Goal: Task Accomplishment & Management: Complete application form

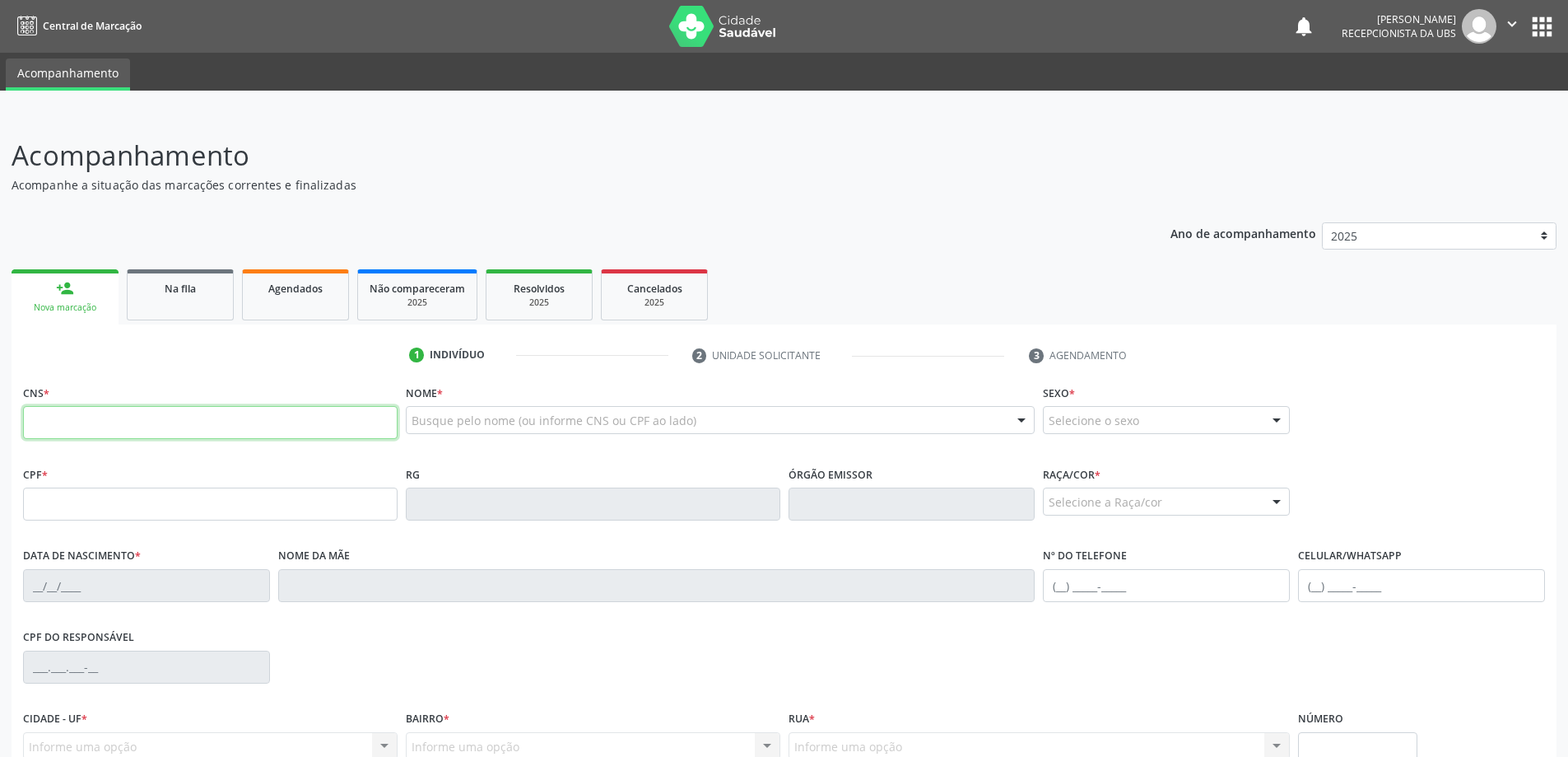
click at [147, 423] on input "text" at bounding box center [210, 422] width 375 height 33
type input "2"
type input "705 0042 7688 6851"
type input "209.882.654-00"
type input "31/[DATE]"
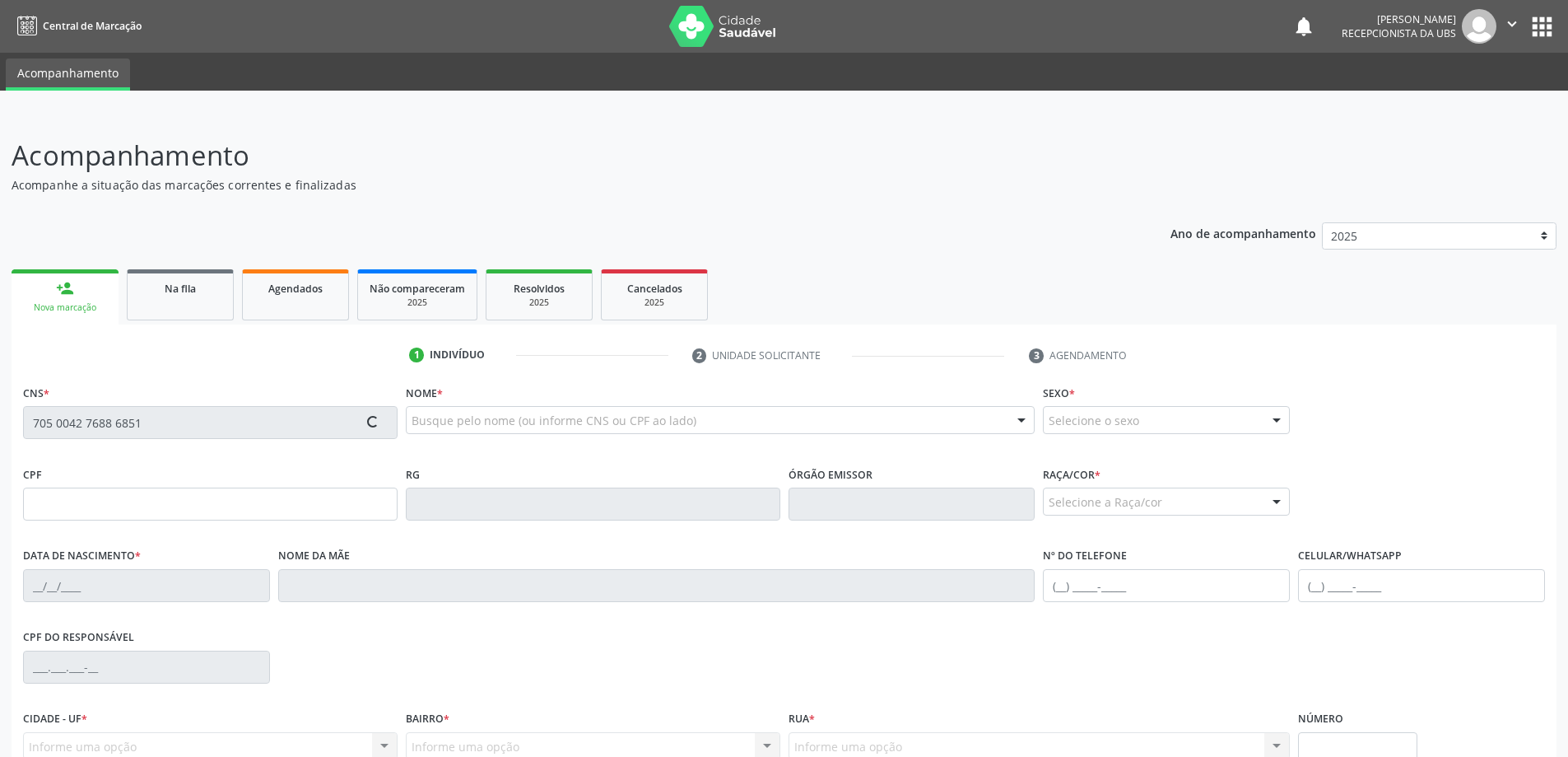
type input "[PERSON_NAME]"
type input "[PHONE_NUMBER]"
type input "92"
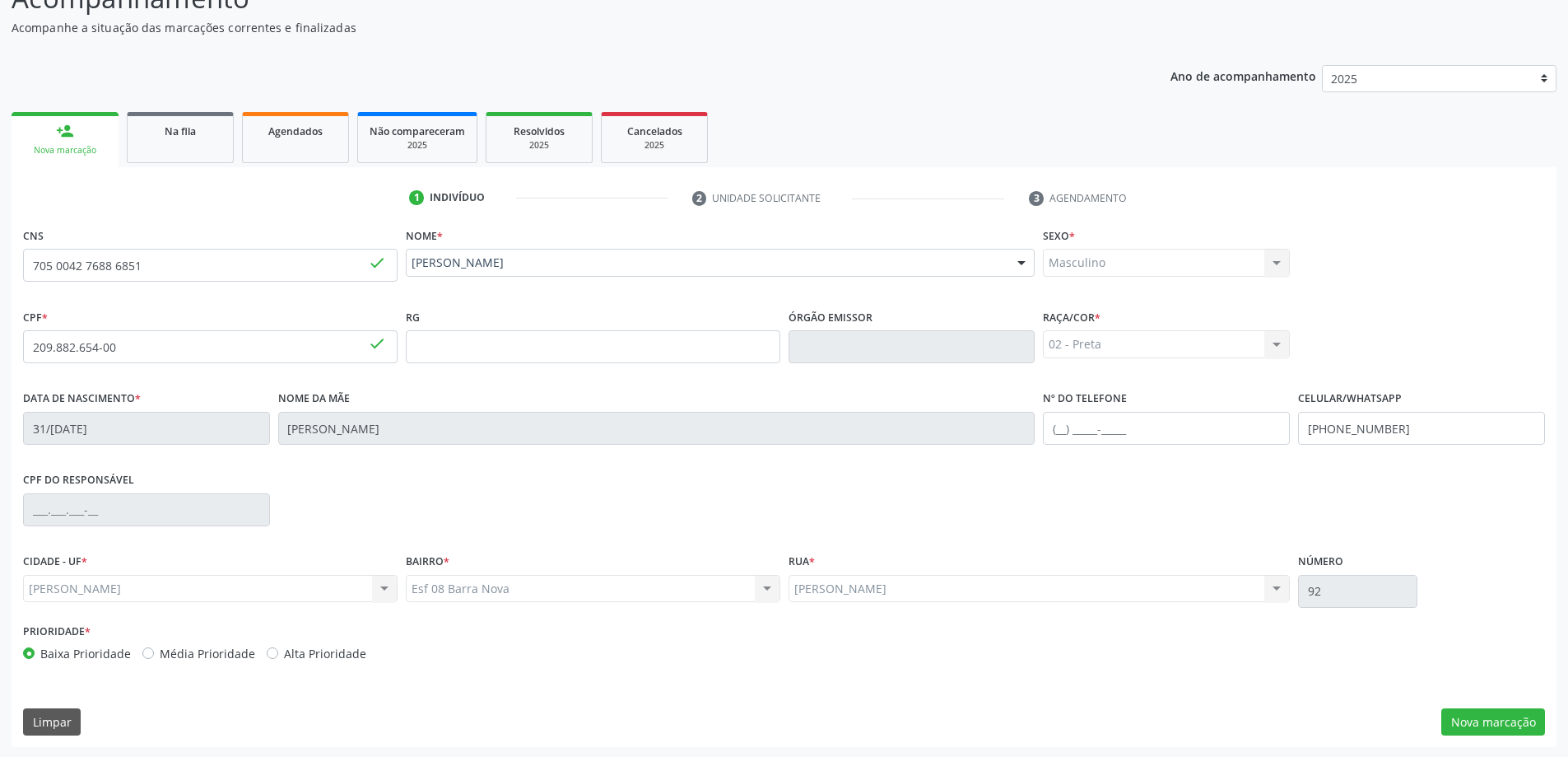
scroll to position [159, 0]
click at [1493, 725] on button "Nova marcação" at bounding box center [1492, 721] width 103 height 28
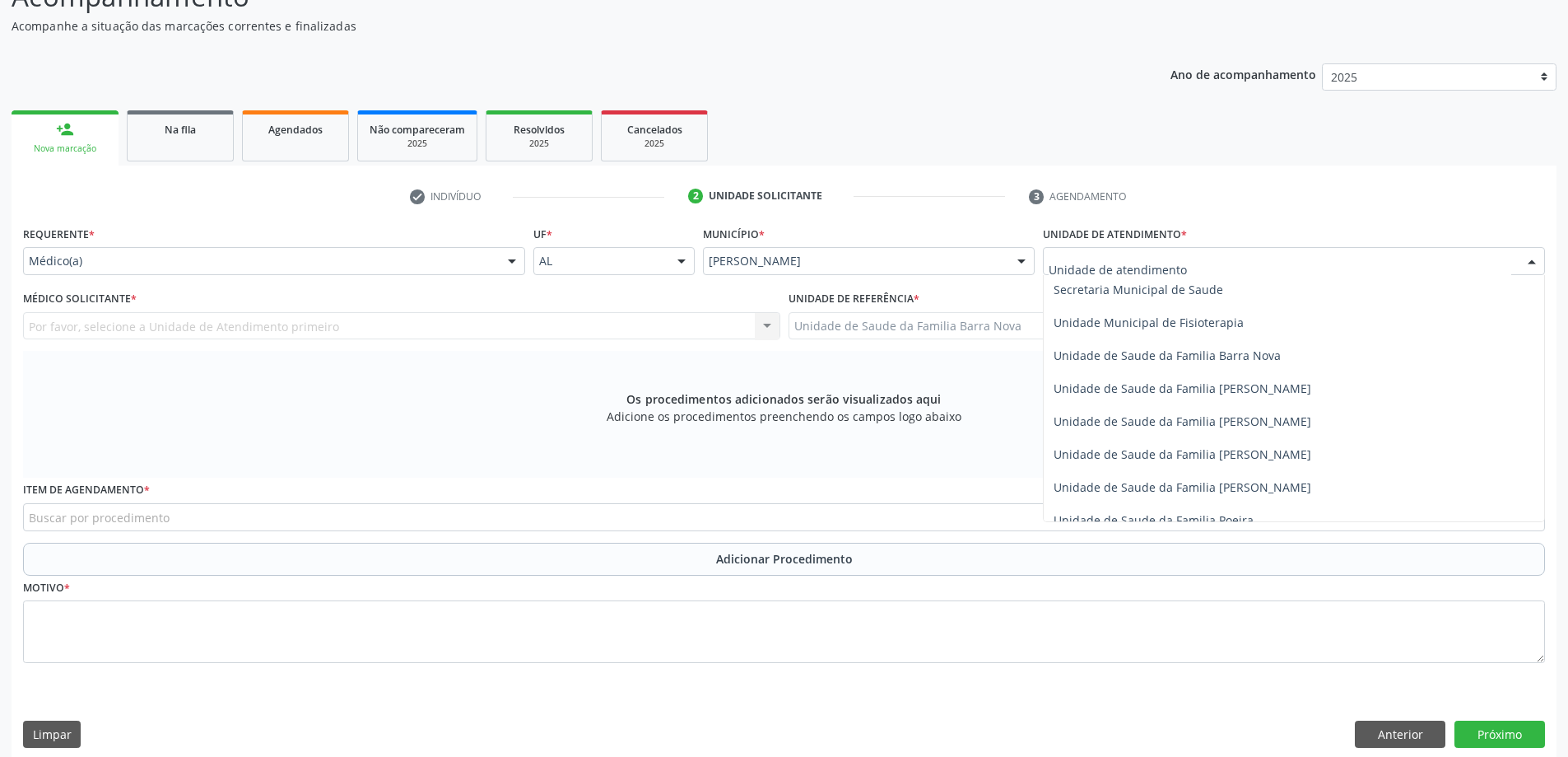
scroll to position [823, 0]
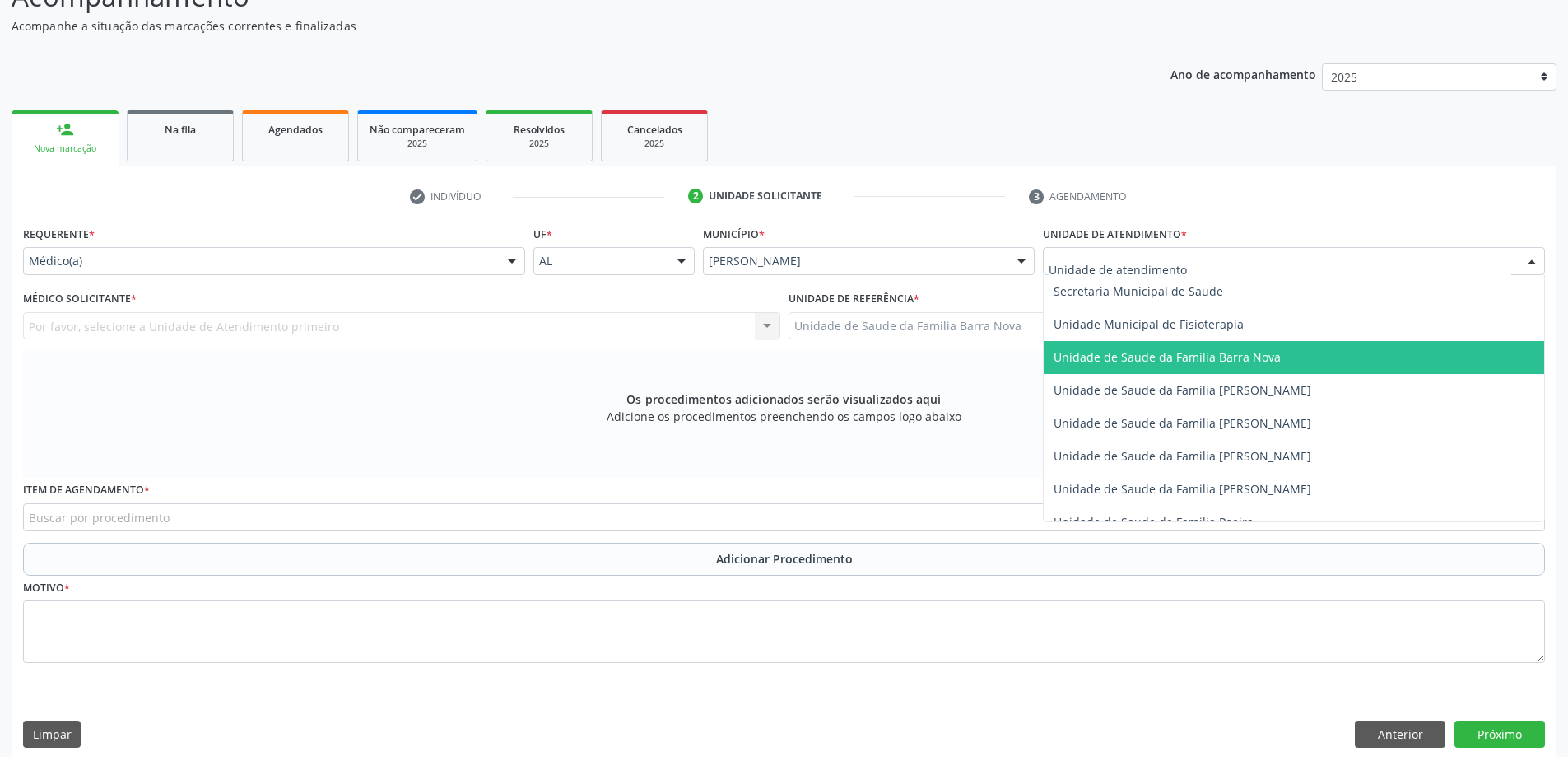
click at [1322, 358] on span "Unidade de Saude da Familia Barra Nova" at bounding box center [1294, 356] width 500 height 33
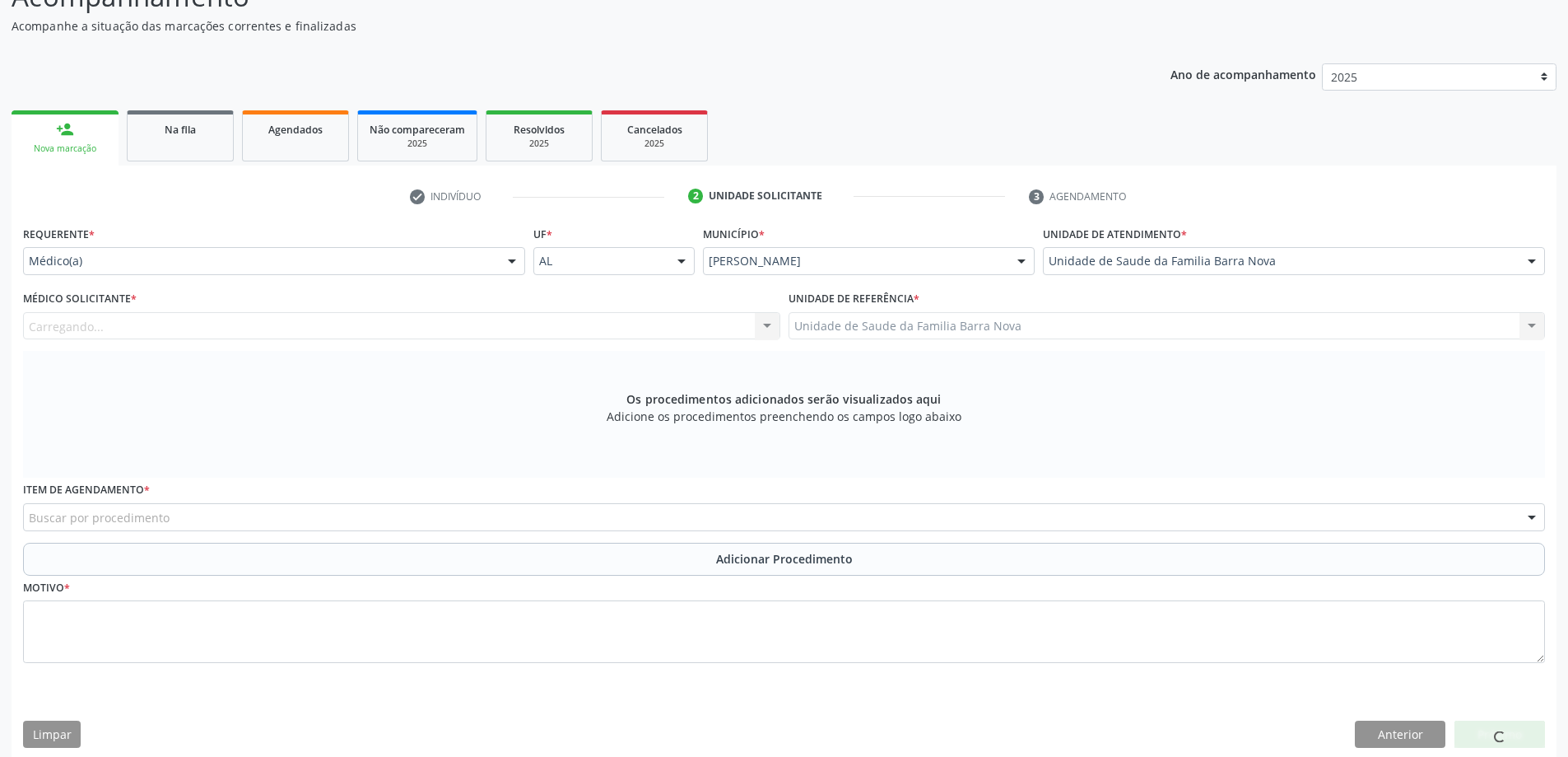
click at [455, 328] on div "Carregando... Nenhum resultado encontrado para: " " Não há nenhuma opção para s…" at bounding box center [401, 326] width 757 height 28
click at [455, 328] on div "Médico solicitante" at bounding box center [401, 326] width 757 height 28
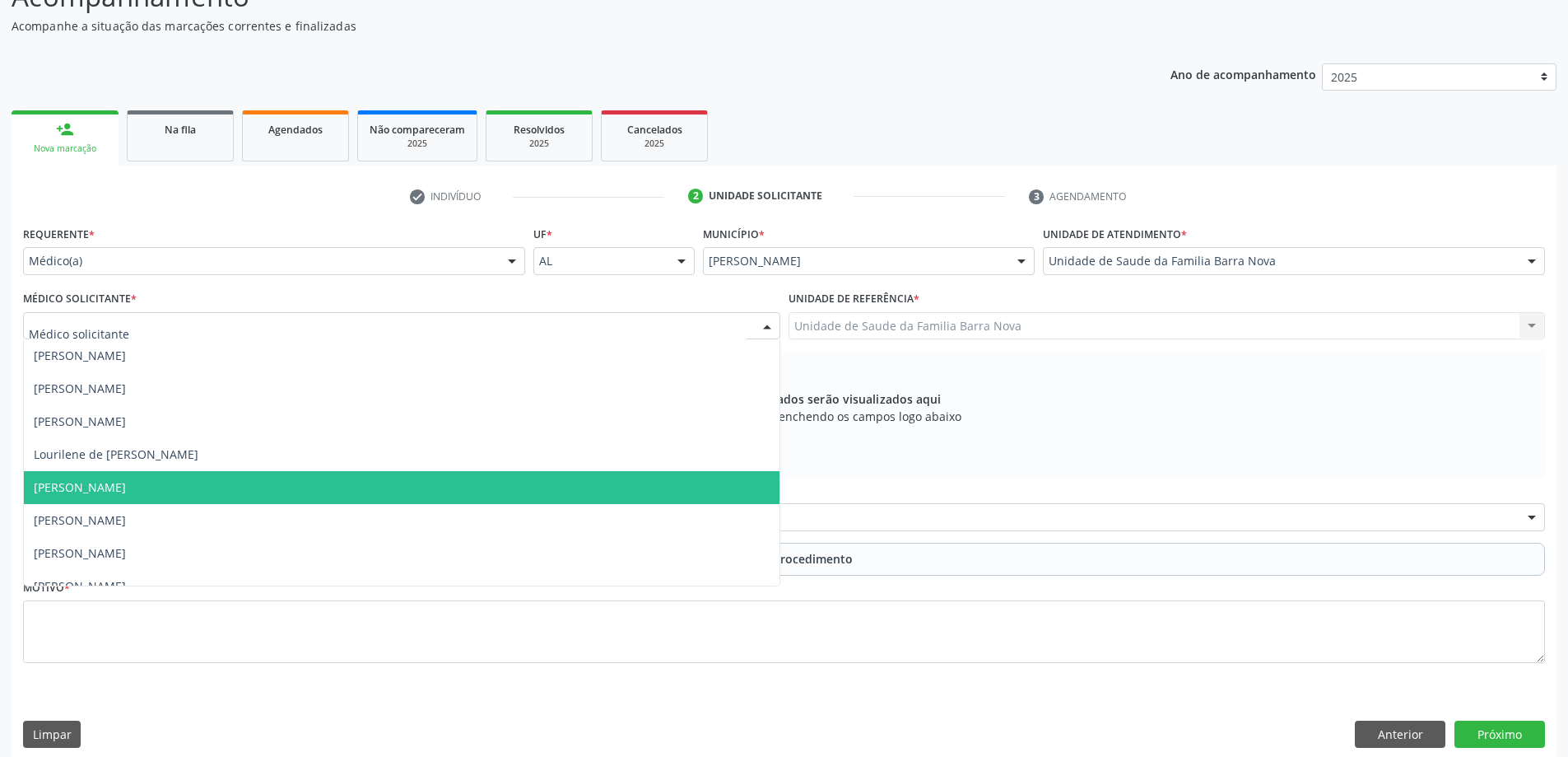
scroll to position [50, 0]
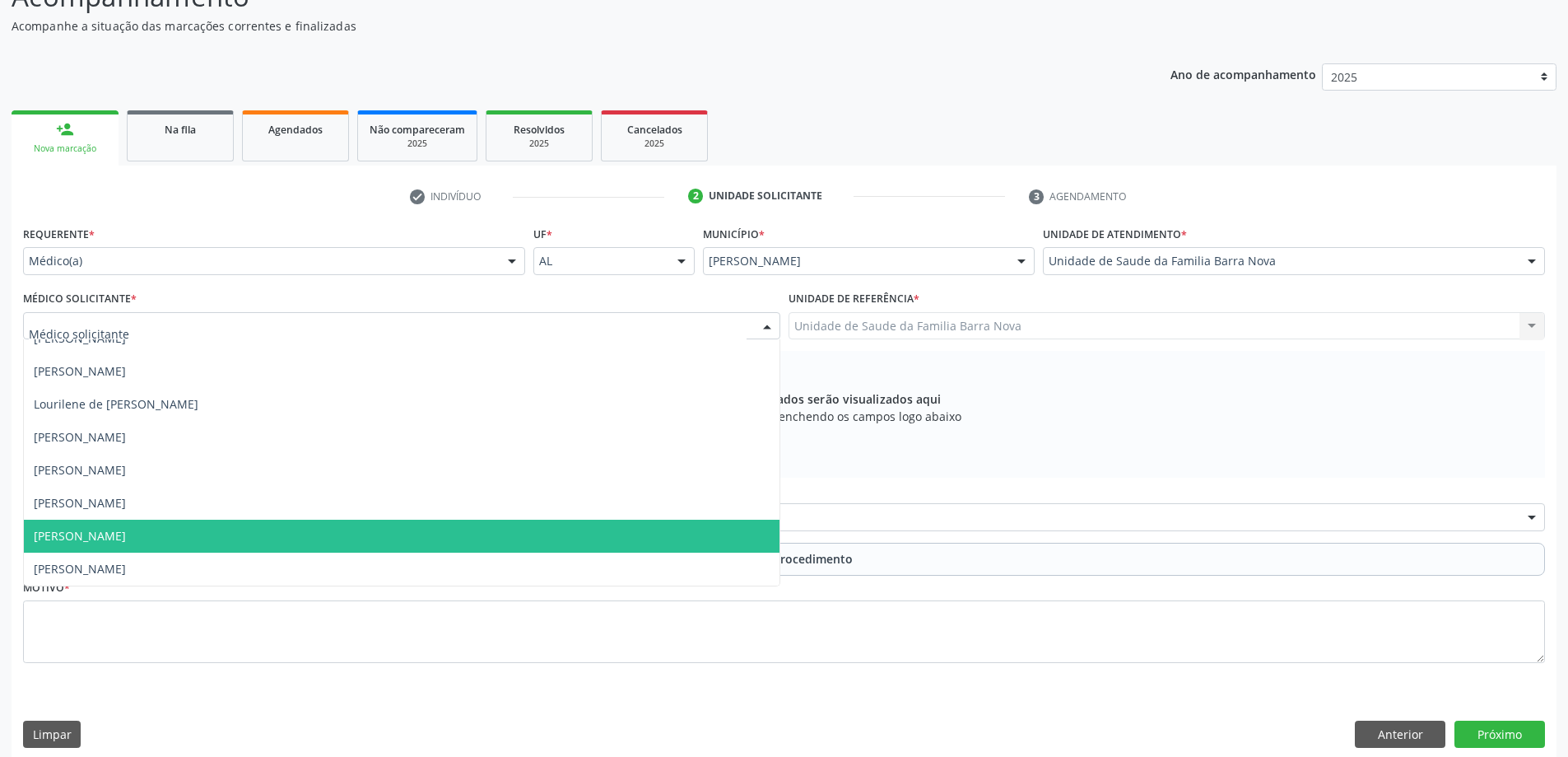
click at [270, 528] on span "[PERSON_NAME]" at bounding box center [401, 536] width 756 height 33
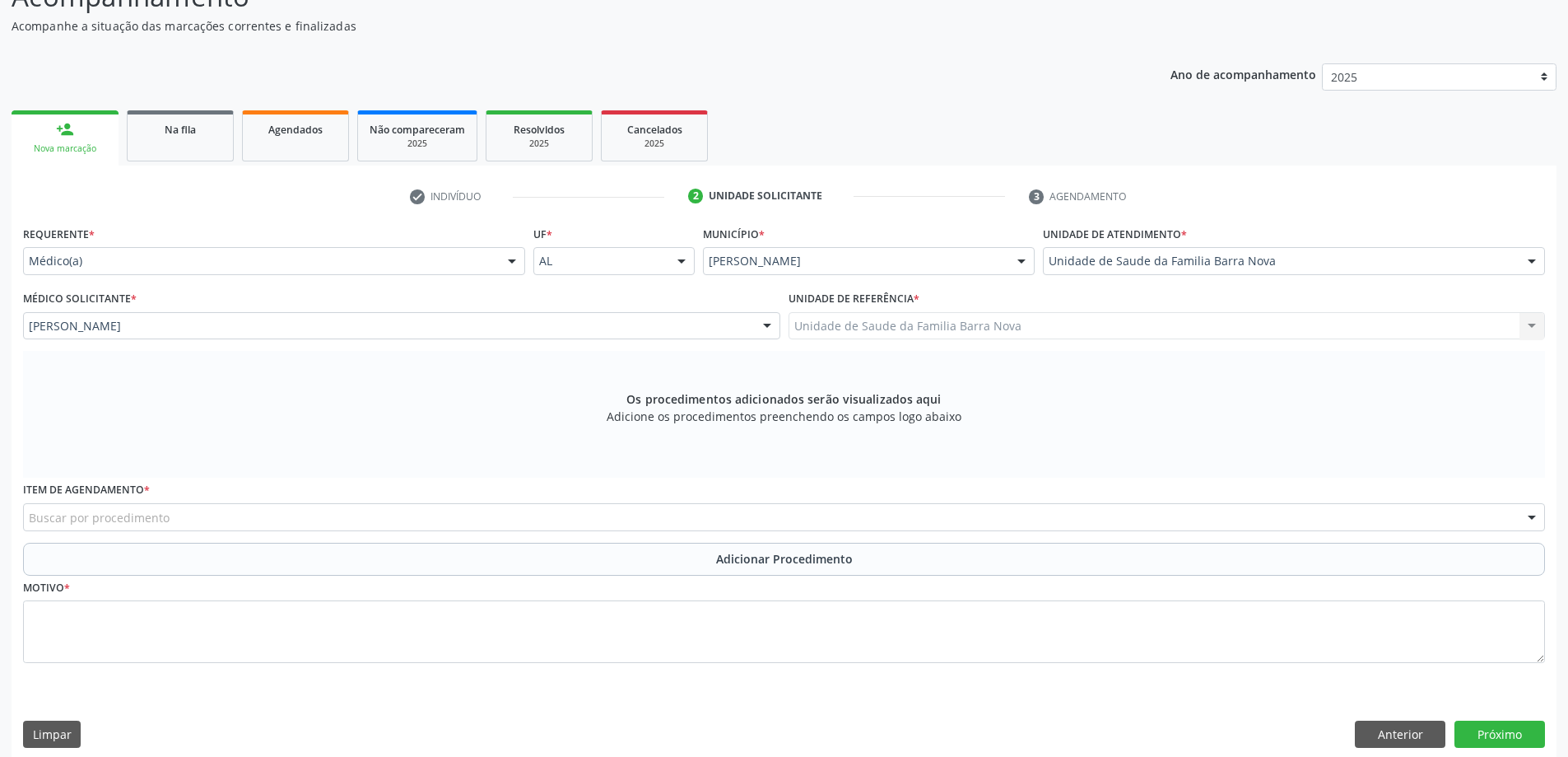
click at [214, 520] on div "Buscar por procedimento" at bounding box center [784, 517] width 1522 height 28
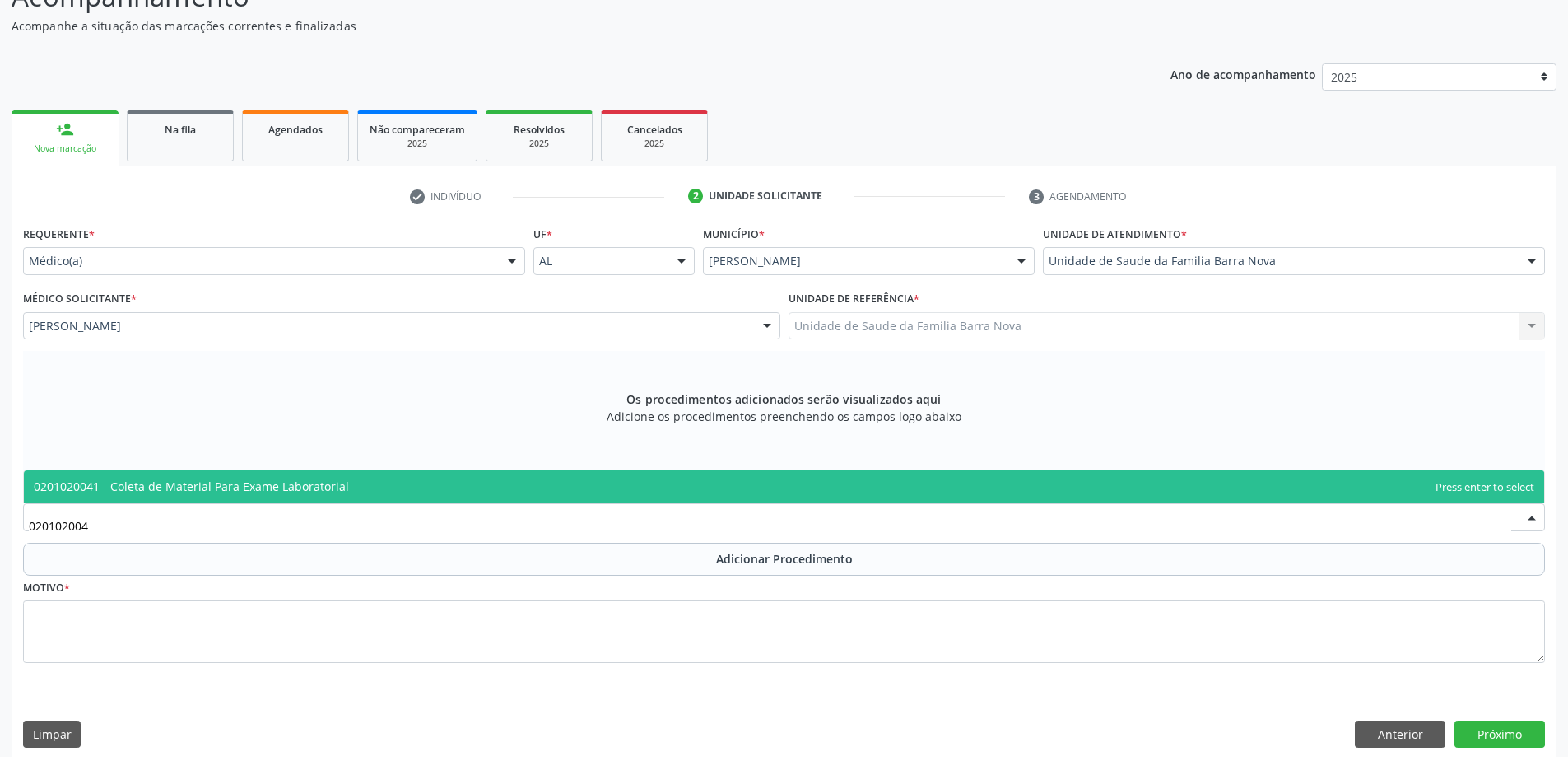
type input "0201020041"
click at [530, 496] on span "0201020041 - Coleta de Material Para Exame Laboratorial" at bounding box center [784, 486] width 1520 height 33
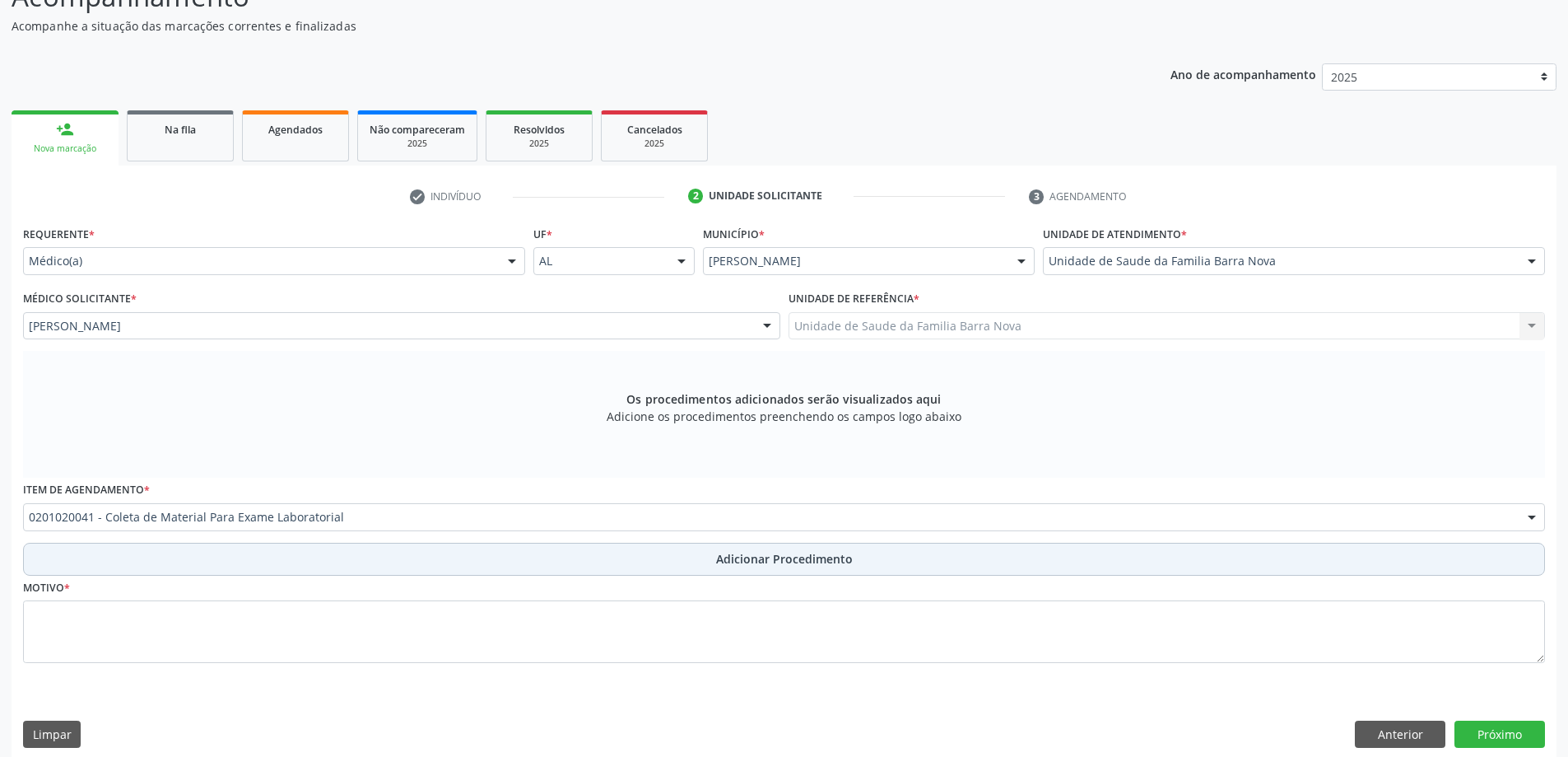
click at [316, 573] on button "Adicionar Procedimento" at bounding box center [784, 559] width 1522 height 33
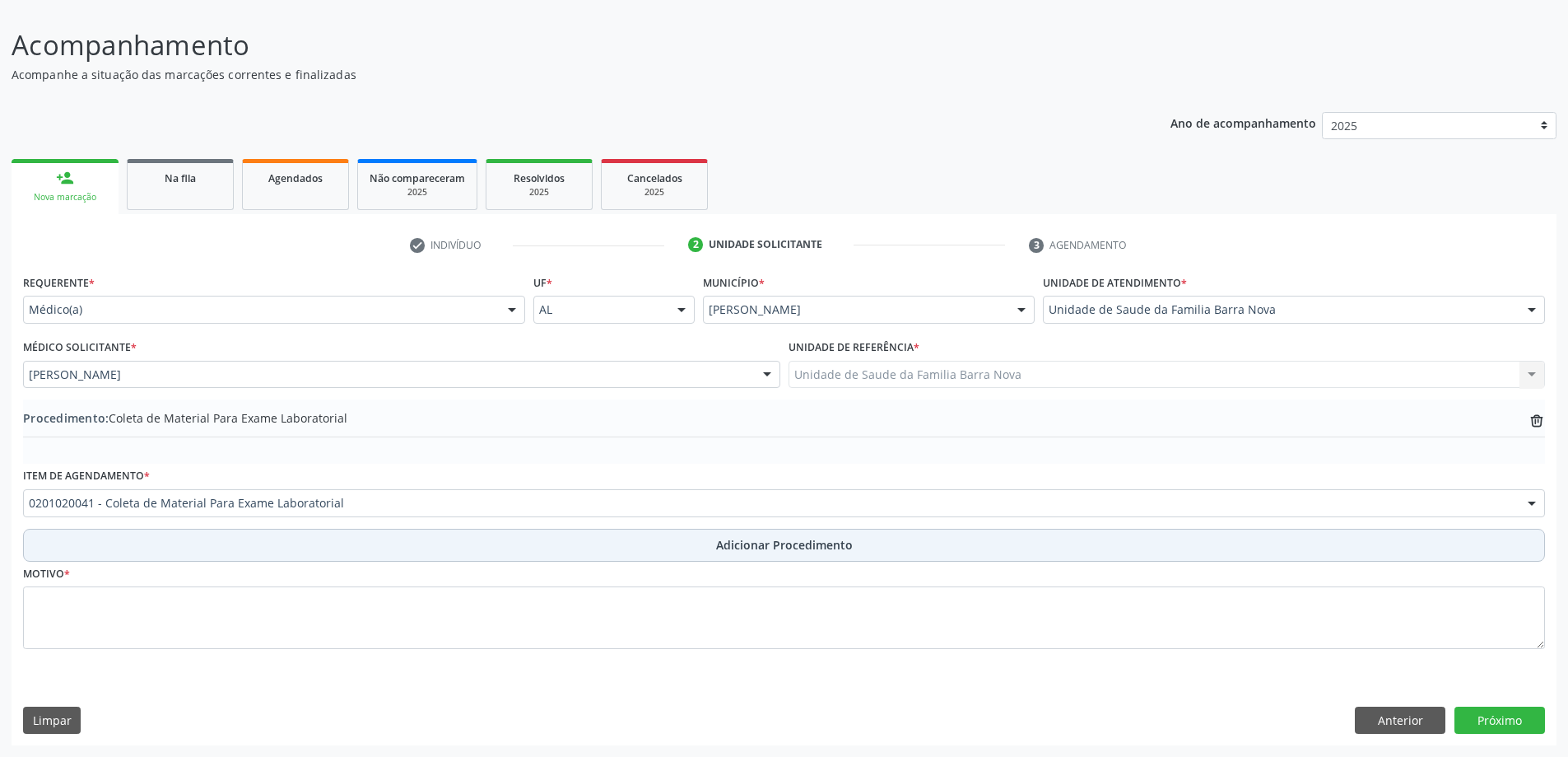
scroll to position [111, 0]
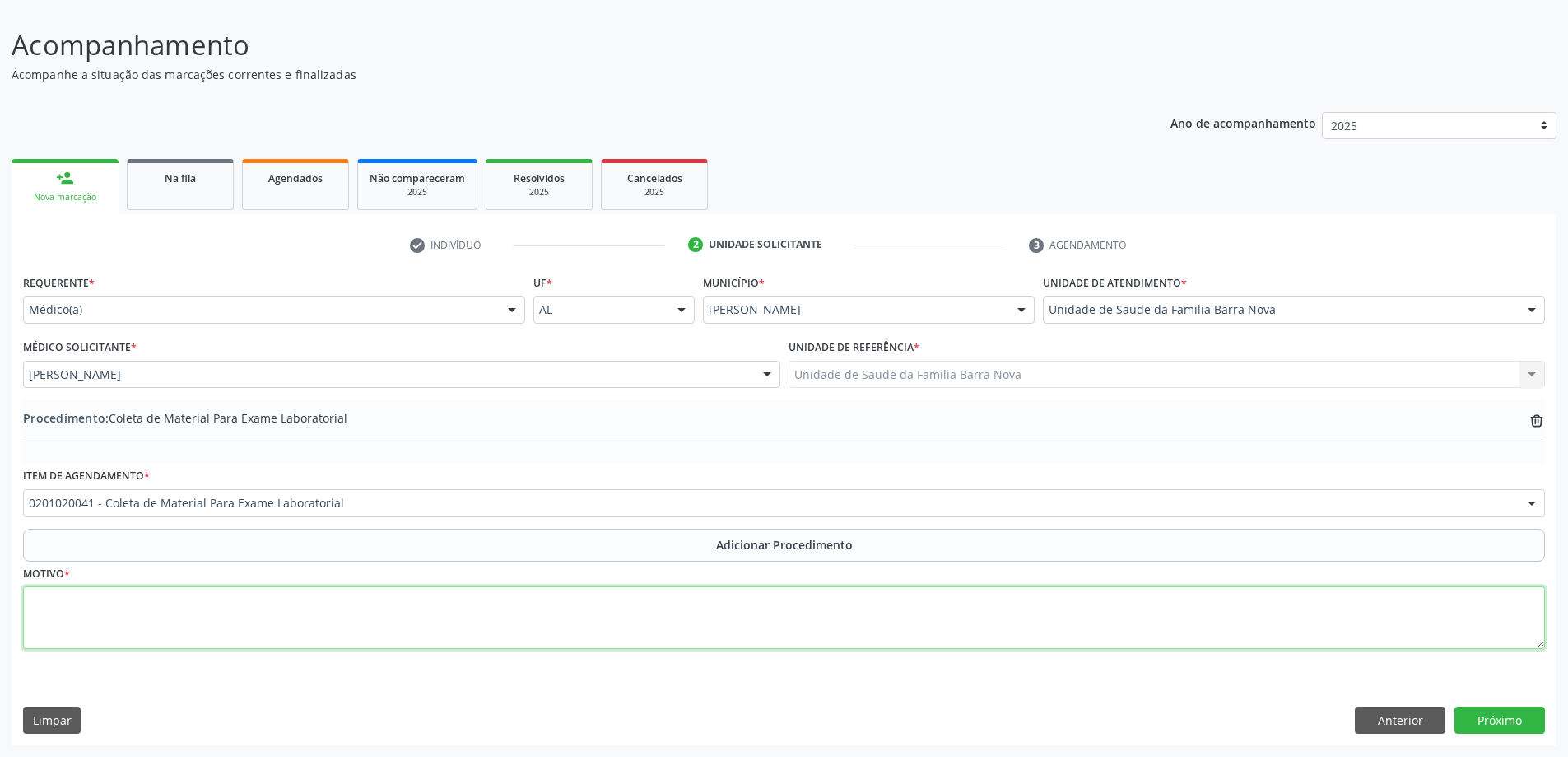
click at [270, 596] on textarea at bounding box center [784, 617] width 1522 height 63
type textarea "AVALIAÇÃO CLÍNICA; HIPERTENSO; IDOSO."
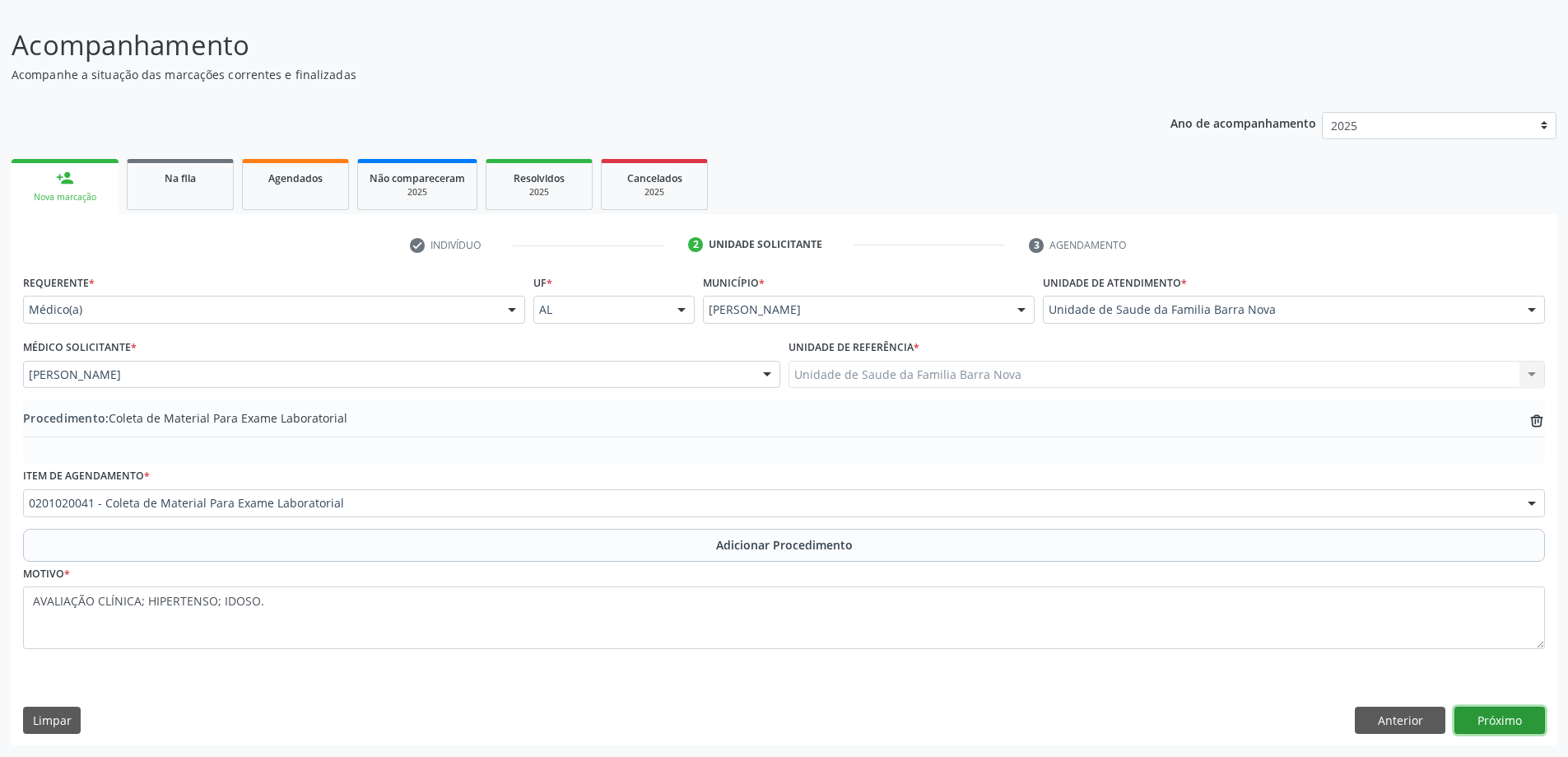
click at [1524, 716] on button "Próximo" at bounding box center [1499, 721] width 90 height 28
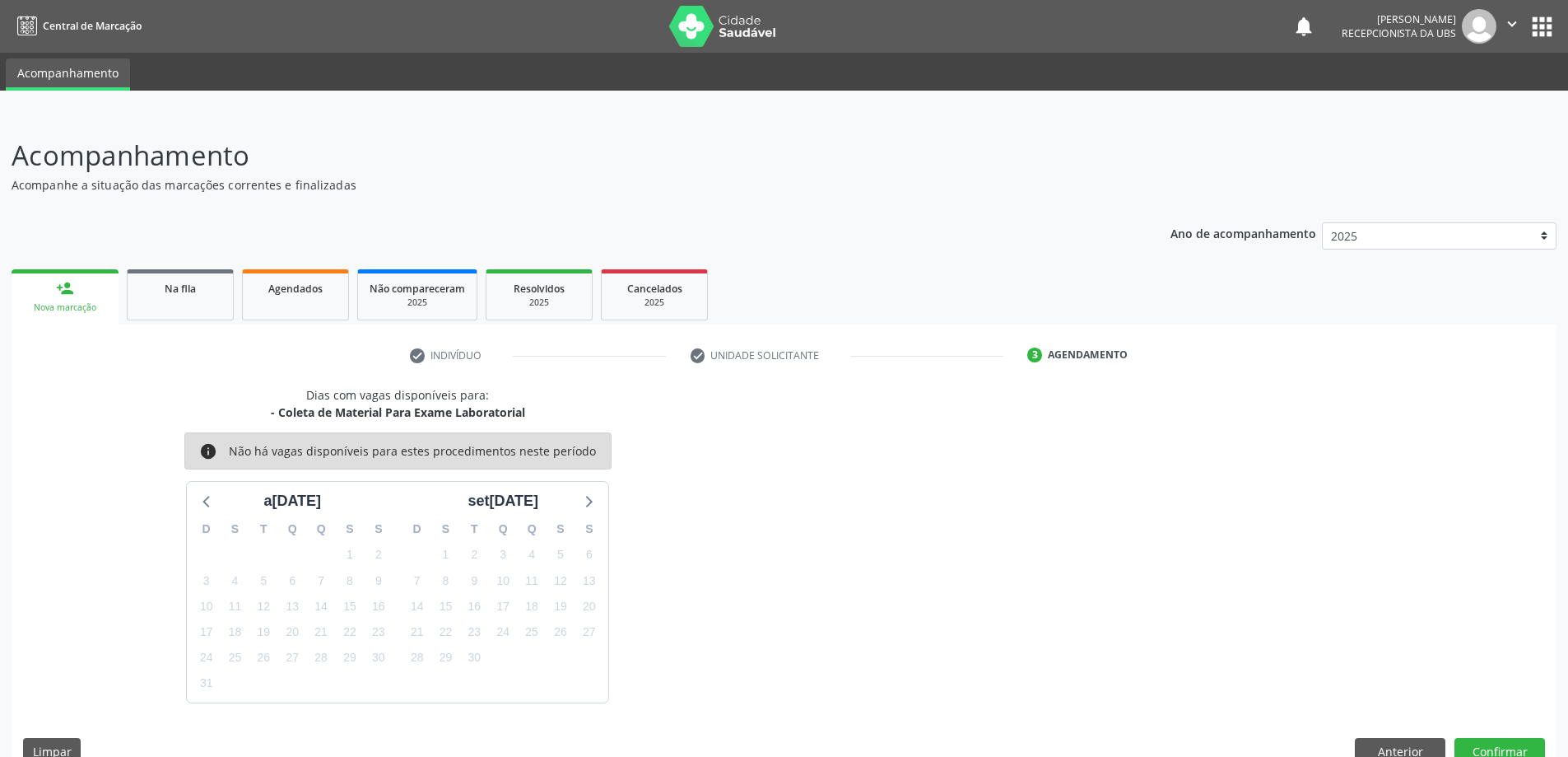
click at [1498, 736] on div "Dias com vagas disponíveis para: - Coleta de Material Para Exame Laboratorial i…" at bounding box center [784, 581] width 1545 height 390
click at [1499, 747] on button "Confirmar" at bounding box center [1499, 752] width 90 height 28
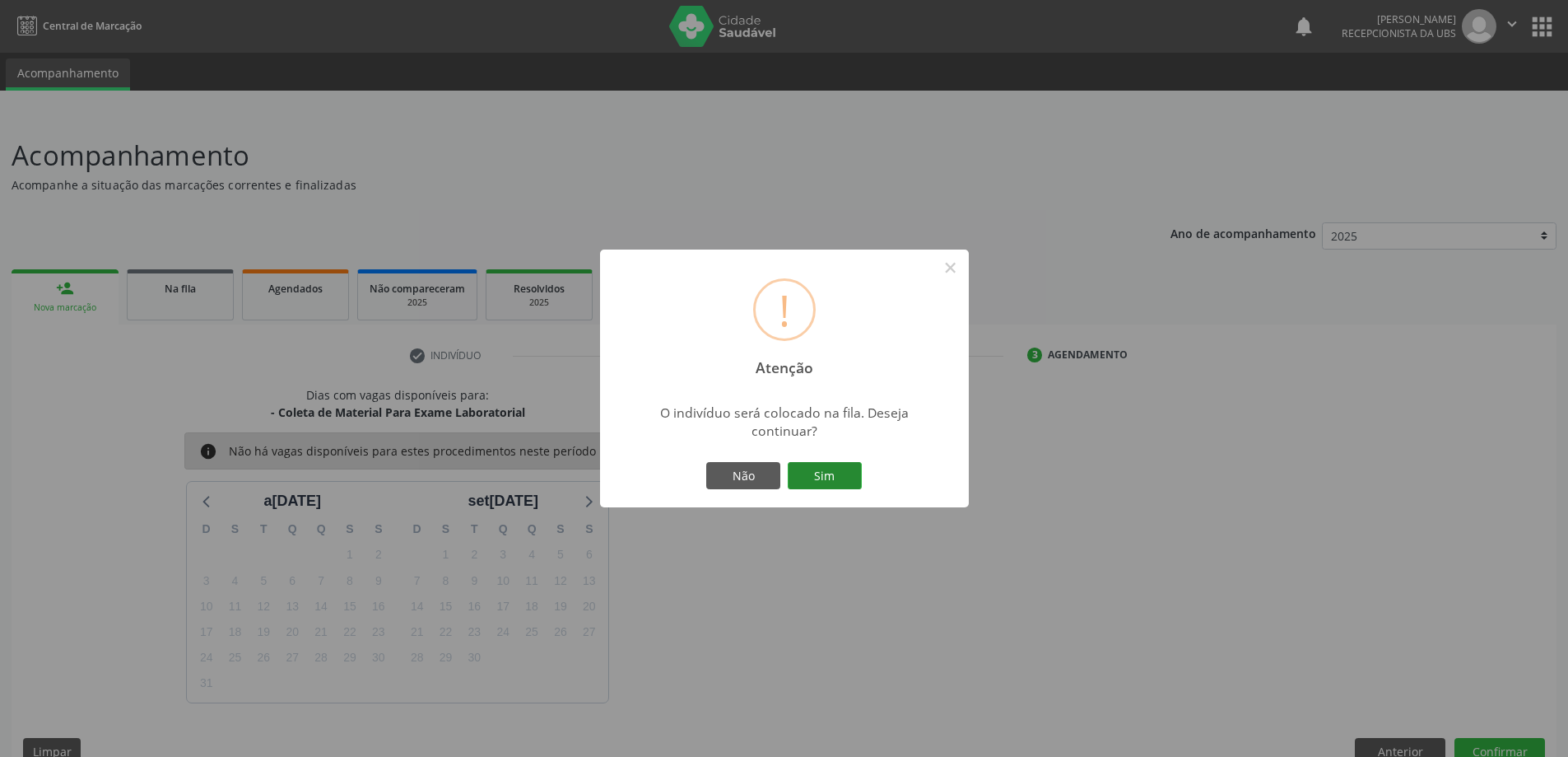
click at [820, 486] on button "Sim" at bounding box center [825, 476] width 74 height 28
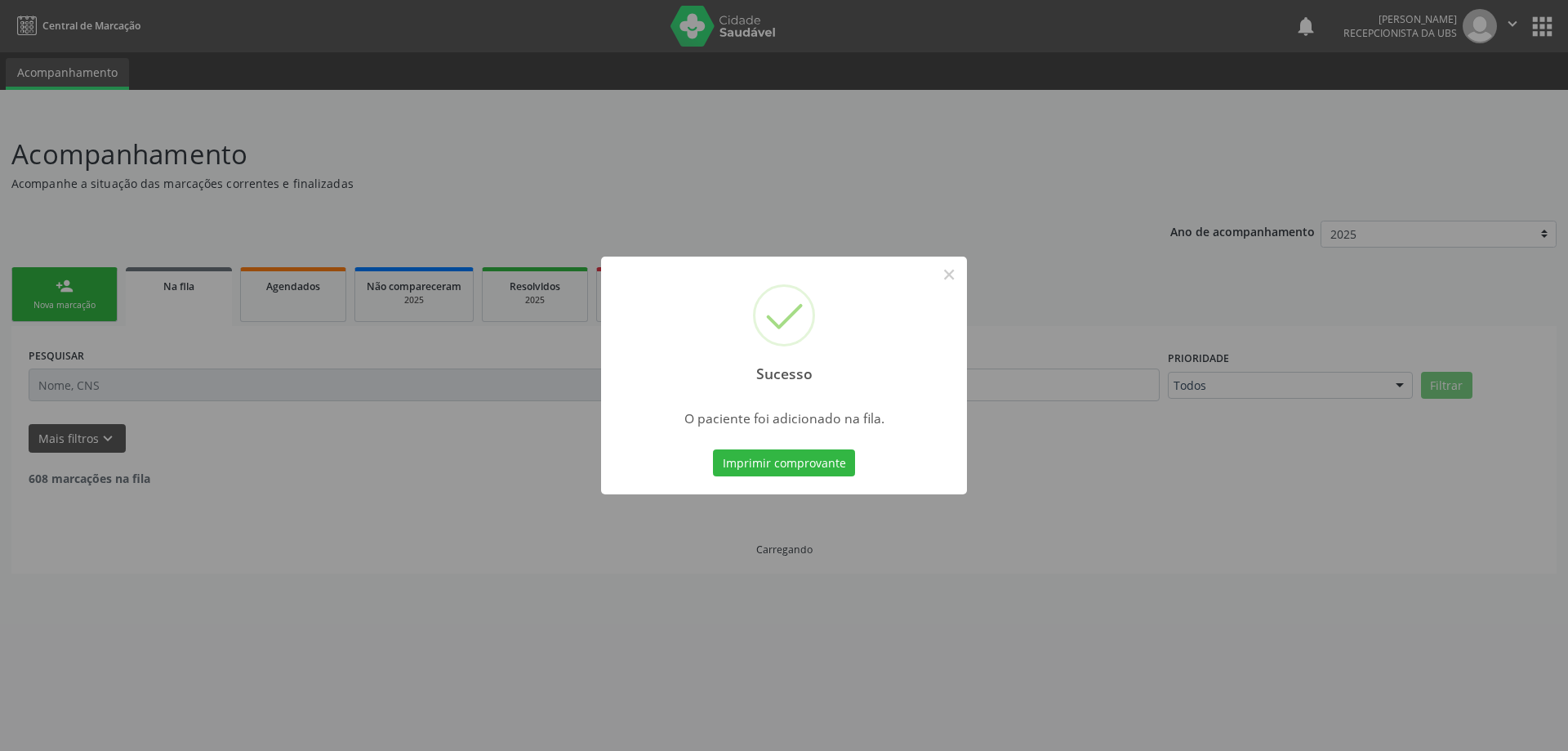
drag, startPoint x: 945, startPoint y: 308, endPoint x: 962, endPoint y: 281, distance: 31.9
click at [949, 302] on div "Sucesso ×" at bounding box center [783, 326] width 366 height 140
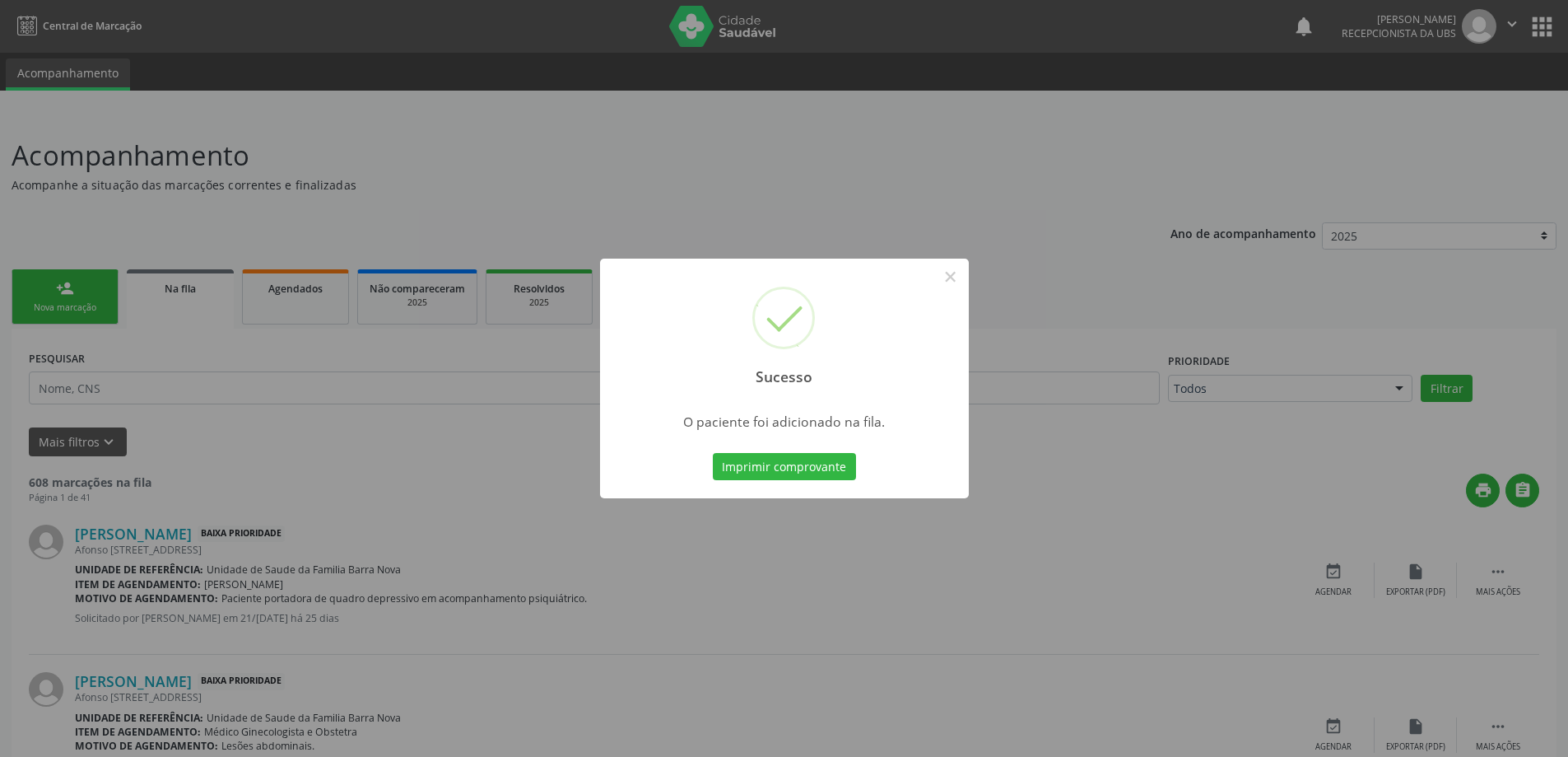
click at [970, 283] on div "Sucesso × O paciente foi adicionado na fila. Imprimir comprovante Cancel" at bounding box center [784, 378] width 1568 height 757
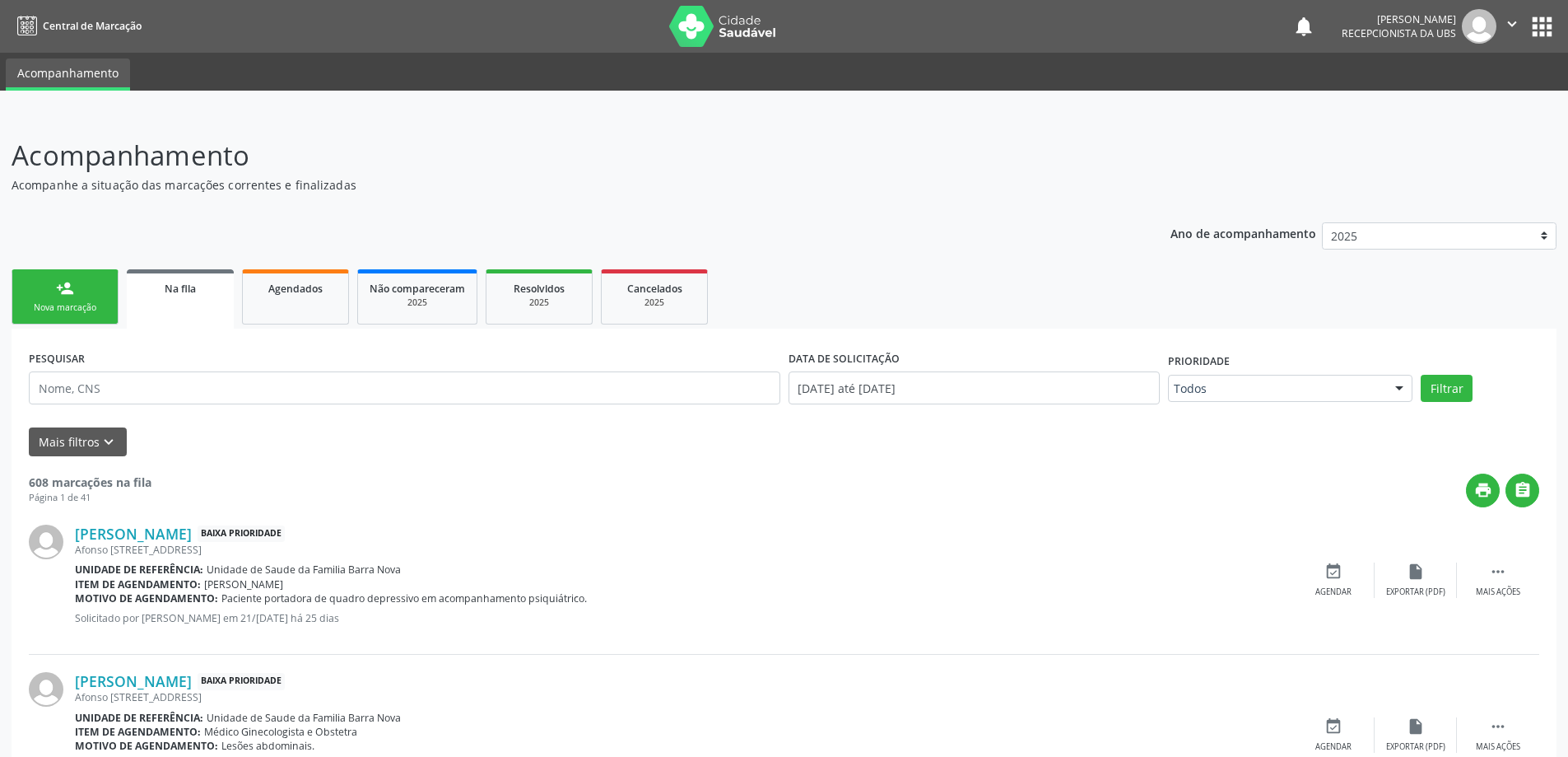
click at [27, 289] on link "person_add Nova marcação" at bounding box center [65, 296] width 107 height 55
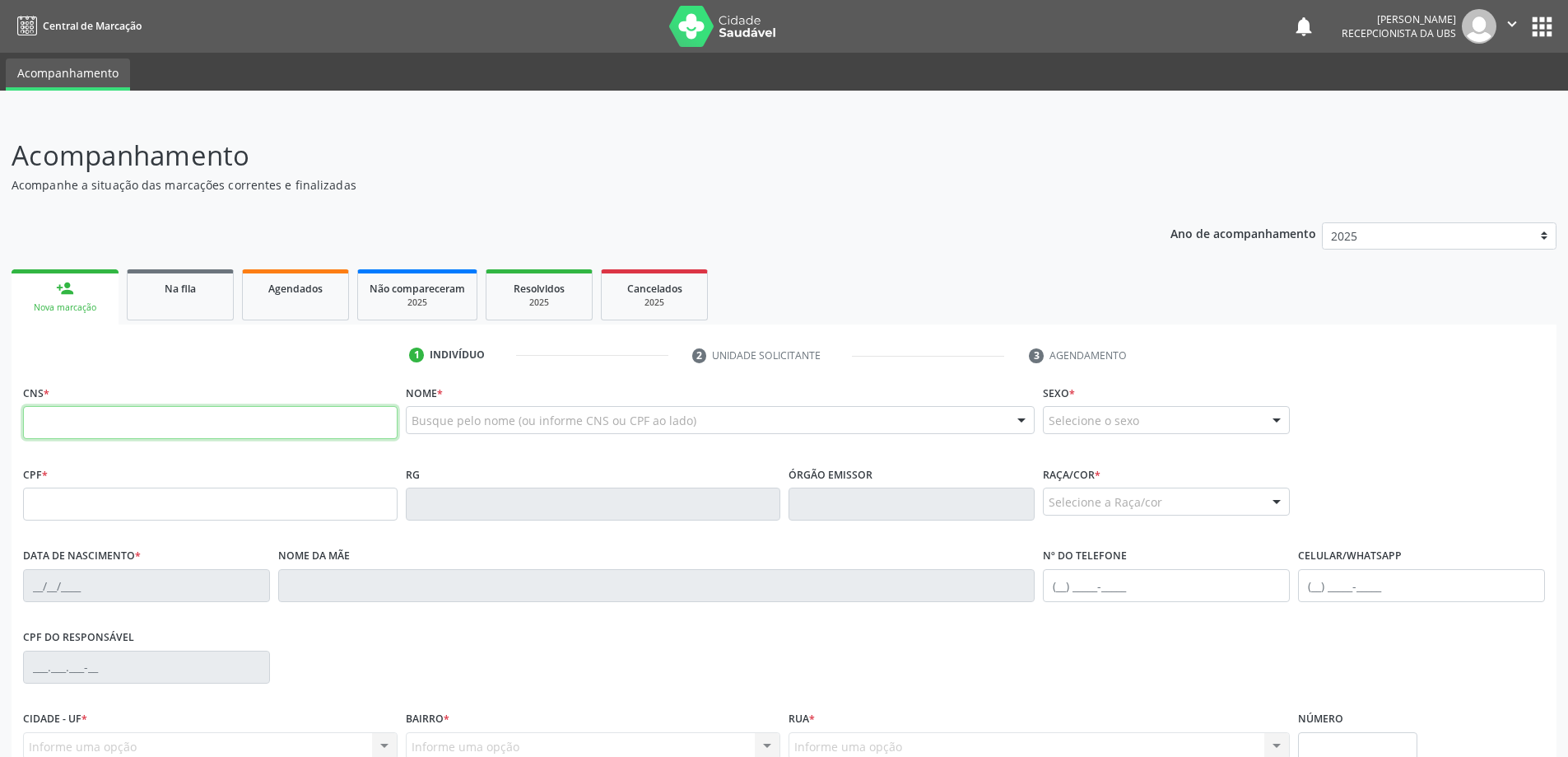
click at [183, 420] on input "text" at bounding box center [210, 422] width 375 height 33
type input "704 0063 8765 3468"
type input "136.181.404-79"
type input "[DATE]"
type input "[PERSON_NAME]"
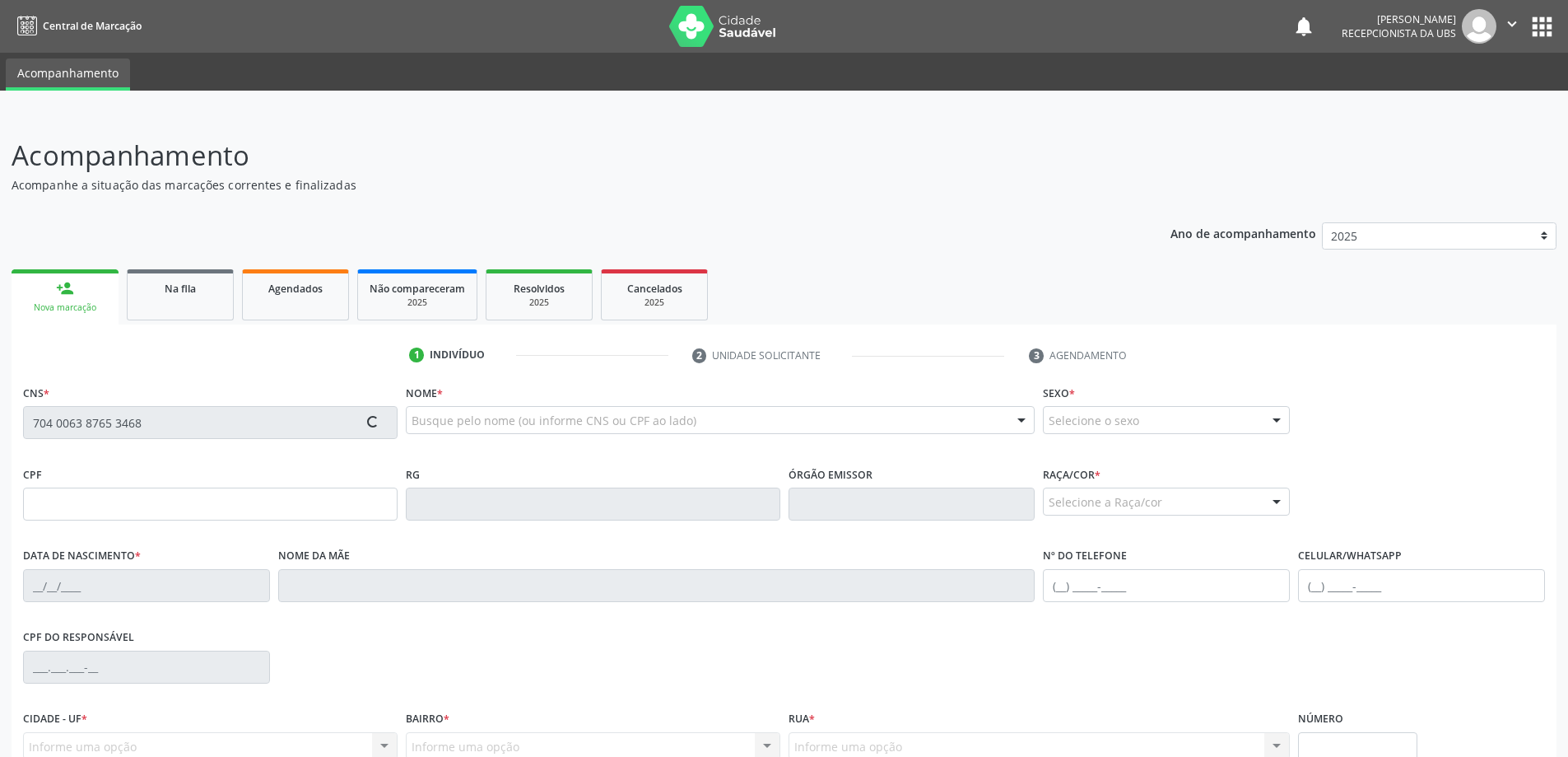
type input "[PHONE_NUMBER]"
type input "300"
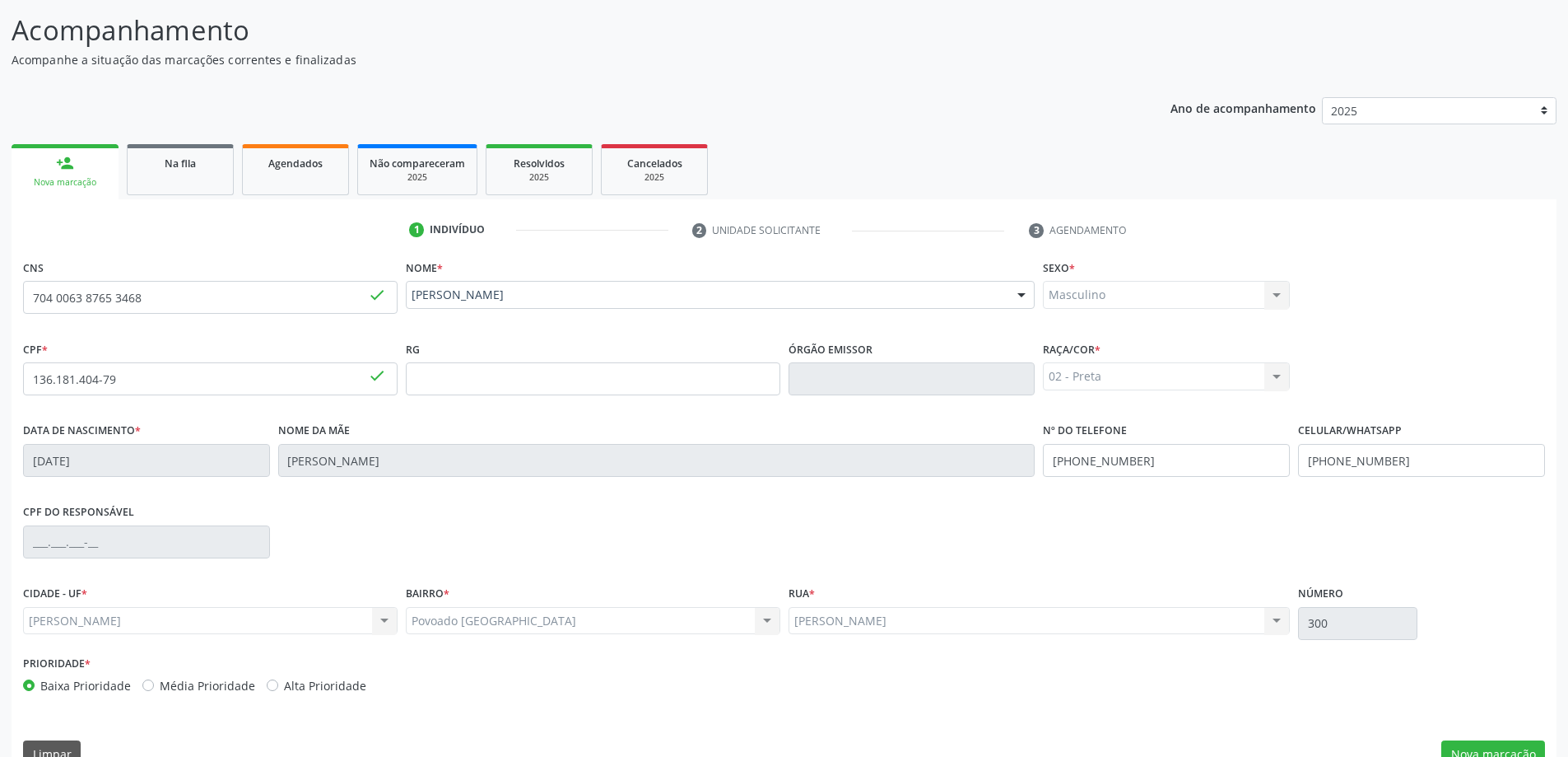
scroll to position [159, 0]
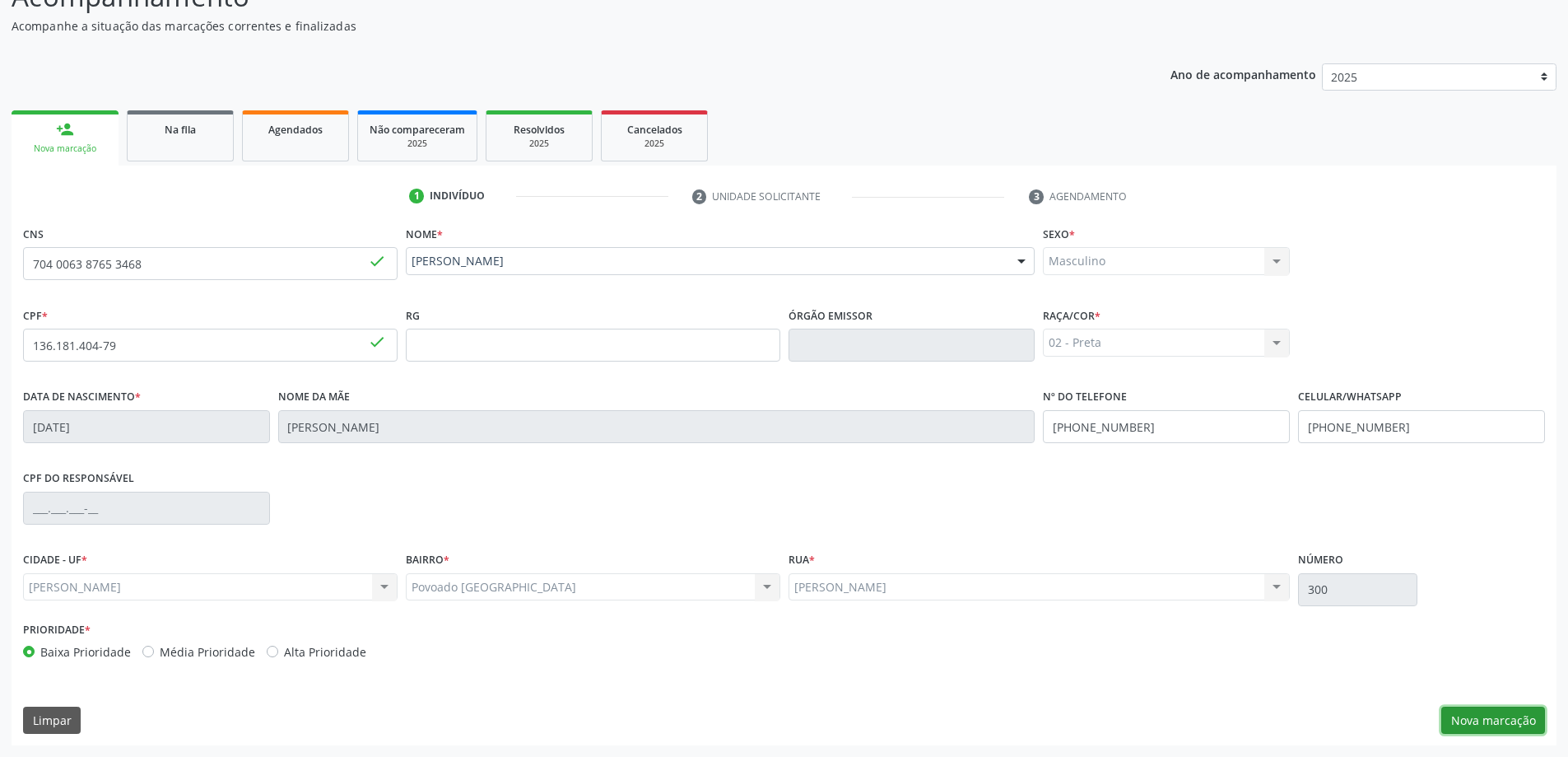
click at [1508, 720] on button "Nova marcação" at bounding box center [1492, 721] width 103 height 28
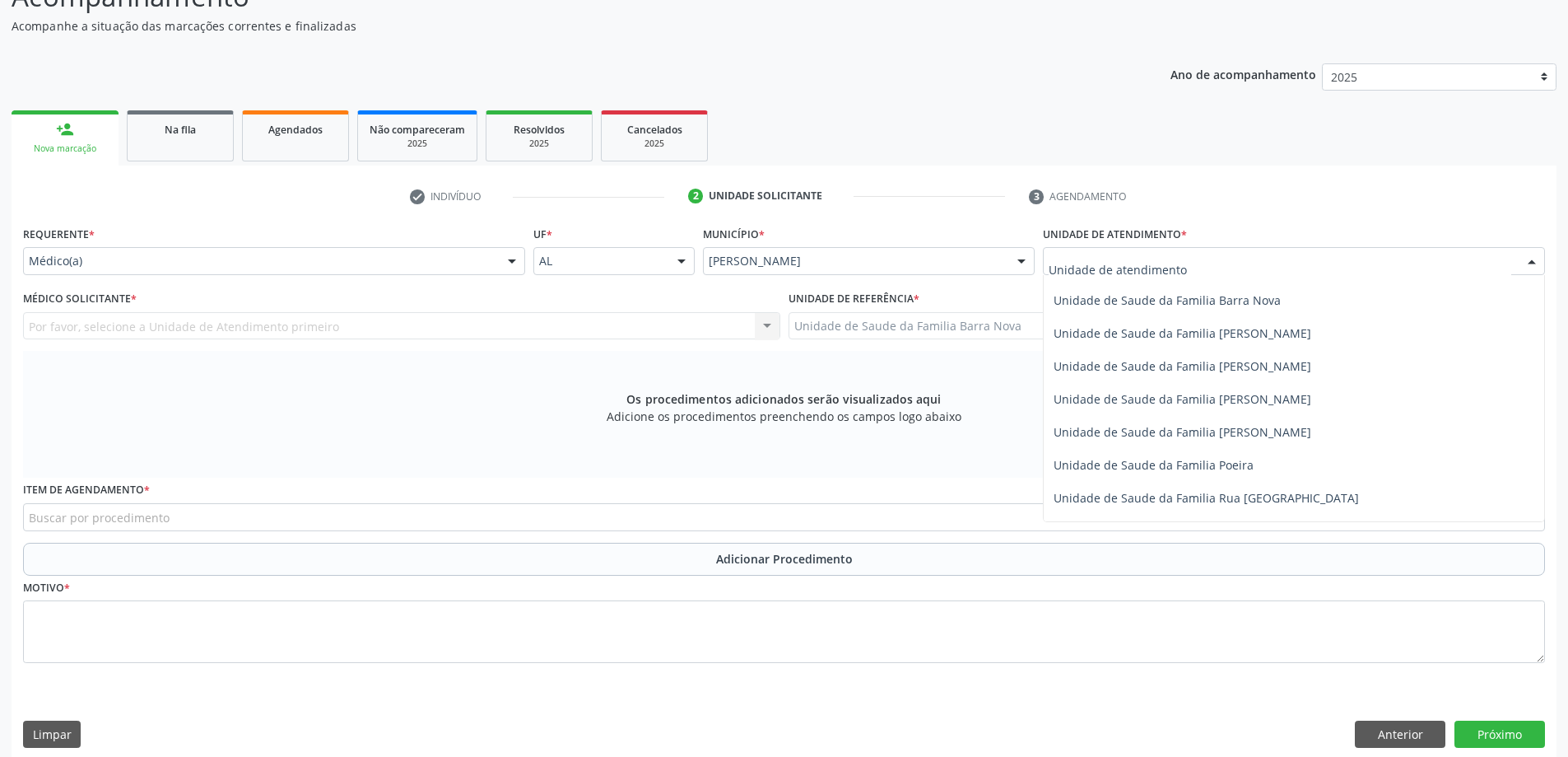
scroll to position [906, 0]
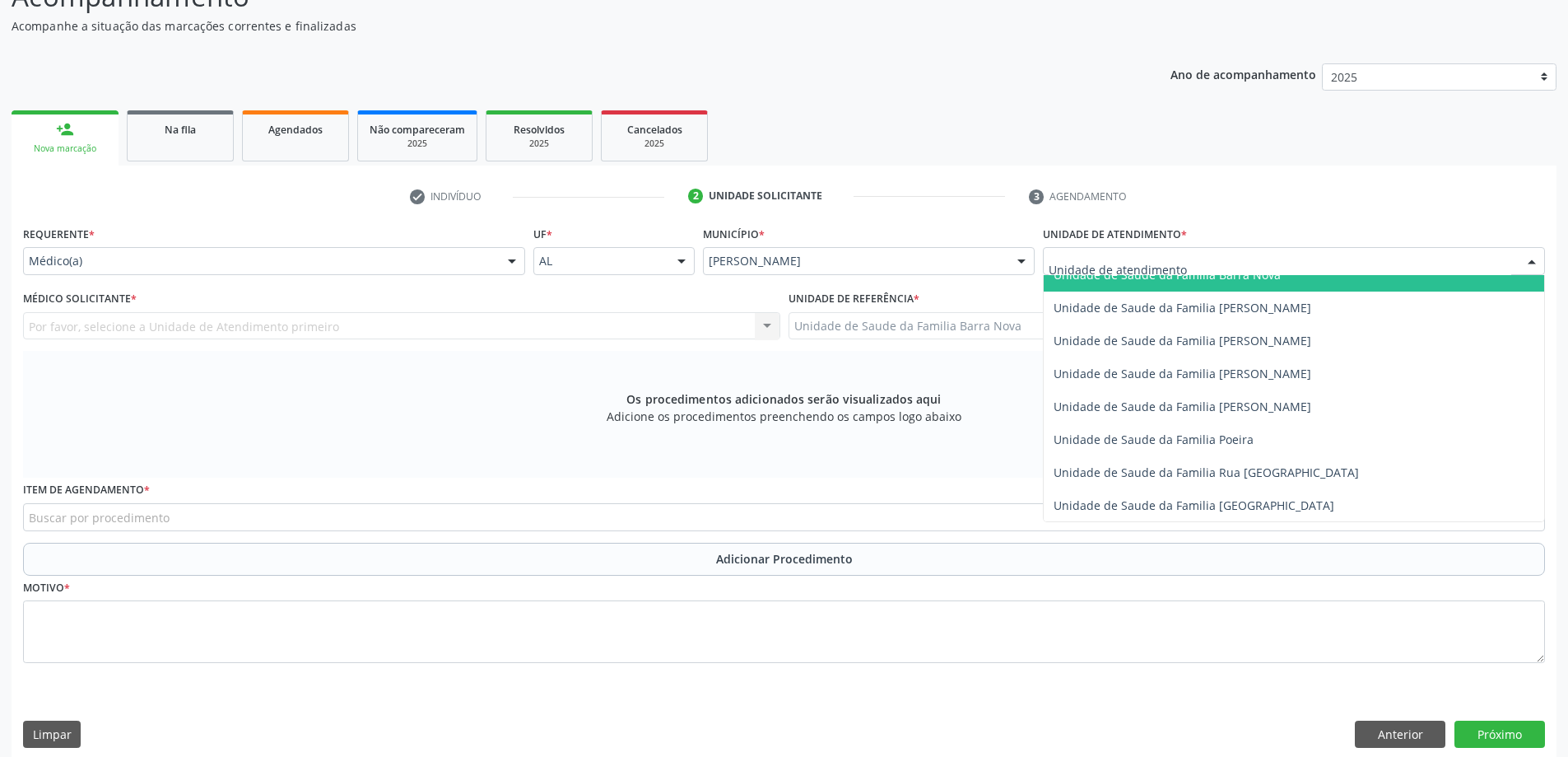
click at [1245, 287] on span "Unidade de Saude da Familia Barra Nova" at bounding box center [1294, 274] width 500 height 33
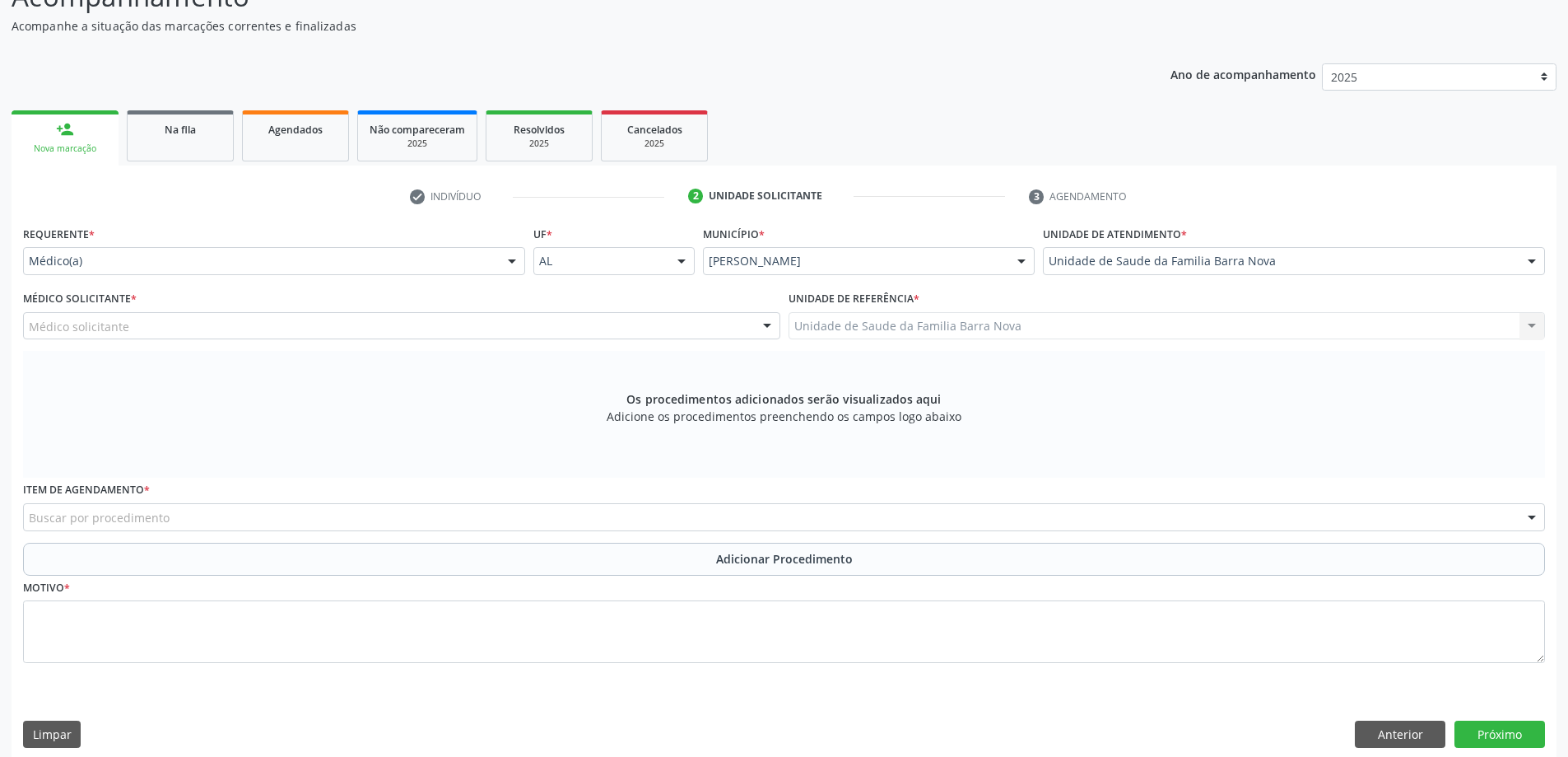
click at [337, 327] on div "Médico solicitante" at bounding box center [401, 326] width 757 height 28
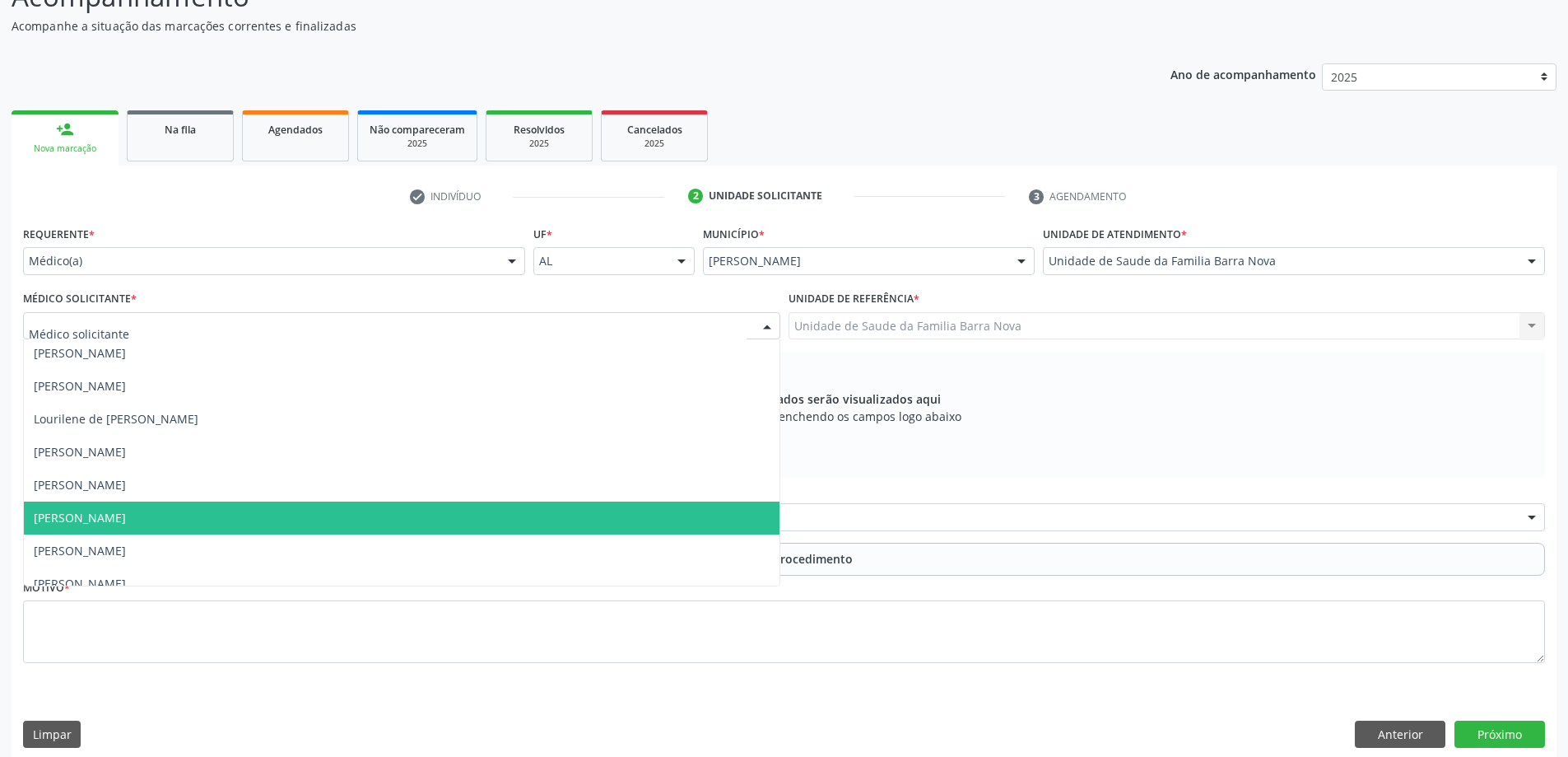
scroll to position [50, 0]
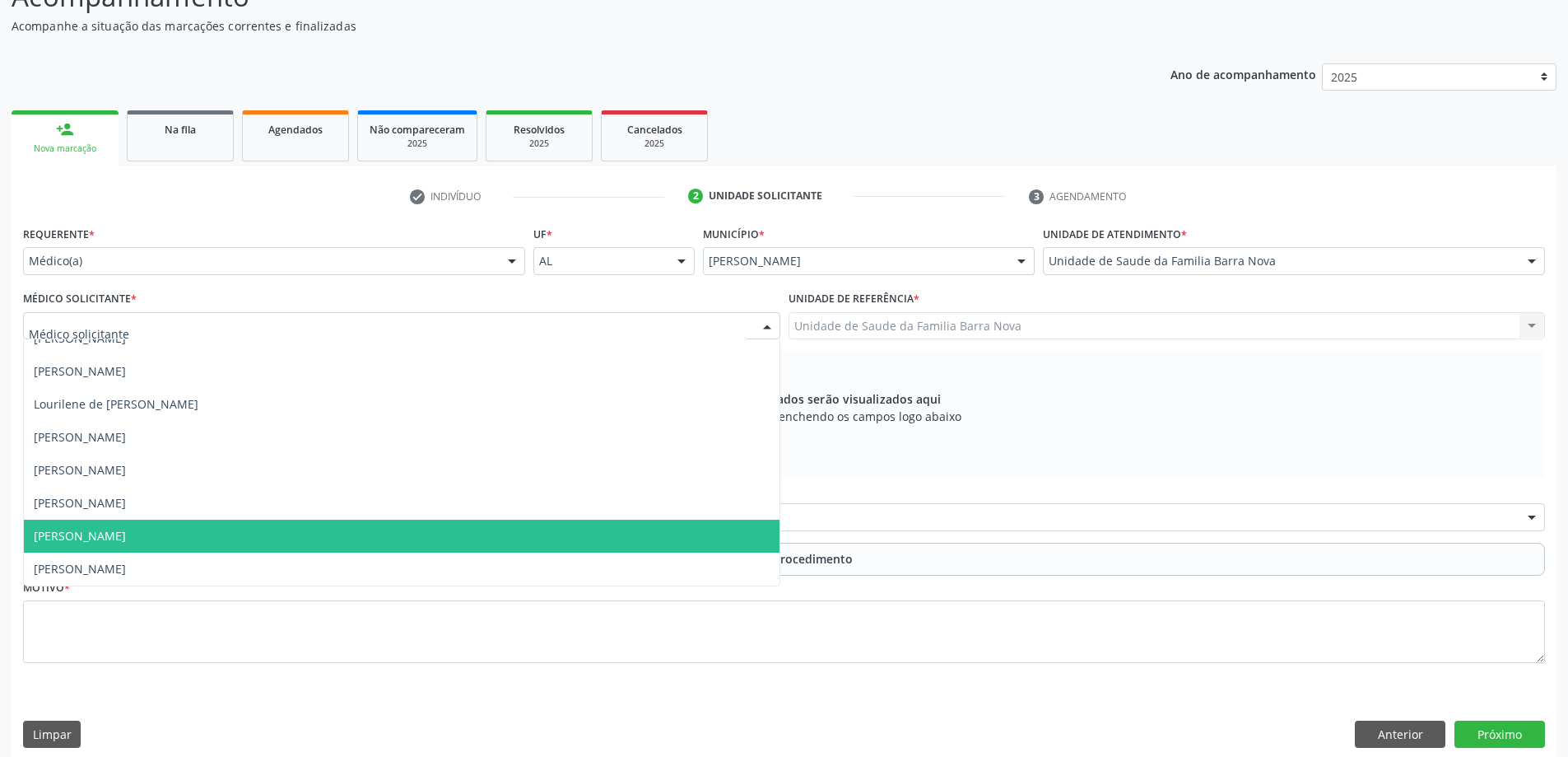
click at [178, 537] on span "[PERSON_NAME]" at bounding box center [401, 536] width 756 height 33
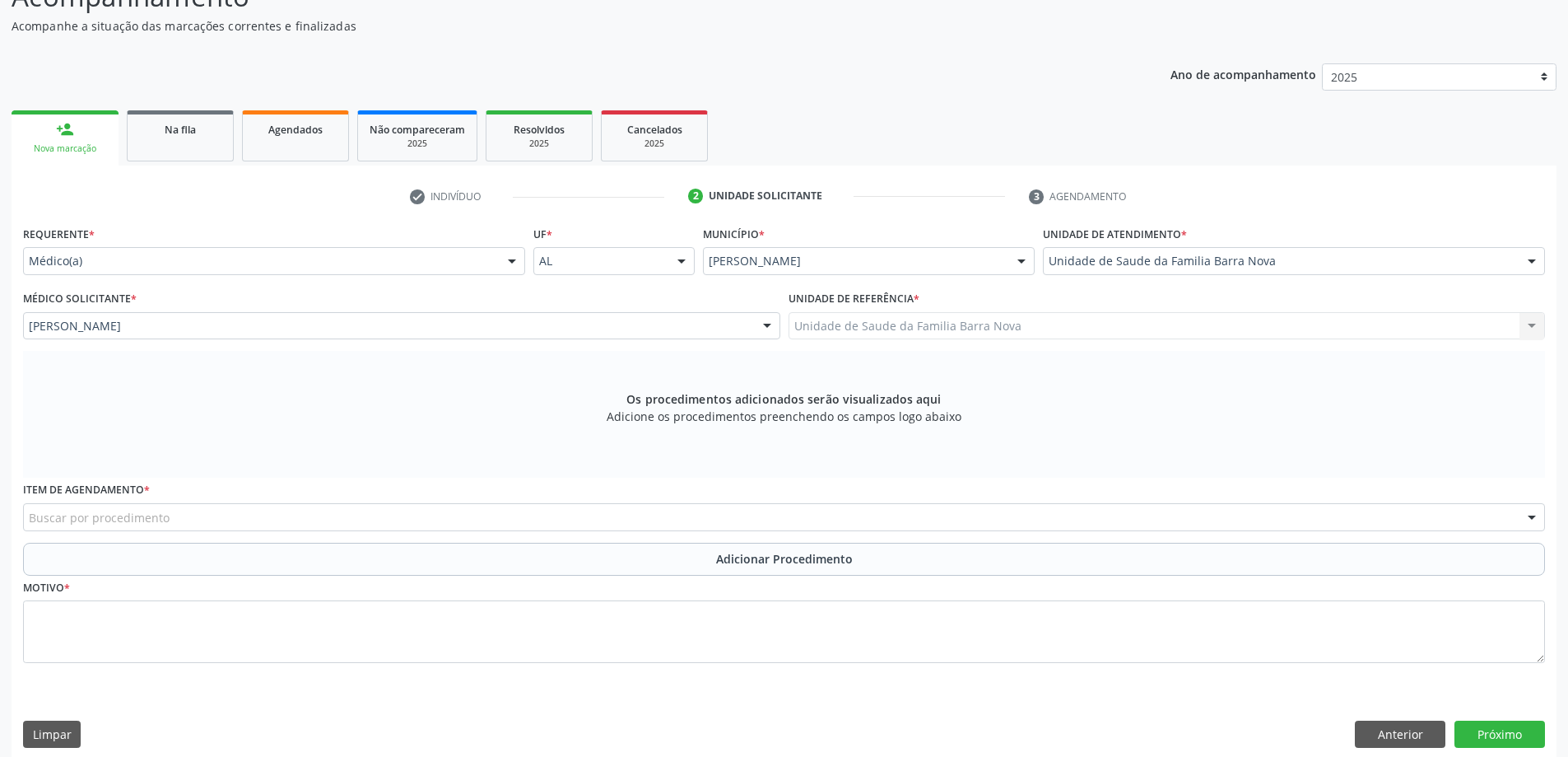
click at [212, 508] on div "Buscar por procedimento" at bounding box center [784, 517] width 1522 height 28
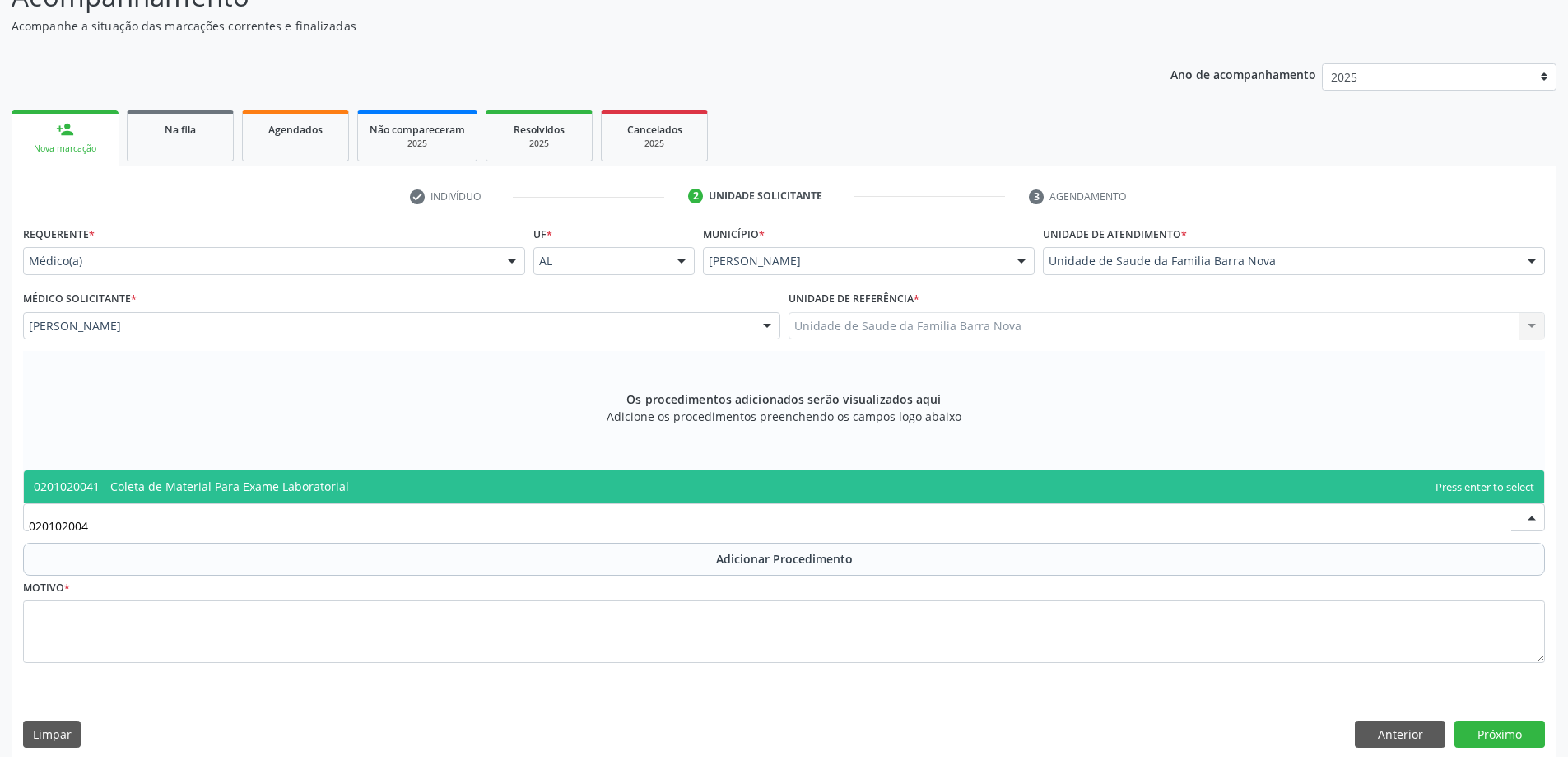
type input "0201020041"
click at [262, 485] on span "0201020041 - Coleta de Material Para Exame Laboratorial" at bounding box center [191, 486] width 316 height 16
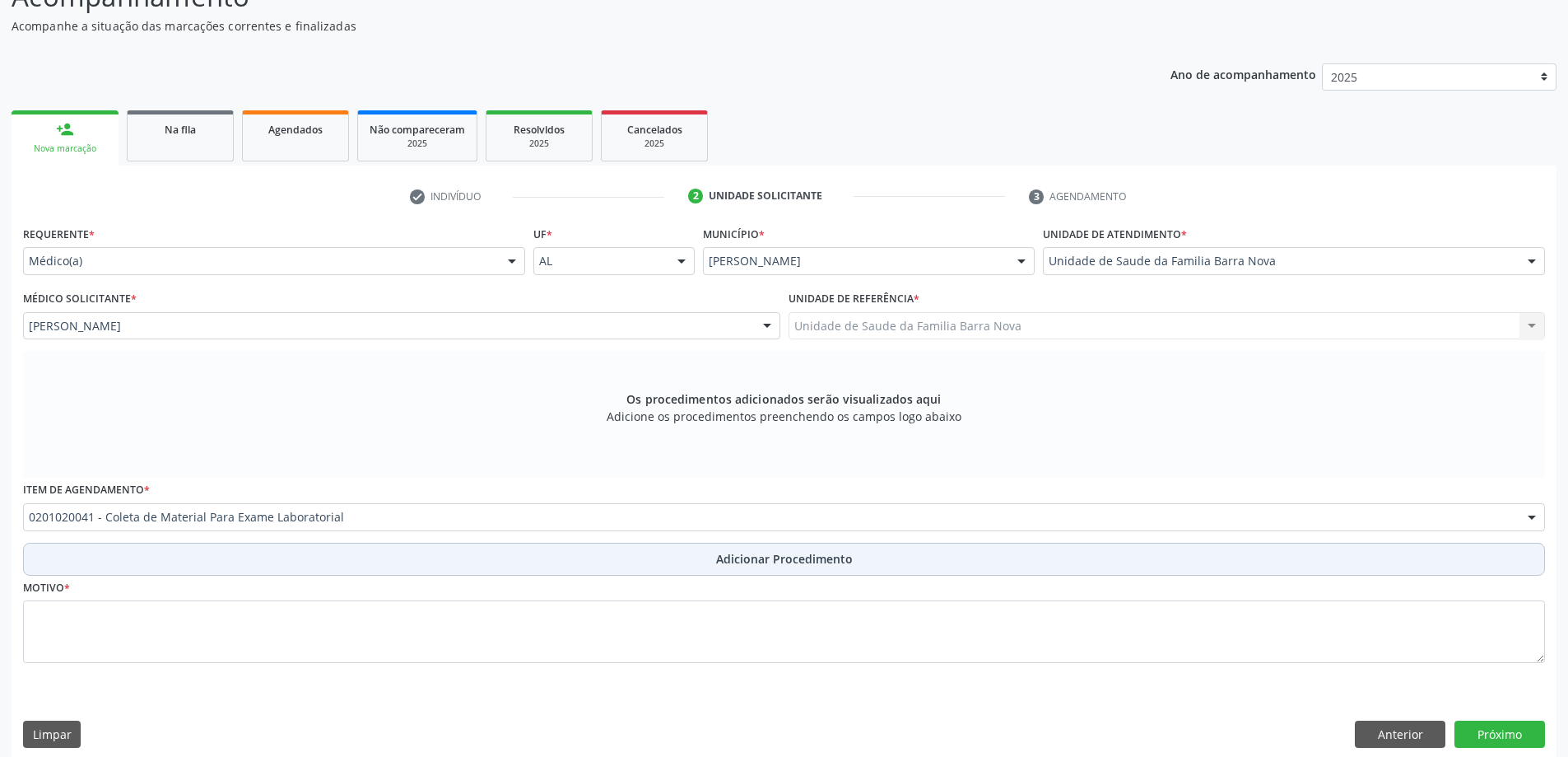
click at [219, 559] on button "Adicionar Procedimento" at bounding box center [784, 559] width 1522 height 33
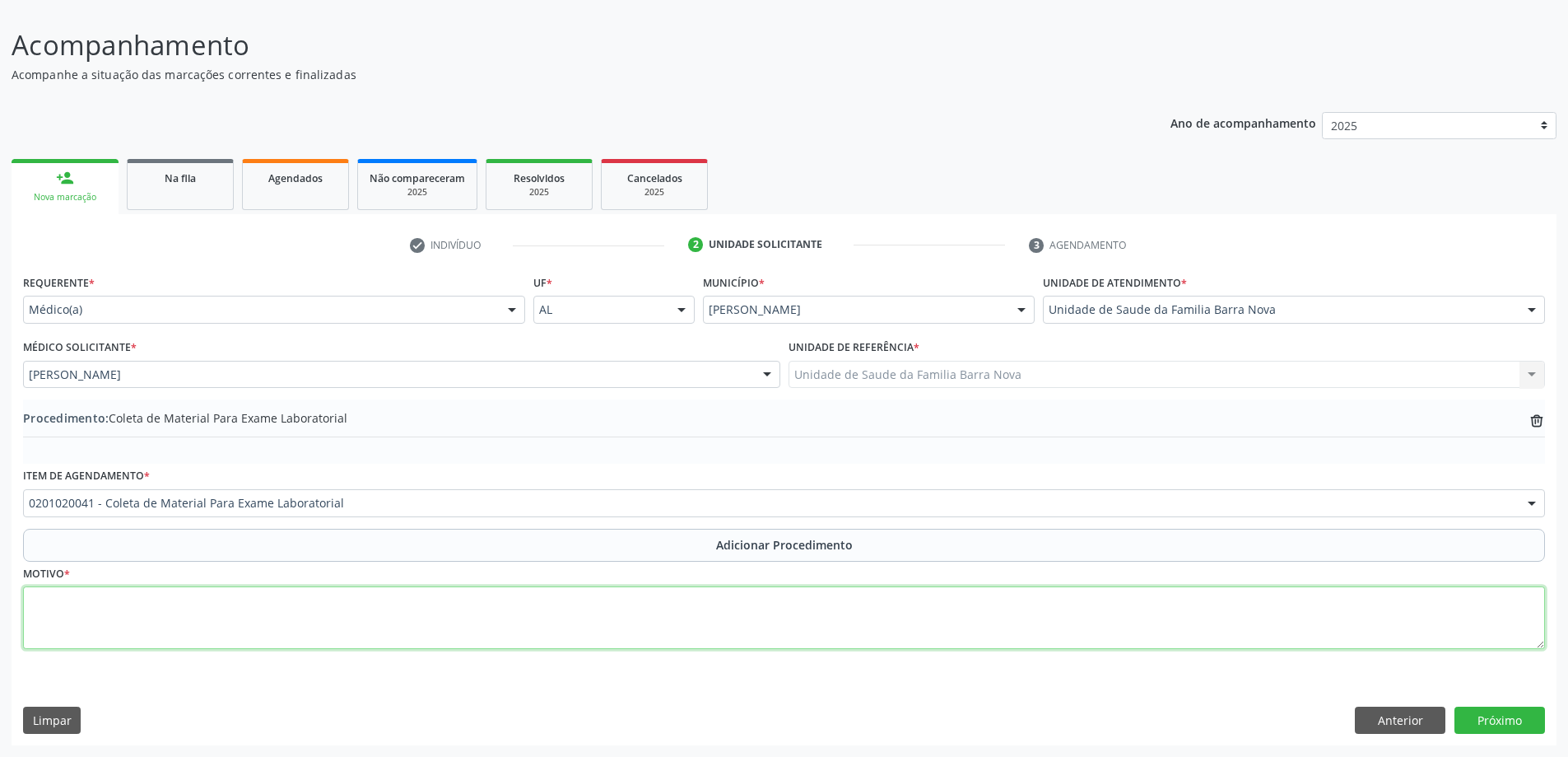
click at [232, 605] on textarea at bounding box center [784, 617] width 1522 height 63
type textarea "W"
type textarea "ERRO ALIMENTAR."
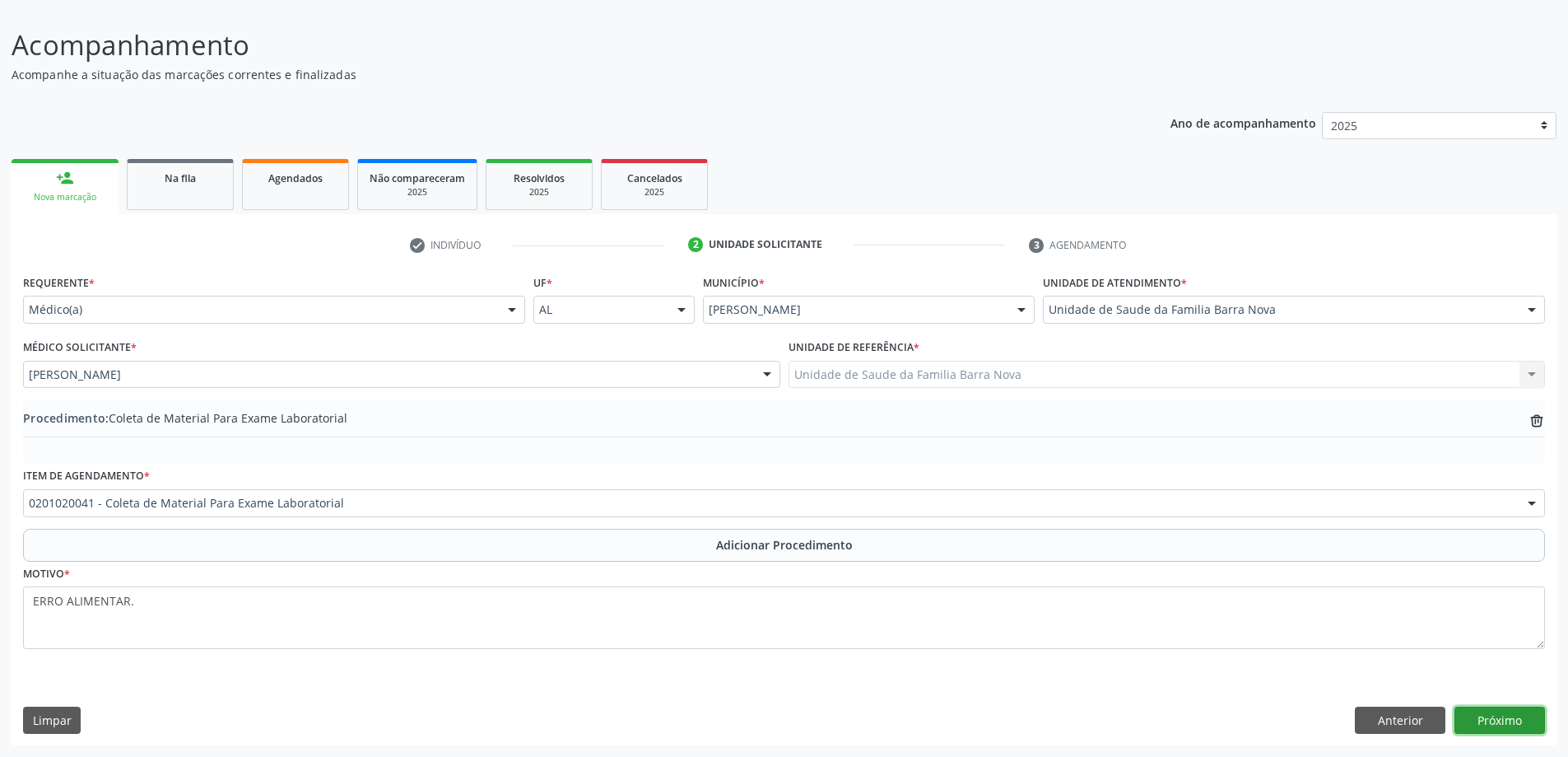
click at [1511, 727] on button "Próximo" at bounding box center [1499, 721] width 90 height 28
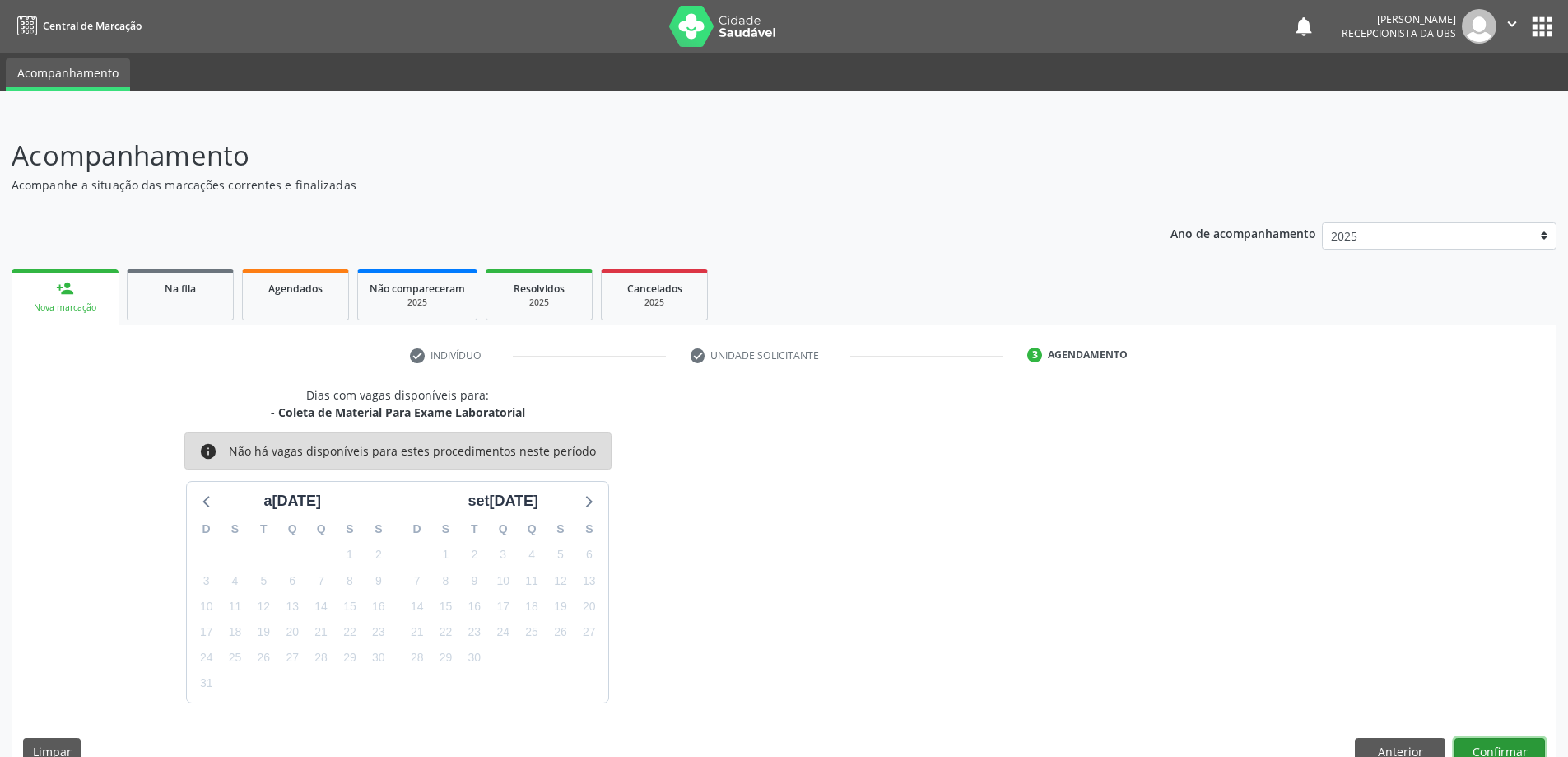
click at [1502, 743] on button "Confirmar" at bounding box center [1499, 752] width 90 height 28
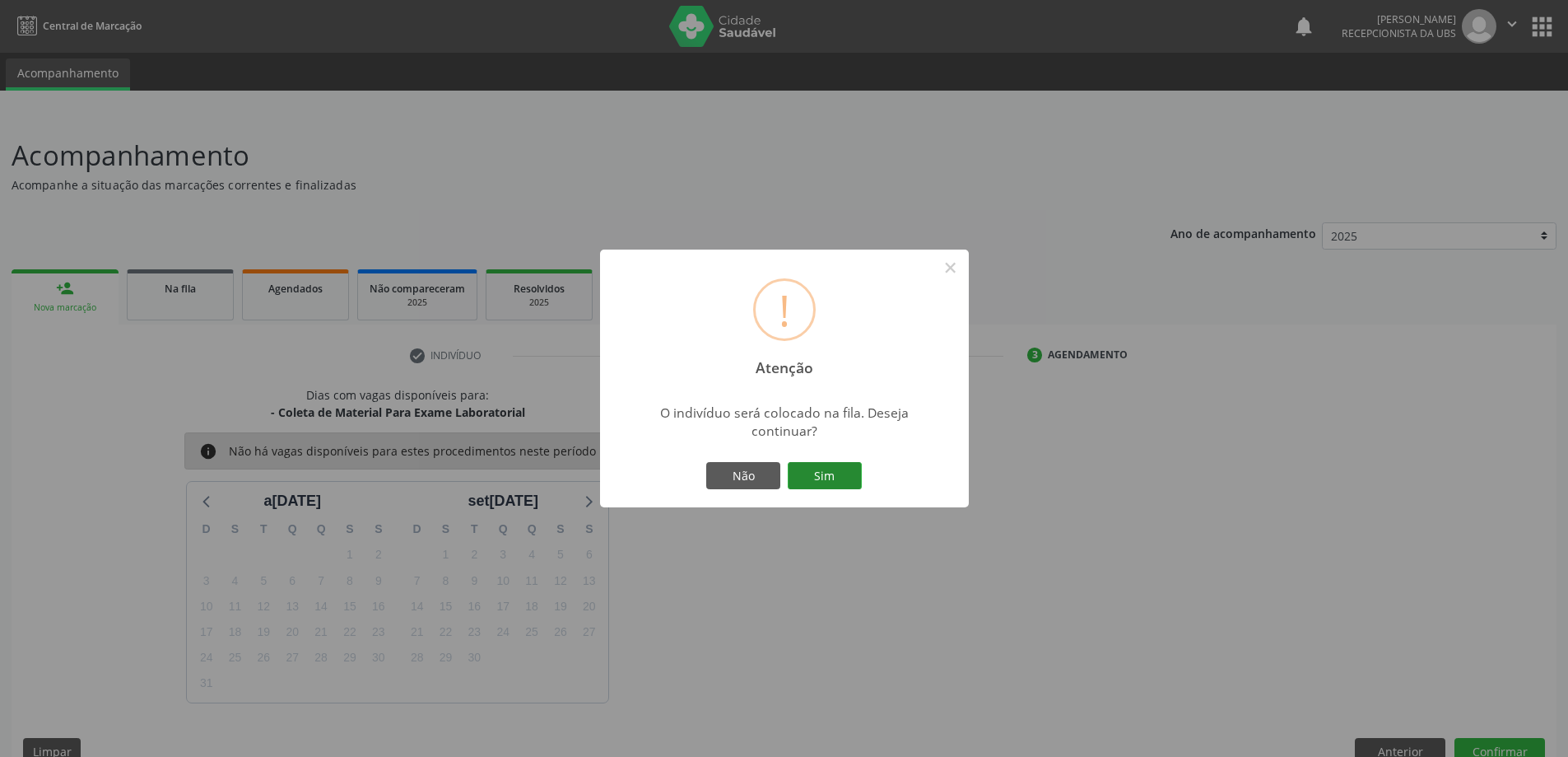
click at [811, 477] on button "Sim" at bounding box center [825, 476] width 74 height 28
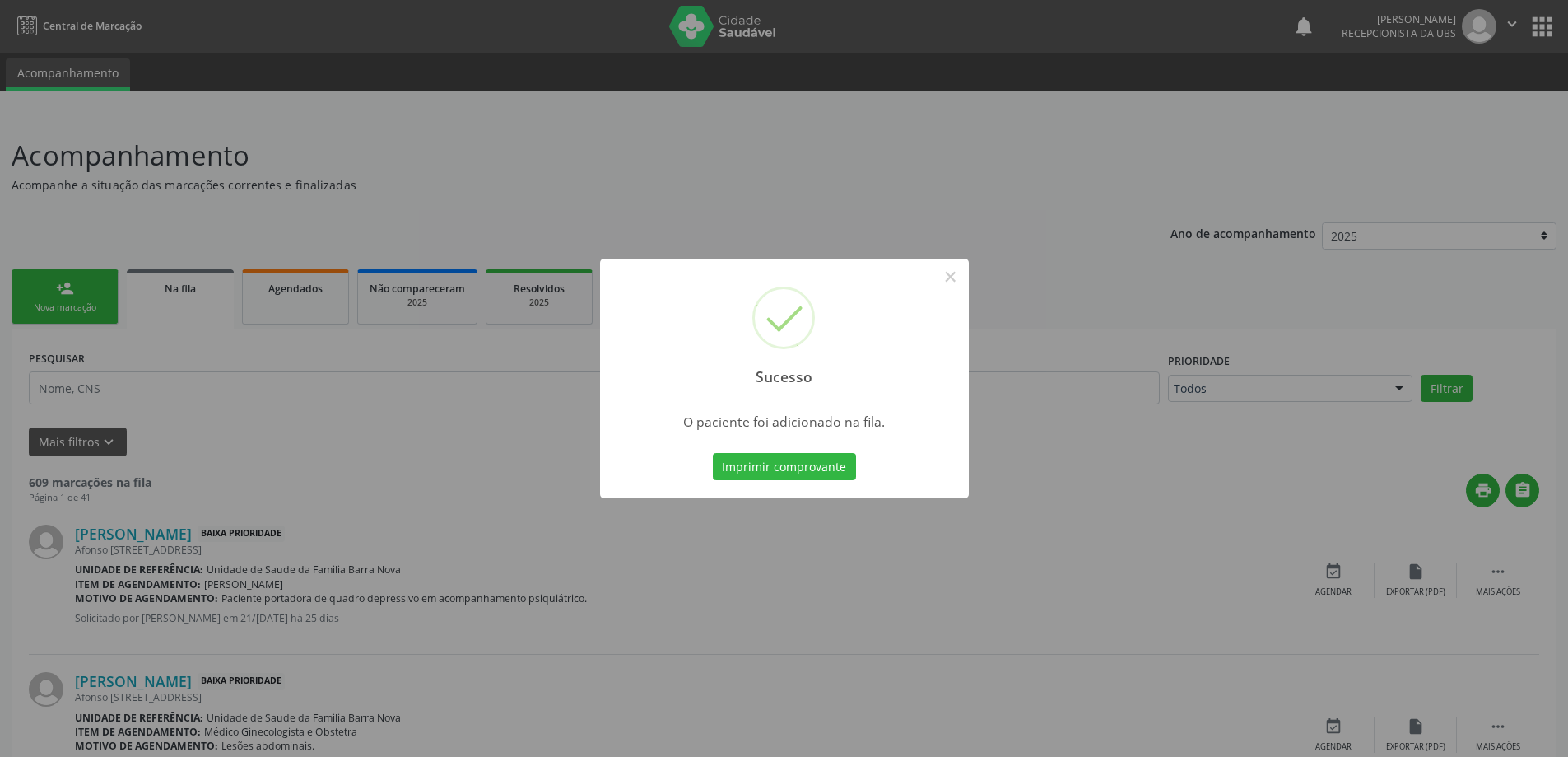
click at [535, 420] on div "Sucesso × O paciente foi adicionado na fila. Imprimir comprovante Cancel" at bounding box center [784, 378] width 1568 height 757
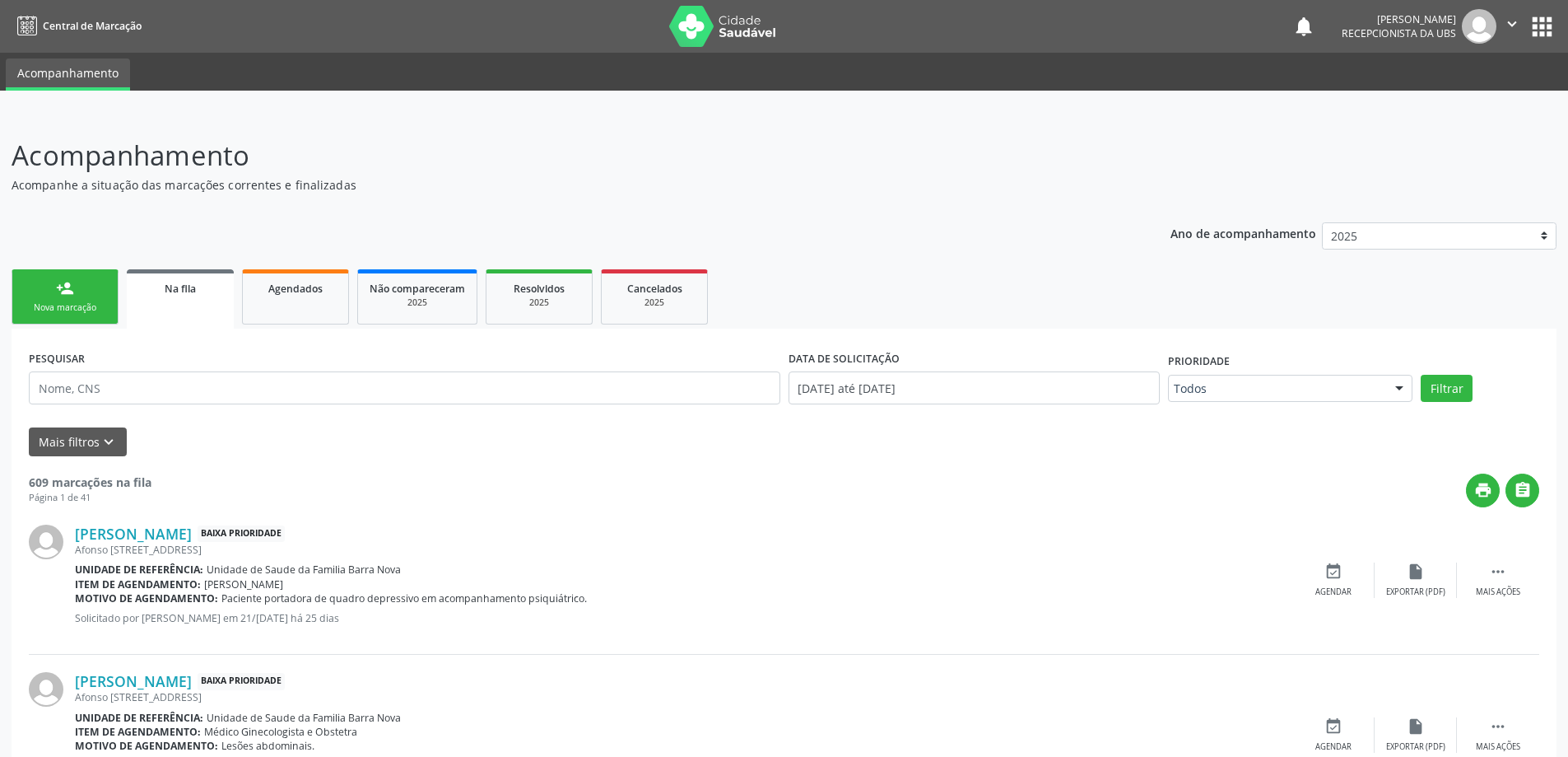
click at [889, 152] on p "Acompanhamento" at bounding box center [552, 156] width 1081 height 42
click at [854, 180] on p "Acompanhe a situação das marcações correntes e finalizadas" at bounding box center [552, 185] width 1081 height 18
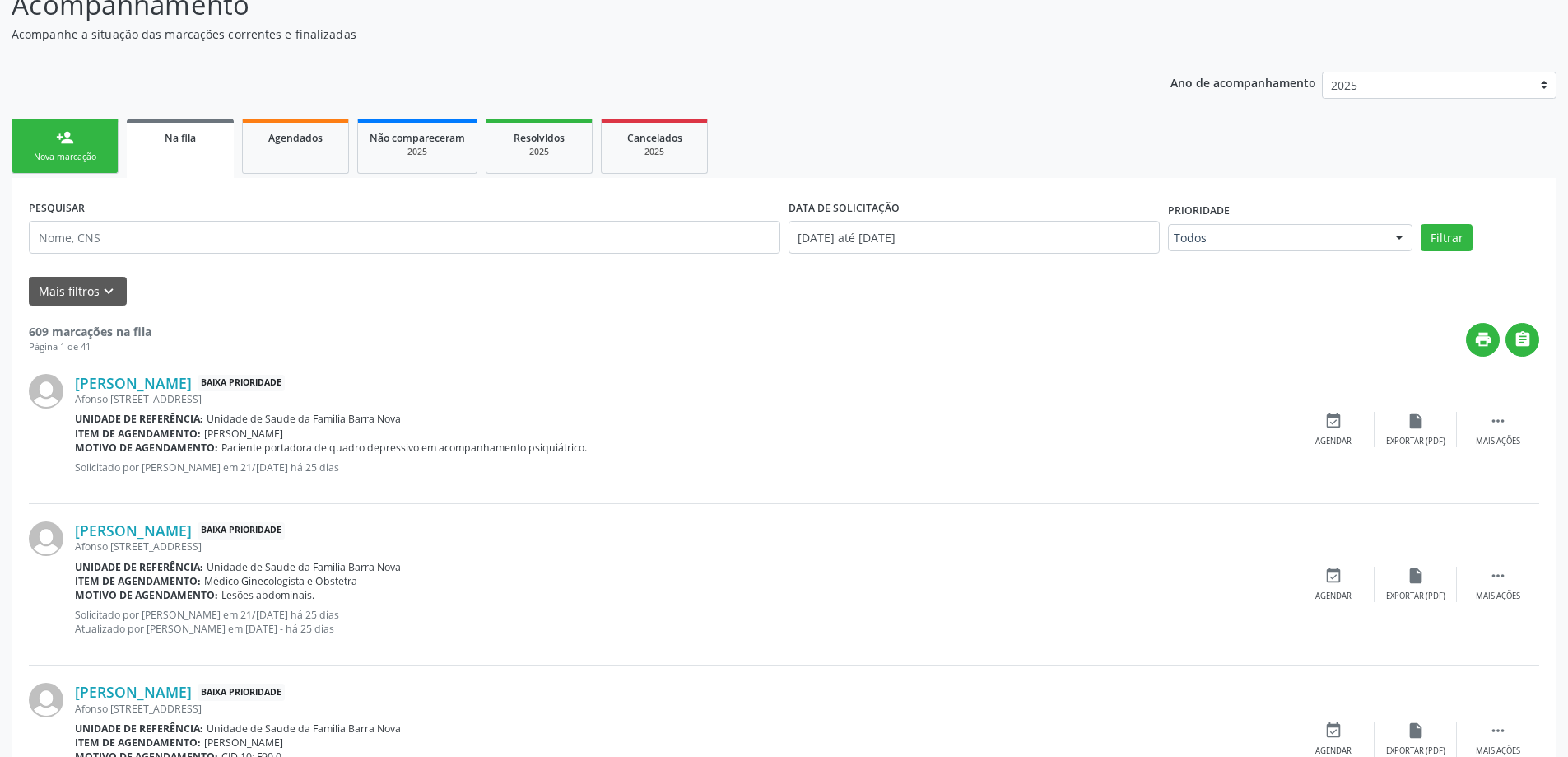
scroll to position [164, 0]
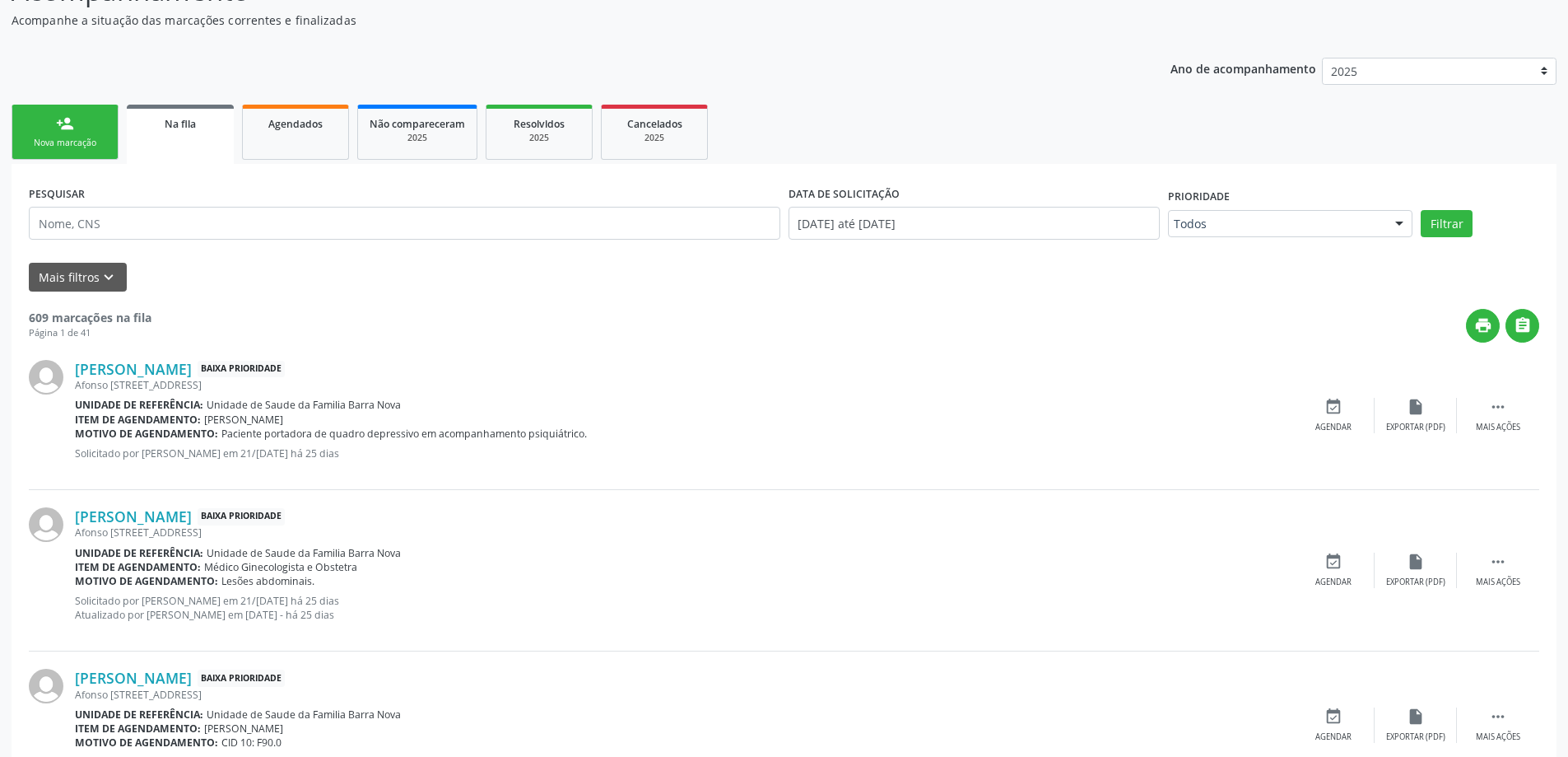
click at [1232, 19] on header "Acompanhamento Acompanhe a situação das marcações correntes e finalizadas Relat…" at bounding box center [784, -1] width 1545 height 58
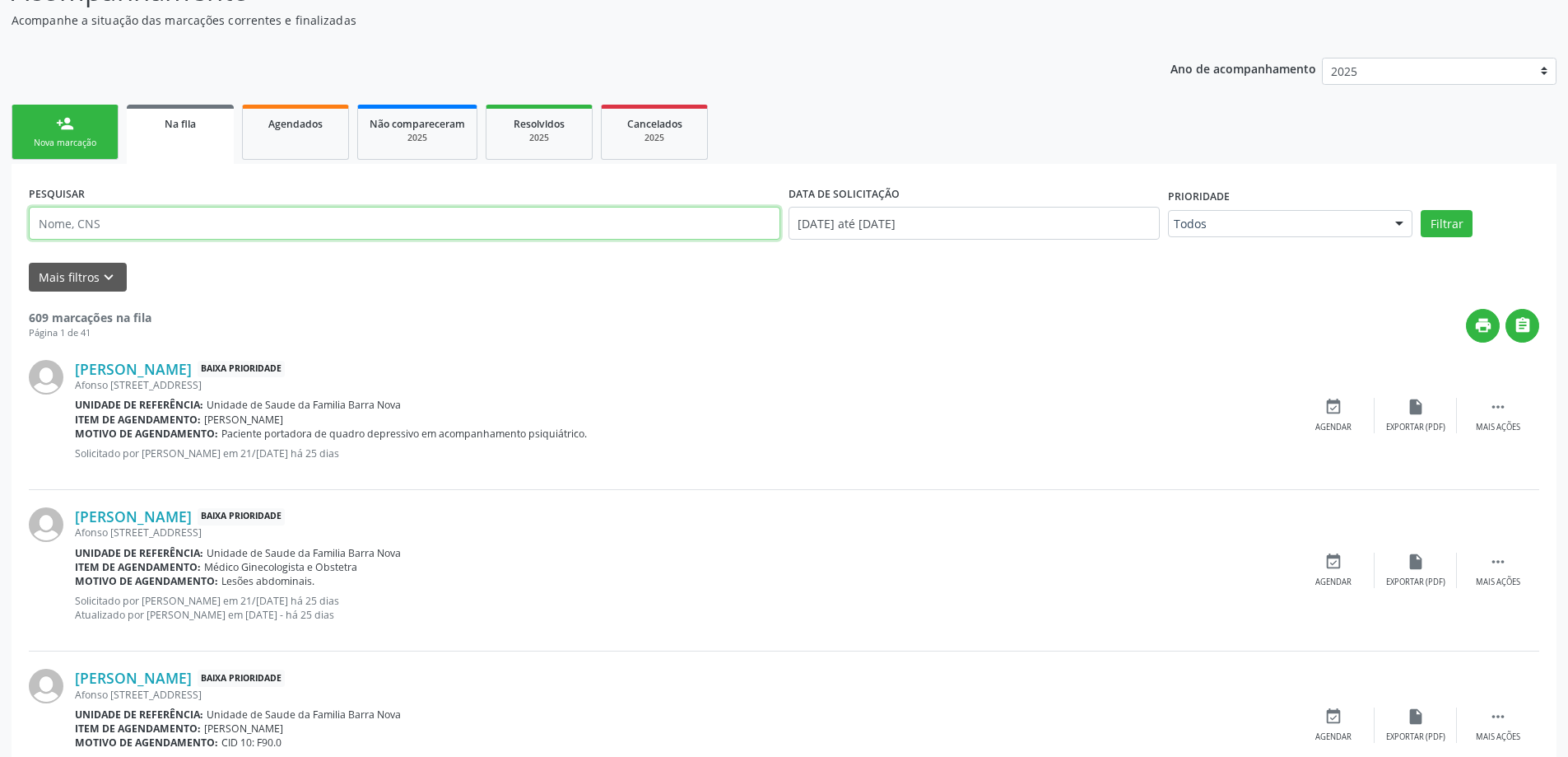
click at [423, 233] on input "text" at bounding box center [405, 223] width 751 height 33
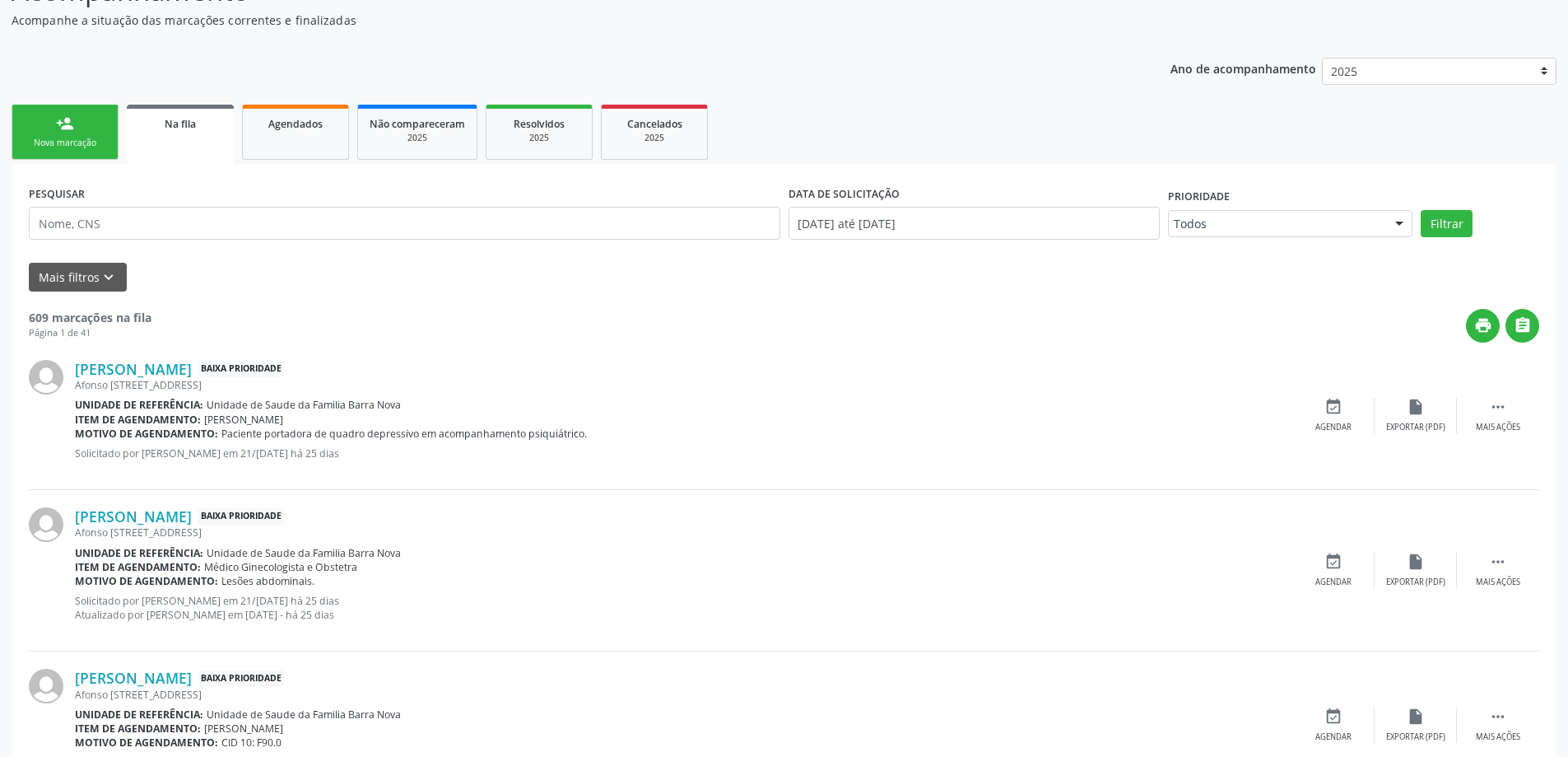
click at [107, 149] on link "person_add Nova marcação" at bounding box center [65, 132] width 107 height 55
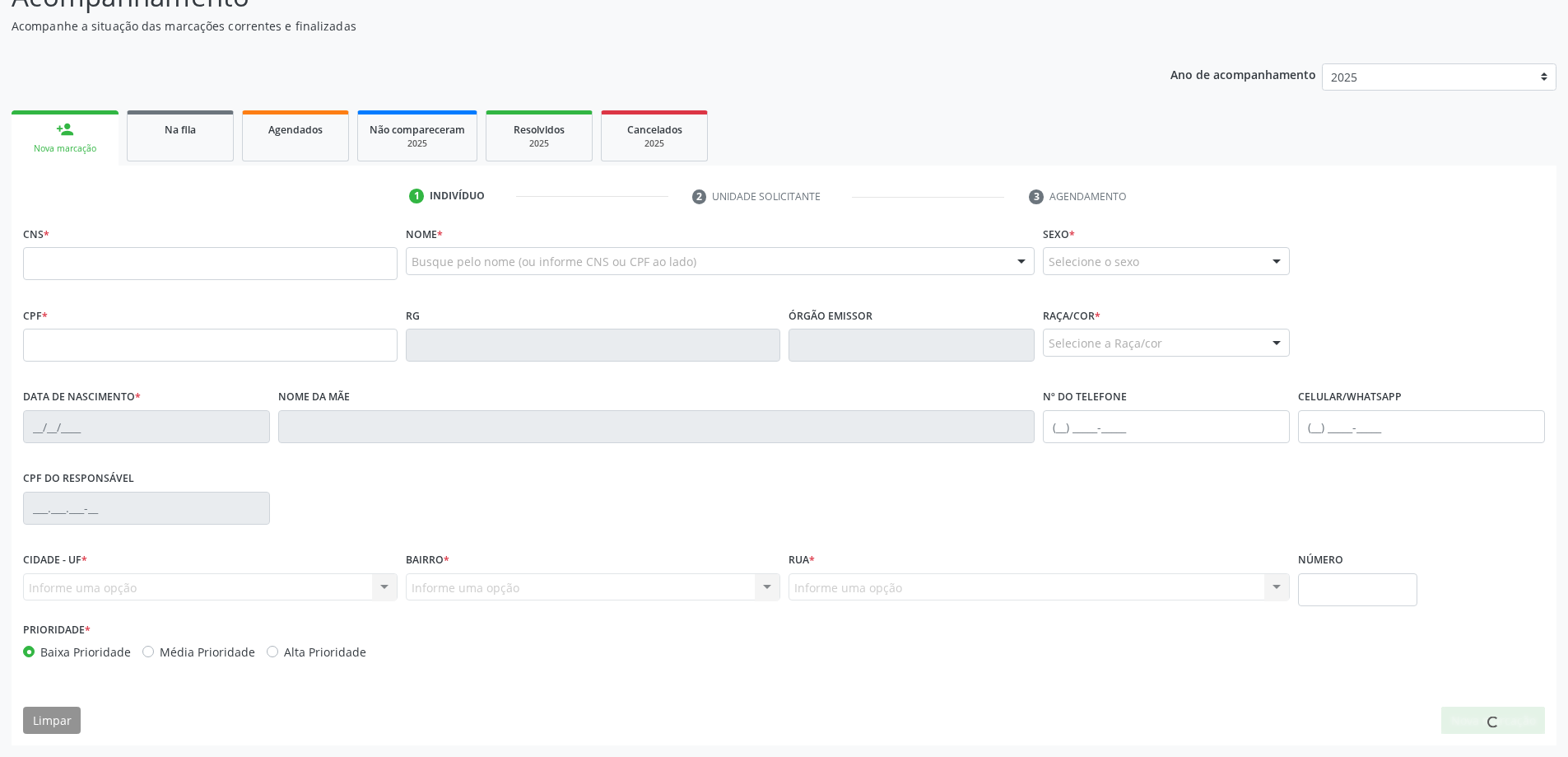
scroll to position [159, 0]
click at [171, 251] on input "text" at bounding box center [210, 263] width 375 height 33
type input "705 0002 7774 0555"
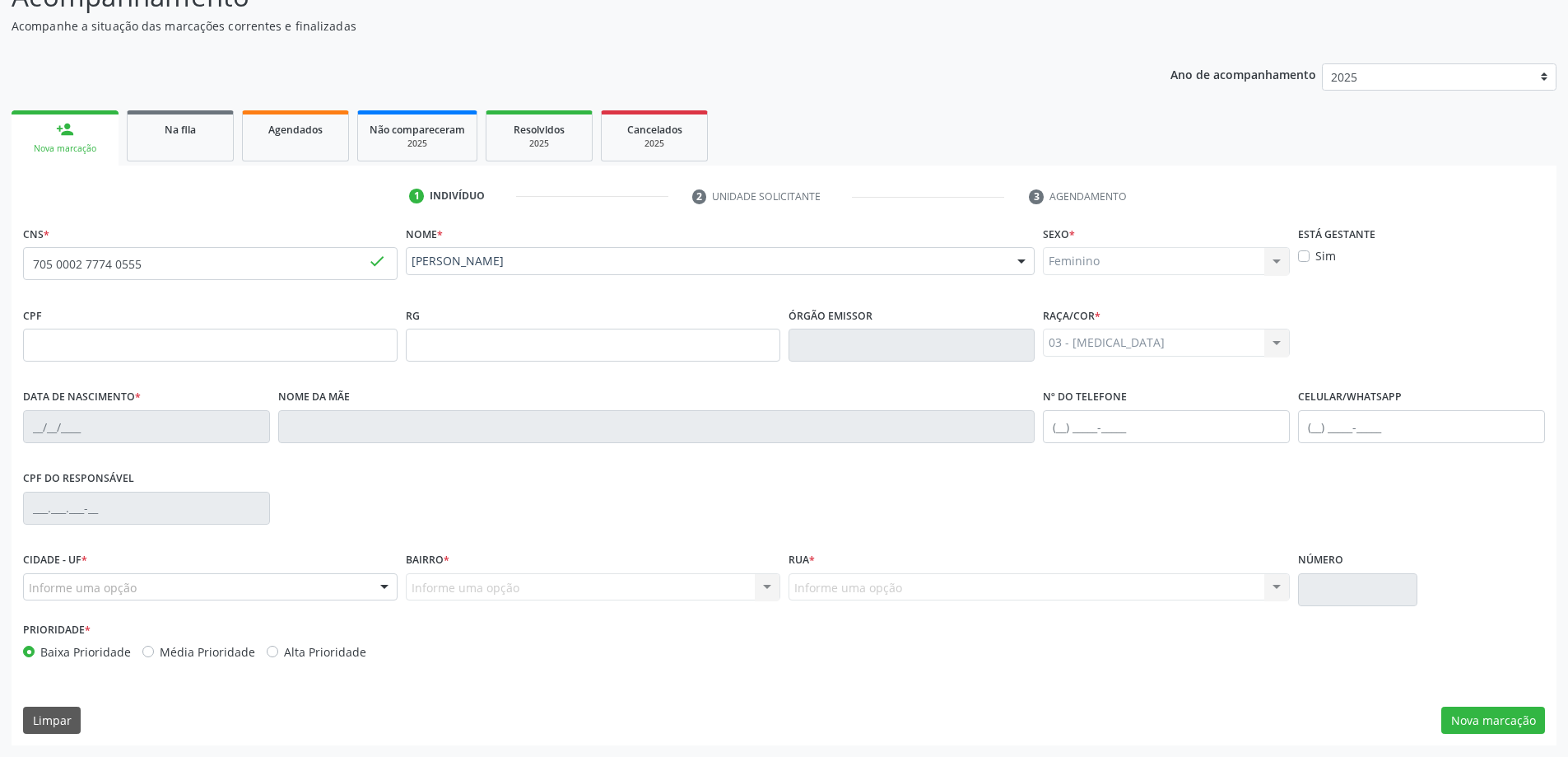
type input "26/[DATE]"
type input "[PERSON_NAME]"
type input "[PHONE_NUMBER]"
type input "S/N"
click at [1463, 731] on button "Nova marcação" at bounding box center [1492, 721] width 103 height 28
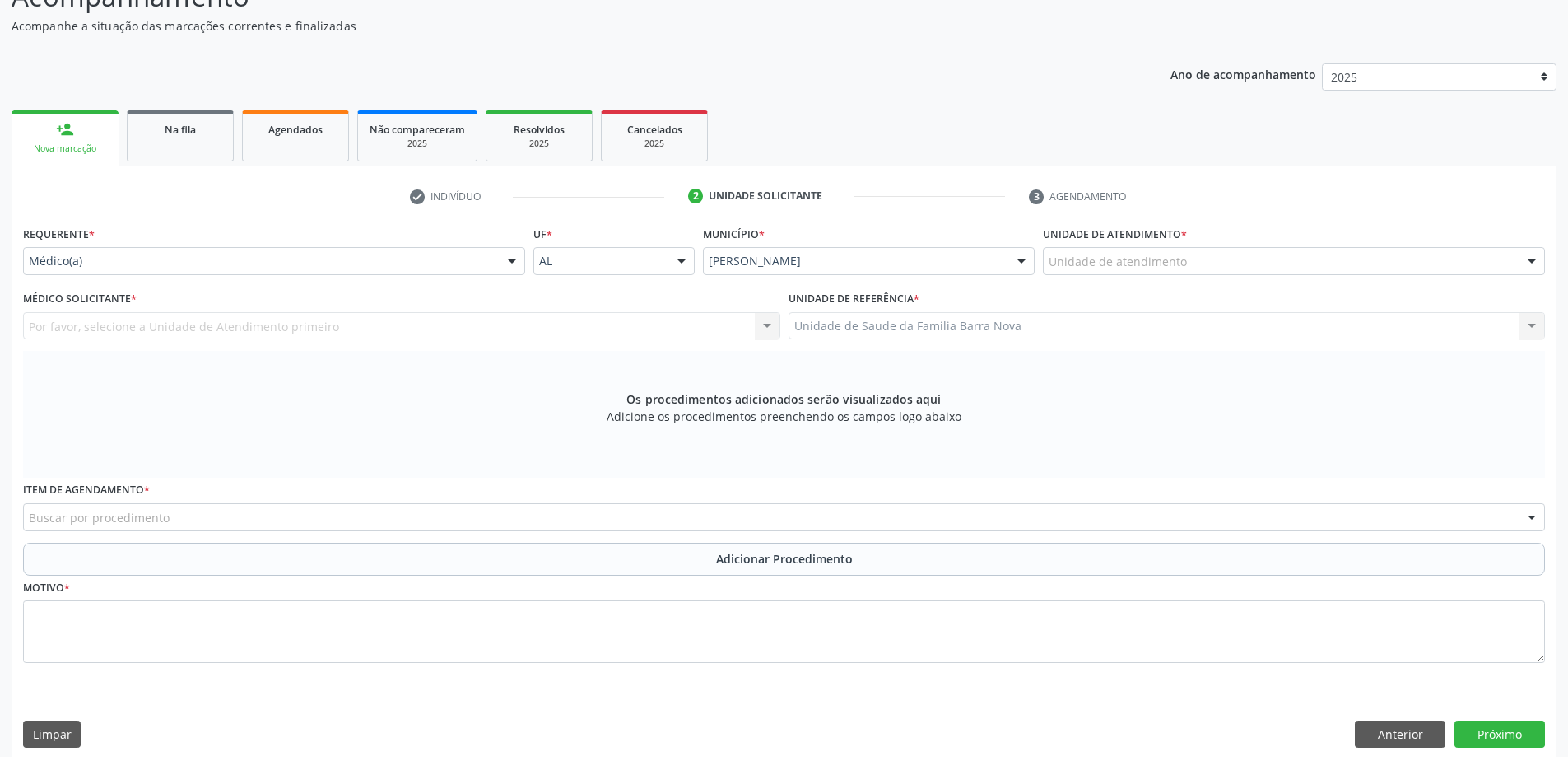
click at [1316, 248] on div "Unidade de atendimento" at bounding box center [1294, 261] width 502 height 28
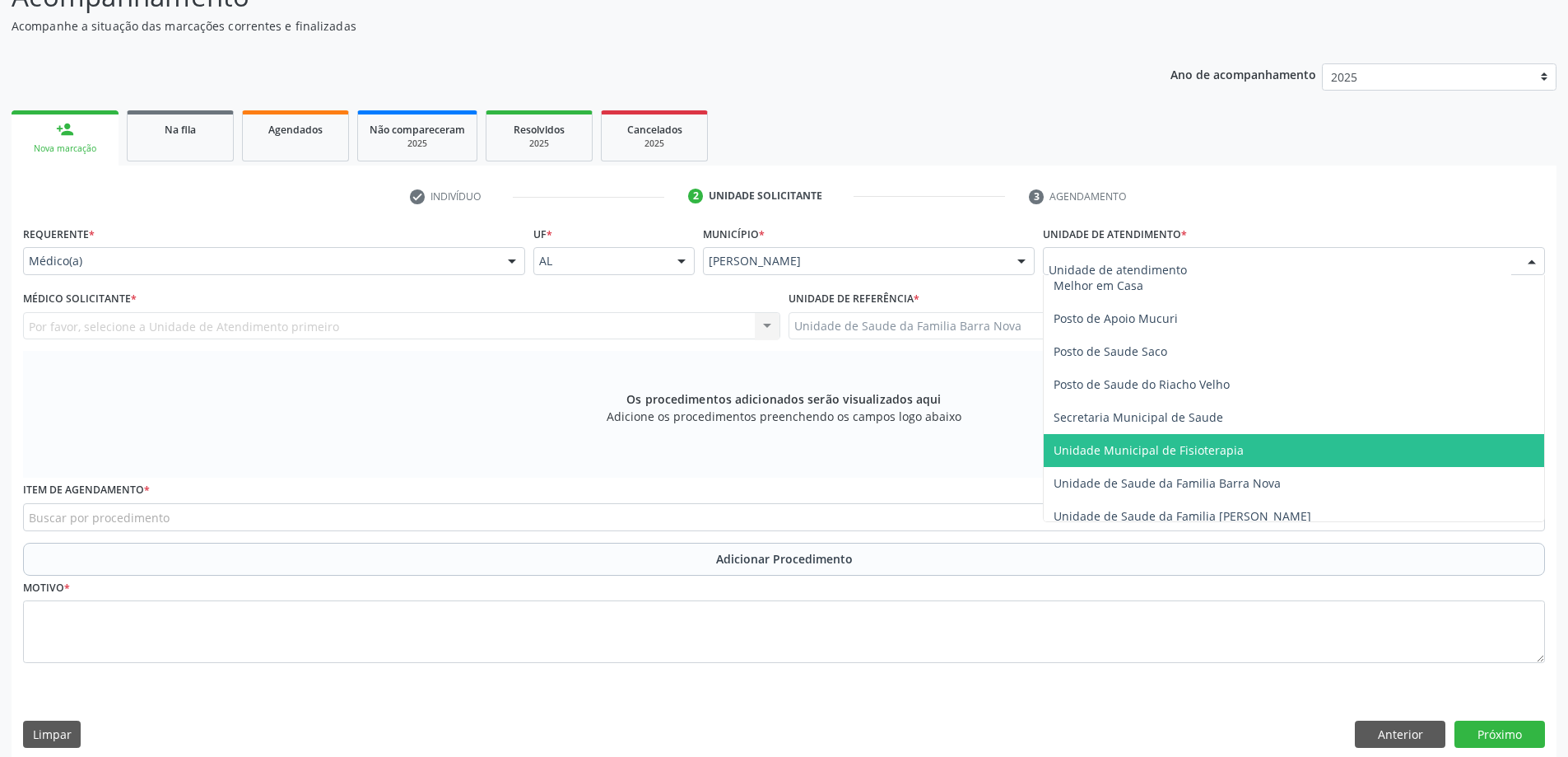
scroll to position [725, 0]
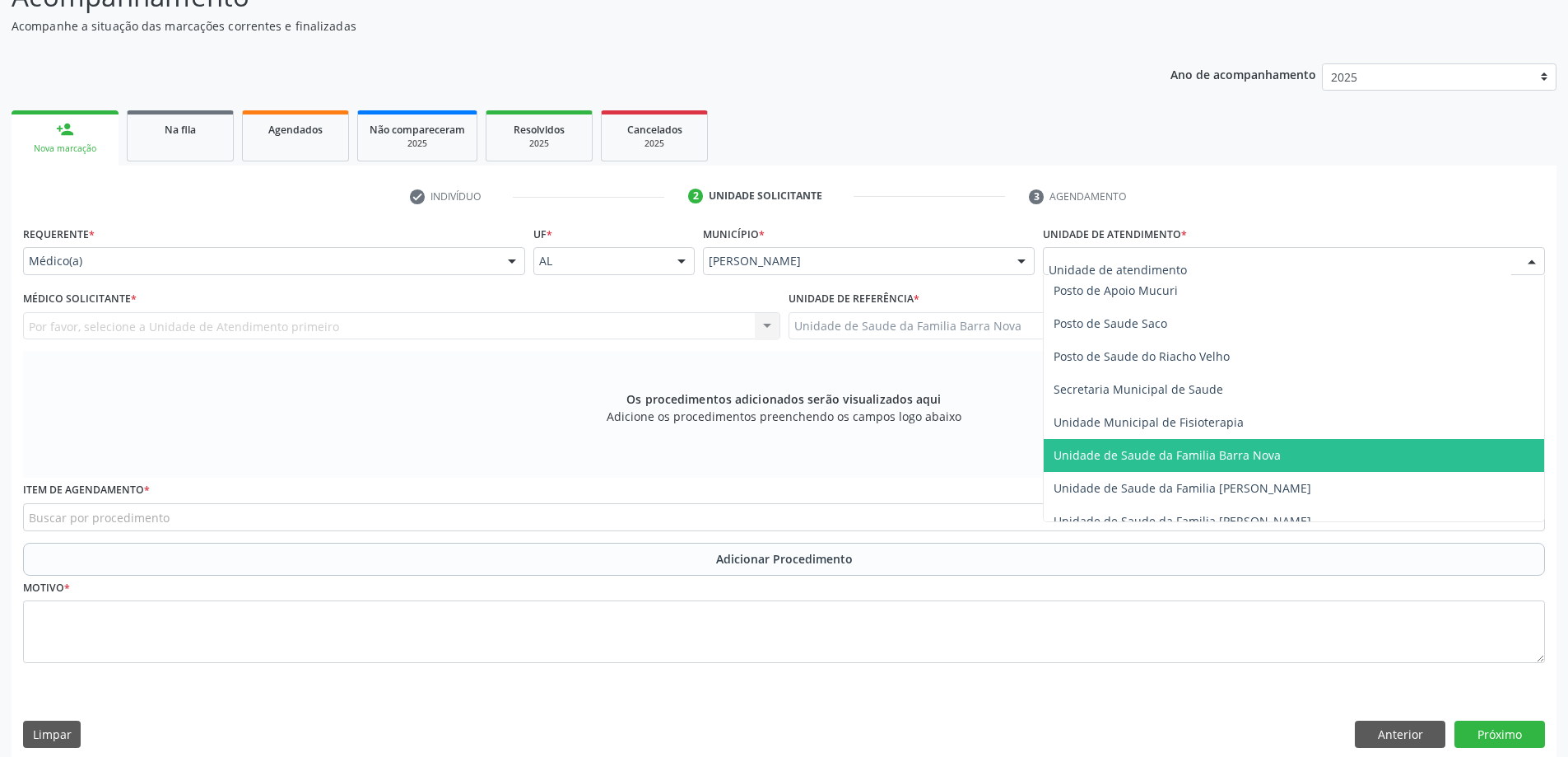
click at [1219, 460] on span "Unidade de Saude da Familia Barra Nova" at bounding box center [1167, 455] width 227 height 16
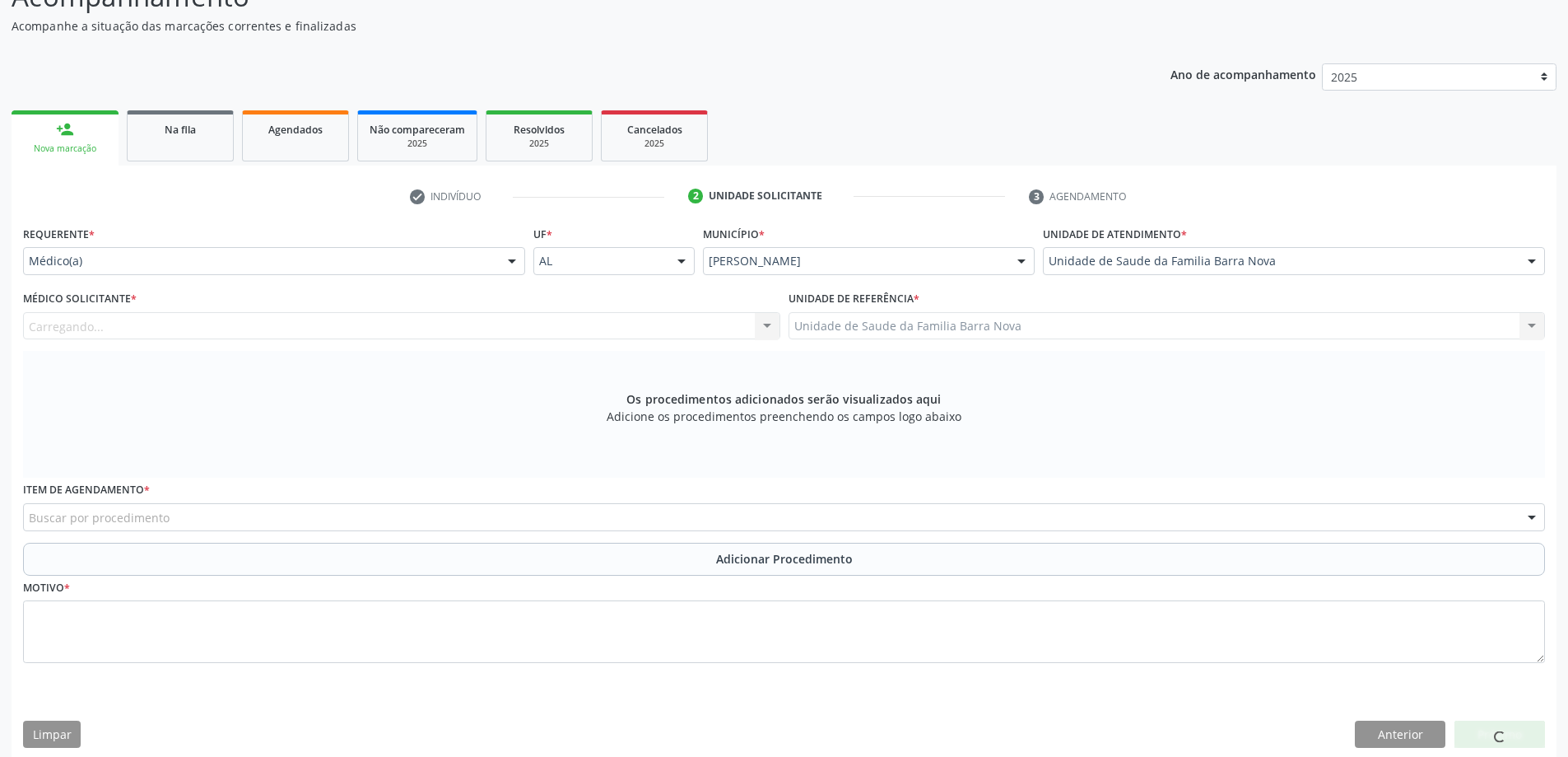
click at [394, 317] on div "Carregando... Nenhum resultado encontrado para: " " Não há nenhuma opção para s…" at bounding box center [401, 326] width 757 height 28
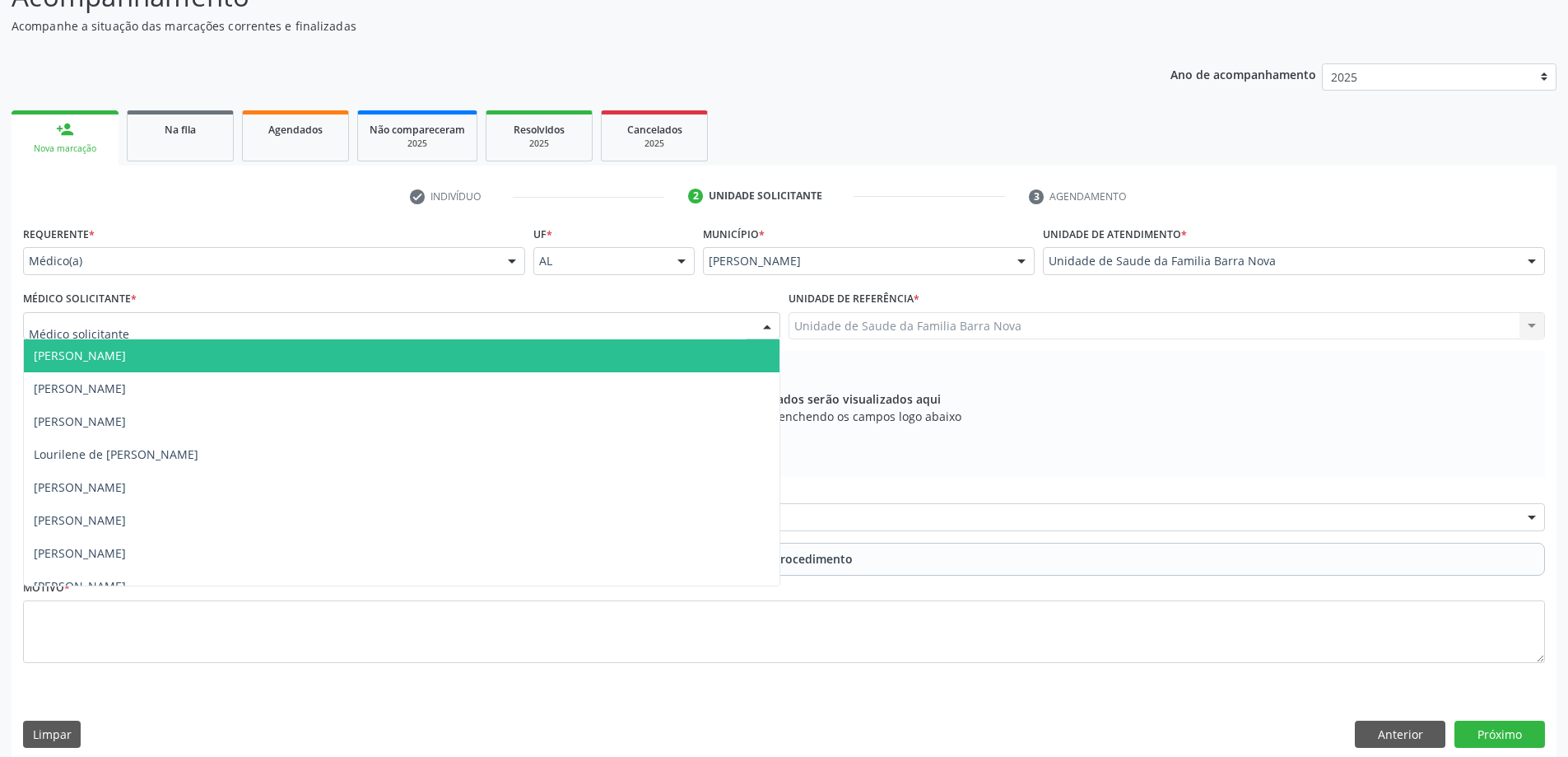
click at [393, 317] on div at bounding box center [401, 326] width 757 height 28
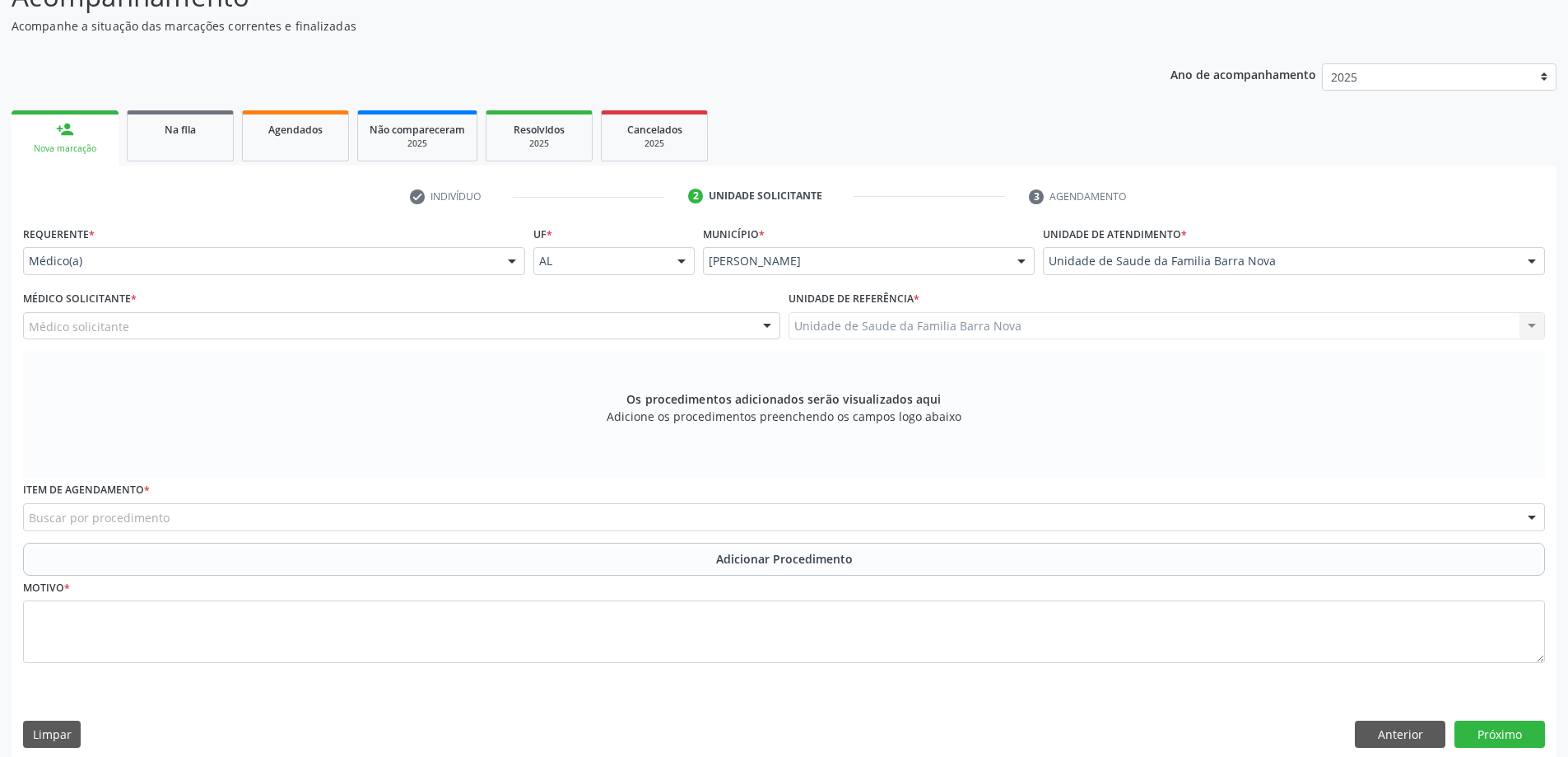
click at [201, 589] on div "Motivo *" at bounding box center [784, 619] width 1522 height 88
click at [225, 318] on div "Médico solicitante" at bounding box center [401, 326] width 757 height 28
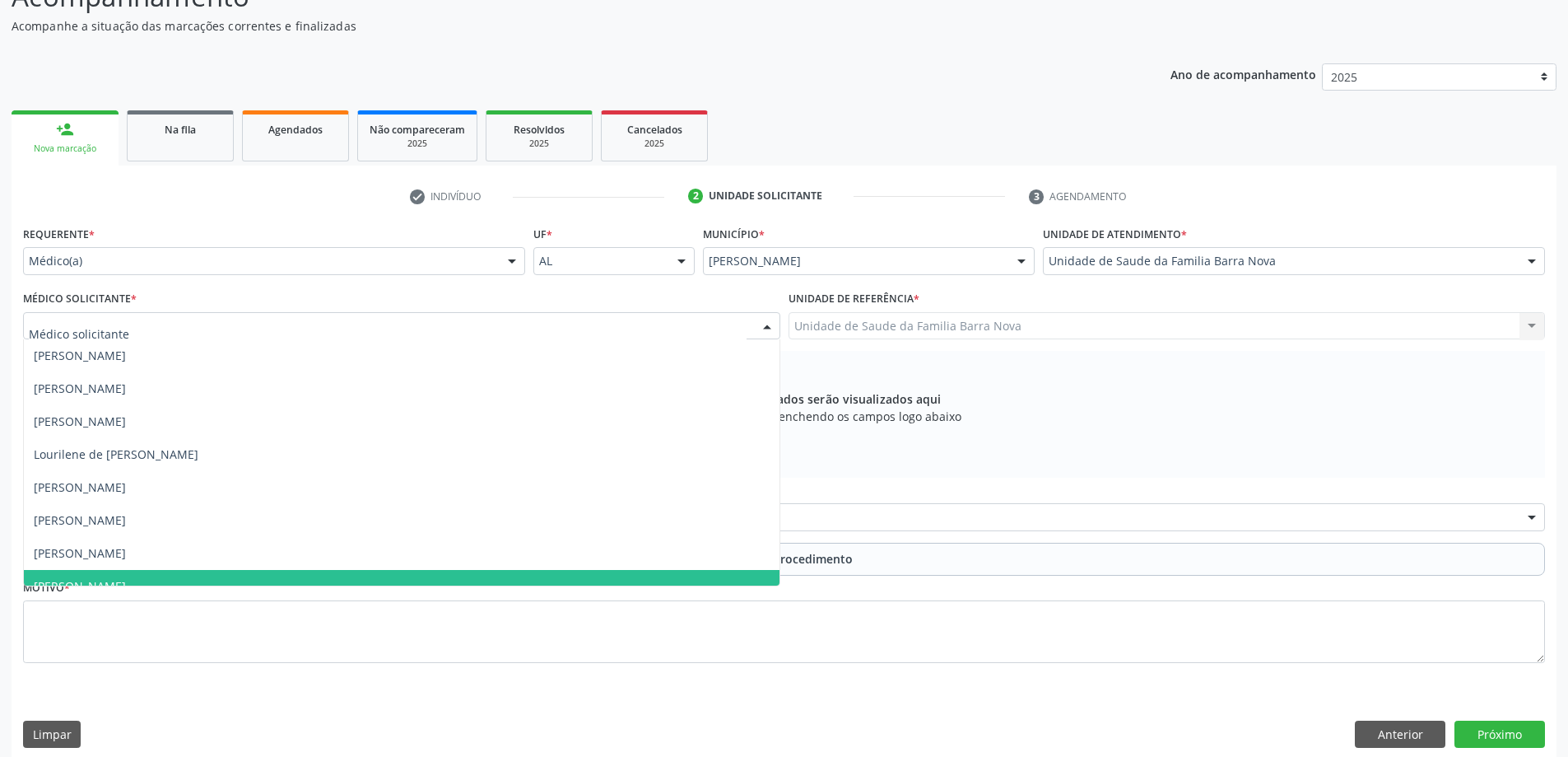
click at [153, 580] on span "[PERSON_NAME]" at bounding box center [401, 585] width 756 height 33
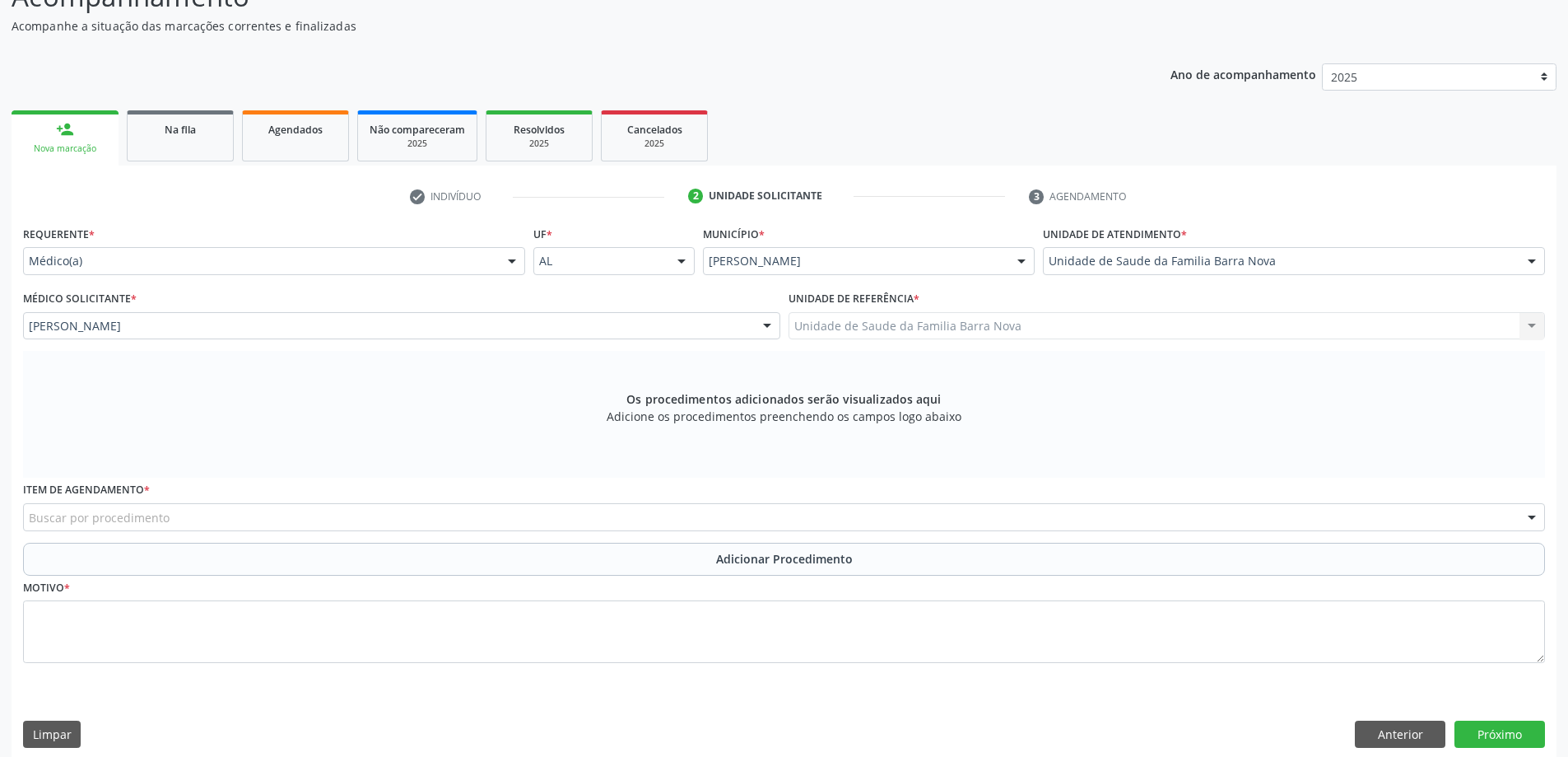
click at [188, 524] on div "Buscar por procedimento" at bounding box center [784, 517] width 1522 height 28
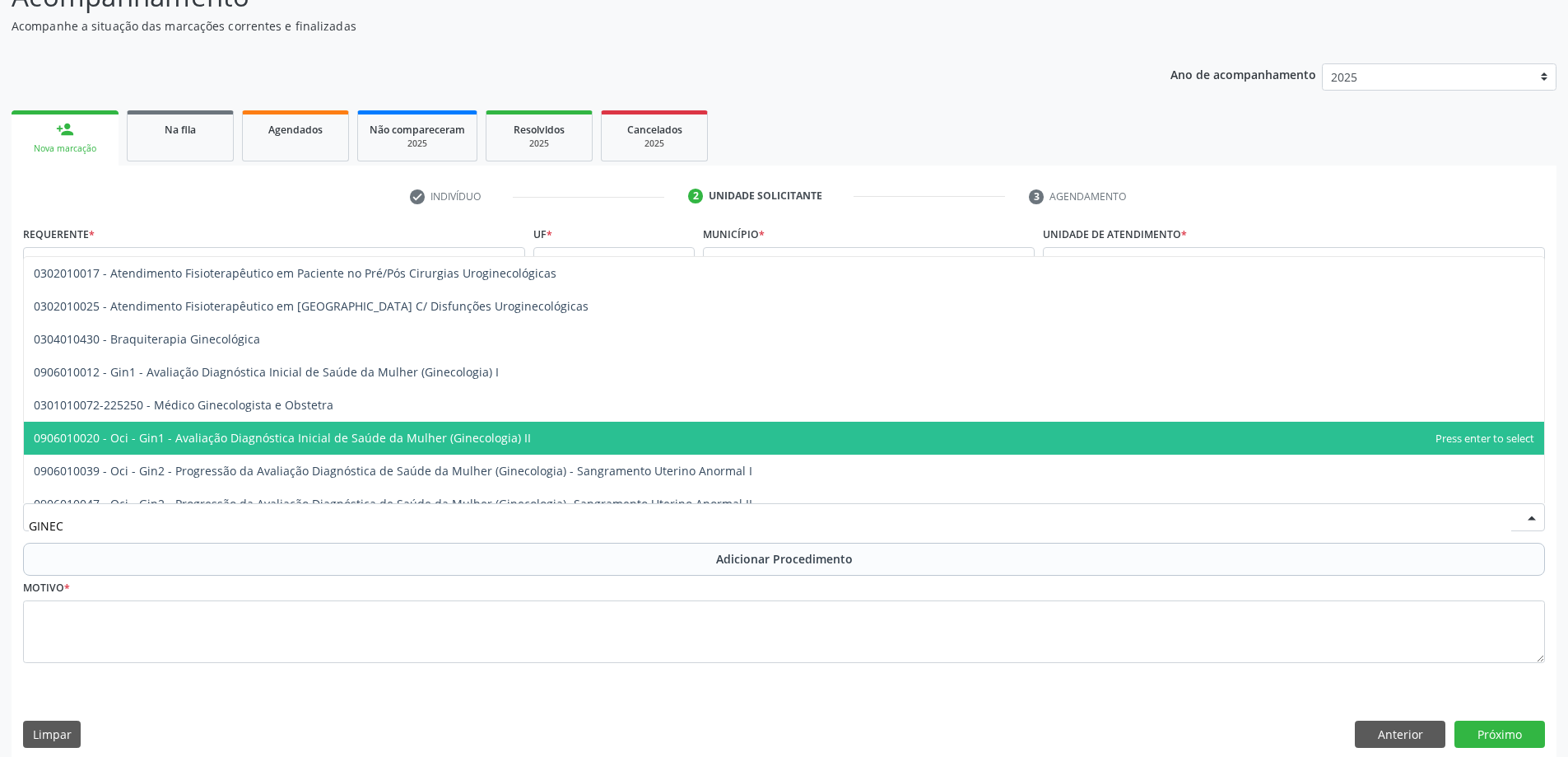
type input "GINECO"
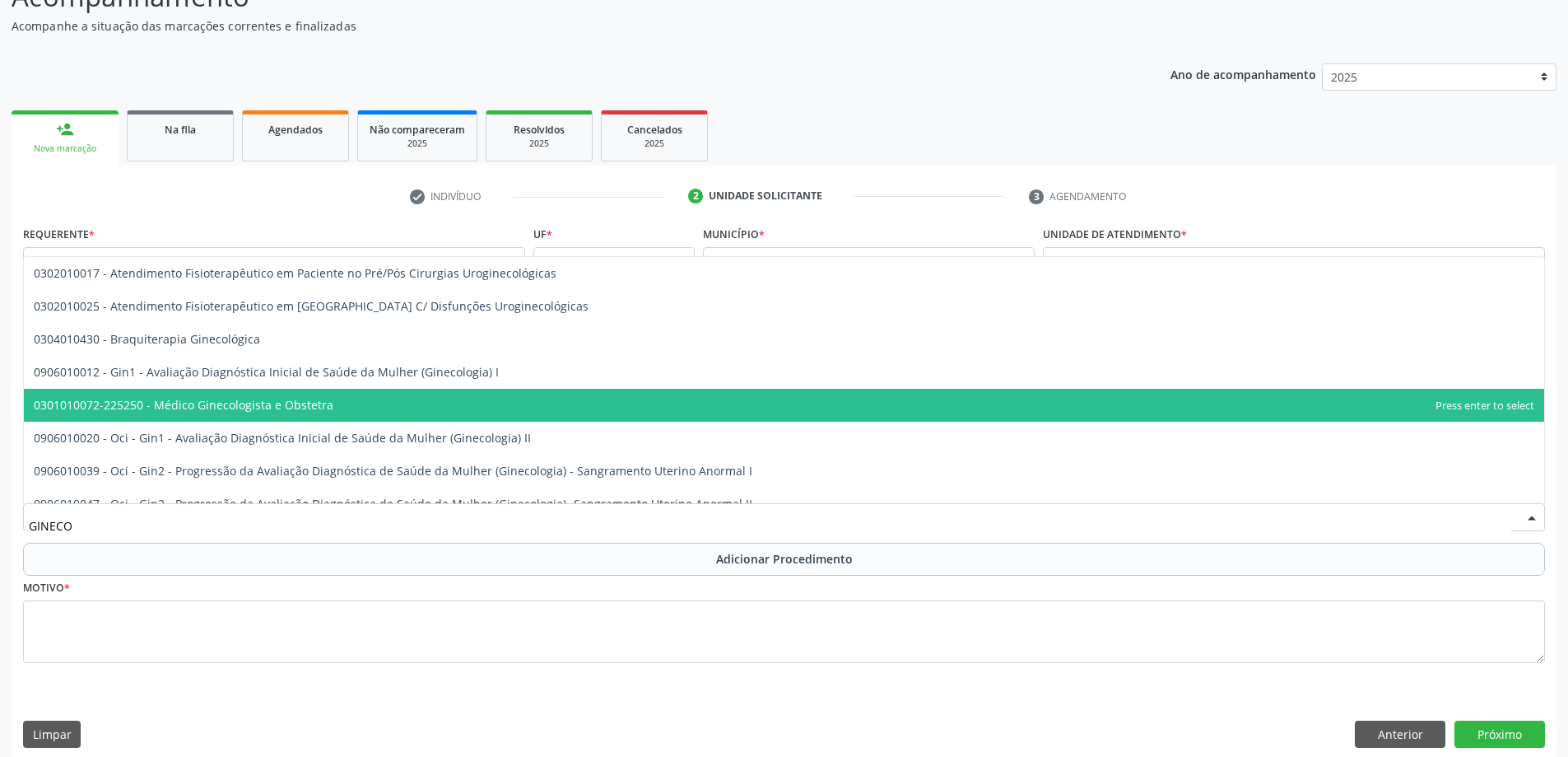
click at [350, 406] on span "0301010072-225250 - Médico Ginecologista e Obstetra" at bounding box center [784, 404] width 1520 height 33
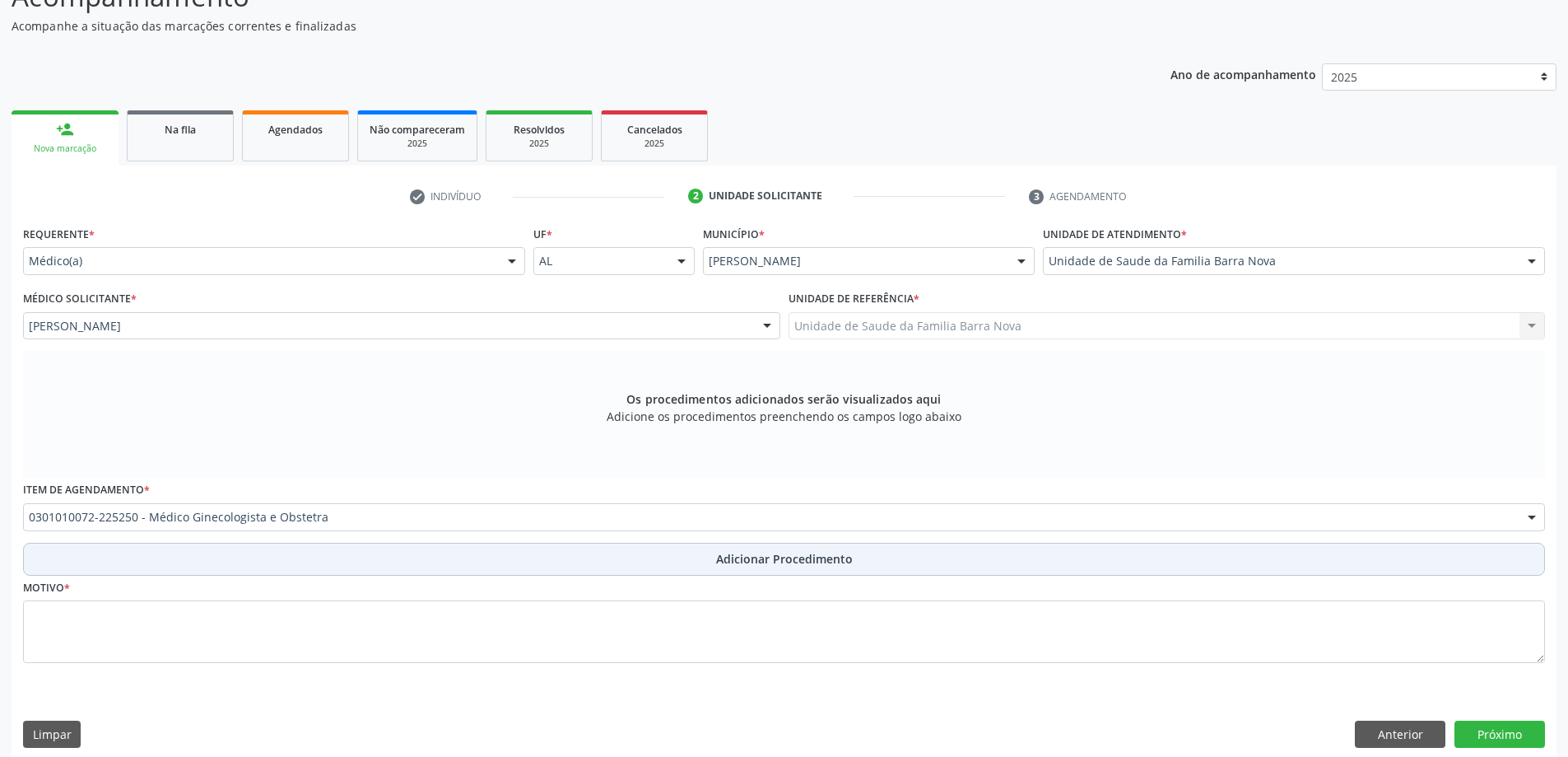
click at [287, 558] on button "Adicionar Procedimento" at bounding box center [784, 559] width 1522 height 33
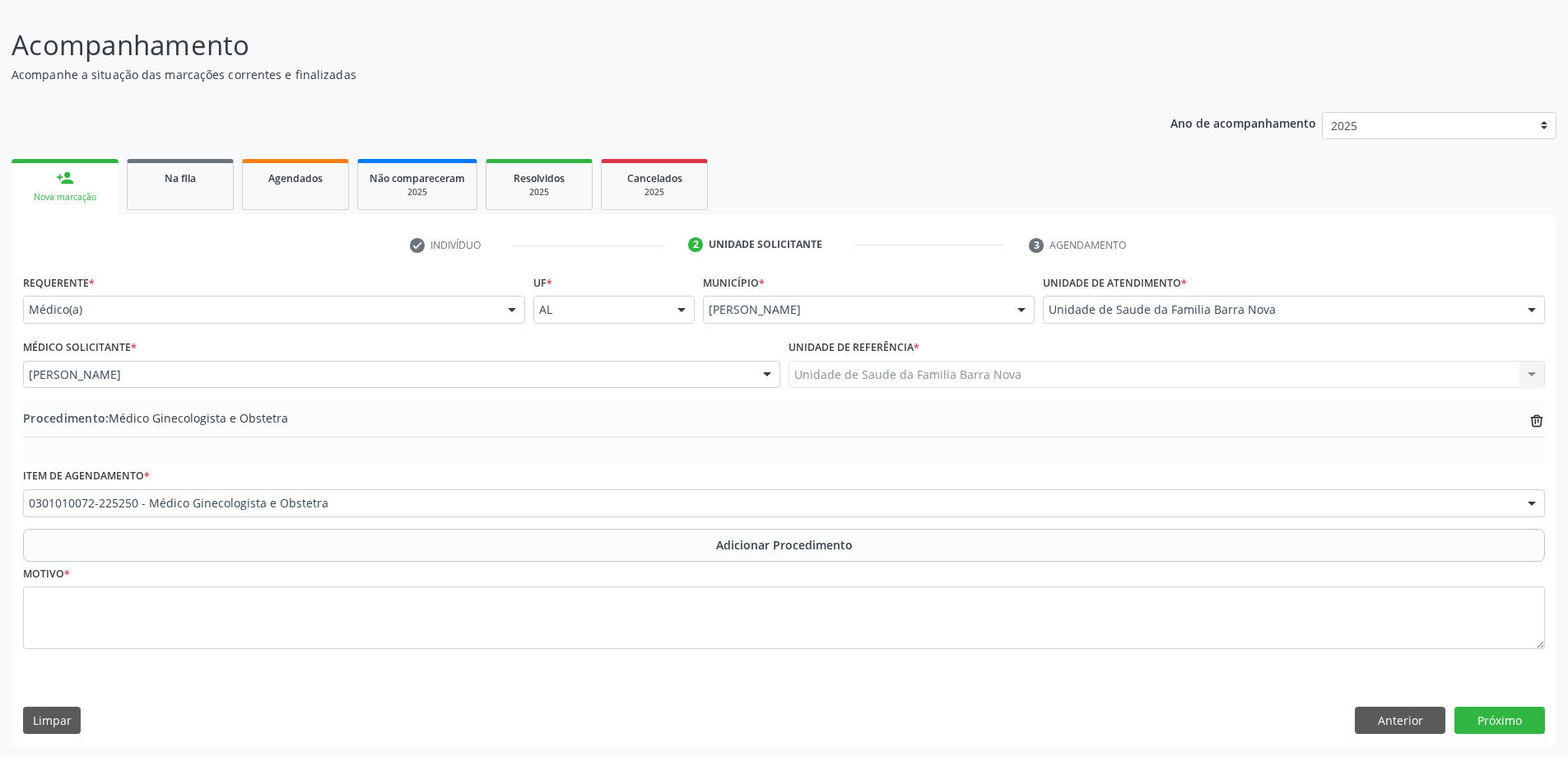
scroll to position [111, 0]
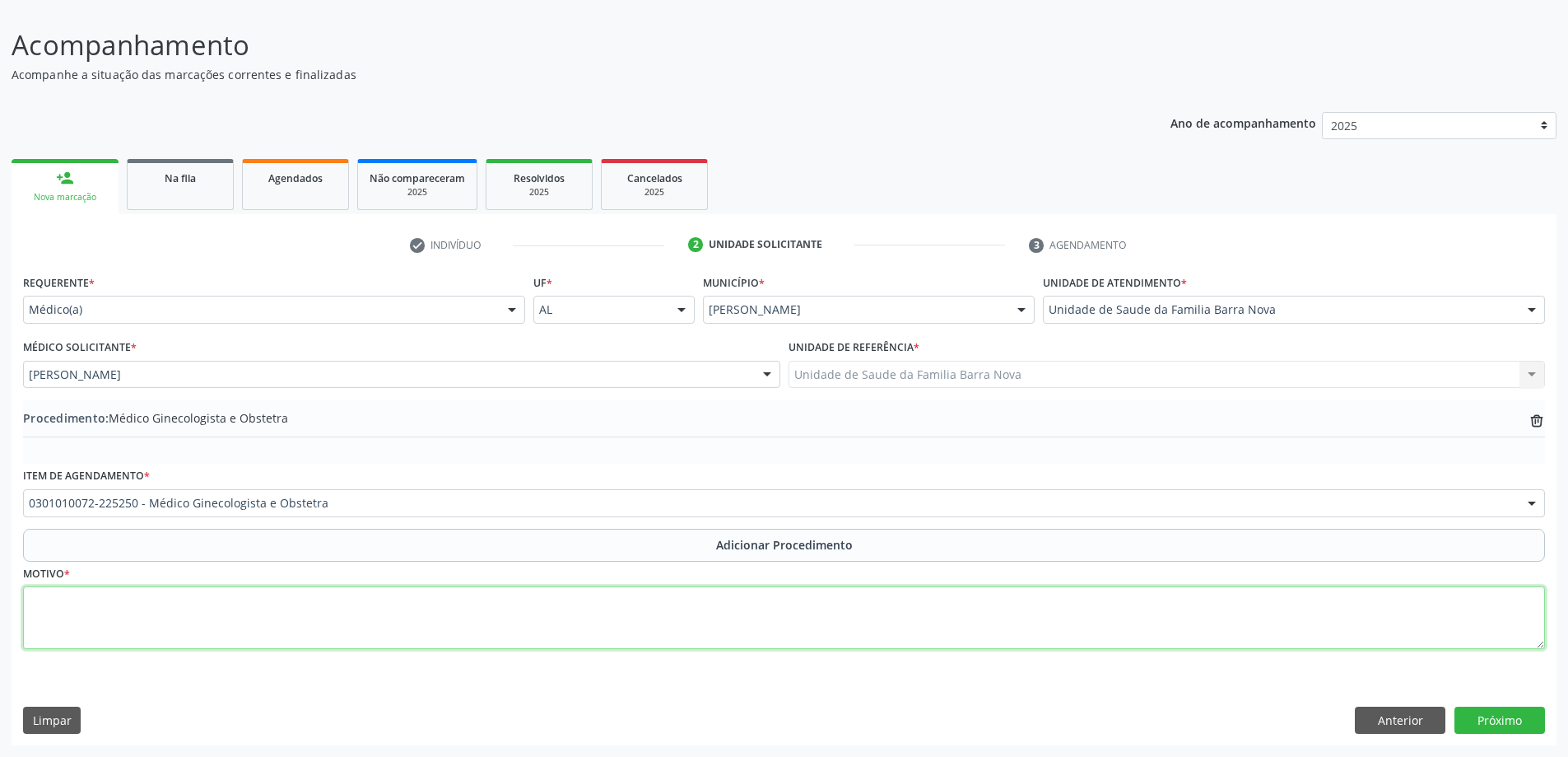
drag, startPoint x: 286, startPoint y: 618, endPoint x: 309, endPoint y: 592, distance: 34.7
click at [287, 618] on textarea at bounding box center [784, 617] width 1522 height 63
type textarea "DOR PELVICA E ABDOMINAL + NÓDULO ANEXIAL A/E."
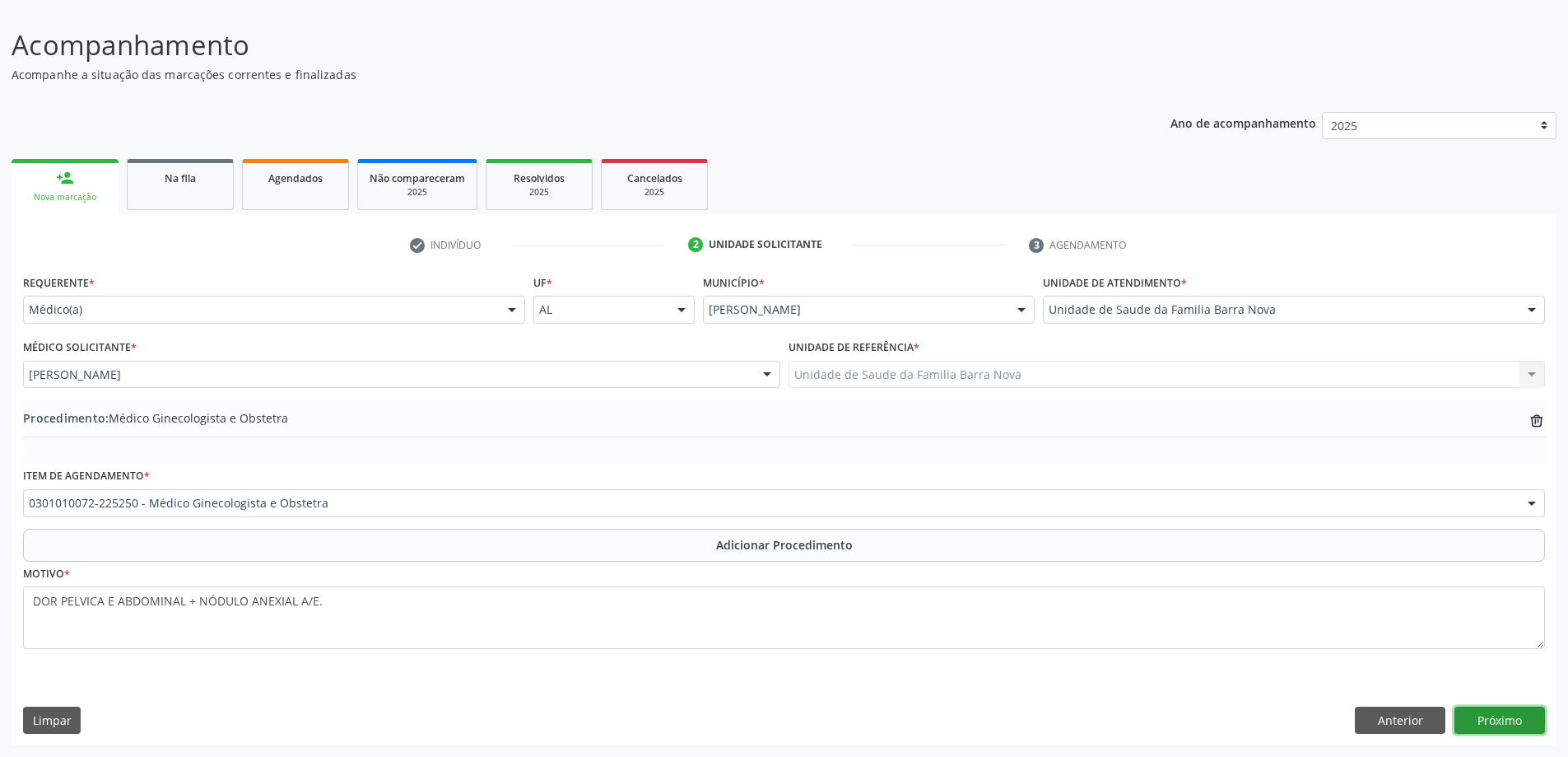
click at [1504, 725] on button "Próximo" at bounding box center [1499, 721] width 90 height 28
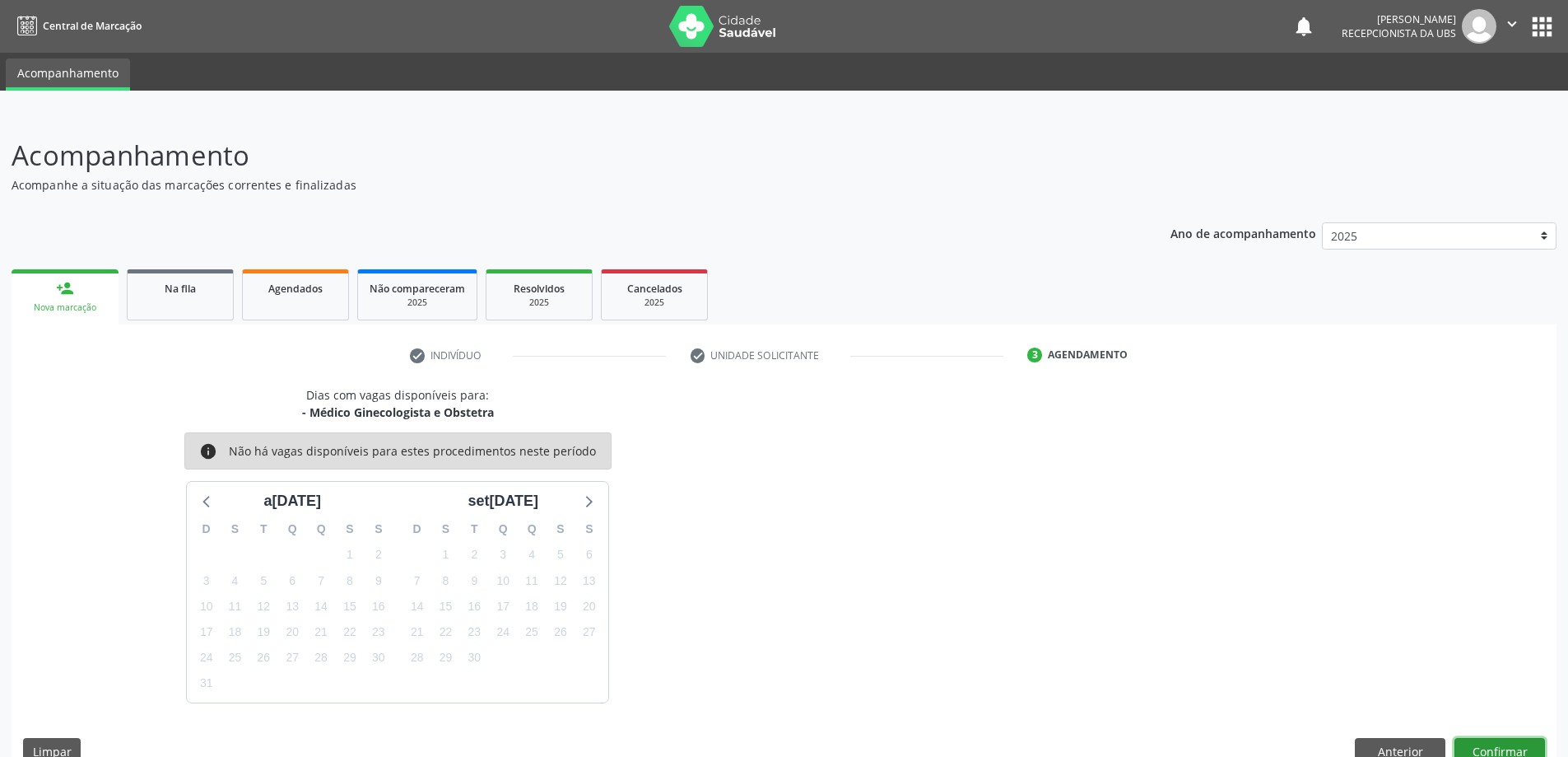
click at [1502, 743] on button "Confirmar" at bounding box center [1499, 752] width 90 height 28
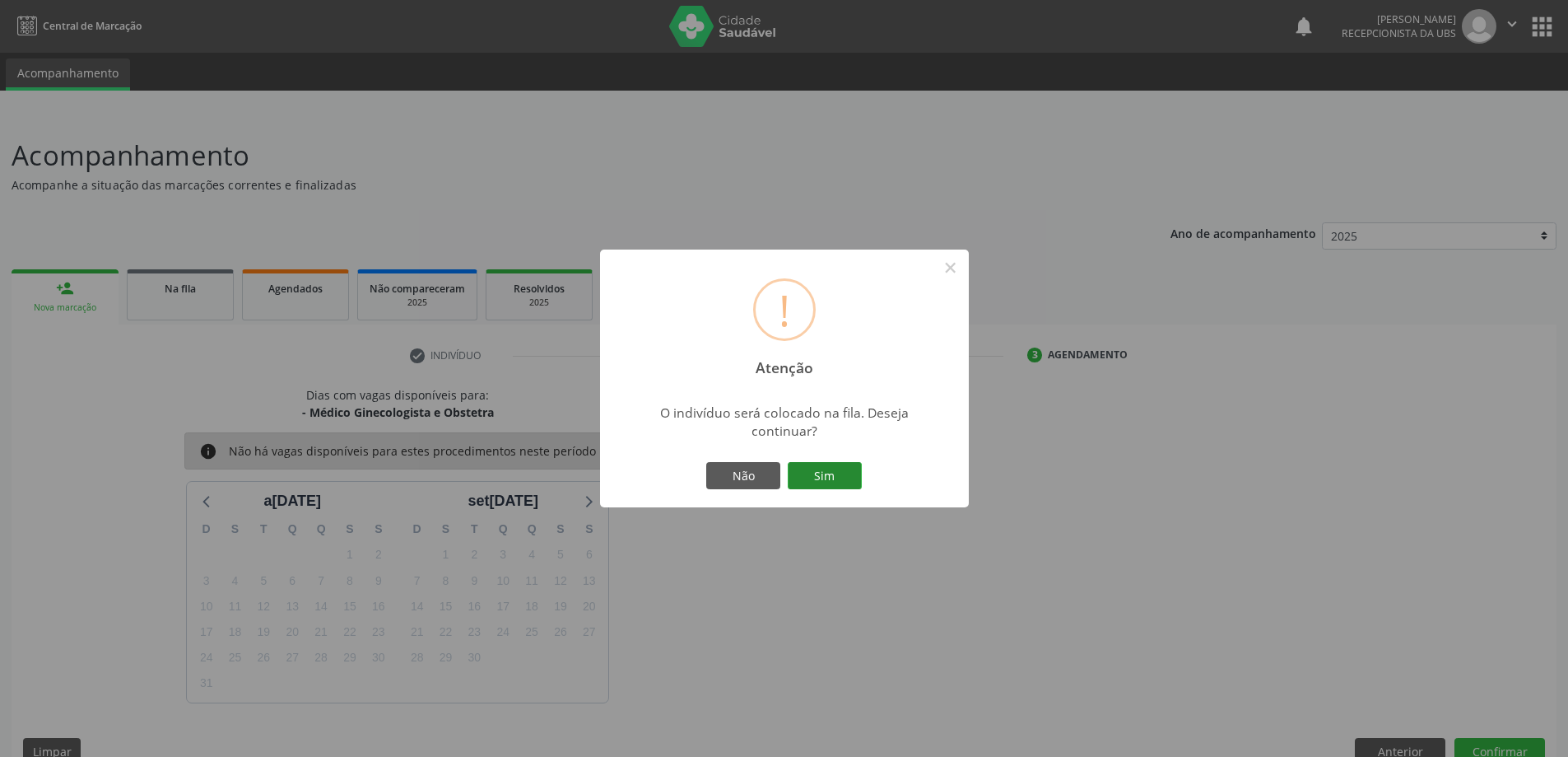
click at [820, 476] on button "Sim" at bounding box center [825, 476] width 74 height 28
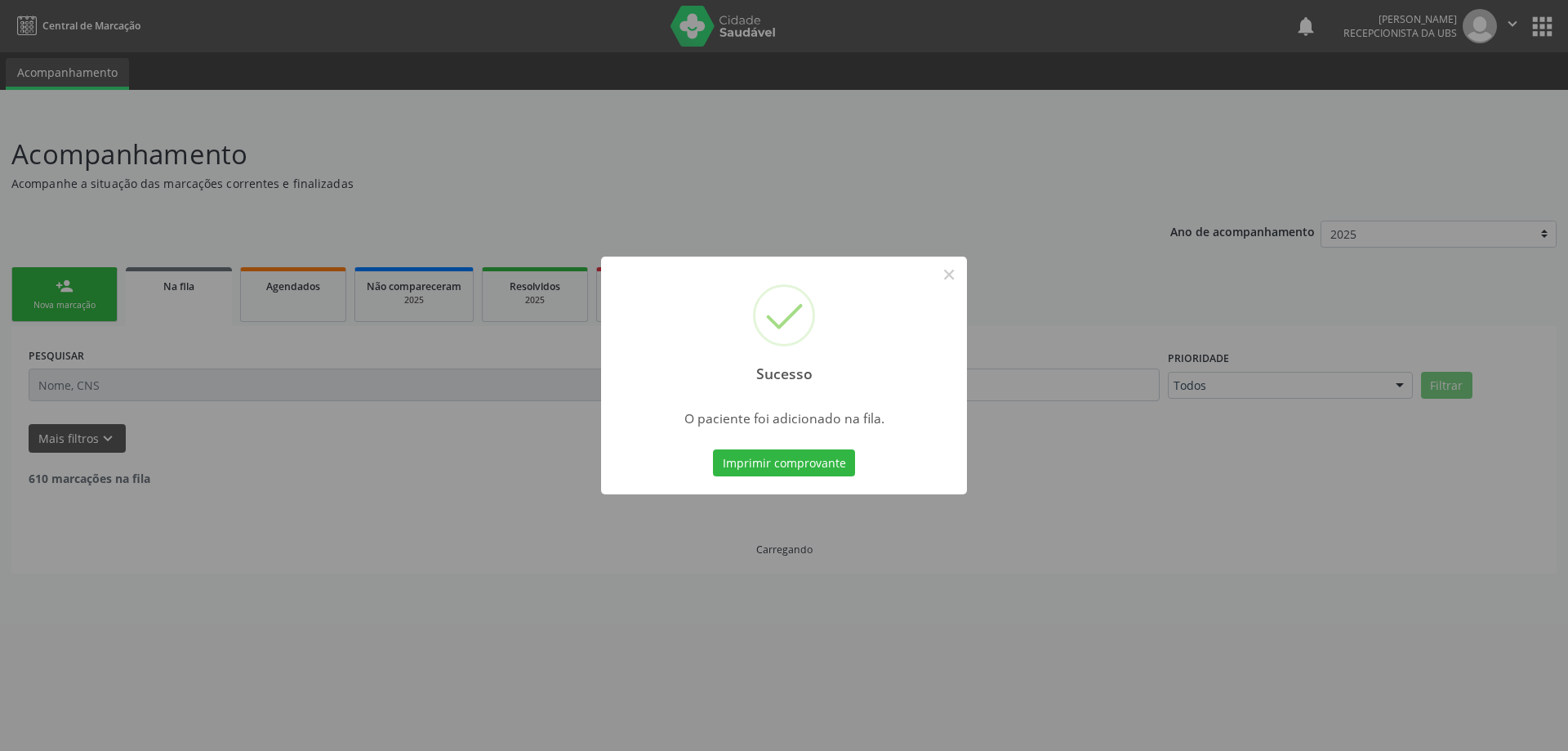
click at [73, 302] on div "Sucesso × O paciente foi adicionado na fila. Imprimir comprovante Cancel" at bounding box center [784, 376] width 1568 height 751
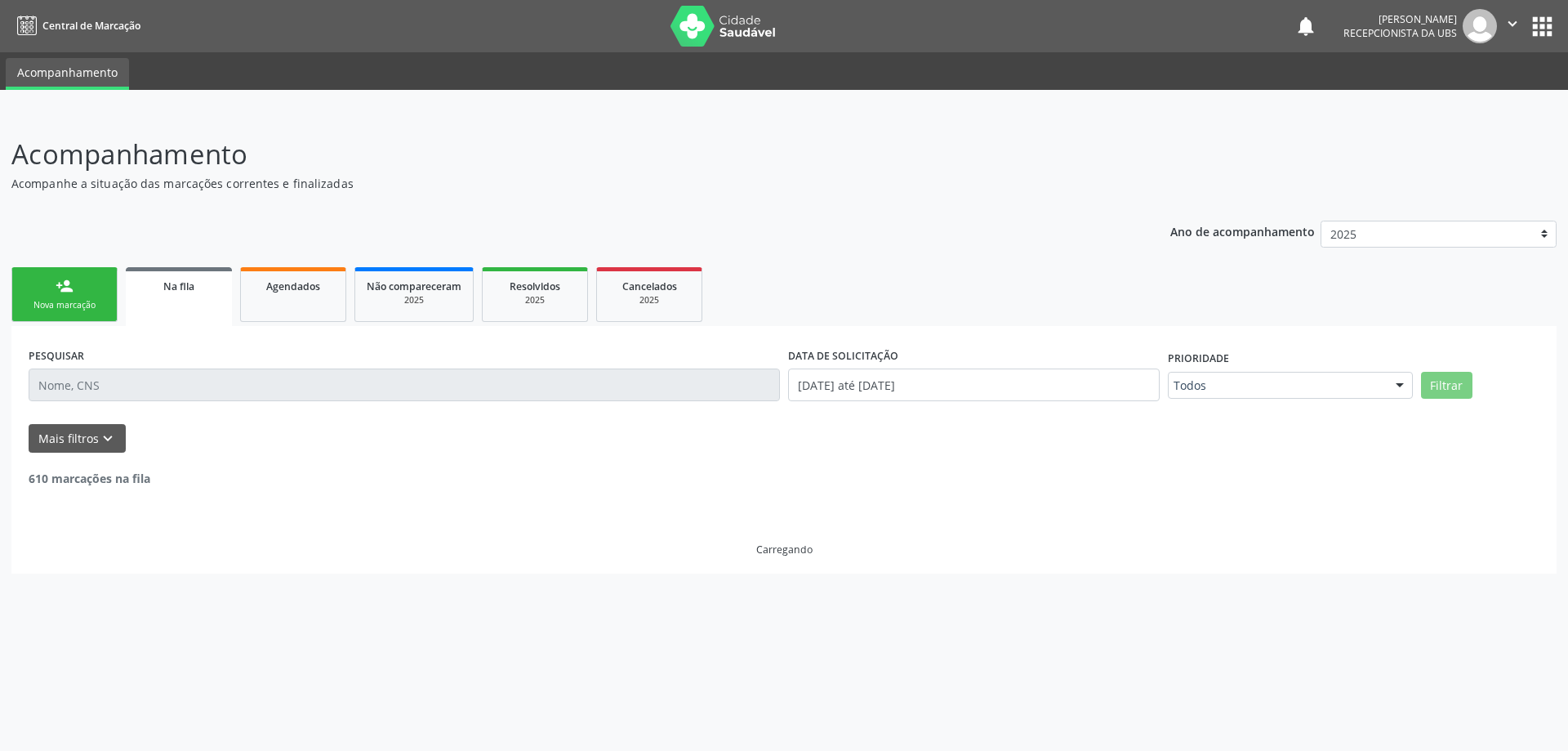
click at [73, 302] on div "Nova marcação" at bounding box center [64, 305] width 82 height 12
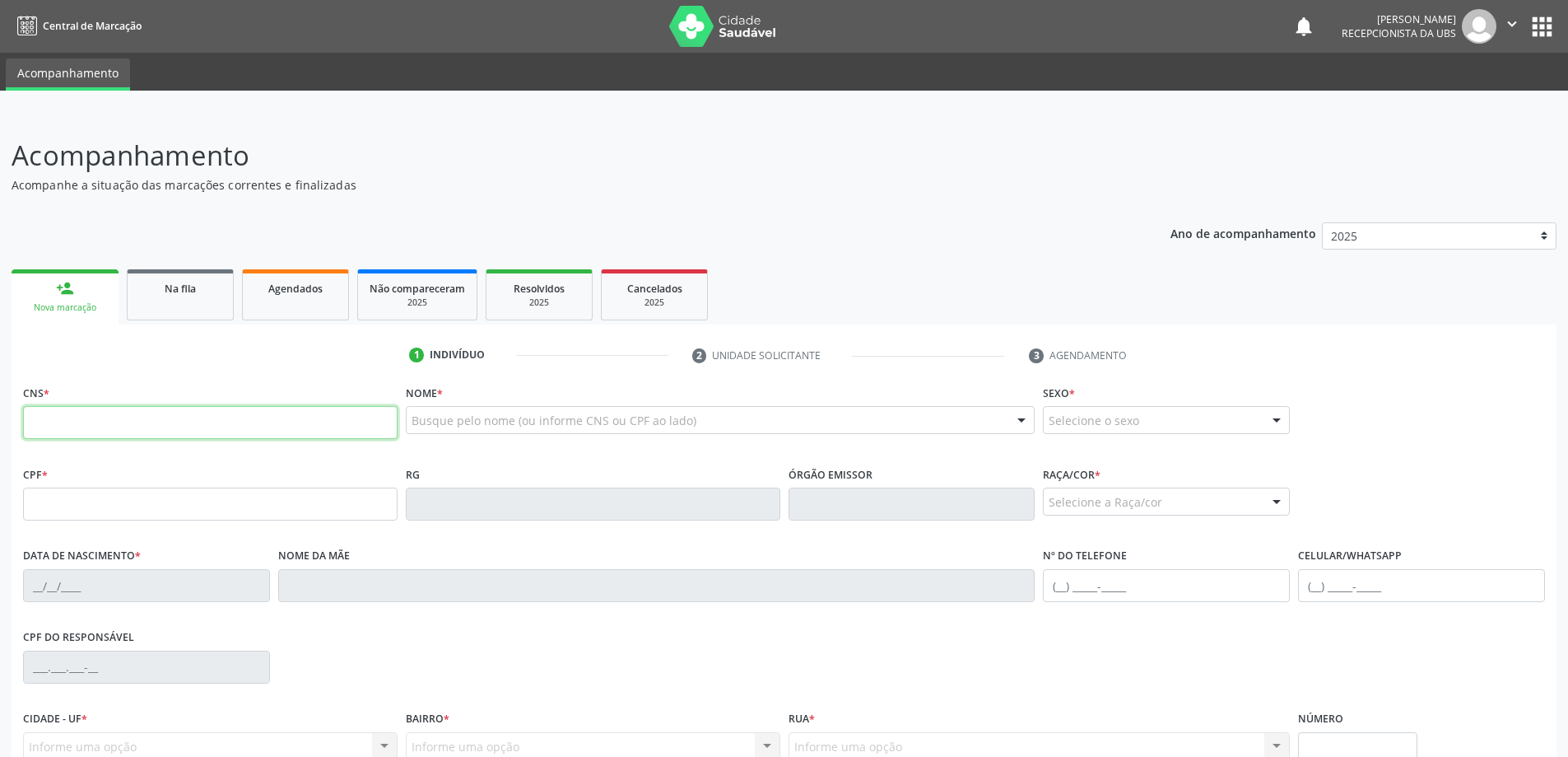
click at [161, 420] on input "text" at bounding box center [210, 422] width 375 height 33
type input "708 2056 1955 2843"
type input "045.819.784-08"
type input "[DATE]"
type input "[PERSON_NAME]"
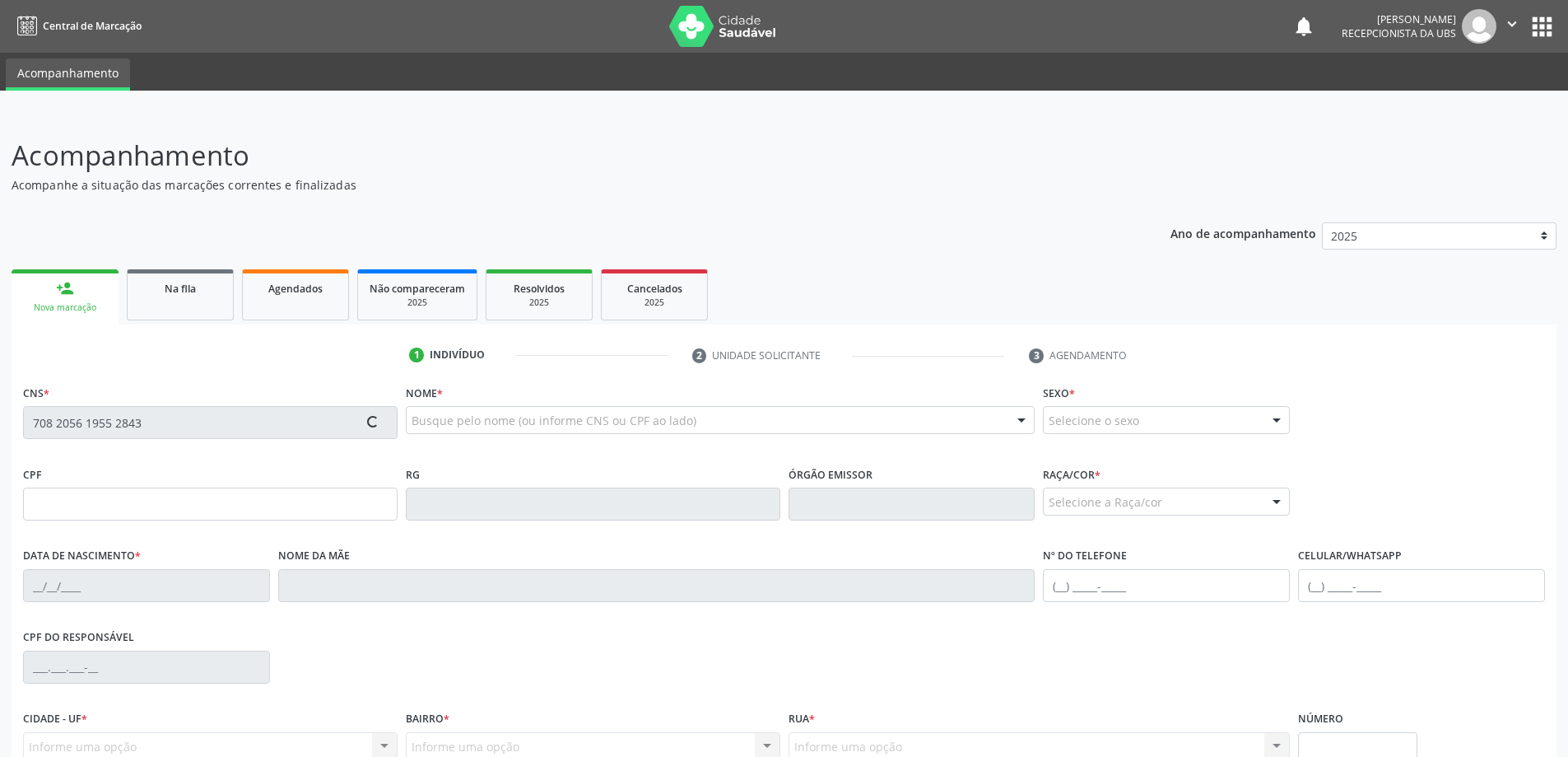
type input "[PHONE_NUMBER]"
type input "288"
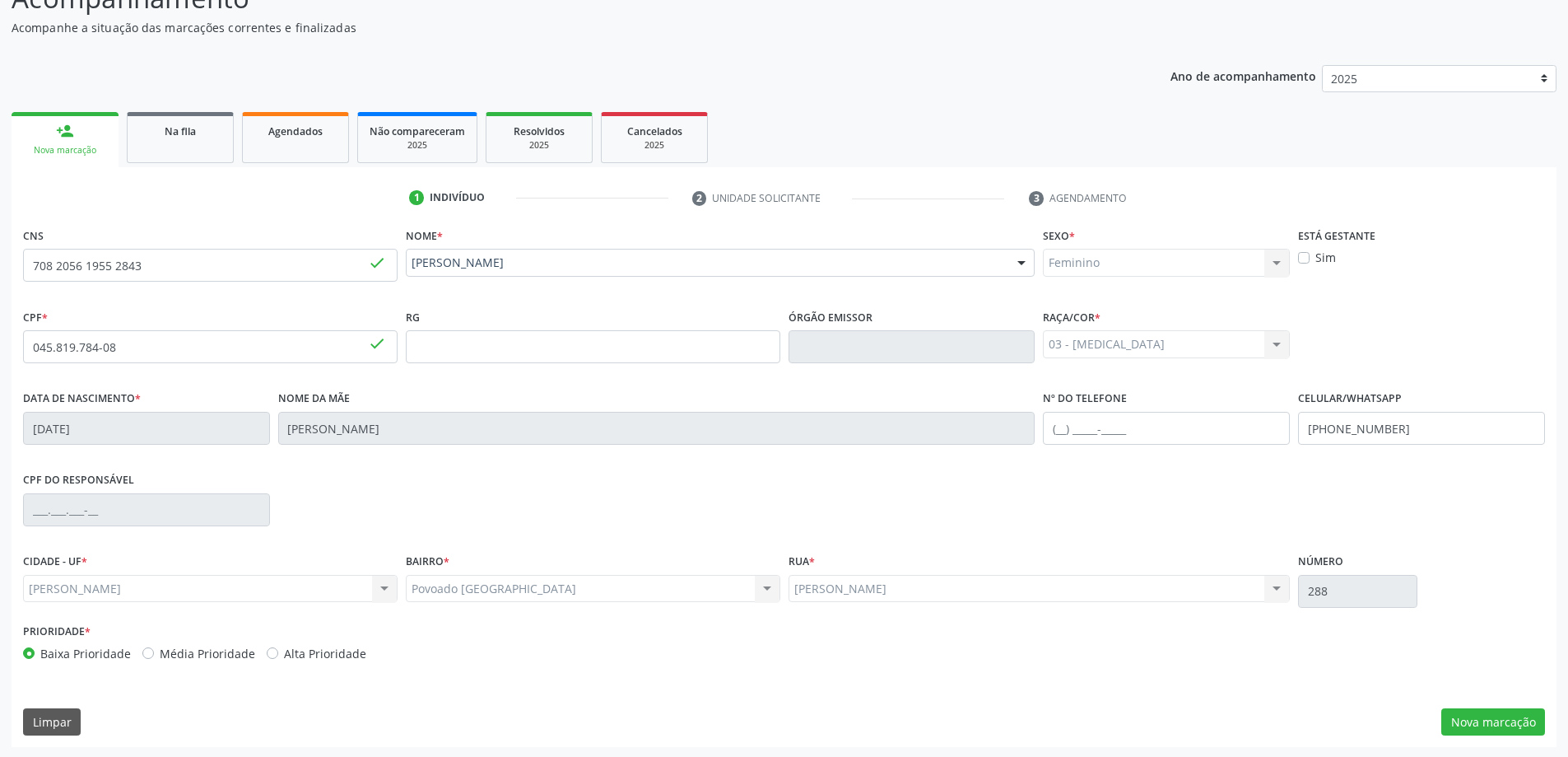
scroll to position [159, 0]
click at [1519, 710] on button "Nova marcação" at bounding box center [1492, 721] width 103 height 28
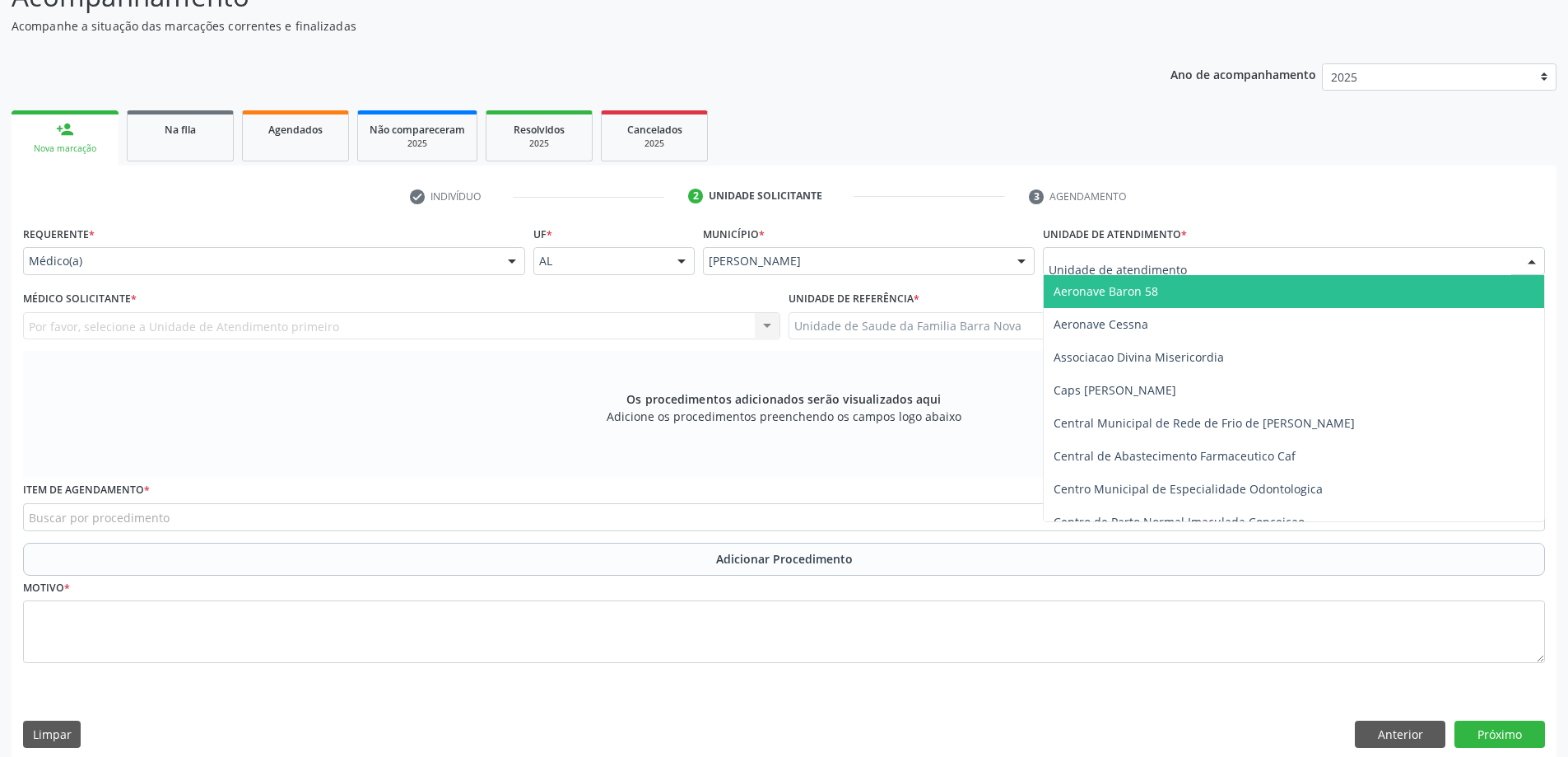
click at [1404, 264] on div at bounding box center [1294, 261] width 502 height 28
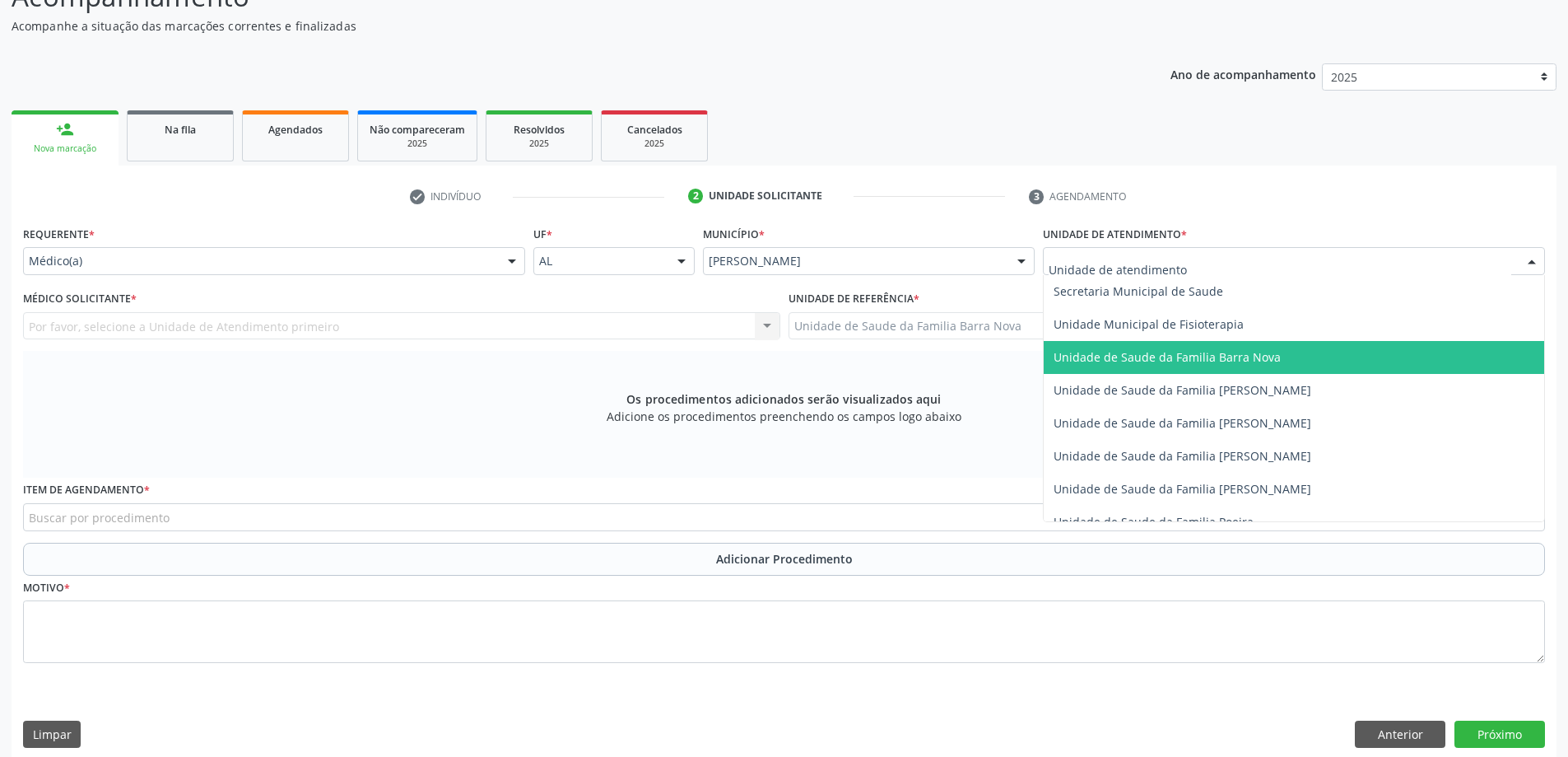
click at [1297, 357] on span "Unidade de Saude da Familia Barra Nova" at bounding box center [1294, 356] width 500 height 33
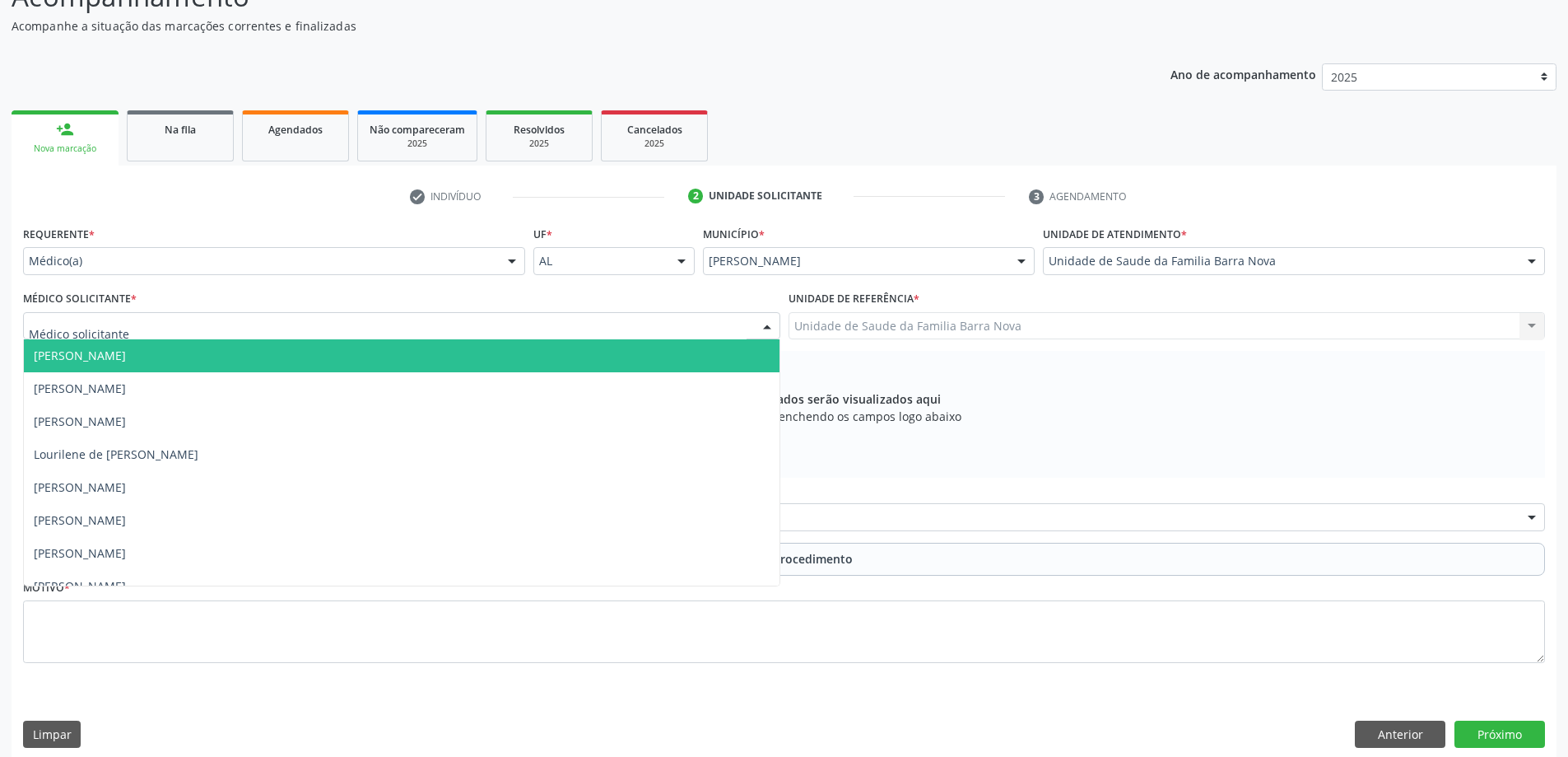
click at [555, 335] on div at bounding box center [401, 326] width 757 height 28
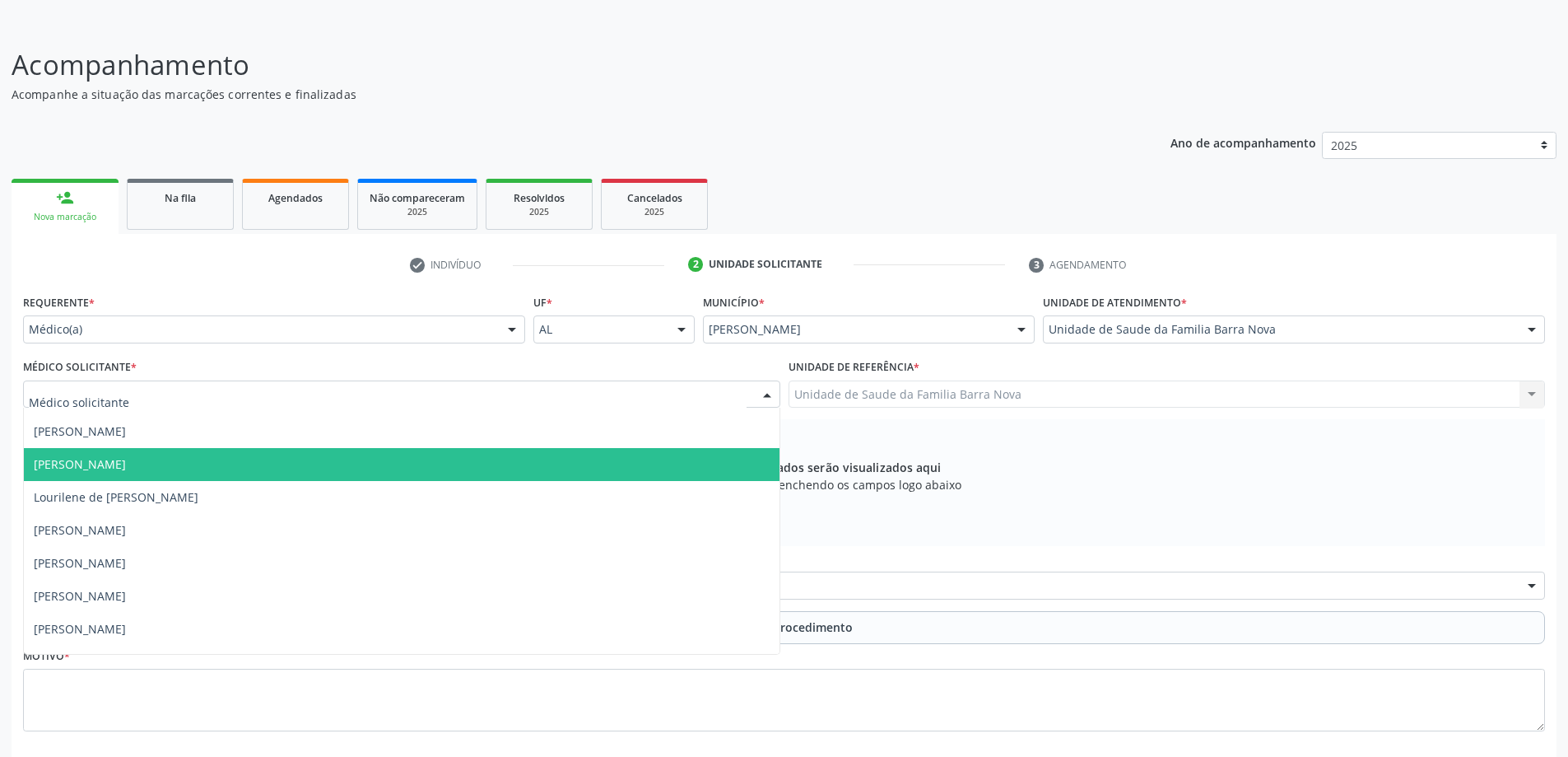
scroll to position [50, 0]
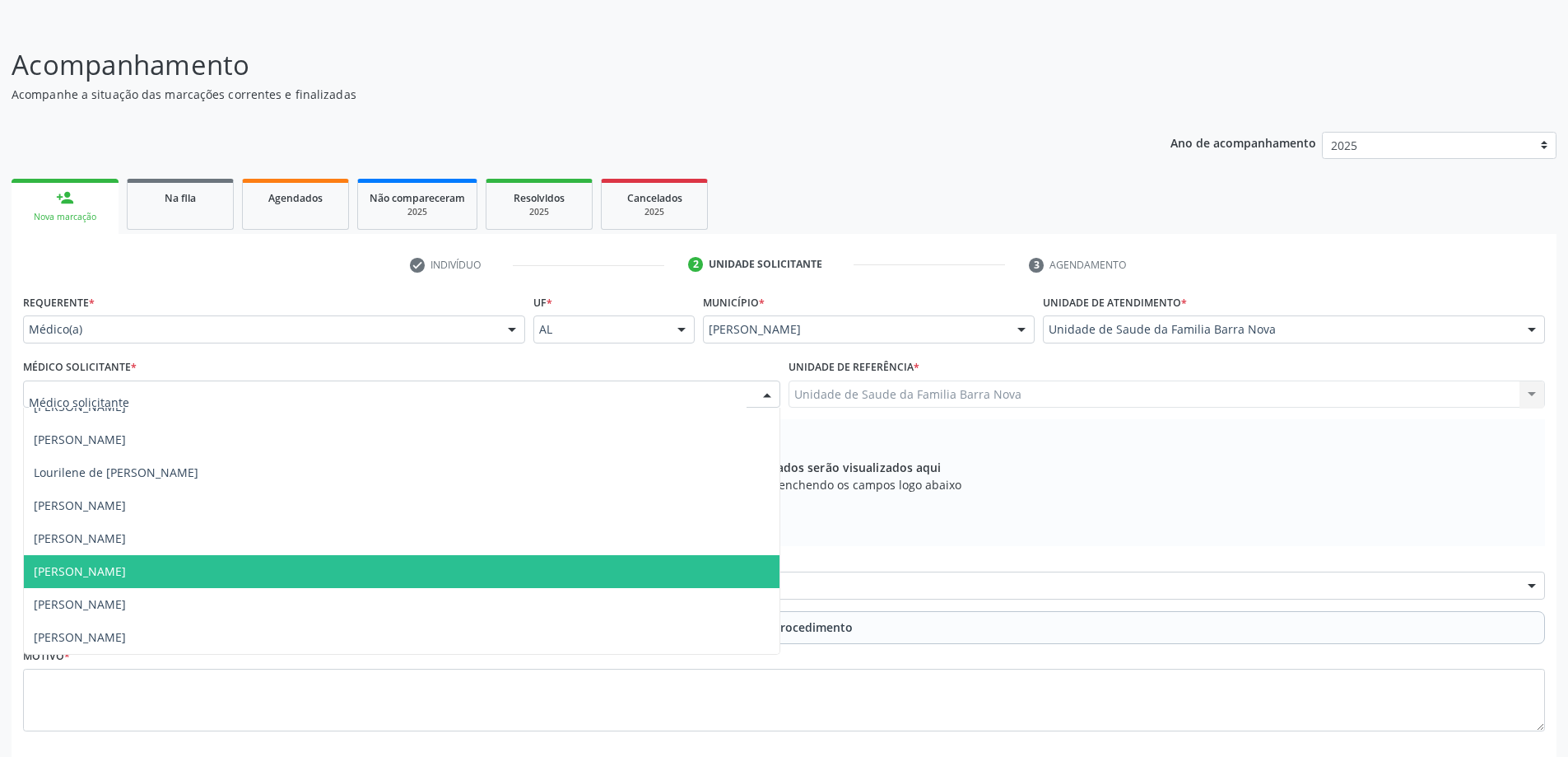
click at [136, 558] on span "[PERSON_NAME]" at bounding box center [401, 571] width 756 height 33
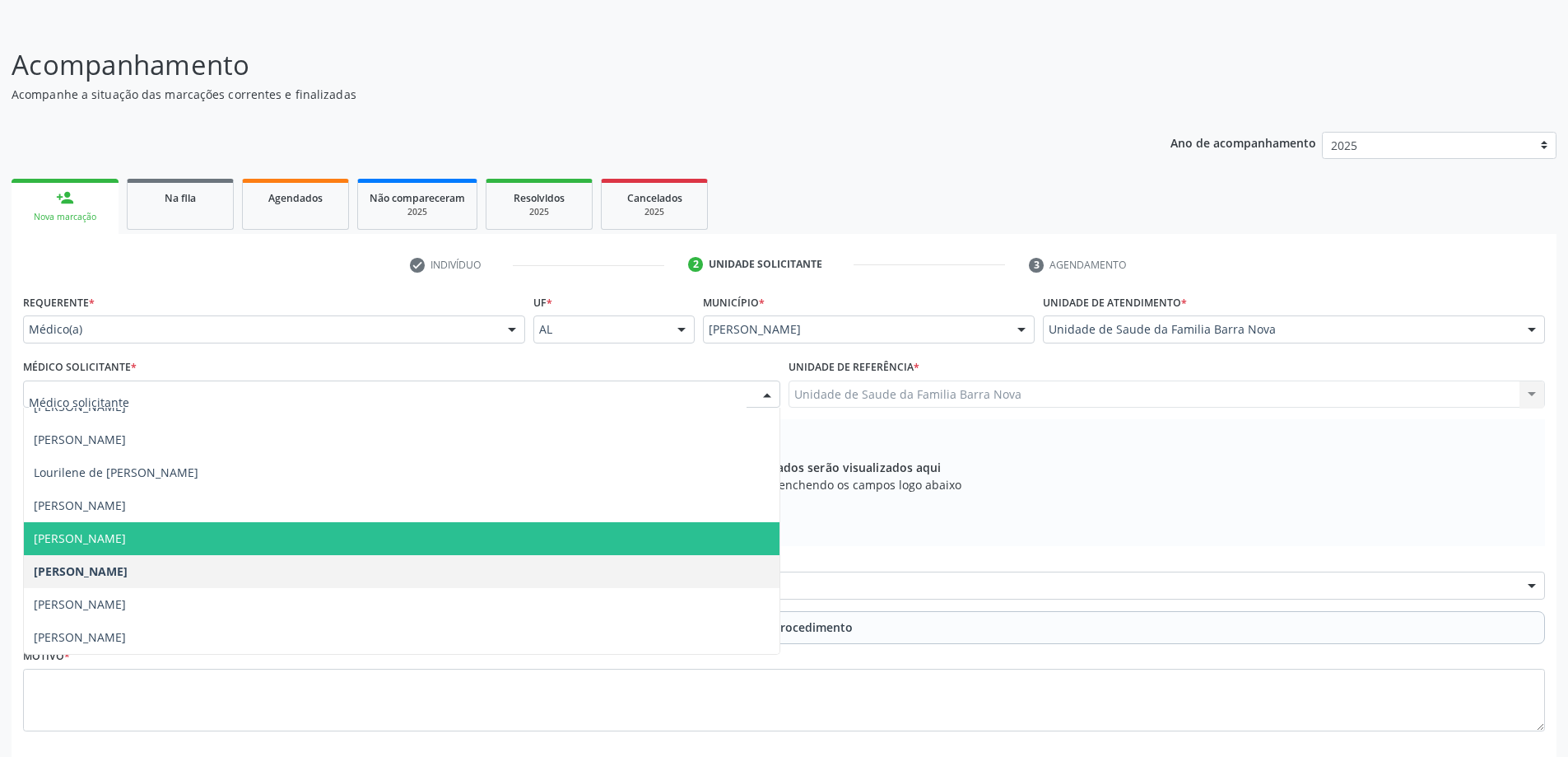
click at [88, 537] on span "[PERSON_NAME]" at bounding box center [80, 539] width 92 height 16
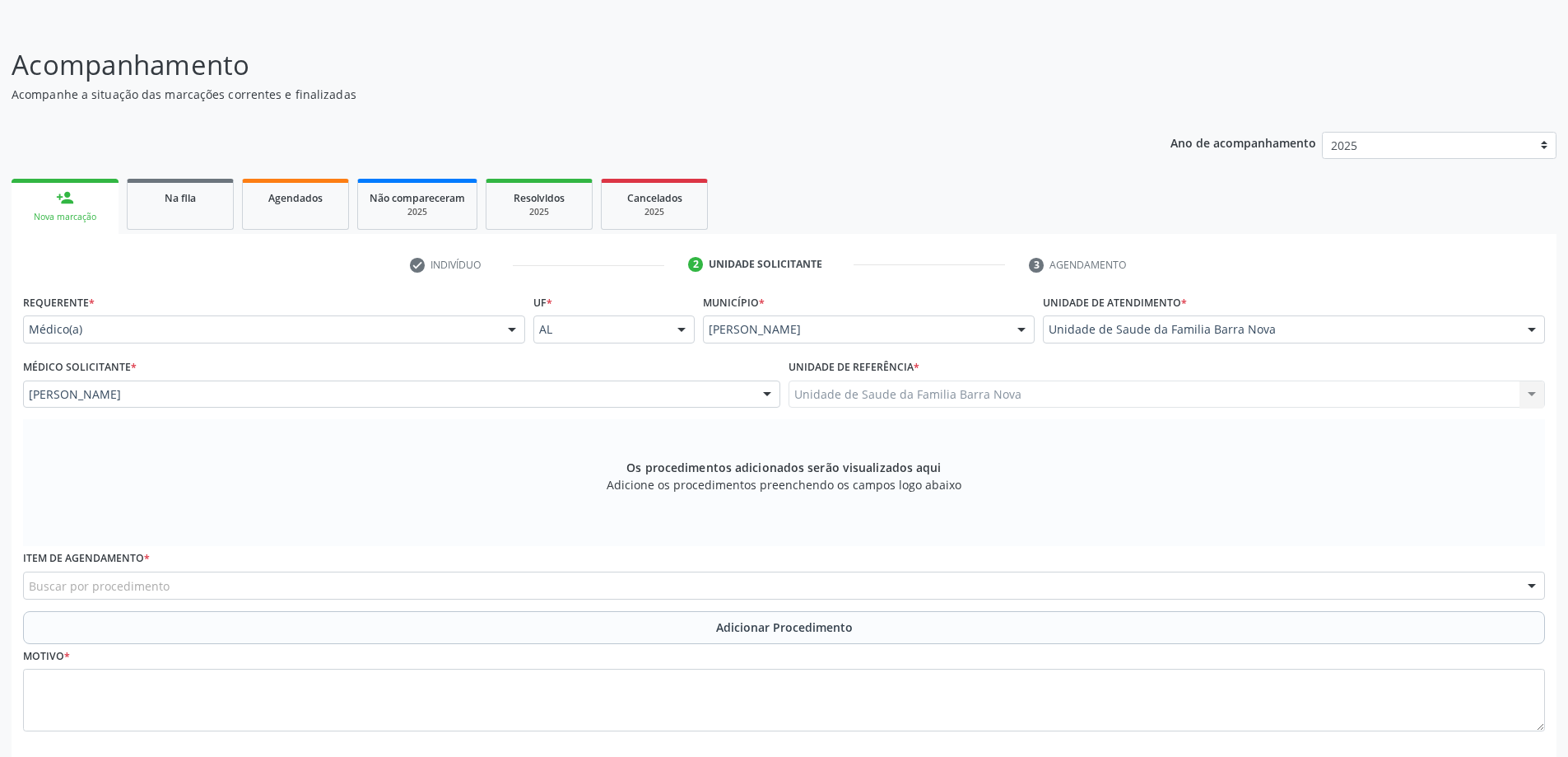
click at [185, 579] on div "Buscar por procedimento" at bounding box center [784, 585] width 1522 height 28
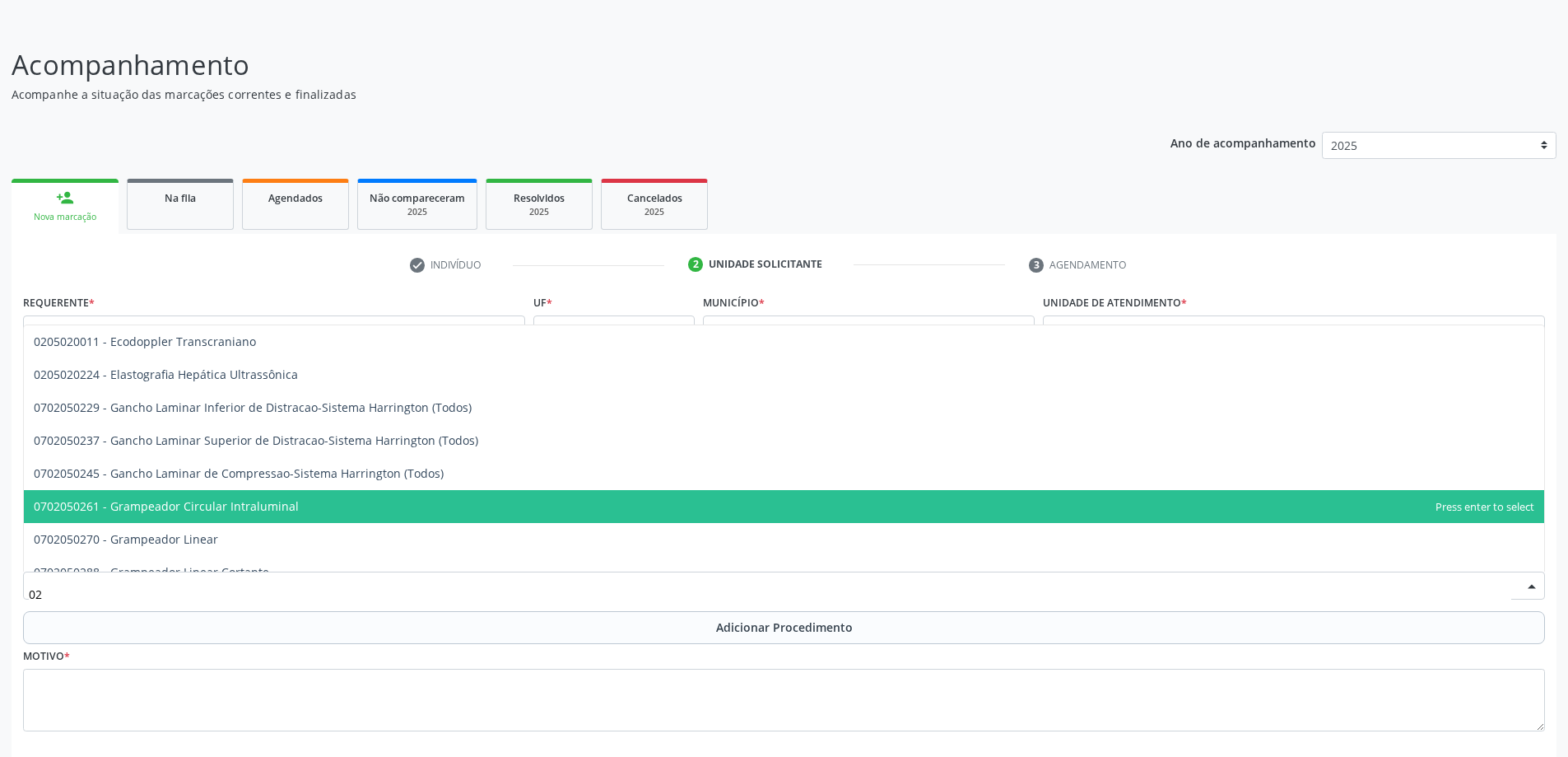
type input "0"
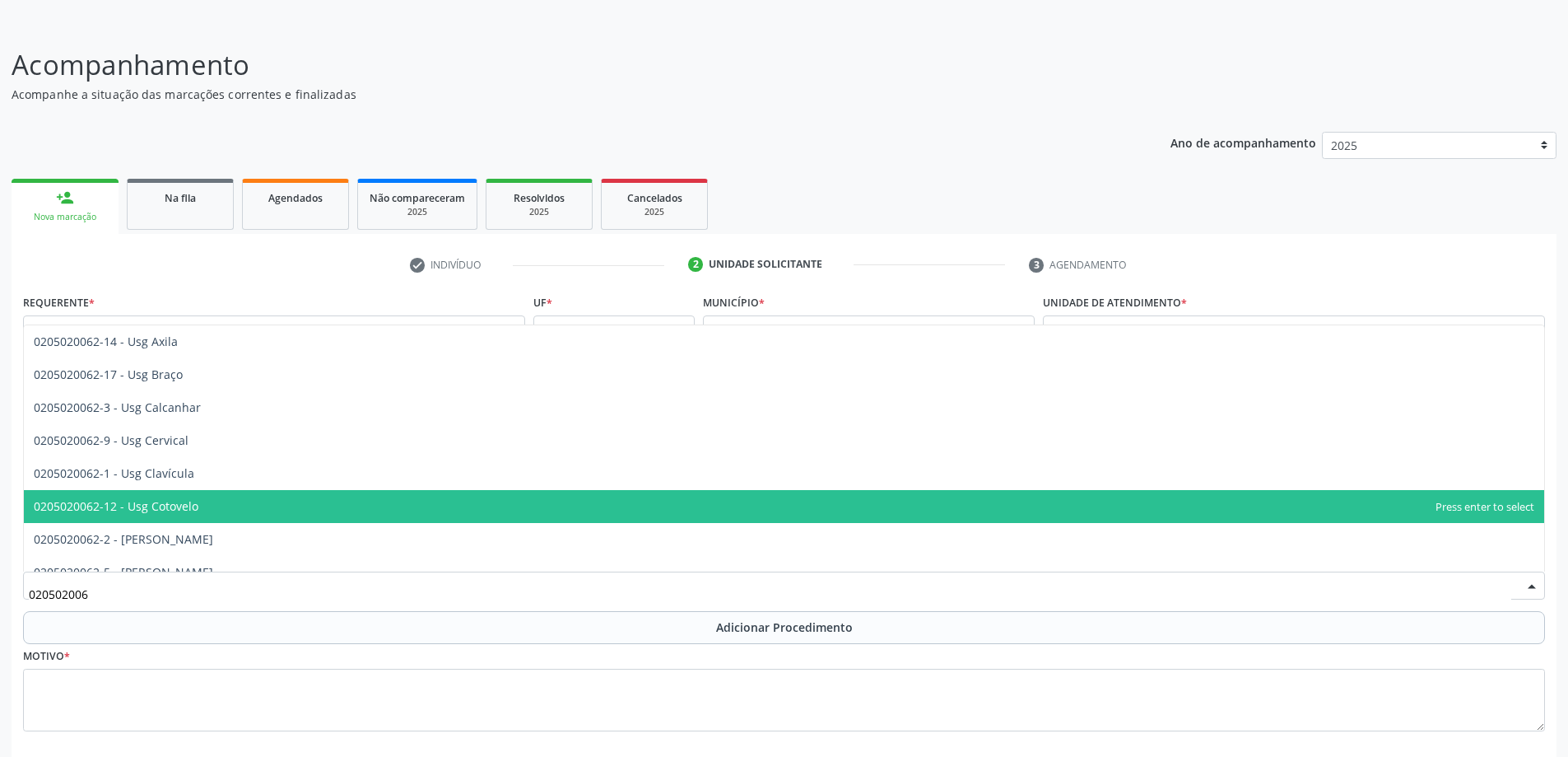
type input "0205020062"
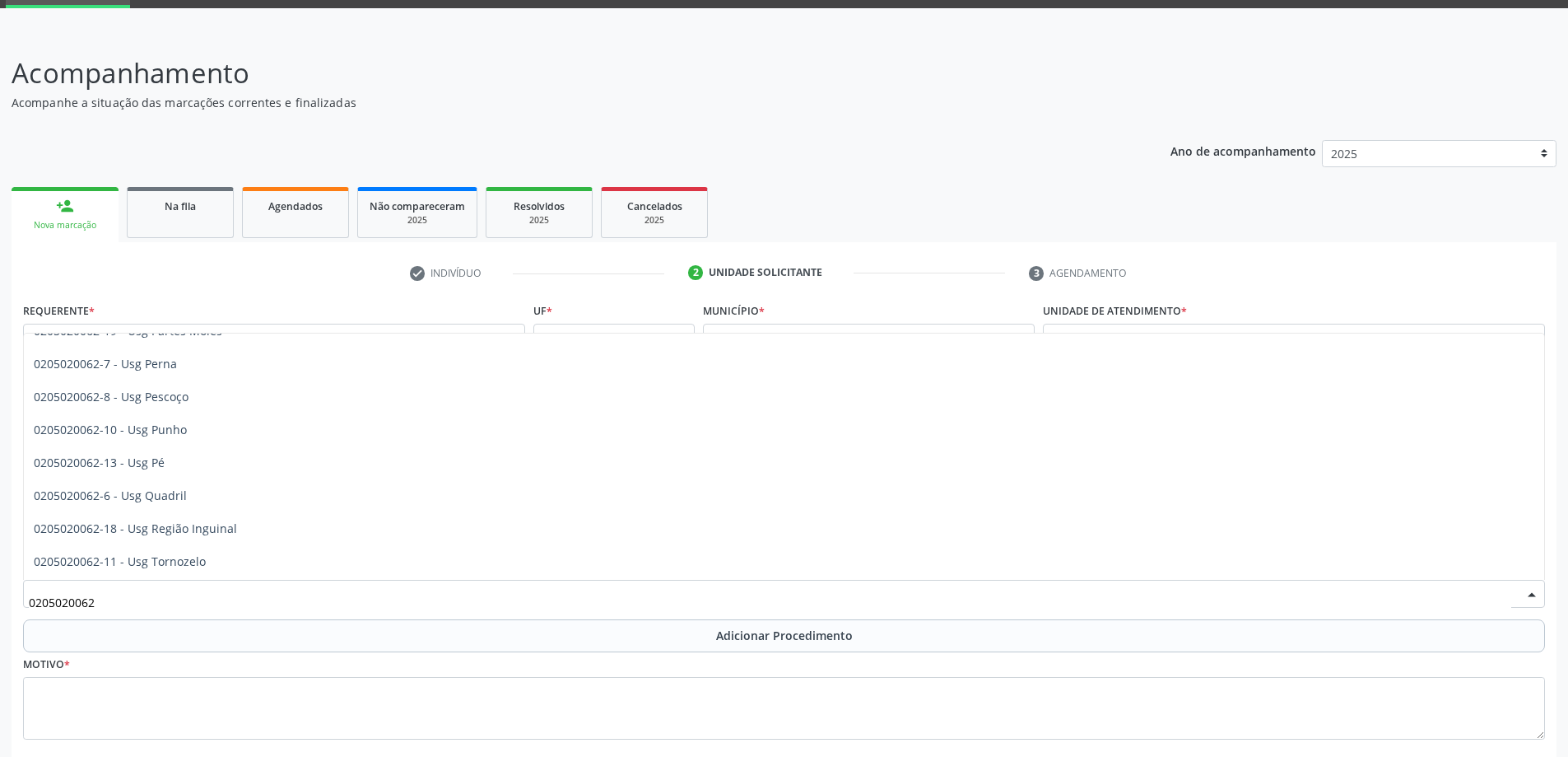
scroll to position [379, 0]
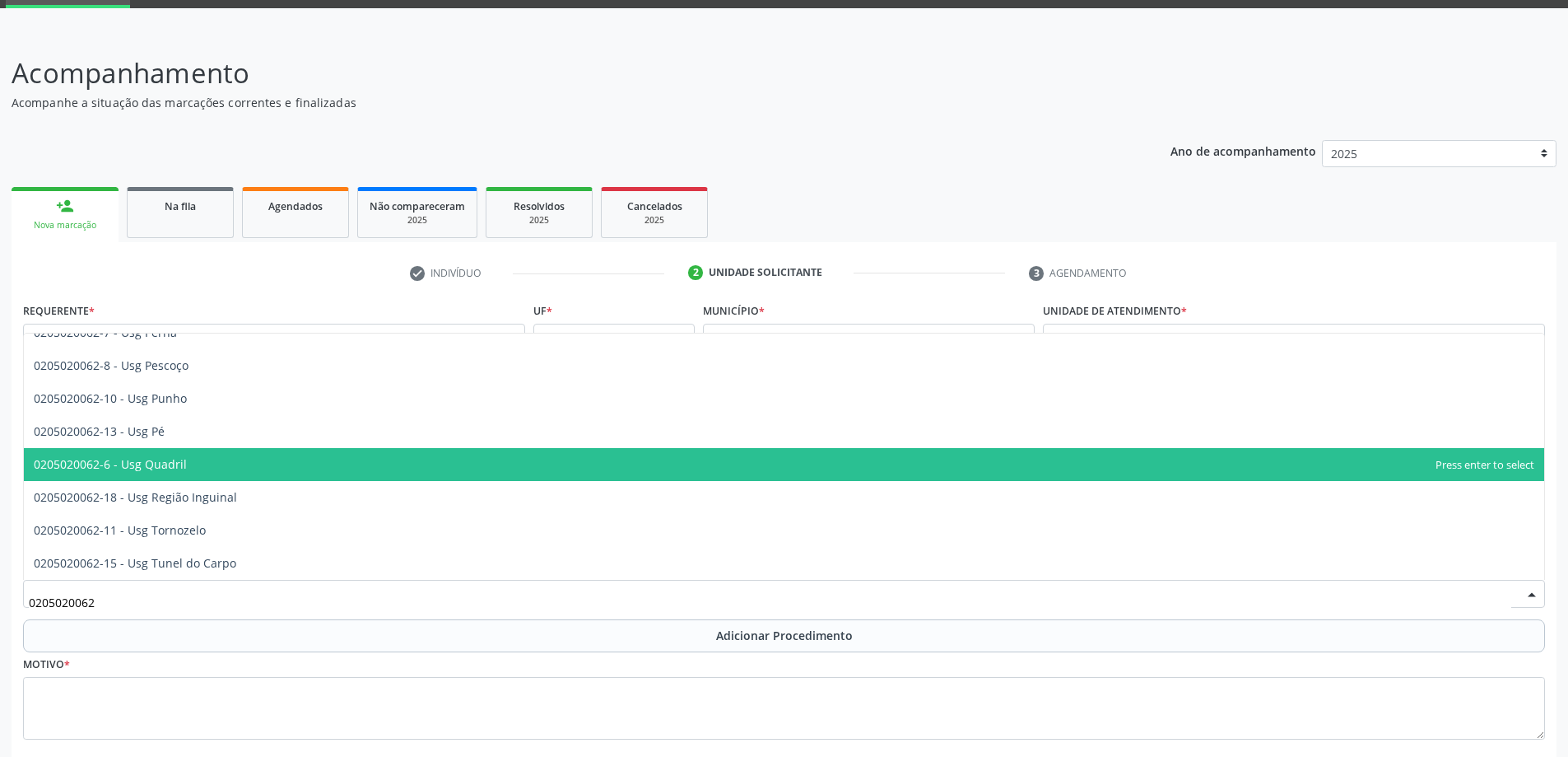
click at [225, 463] on span "0205020062-6 - Usg Quadril" at bounding box center [784, 464] width 1520 height 33
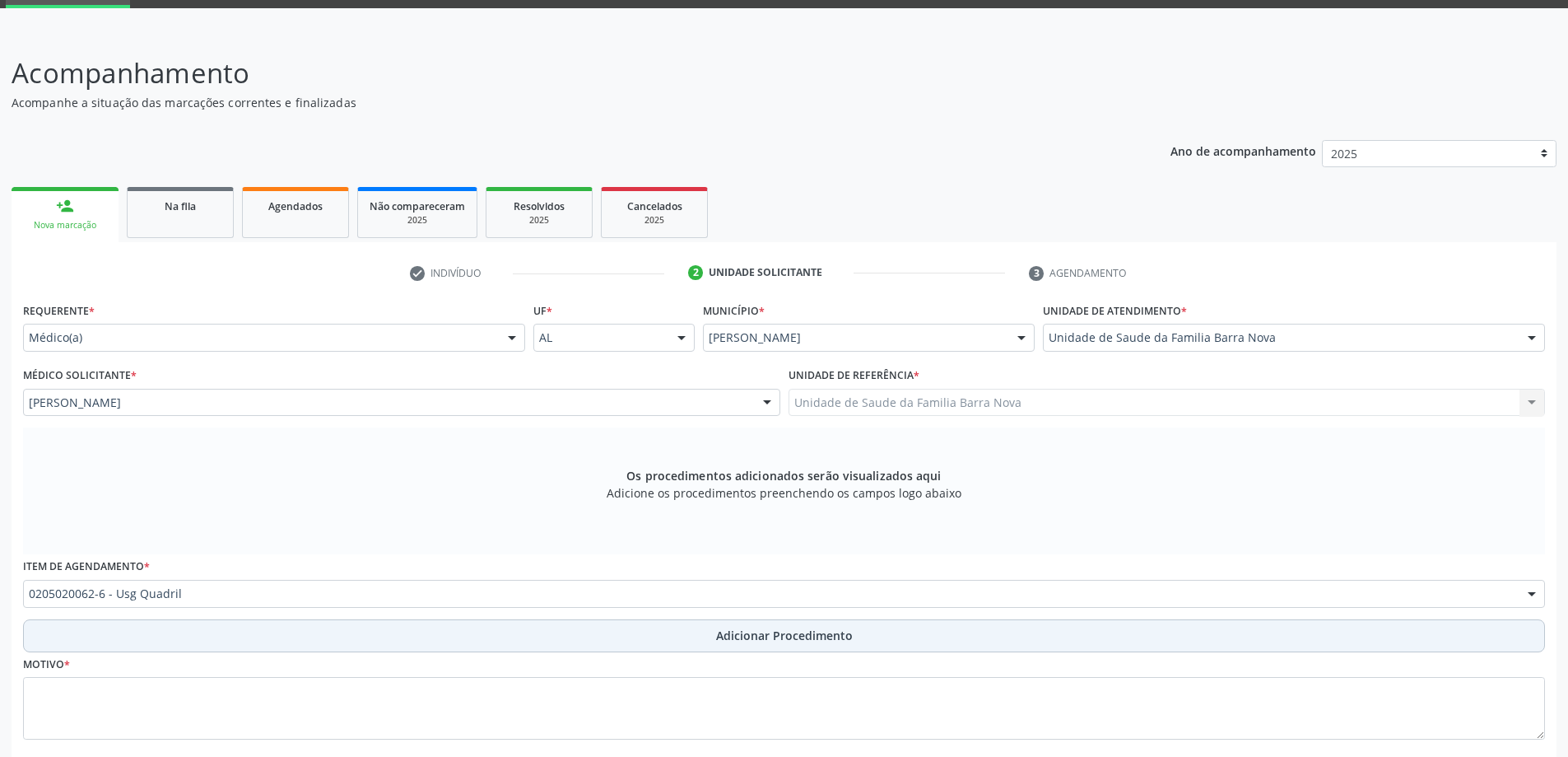
click at [246, 631] on button "Adicionar Procedimento" at bounding box center [784, 635] width 1522 height 33
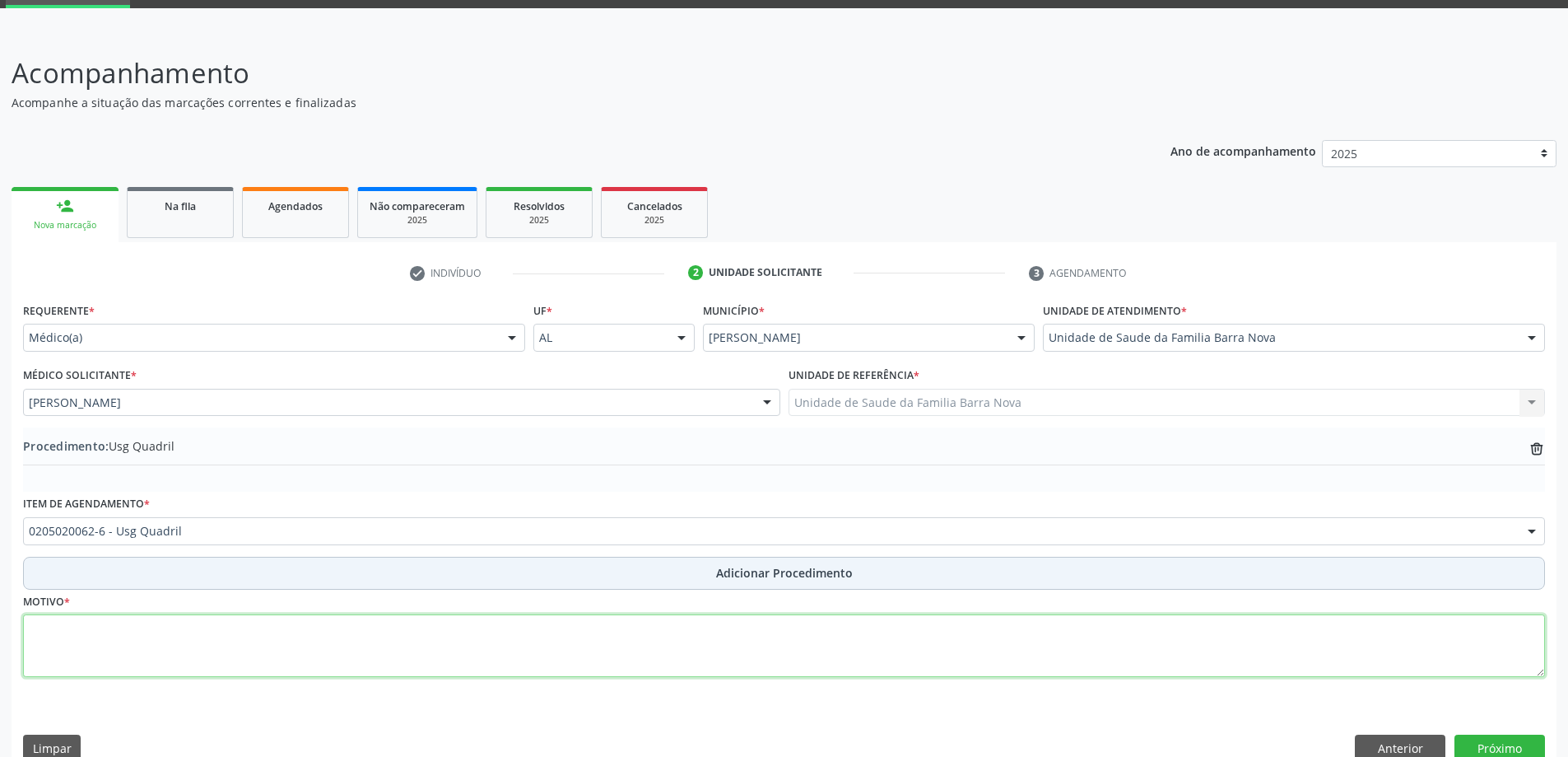
drag, startPoint x: 258, startPoint y: 663, endPoint x: 280, endPoint y: 584, distance: 82.0
click at [260, 660] on textarea at bounding box center [784, 646] width 1522 height 63
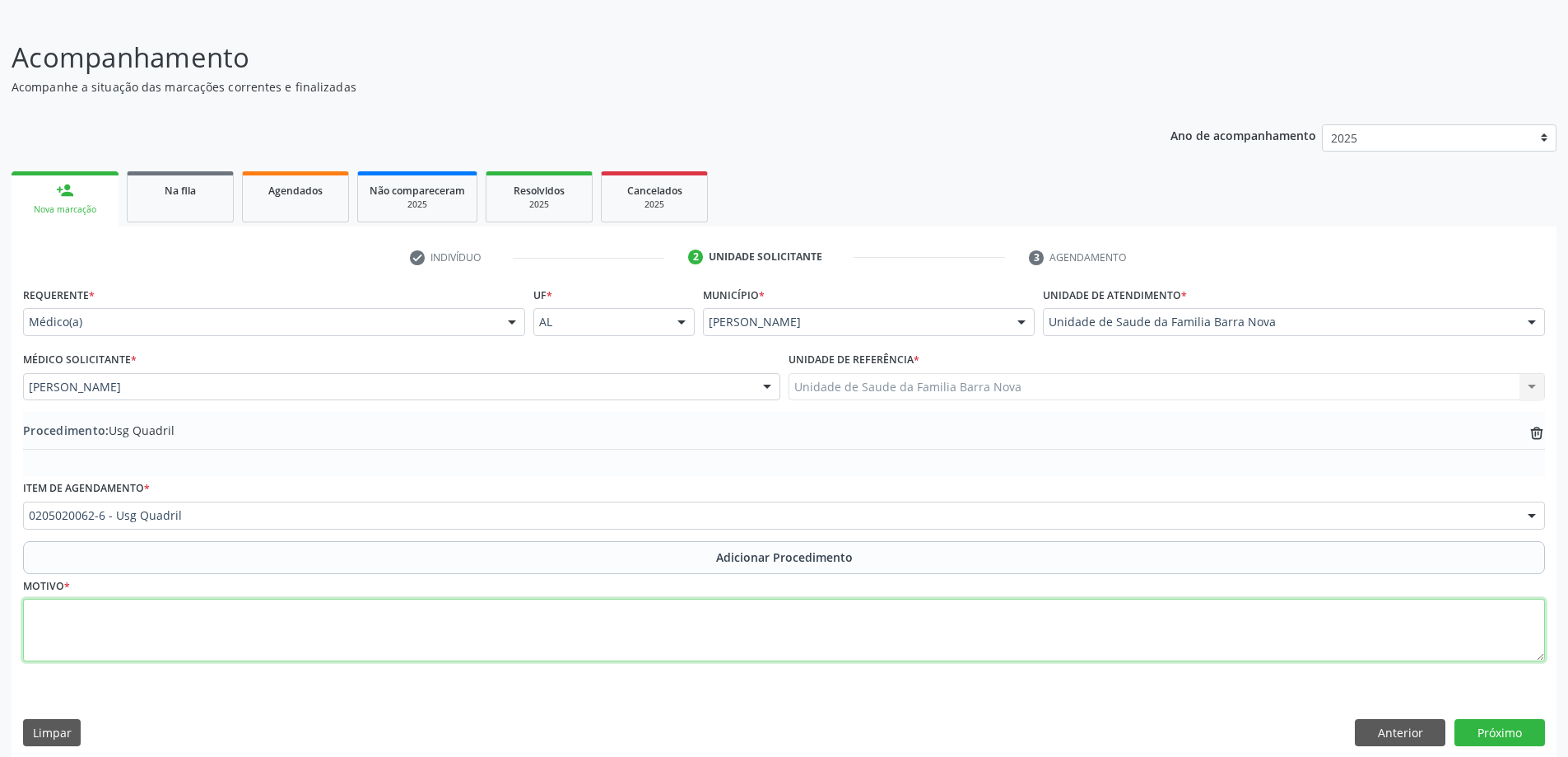
scroll to position [111, 0]
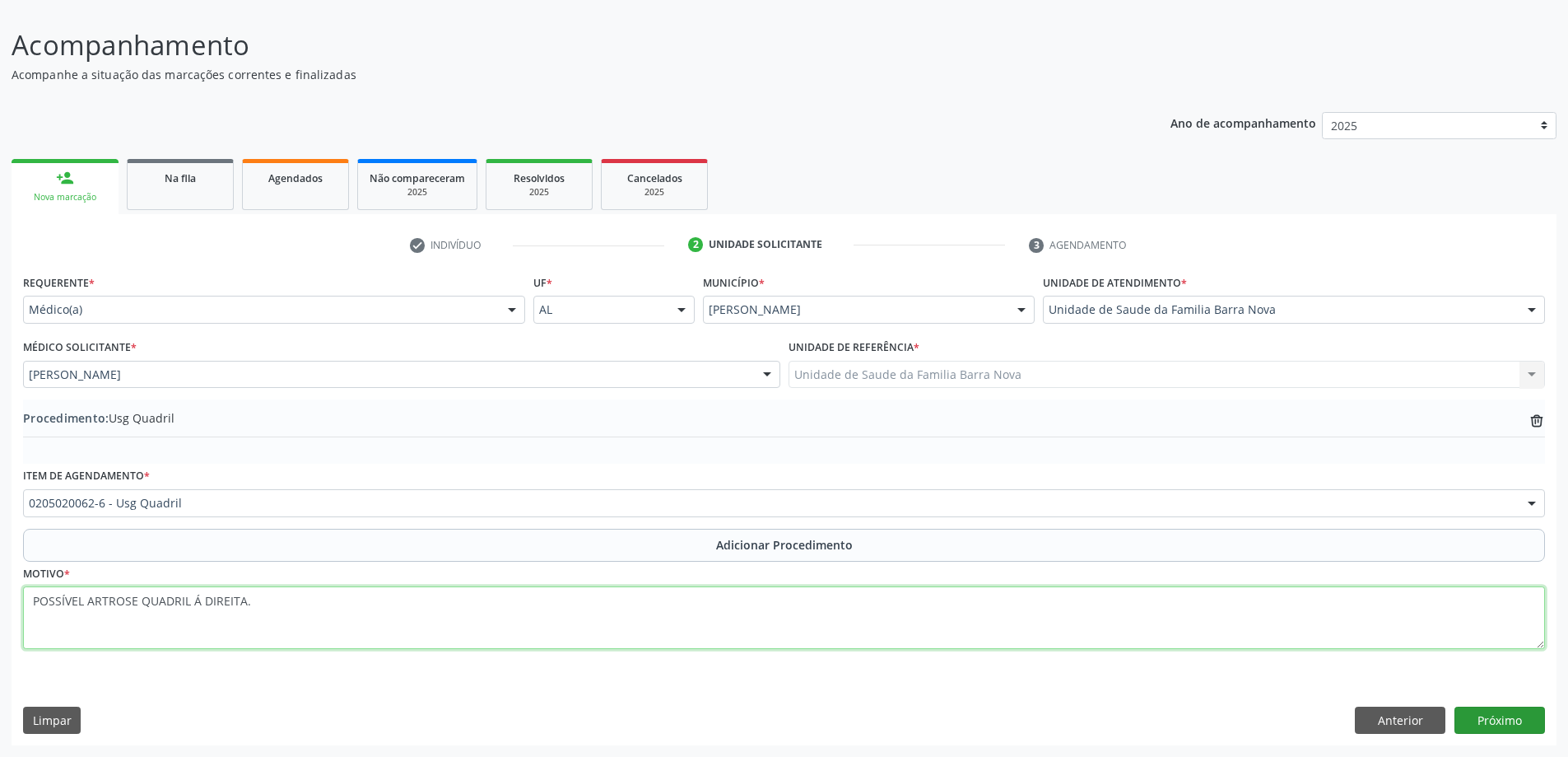
type textarea "POSSÍVEL ARTROSE QUADRIL Á DIREITA."
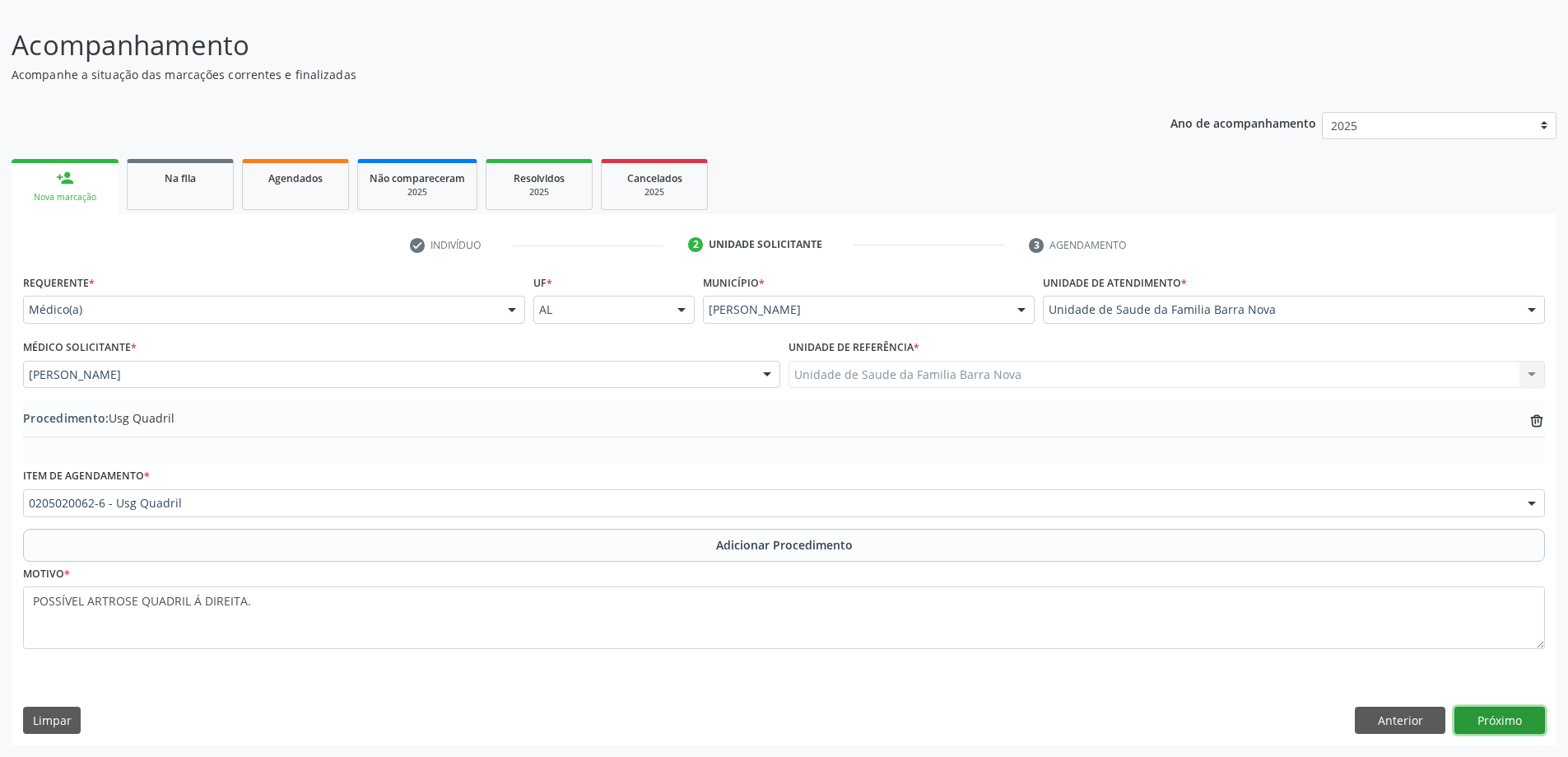
click at [1524, 725] on button "Próximo" at bounding box center [1499, 721] width 90 height 28
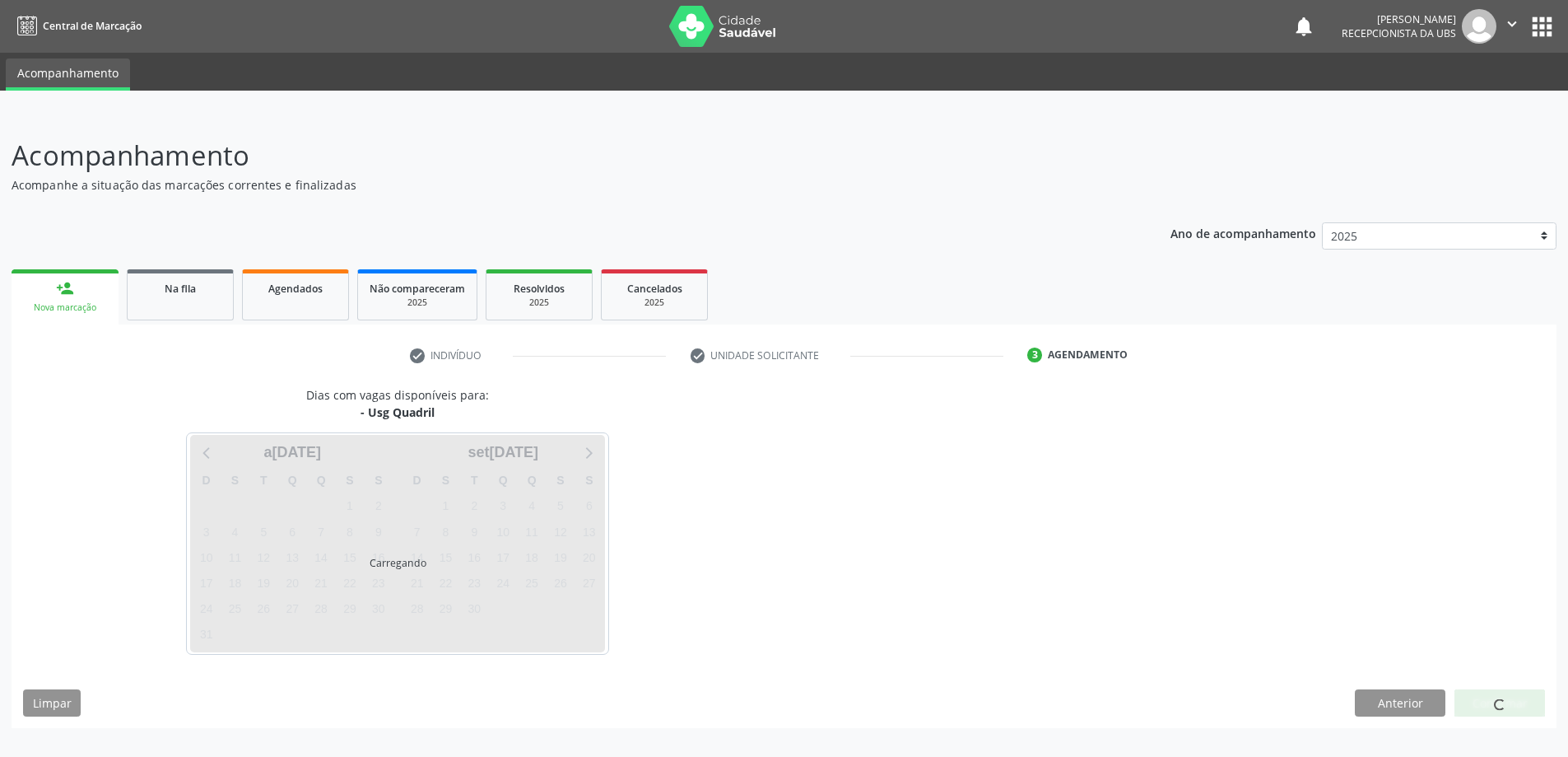
scroll to position [0, 0]
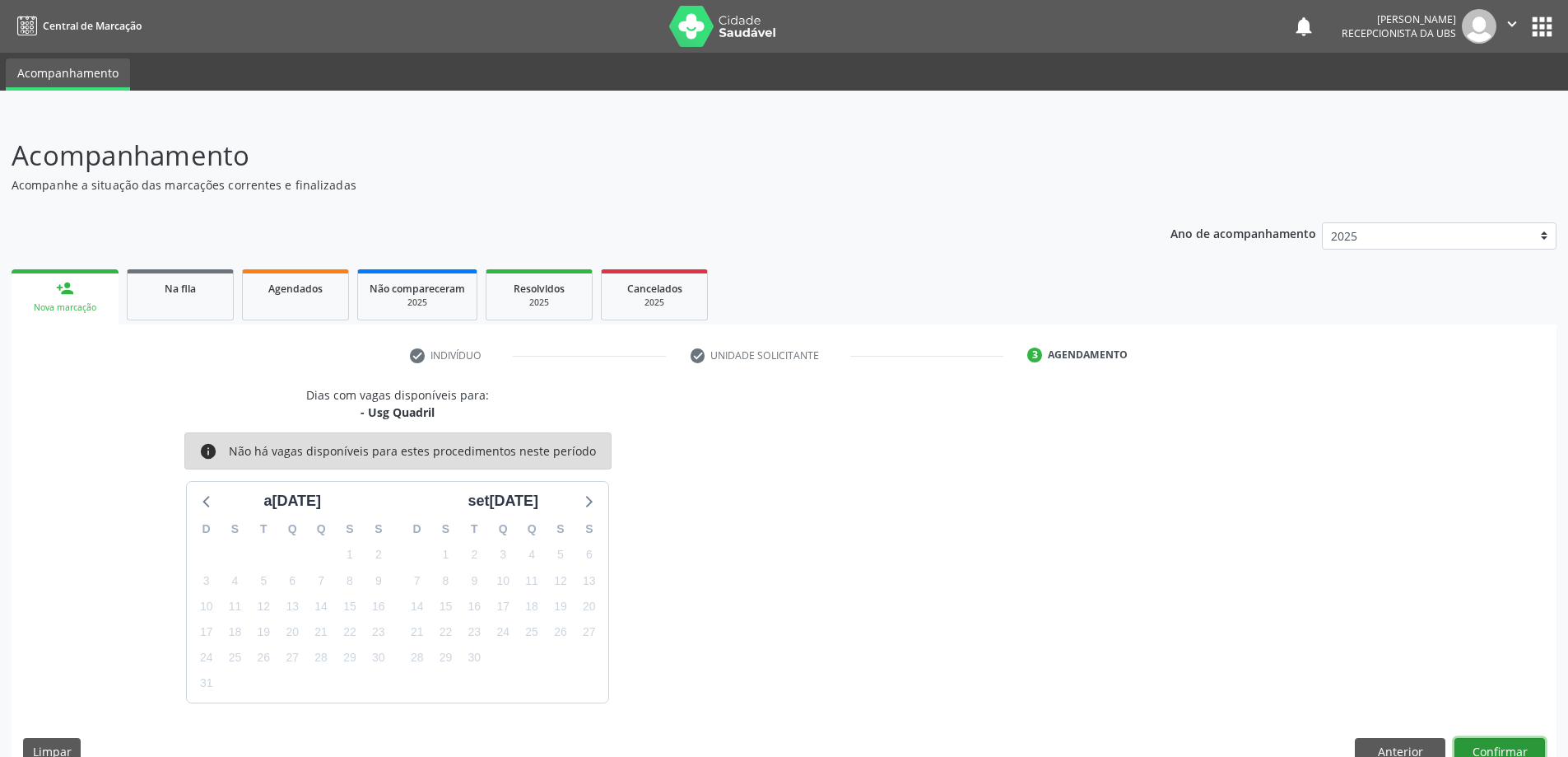
click at [1502, 750] on button "Confirmar" at bounding box center [1499, 752] width 90 height 28
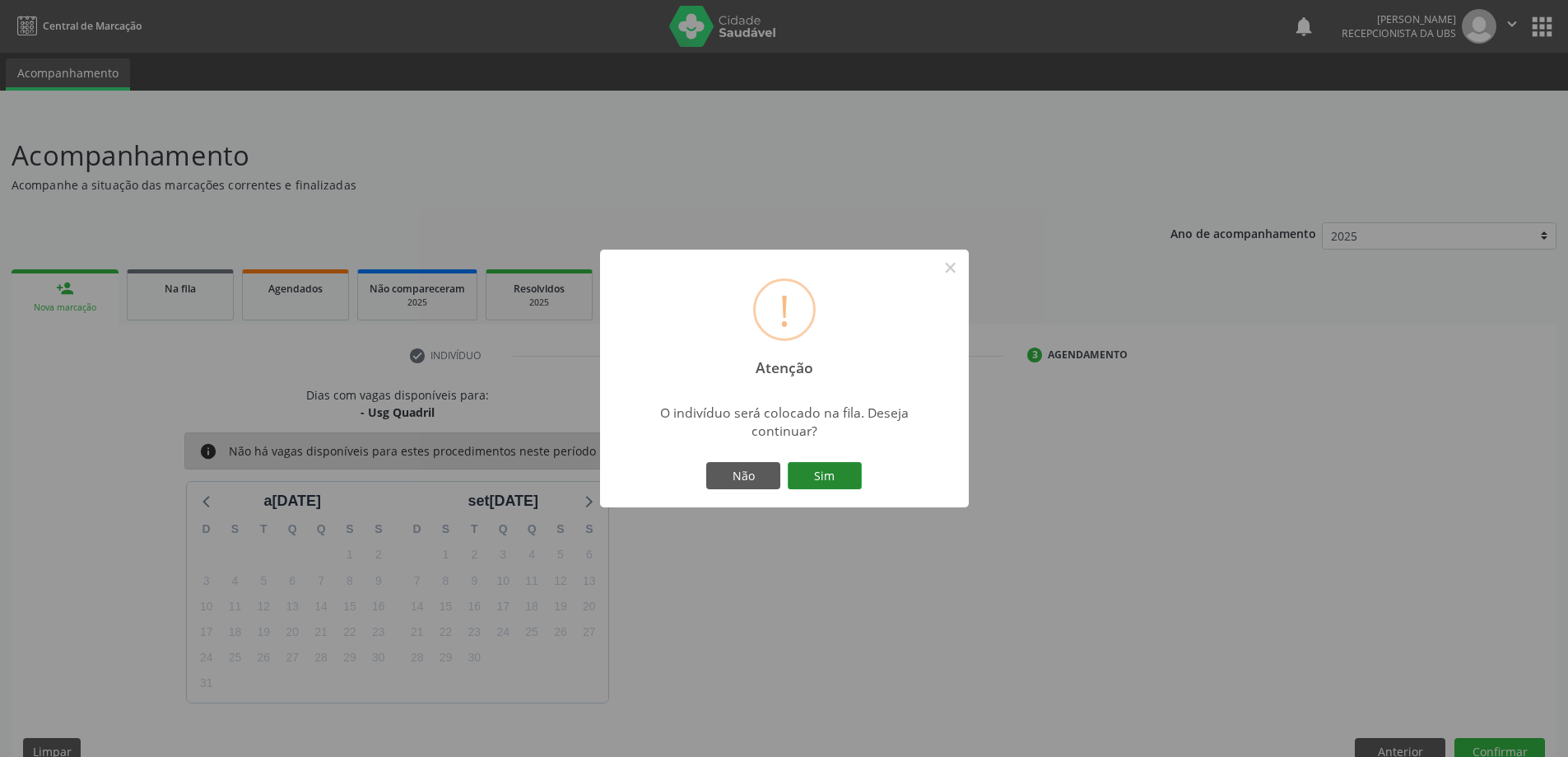
click at [841, 481] on button "Sim" at bounding box center [825, 476] width 74 height 28
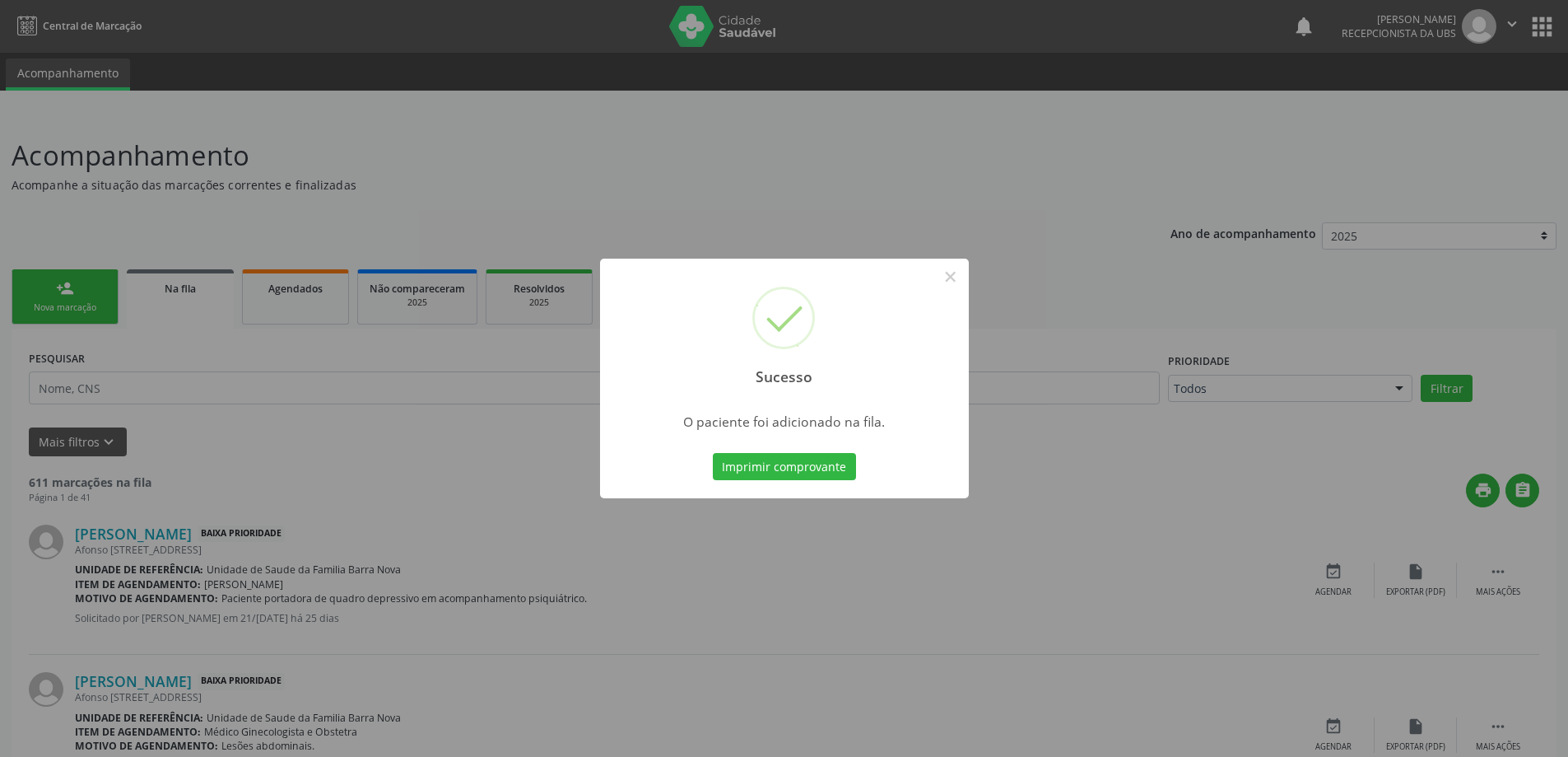
click at [66, 293] on div "Sucesso × O paciente foi adicionado na fila. Imprimir comprovante Cancel" at bounding box center [784, 378] width 1568 height 757
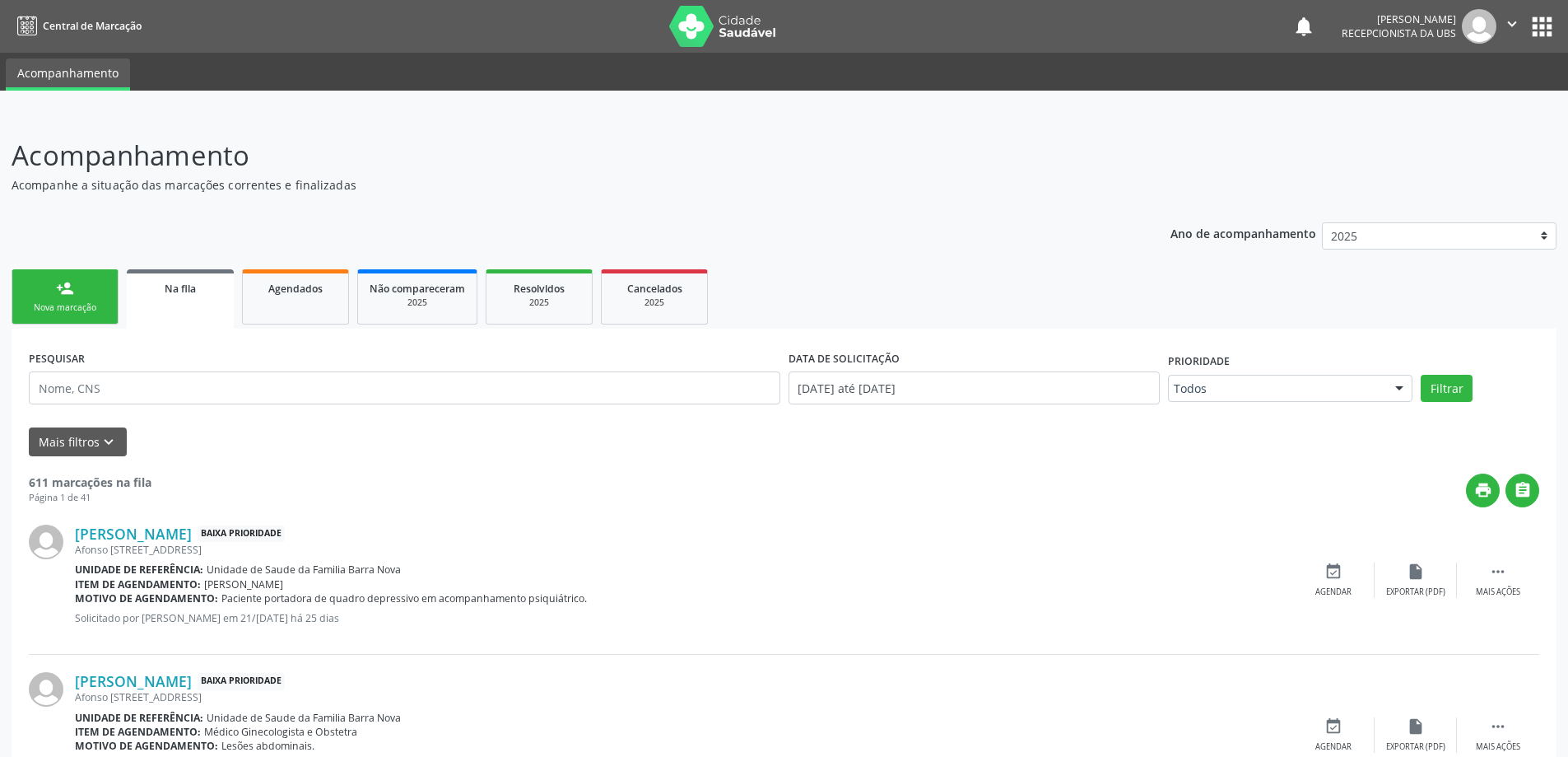
click at [66, 293] on div "person_add" at bounding box center [65, 288] width 18 height 18
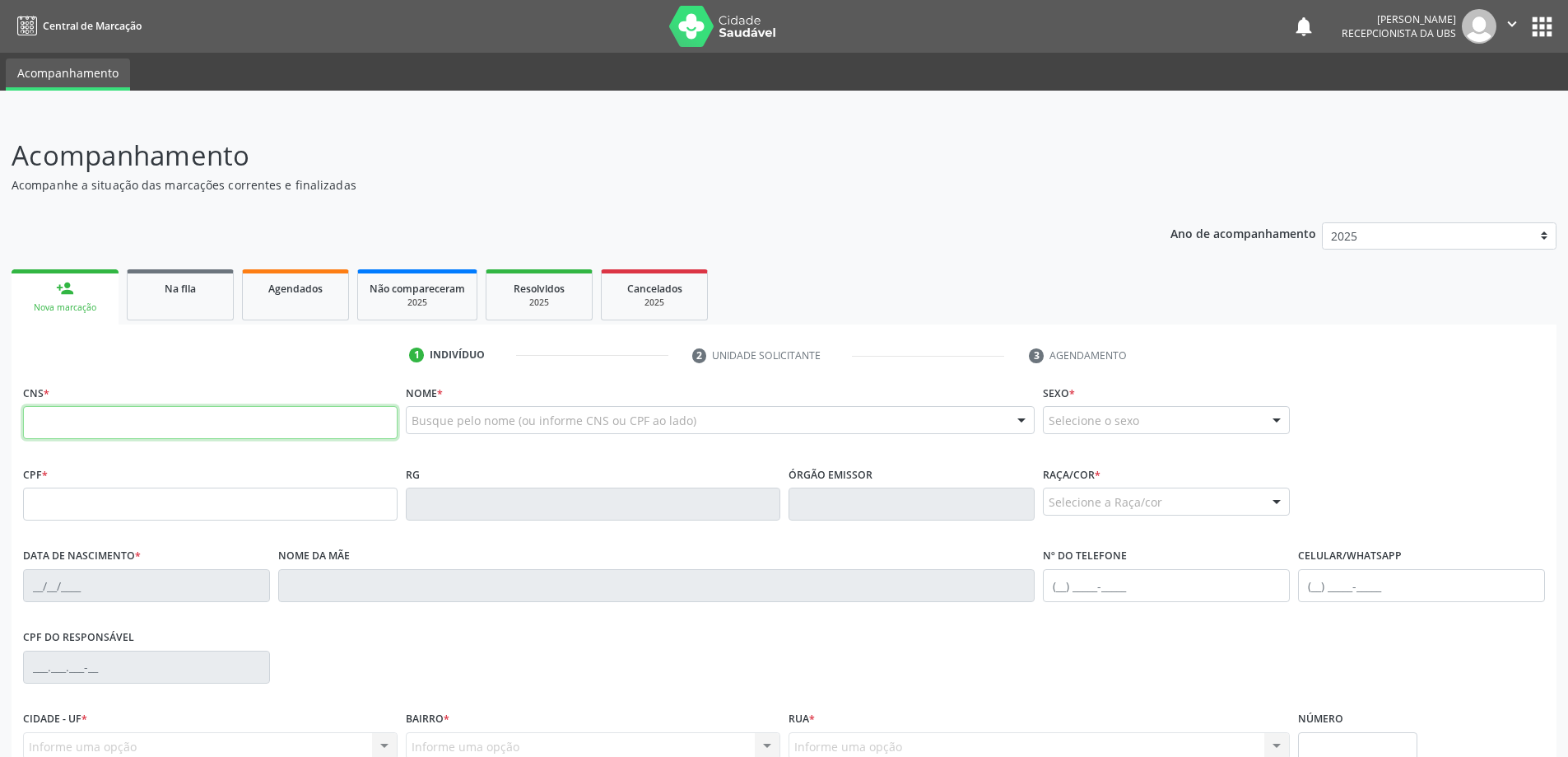
click at [95, 431] on input "text" at bounding box center [210, 422] width 375 height 33
type input "709 8000 9977 7690"
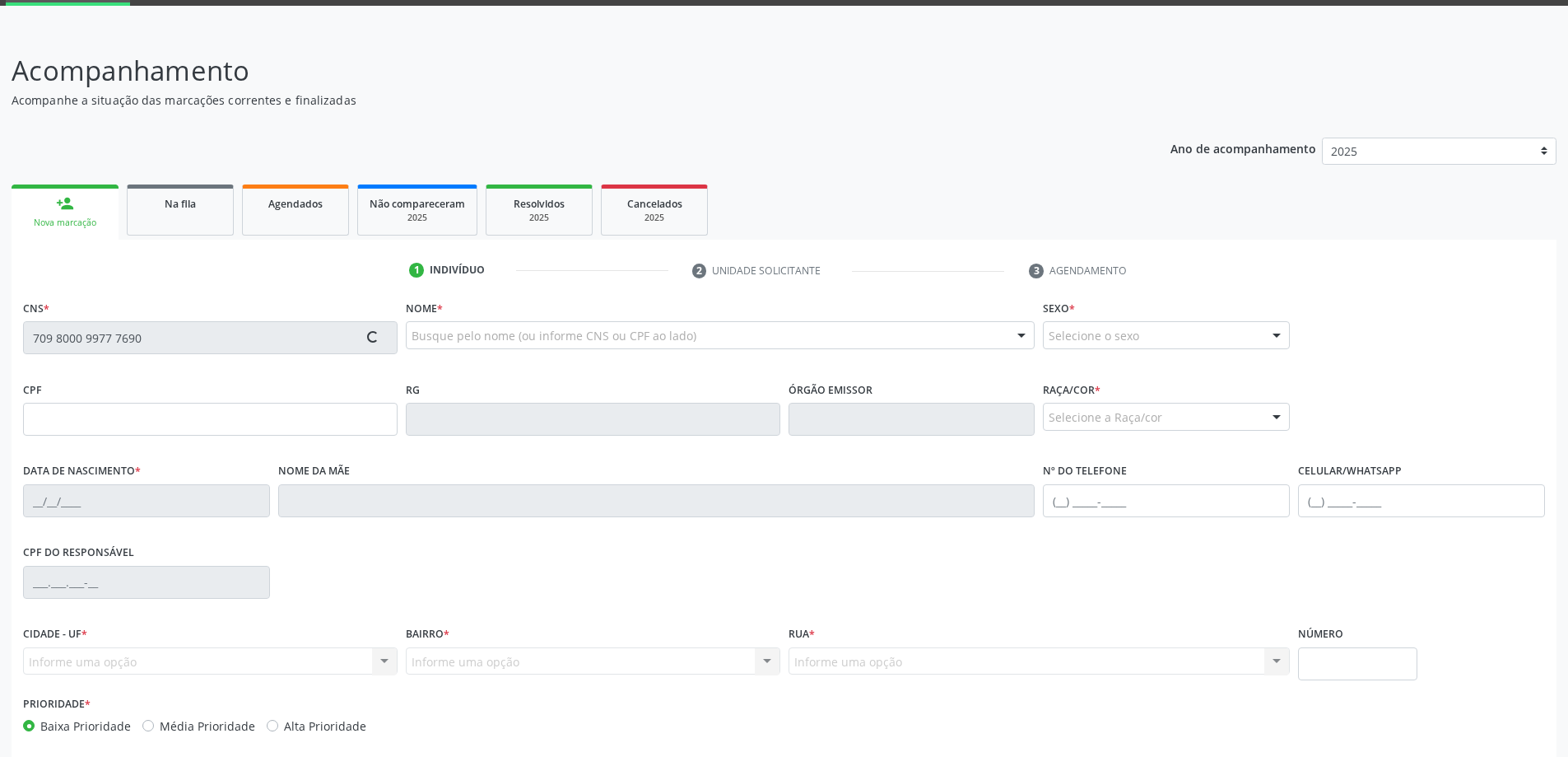
scroll to position [159, 0]
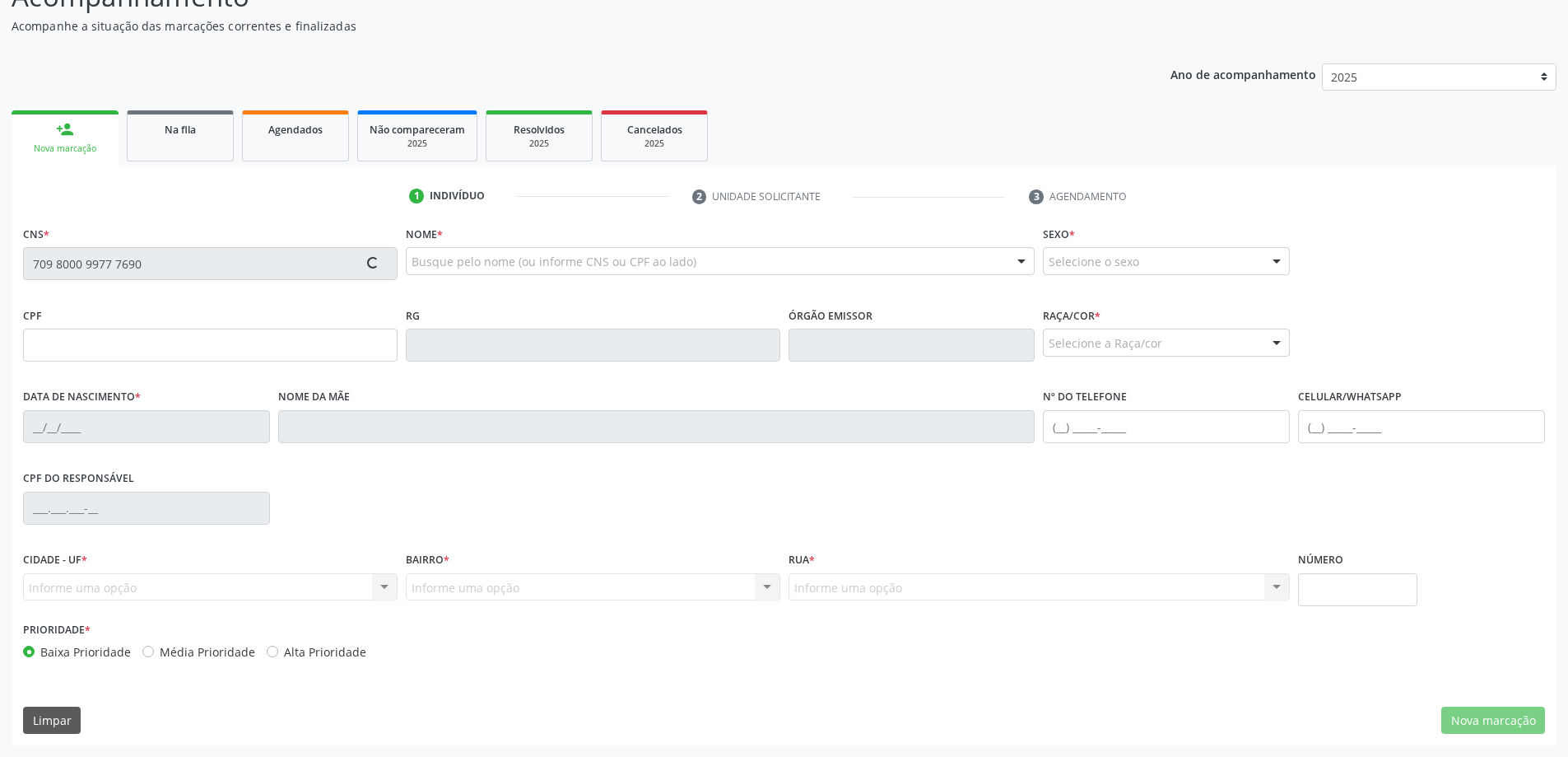
type input "740.110.814-34"
type input "09[DATE]"
type input "[PERSON_NAME]"
type input "[PHONE_NUMBER]"
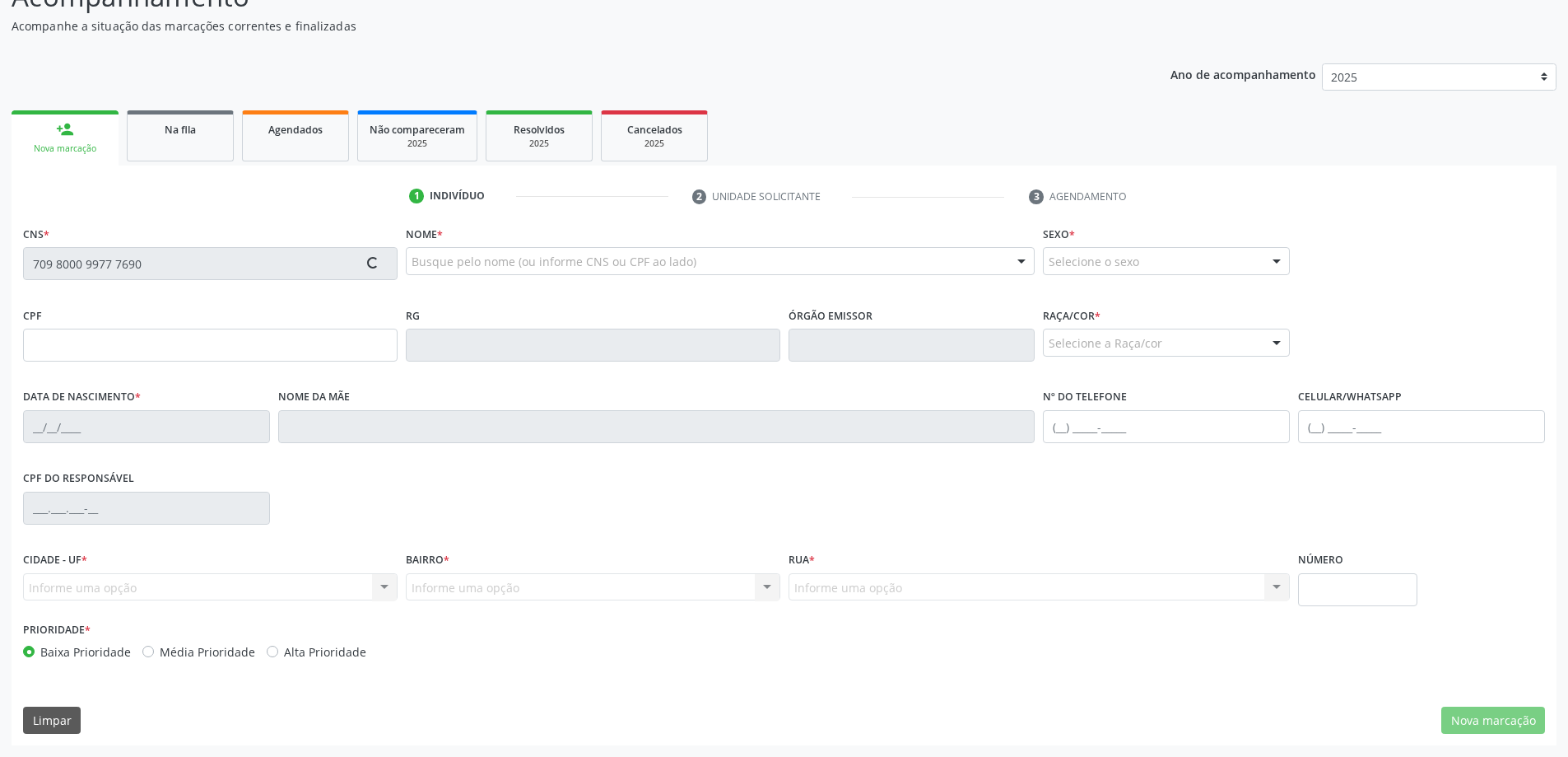
type input "24"
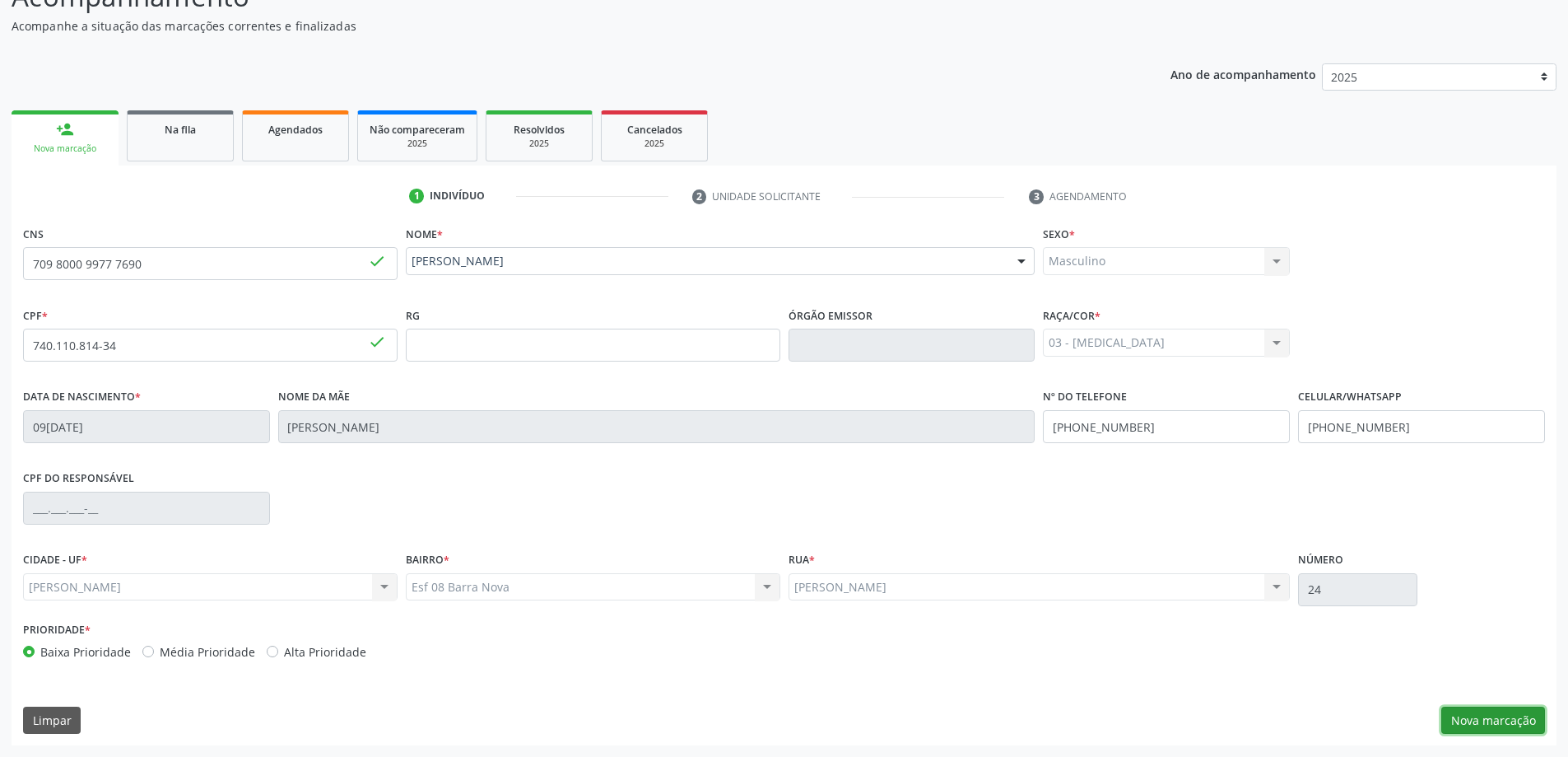
click at [1517, 726] on button "Nova marcação" at bounding box center [1492, 721] width 103 height 28
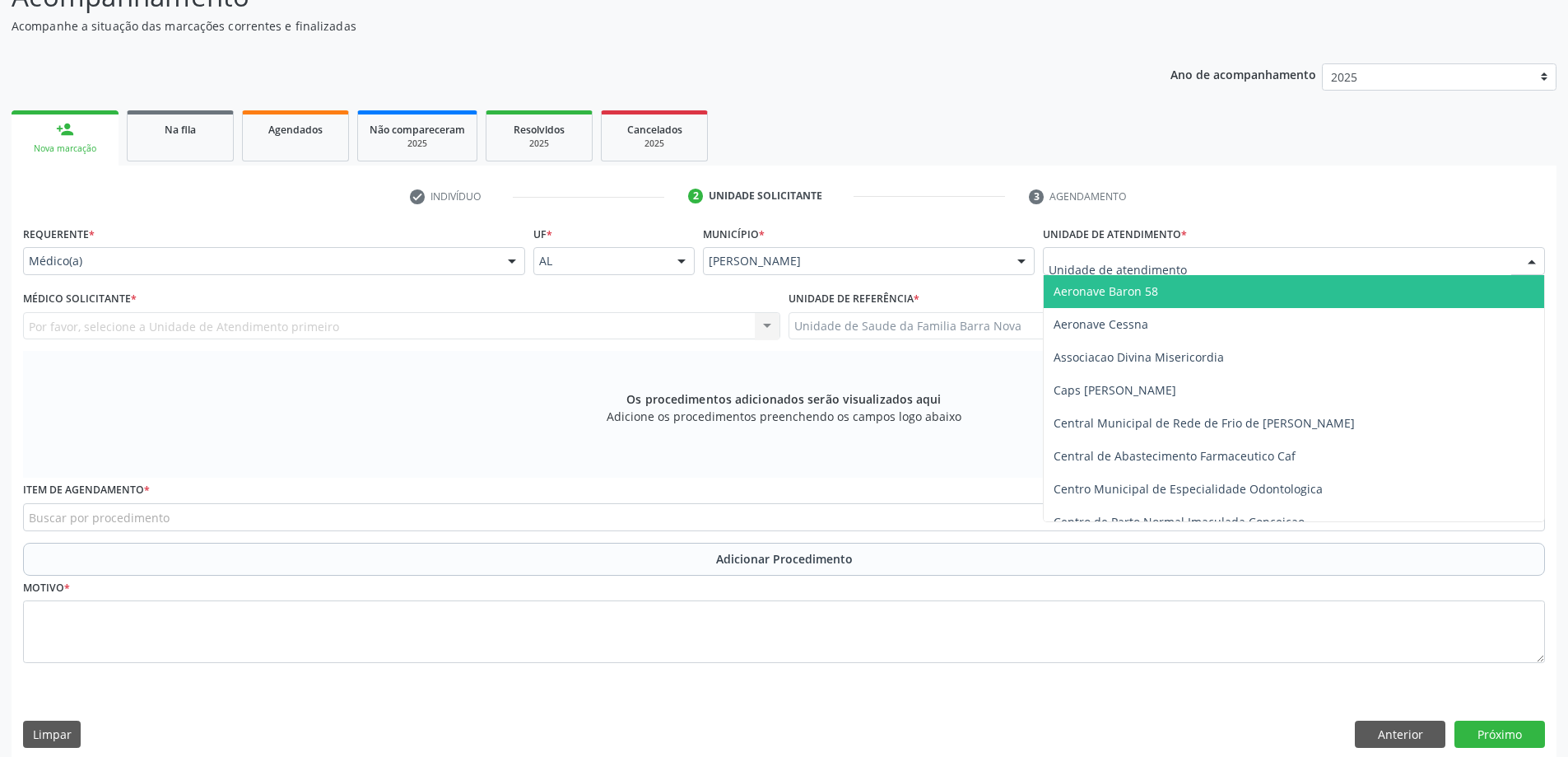
click at [1223, 266] on div at bounding box center [1294, 261] width 502 height 28
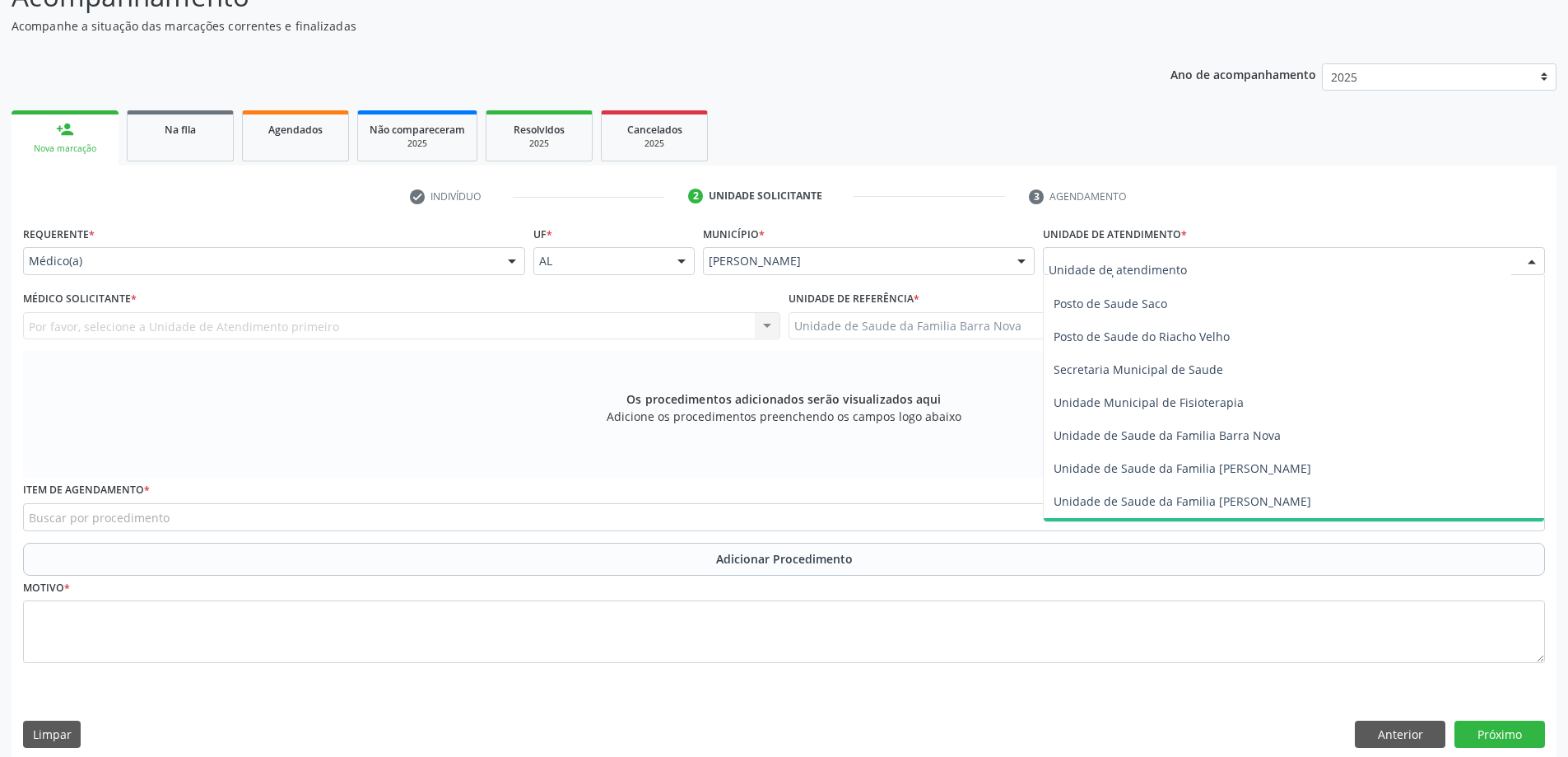
scroll to position [659, 0]
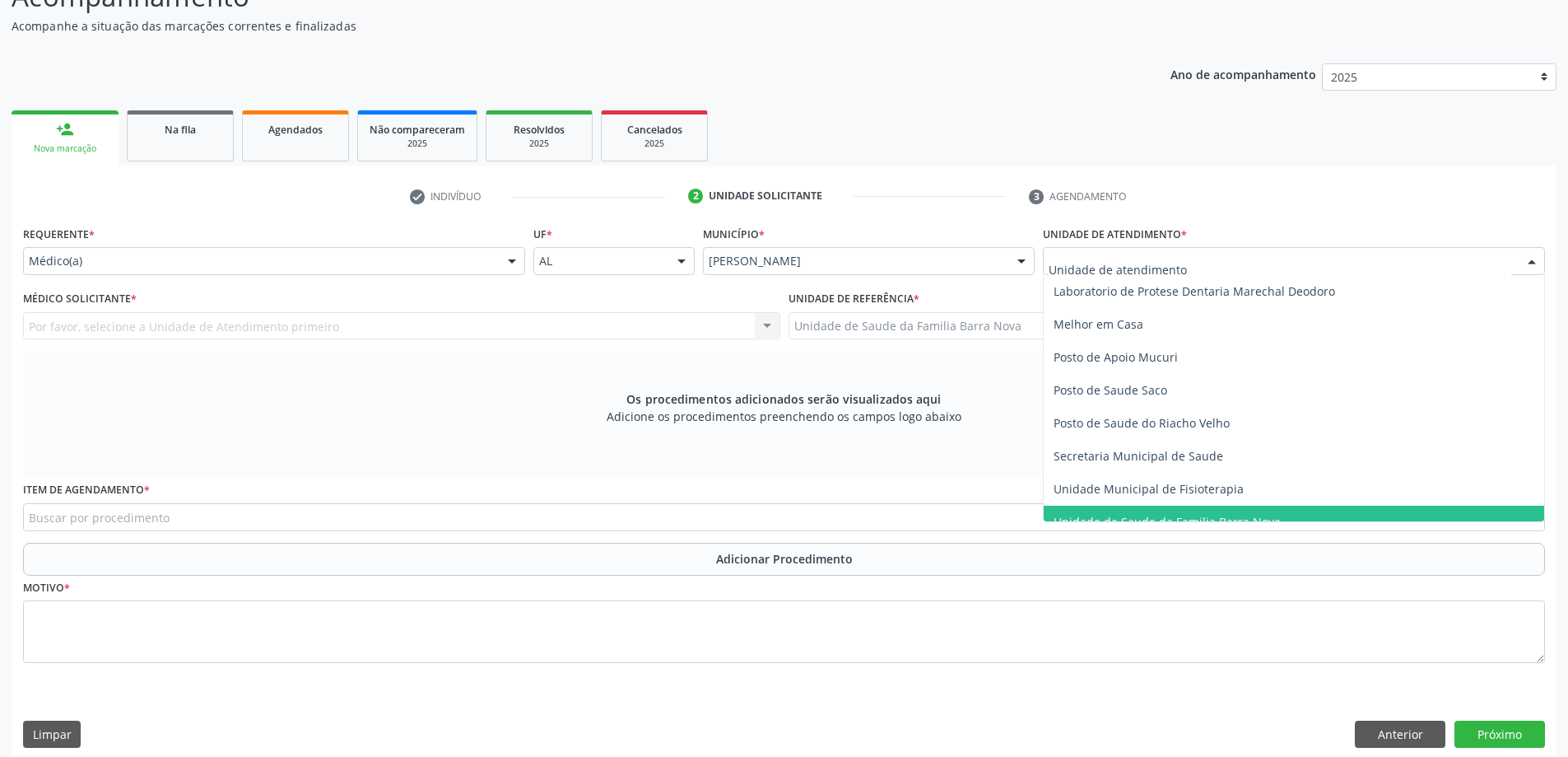
click at [1247, 515] on span "Unidade de Saude da Familia Barra Nova" at bounding box center [1167, 522] width 227 height 16
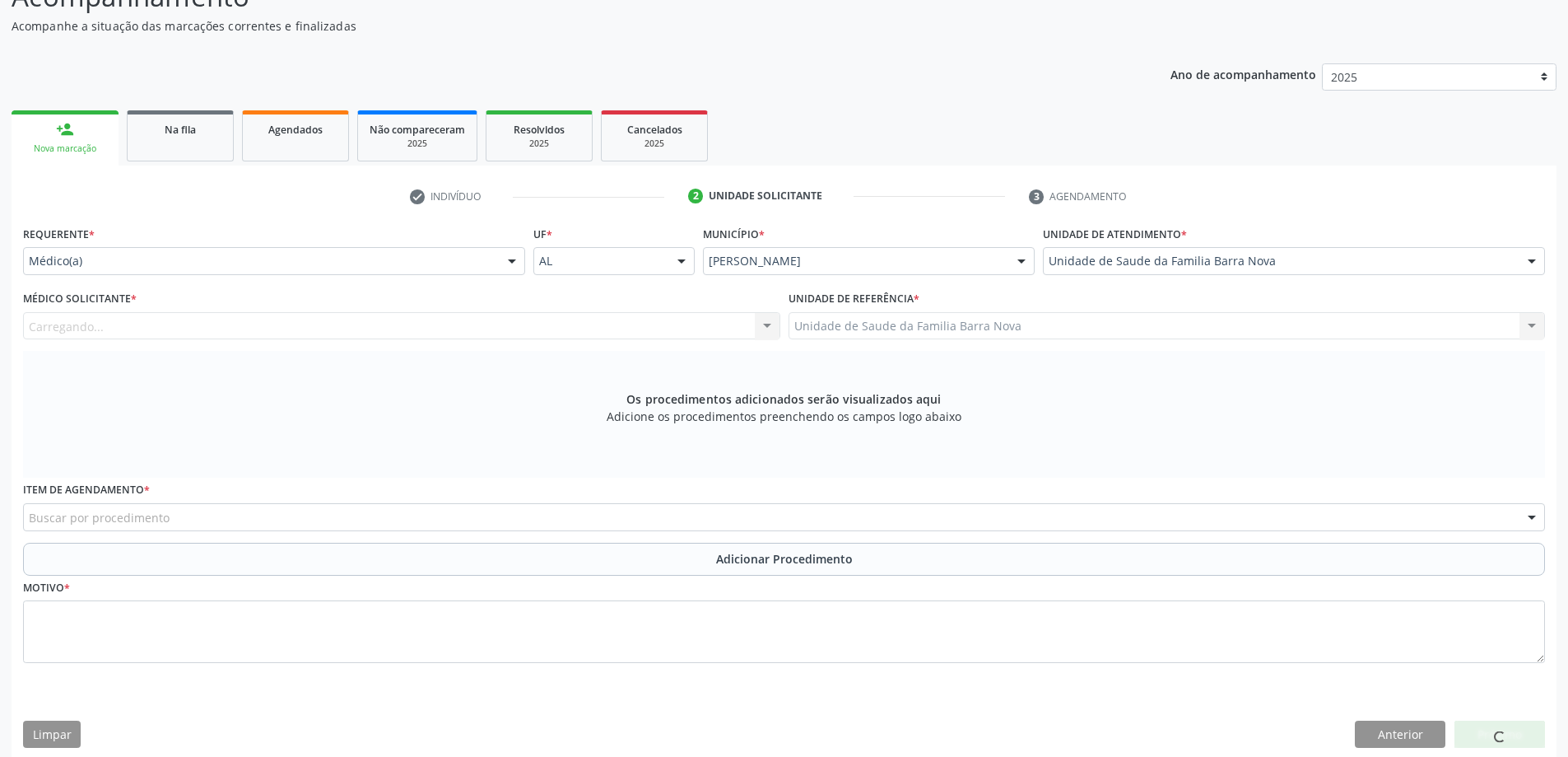
click at [477, 302] on div "Médico Solicitante * [GEOGRAPHIC_DATA]... Nenhum resultado encontrado para: " "…" at bounding box center [401, 313] width 757 height 53
click at [487, 330] on div "Médico solicitante" at bounding box center [401, 326] width 757 height 28
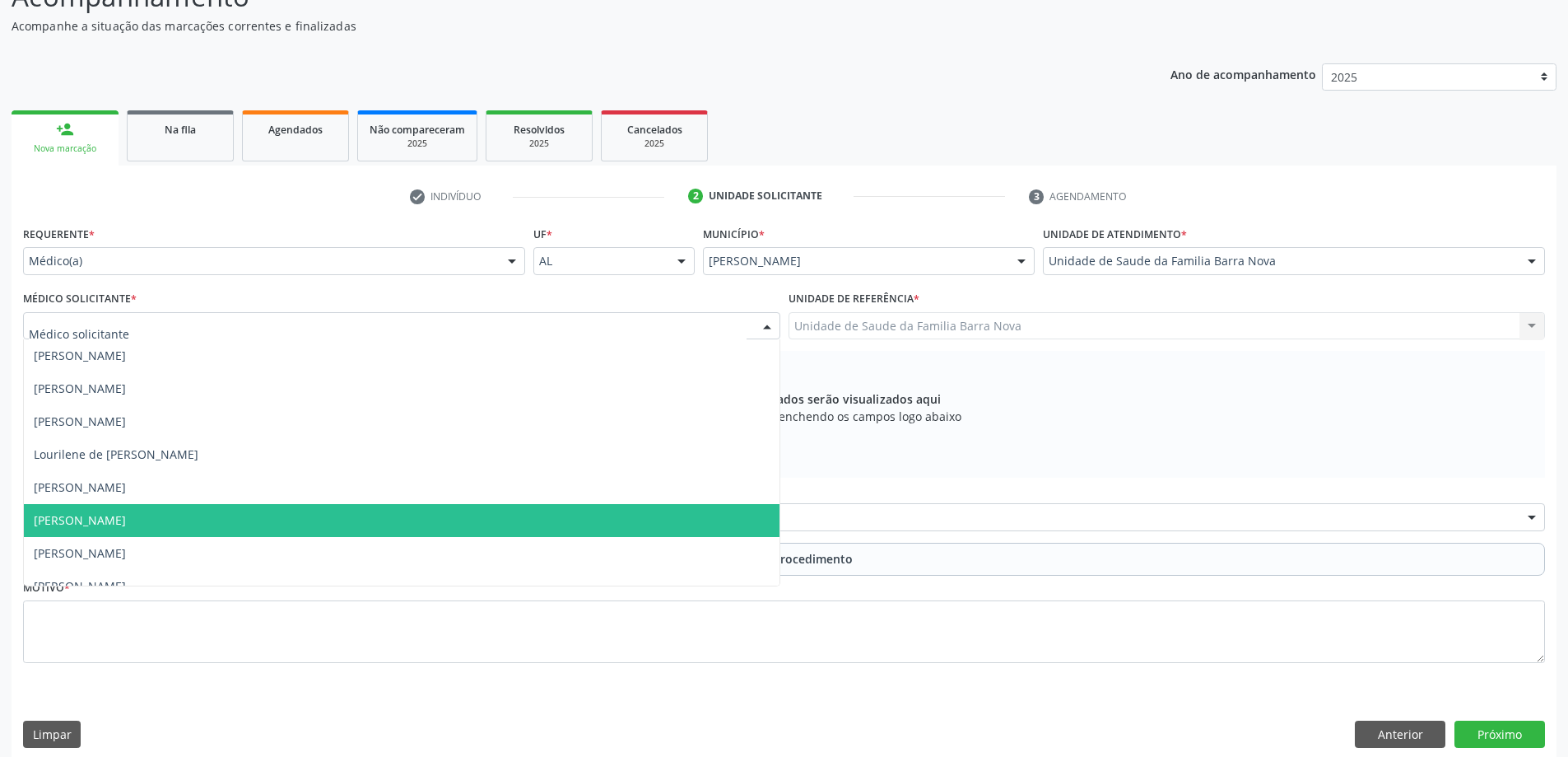
click at [273, 531] on span "[PERSON_NAME]" at bounding box center [401, 520] width 756 height 33
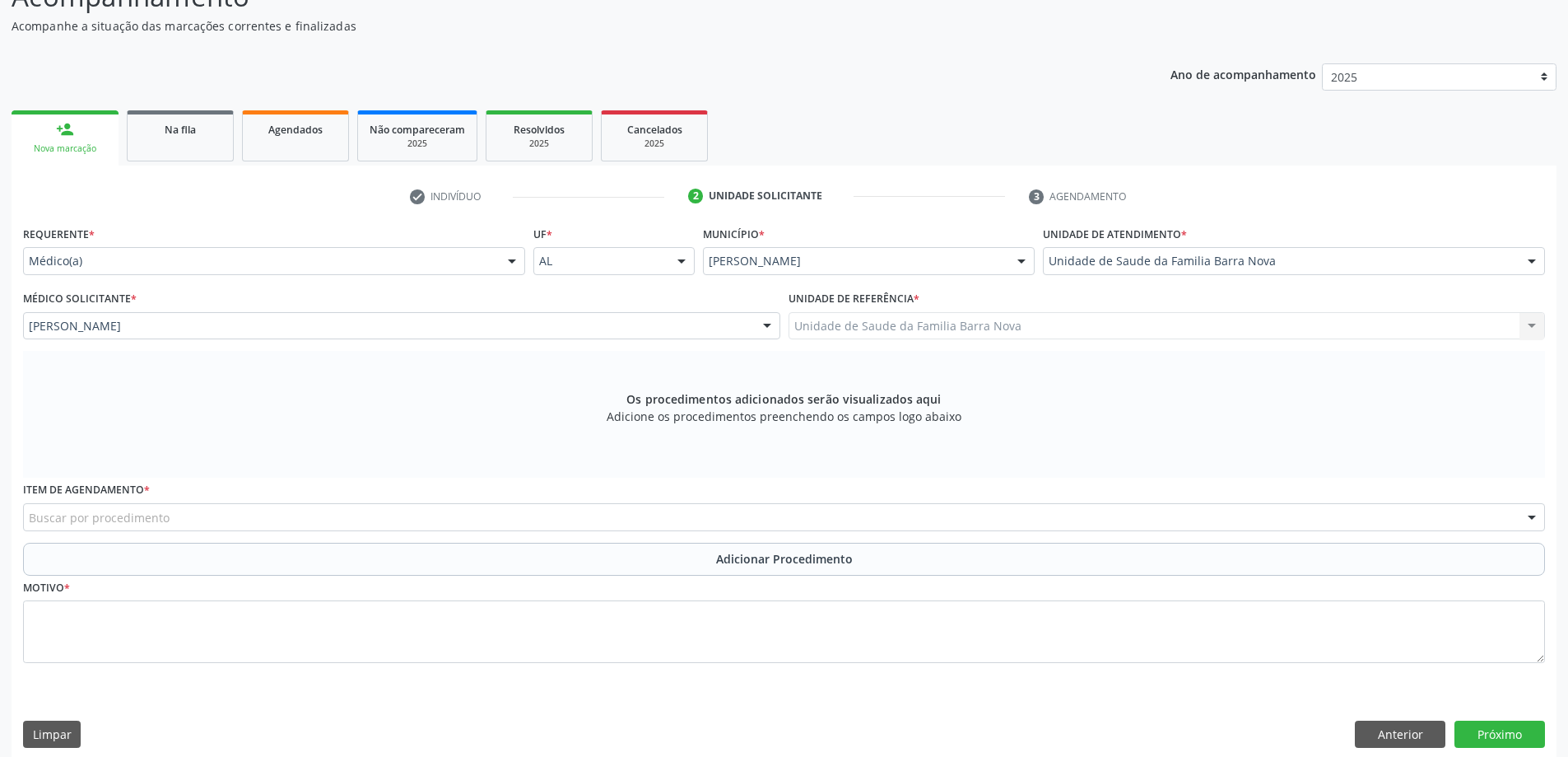
click at [258, 520] on div "Buscar por procedimento" at bounding box center [784, 517] width 1522 height 28
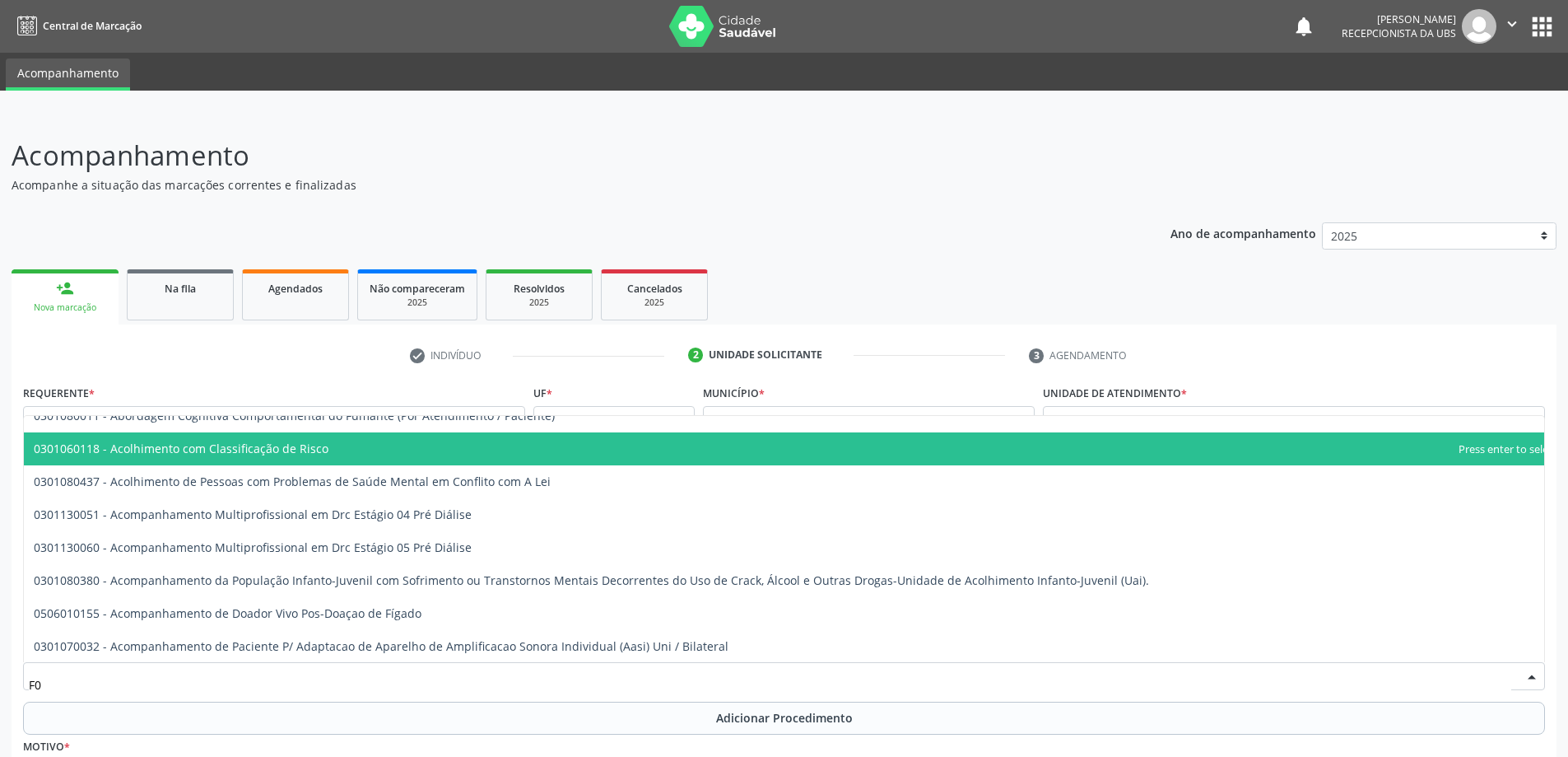
scroll to position [0, 0]
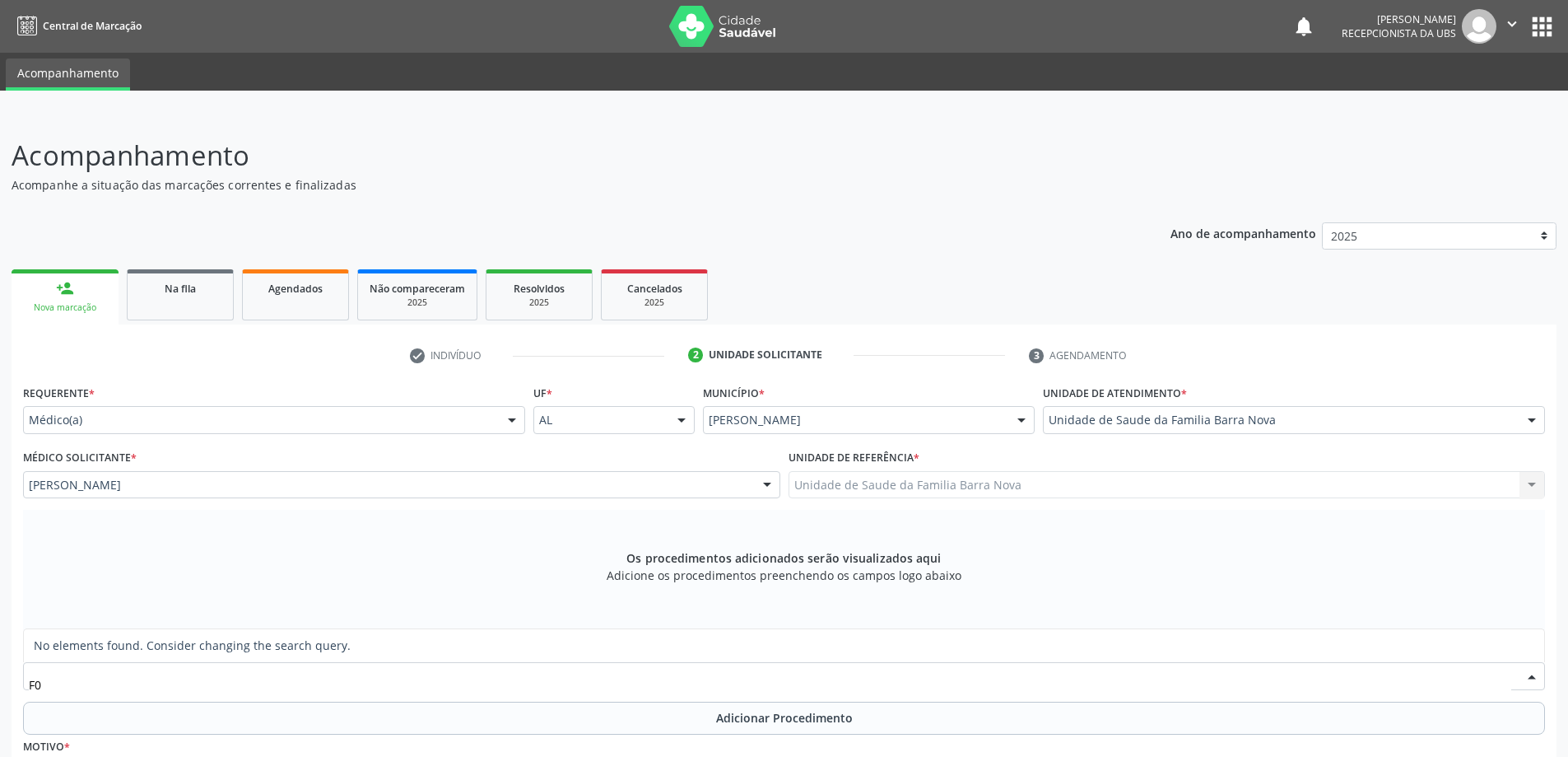
type input "F"
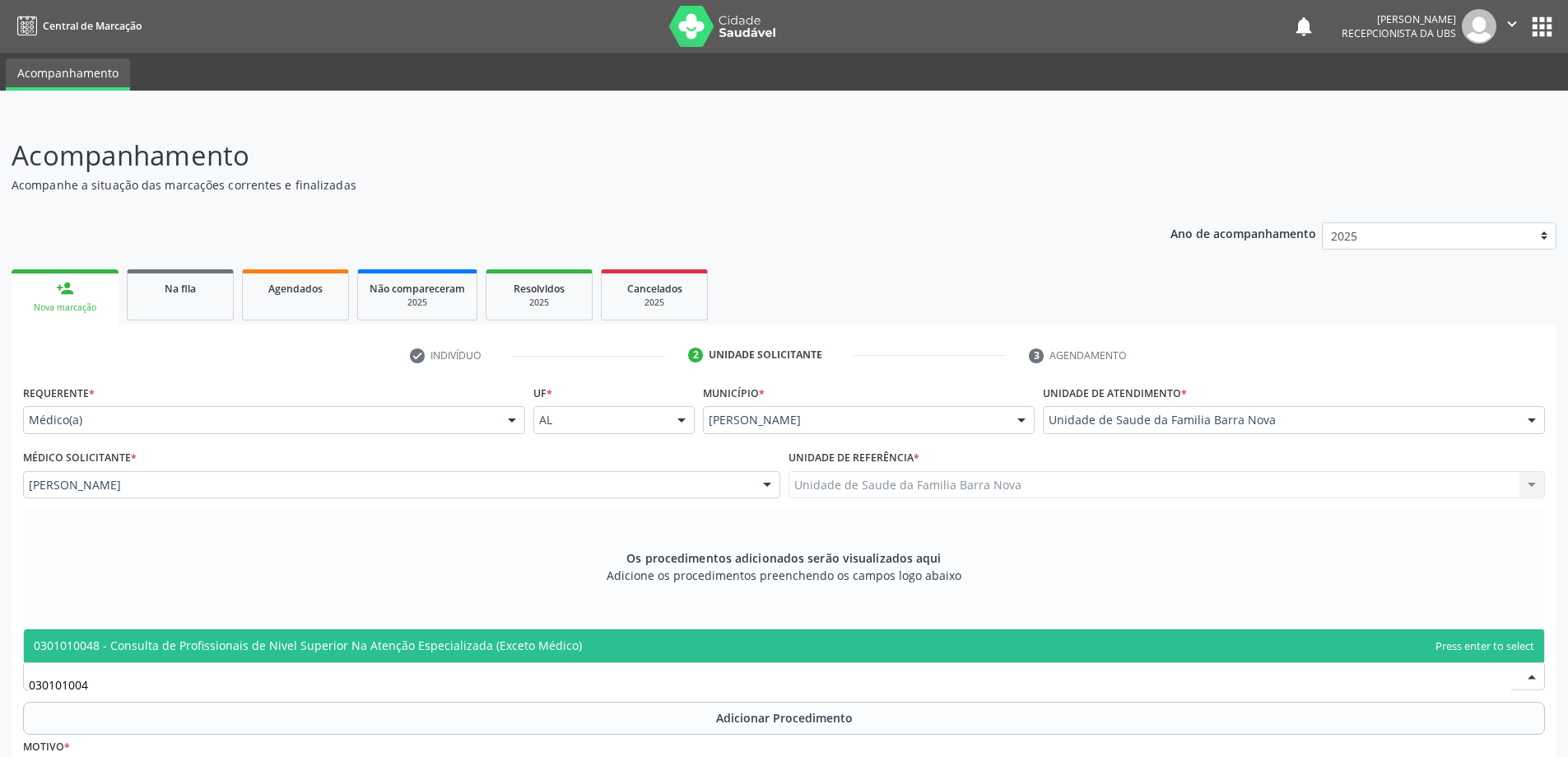
type input "0301010048"
click at [284, 634] on span "0301010048 - Consulta de Profissionais de Nivel Superior Na Atenção Especializa…" at bounding box center [784, 645] width 1520 height 33
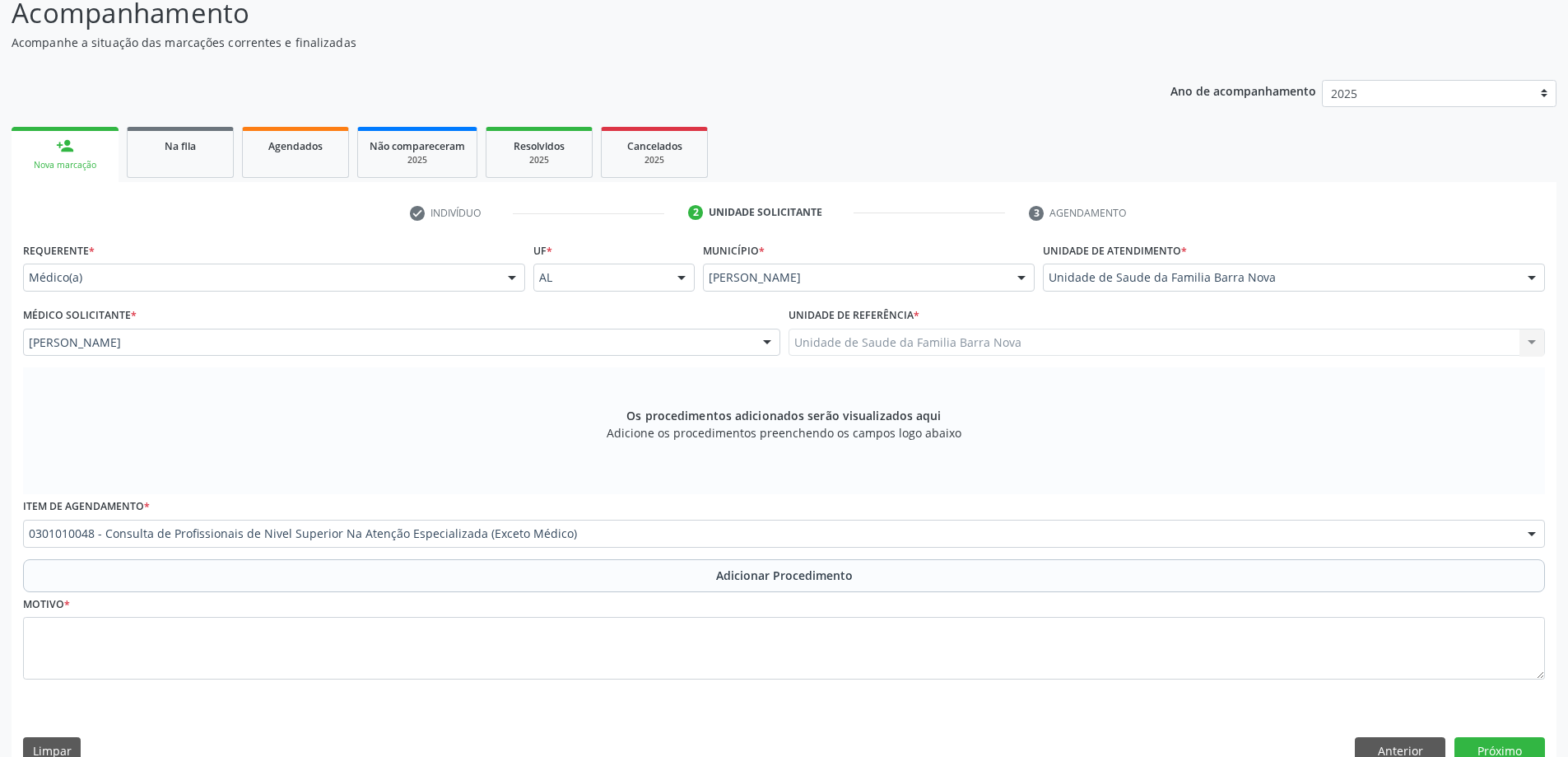
scroll to position [164, 0]
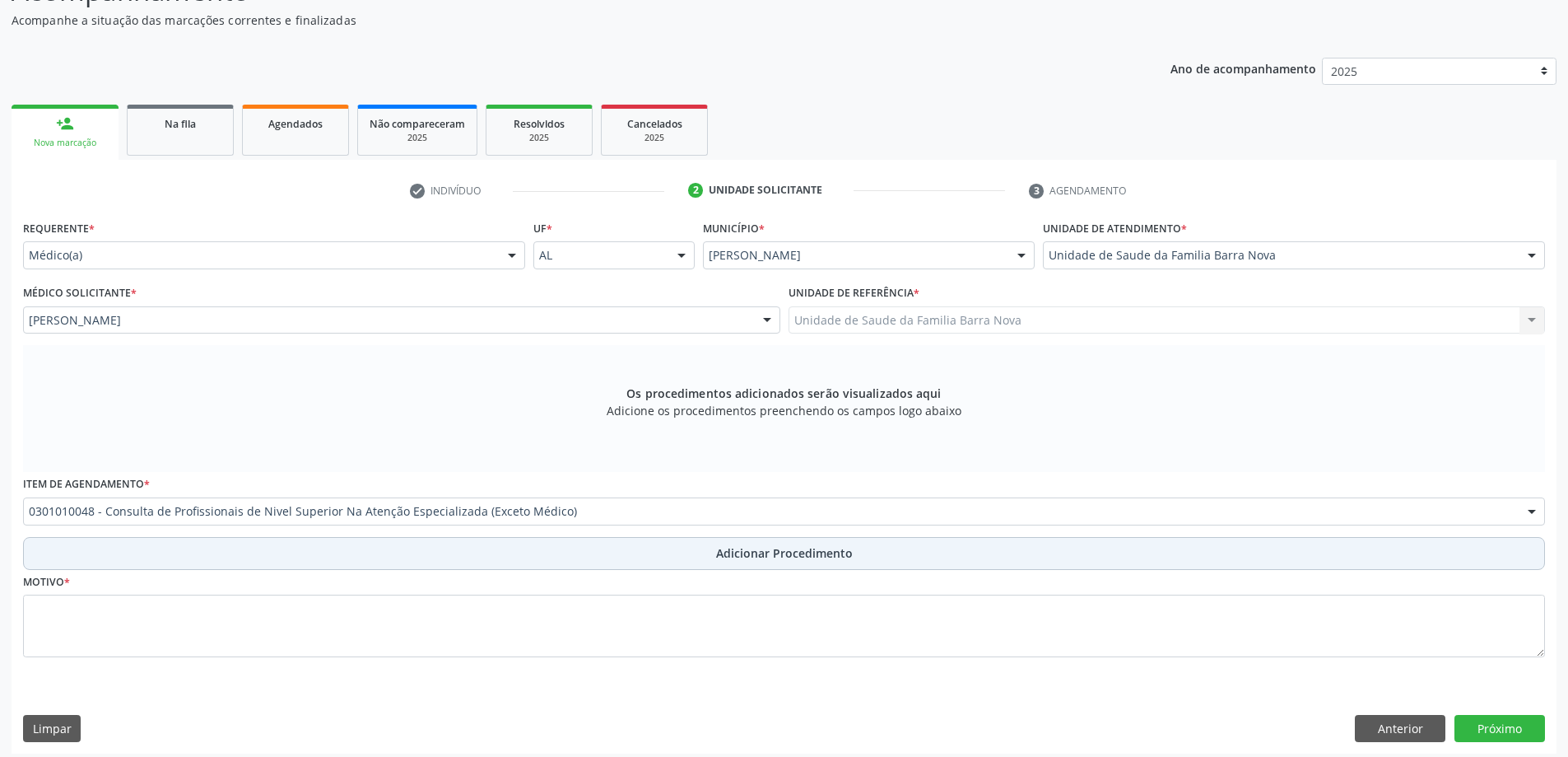
click at [483, 542] on button "Adicionar Procedimento" at bounding box center [784, 553] width 1522 height 33
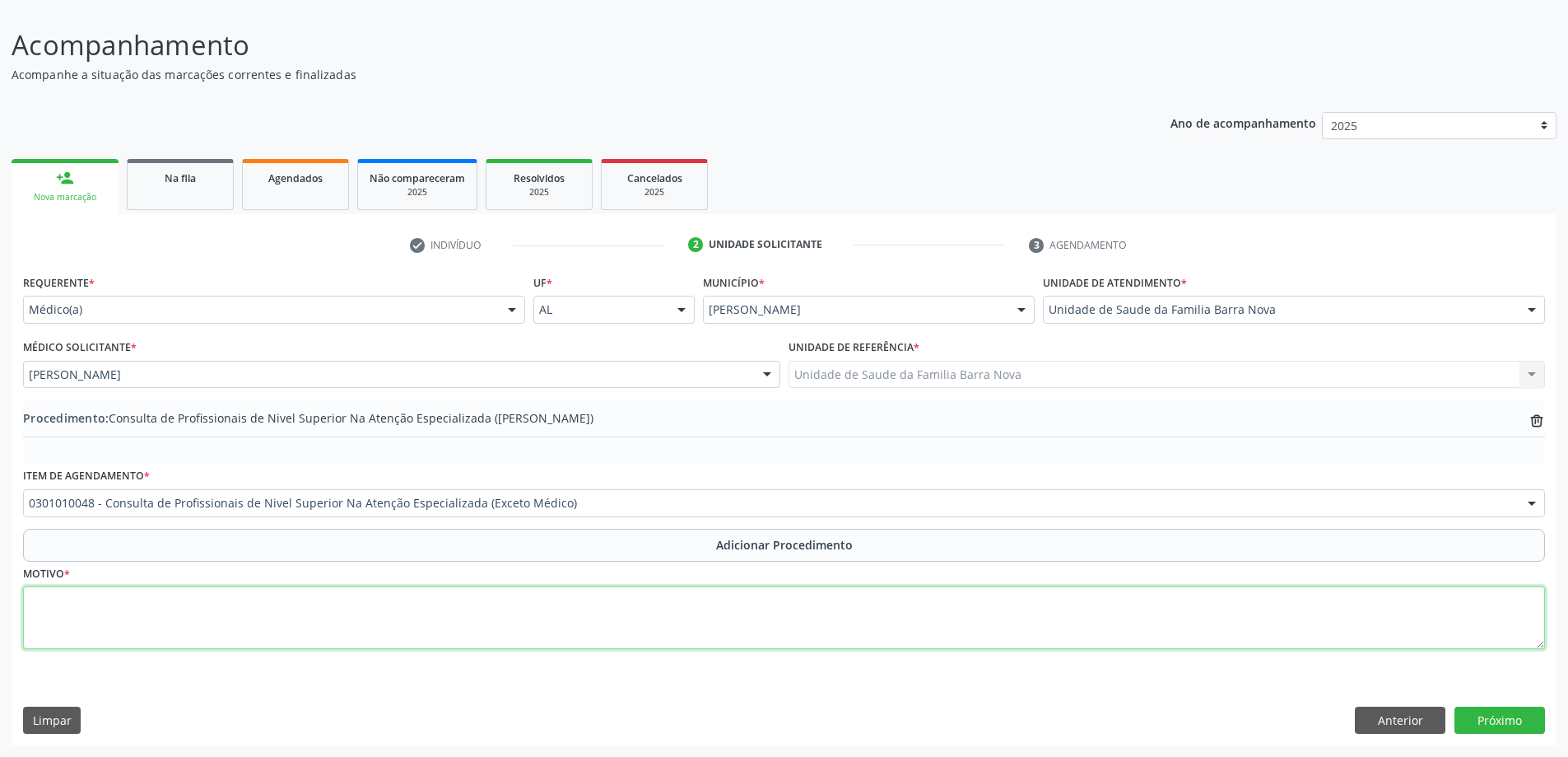
click at [430, 623] on textarea at bounding box center [784, 617] width 1522 height 63
type textarea "PACIENTE PORTADOR DE HAS E DOR LOMBAR, SOLICITO AVALIAÇÃO. FISIOTERAPIA."
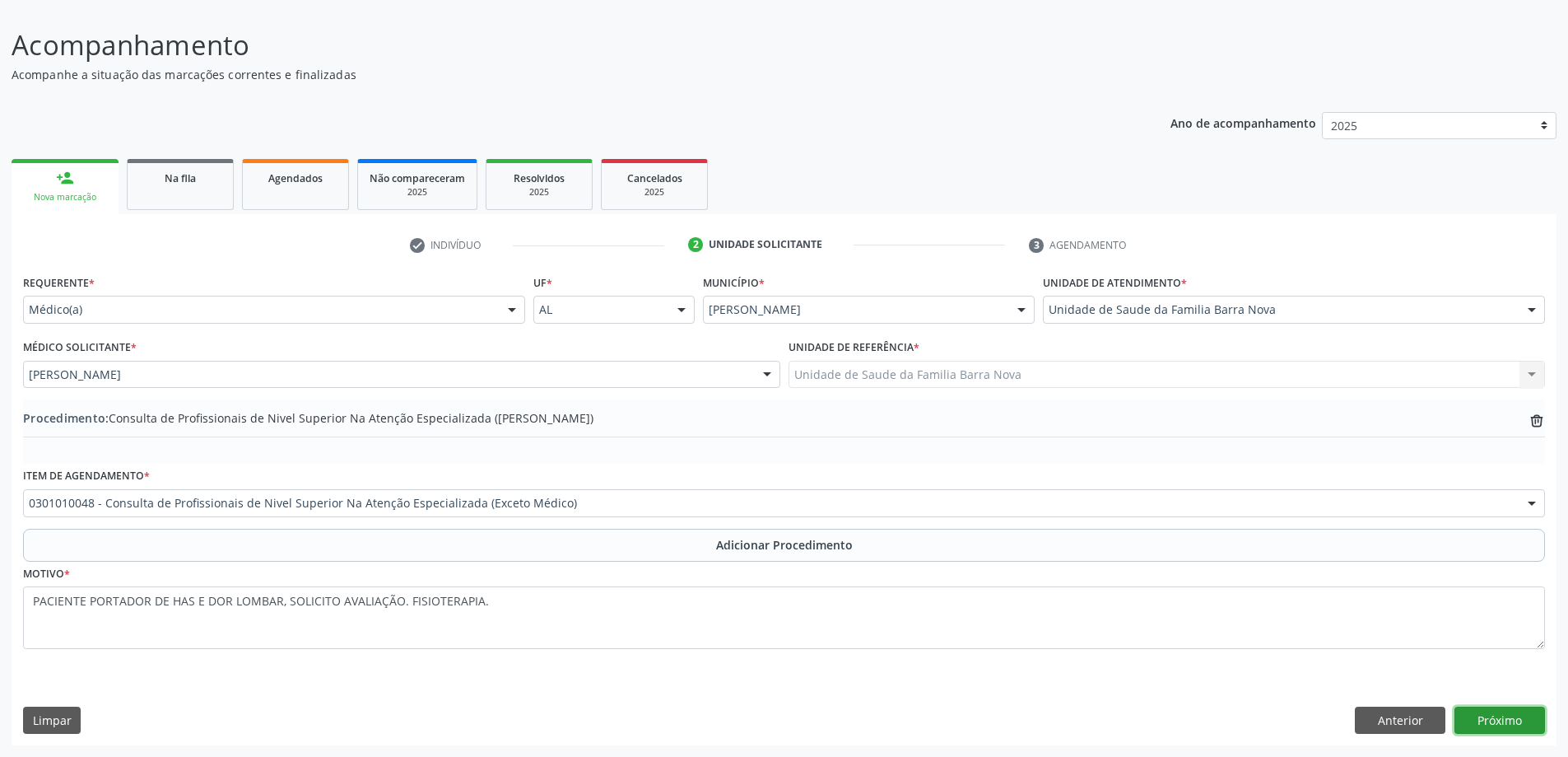
click at [1519, 718] on button "Próximo" at bounding box center [1499, 721] width 90 height 28
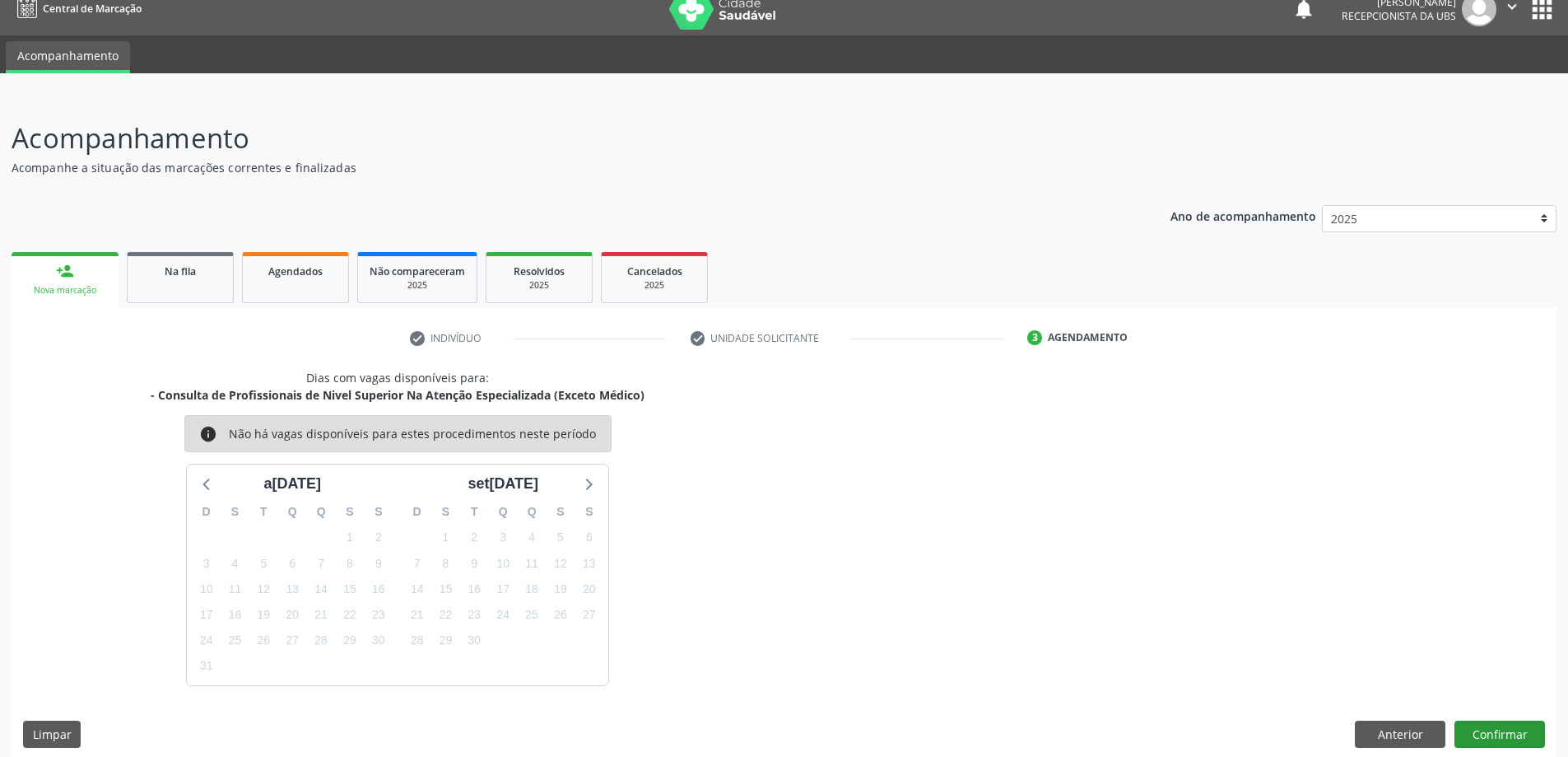
scroll to position [31, 0]
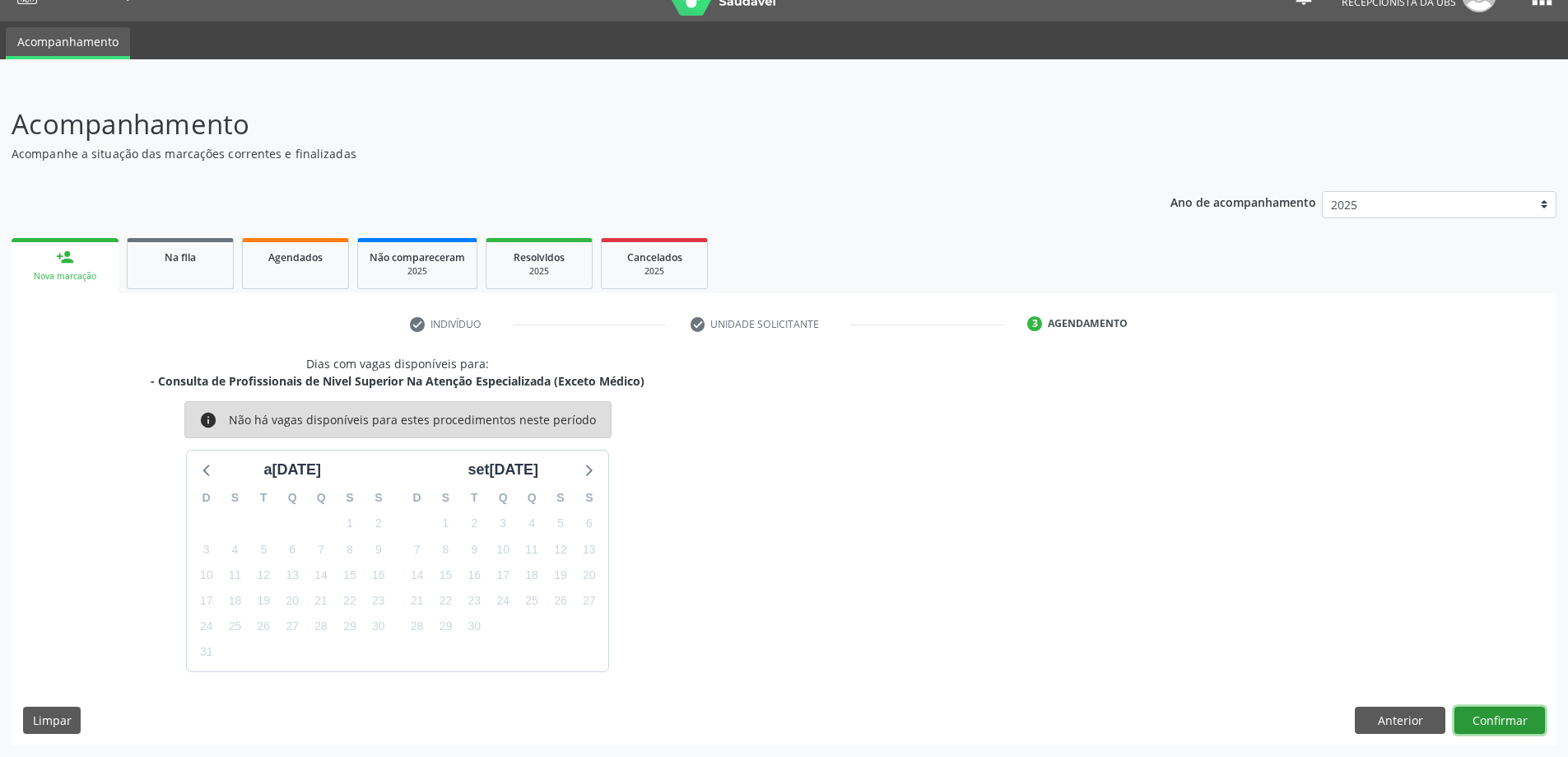
click at [1516, 718] on button "Confirmar" at bounding box center [1499, 721] width 90 height 28
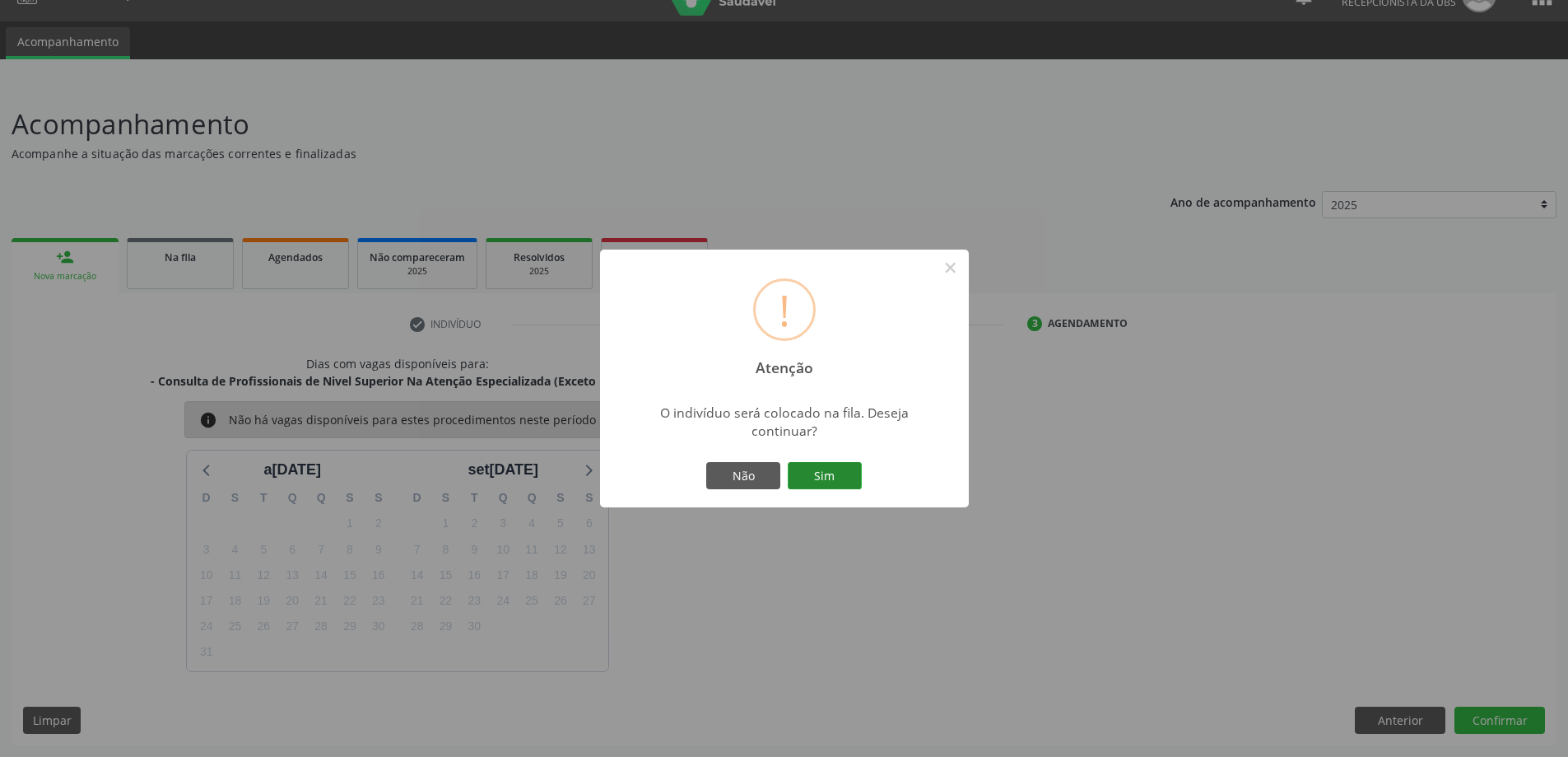
click at [847, 469] on button "Sim" at bounding box center [825, 476] width 74 height 28
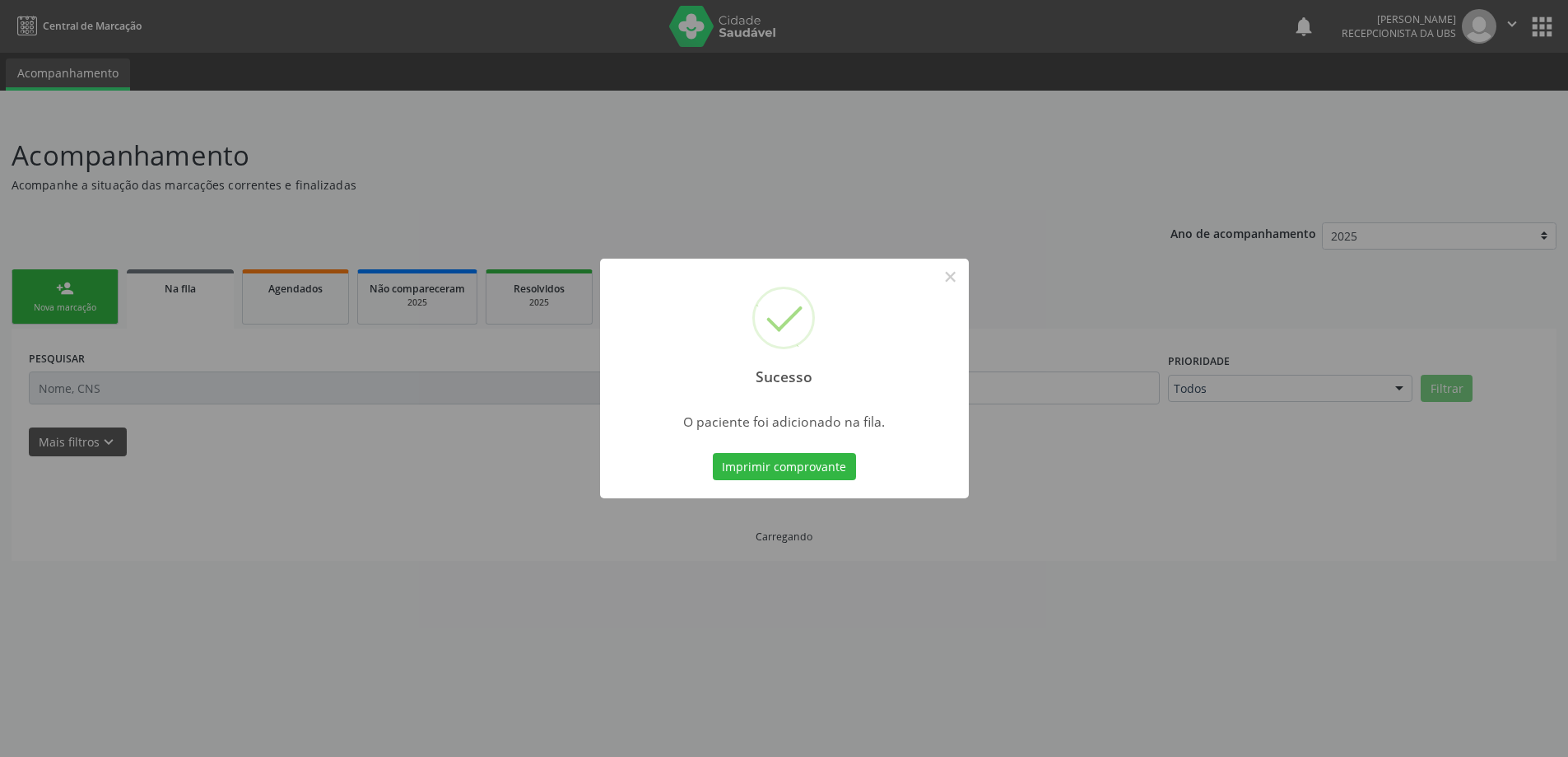
scroll to position [0, 0]
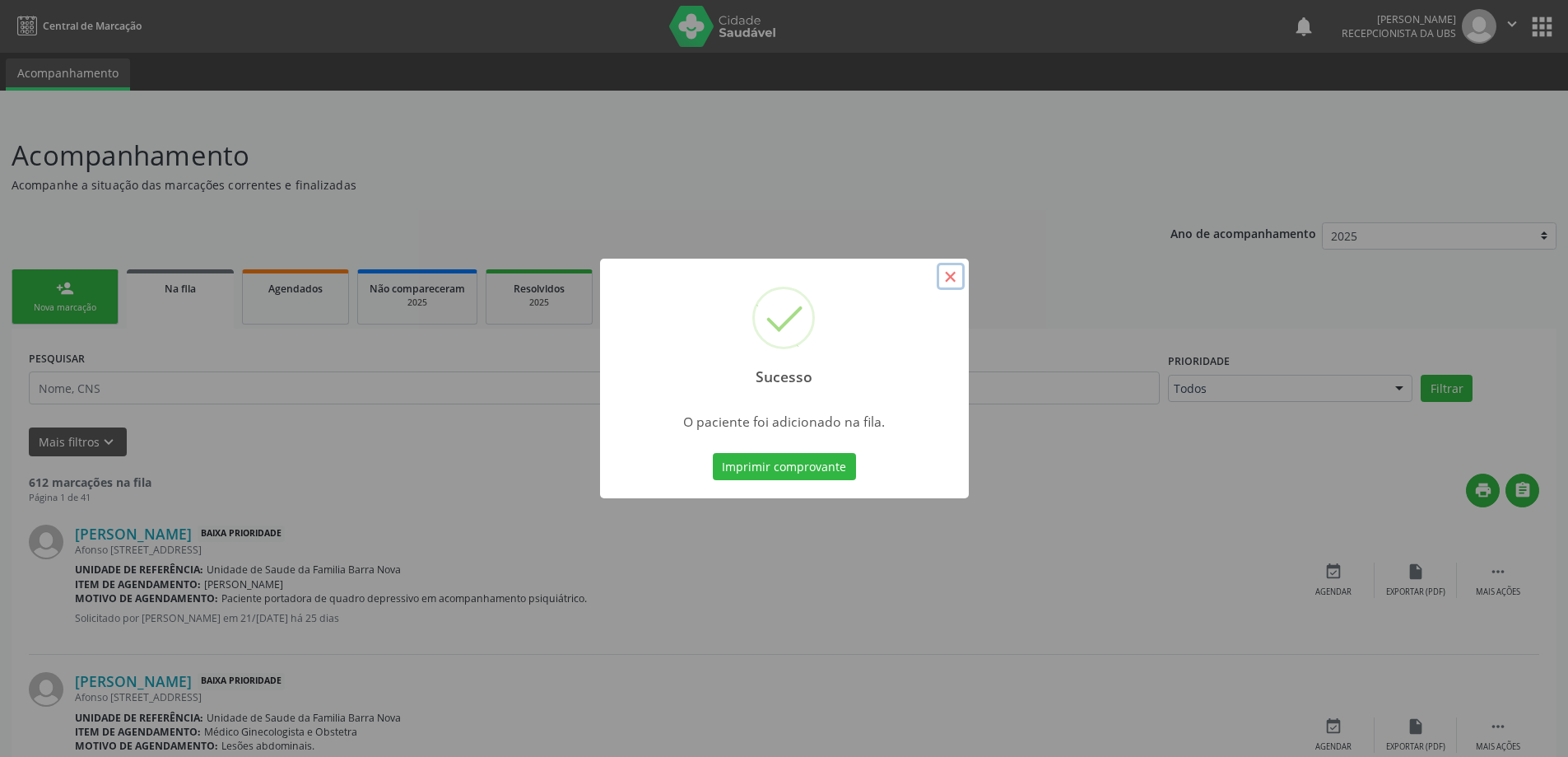
click at [948, 289] on button "×" at bounding box center [951, 277] width 28 height 28
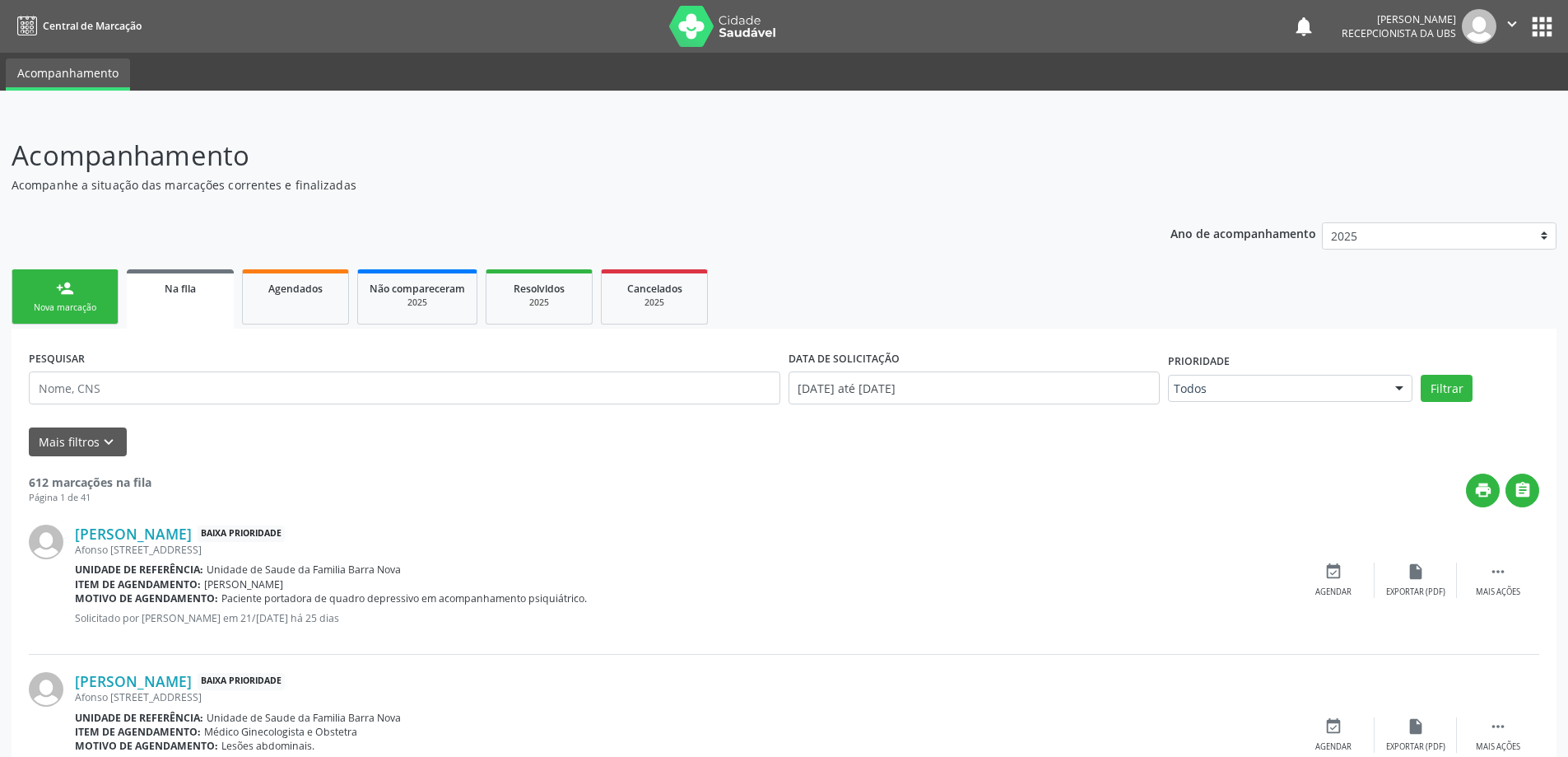
click at [49, 294] on link "person_add Nova marcação" at bounding box center [65, 296] width 107 height 55
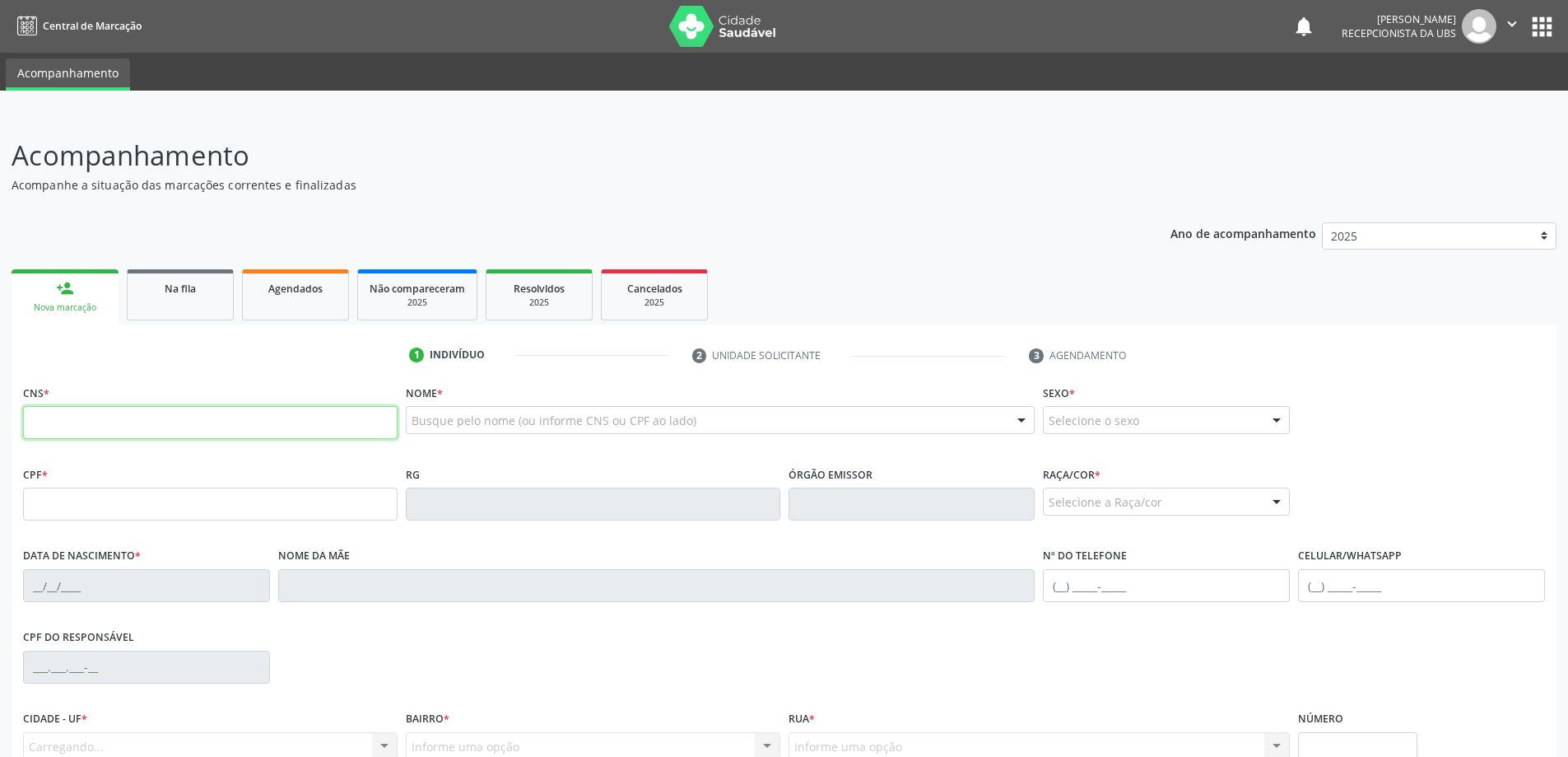
click at [232, 431] on input "text" at bounding box center [210, 422] width 375 height 33
type input "700 0024 8260 3506"
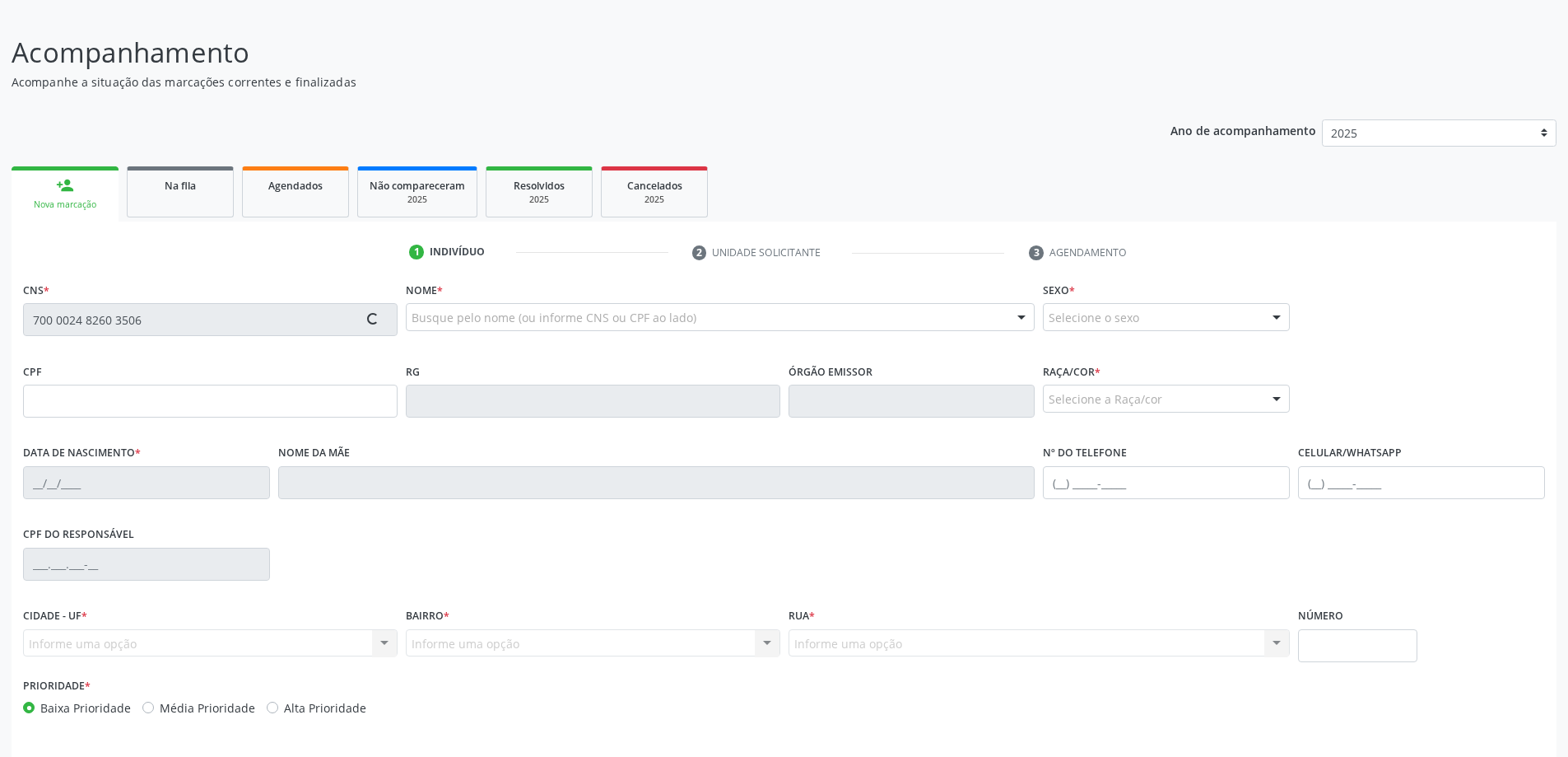
scroll to position [159, 0]
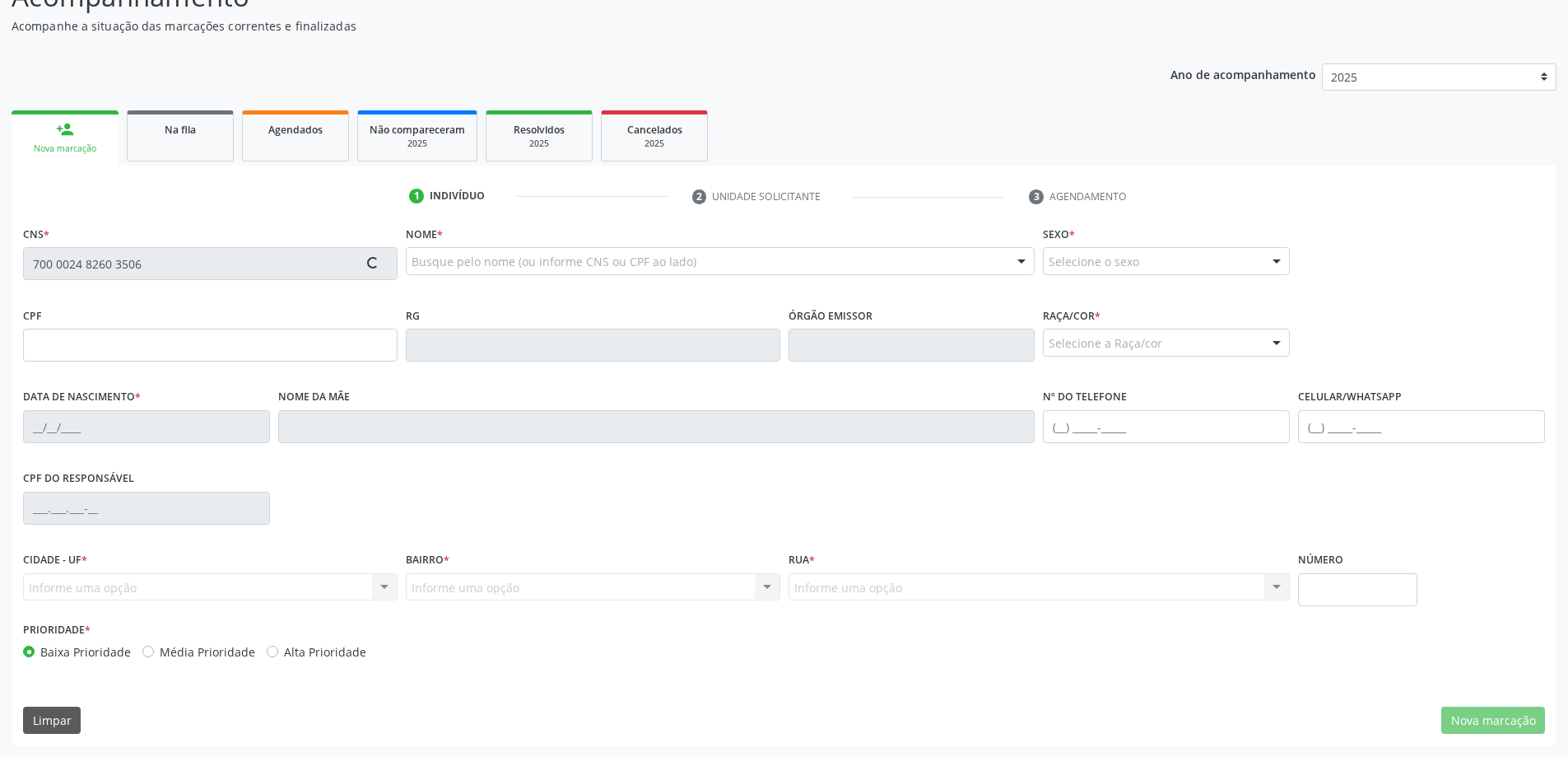
type input "099.409.084-66"
type input "10/[DATE]"
type input "[PERSON_NAME]"
type input "[PHONE_NUMBER]"
type input "166"
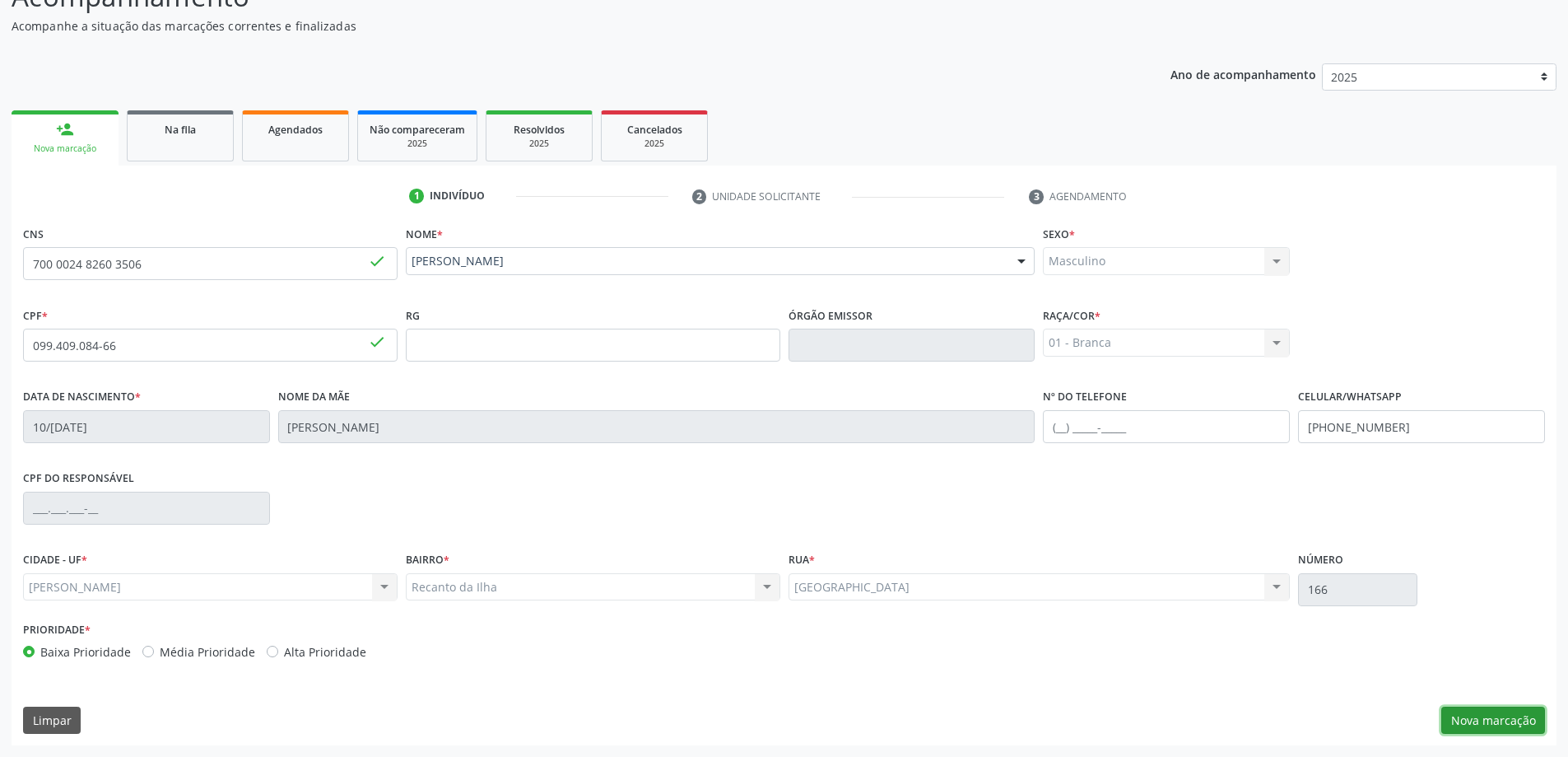
click at [1492, 723] on button "Nova marcação" at bounding box center [1492, 721] width 103 height 28
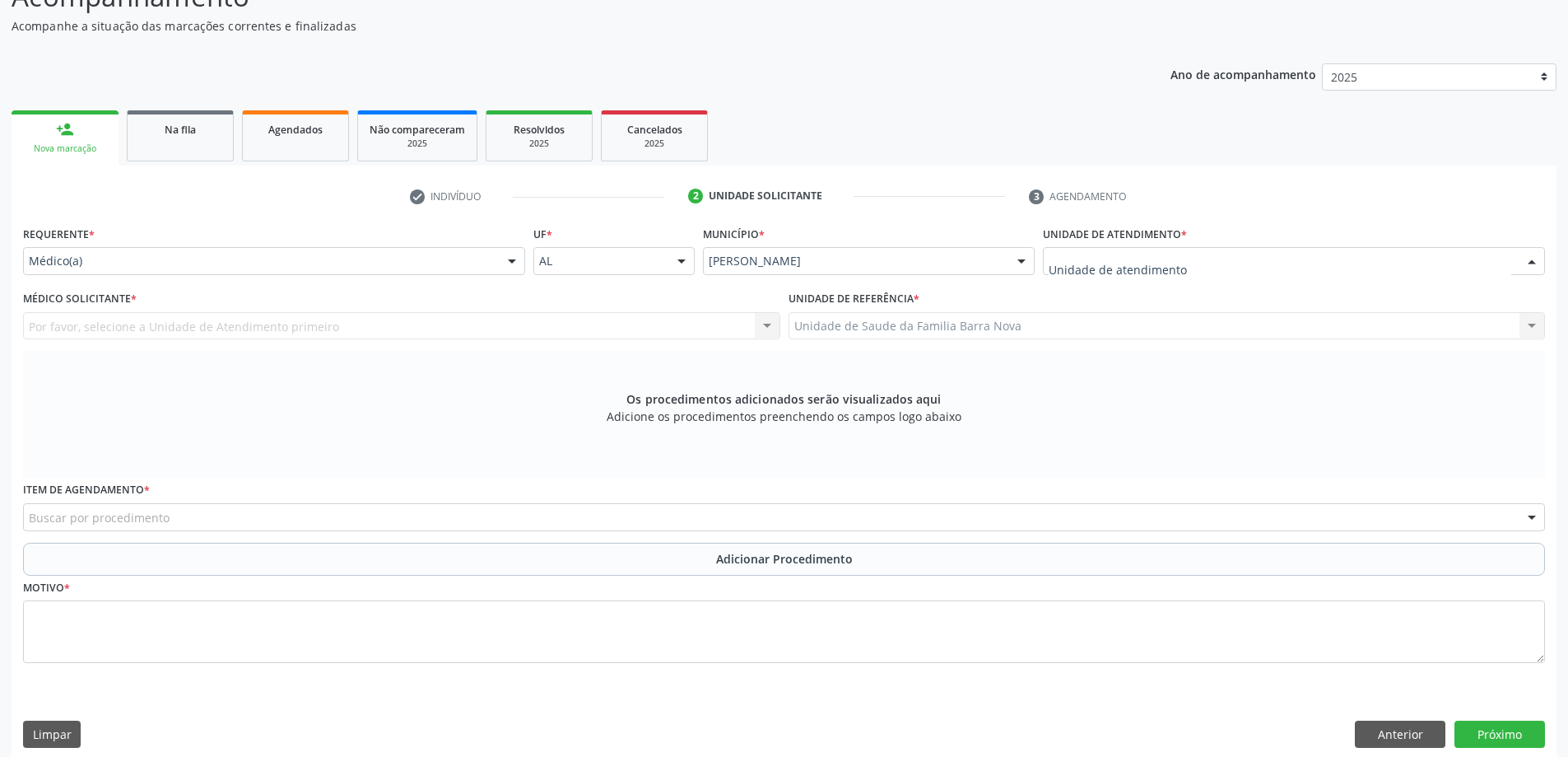
click at [1412, 260] on div at bounding box center [1294, 261] width 502 height 28
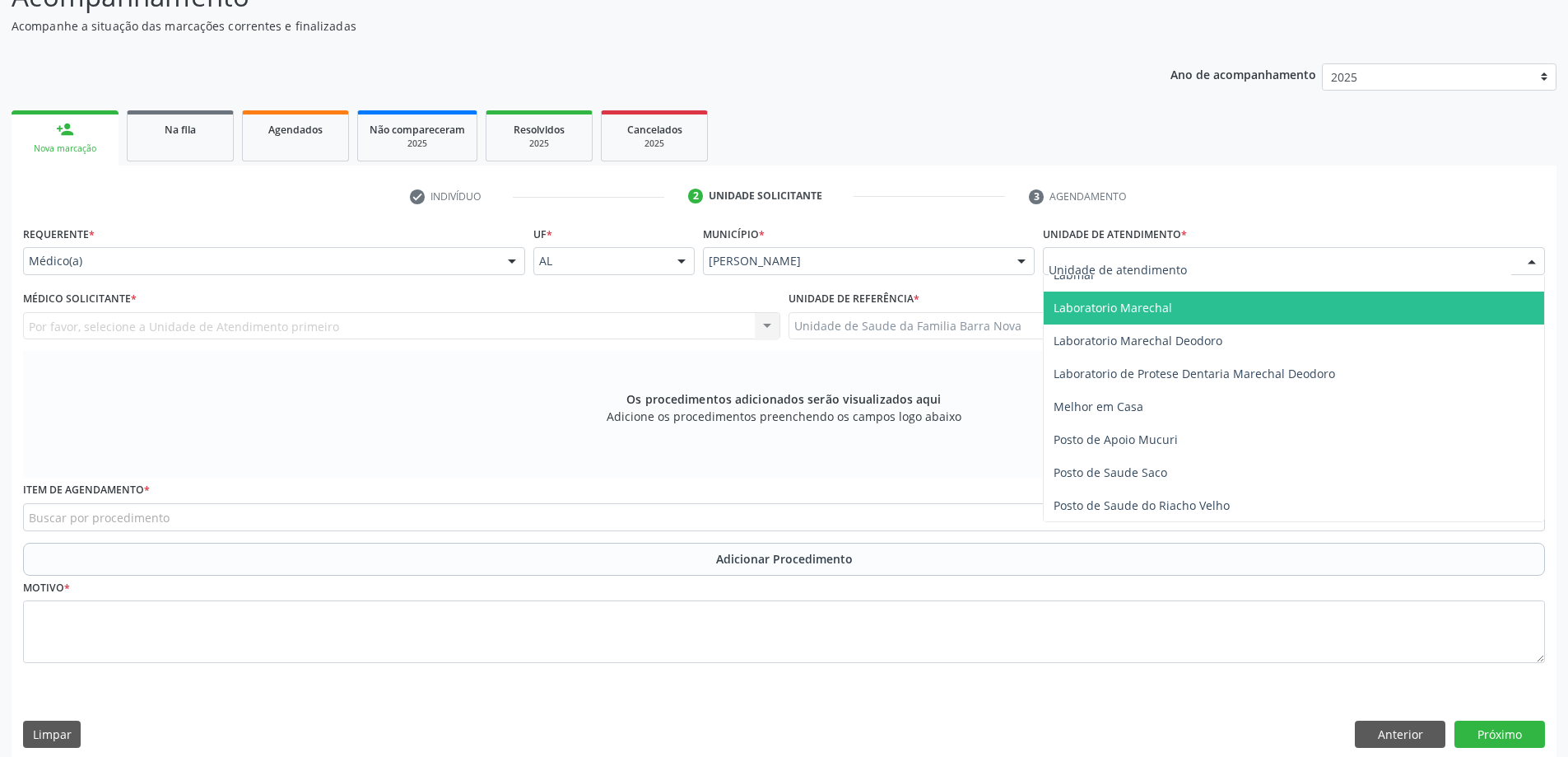
scroll to position [906, 0]
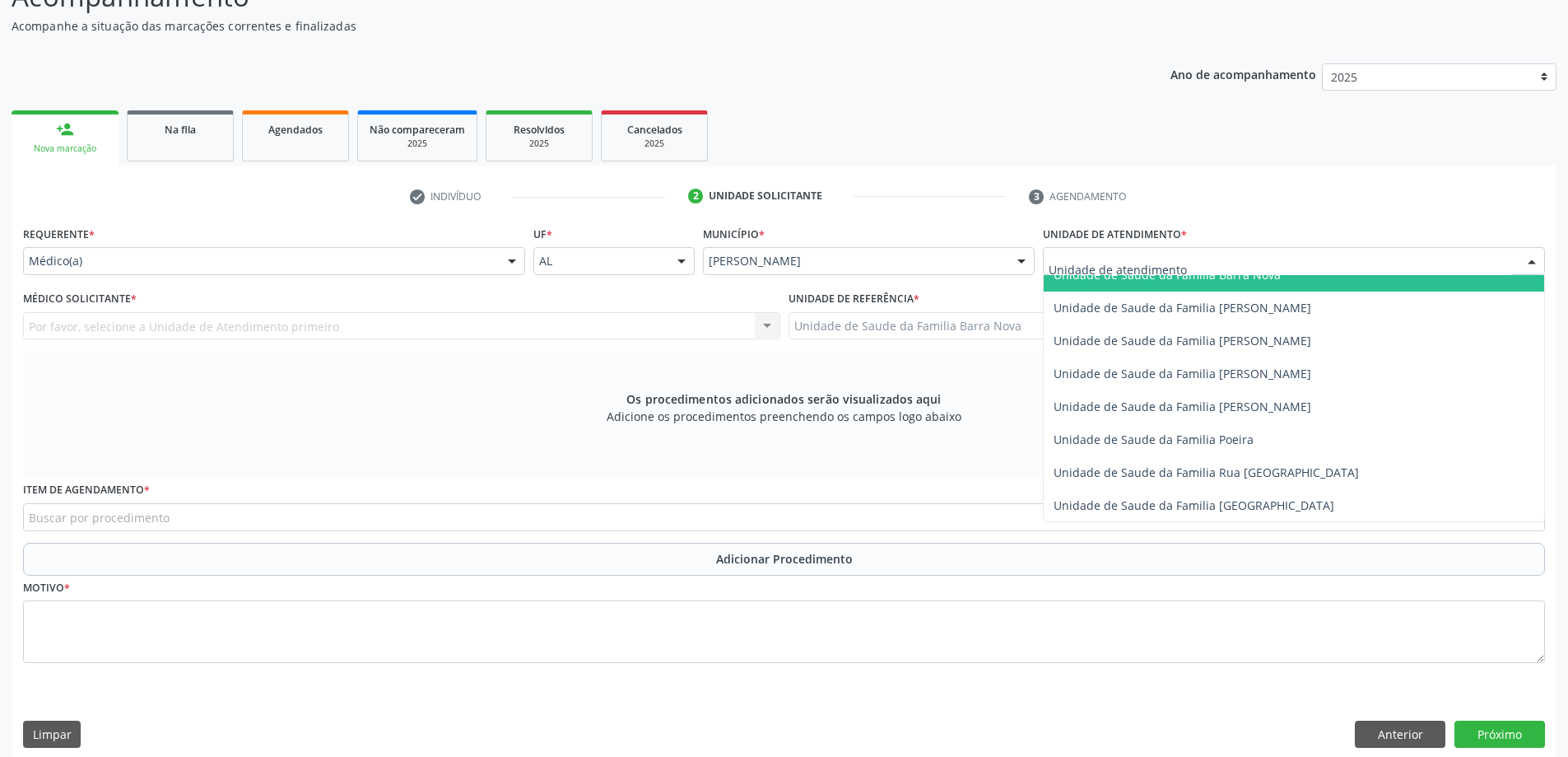
click at [1328, 269] on input "text" at bounding box center [1279, 269] width 462 height 33
click at [1336, 284] on span "Unidade de Saude da Familia Barra Nova" at bounding box center [1294, 274] width 500 height 33
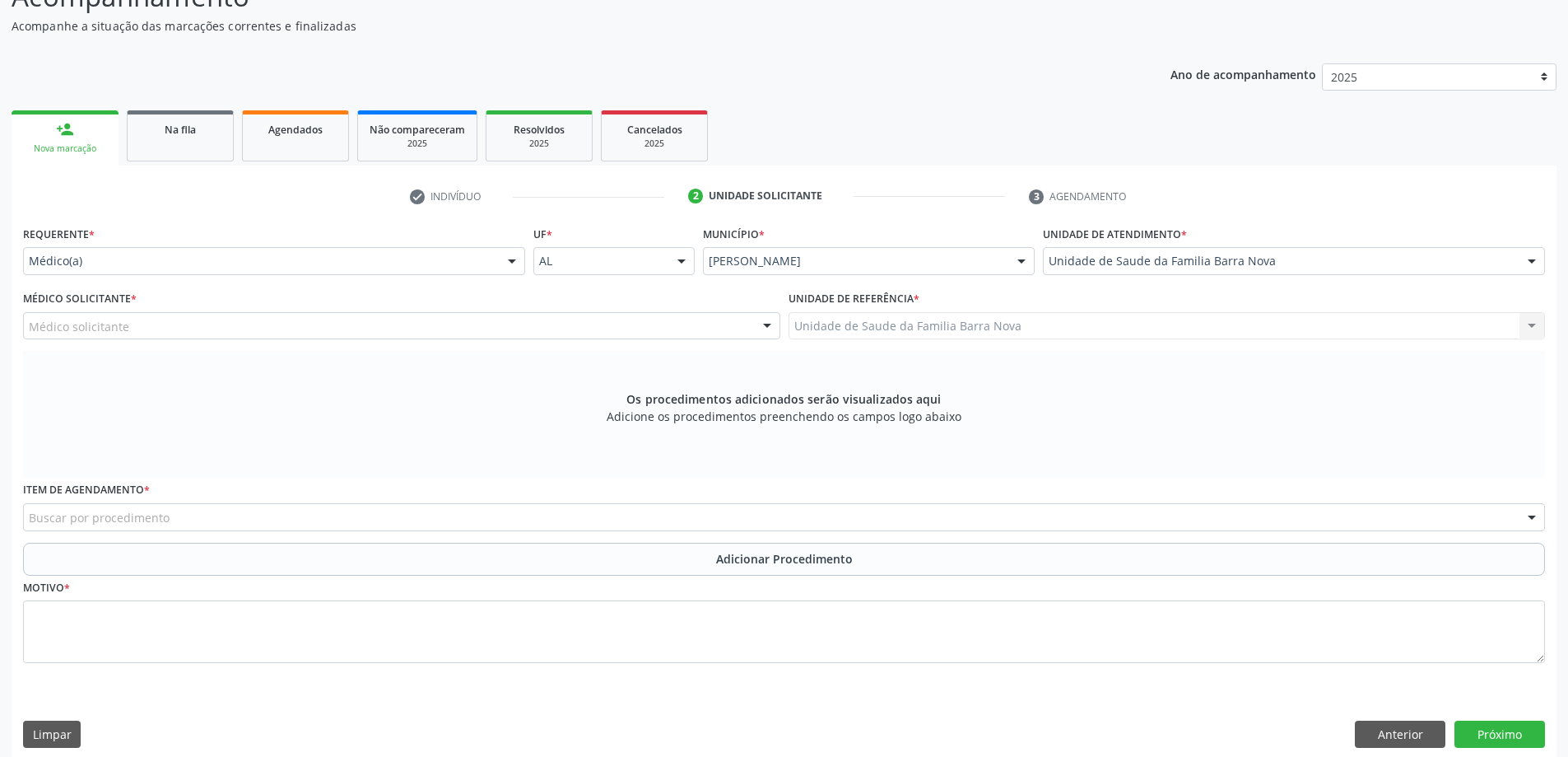
click at [731, 322] on div "Médico solicitante" at bounding box center [401, 326] width 757 height 28
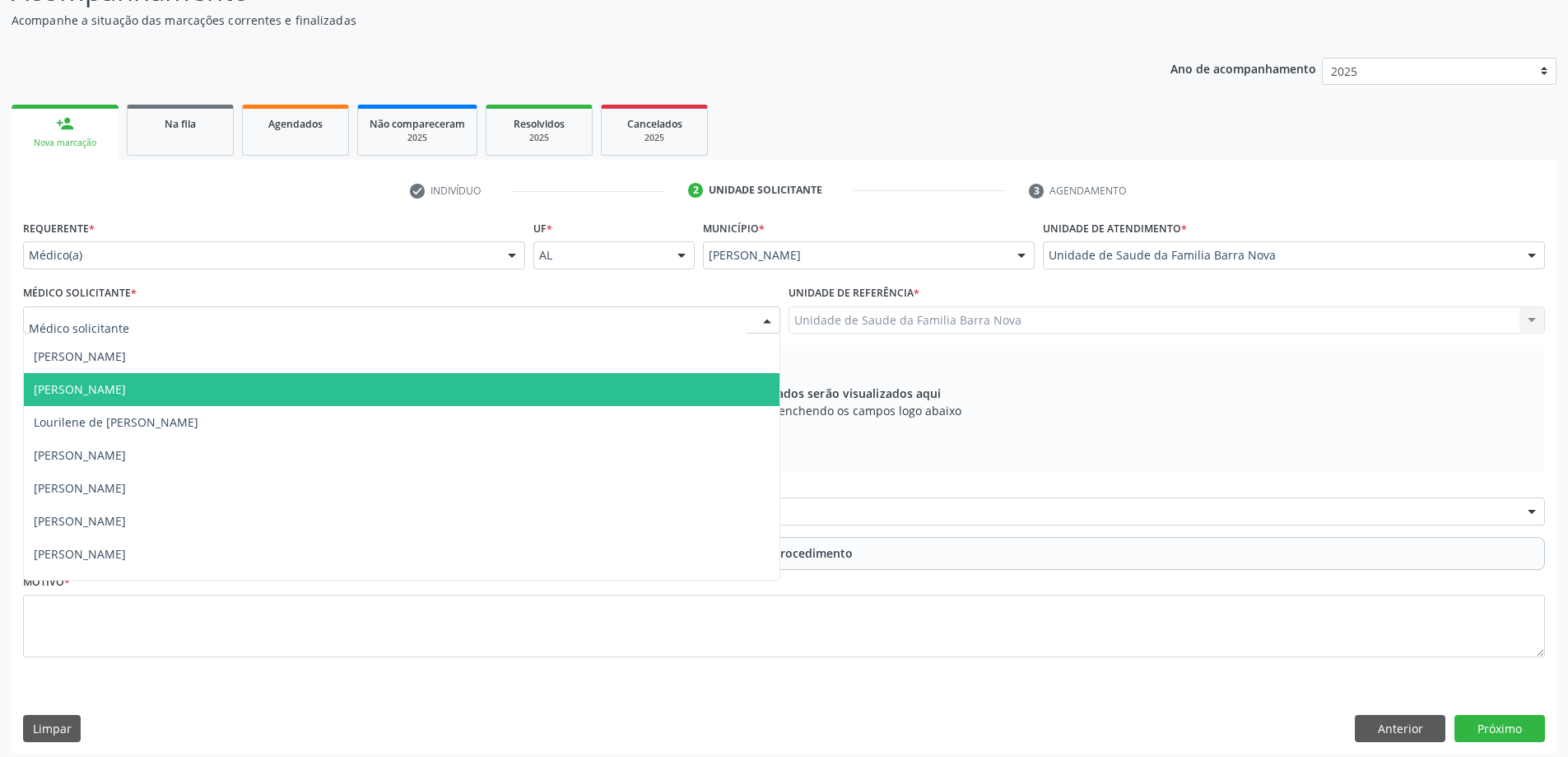
scroll to position [50, 0]
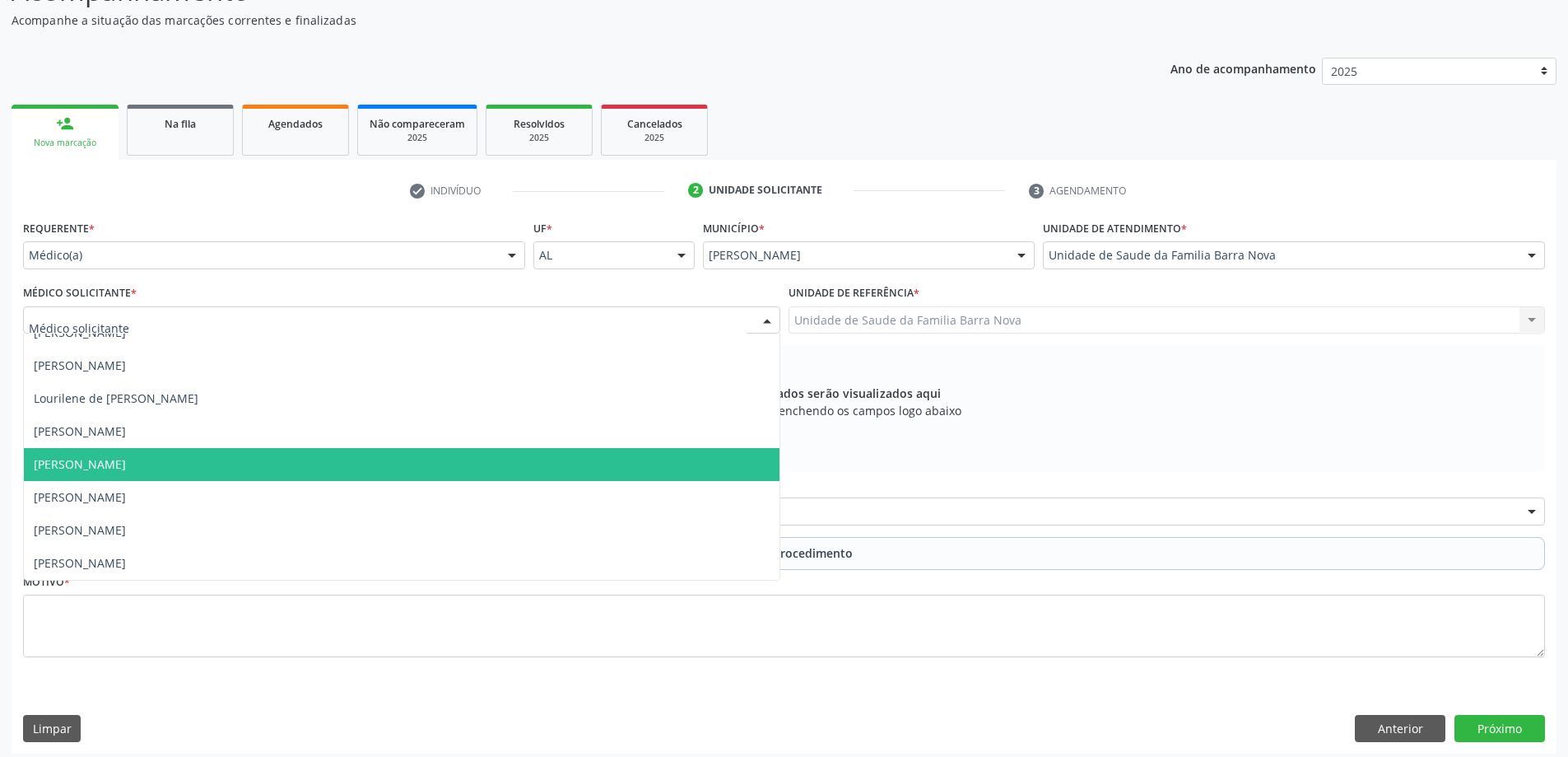
click at [219, 467] on span "[PERSON_NAME]" at bounding box center [401, 464] width 756 height 33
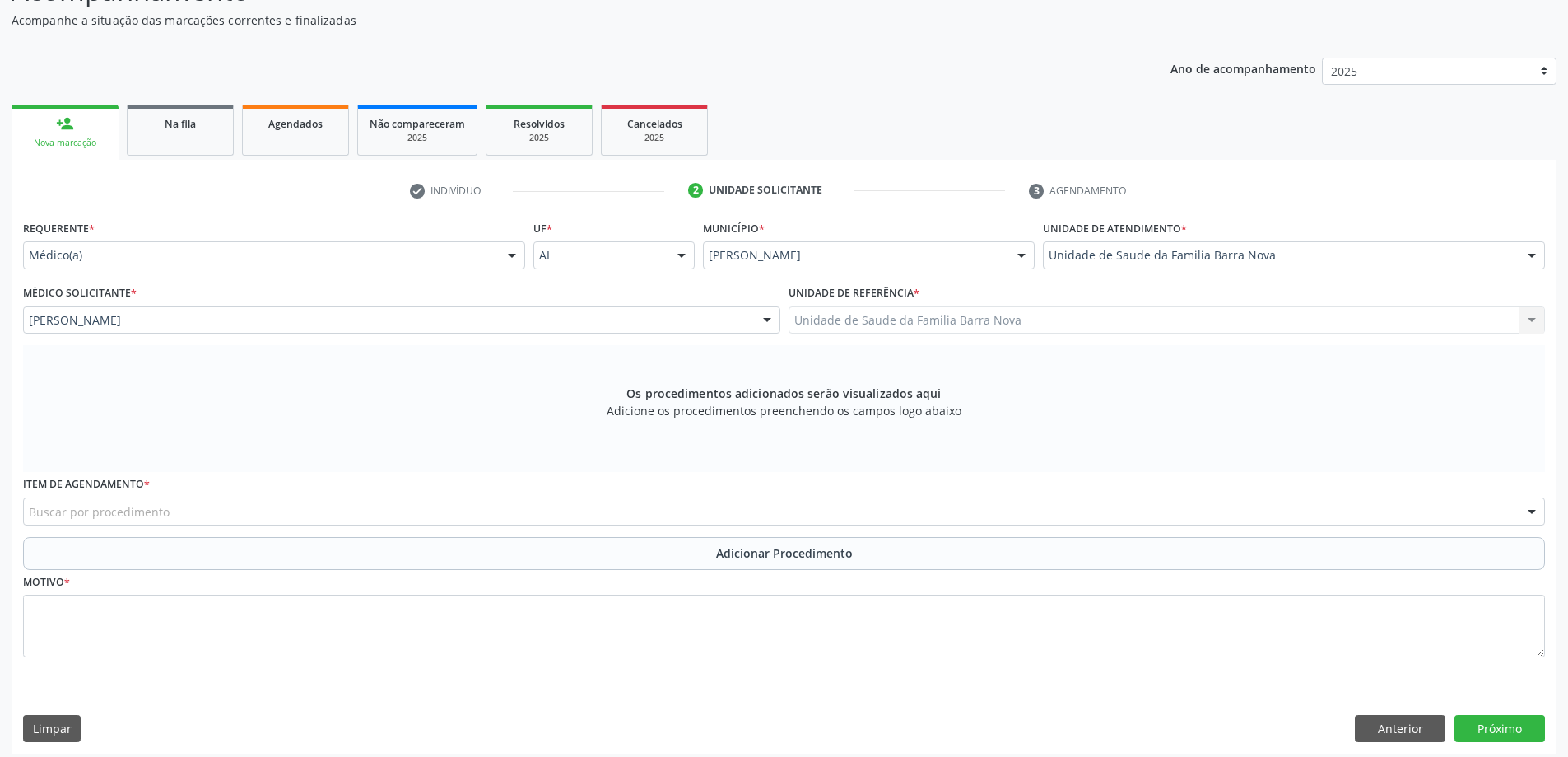
click at [525, 508] on div "Buscar por procedimento" at bounding box center [784, 511] width 1522 height 28
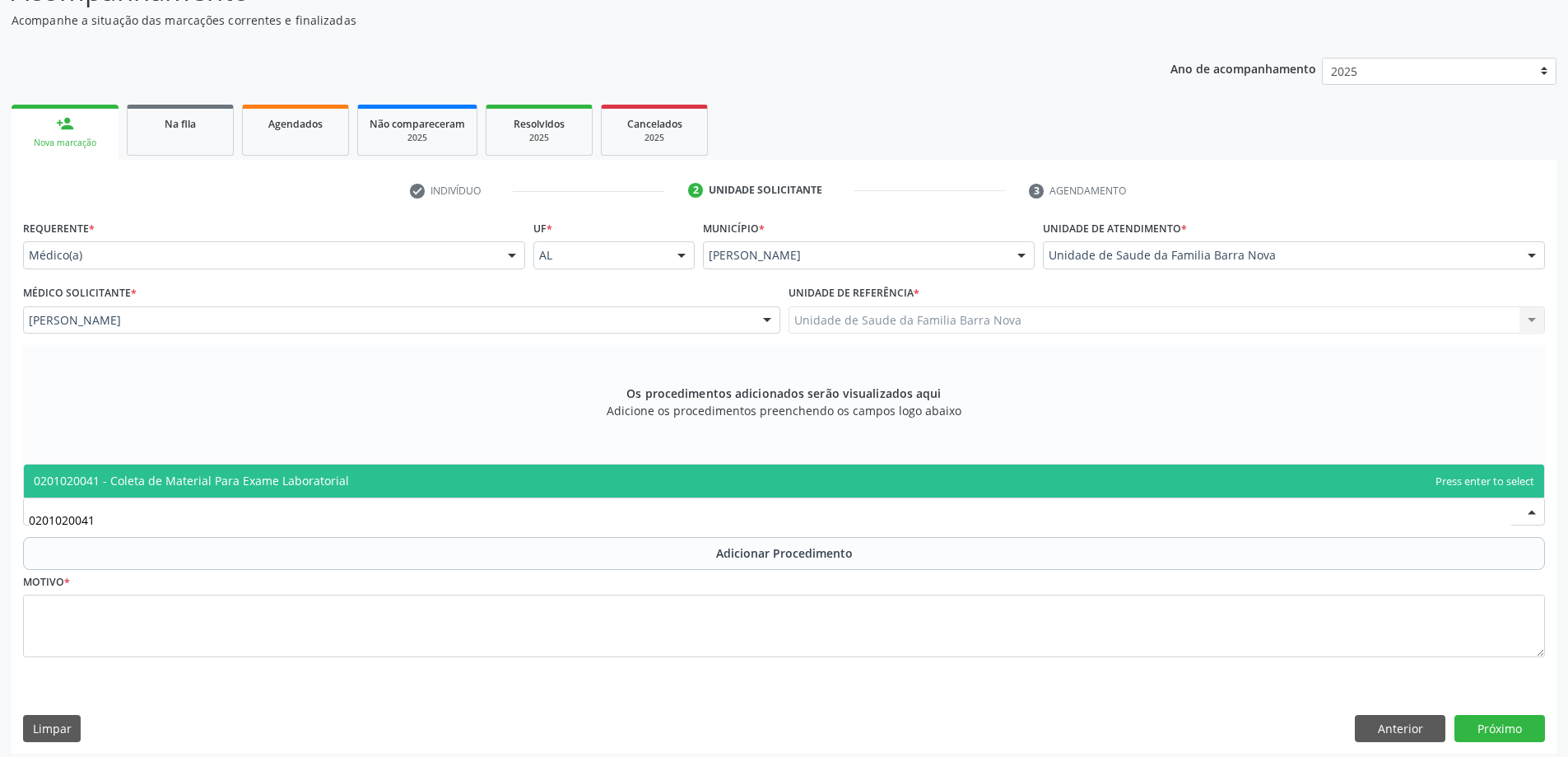
type input "0201020041"
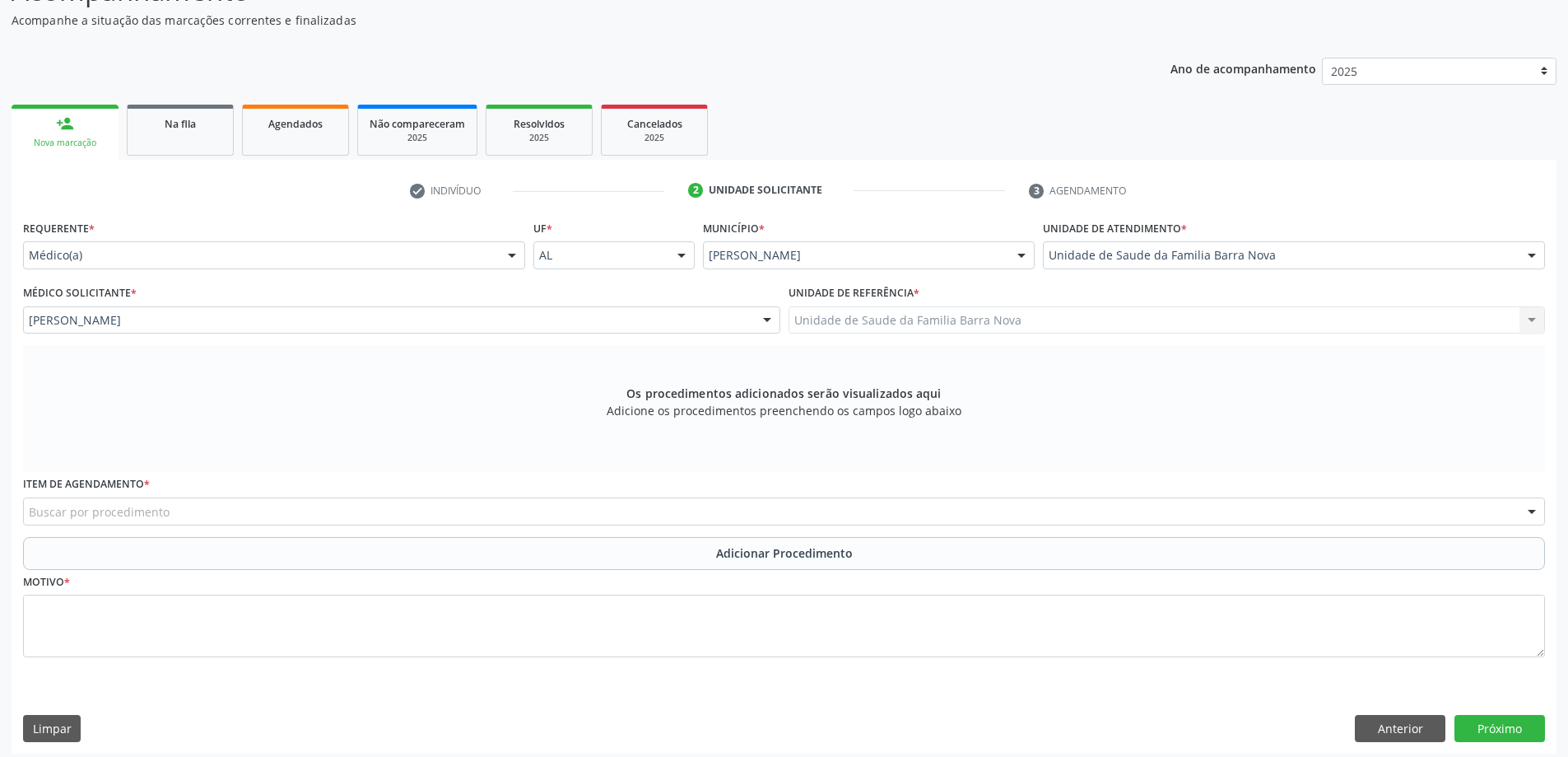
click at [558, 438] on div "Requerente * Médico(a) Médico(a) Enfermeiro(a) Paciente Nenhum resultado encont…" at bounding box center [784, 447] width 1522 height 464
click at [541, 525] on div "Buscar por procedimento" at bounding box center [784, 511] width 1522 height 28
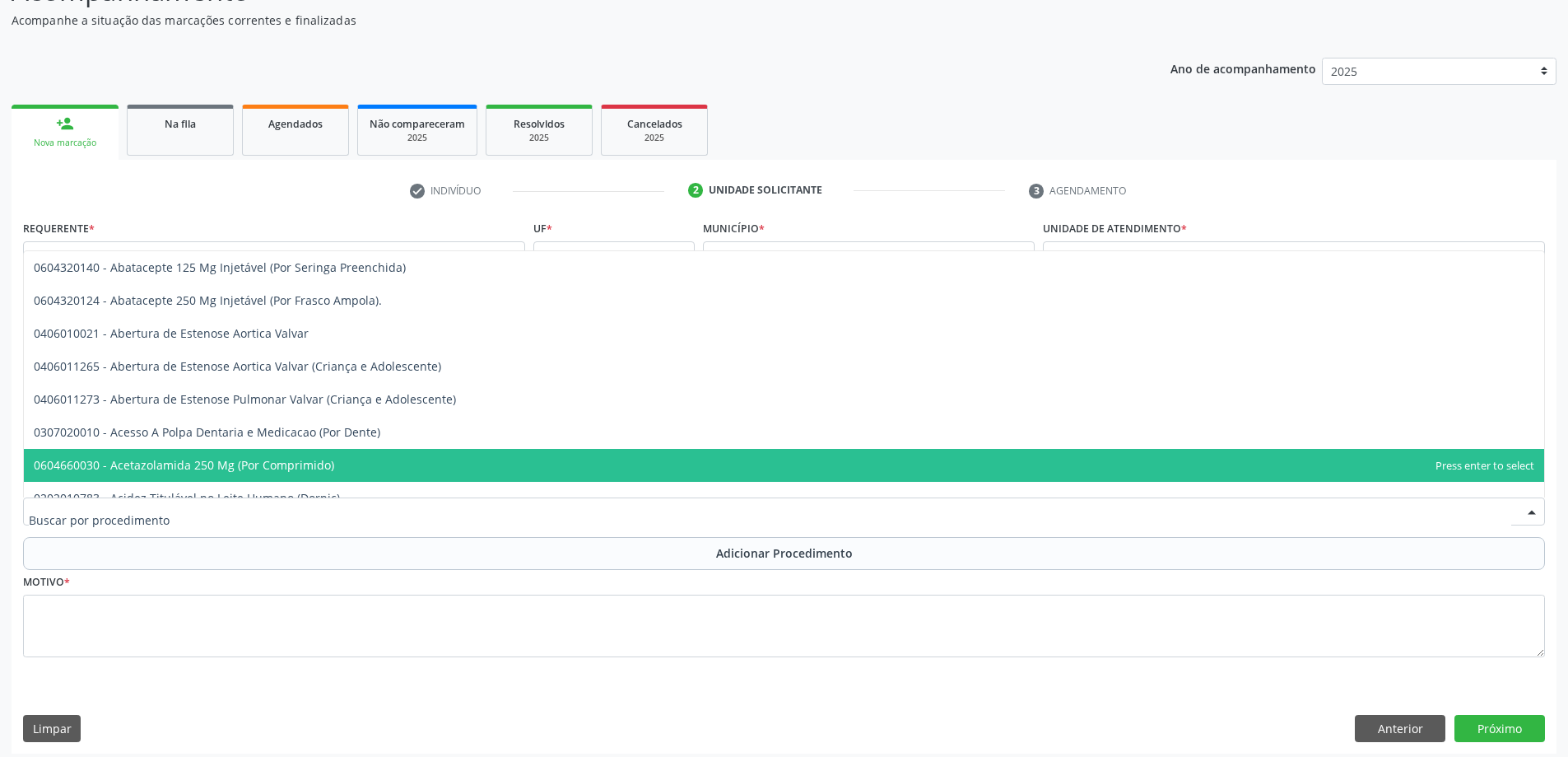
type input "2"
type input "0201020041"
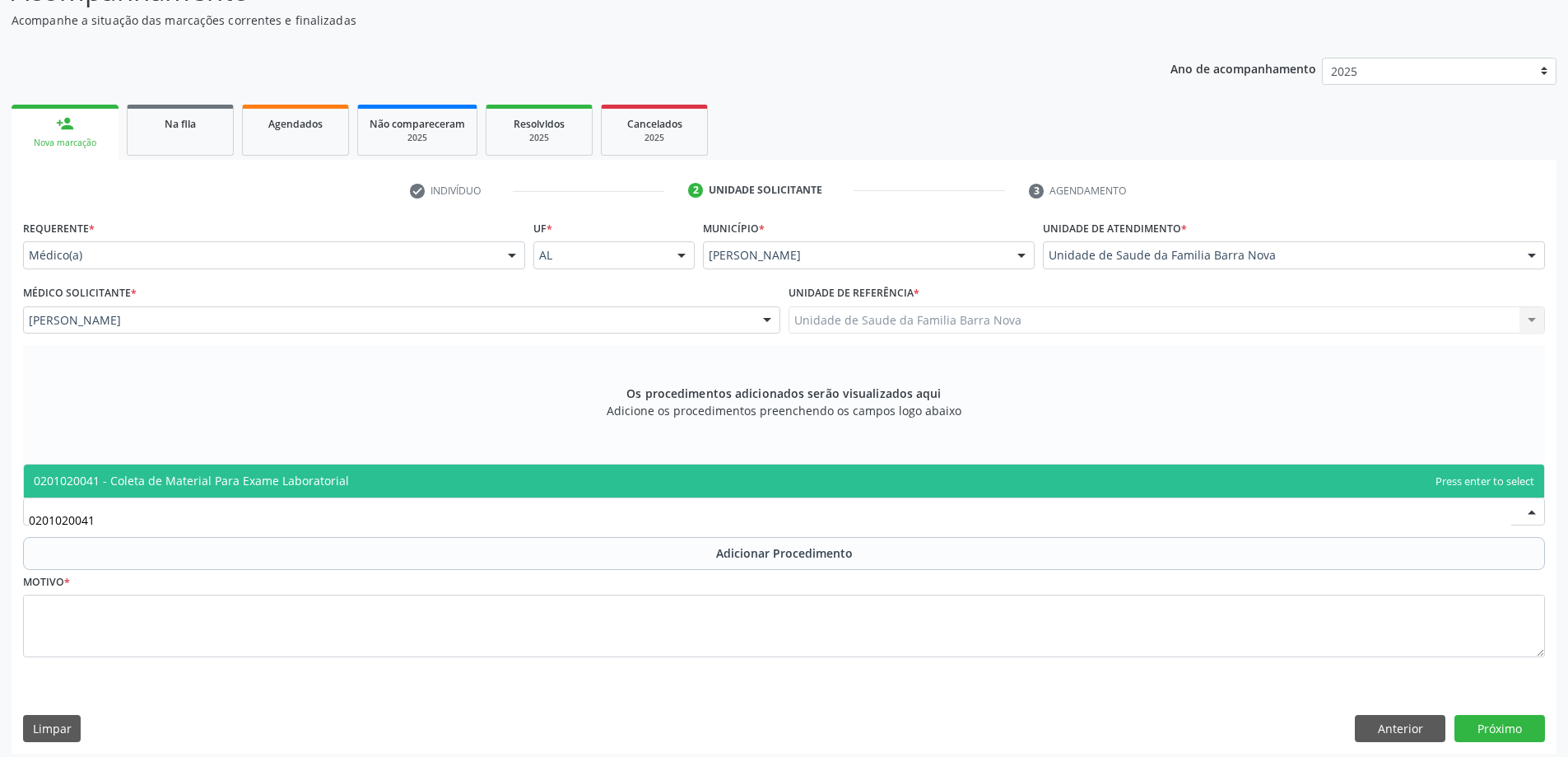
click at [590, 478] on span "0201020041 - Coleta de Material Para Exame Laboratorial" at bounding box center [784, 480] width 1520 height 33
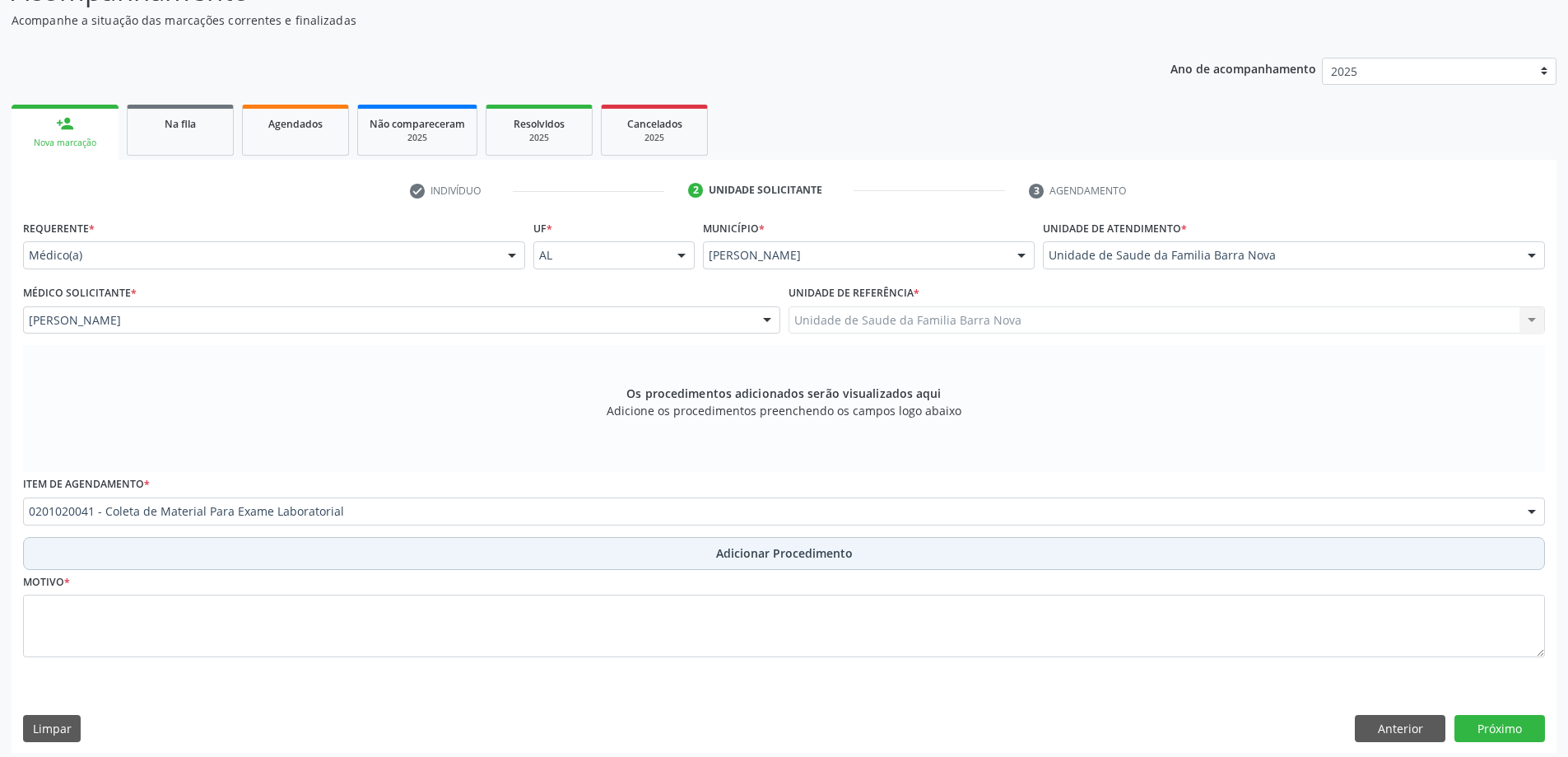
click at [499, 544] on button "Adicionar Procedimento" at bounding box center [784, 553] width 1522 height 33
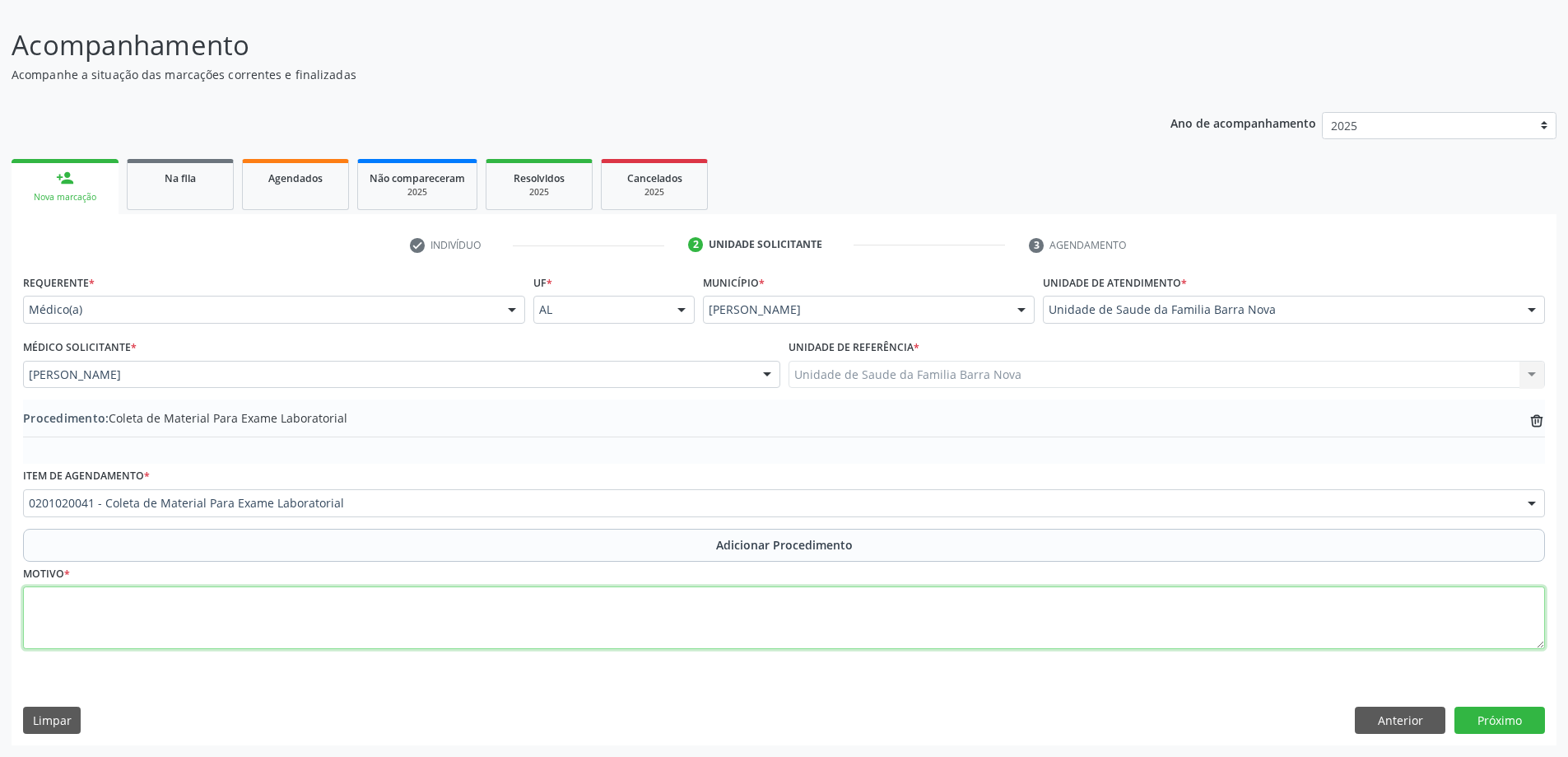
click at [328, 617] on textarea at bounding box center [784, 617] width 1522 height 63
type textarea "CONTROLE CLÍNICO."
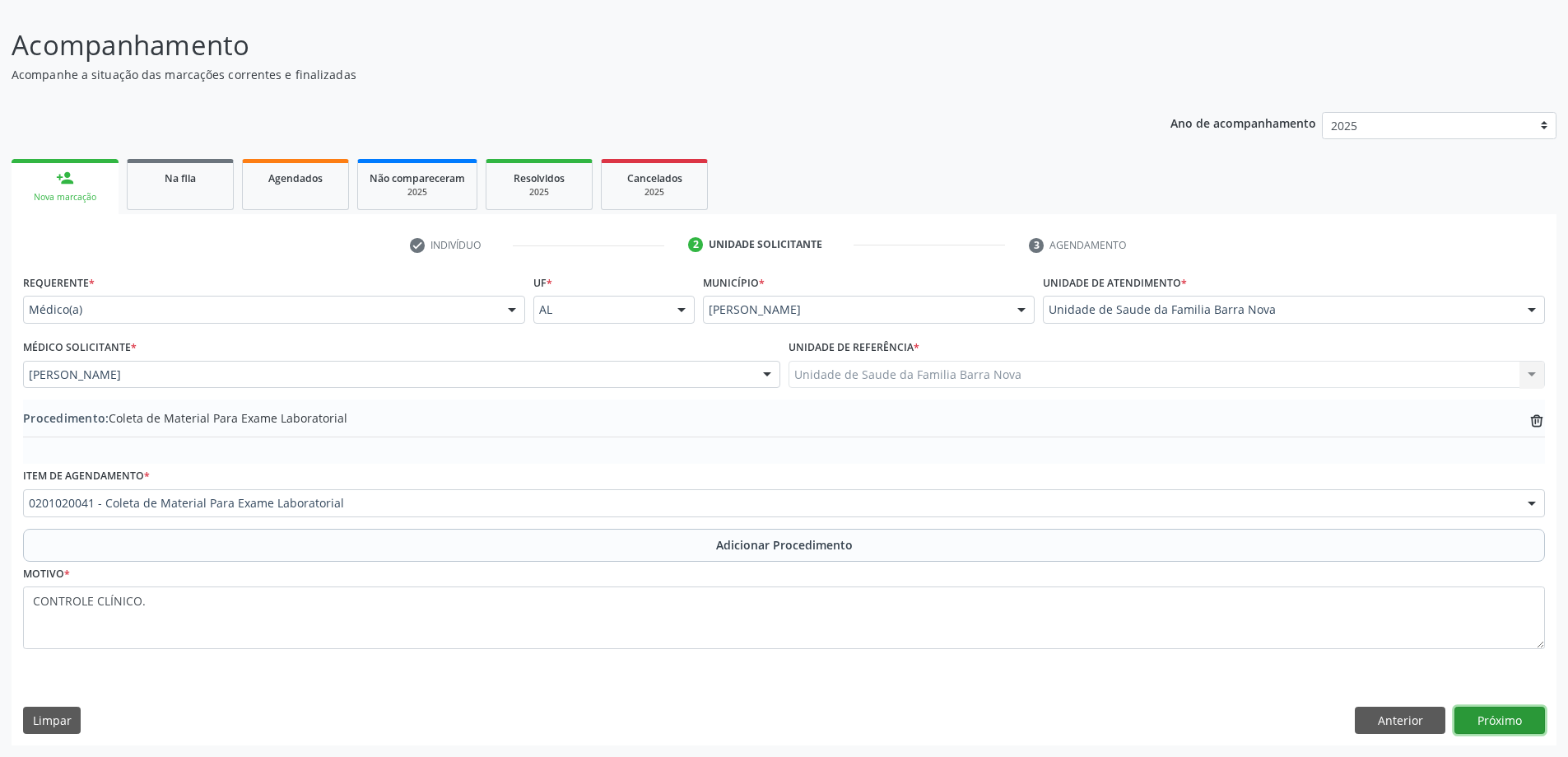
click at [1509, 721] on button "Próximo" at bounding box center [1499, 721] width 90 height 28
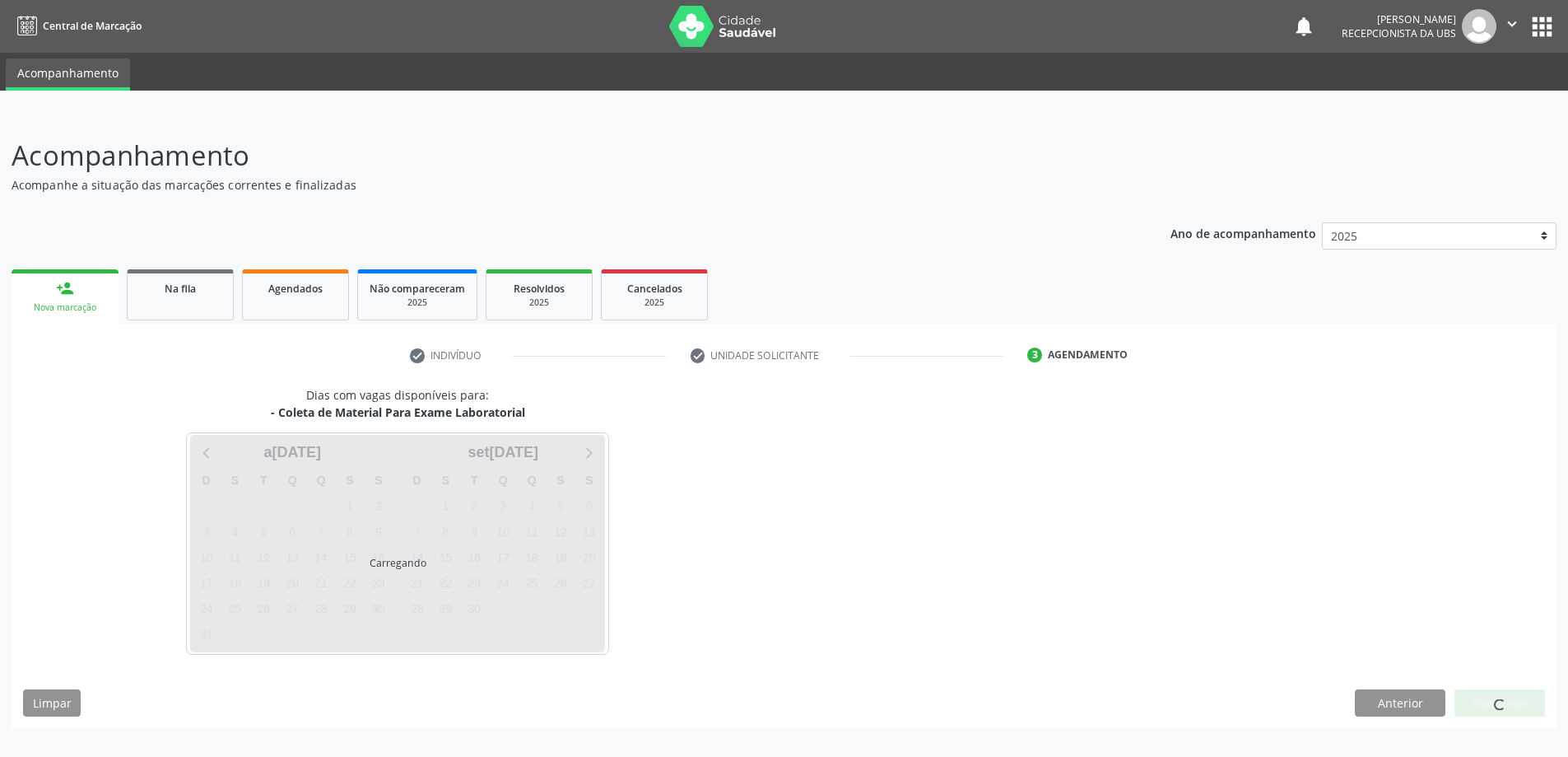
scroll to position [0, 0]
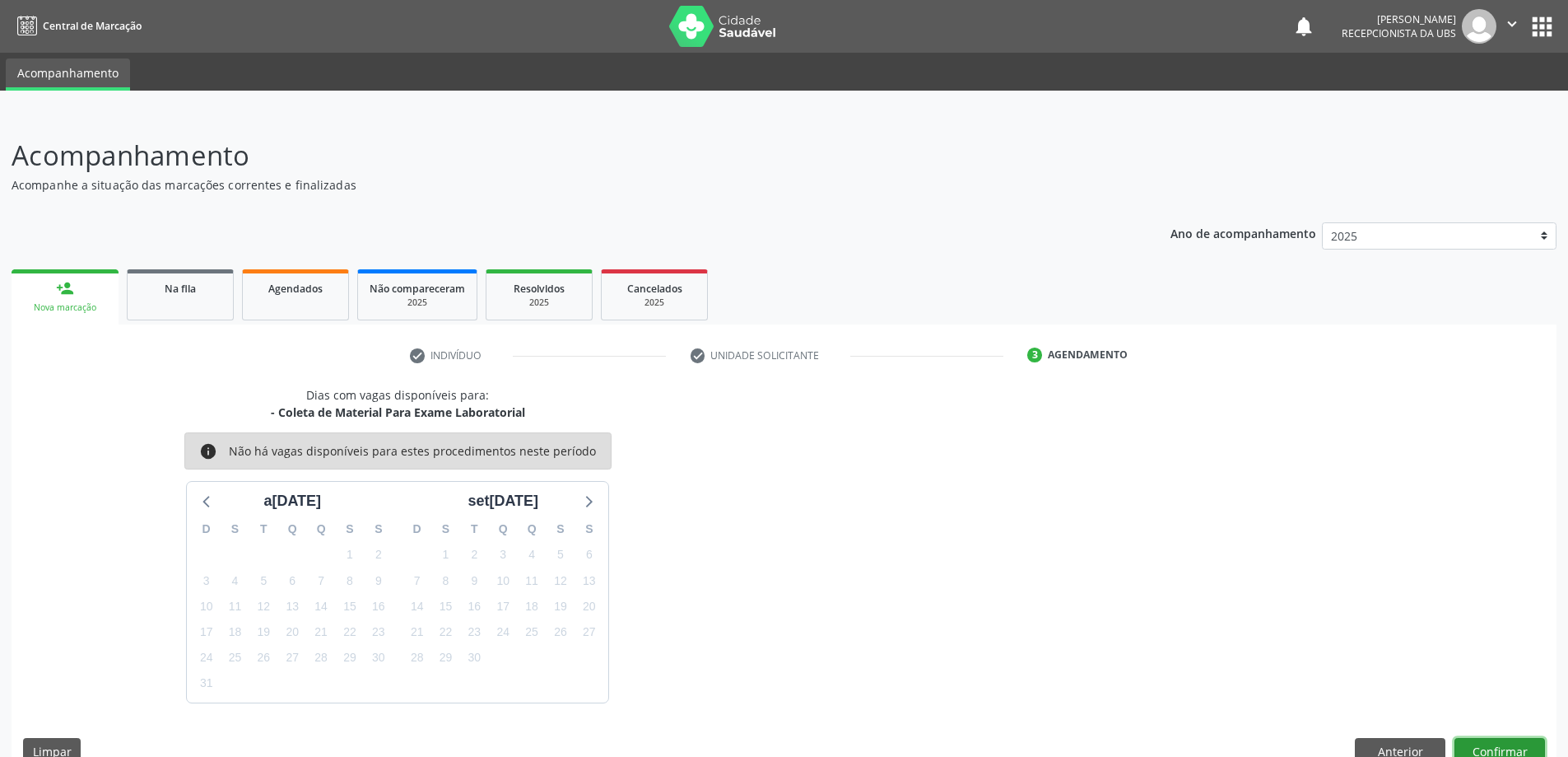
click at [1529, 739] on button "Confirmar" at bounding box center [1499, 752] width 90 height 28
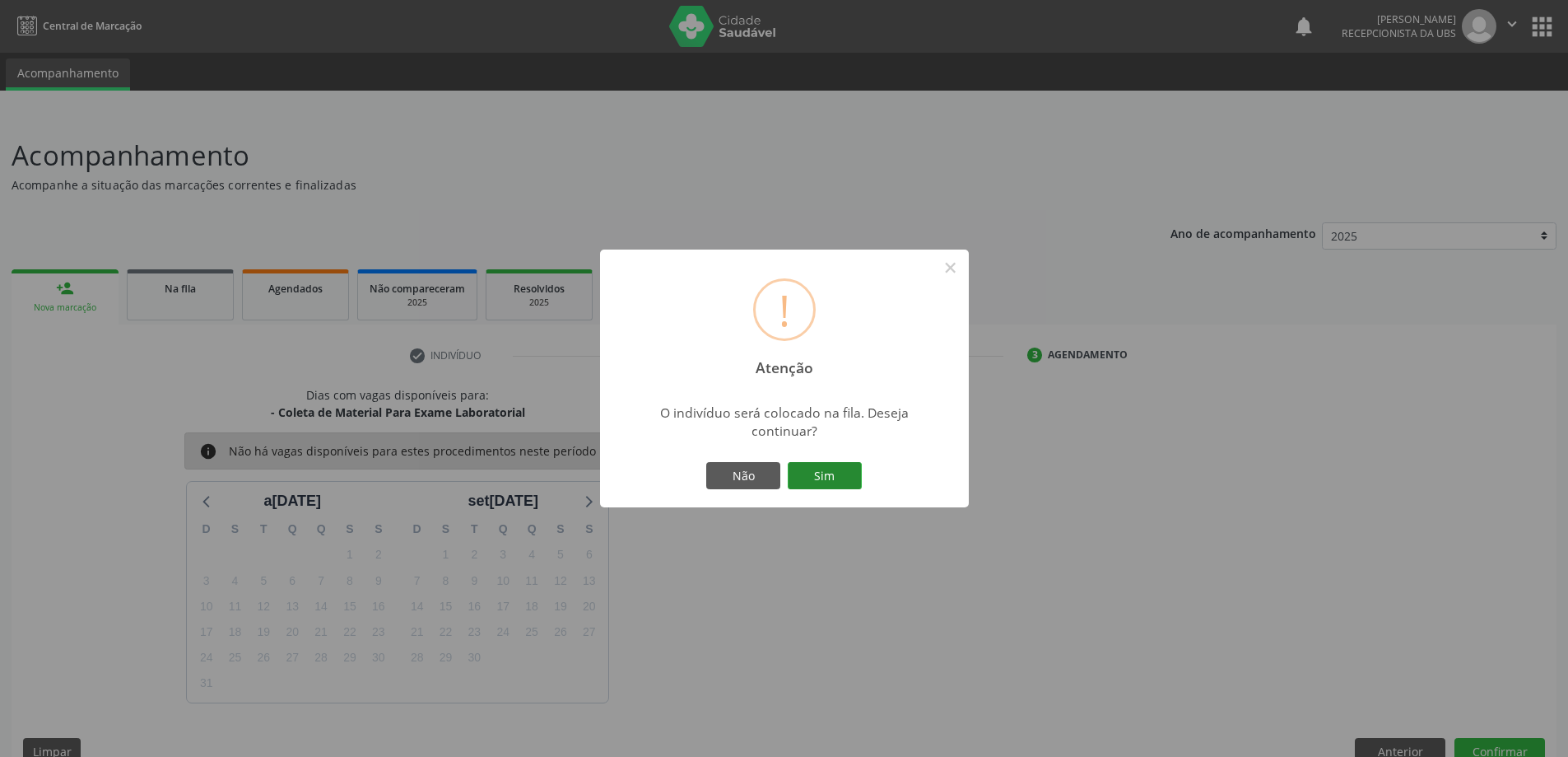
click at [807, 468] on button "Sim" at bounding box center [825, 476] width 74 height 28
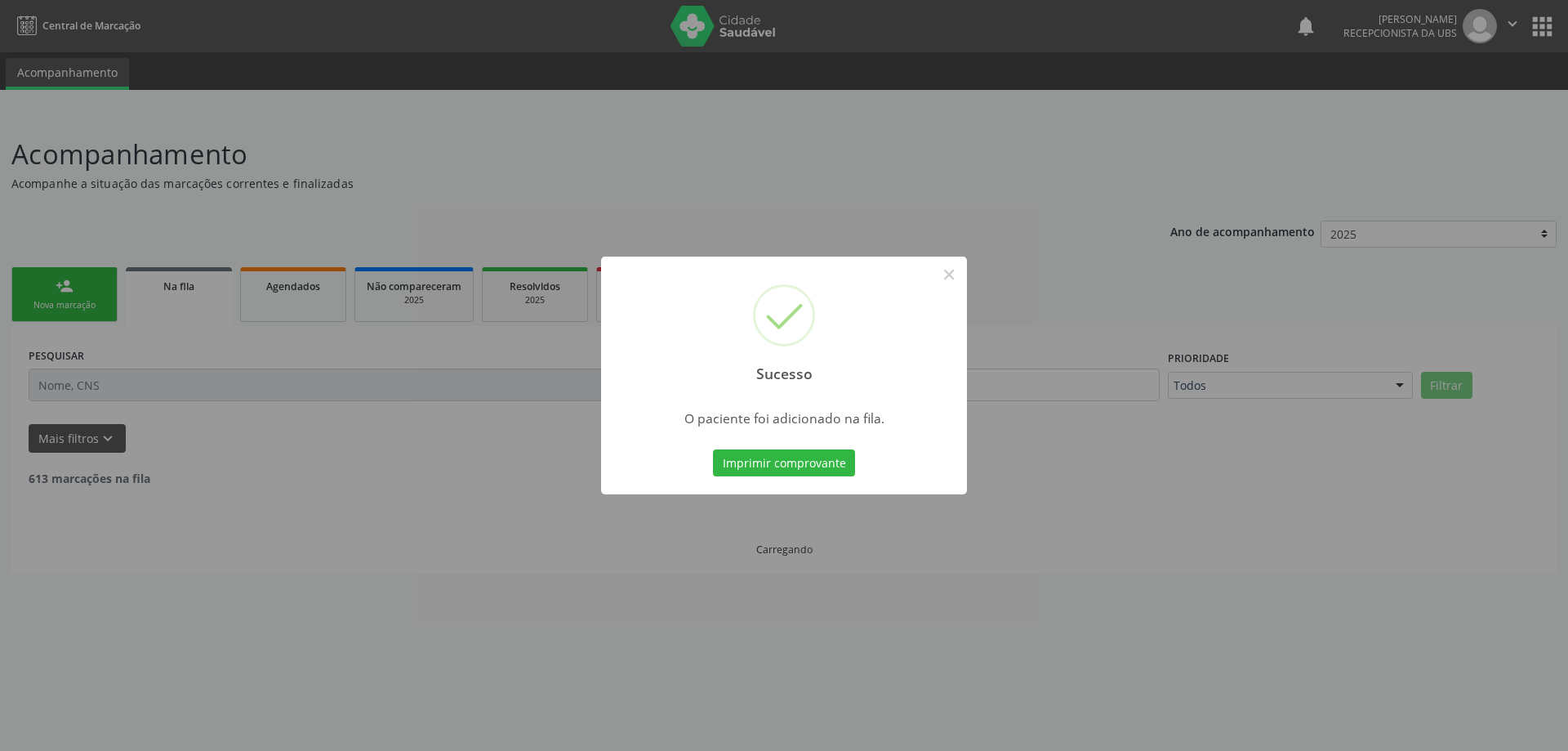
click at [87, 270] on div "Sucesso × O paciente foi adicionado na fila. Imprimir comprovante Cancel" at bounding box center [784, 376] width 1568 height 751
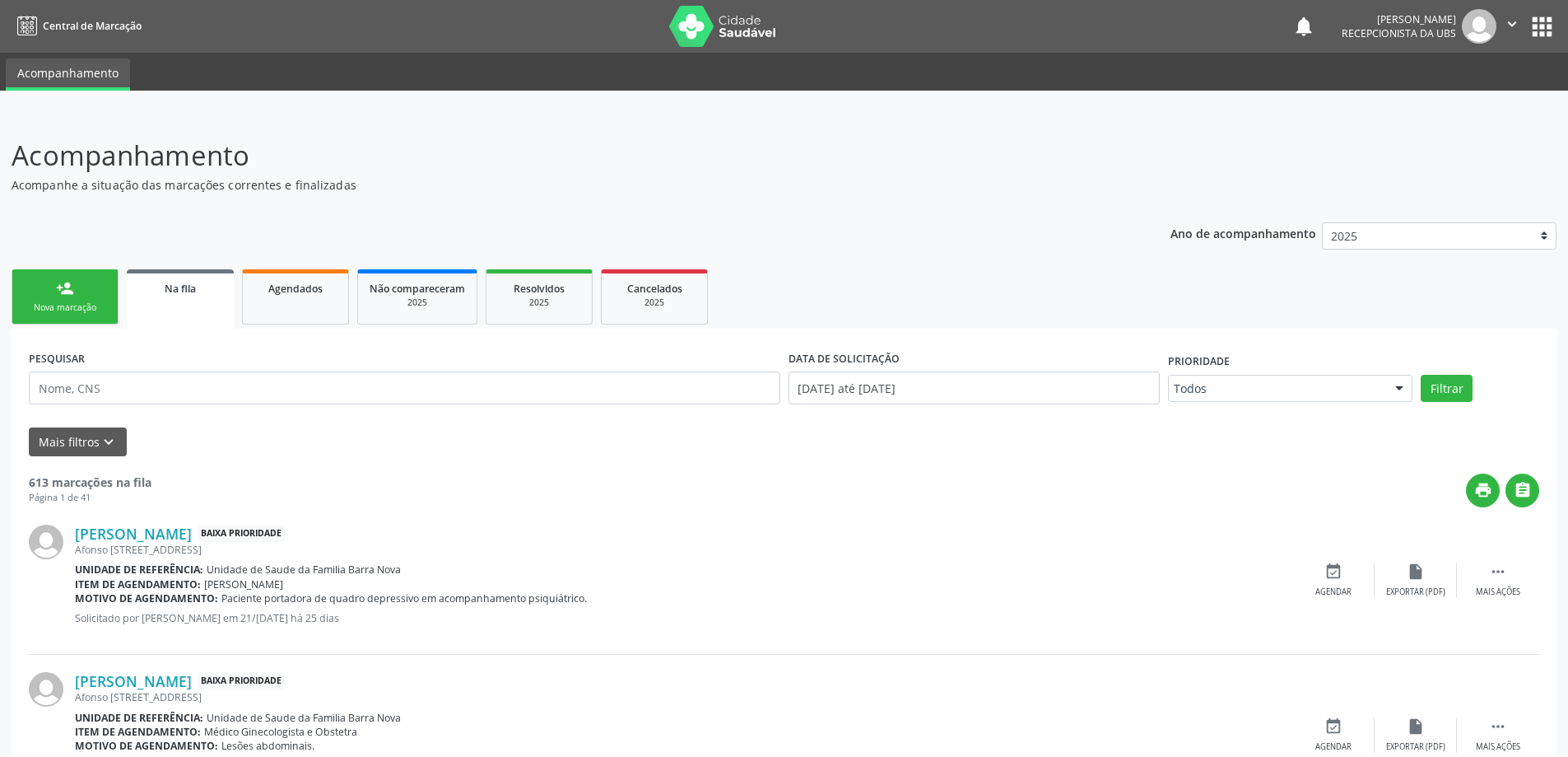
click at [64, 293] on div "person_add" at bounding box center [65, 288] width 18 height 18
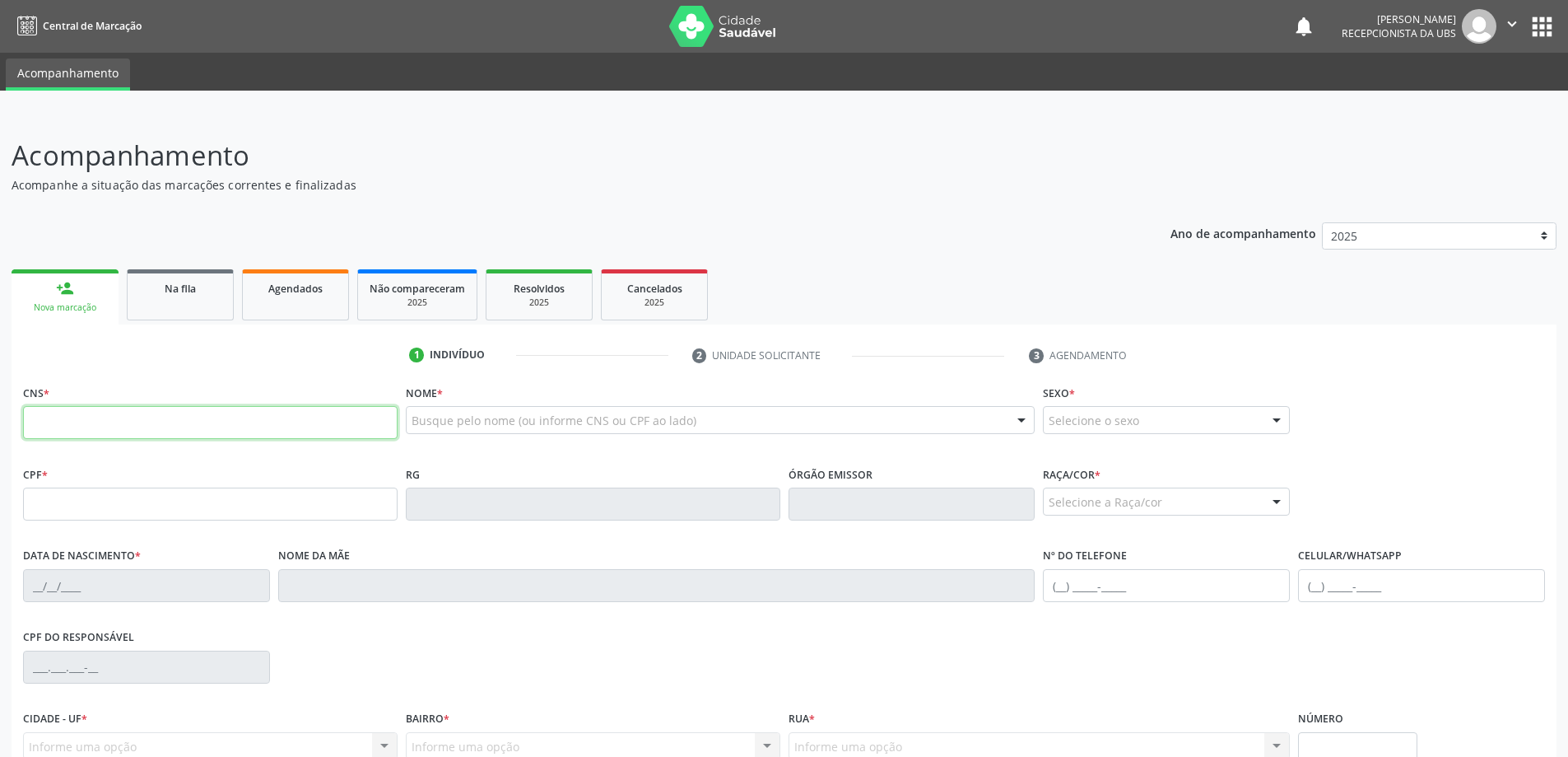
click at [165, 410] on input "text" at bounding box center [210, 422] width 375 height 33
type input "700 0024 8260 3506"
type input "099.409.084-66"
type input "10/[DATE]"
type input "[PERSON_NAME]"
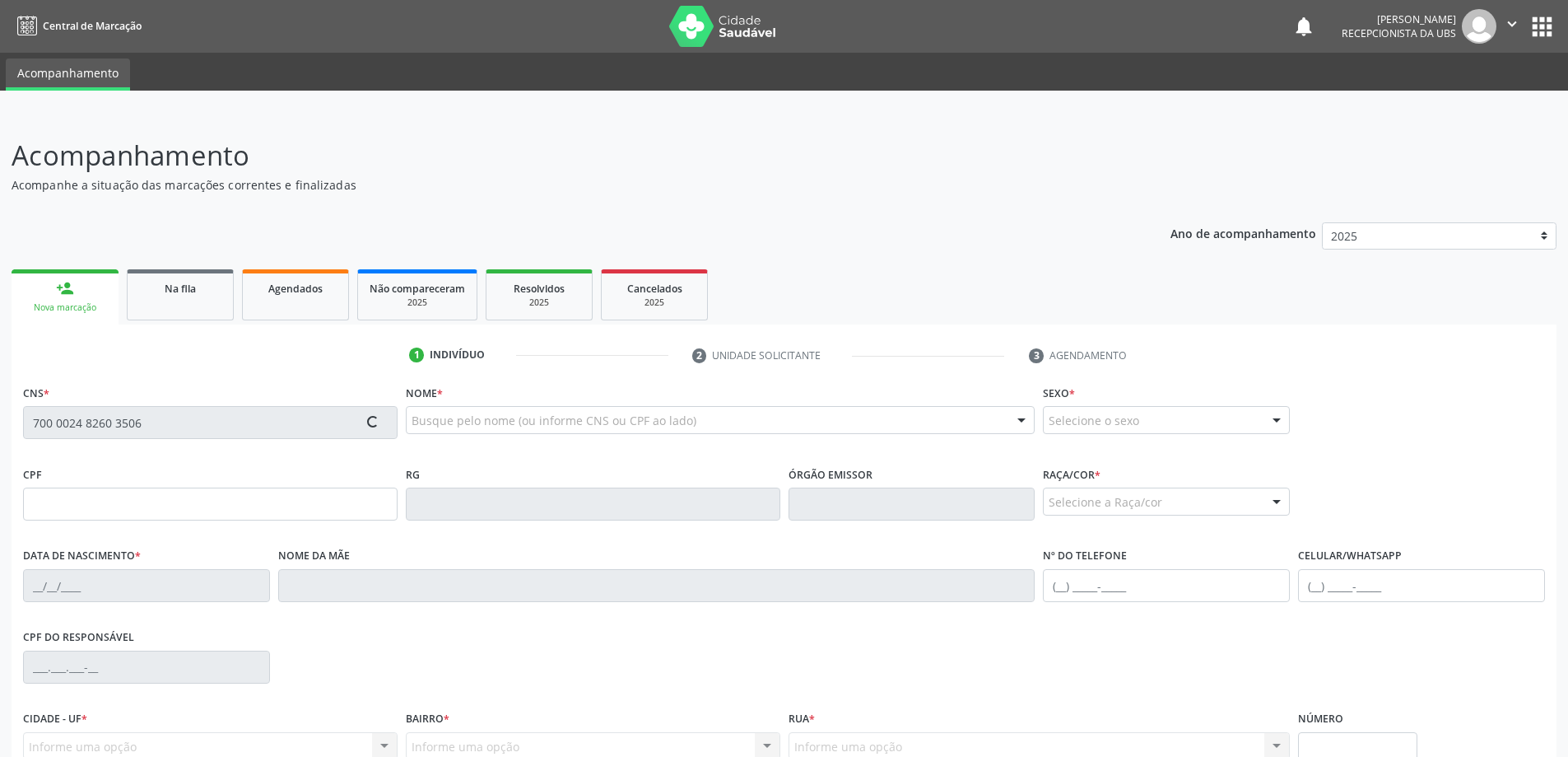
type input "[PHONE_NUMBER]"
type input "166"
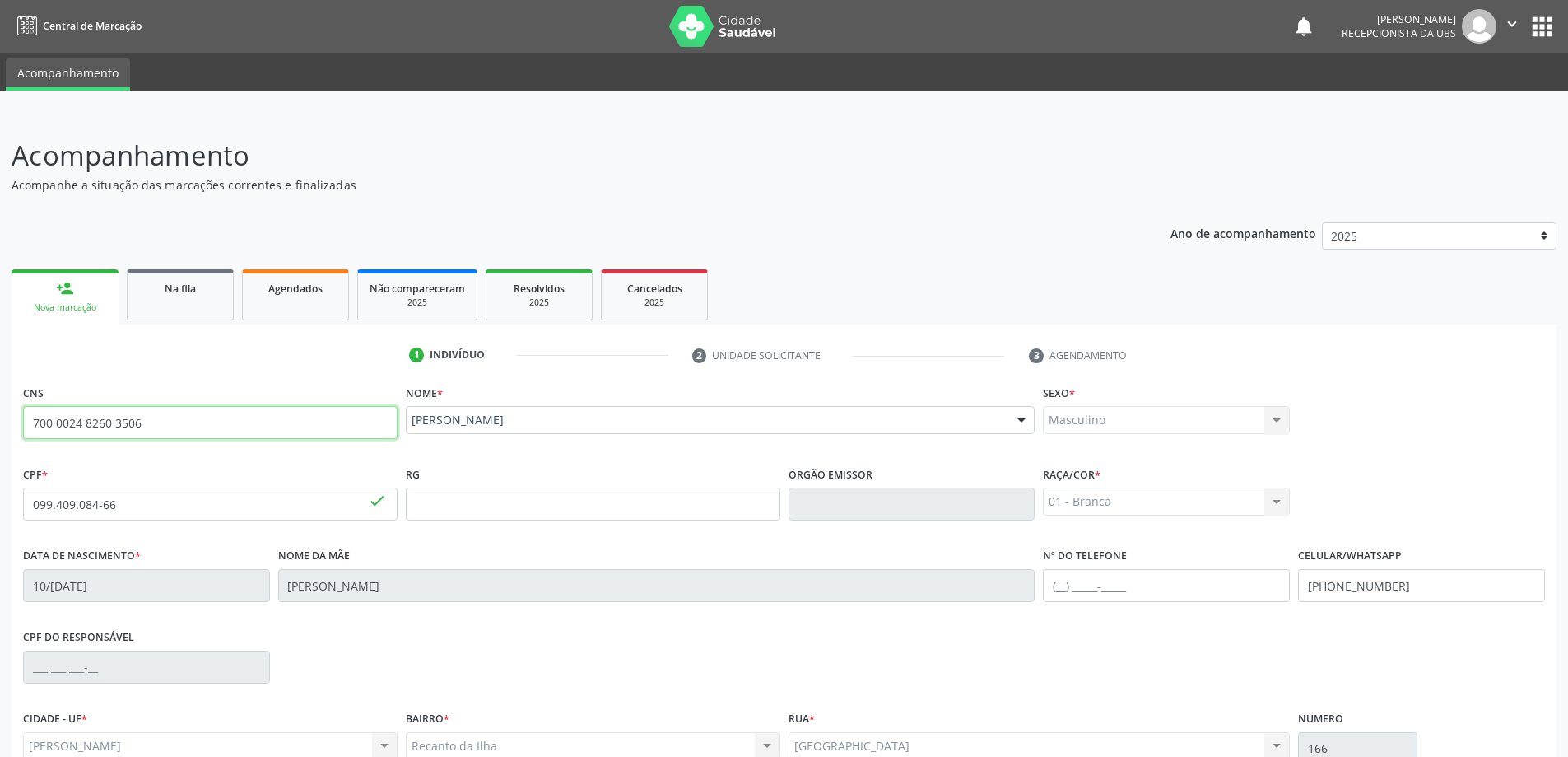
click at [191, 429] on input "700 0024 8260 3506" at bounding box center [210, 422] width 375 height 33
paste input "text"
type input "700 0024 8260 3506"
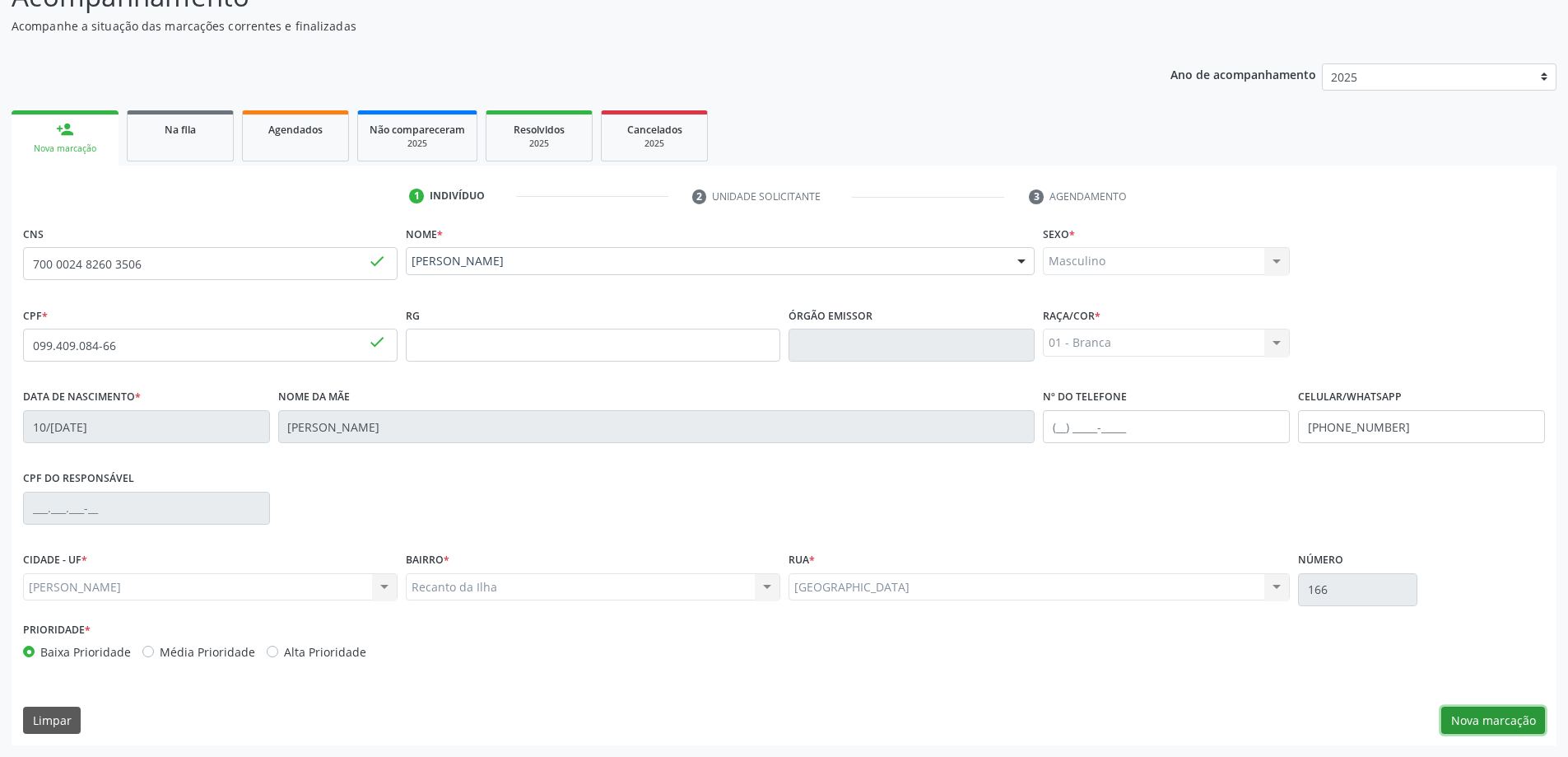
click at [1479, 711] on button "Nova marcação" at bounding box center [1492, 721] width 103 height 28
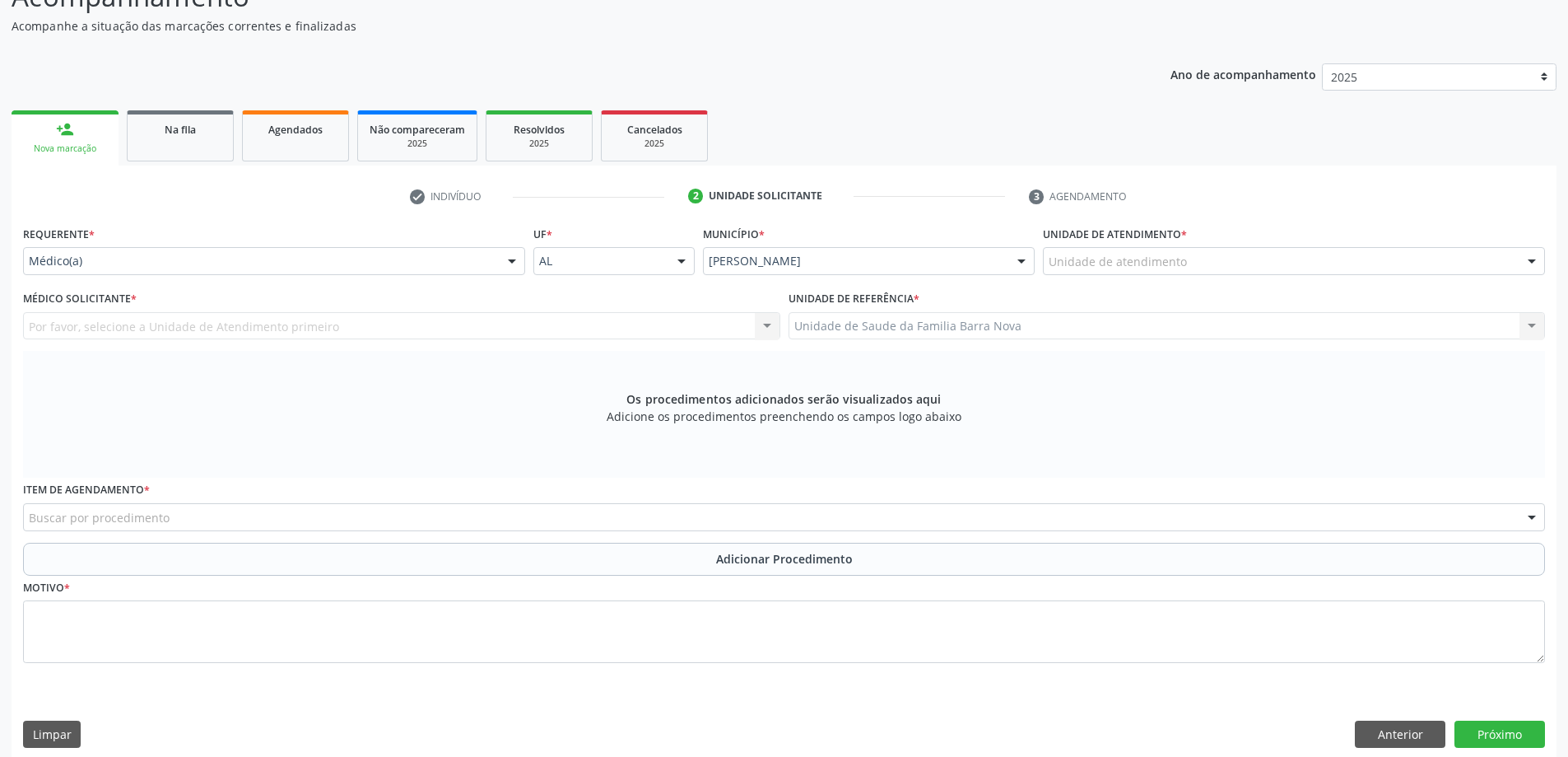
click at [1222, 241] on div "Unidade de atendimento * Unidade de atendimento Aeronave Baron 58 Aeronave Cess…" at bounding box center [1294, 248] width 502 height 53
click at [1224, 258] on div "Unidade de atendimento" at bounding box center [1294, 261] width 502 height 28
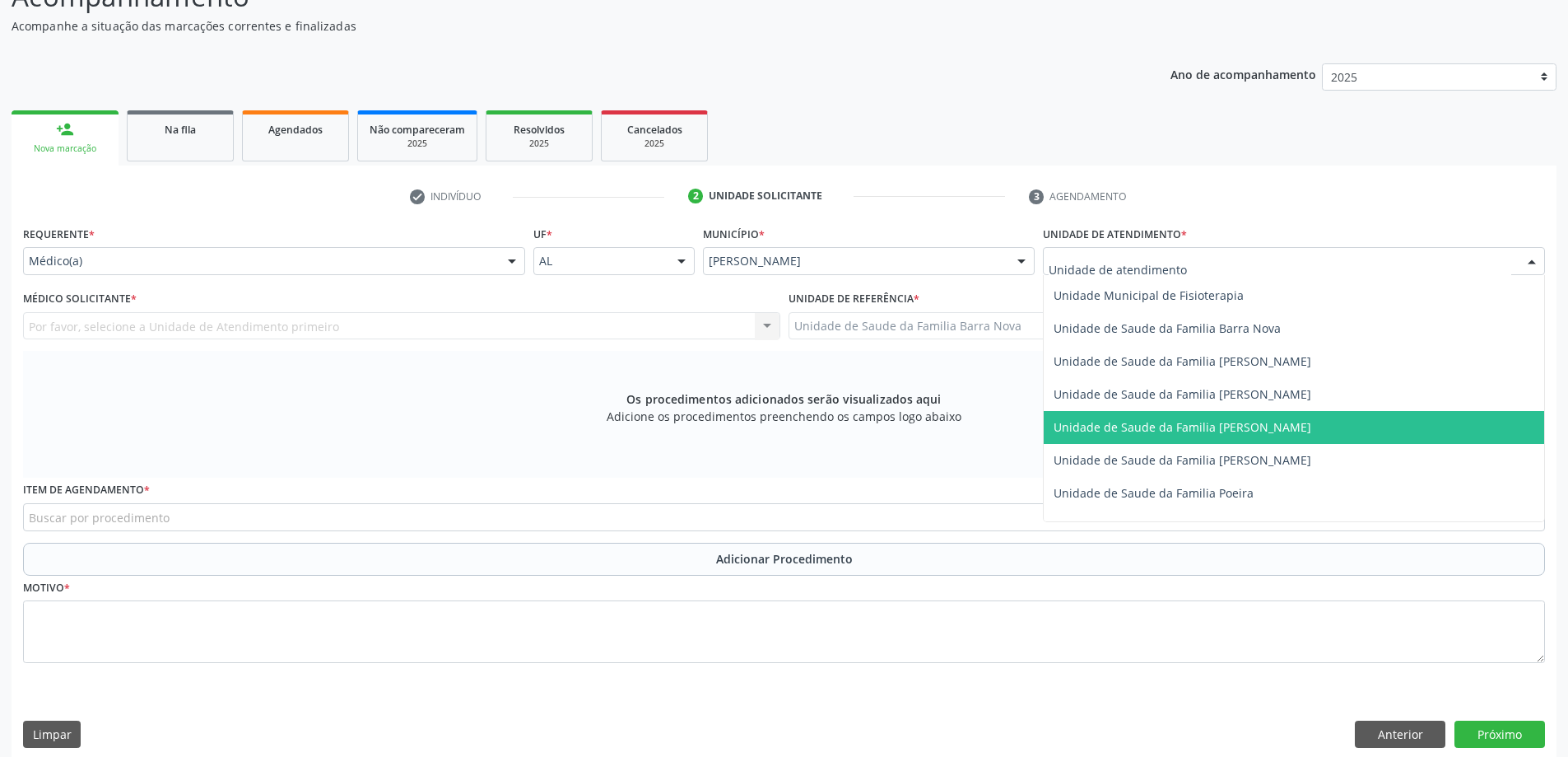
scroll to position [823, 0]
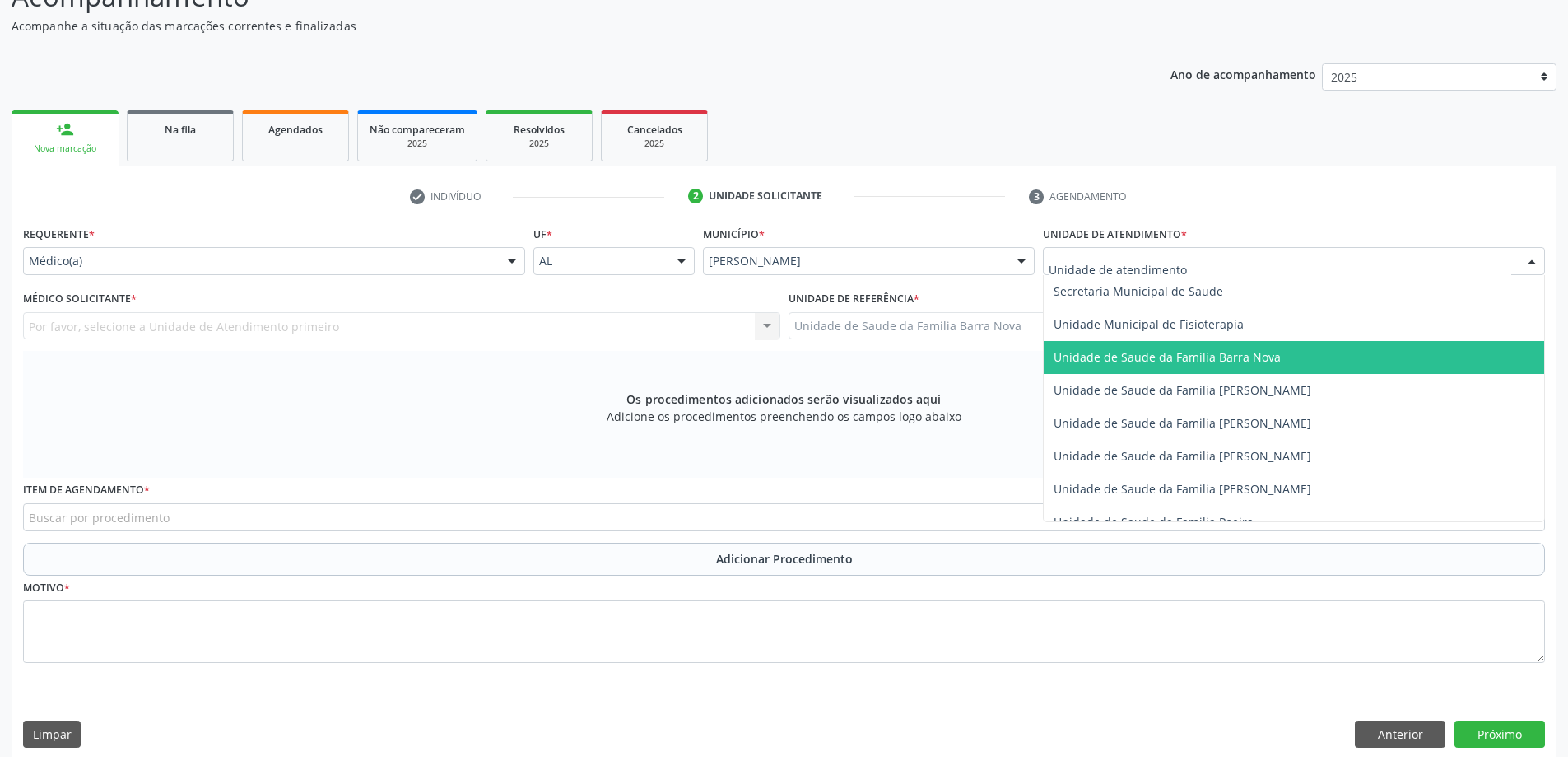
click at [1241, 357] on span "Unidade de Saude da Familia Barra Nova" at bounding box center [1167, 357] width 227 height 16
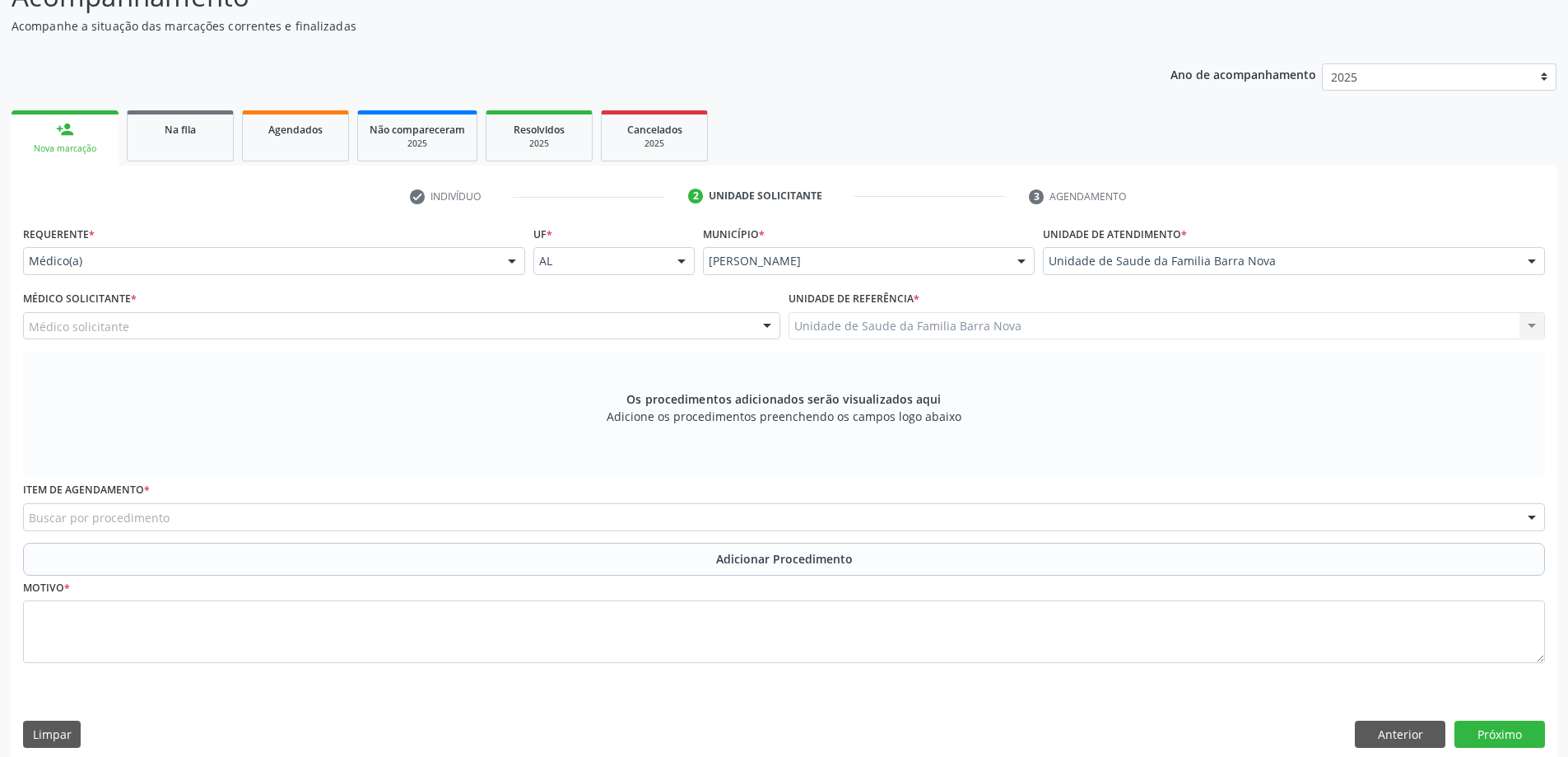
click at [409, 332] on div "Médico solicitante" at bounding box center [401, 326] width 757 height 28
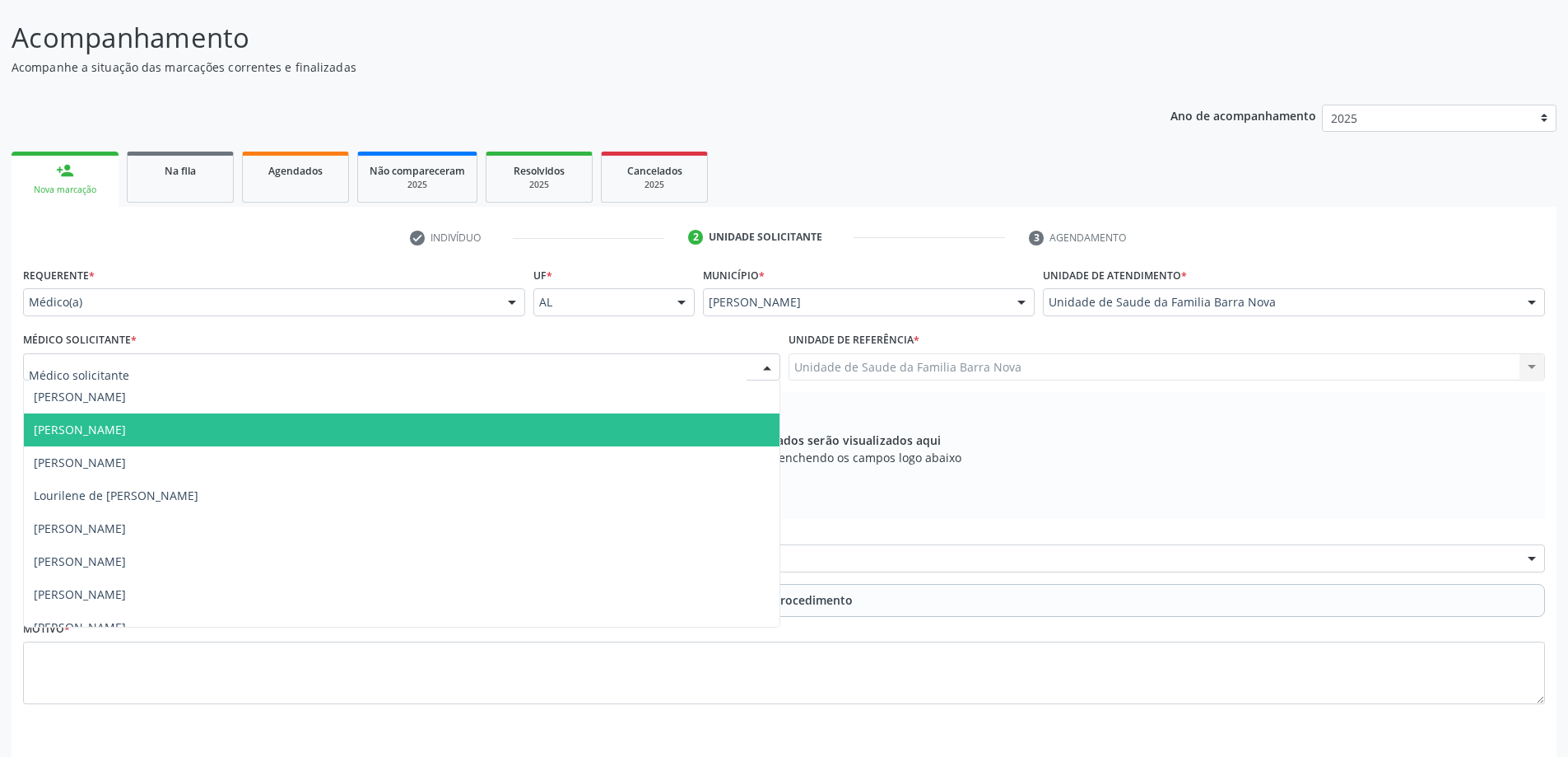
scroll to position [90, 0]
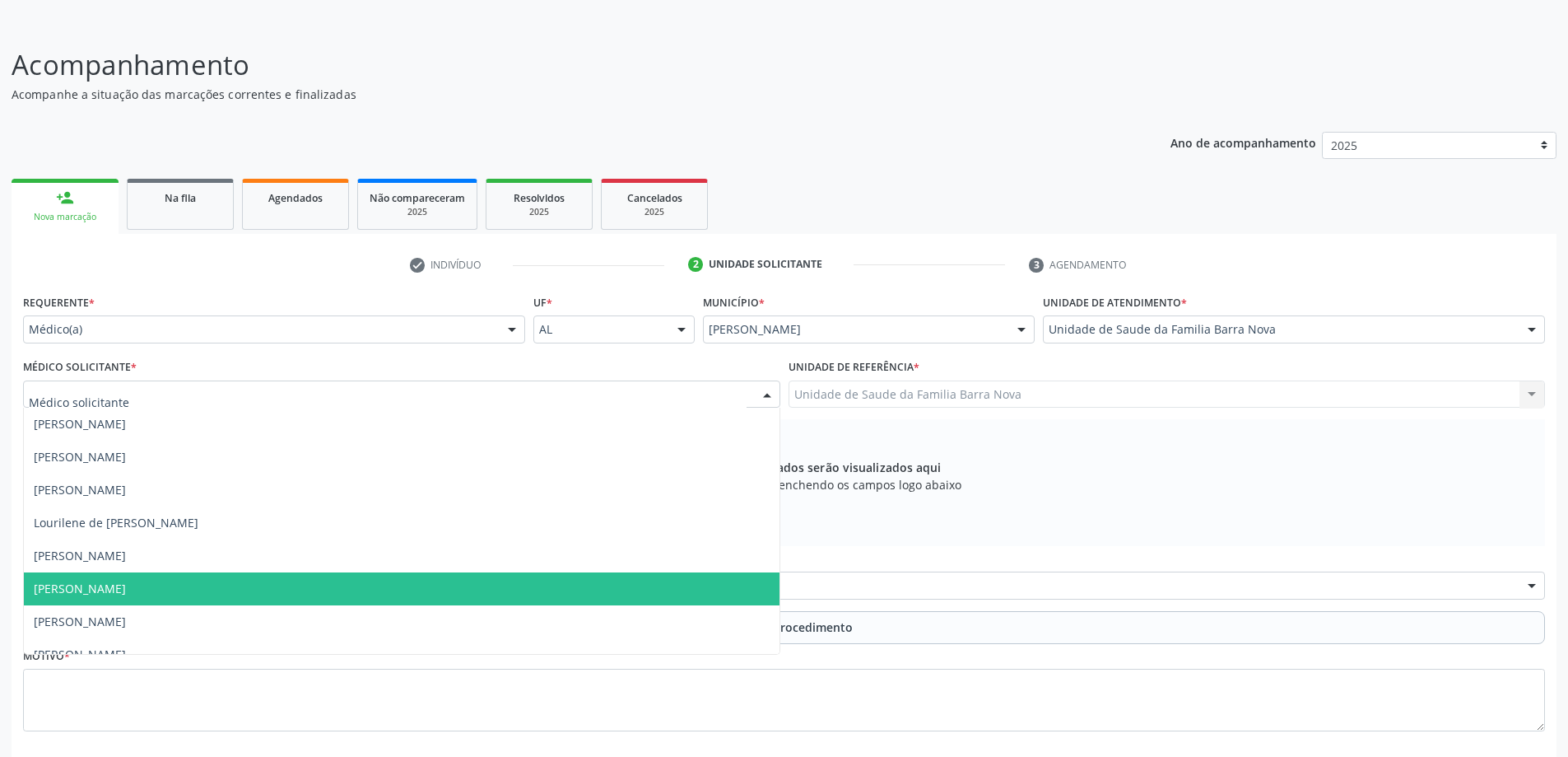
click at [209, 592] on span "[PERSON_NAME]" at bounding box center [401, 588] width 756 height 33
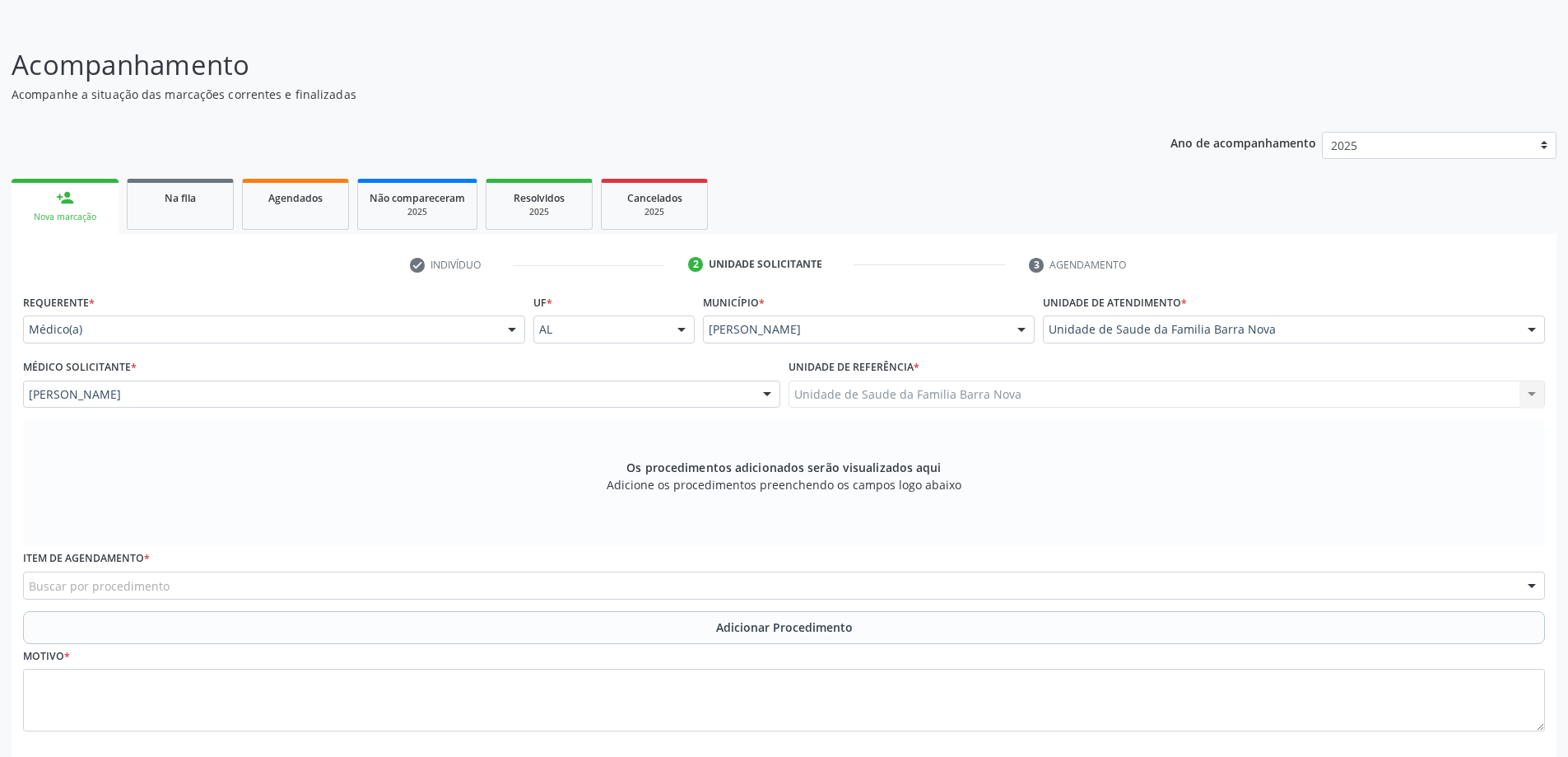
click at [174, 585] on div "Buscar por procedimento" at bounding box center [784, 585] width 1522 height 28
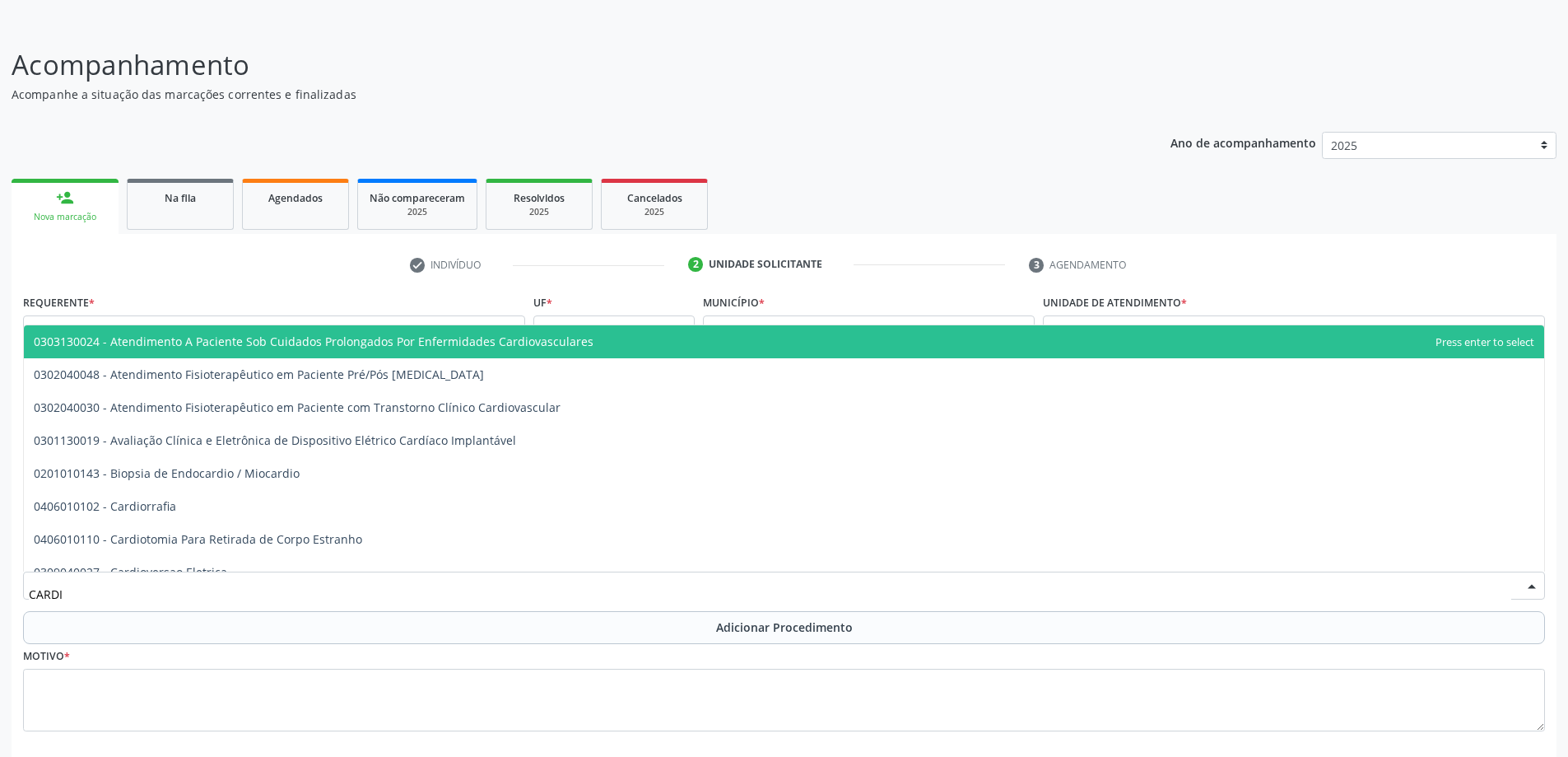
type input "CARDIO"
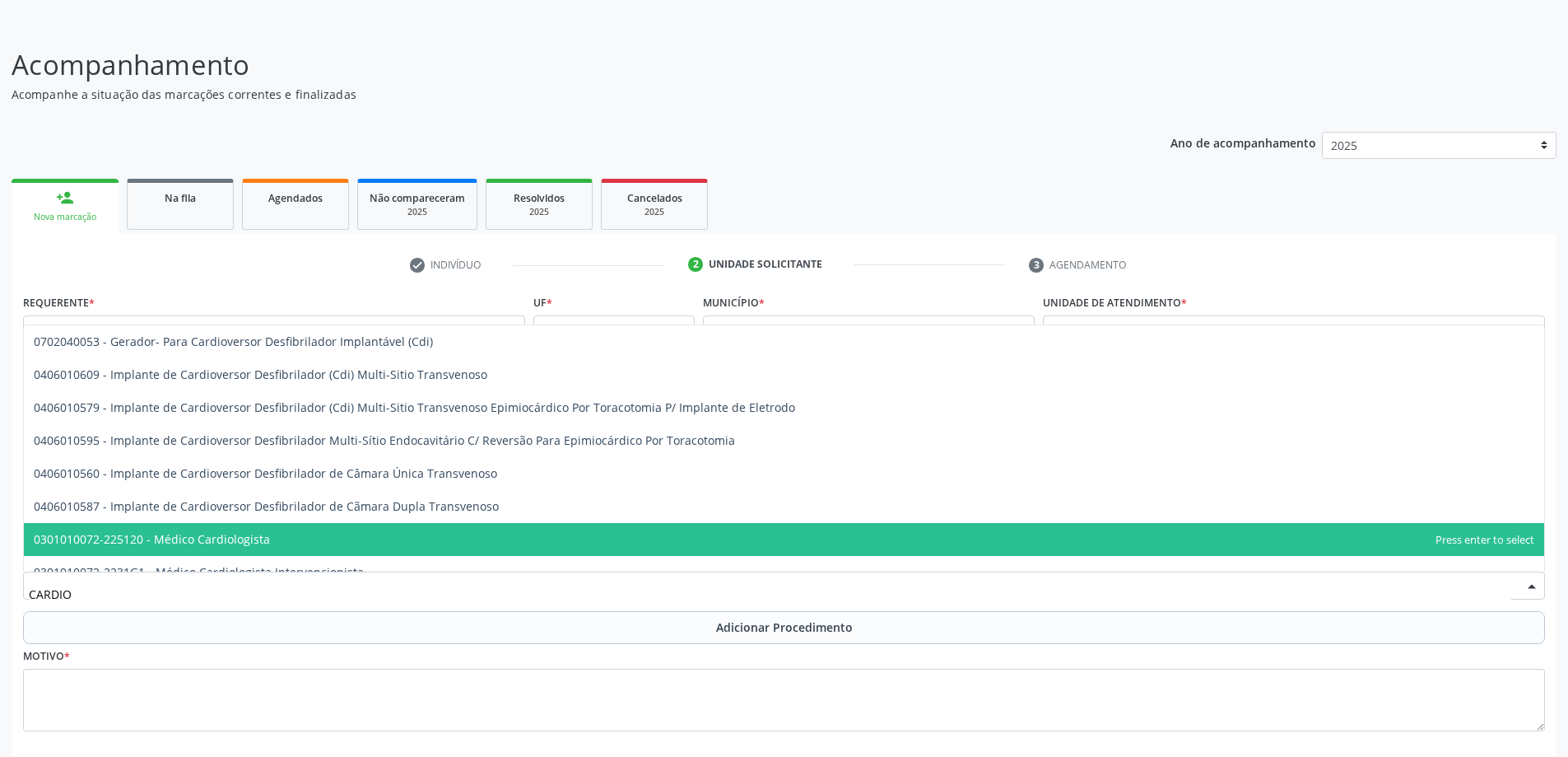
scroll to position [741, 0]
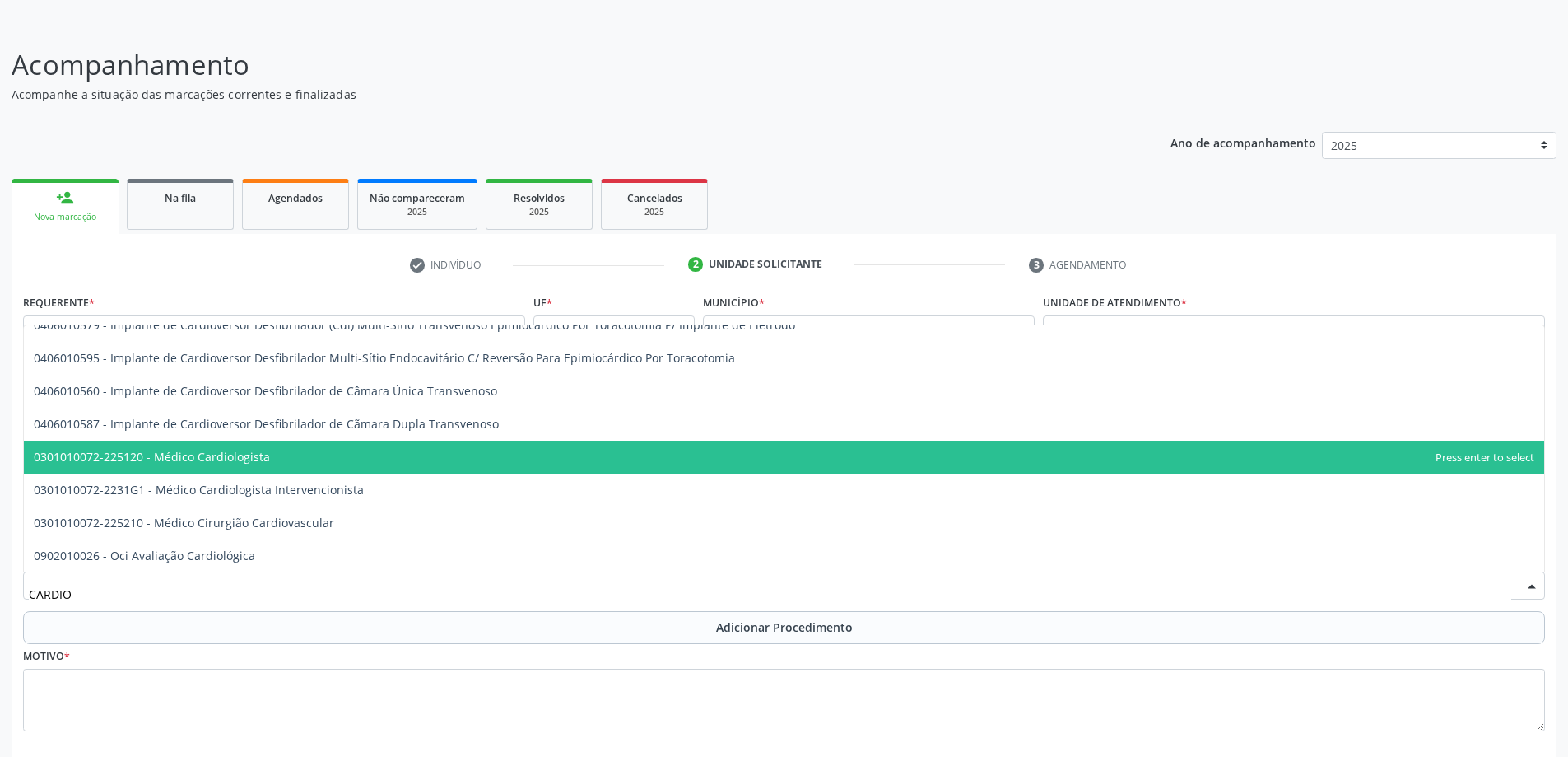
click at [366, 464] on span "0301010072-225120 - Médico Cardiologista" at bounding box center [784, 456] width 1520 height 33
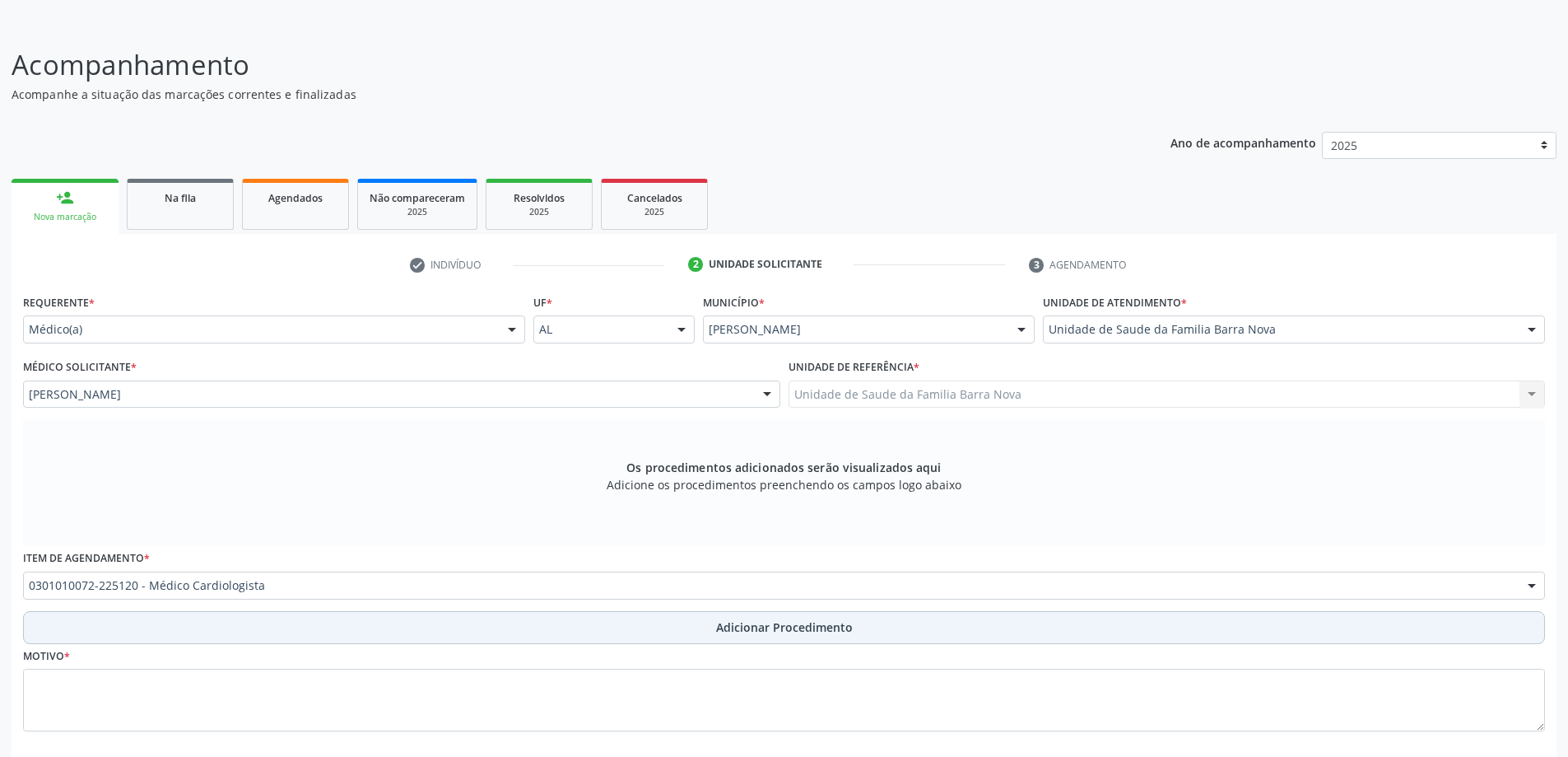
click at [382, 620] on button "Adicionar Procedimento" at bounding box center [784, 627] width 1522 height 33
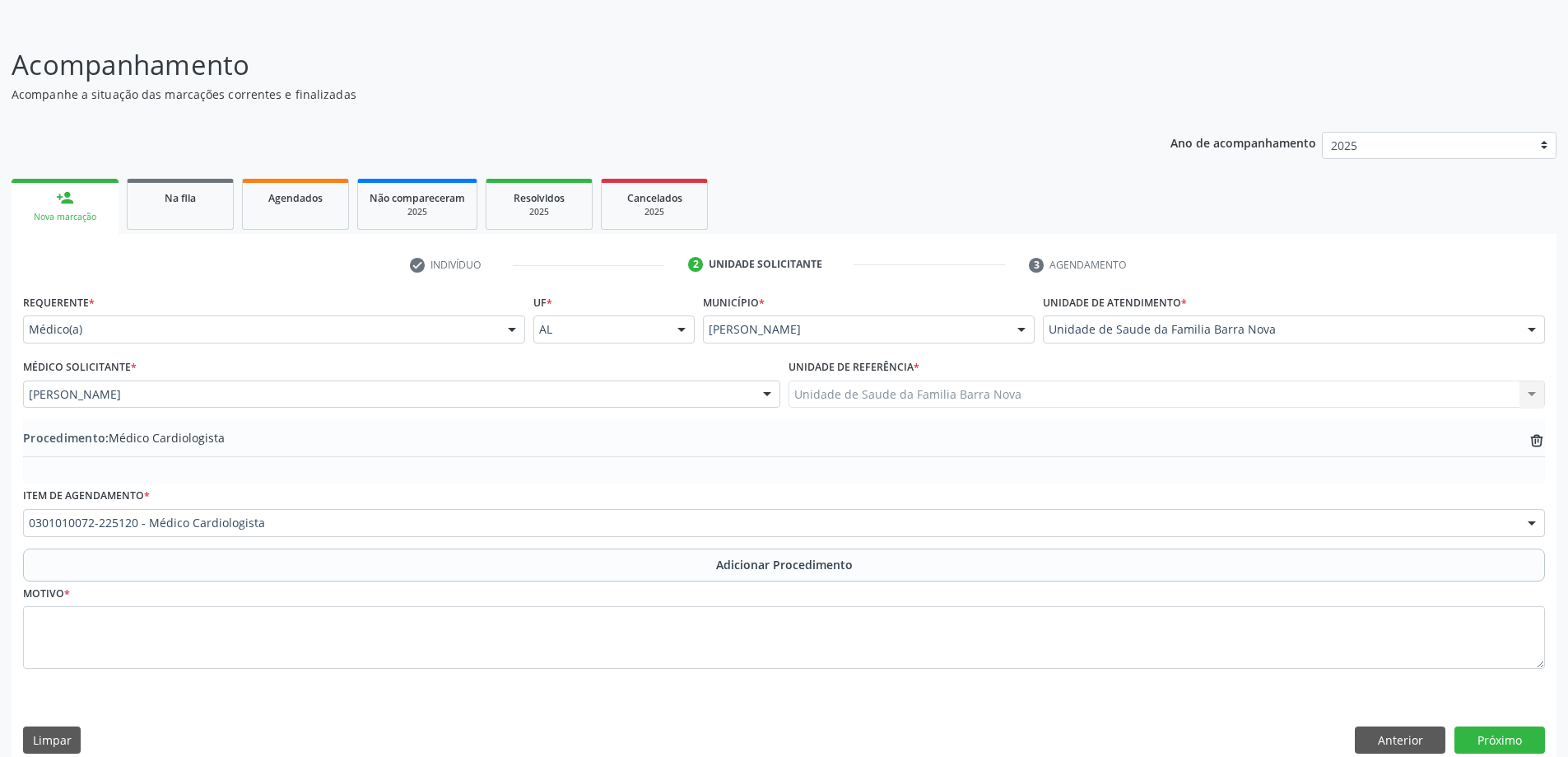
click at [372, 693] on div "Requerente * Médico(a) Médico(a) Enfermeiro(a) Paciente Nenhum resultado encont…" at bounding box center [784, 527] width 1545 height 475
click at [407, 614] on textarea at bounding box center [784, 637] width 1522 height 63
type textarea "PACIENTE"
paste textarea "PACIENTE PORTADOR DE OBESIDADE GRAU 2, DE HAS, COM EPISÓDIOS DE CEFALEIAS E PIC…"
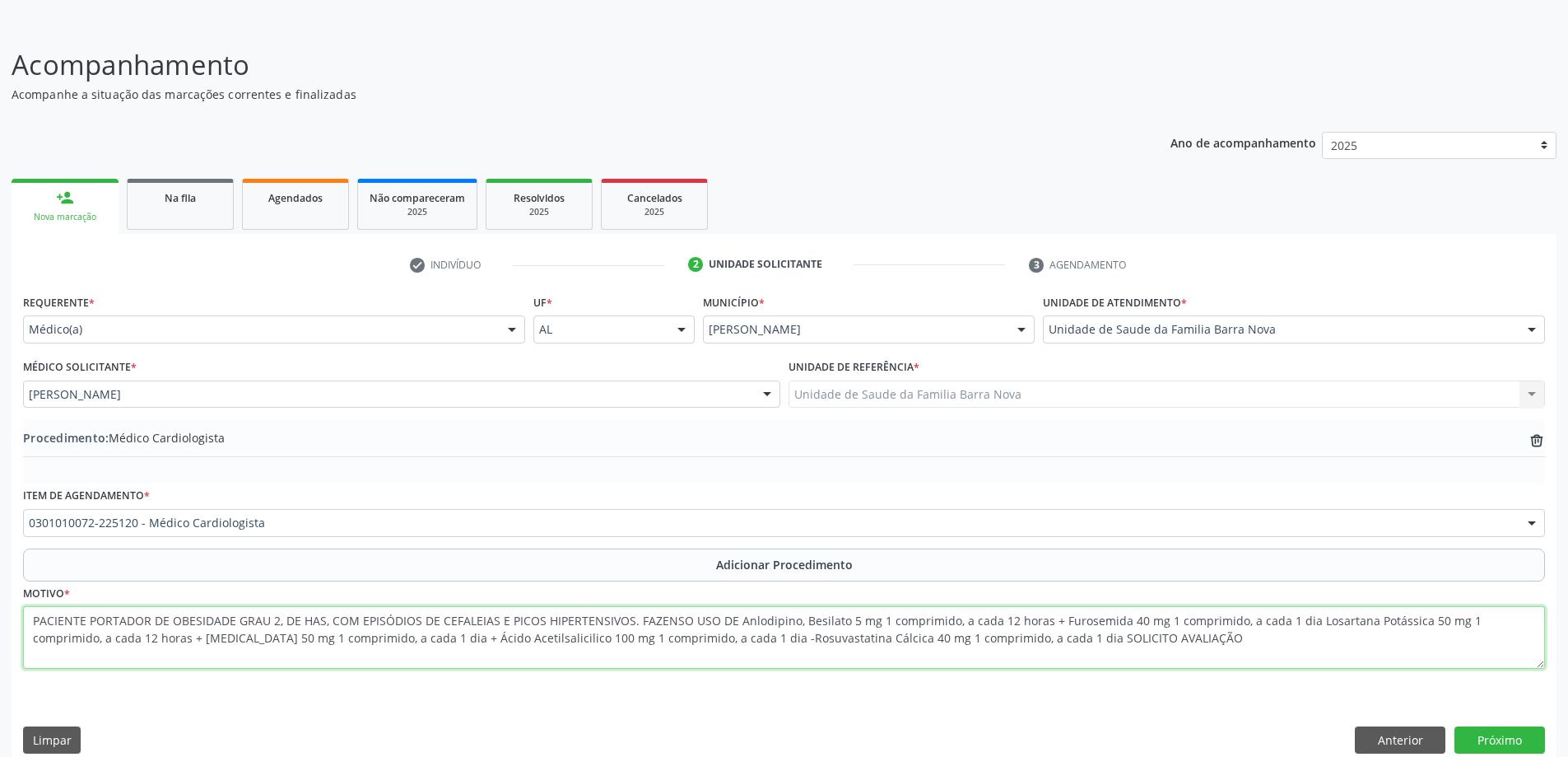
click at [965, 638] on textarea "PACIENTE PORTADOR DE OBESIDADE GRAU 2, DE HAS, COM EPISÓDIOS DE CEFALEIAS E PIC…" at bounding box center [784, 637] width 1522 height 63
click at [1103, 649] on textarea "PACIENTE PORTADOR DE OBESIDADE GRAU 2, DE HAS, COM EPISÓDIOS DE CEFALEIAS E PIC…" at bounding box center [784, 637] width 1522 height 63
click at [663, 619] on textarea "PACIENTE PORTADOR DE OBESIDADE GRAU 2, DE HAS, COM EPISÓDIOS DE CEFALEIAS E PIC…" at bounding box center [784, 637] width 1522 height 63
type textarea "PACIENTE PORTADOR DE OBESIDADE GRAU 2, DE HAS, COM EPISÓDIOS DE CEFALEIAS E PIC…"
click at [1507, 748] on button "Próximo" at bounding box center [1499, 740] width 90 height 28
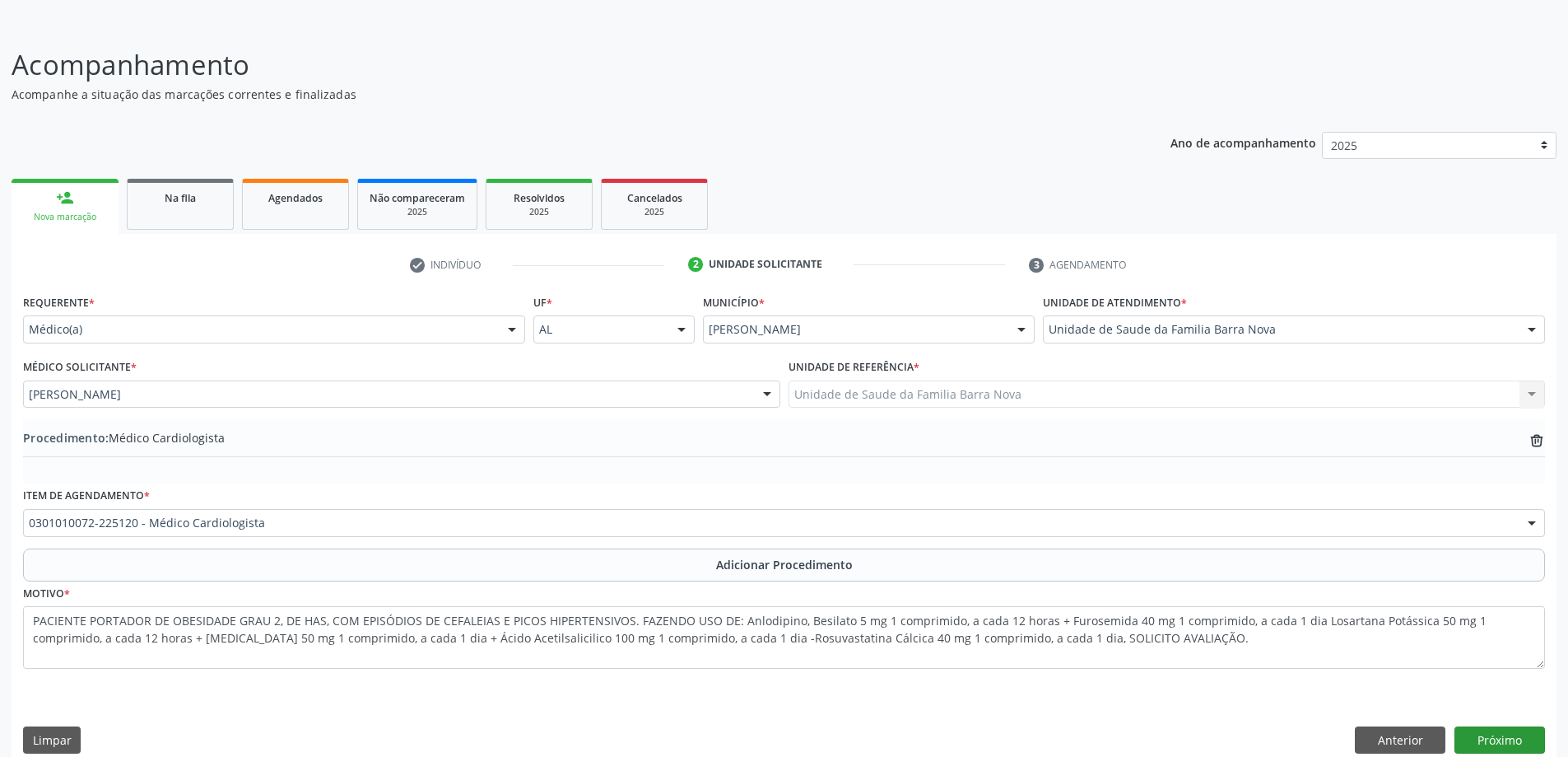
scroll to position [0, 0]
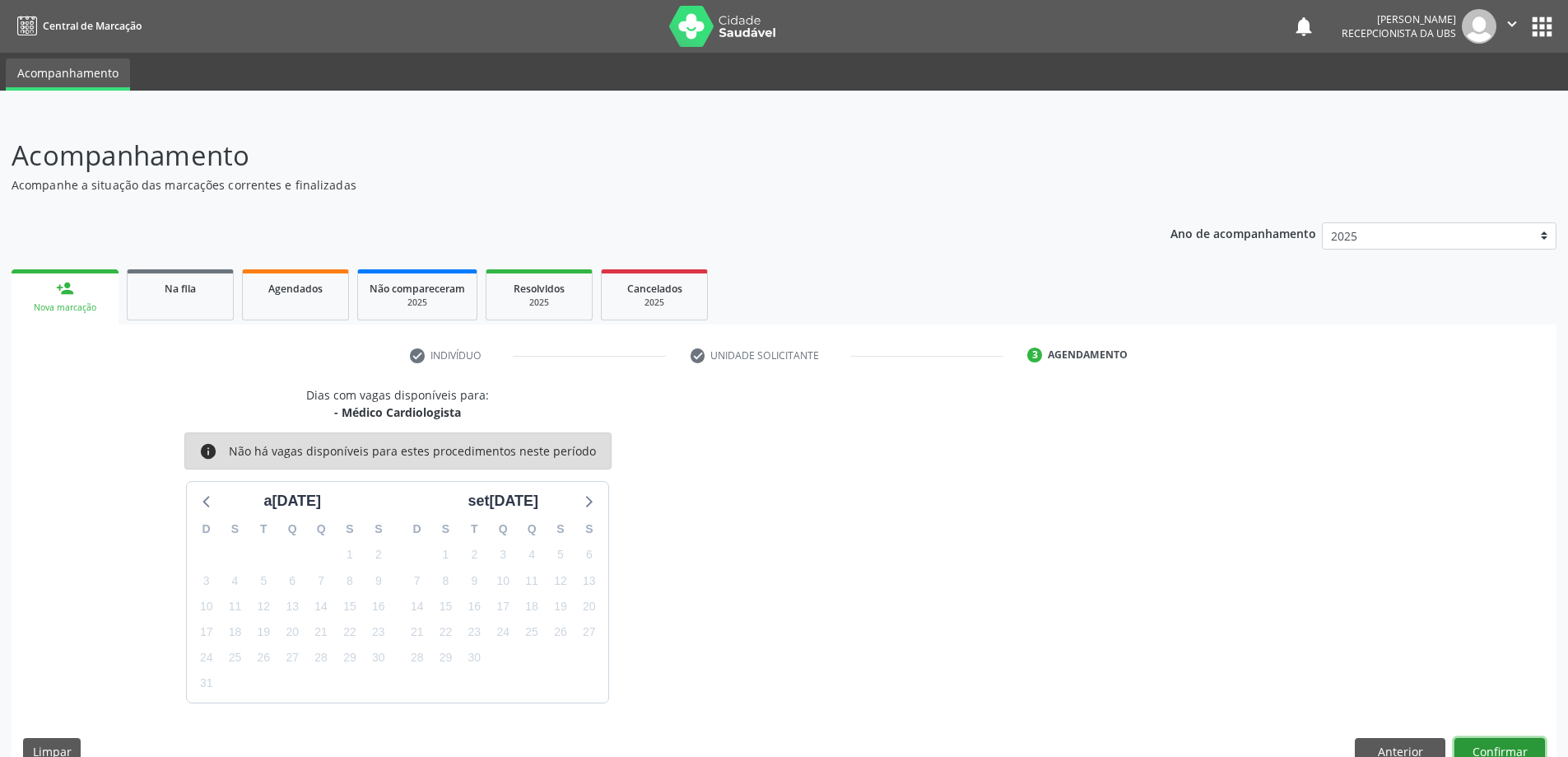
click at [1508, 756] on button "Confirmar" at bounding box center [1499, 752] width 90 height 28
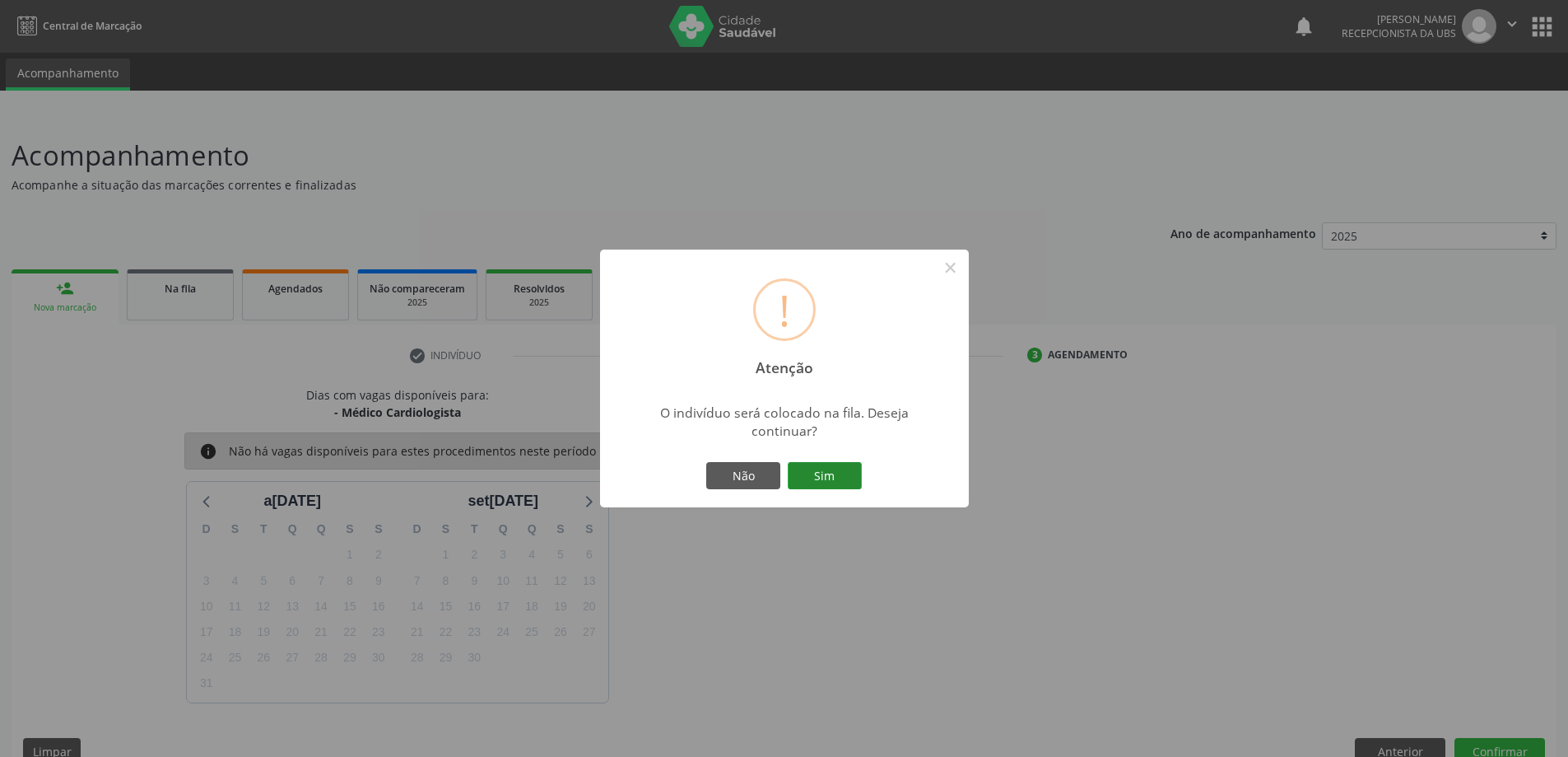
click at [805, 462] on button "Sim" at bounding box center [825, 476] width 74 height 28
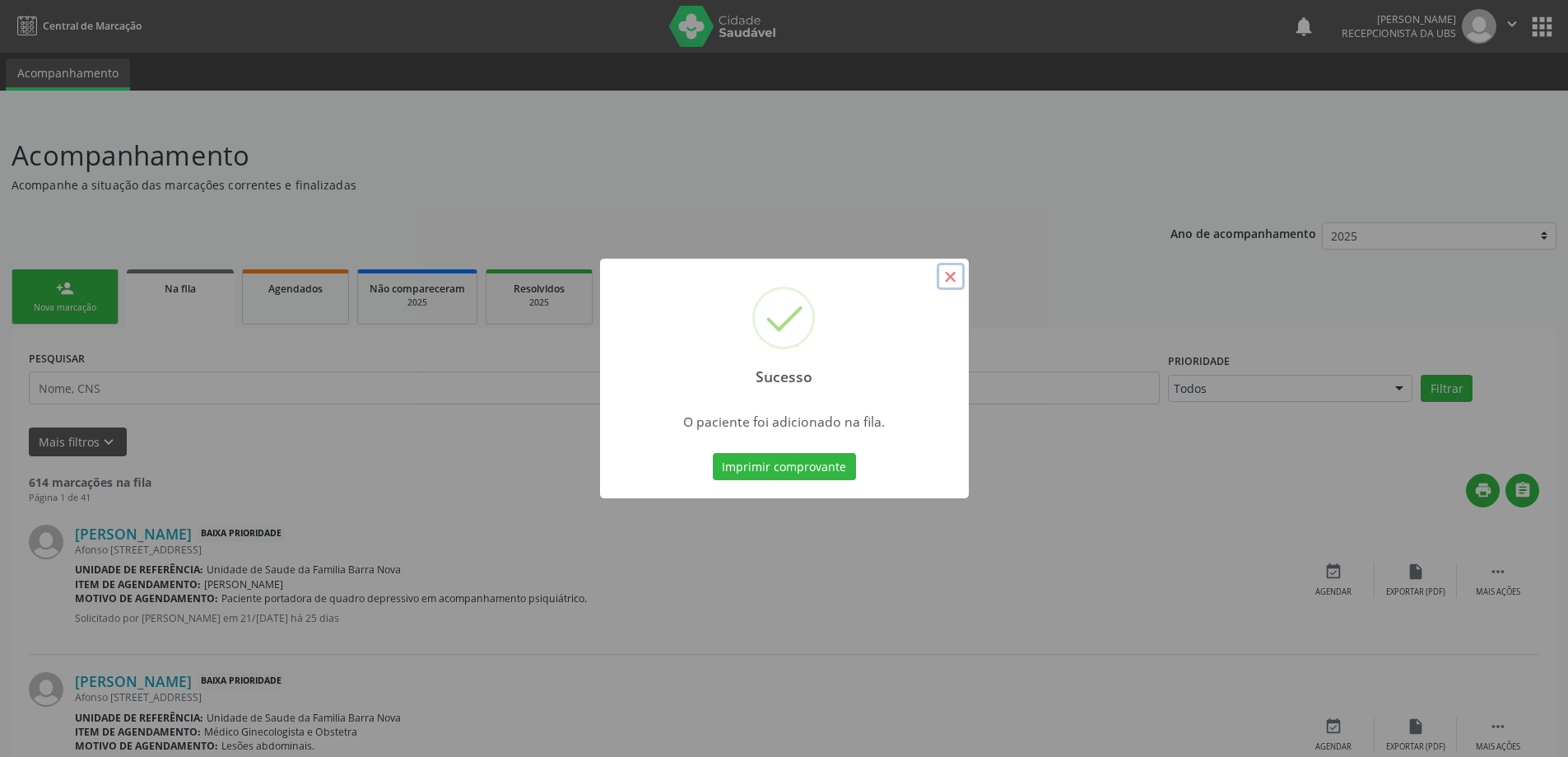
click at [951, 264] on button "×" at bounding box center [951, 277] width 28 height 28
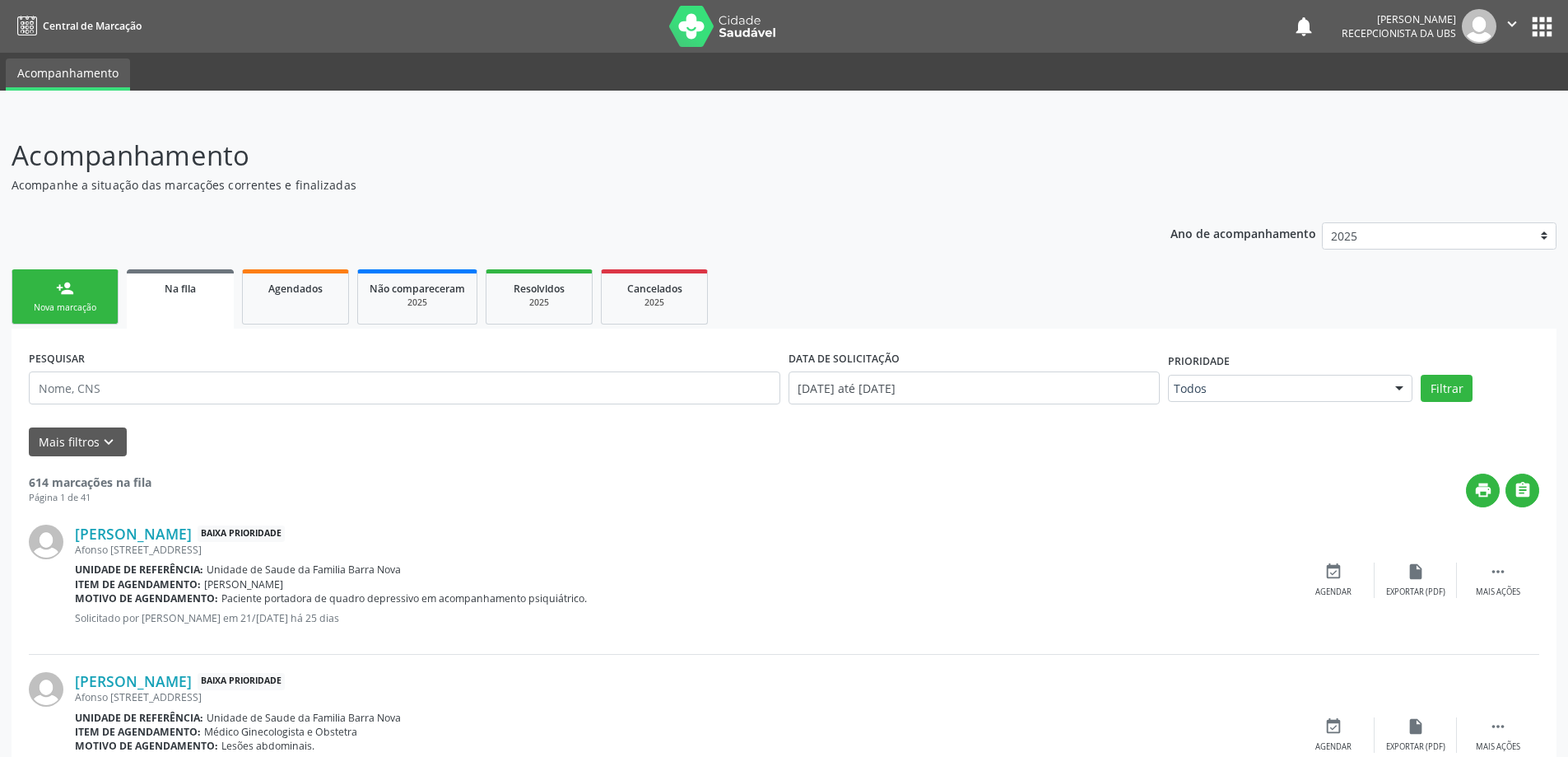
click at [93, 279] on link "person_add Nova marcação" at bounding box center [65, 296] width 107 height 55
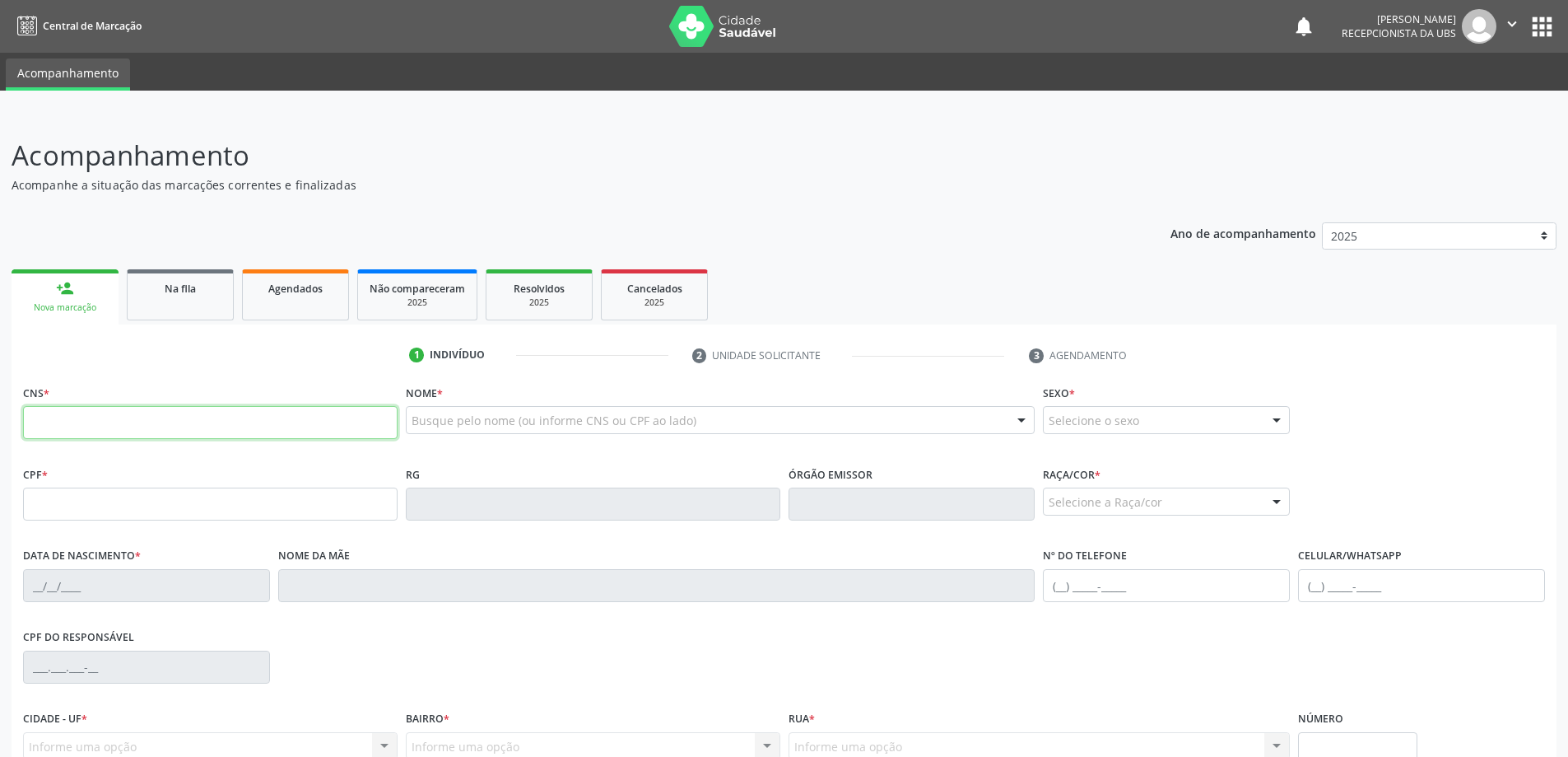
click at [202, 417] on input "text" at bounding box center [210, 422] width 375 height 33
paste input "251 1240 1150 1125"
type input "251 1240 1150 1125"
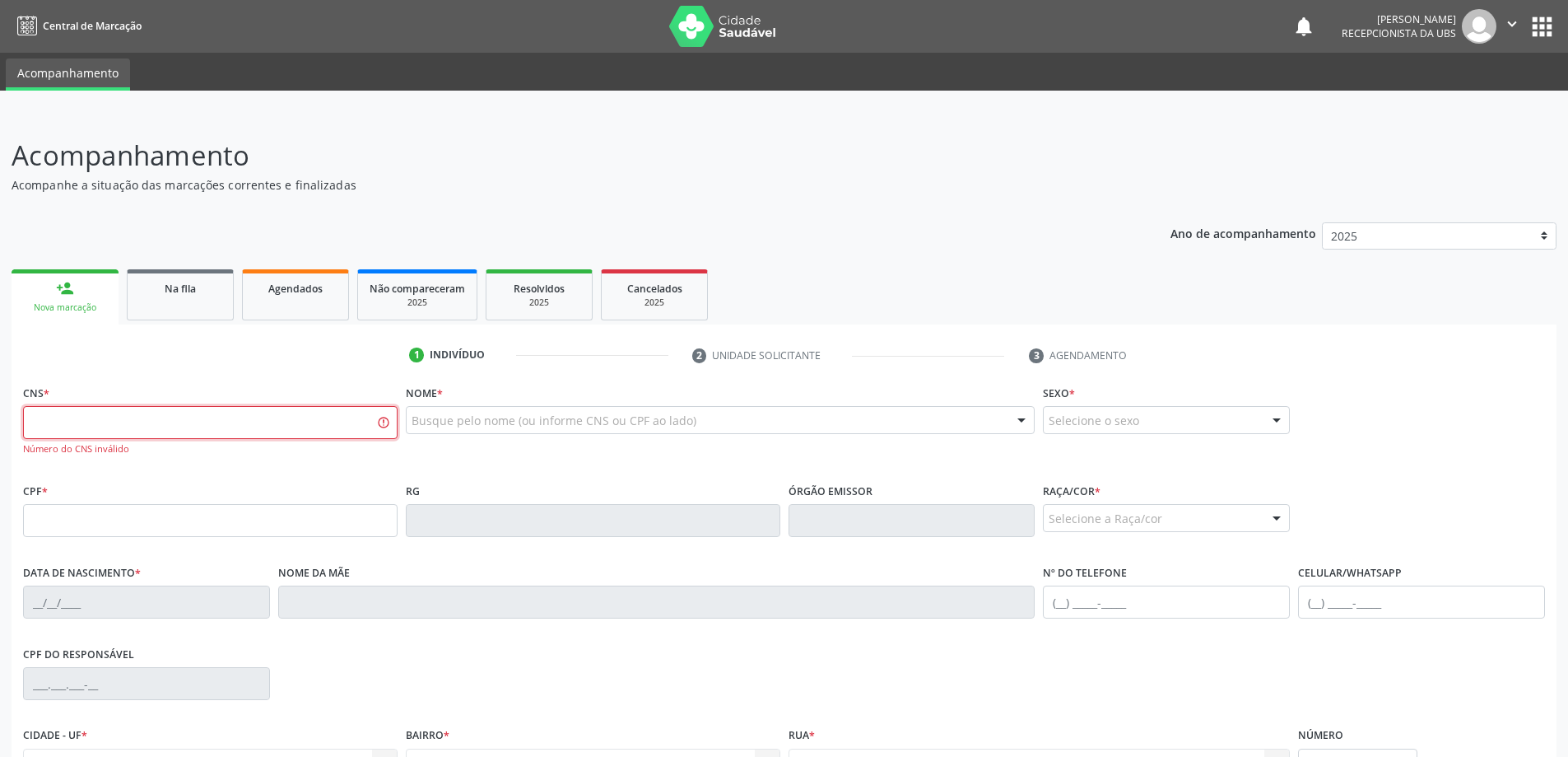
paste input "700 0024 8260 3506"
type input "700 0024 8260 3506"
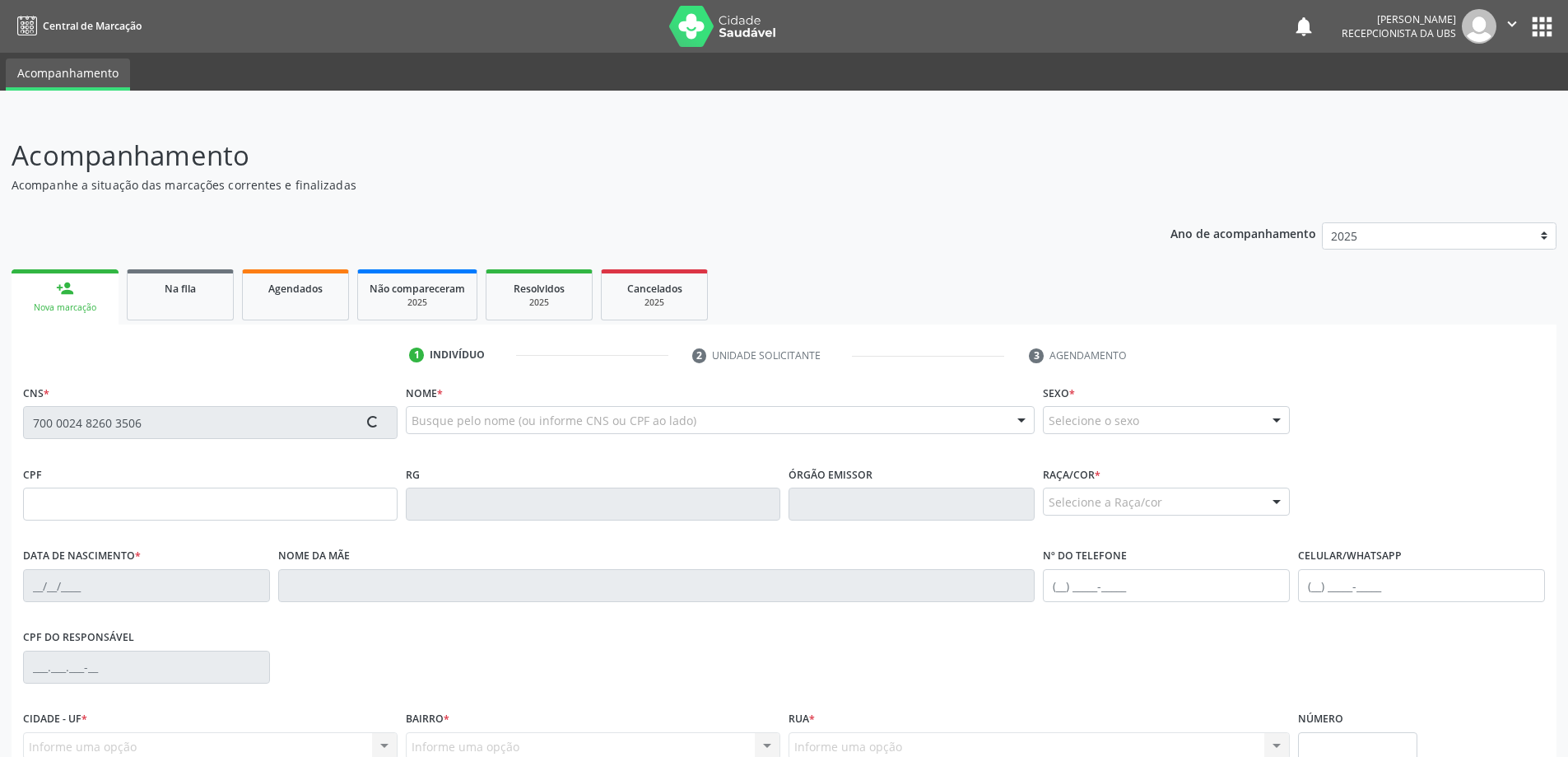
type input "099.409.084-66"
type input "10/[DATE]"
type input "[PERSON_NAME]"
type input "[PHONE_NUMBER]"
type input "166"
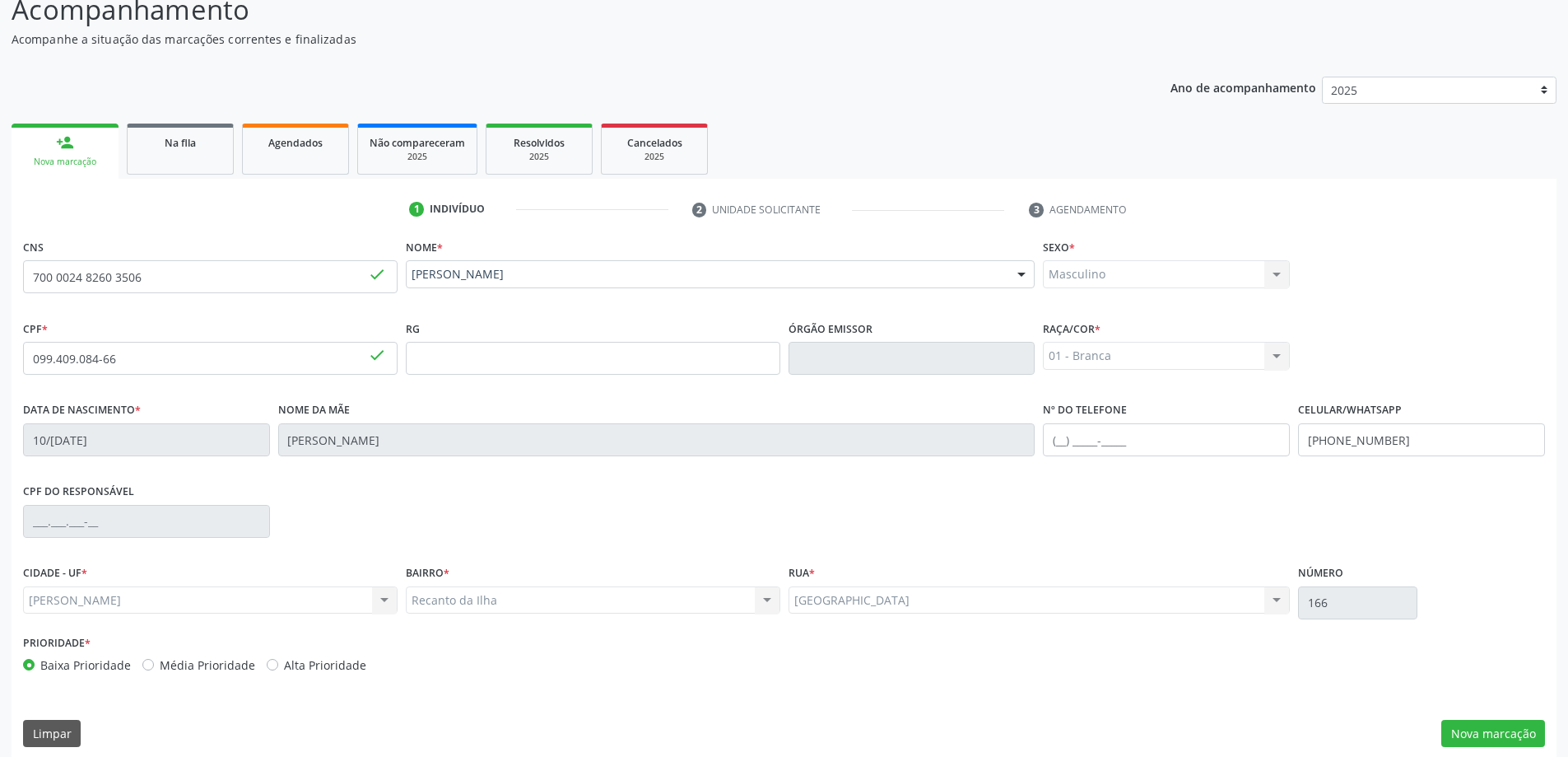
scroll to position [159, 0]
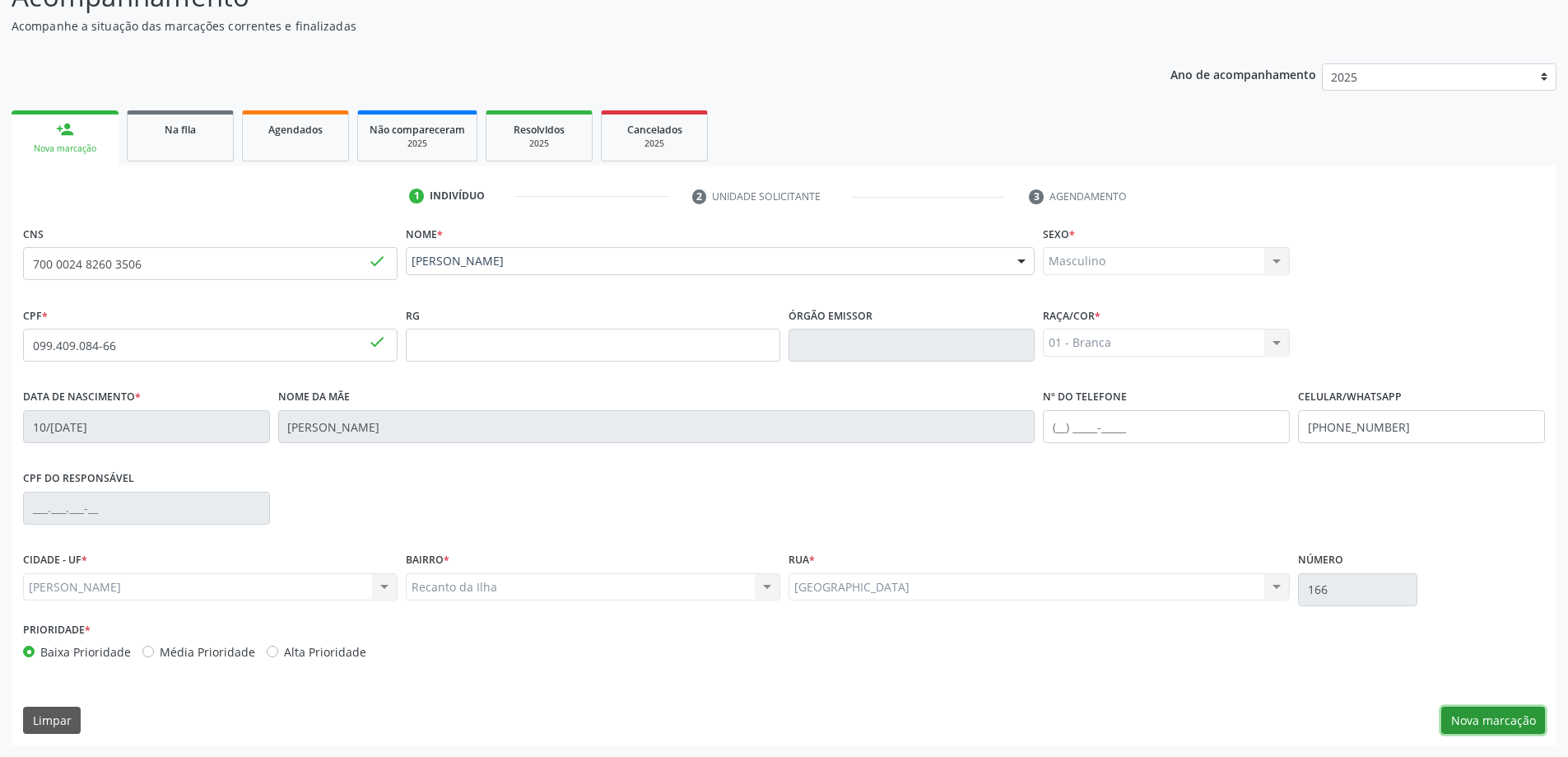
click at [1471, 727] on button "Nova marcação" at bounding box center [1492, 721] width 103 height 28
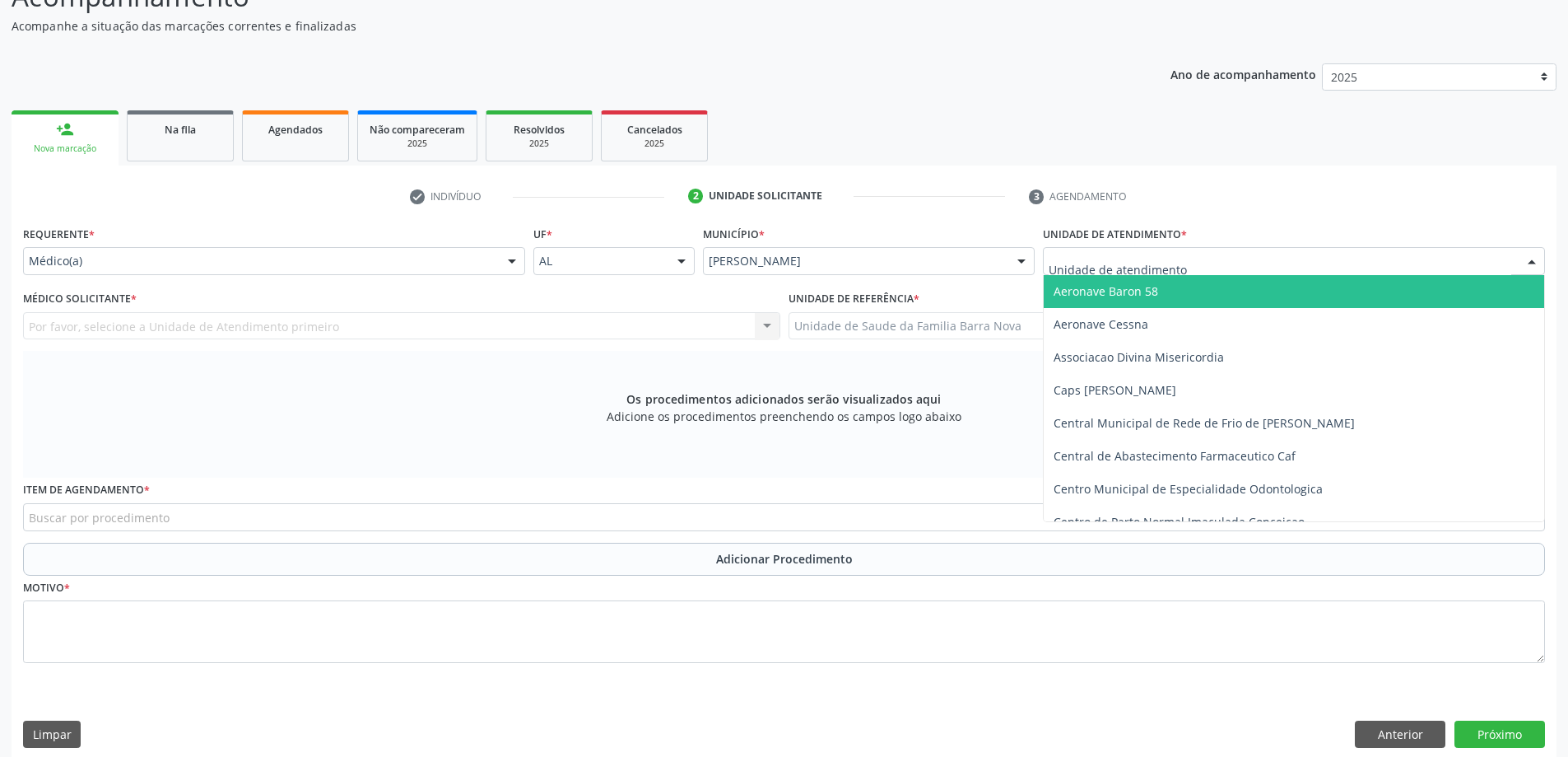
click at [1311, 255] on div at bounding box center [1294, 261] width 502 height 28
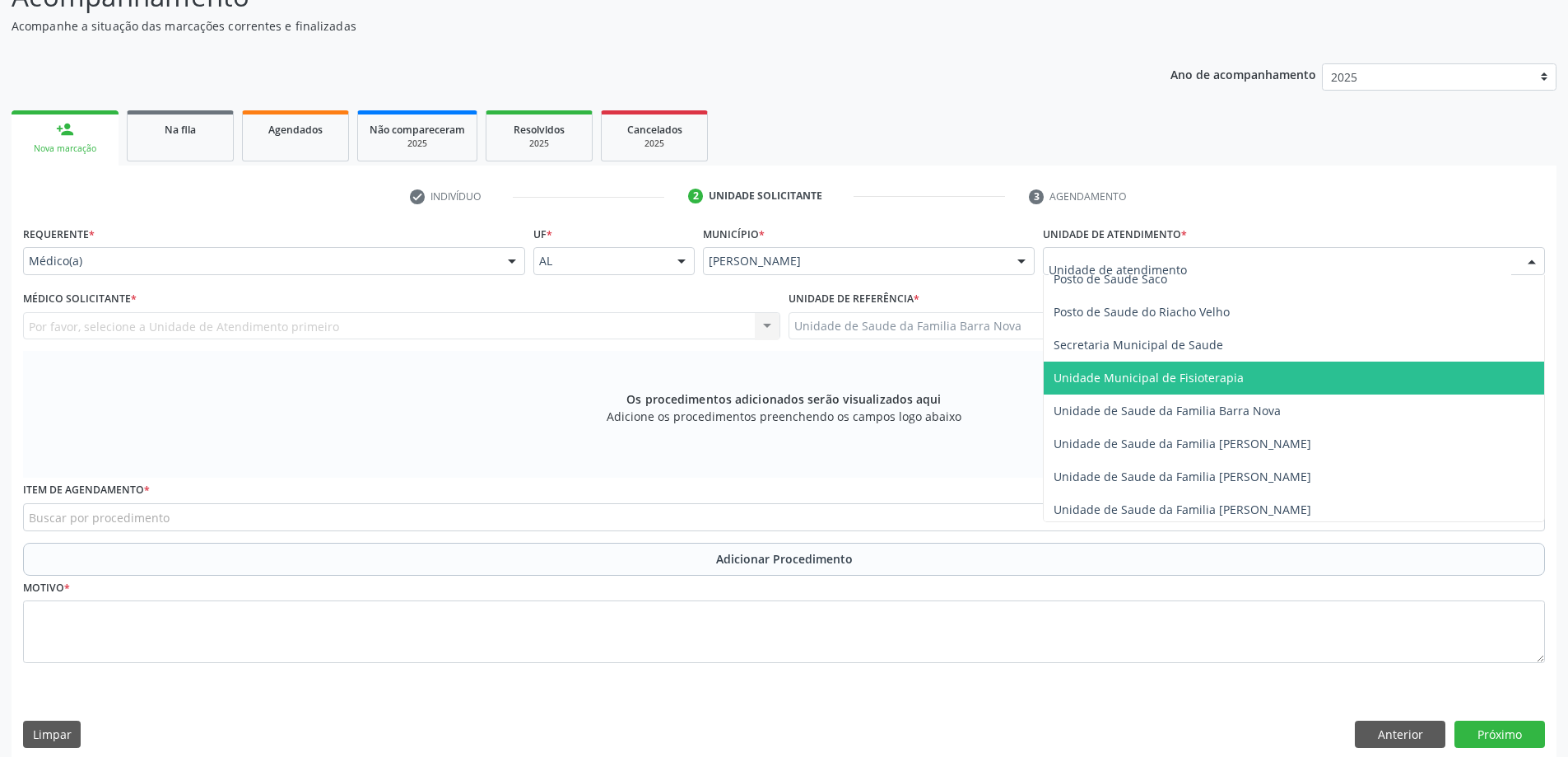
scroll to position [741, 0]
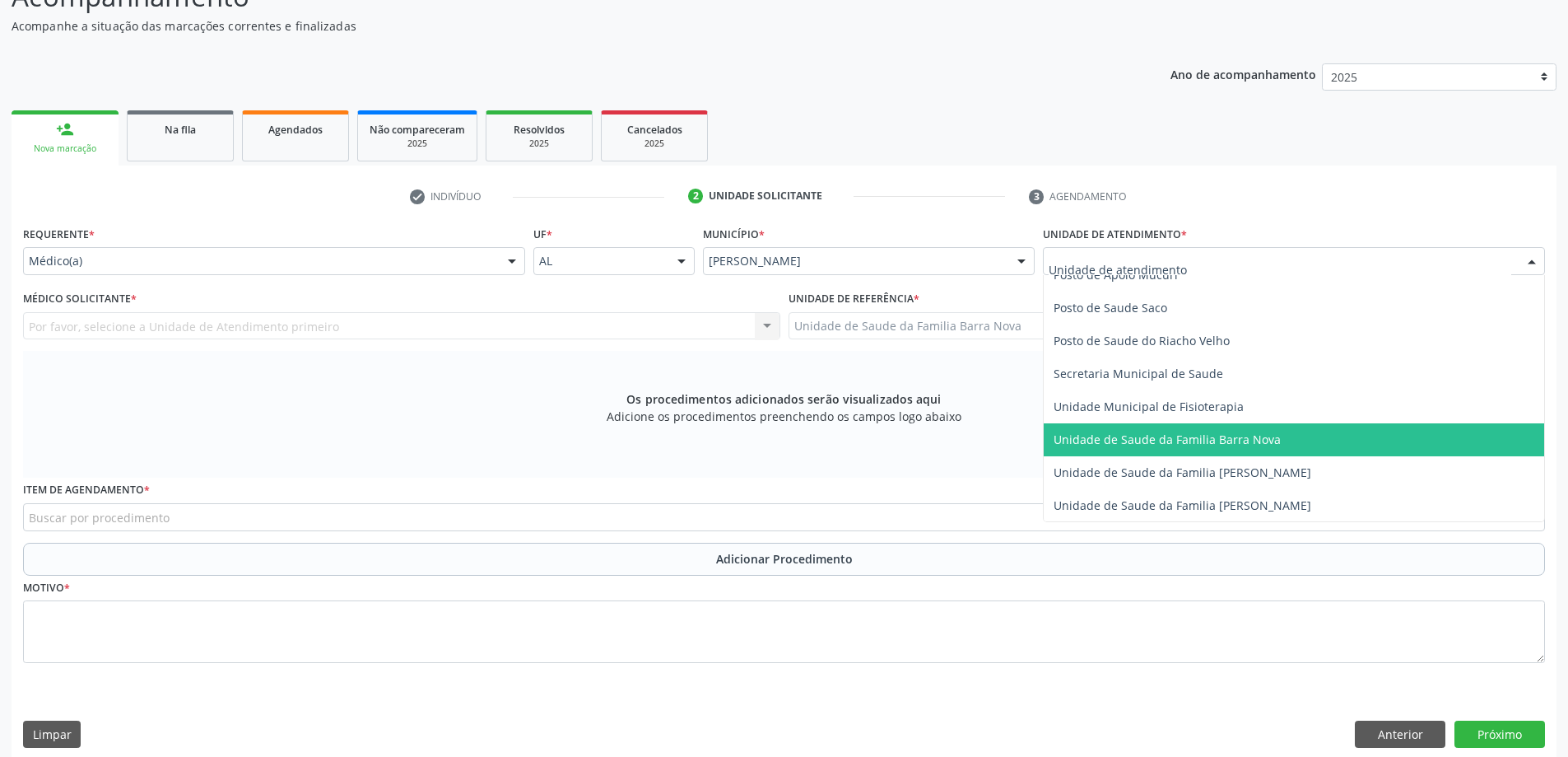
click at [1247, 428] on span "Unidade de Saude da Familia Barra Nova" at bounding box center [1294, 440] width 500 height 33
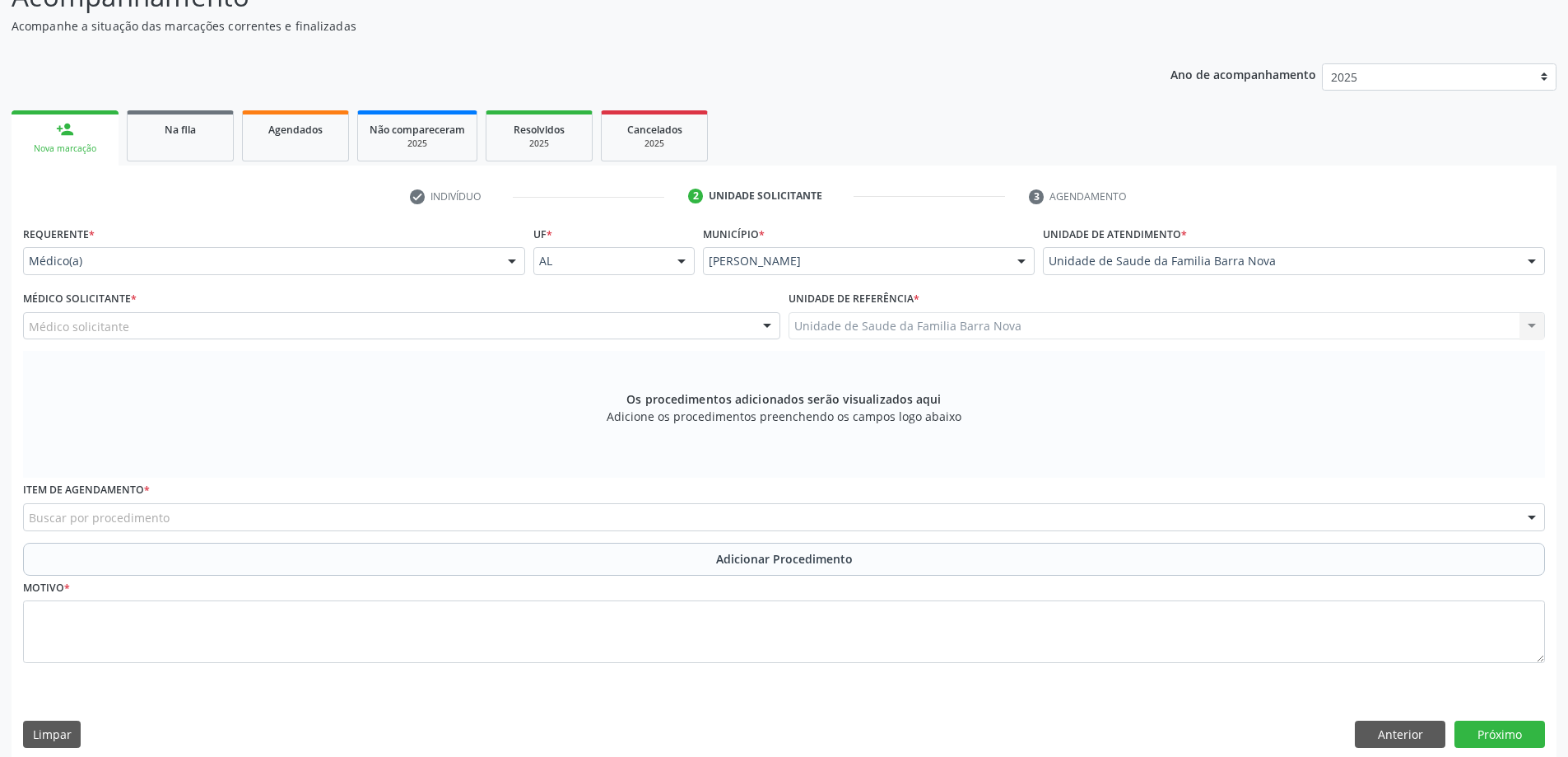
click at [536, 308] on div "Médico Solicitante * Médico solicitante [PERSON_NAME] [PERSON_NAME] [PERSON_NAM…" at bounding box center [401, 313] width 757 height 53
click at [492, 328] on div "Médico solicitante" at bounding box center [401, 326] width 757 height 28
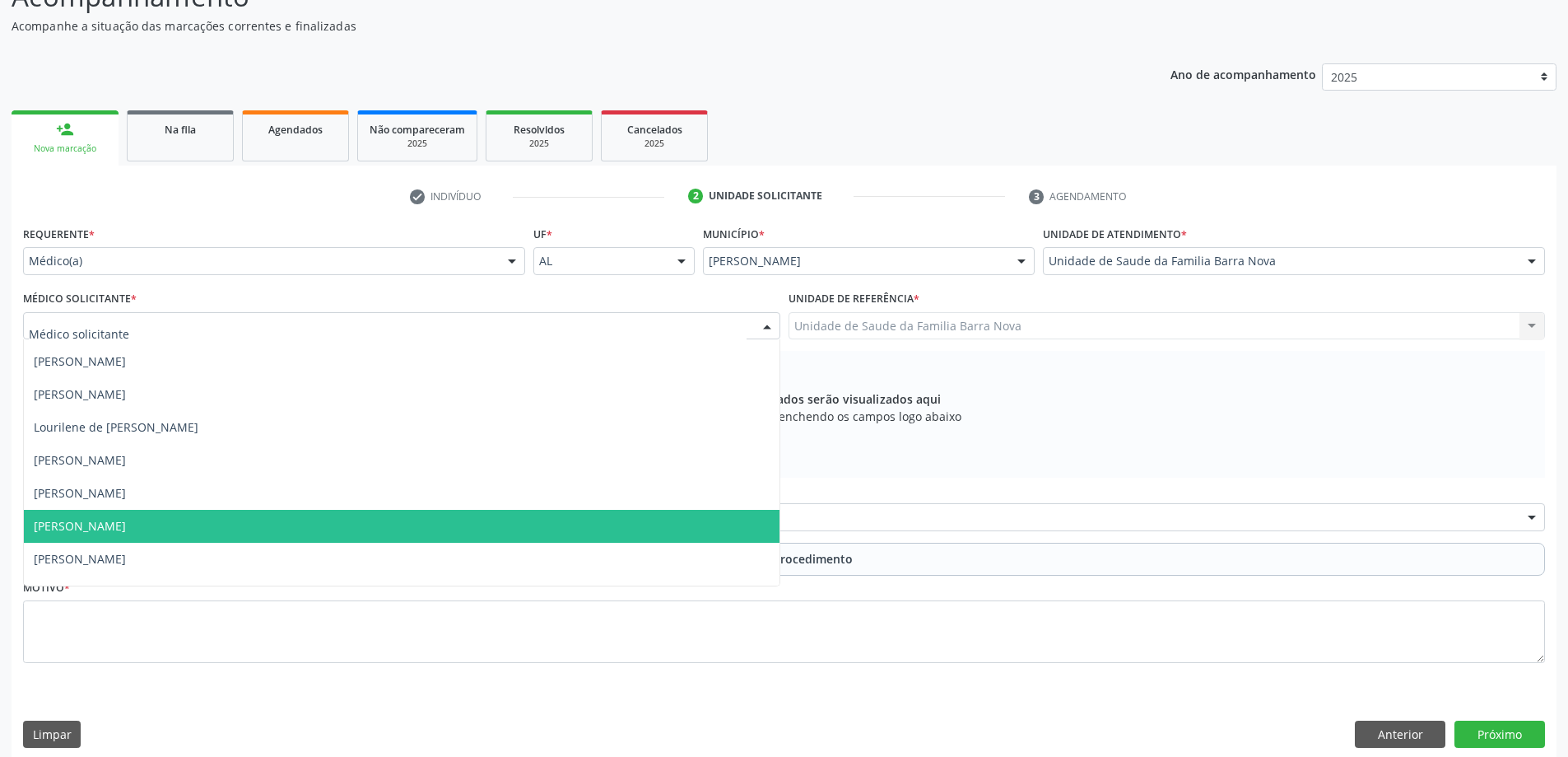
scroll to position [50, 0]
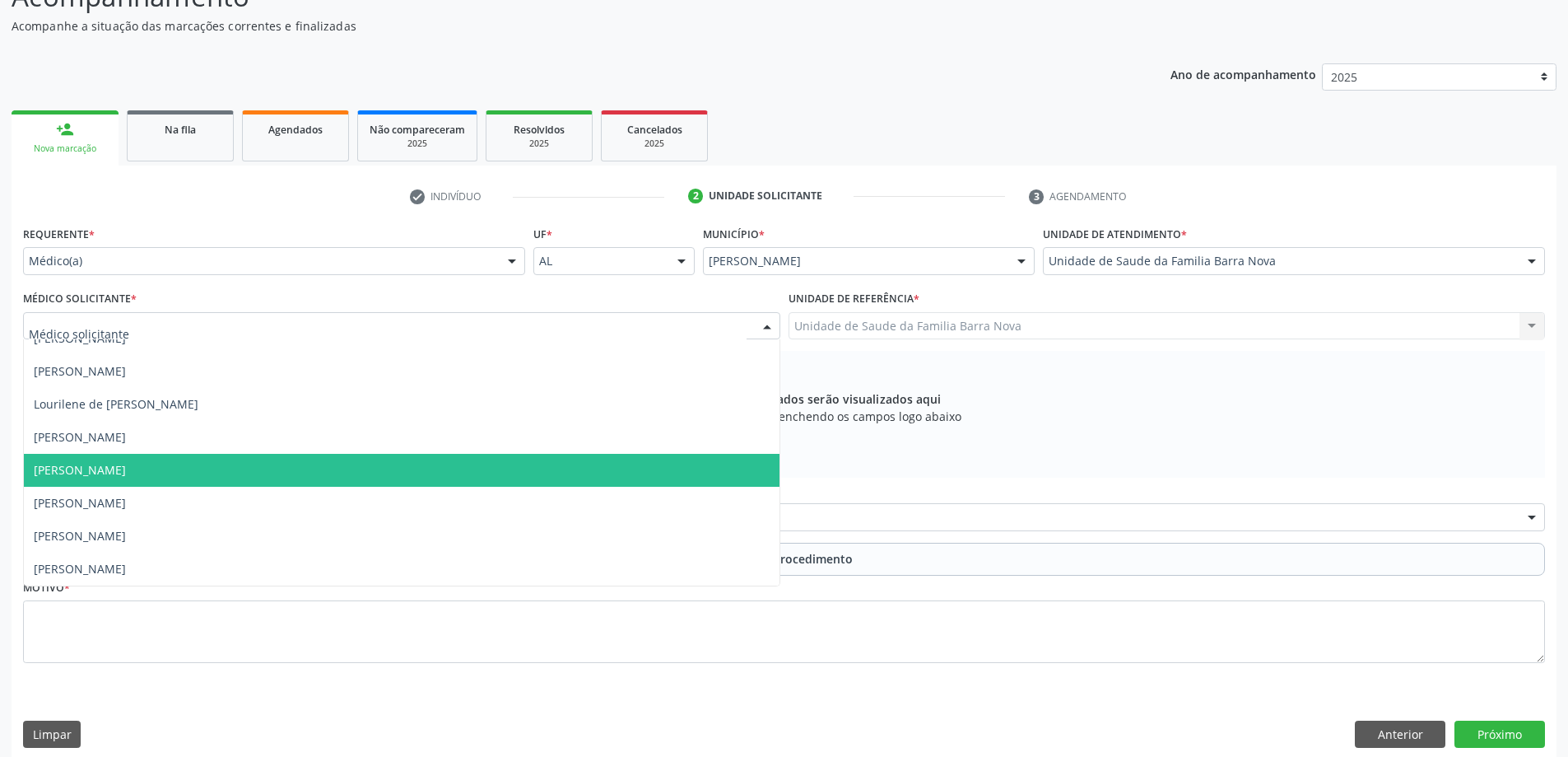
click at [235, 460] on span "[PERSON_NAME]" at bounding box center [401, 470] width 756 height 33
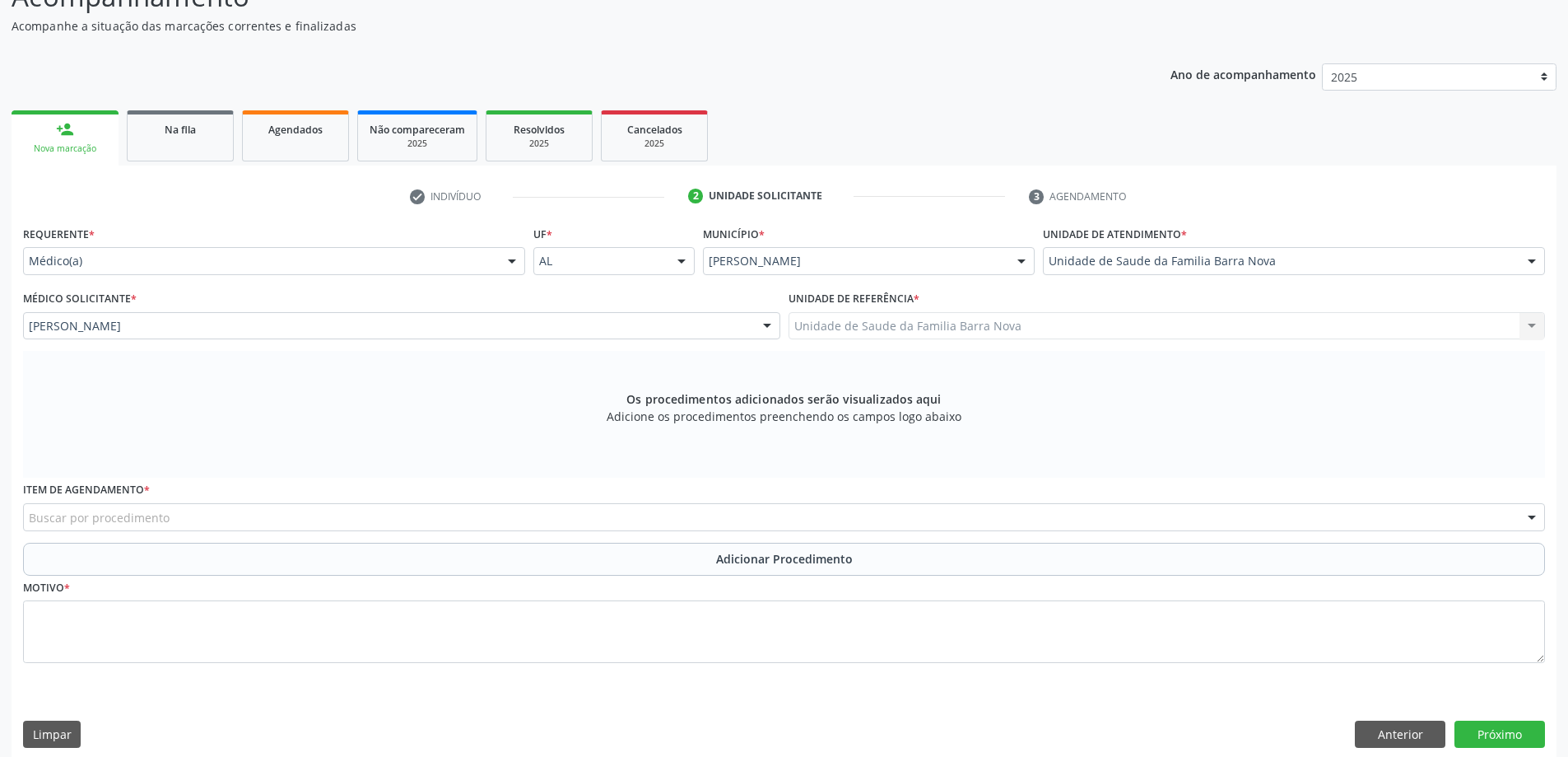
click at [279, 522] on div "Buscar por procedimento" at bounding box center [784, 517] width 1522 height 28
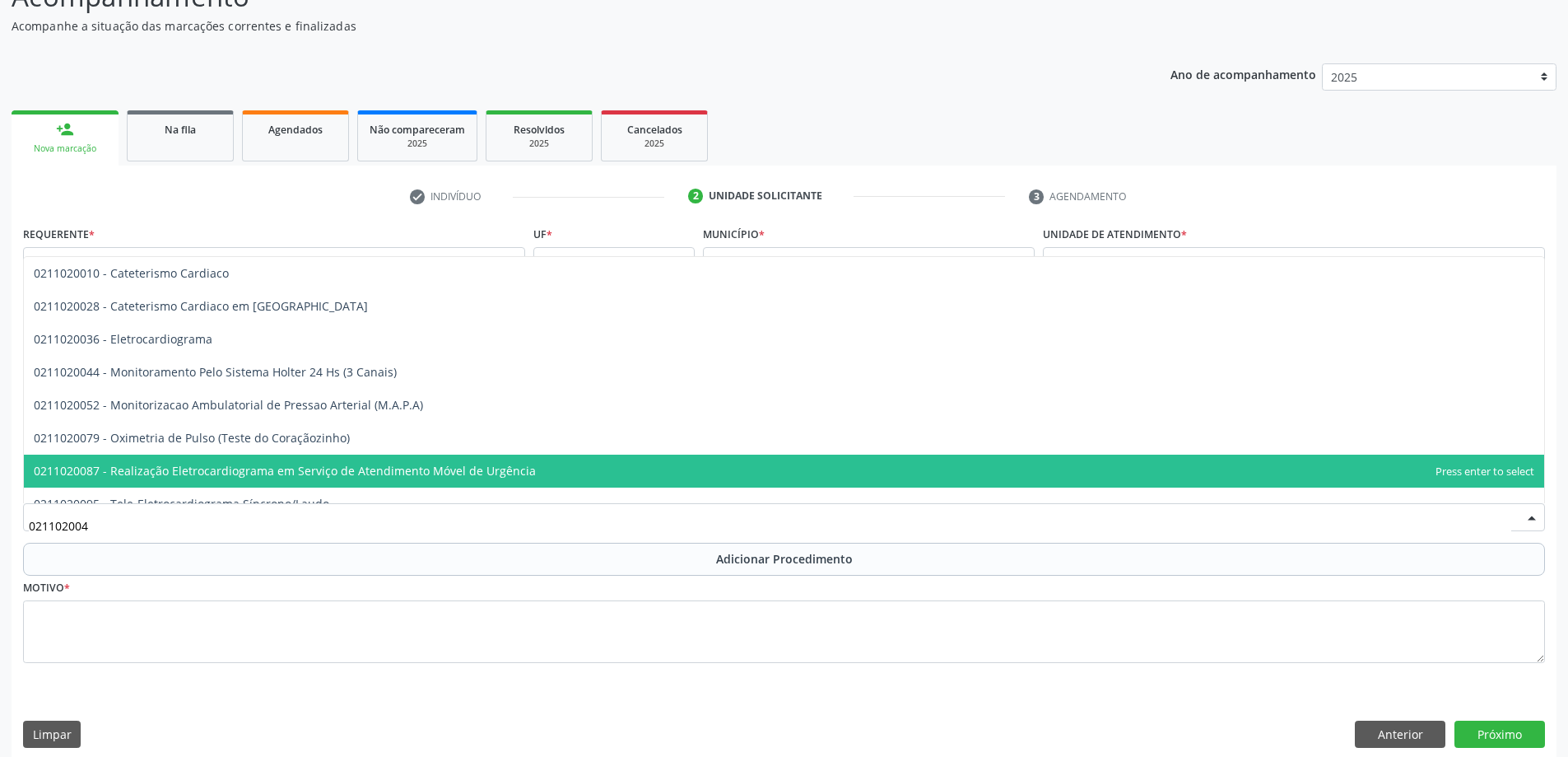
type input "0211020044"
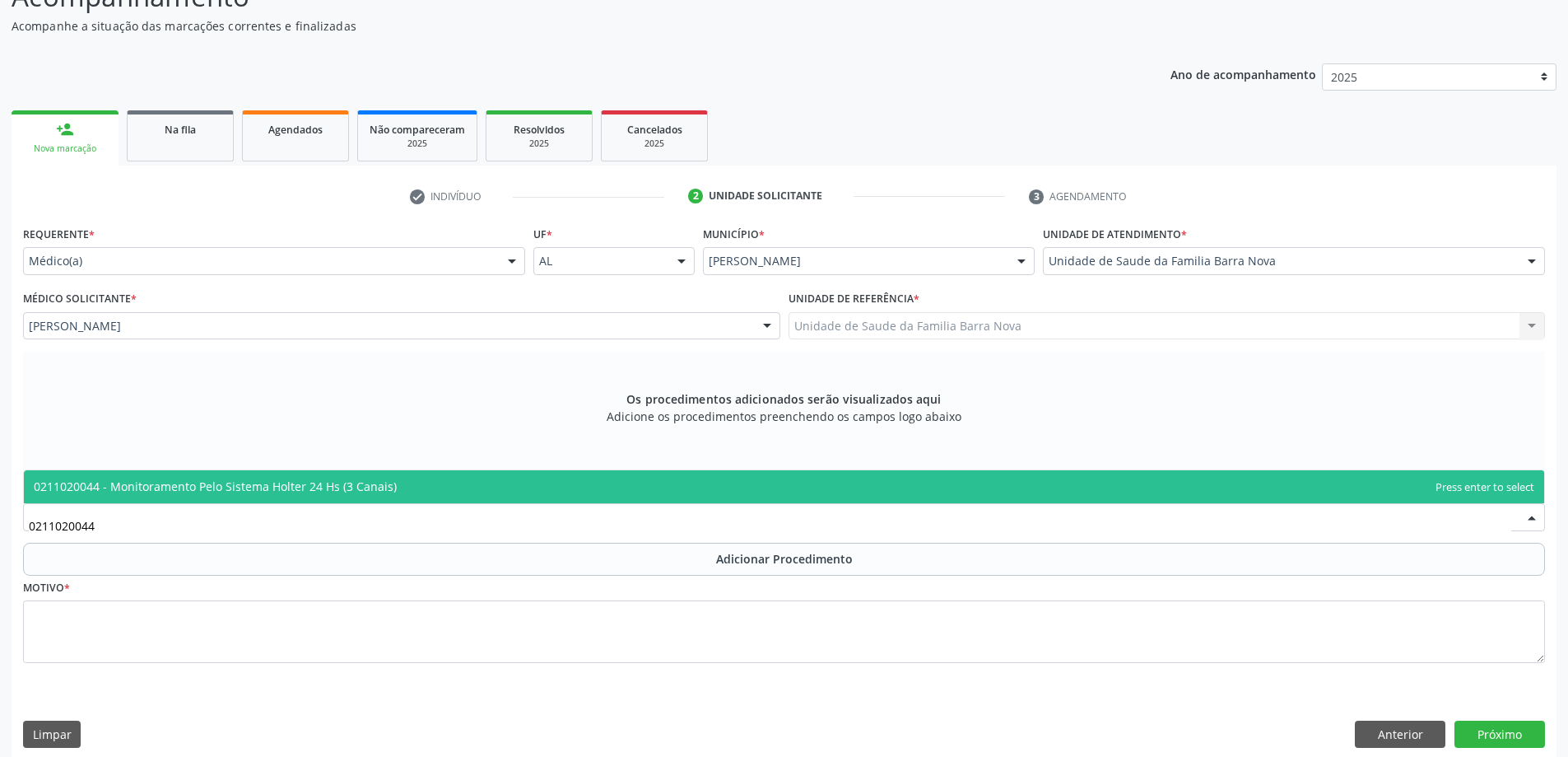
click at [417, 501] on span "0211020044 - Monitoramento Pelo Sistema Holter 24 Hs (3 Canais)" at bounding box center [784, 486] width 1520 height 33
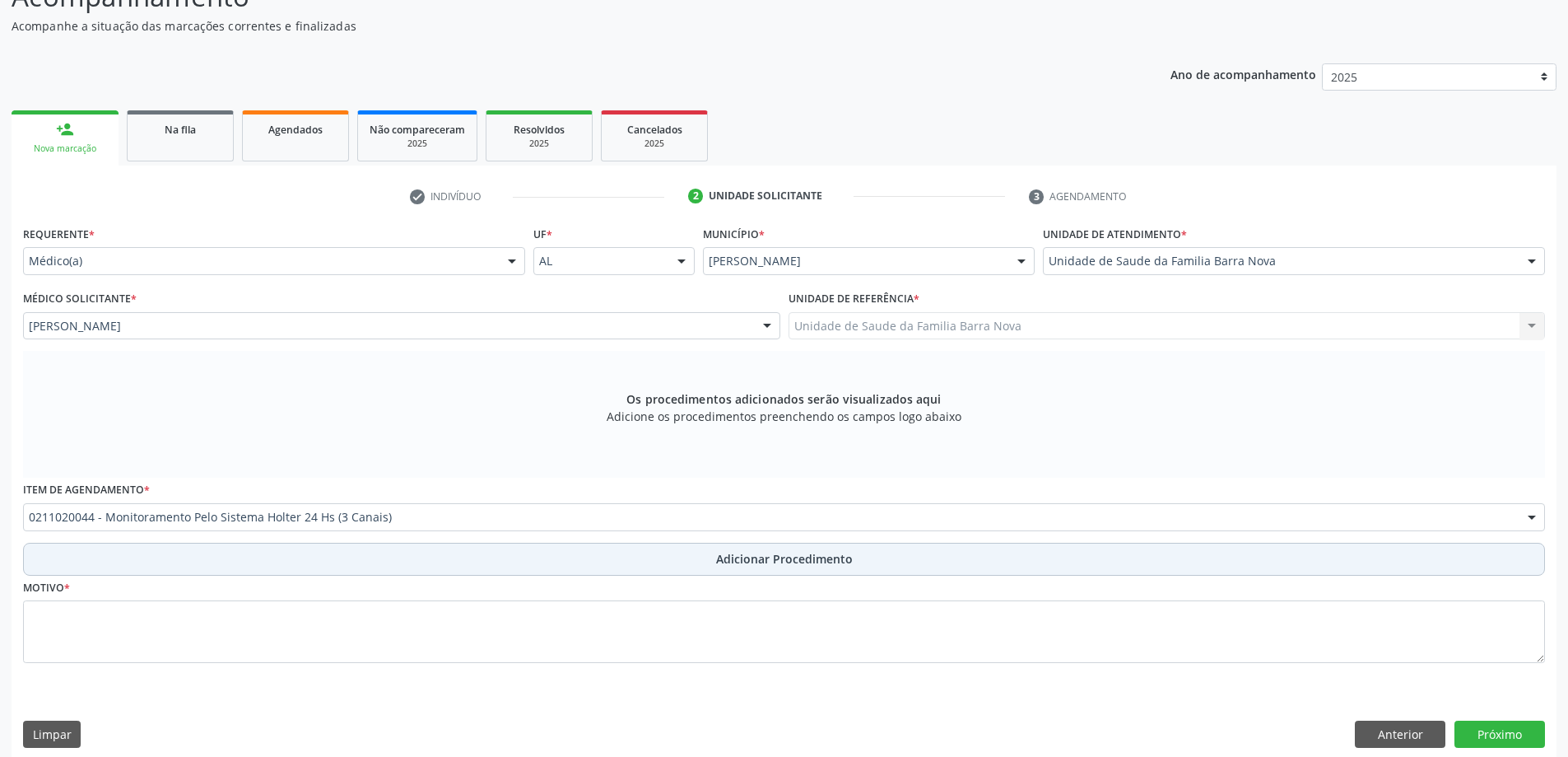
click at [392, 554] on button "Adicionar Procedimento" at bounding box center [784, 559] width 1522 height 33
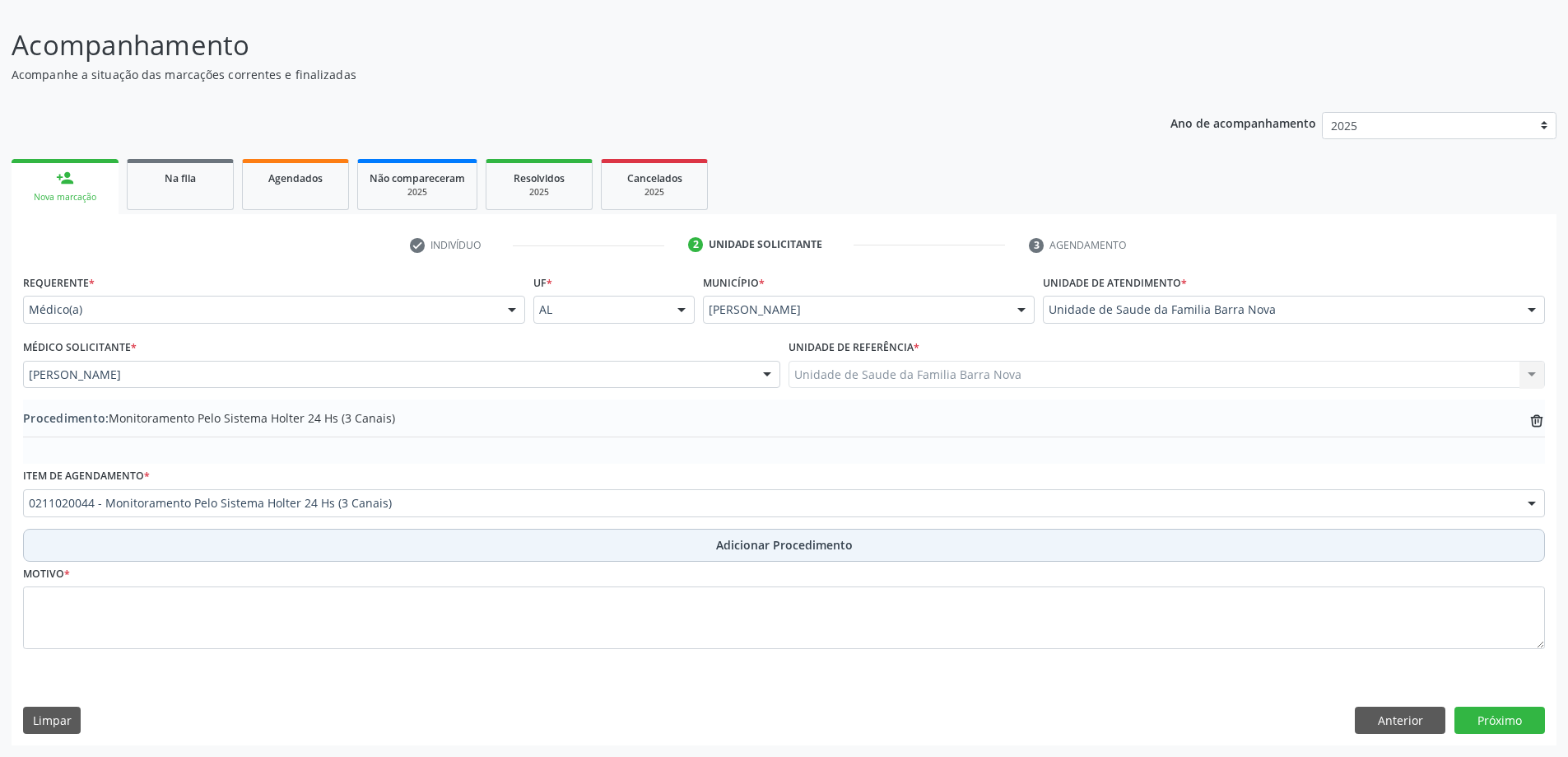
scroll to position [111, 0]
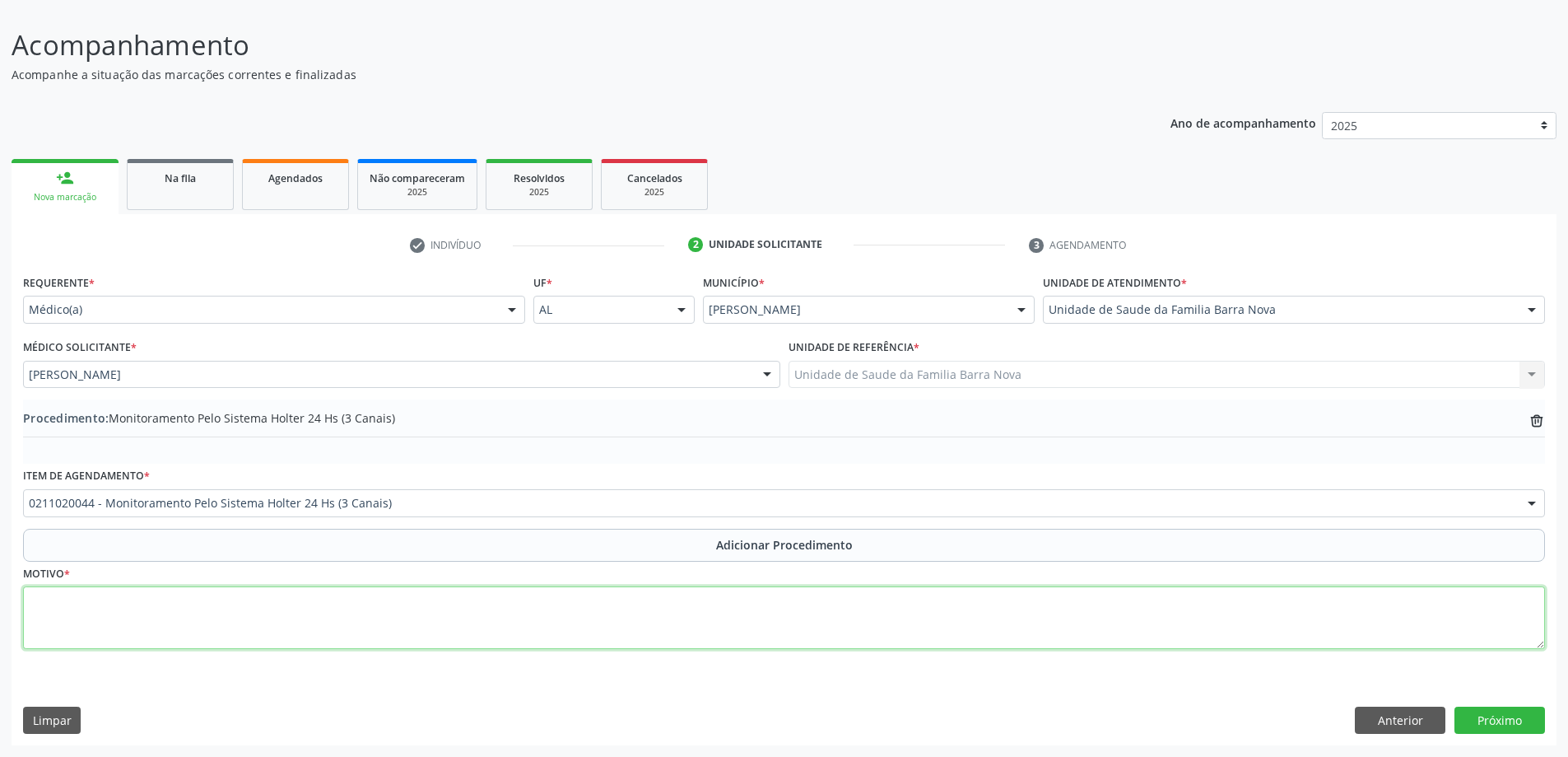
click at [369, 594] on textarea at bounding box center [784, 617] width 1522 height 63
type textarea "CONTROLE CLÍNICO."
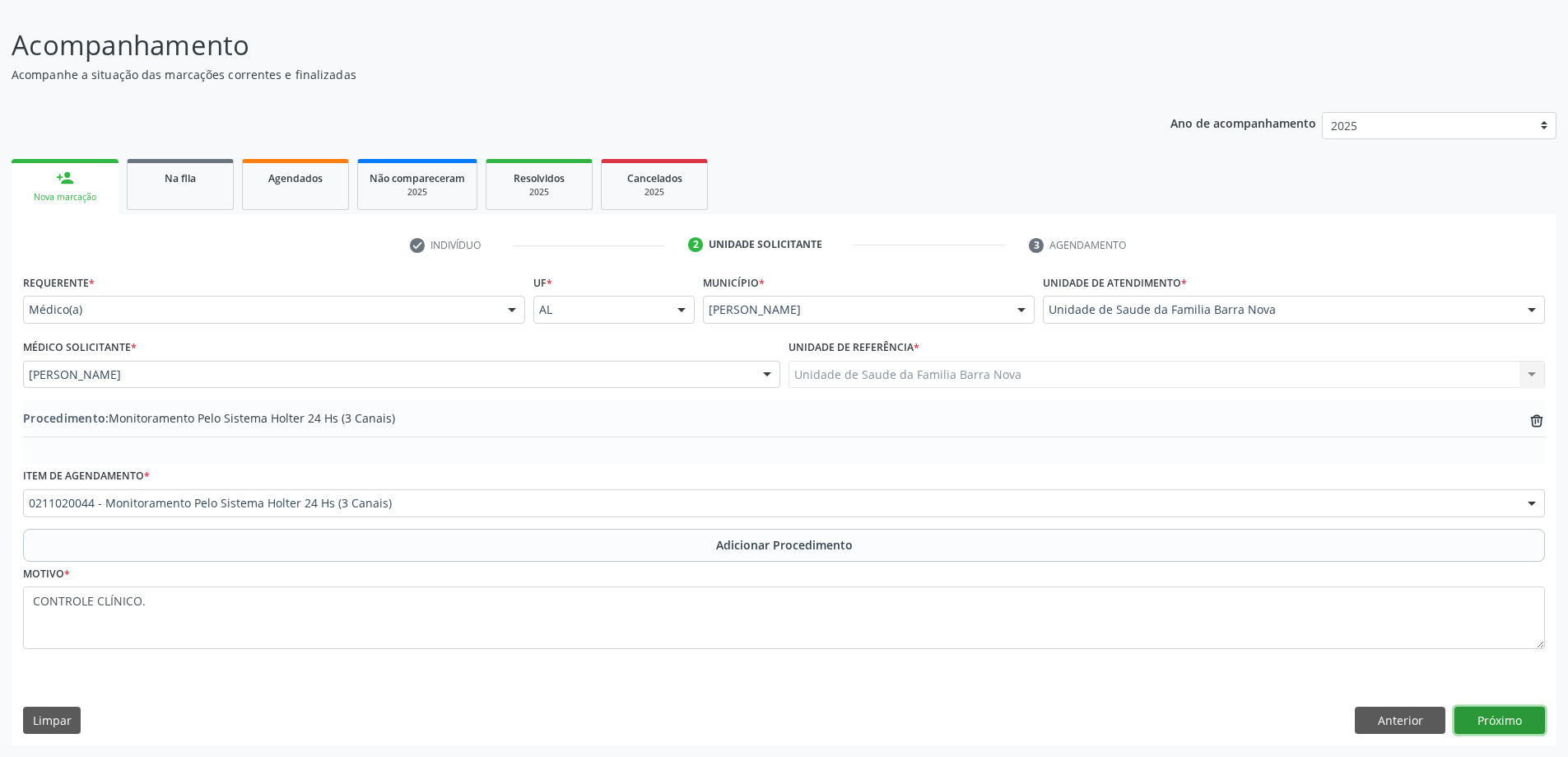
click at [1536, 718] on button "Próximo" at bounding box center [1499, 721] width 90 height 28
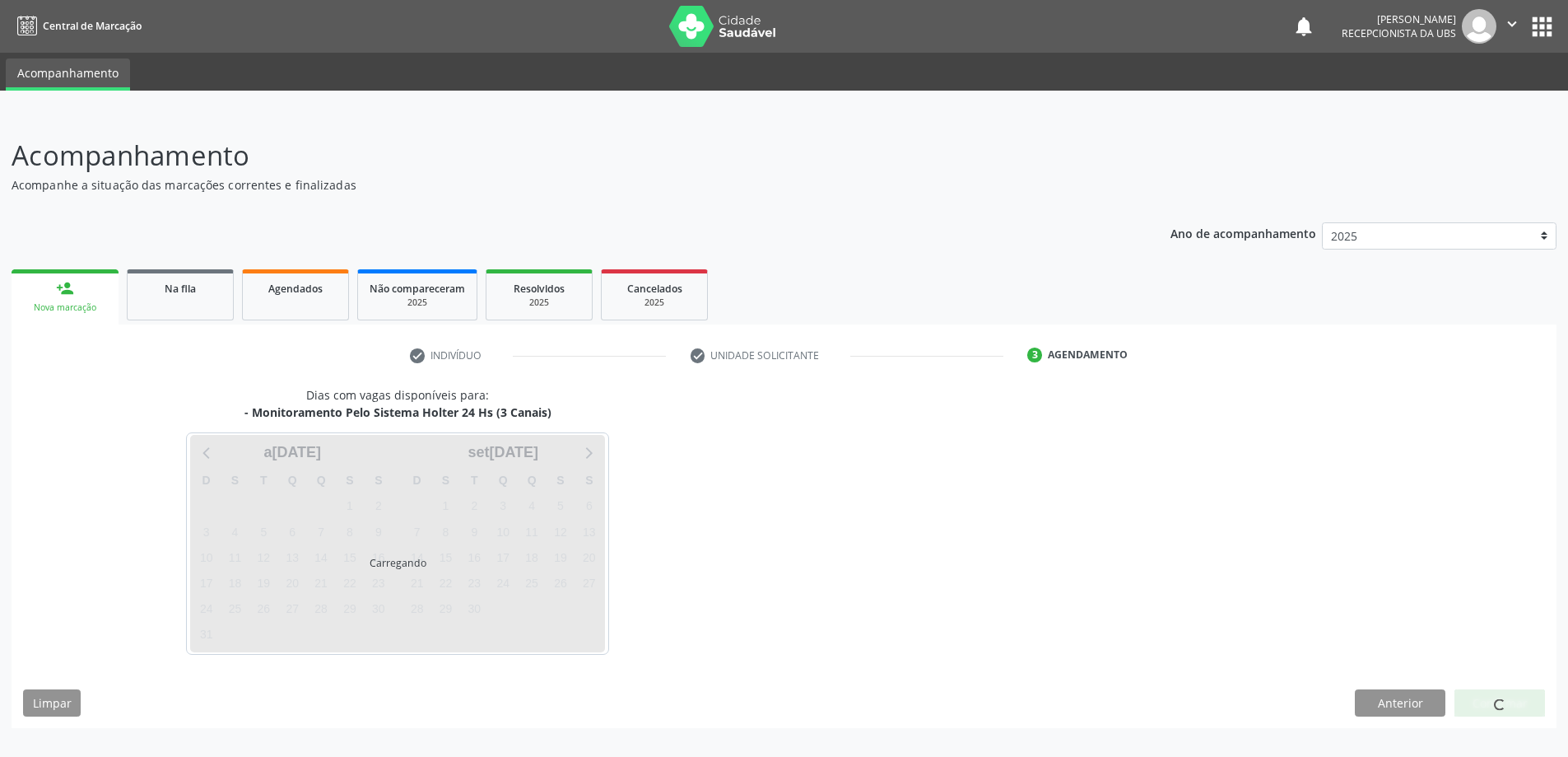
scroll to position [0, 0]
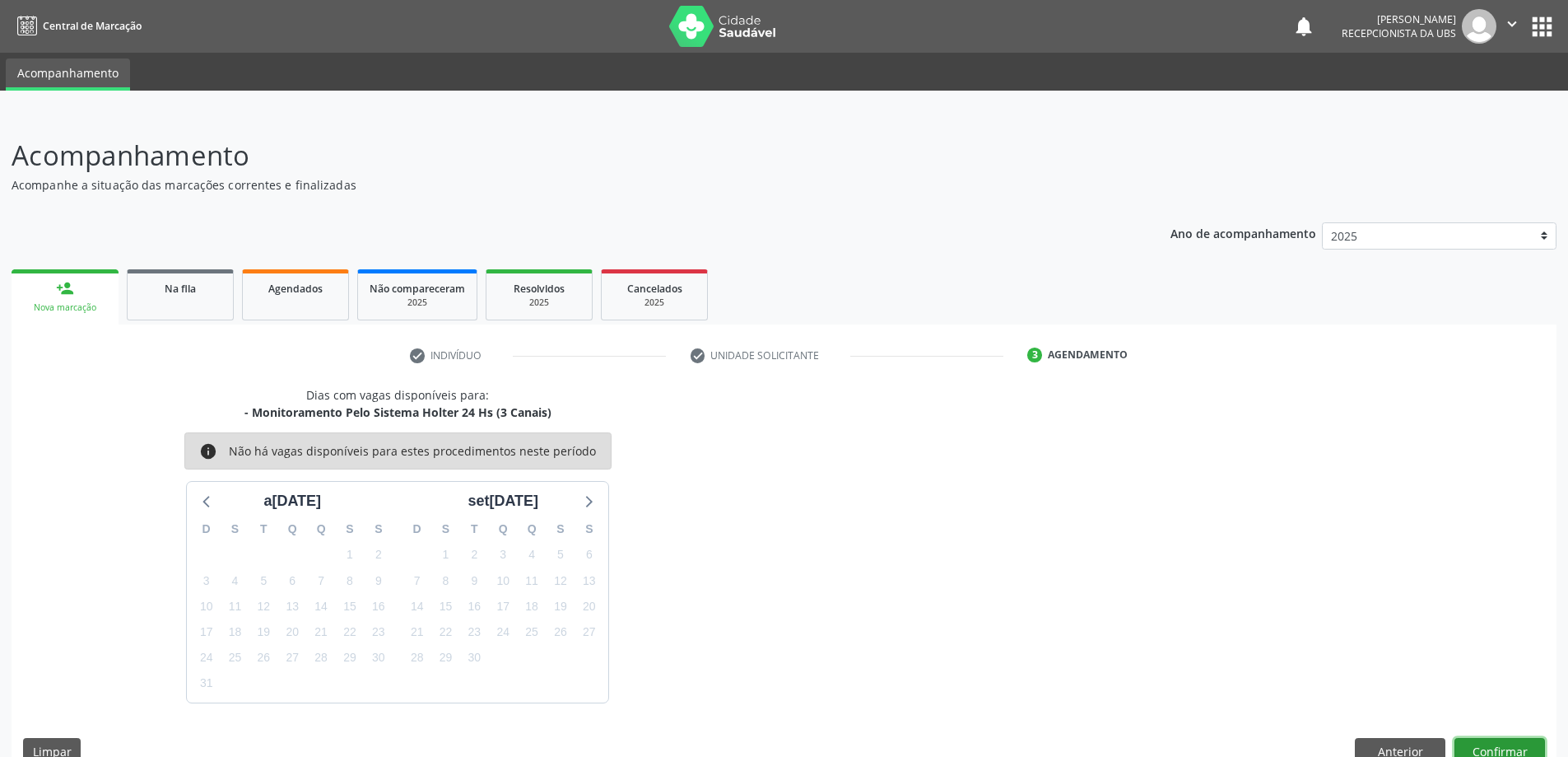
click at [1510, 752] on button "Confirmar" at bounding box center [1499, 752] width 90 height 28
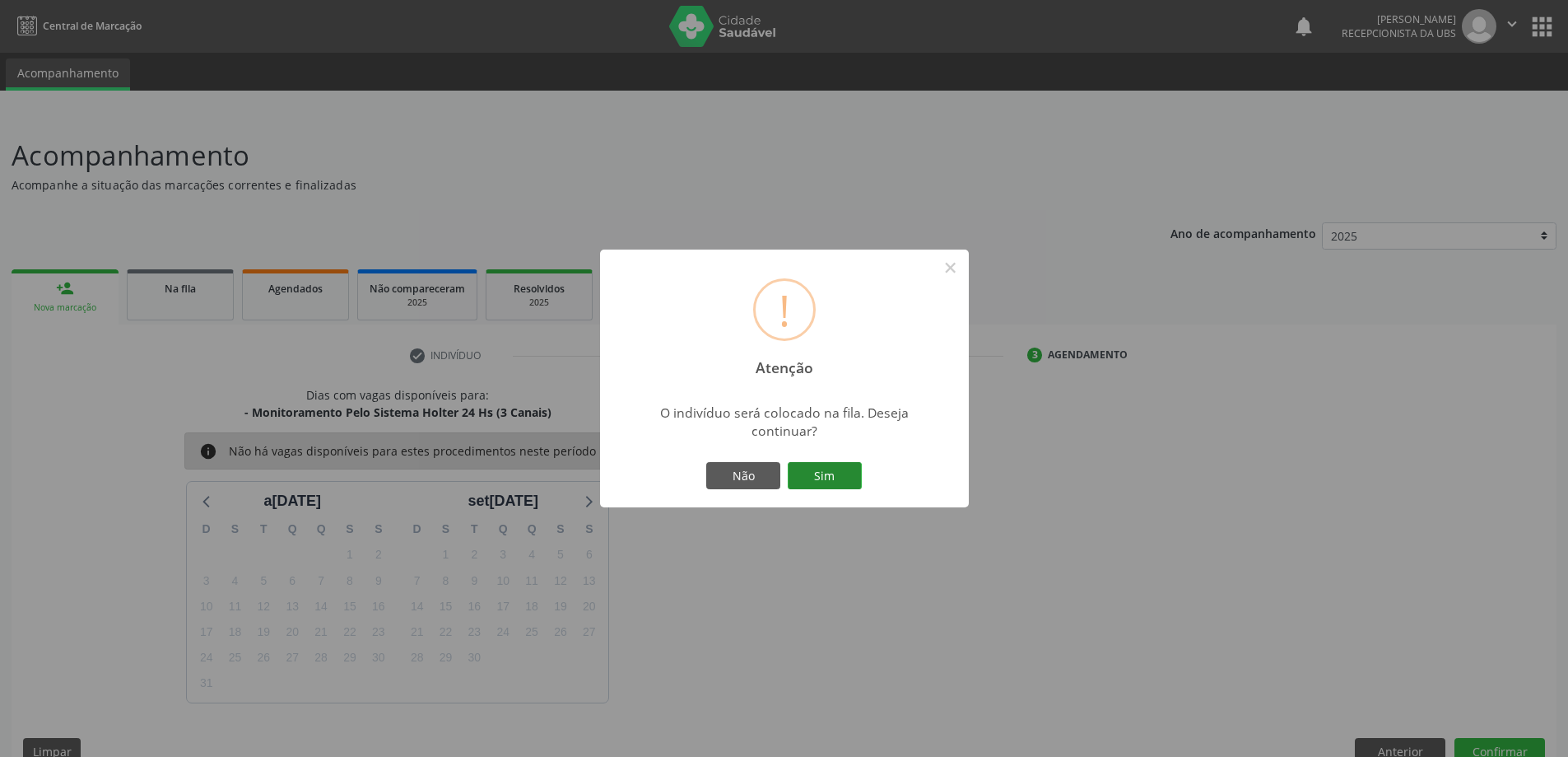
click at [835, 474] on button "Sim" at bounding box center [825, 476] width 74 height 28
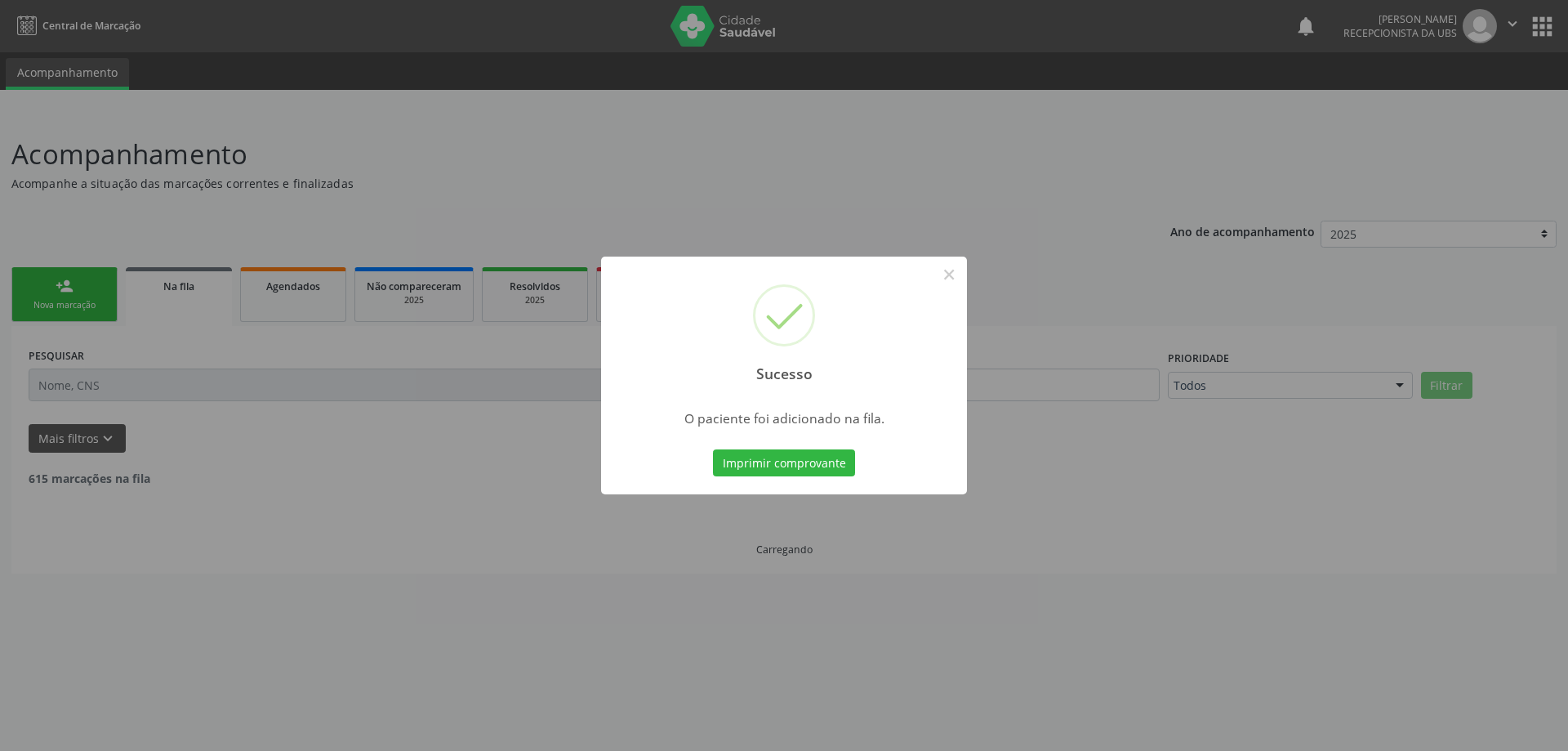
click at [83, 275] on div "Sucesso × O paciente foi adicionado na fila. Imprimir comprovante Cancel" at bounding box center [784, 376] width 1568 height 751
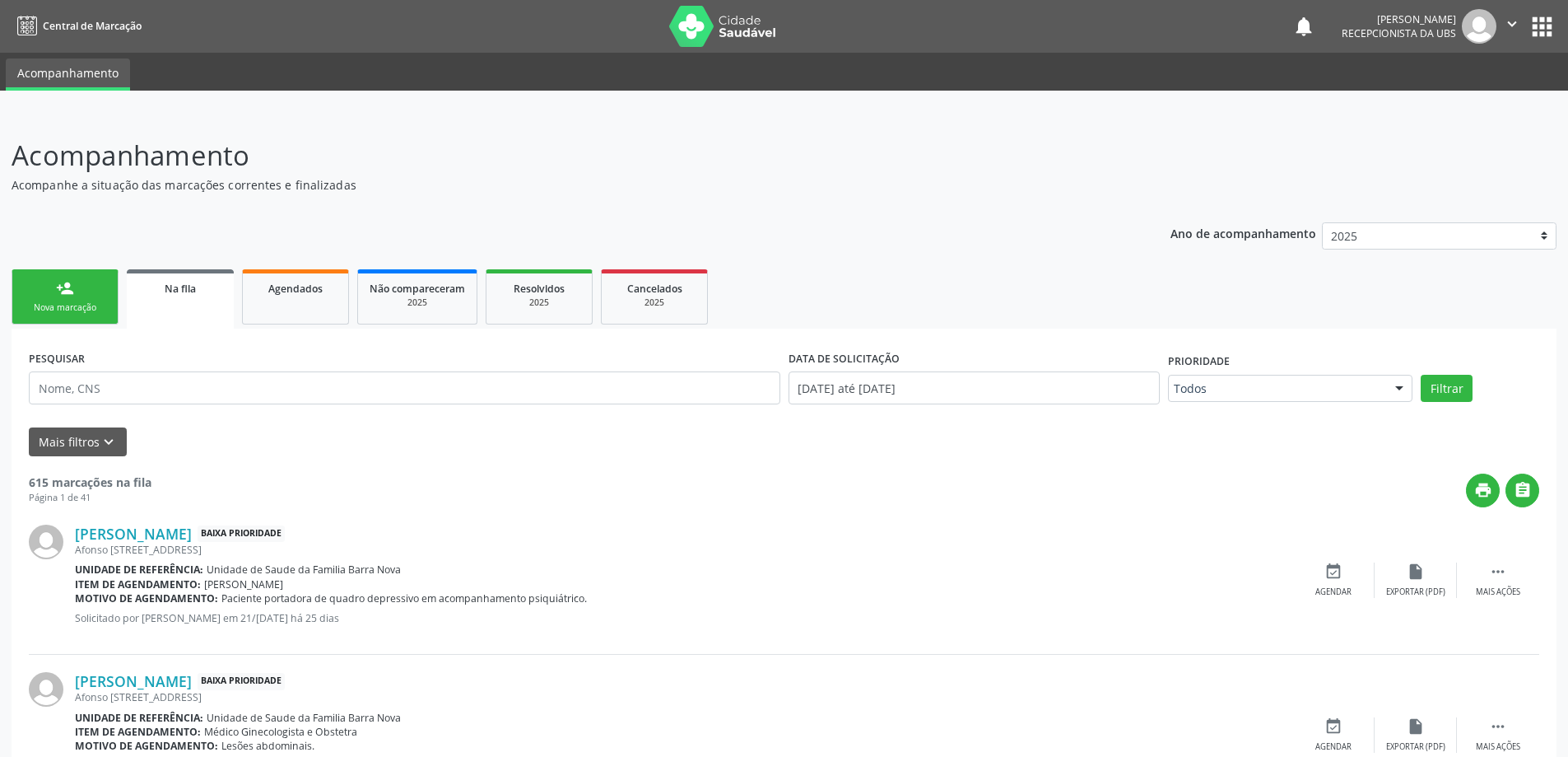
click at [78, 290] on link "person_add Nova marcação" at bounding box center [65, 296] width 107 height 55
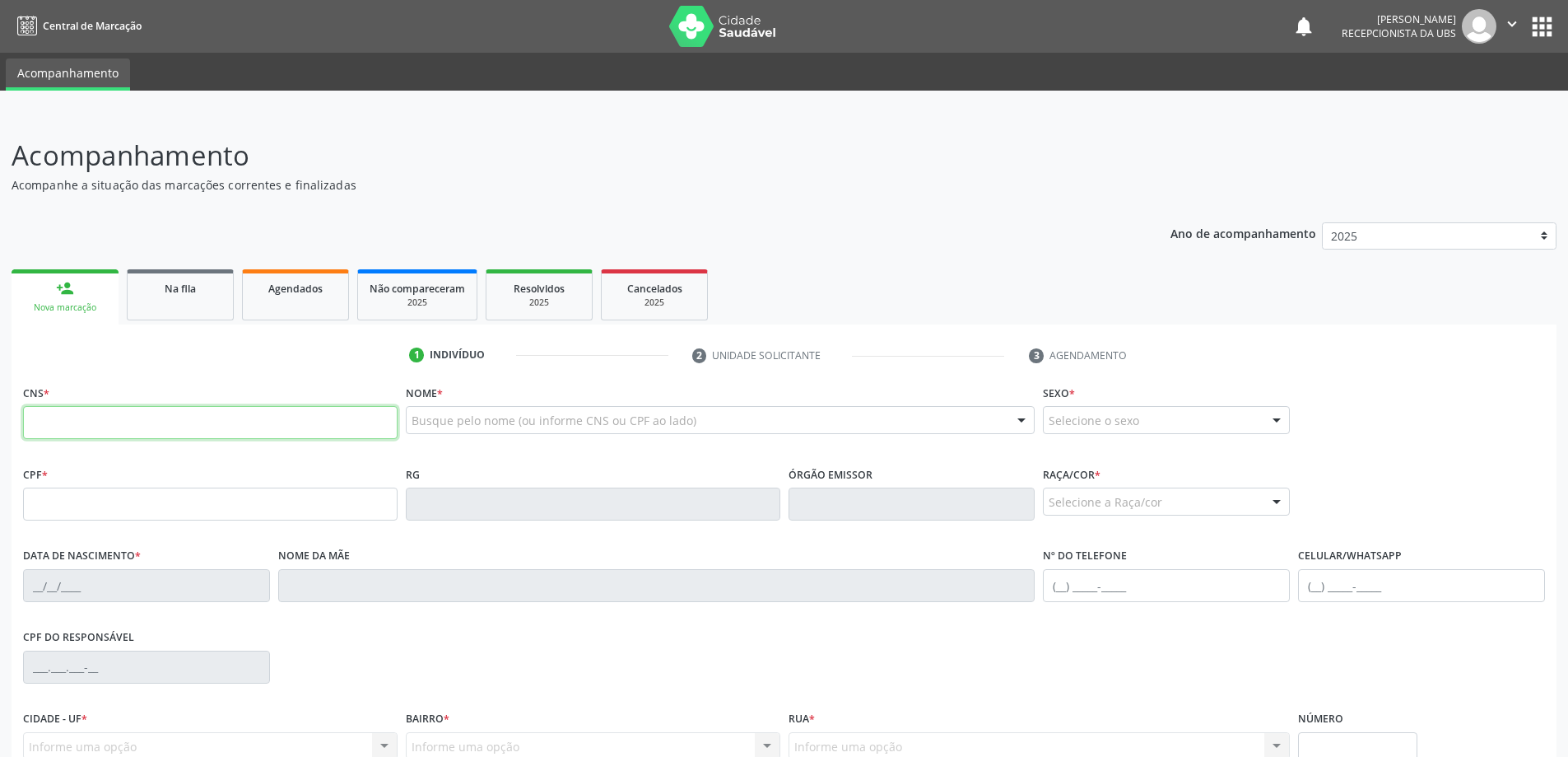
click at [141, 412] on input "text" at bounding box center [210, 422] width 375 height 33
paste input "700 0024 8260 3506"
type input "700 0024 8260 3506"
type input "099.409.084-66"
type input "10/[DATE]"
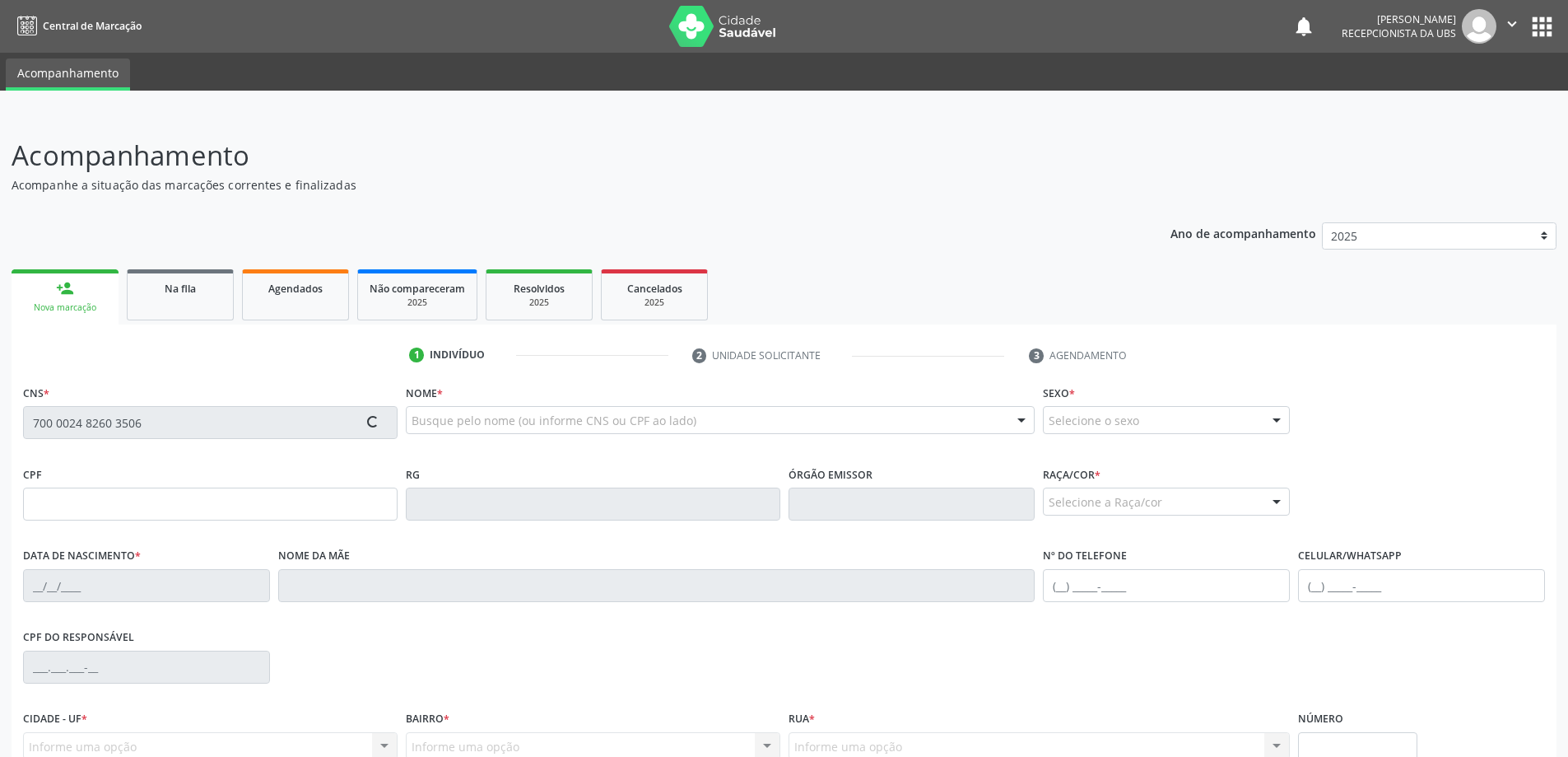
type input "[PERSON_NAME]"
type input "[PHONE_NUMBER]"
type input "166"
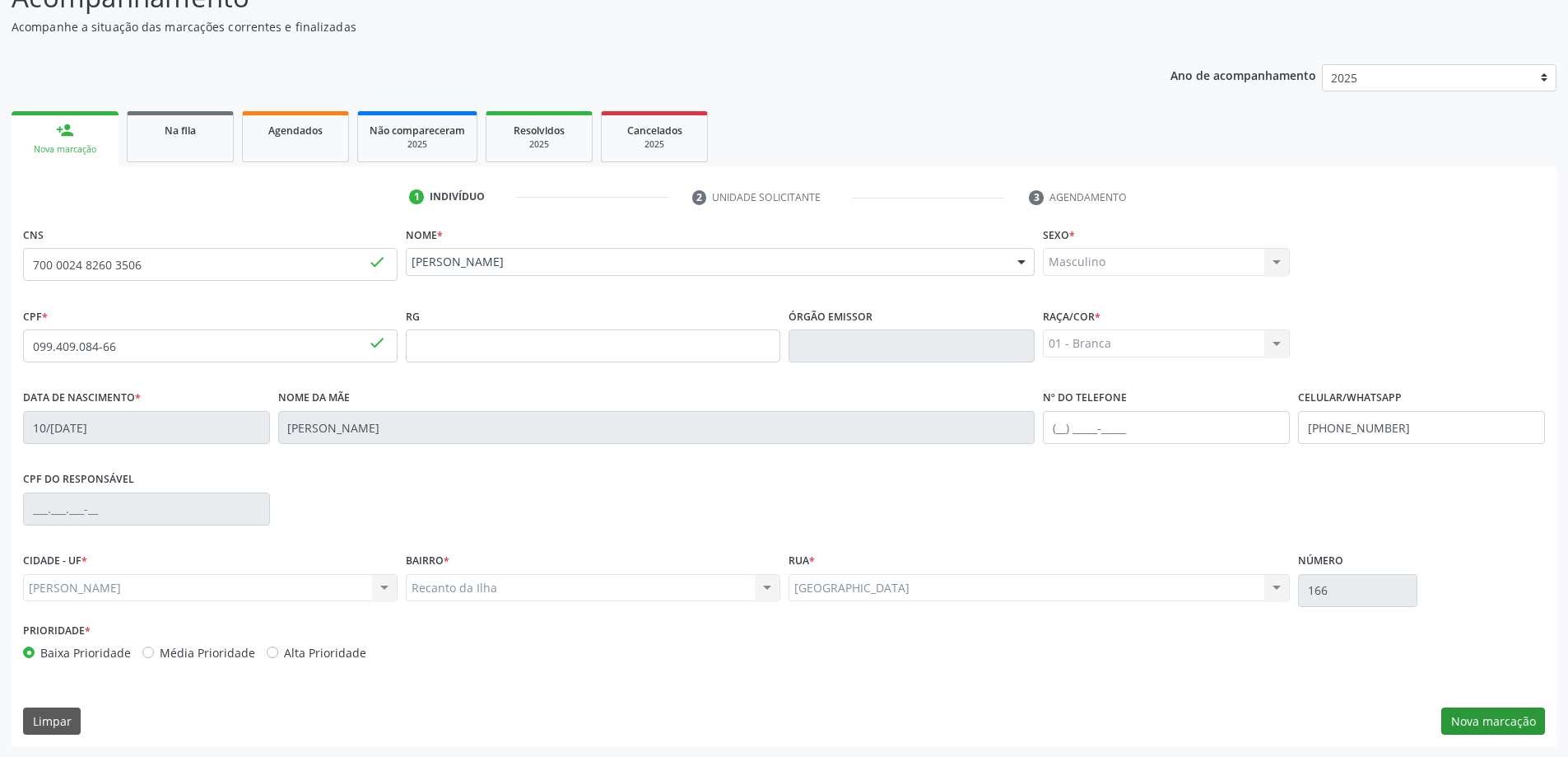
scroll to position [159, 0]
click at [1519, 723] on button "Nova marcação" at bounding box center [1492, 721] width 103 height 28
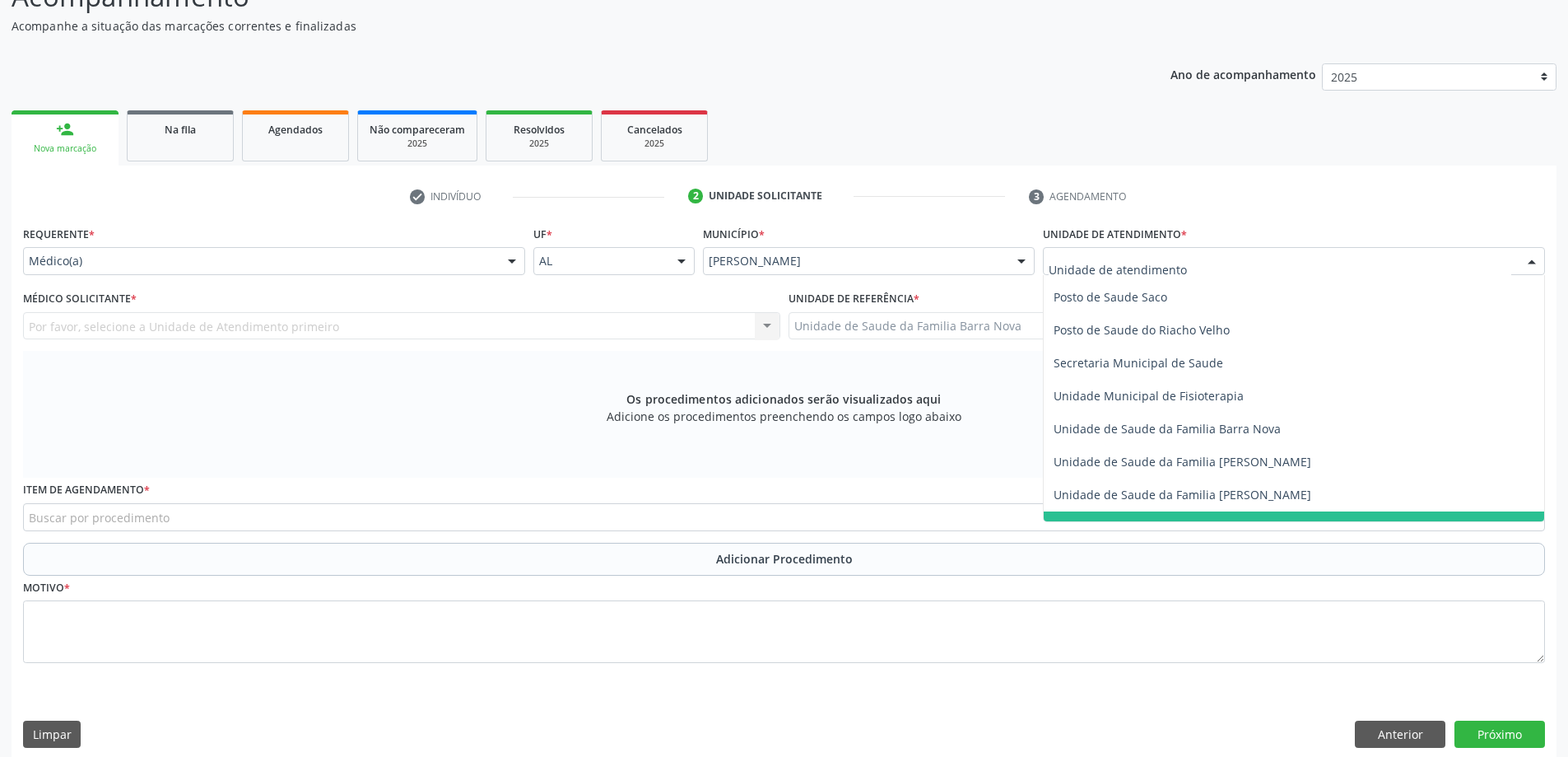
scroll to position [741, 0]
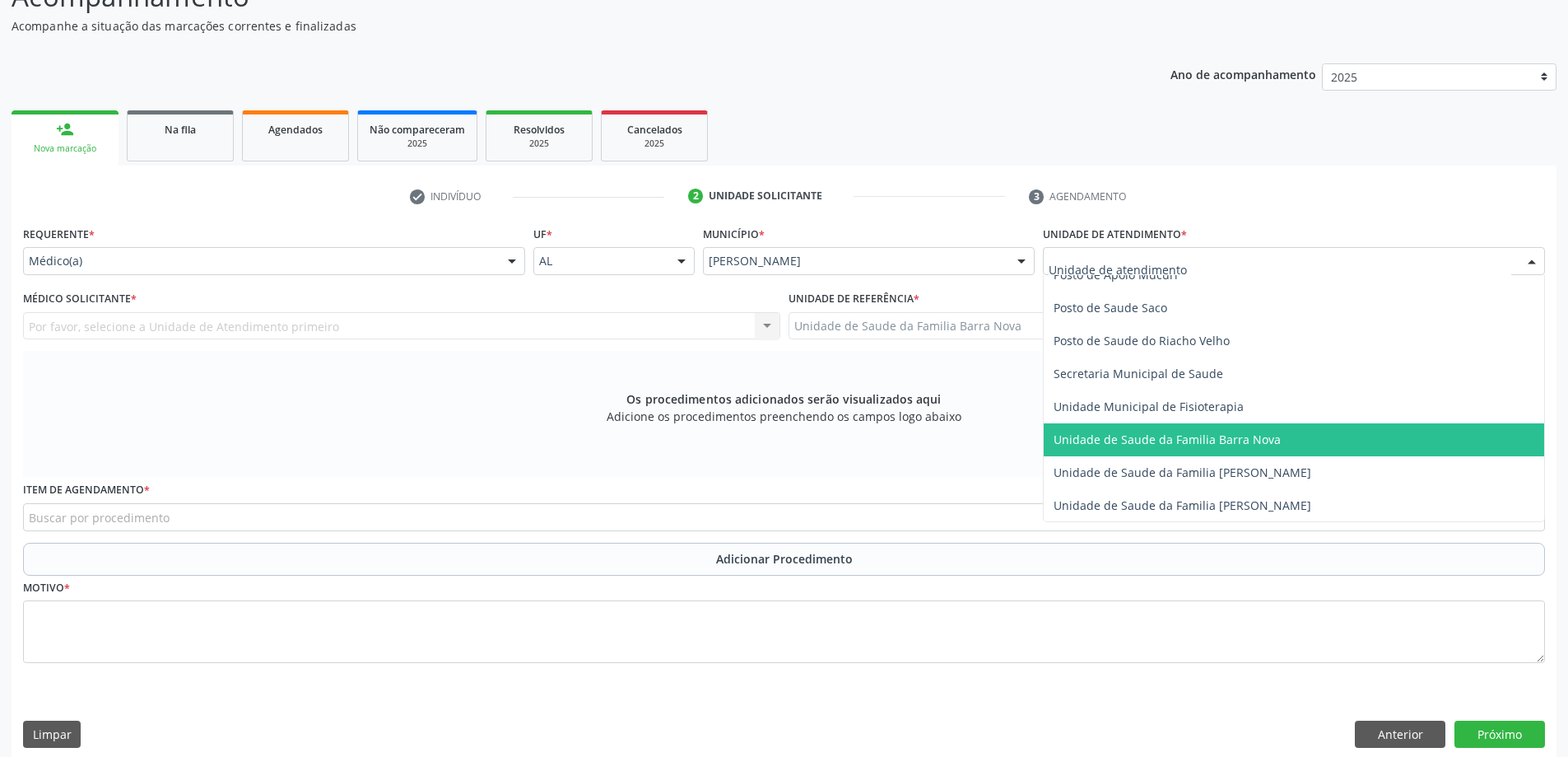
click at [1255, 438] on span "Unidade de Saude da Familia Barra Nova" at bounding box center [1167, 440] width 227 height 16
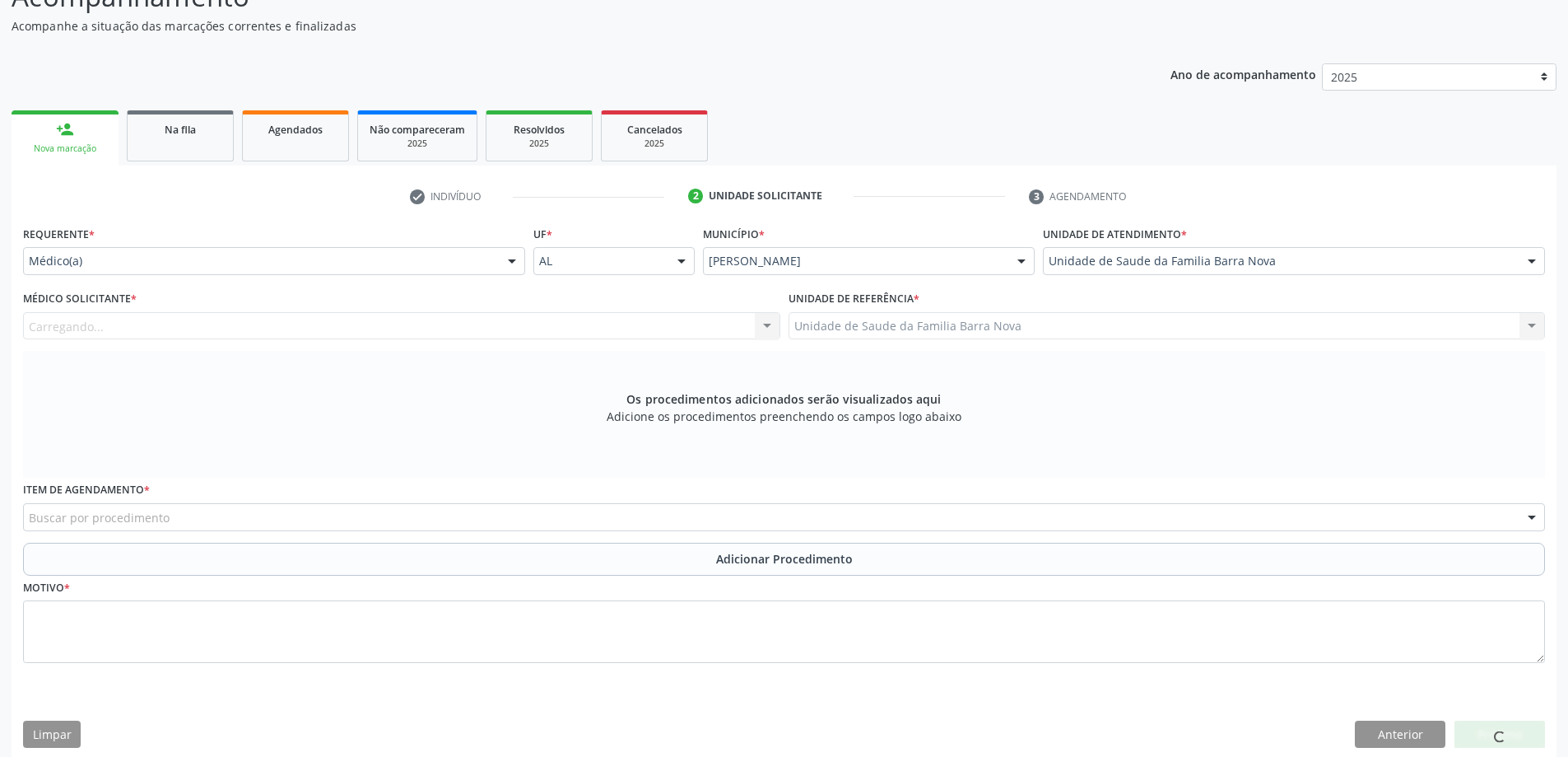
click at [482, 330] on div "Carregando... Nenhum resultado encontrado para: " " Não há nenhuma opção para s…" at bounding box center [401, 326] width 757 height 28
click at [454, 332] on div "Médico solicitante" at bounding box center [401, 326] width 757 height 28
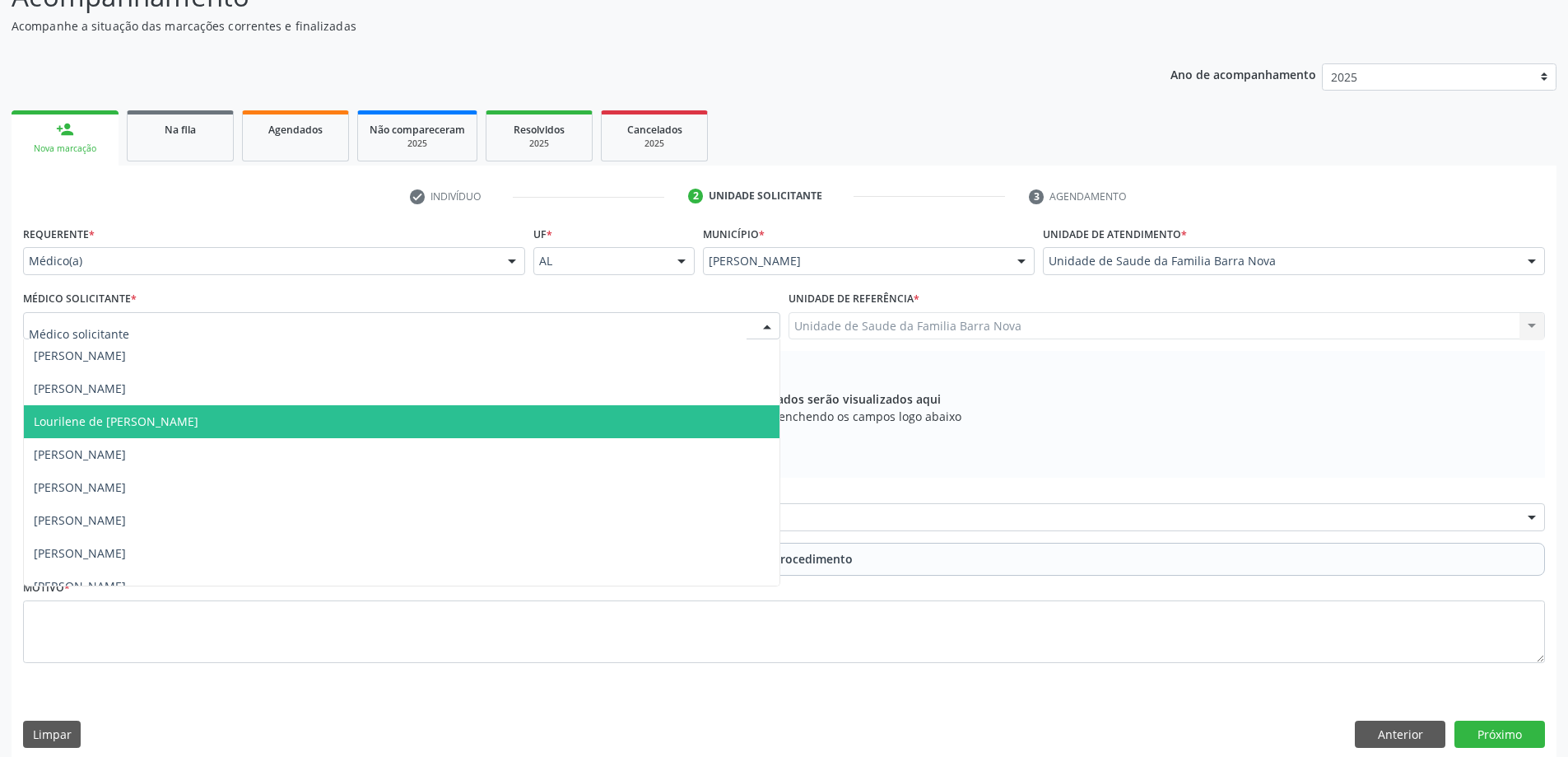
scroll to position [50, 0]
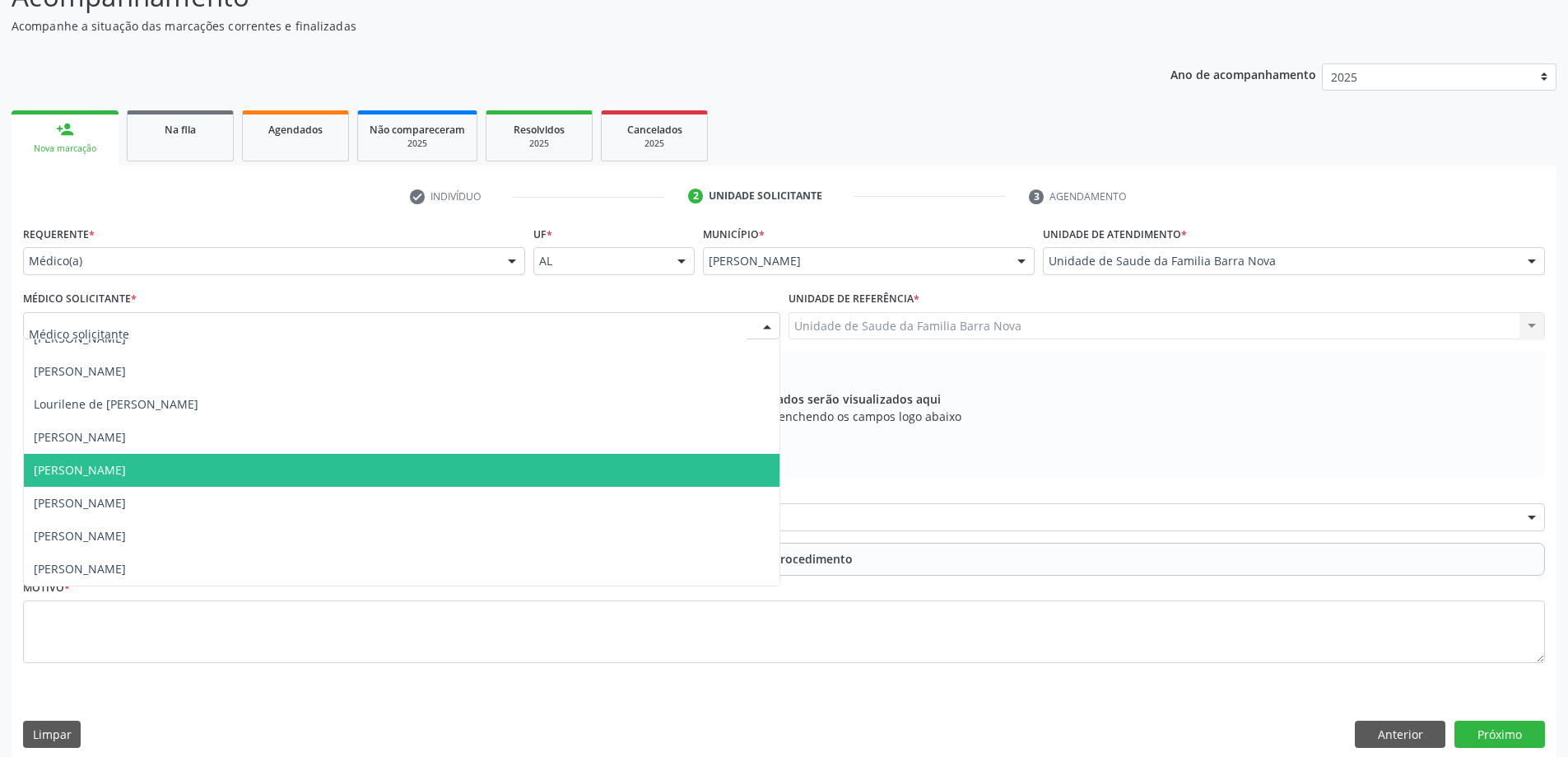
click at [126, 465] on span "[PERSON_NAME]" at bounding box center [80, 470] width 92 height 16
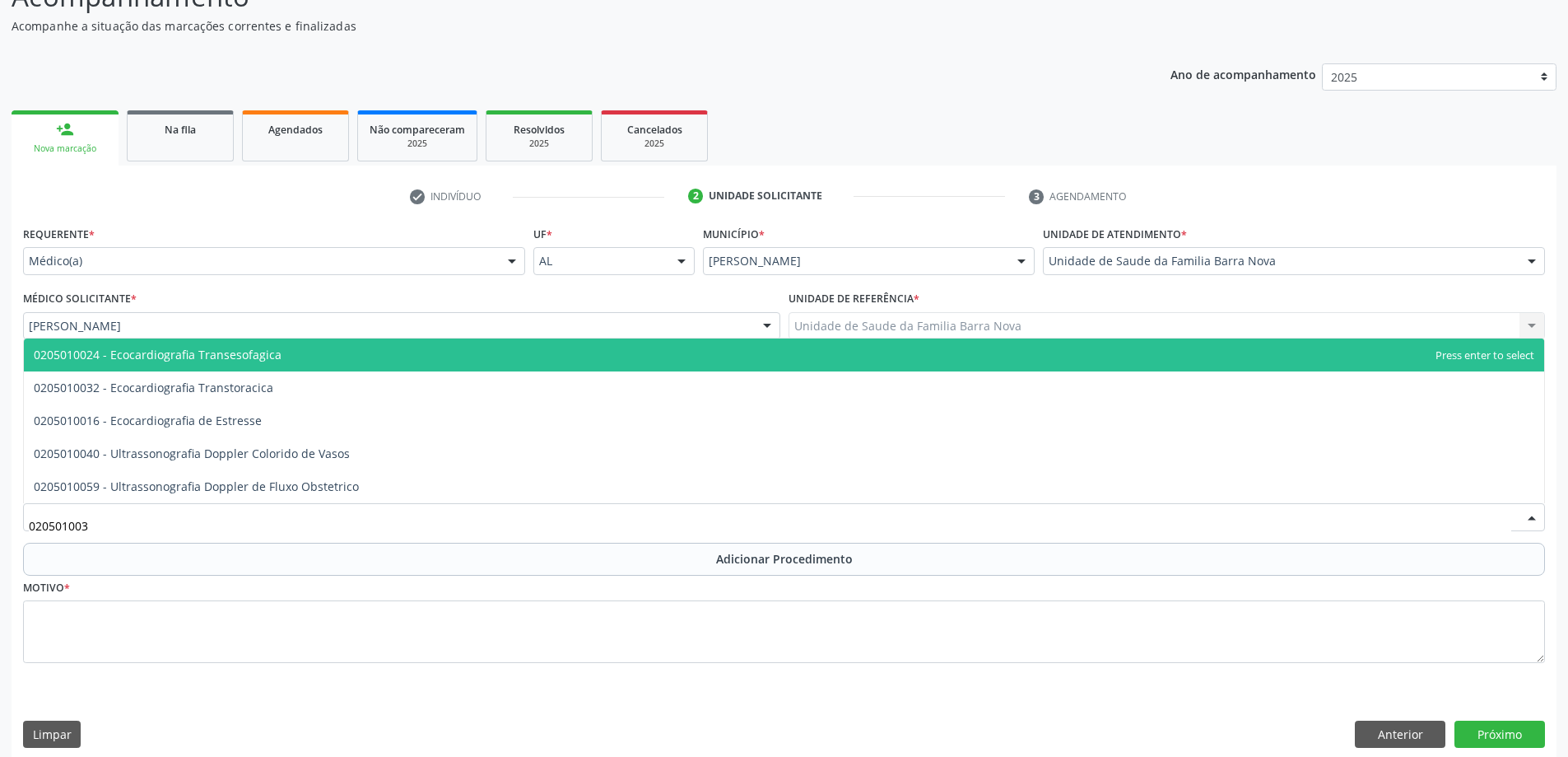
type input "0205010032"
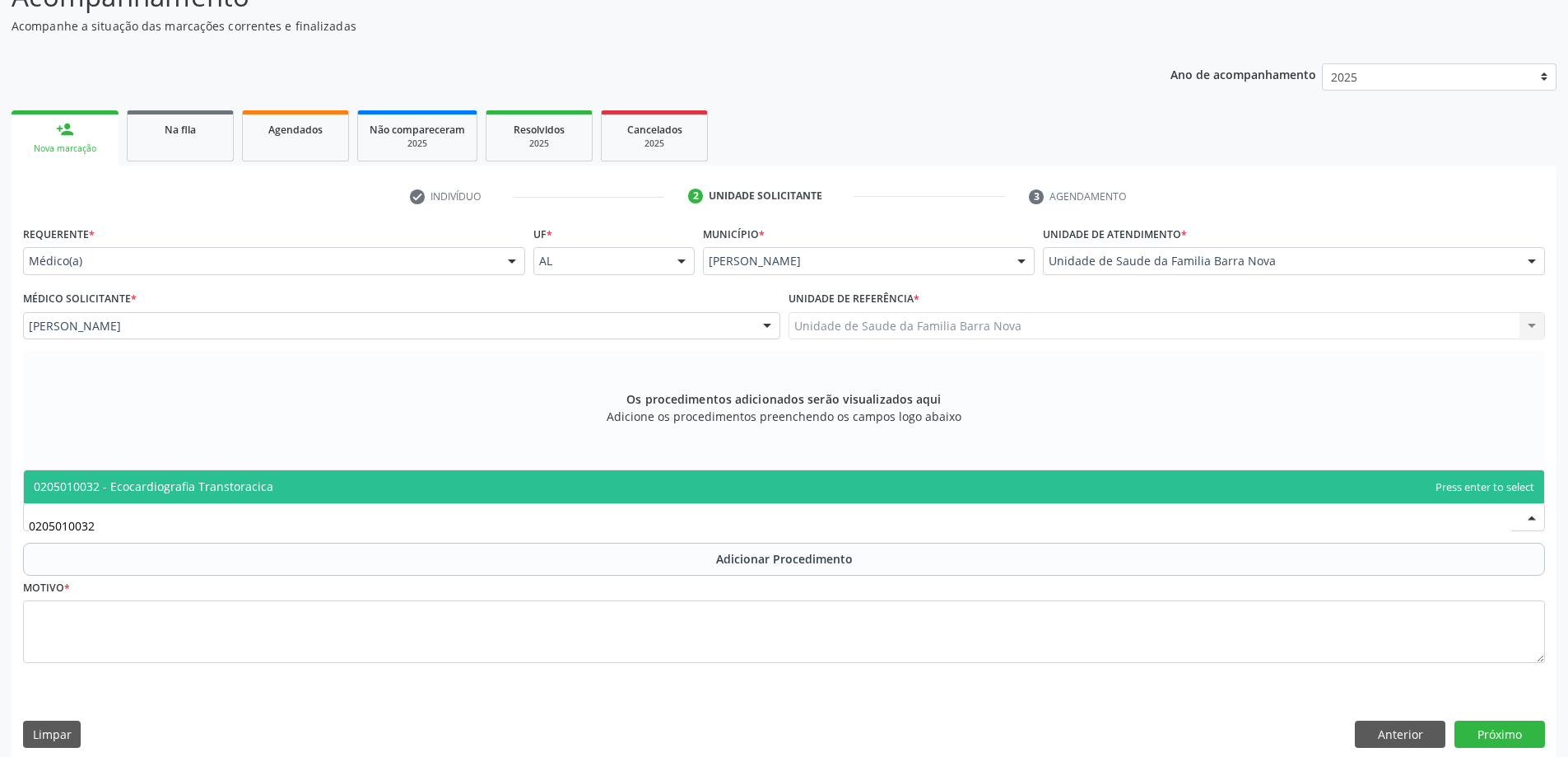
click at [133, 477] on span "0205010032 - Ecocardiografia Transtoracica" at bounding box center [784, 486] width 1520 height 33
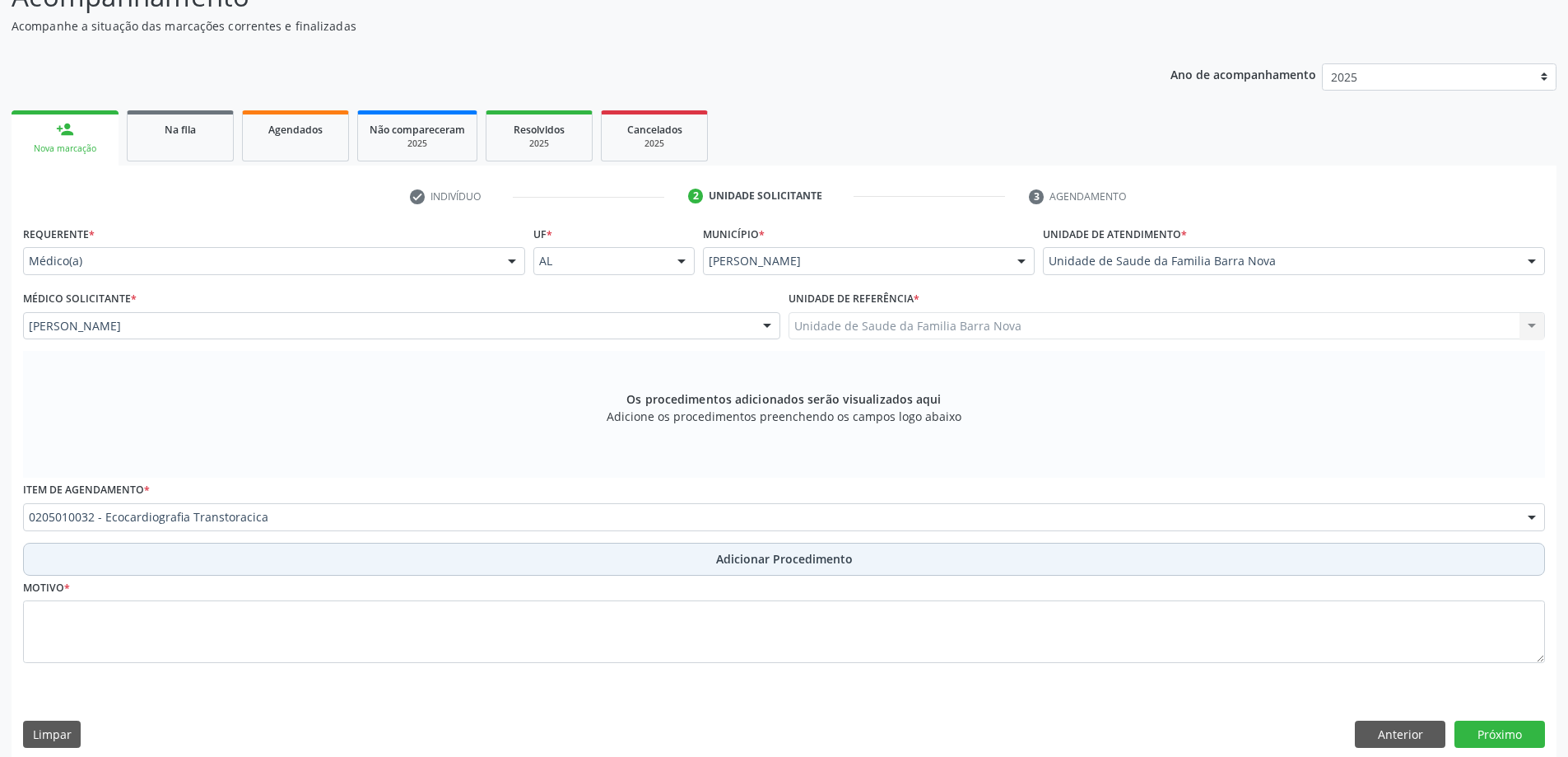
click at [165, 561] on button "Adicionar Procedimento" at bounding box center [784, 559] width 1522 height 33
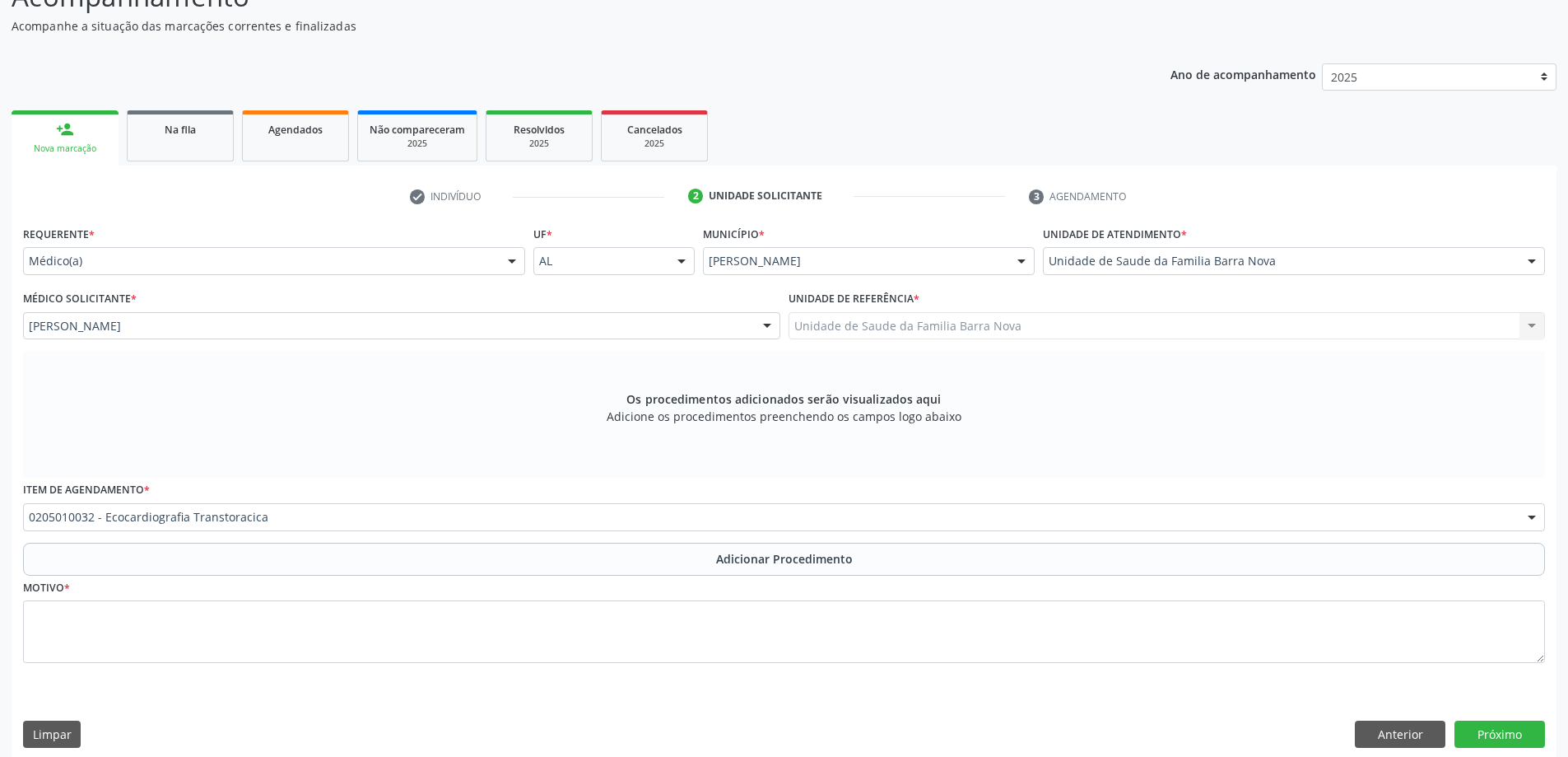
scroll to position [111, 0]
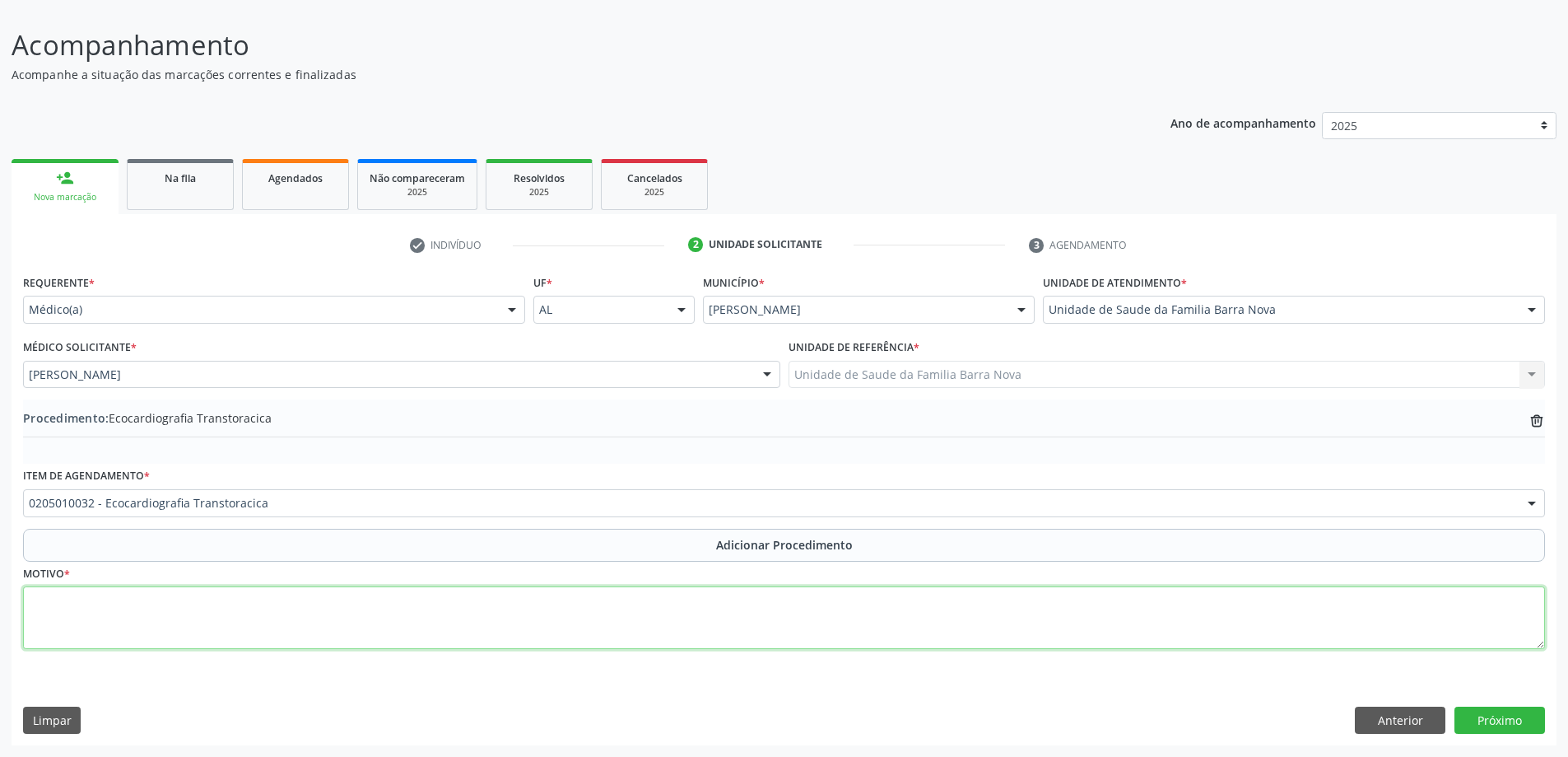
click at [179, 616] on textarea at bounding box center [784, 617] width 1522 height 63
type textarea "CONTROLE CLÍNICO."
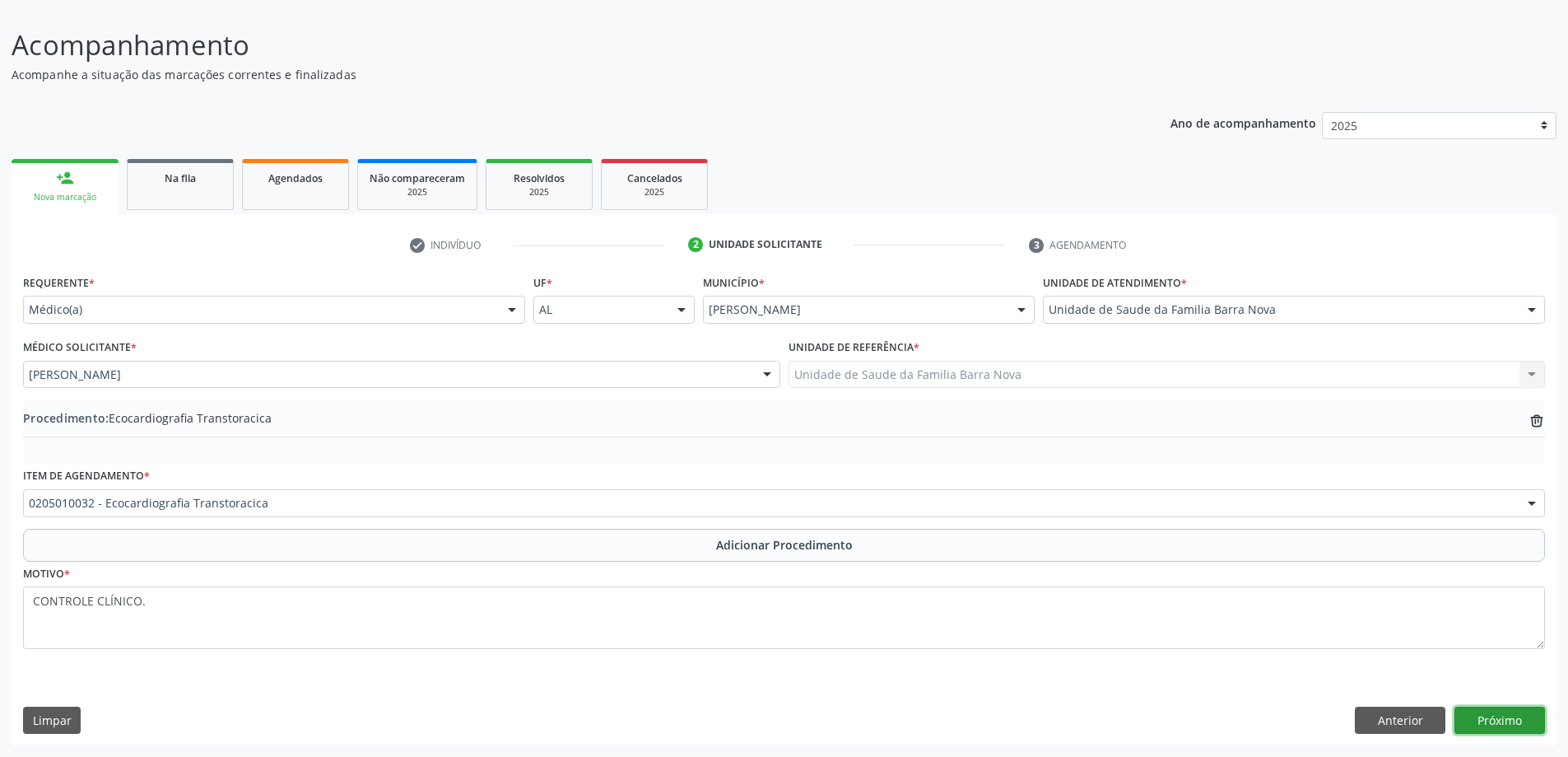
click at [1522, 714] on button "Próximo" at bounding box center [1499, 721] width 90 height 28
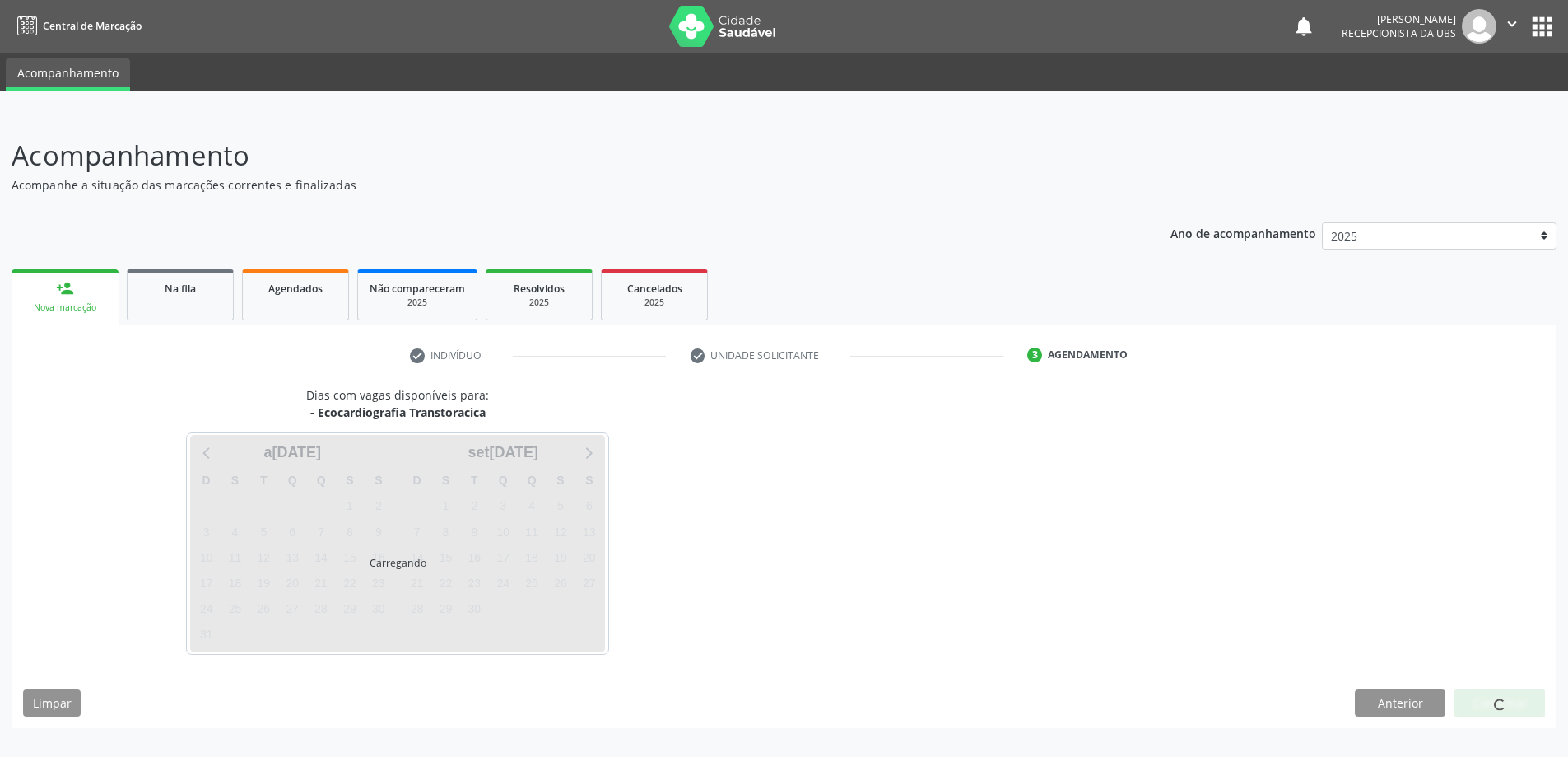
scroll to position [0, 0]
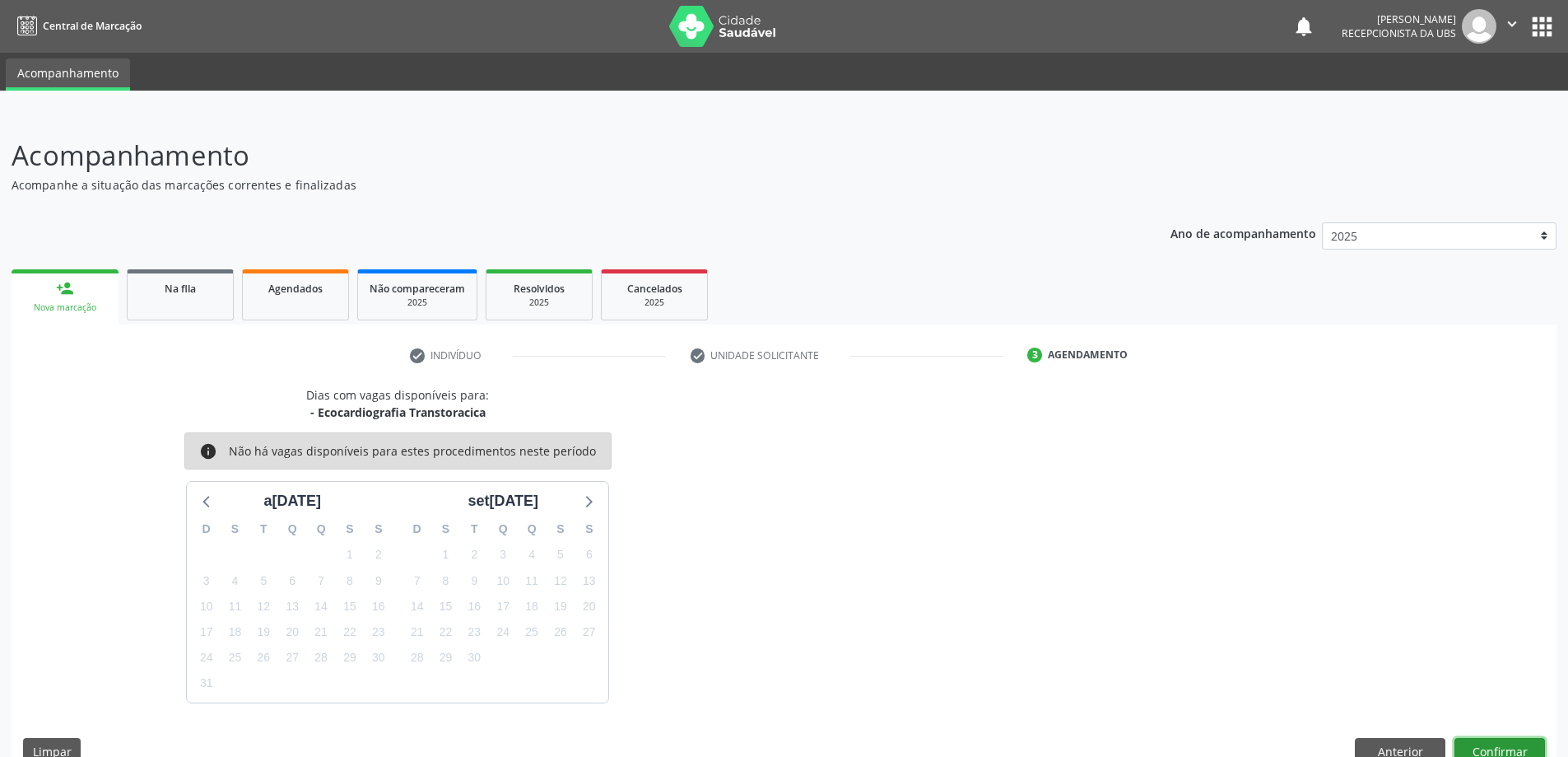
click at [1513, 738] on button "Confirmar" at bounding box center [1499, 752] width 90 height 28
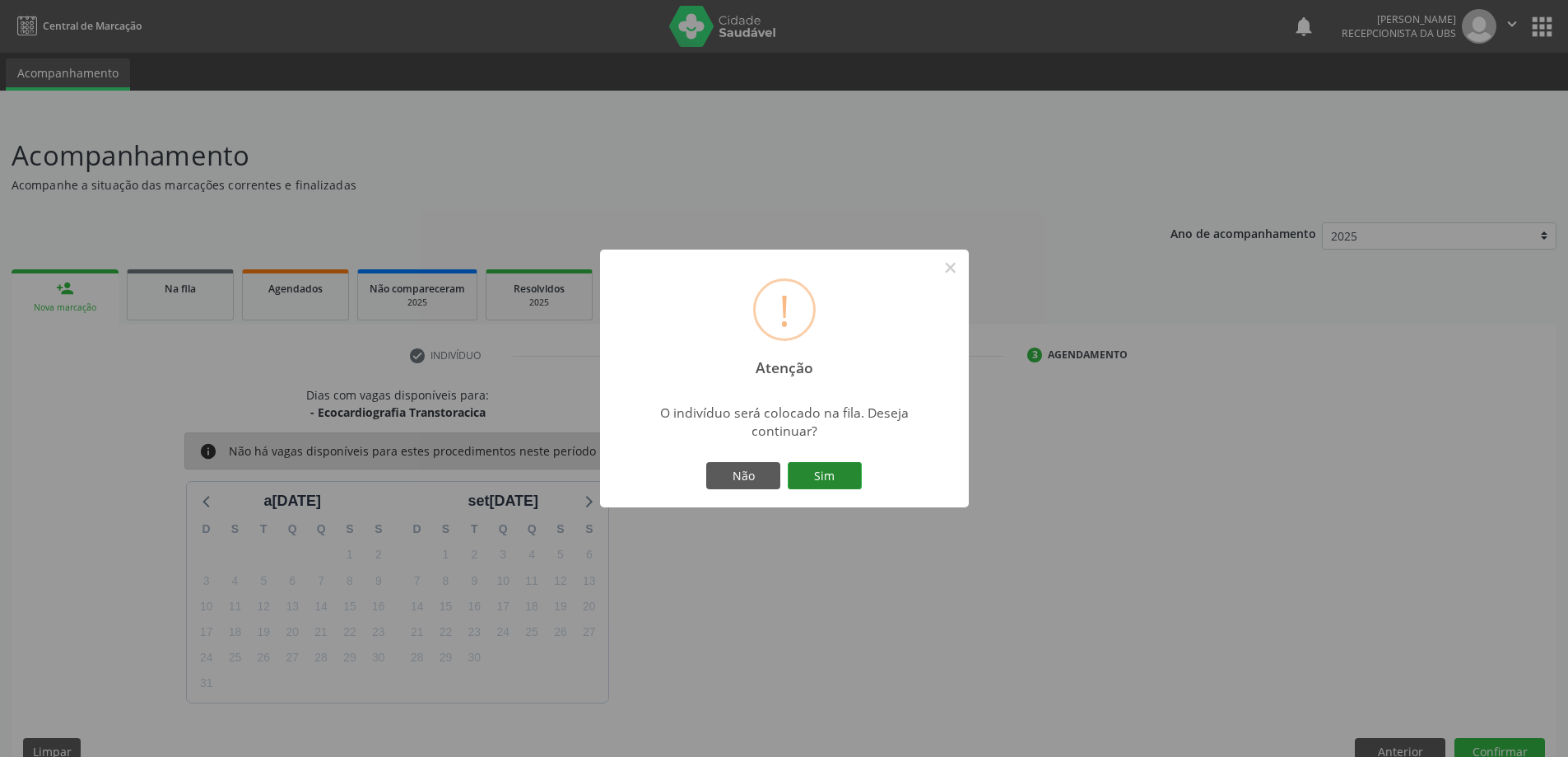
click at [794, 462] on button "Sim" at bounding box center [825, 476] width 74 height 28
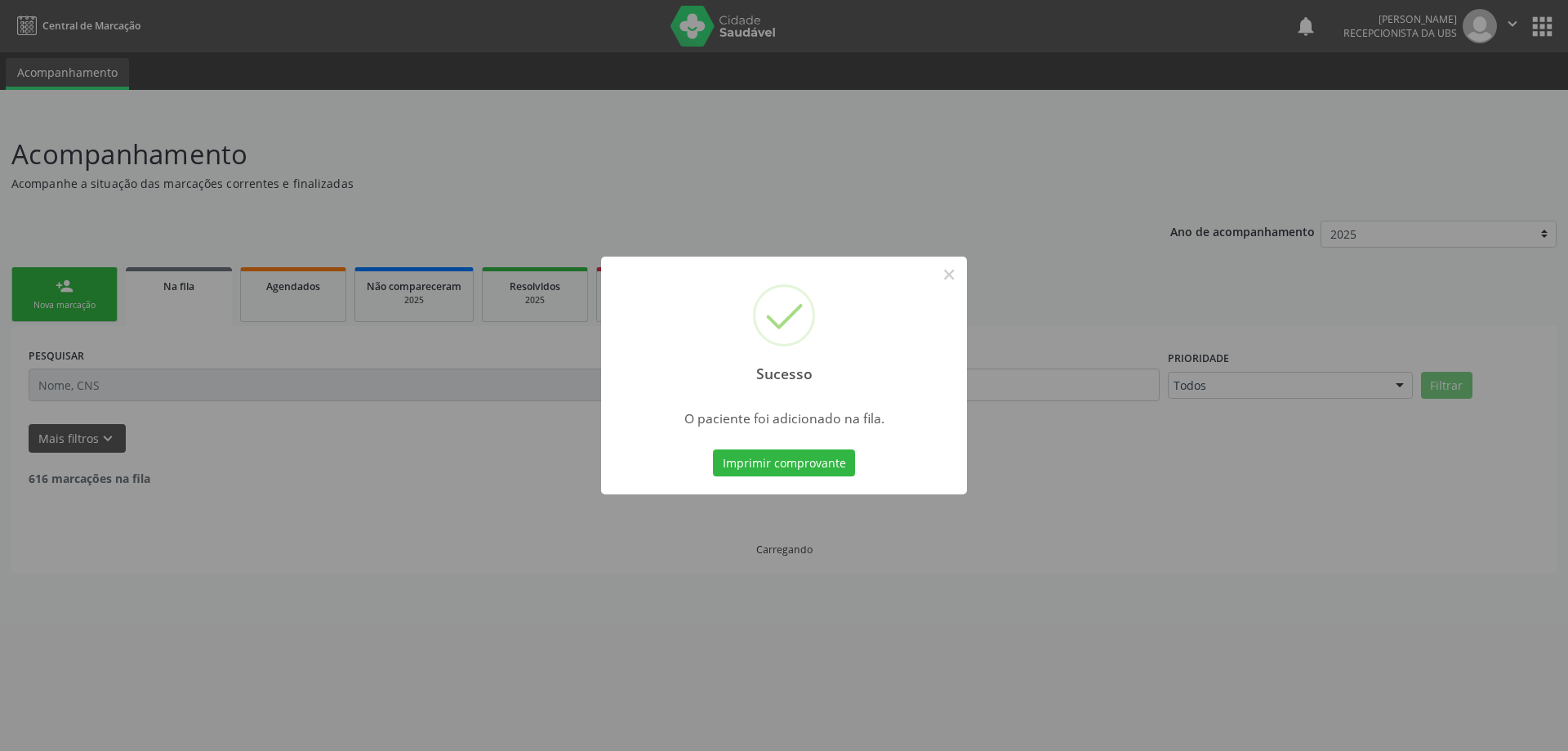
click at [101, 302] on div "Sucesso × O paciente foi adicionado na fila. Imprimir comprovante Cancel" at bounding box center [784, 376] width 1568 height 751
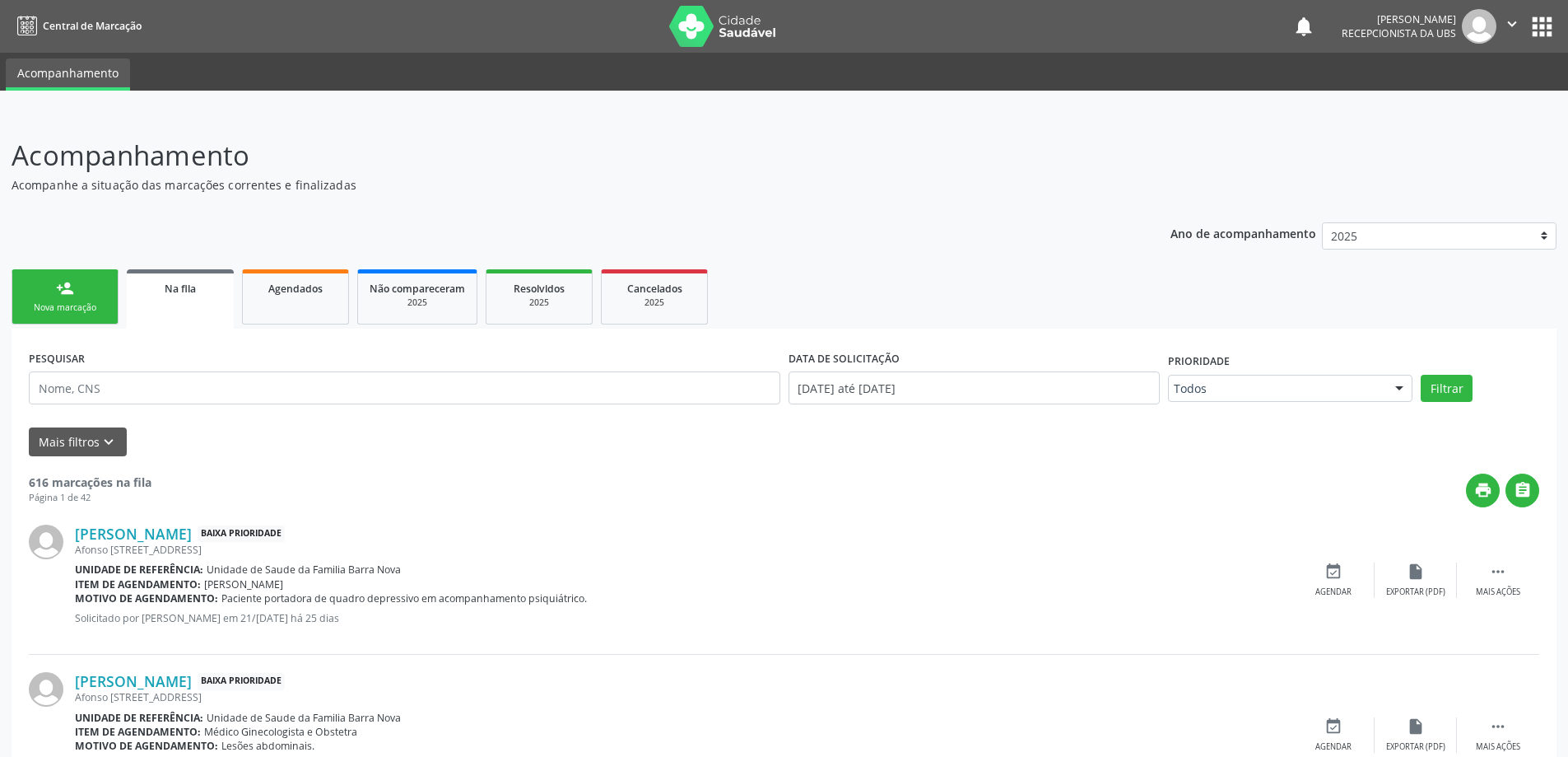
click at [85, 303] on div "Nova marcação" at bounding box center [65, 308] width 82 height 12
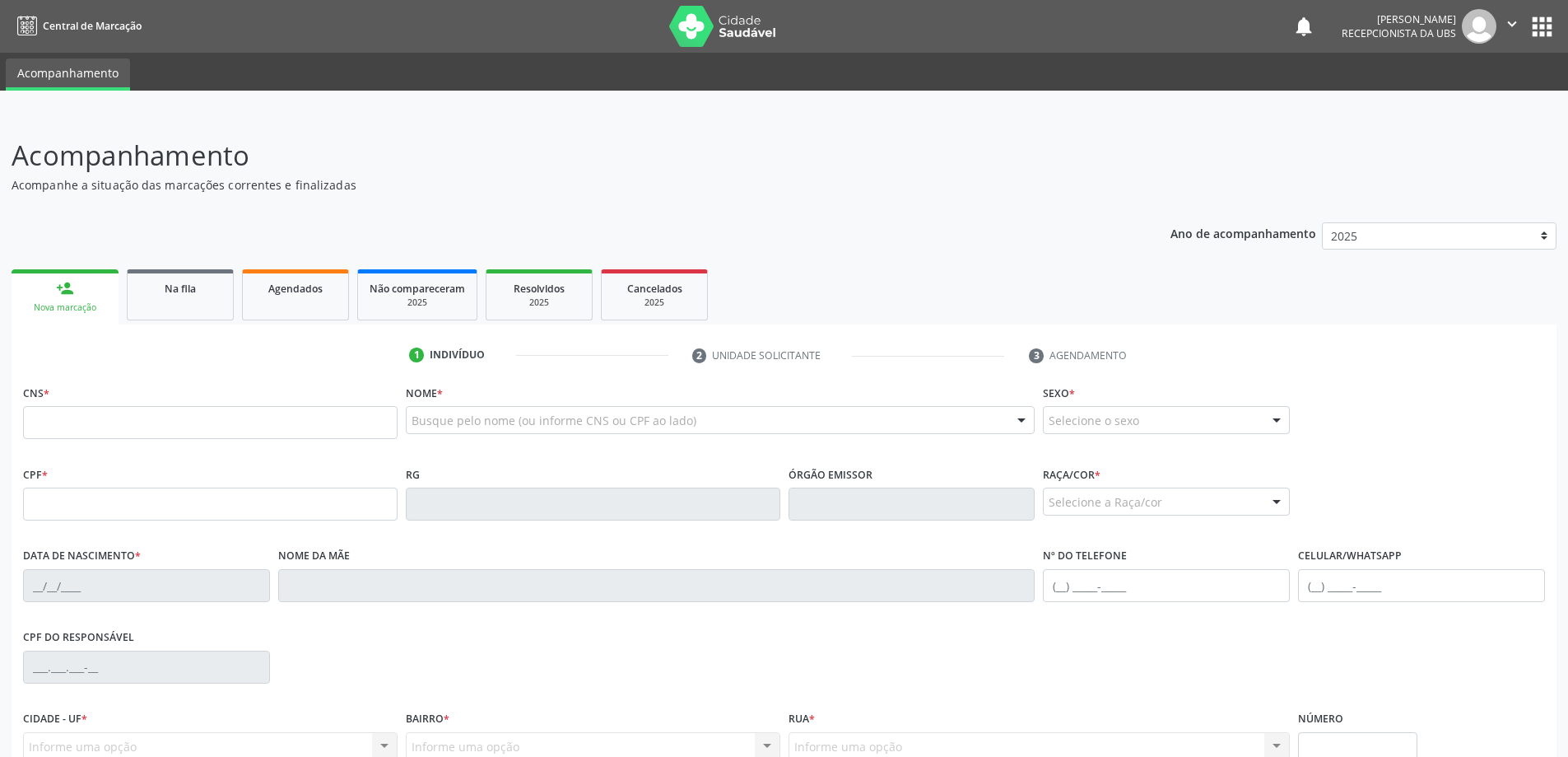
click at [144, 398] on div "CNS *" at bounding box center [210, 409] width 375 height 58
click at [195, 438] on input "text" at bounding box center [210, 422] width 375 height 33
paste input "700 0024 8260 3506"
type input "700 0024 8260 3506"
type input "099.409.084-66"
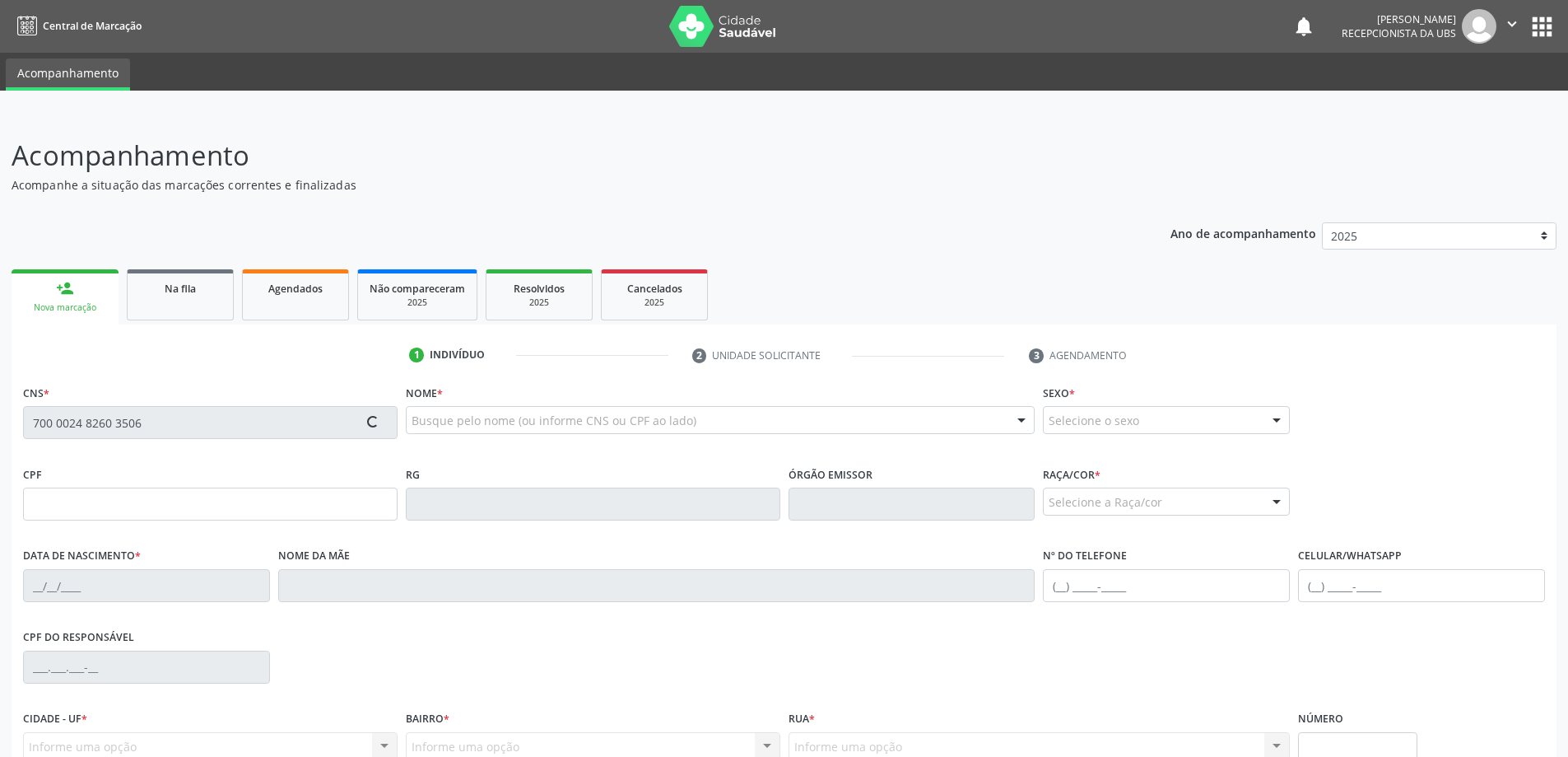
type input "10/[DATE]"
type input "[PERSON_NAME]"
type input "[PHONE_NUMBER]"
type input "166"
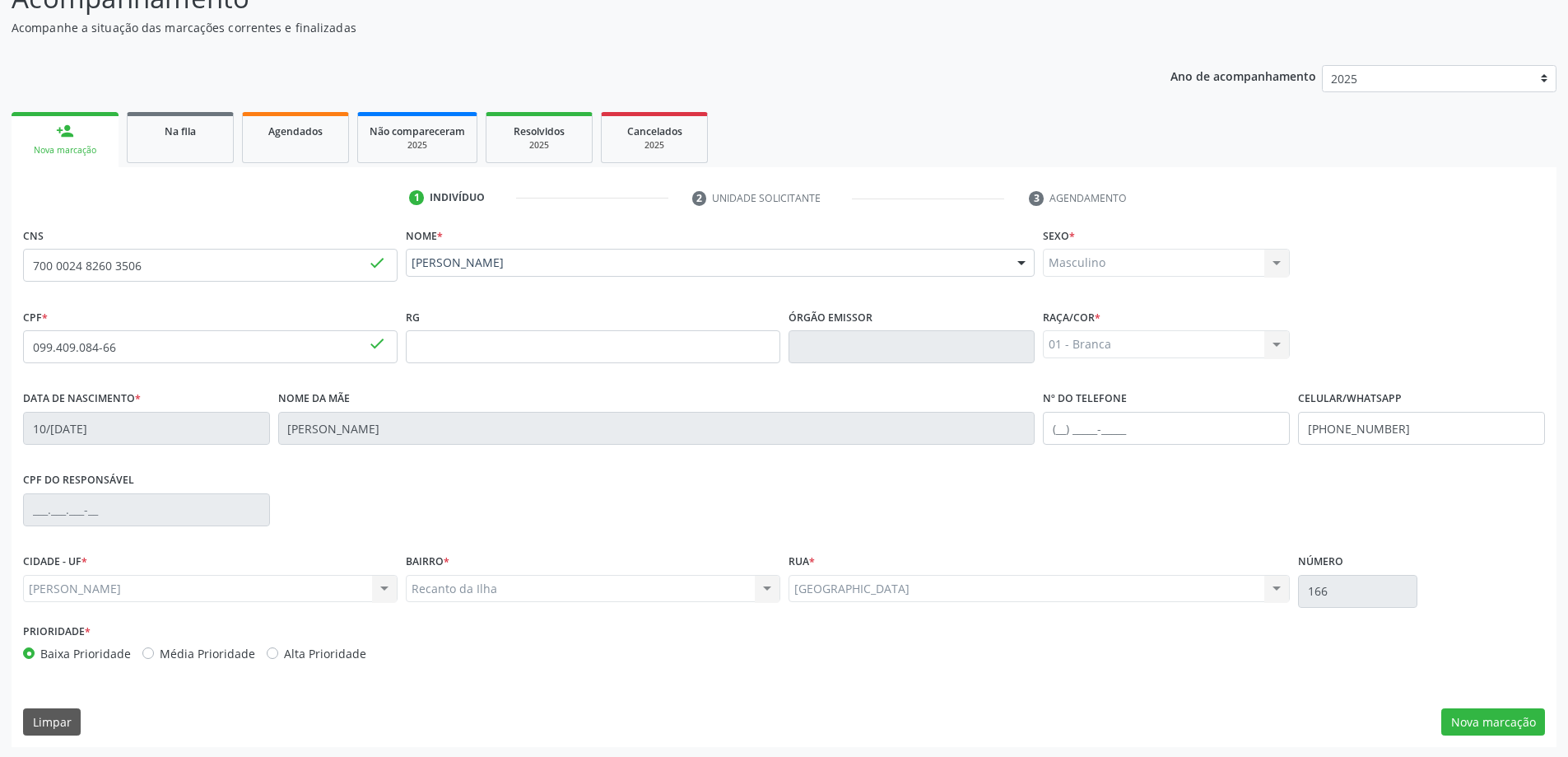
scroll to position [159, 0]
click at [1534, 718] on button "Nova marcação" at bounding box center [1492, 721] width 103 height 28
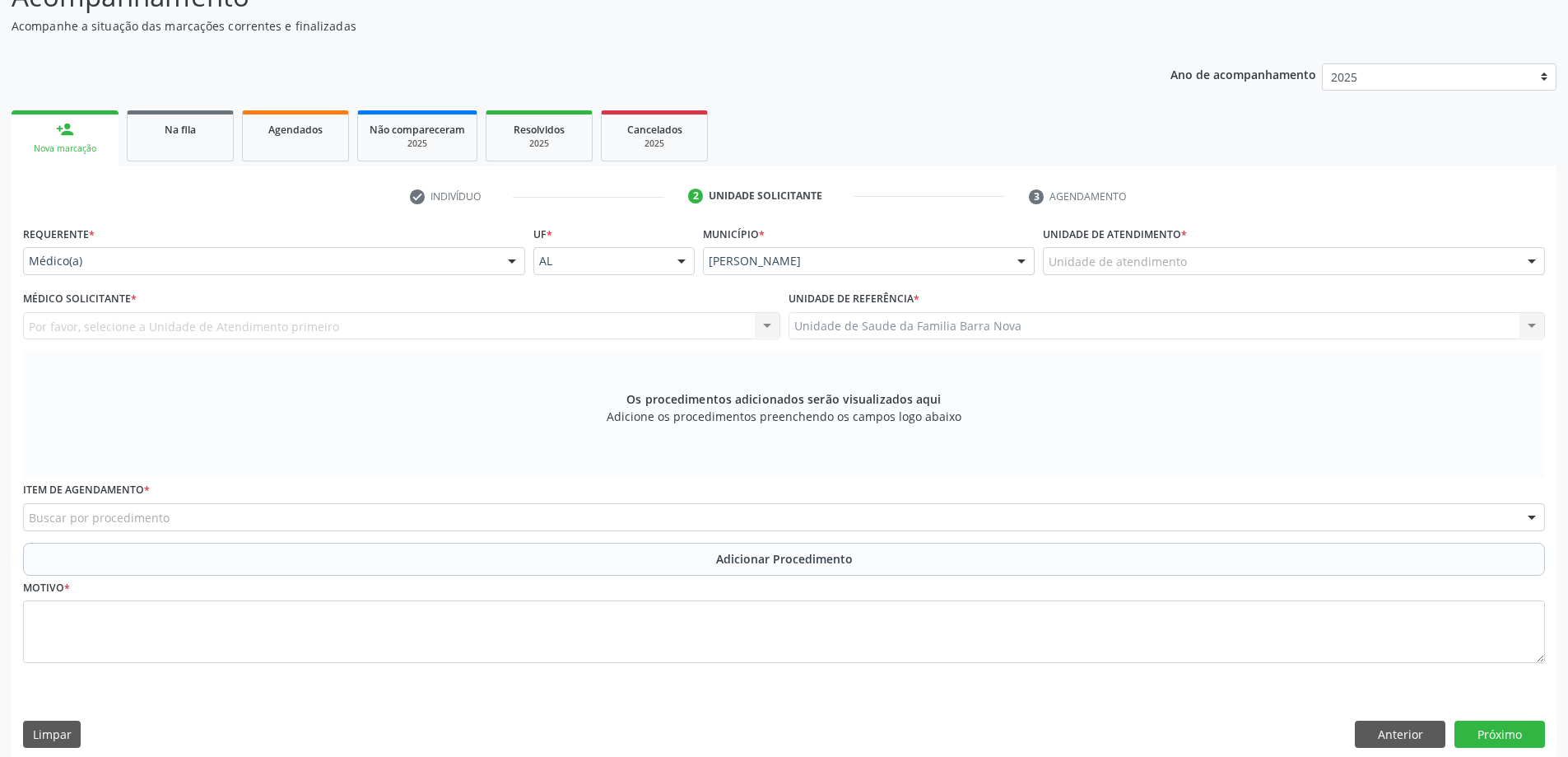
click at [1126, 300] on div "Unidade de referência * Unidade de Saude da Familia Barra Nova Unidade de Saude…" at bounding box center [1167, 313] width 757 height 53
click at [1149, 284] on div "Unidade de atendimento * Unidade de atendimento Aeronave Baron 58 Aeronave Cess…" at bounding box center [1293, 253] width 510 height 65
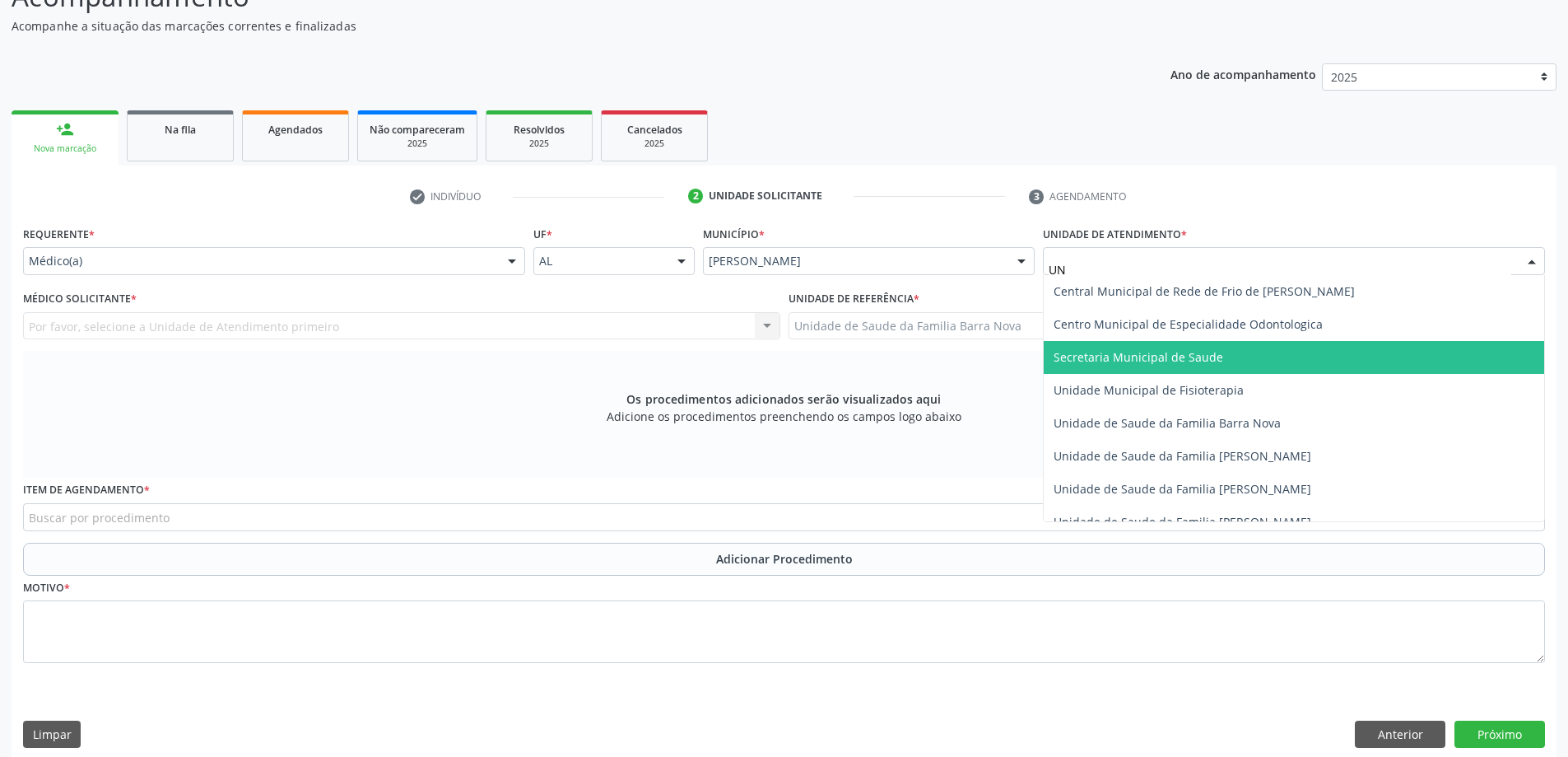
type input "U"
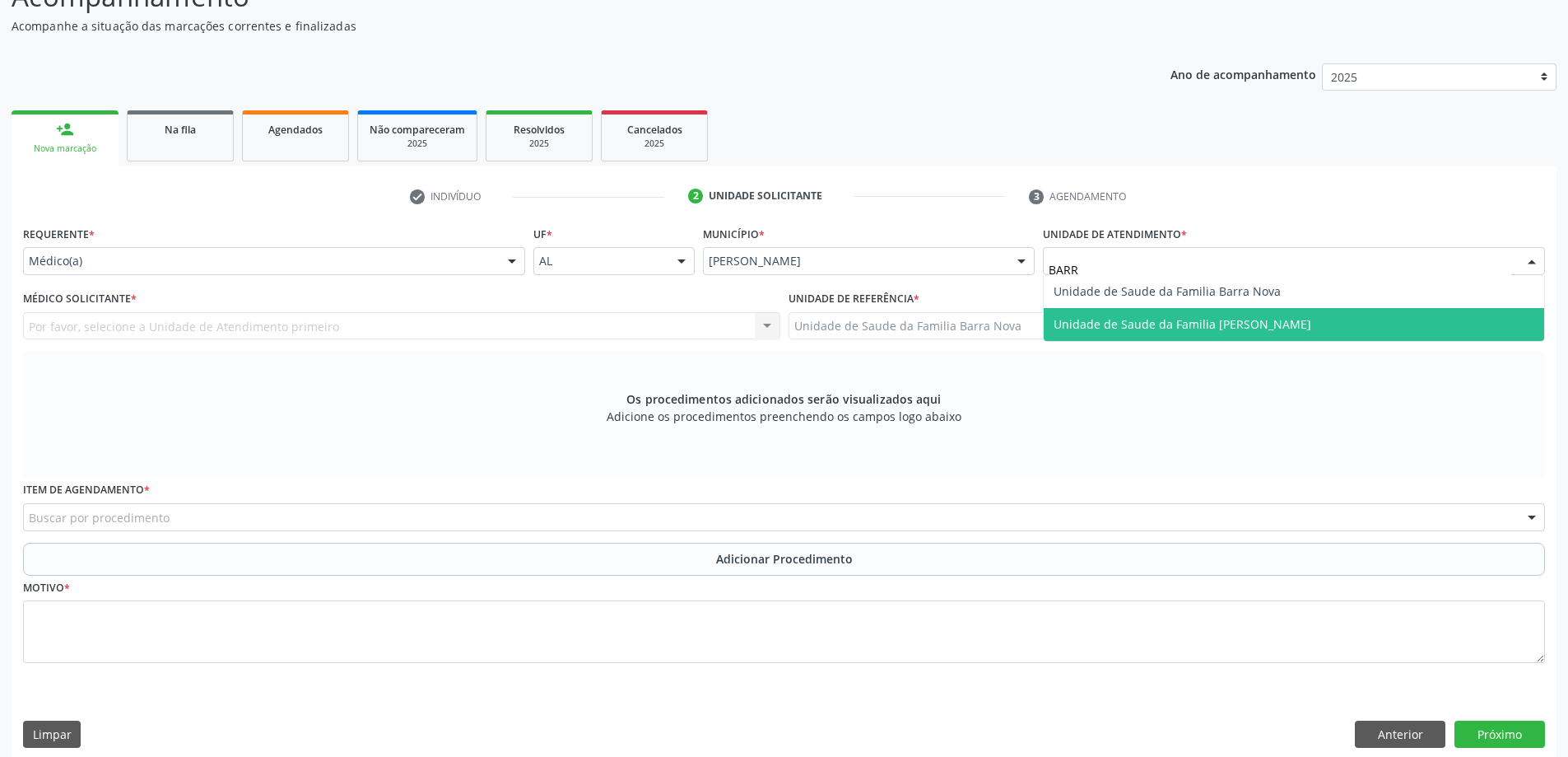
type input "BARRA"
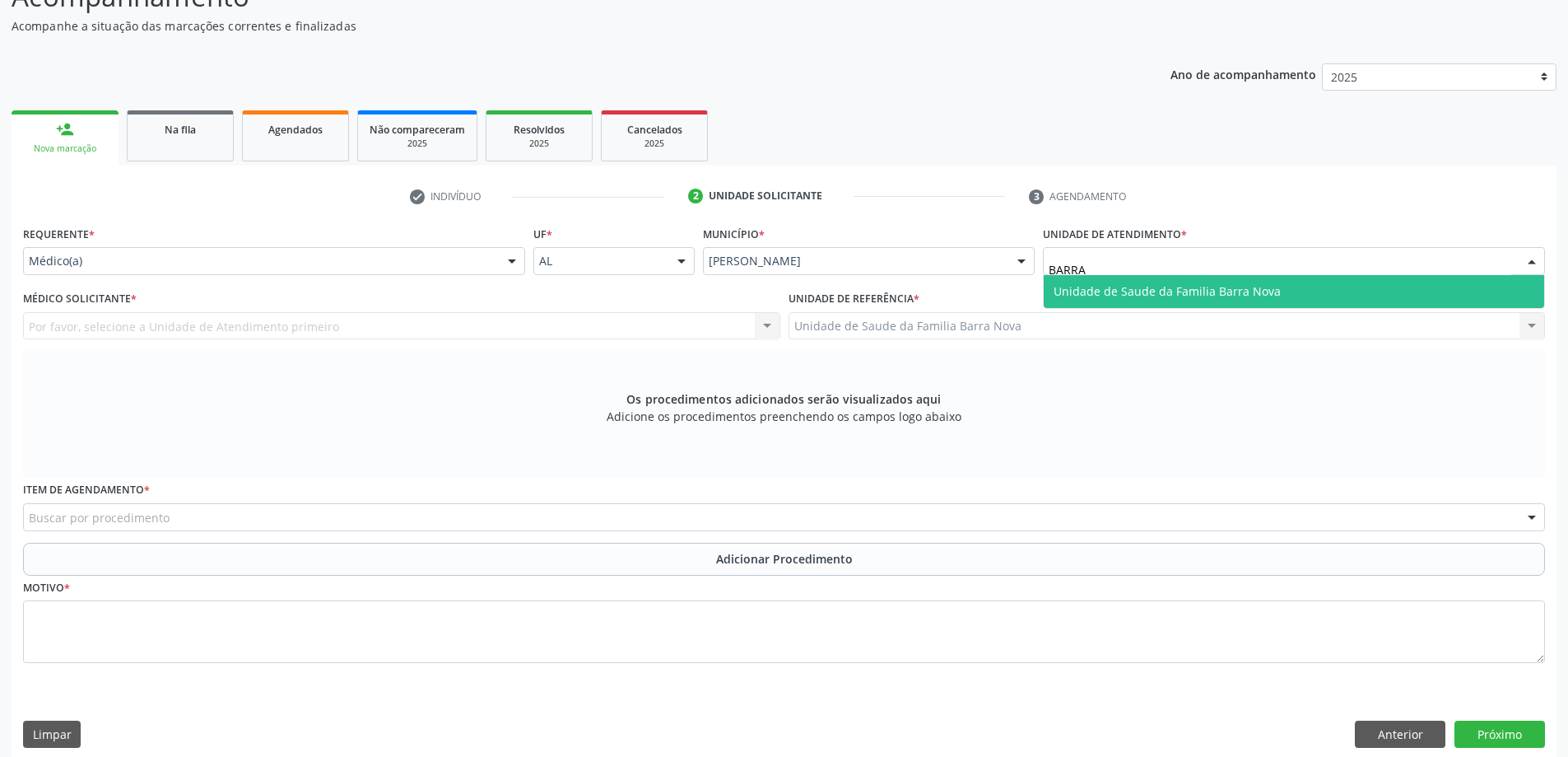
click at [1118, 288] on span "Unidade de Saude da Familia Barra Nova" at bounding box center [1167, 291] width 227 height 16
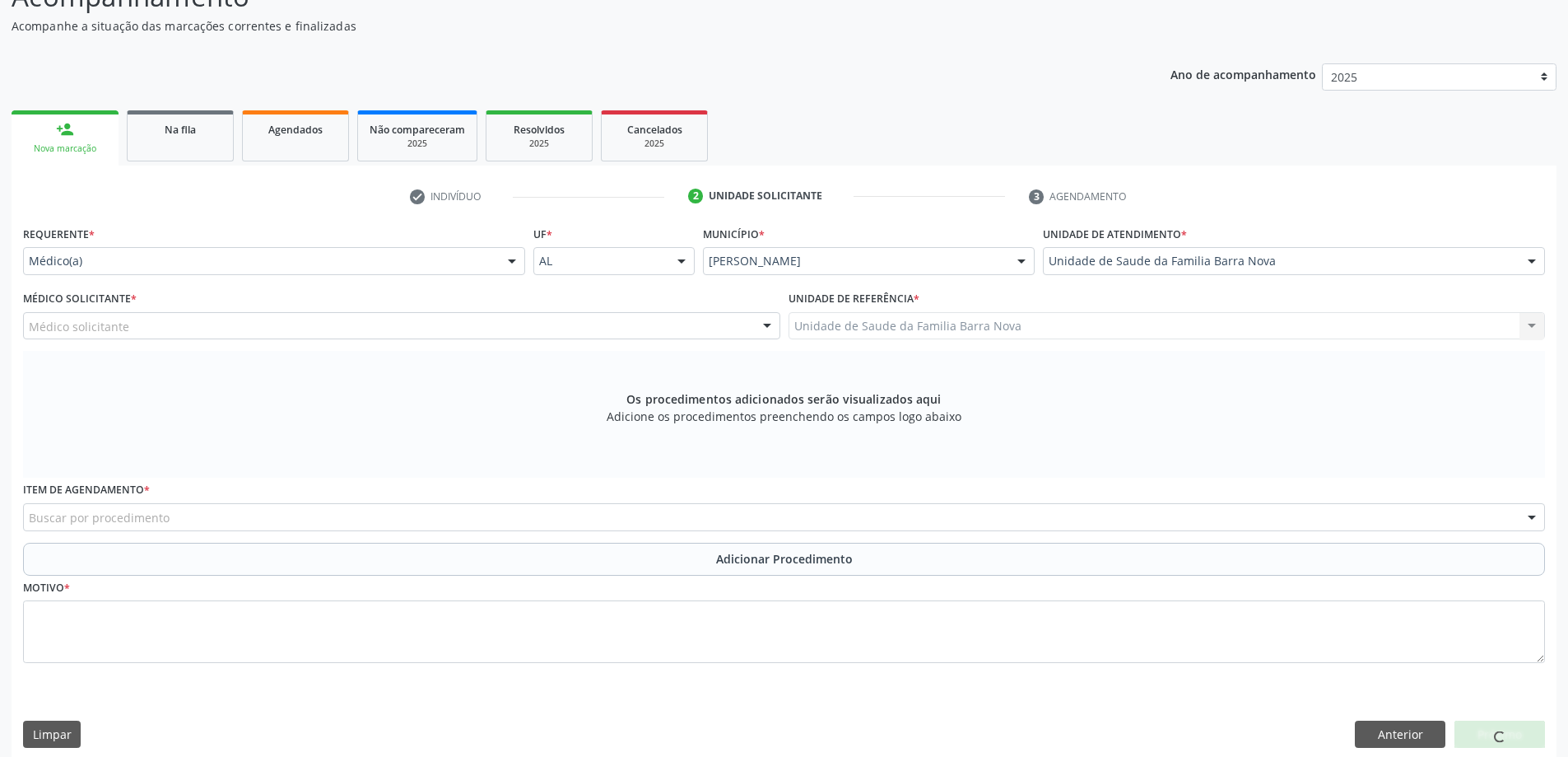
click at [618, 325] on div "Médico solicitante [PERSON_NAME] de [PERSON_NAME] [PERSON_NAME] [PERSON_NAME] N…" at bounding box center [401, 326] width 757 height 28
drag, startPoint x: 569, startPoint y: 334, endPoint x: 489, endPoint y: 317, distance: 81.8
click at [558, 332] on div "Médico solicitante" at bounding box center [401, 326] width 757 height 28
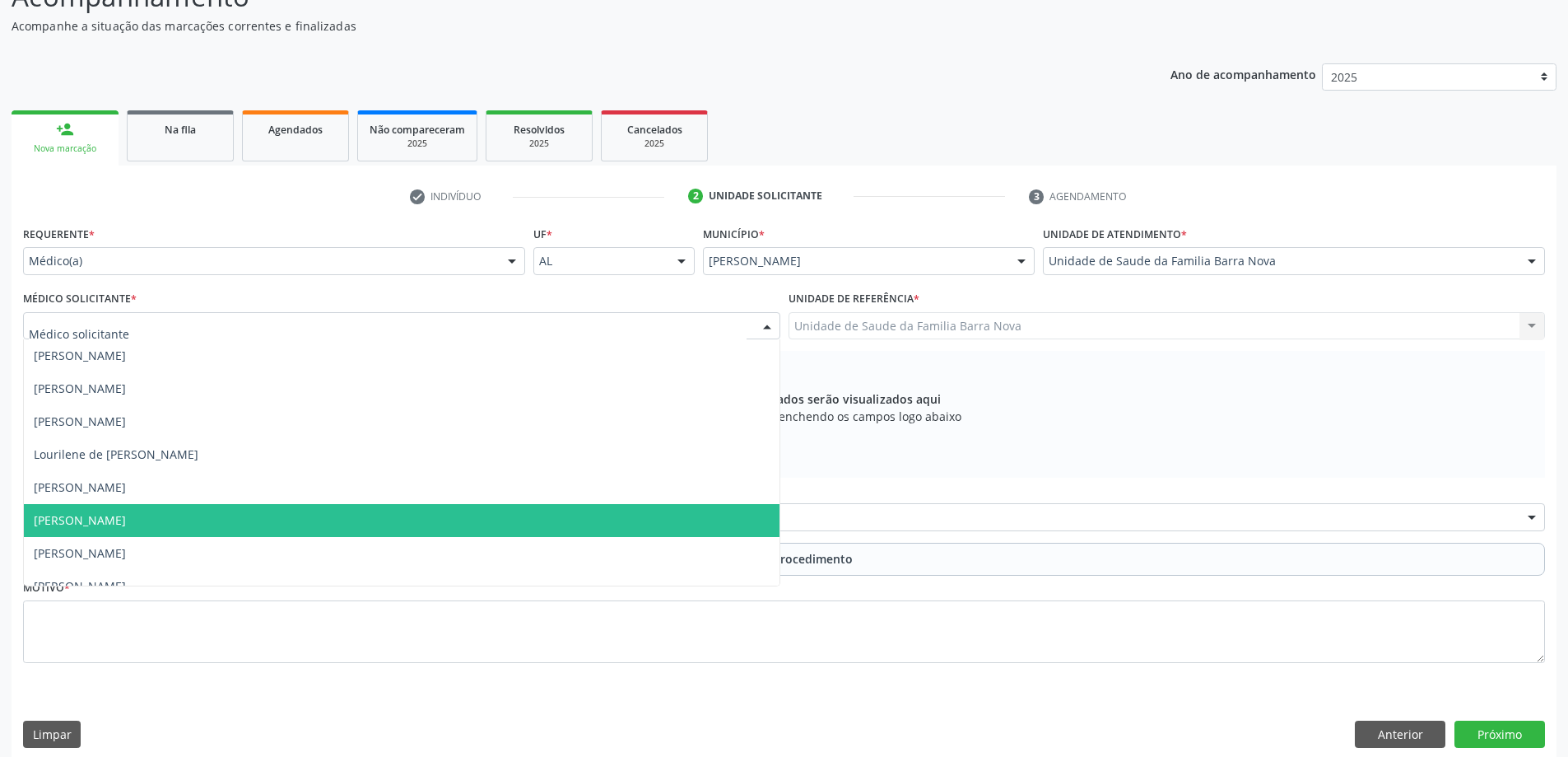
click at [218, 508] on span "[PERSON_NAME]" at bounding box center [401, 520] width 756 height 33
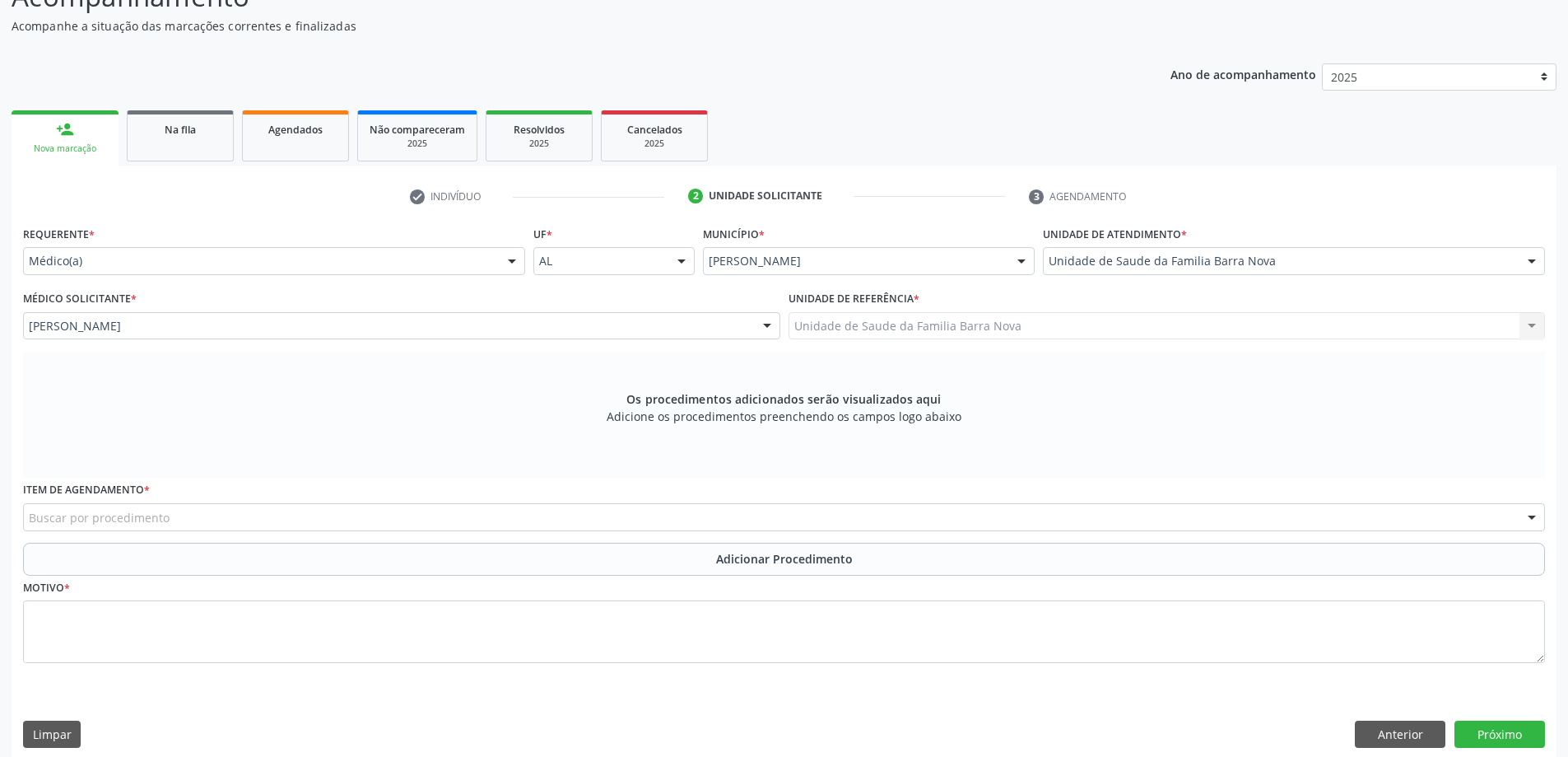
drag, startPoint x: 220, startPoint y: 534, endPoint x: 246, endPoint y: 524, distance: 27.9
click at [221, 534] on div "Item de agendamento * Buscar por procedimento 0304070076 - .Quimioterapia de Le…" at bounding box center [783, 509] width 1530 height 65
click at [247, 524] on div "Buscar por procedimento" at bounding box center [784, 517] width 1522 height 28
click at [61, 529] on input "0211102036" at bounding box center [770, 524] width 1482 height 33
click at [72, 532] on input "021102036" at bounding box center [770, 524] width 1482 height 33
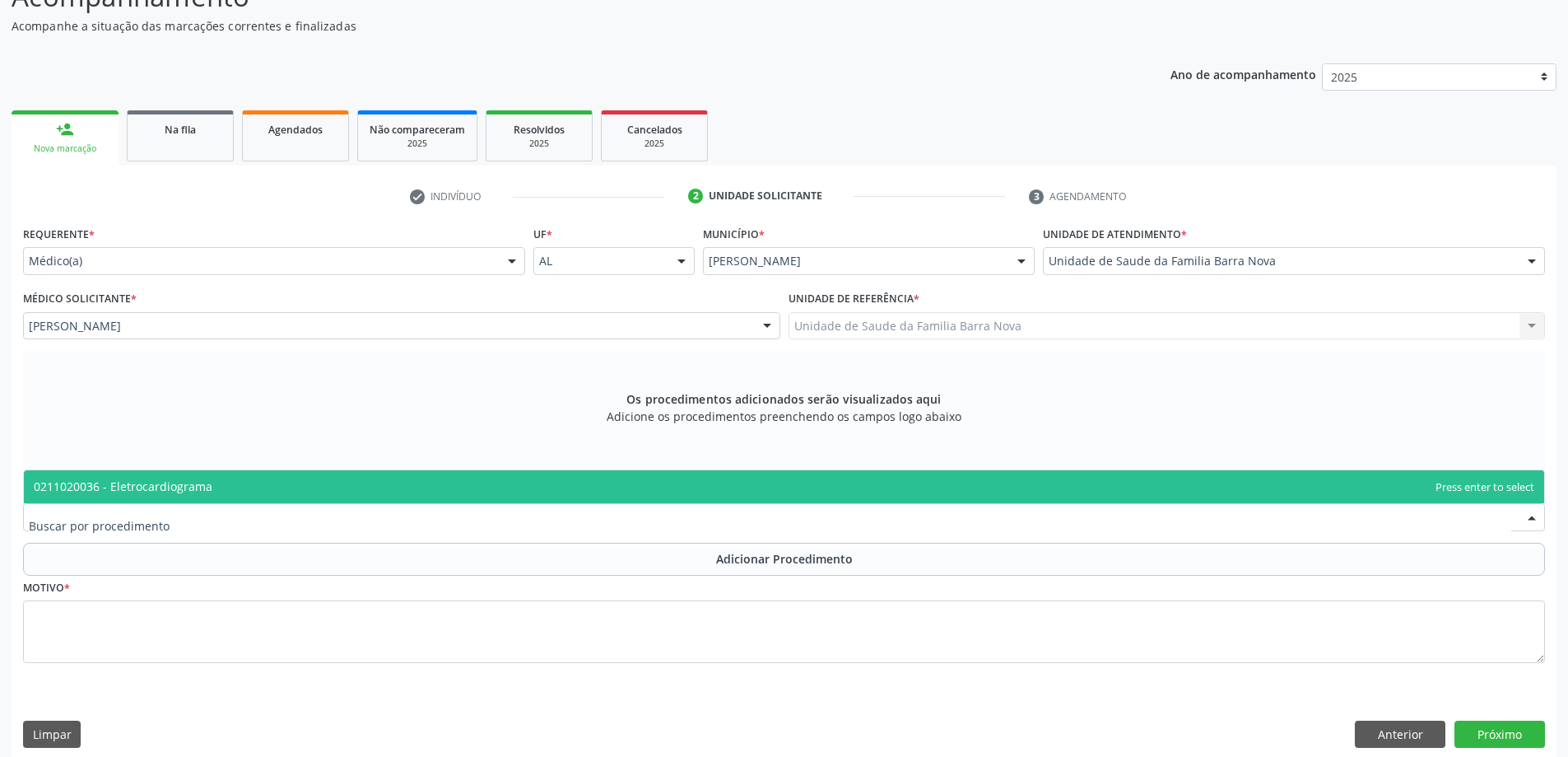
click at [209, 467] on div "Requerente * Médico(a) Médico(a) Enfermeiro(a) Paciente Nenhum resultado encont…" at bounding box center [784, 453] width 1522 height 464
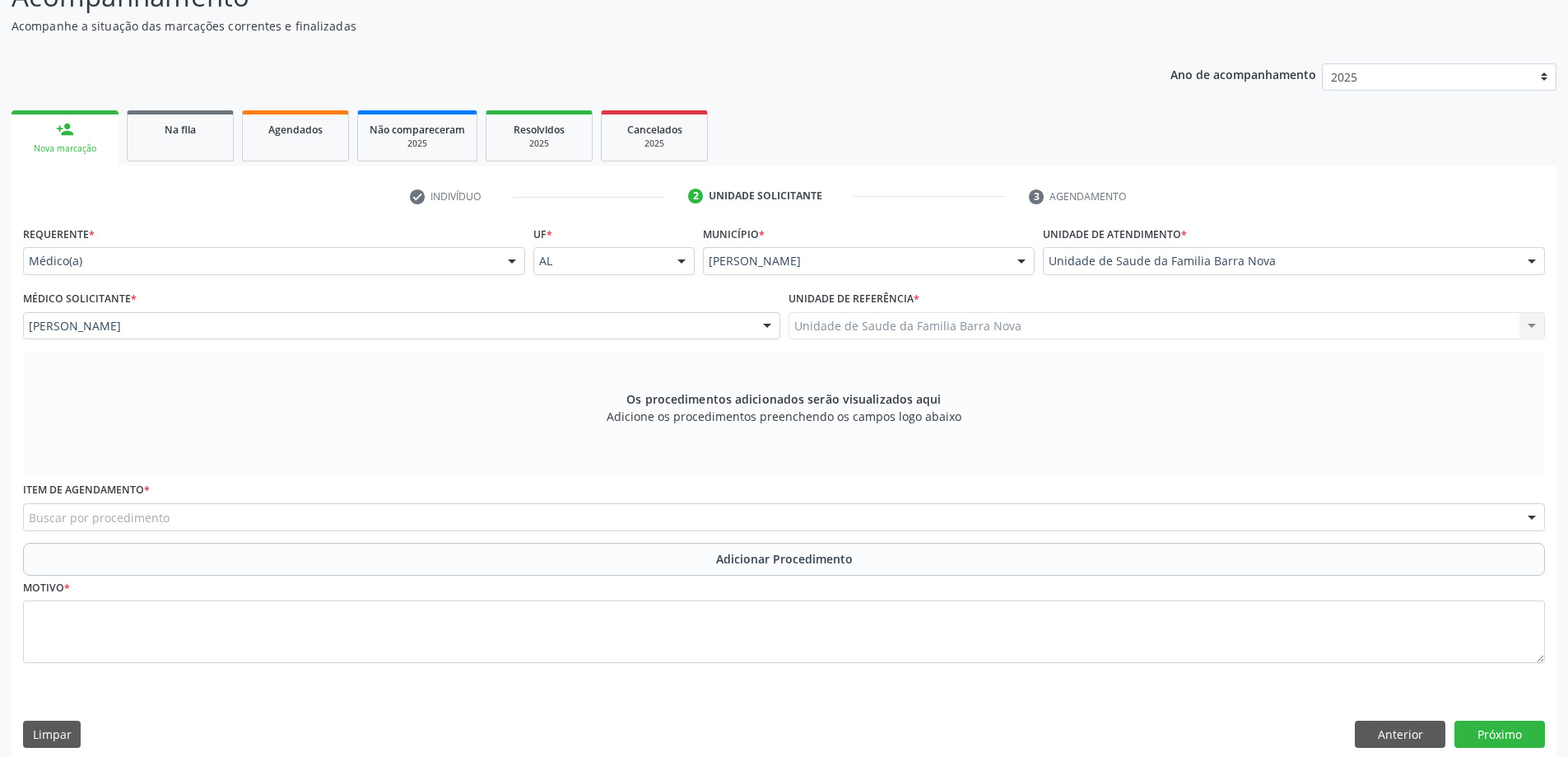
click at [205, 524] on div "Buscar por procedimento" at bounding box center [784, 517] width 1522 height 28
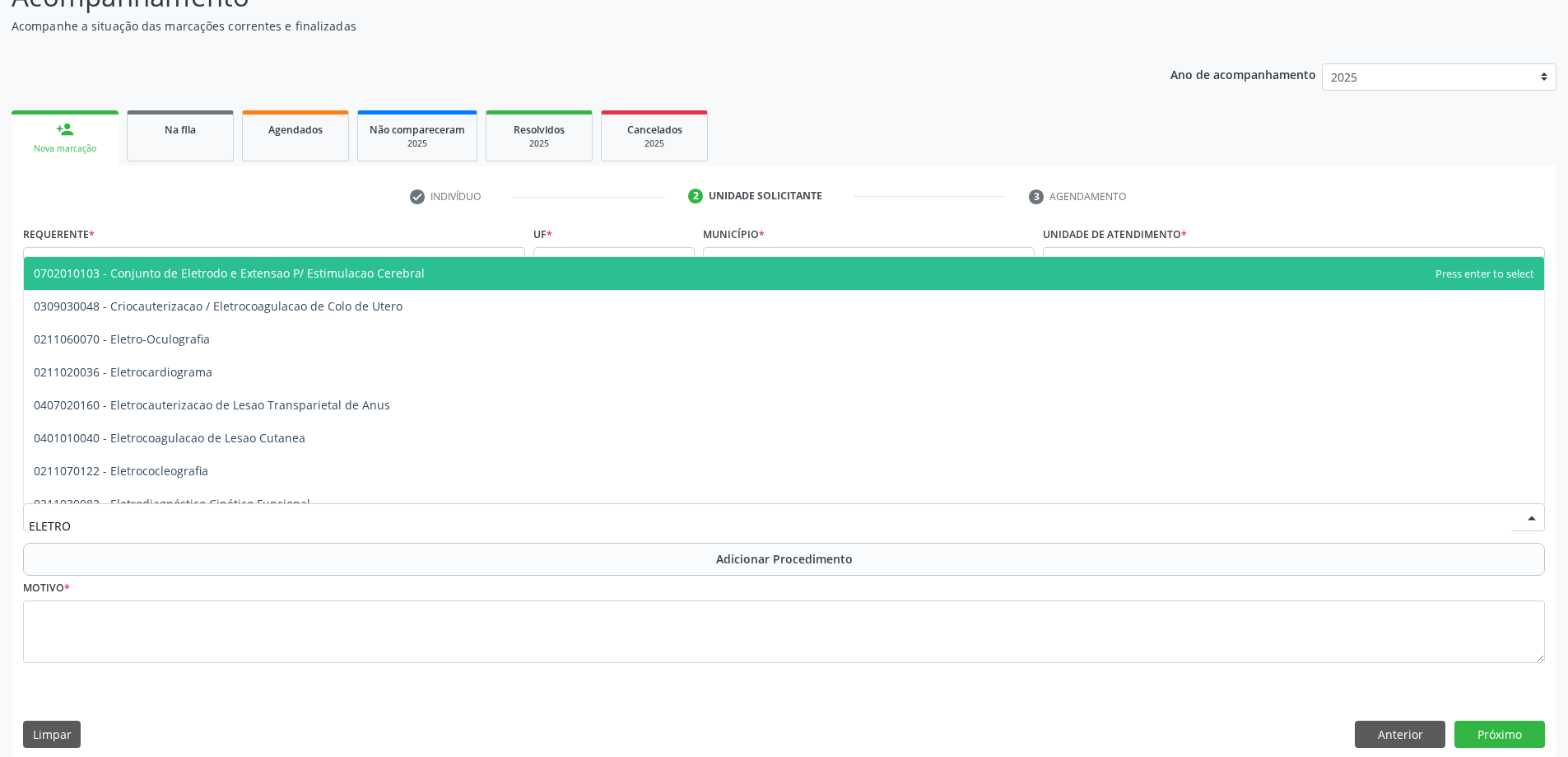
type input "ELETROC"
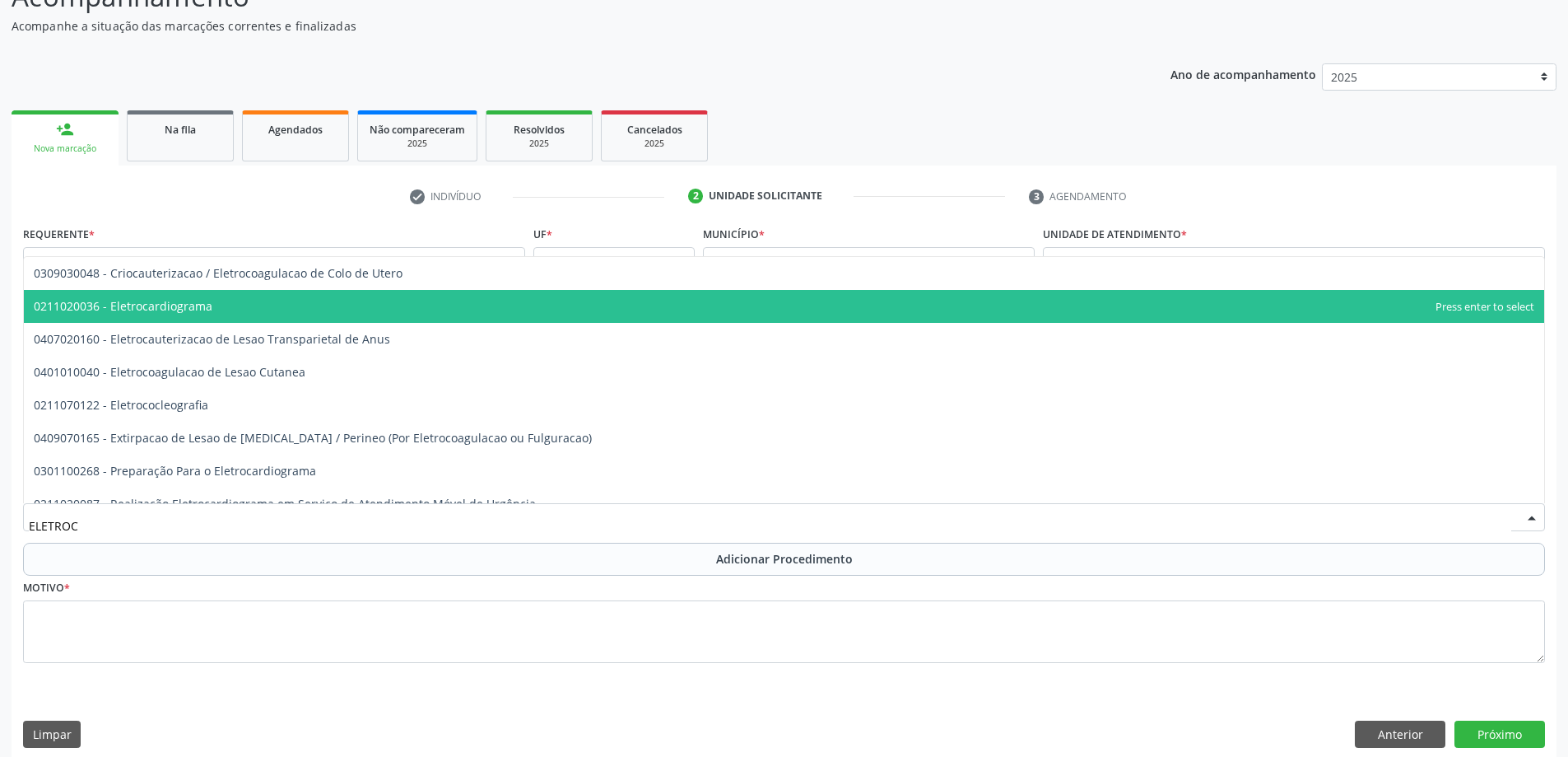
click at [241, 312] on span "0211020036 - Eletrocardiograma" at bounding box center [784, 306] width 1520 height 33
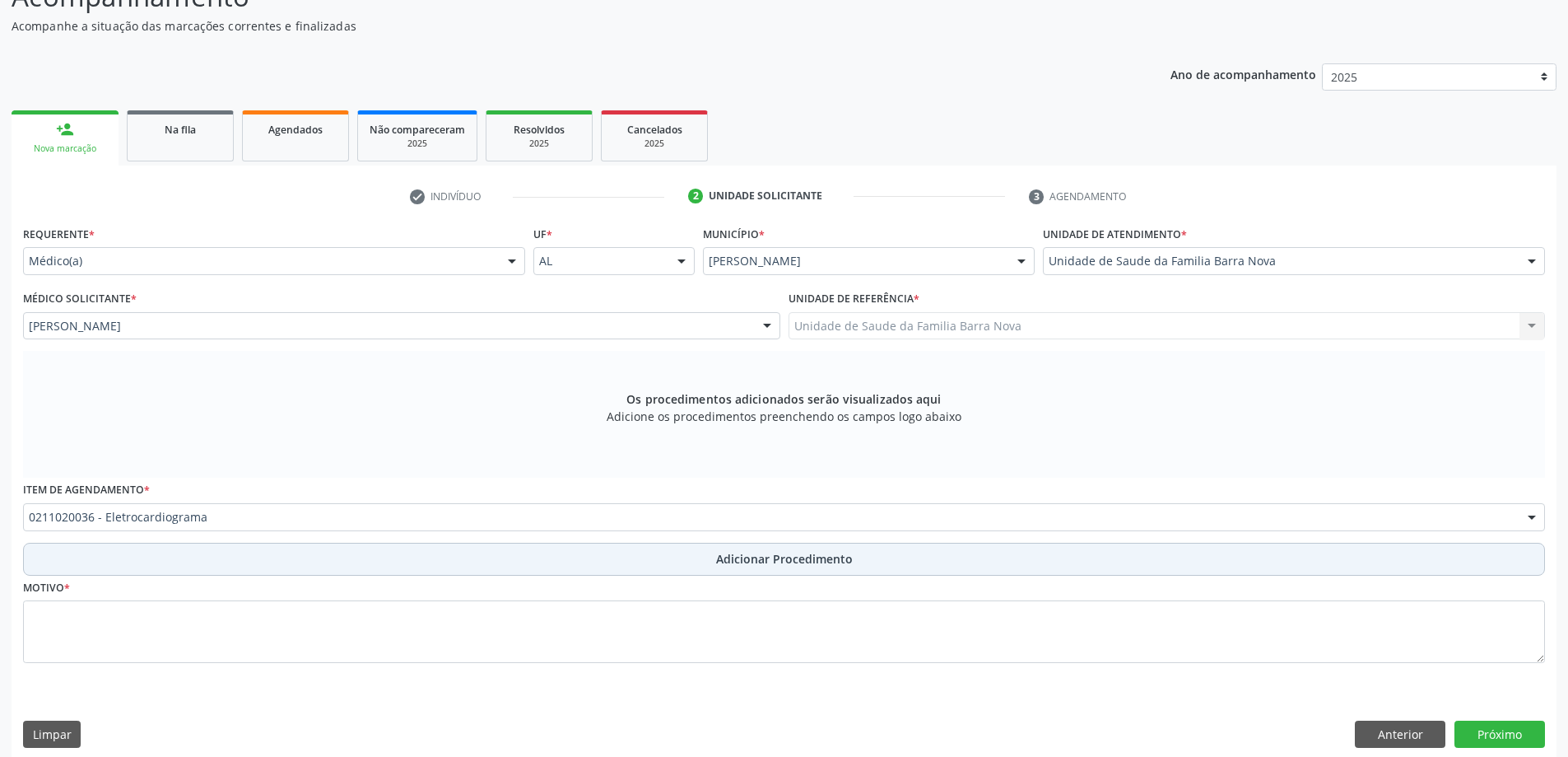
click at [225, 553] on button "Adicionar Procedimento" at bounding box center [784, 559] width 1522 height 33
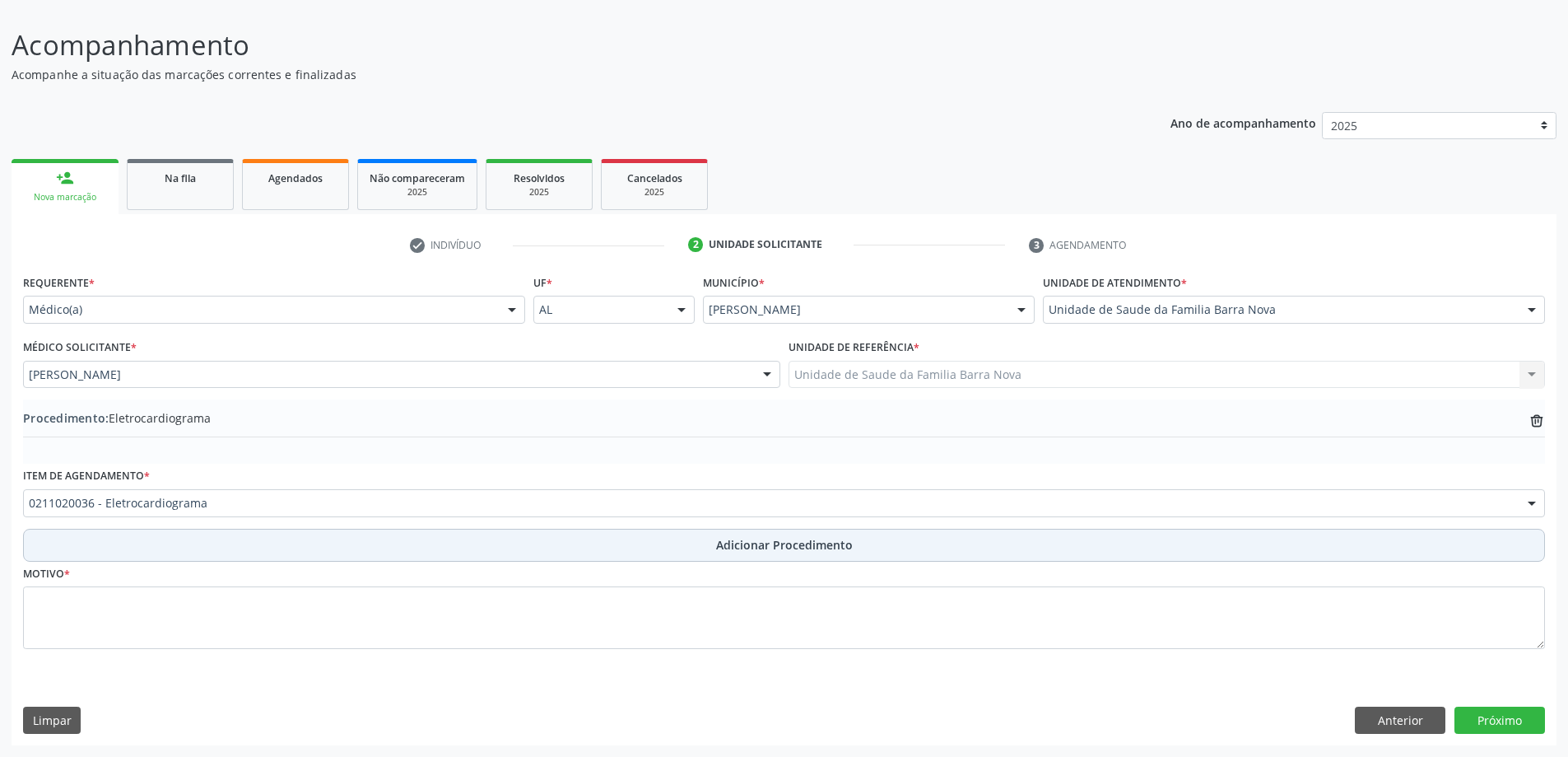
scroll to position [111, 0]
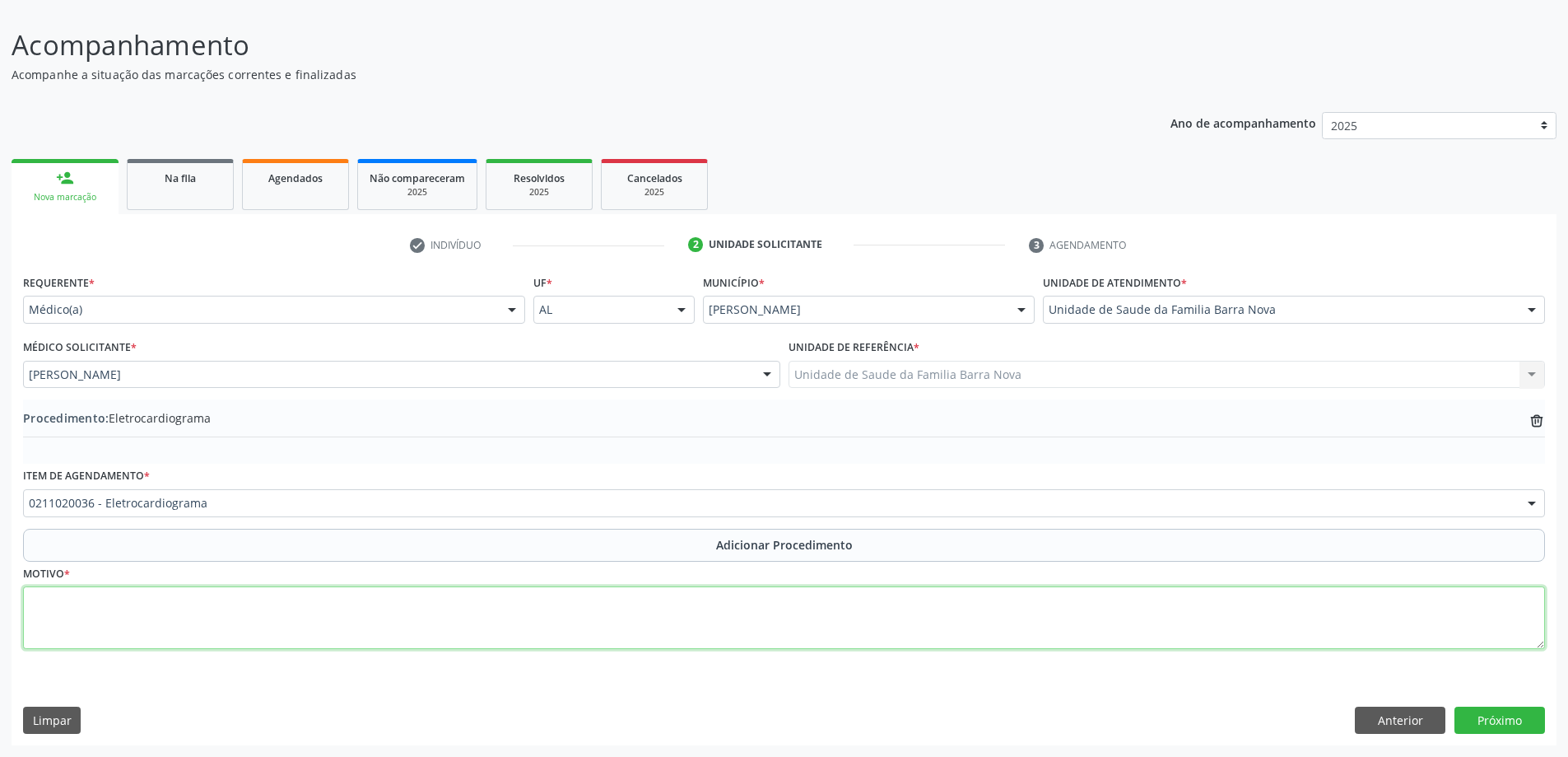
click at [194, 623] on textarea at bounding box center [784, 617] width 1522 height 63
type textarea "CONTROLE CLÍNICO."
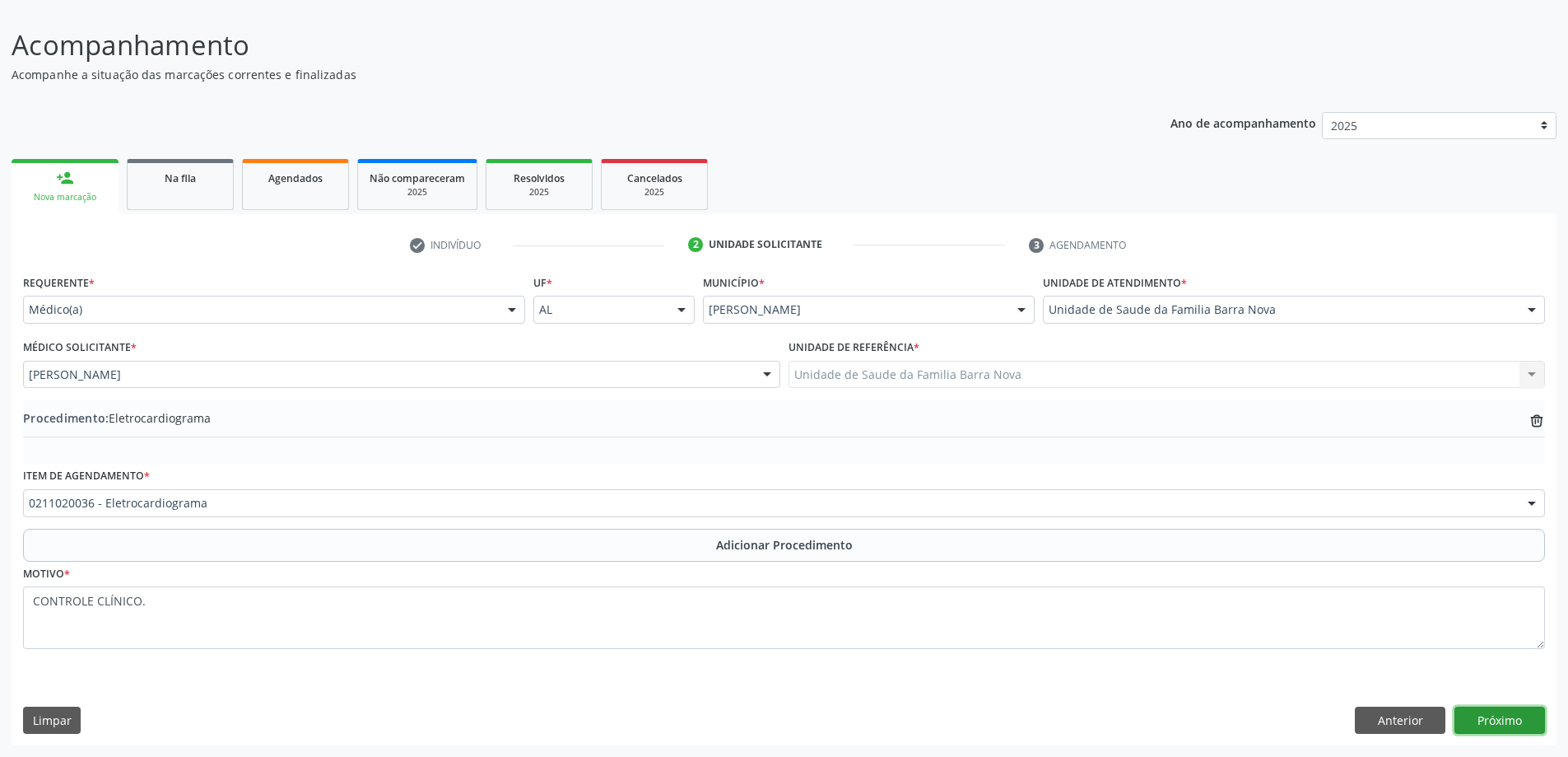
click at [1507, 715] on button "Próximo" at bounding box center [1499, 721] width 90 height 28
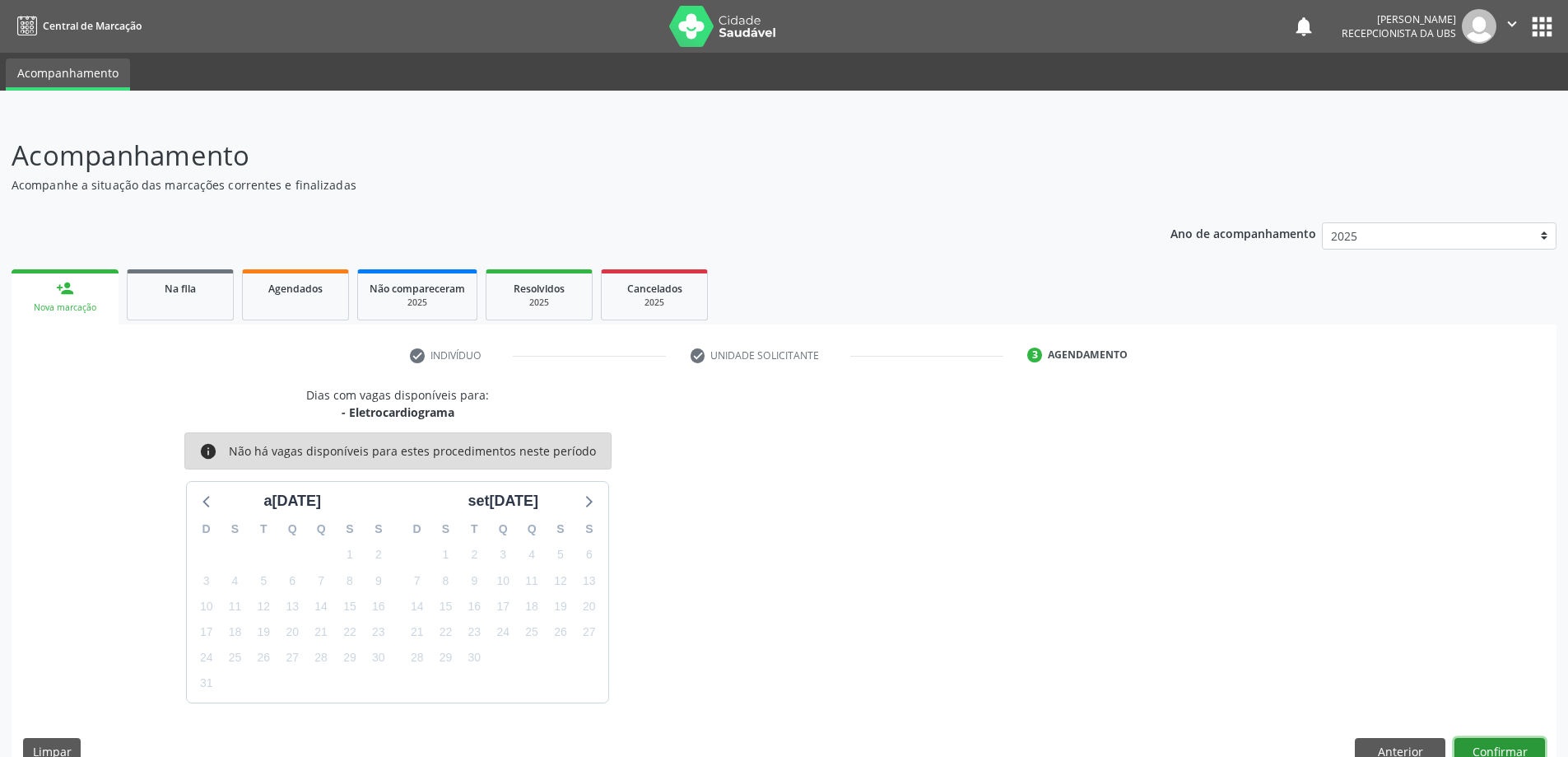
click at [1501, 740] on button "Confirmar" at bounding box center [1499, 752] width 90 height 28
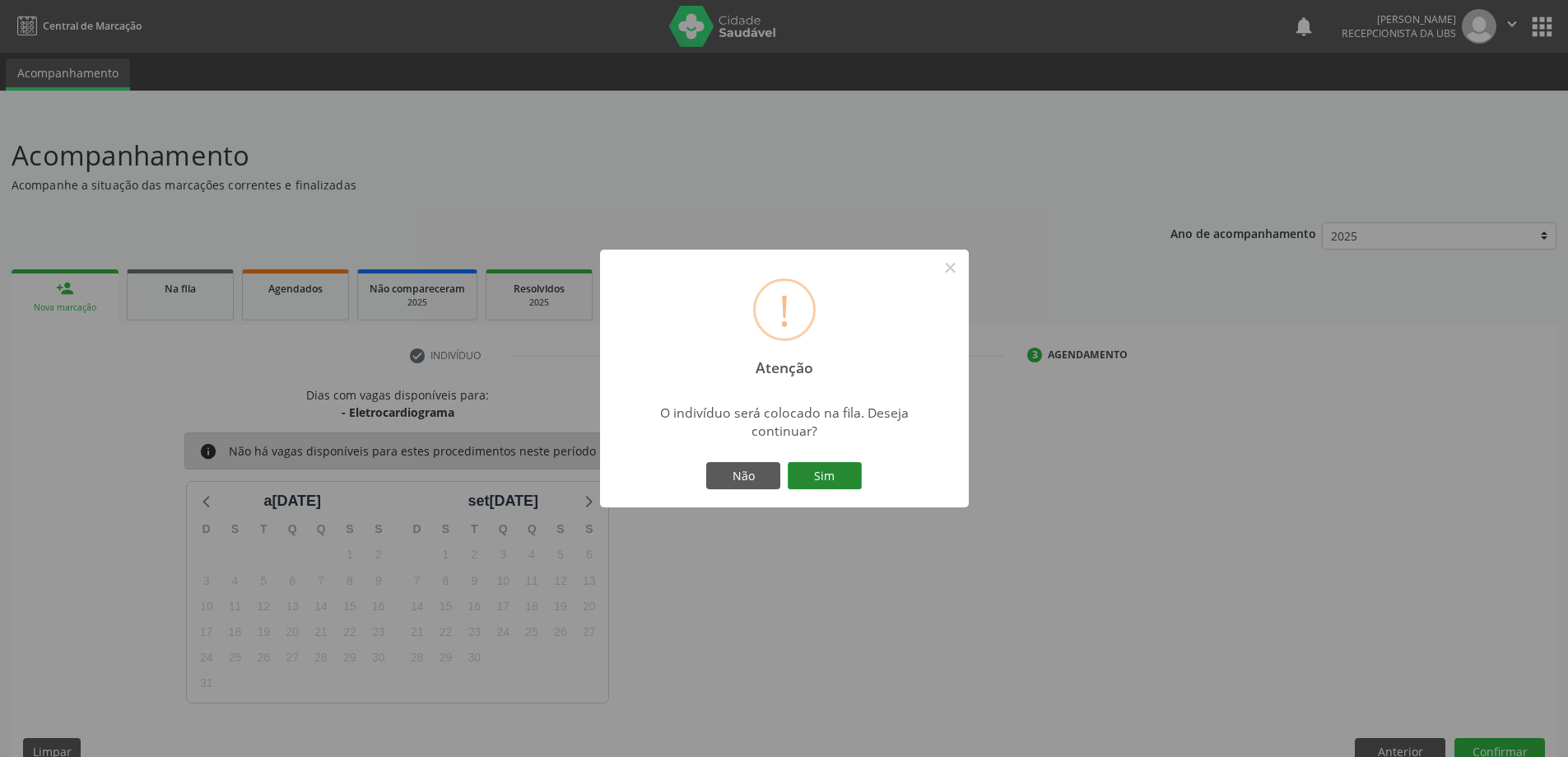
click at [852, 474] on button "Sim" at bounding box center [825, 476] width 74 height 28
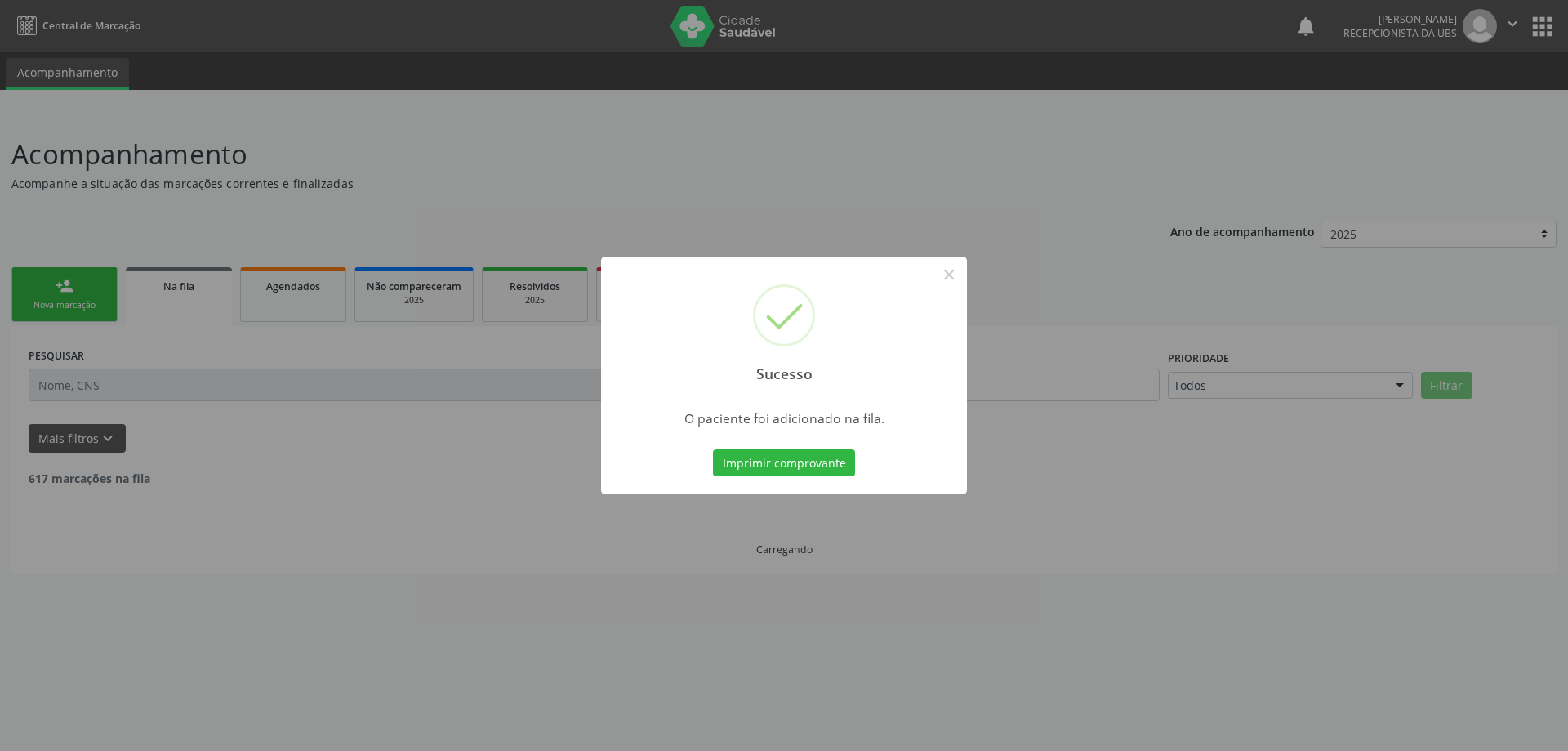
drag, startPoint x: 75, startPoint y: 300, endPoint x: 58, endPoint y: 301, distance: 17.0
click at [58, 301] on div "Sucesso × O paciente foi adicionado na fila. Imprimir comprovante Cancel" at bounding box center [784, 376] width 1568 height 751
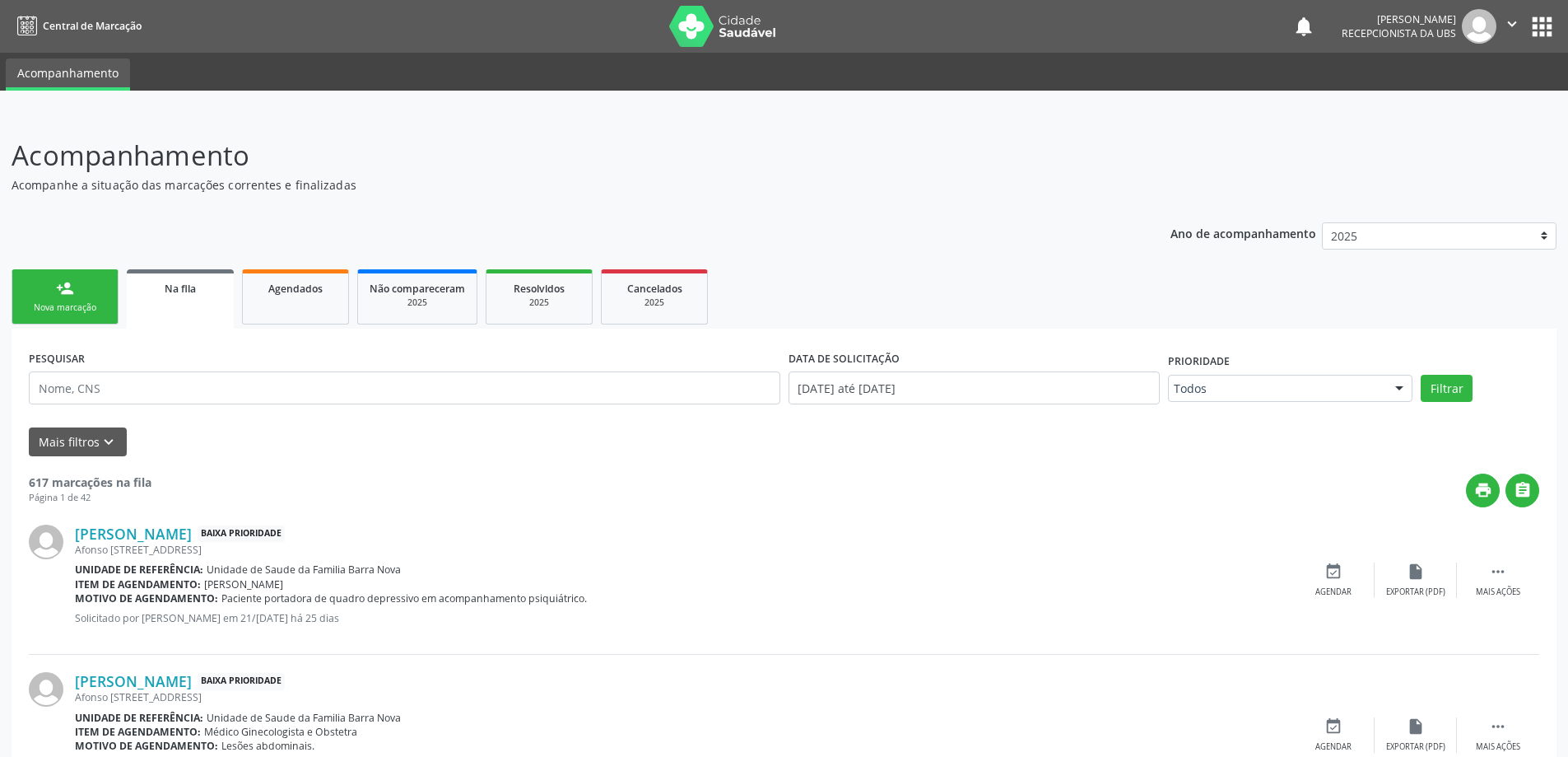
click at [110, 287] on link "person_add Nova marcação" at bounding box center [65, 296] width 107 height 55
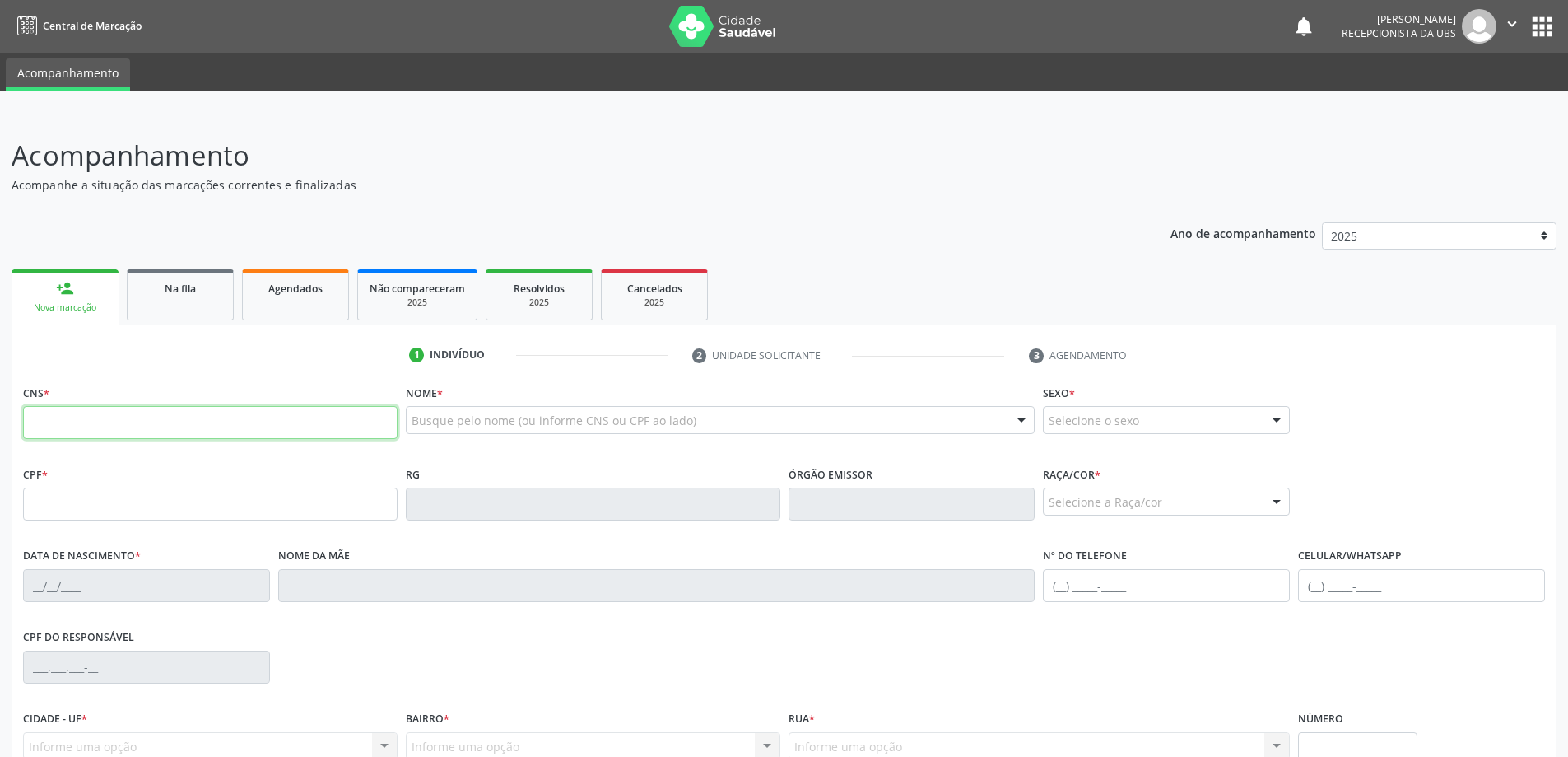
click at [133, 414] on input "text" at bounding box center [210, 422] width 375 height 33
paste input "700 0024 8260 3506"
type input "700 0024 8260 3506"
type input "099.409.084-66"
type input "10/[DATE]"
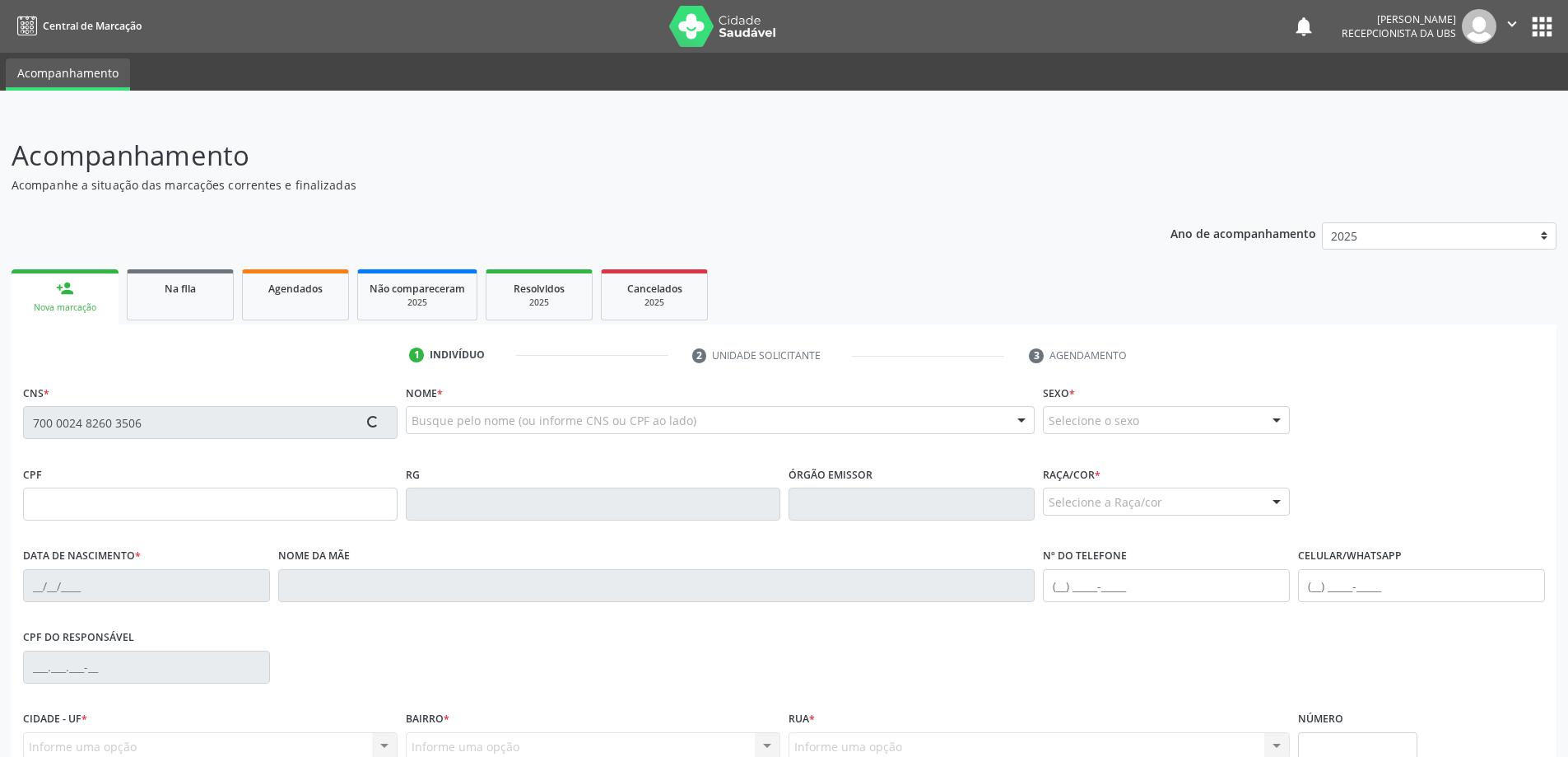
type input "[PERSON_NAME]"
type input "[PHONE_NUMBER]"
type input "166"
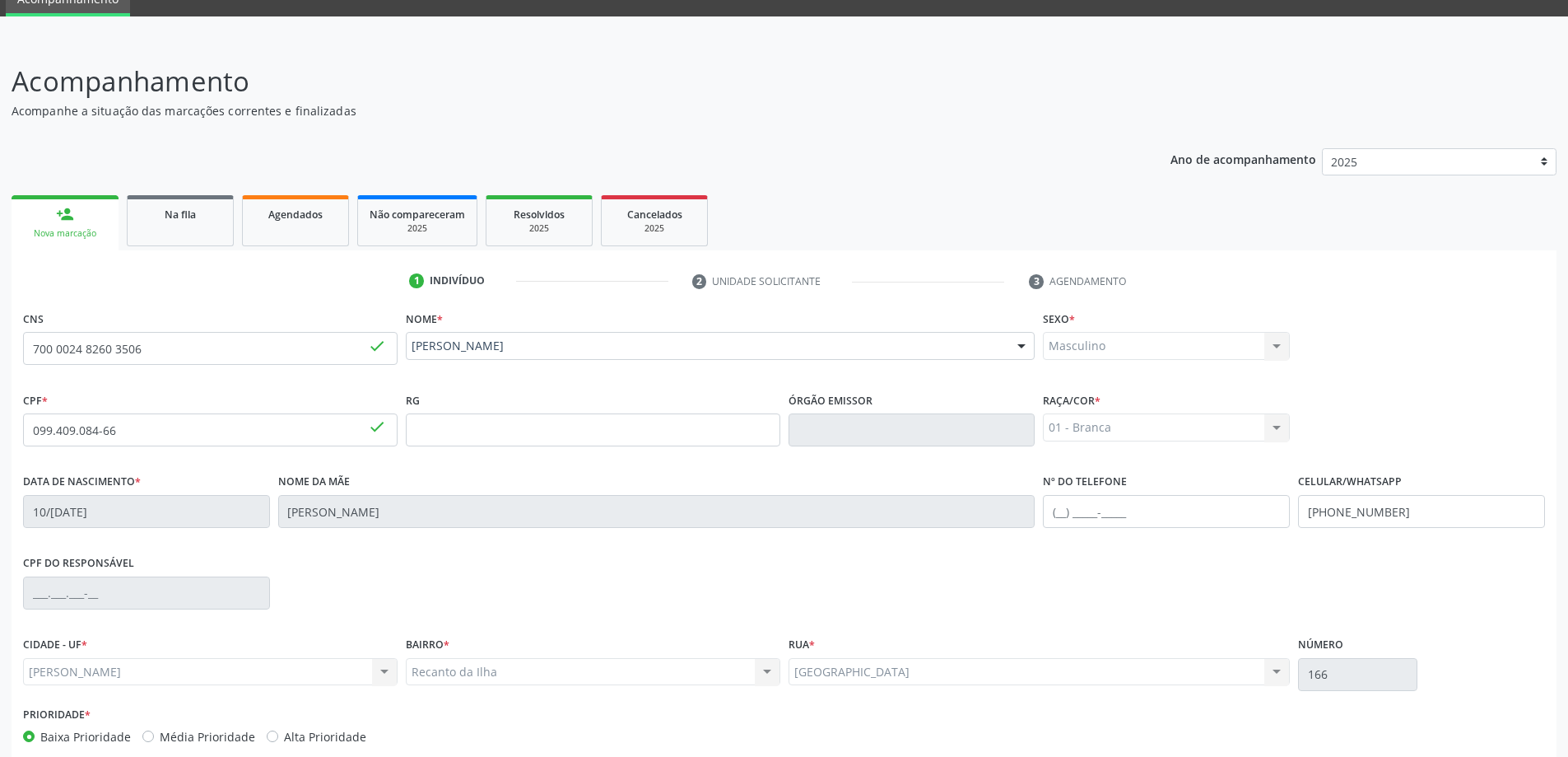
scroll to position [159, 0]
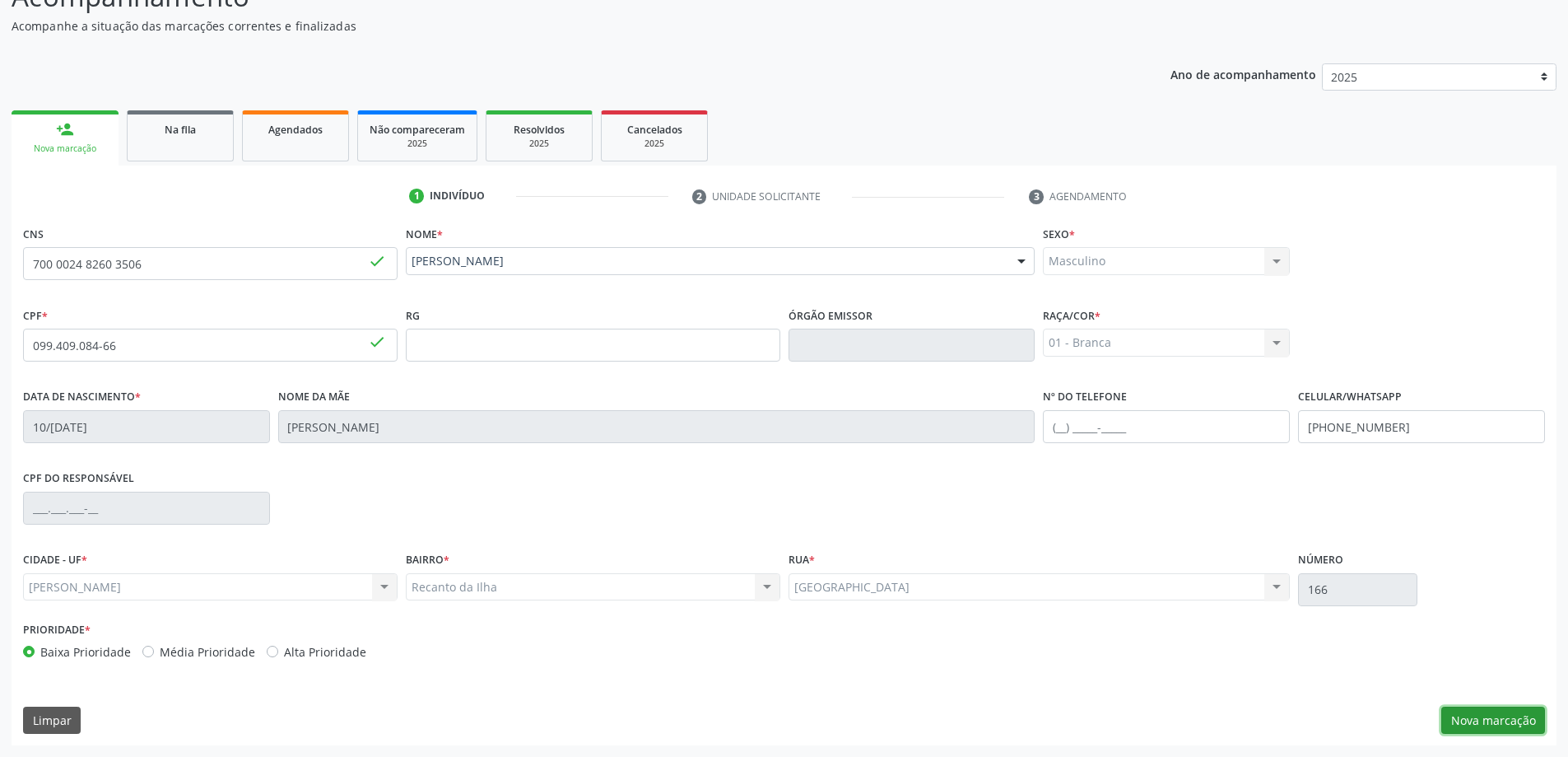
click at [1511, 723] on button "Nova marcação" at bounding box center [1492, 721] width 103 height 28
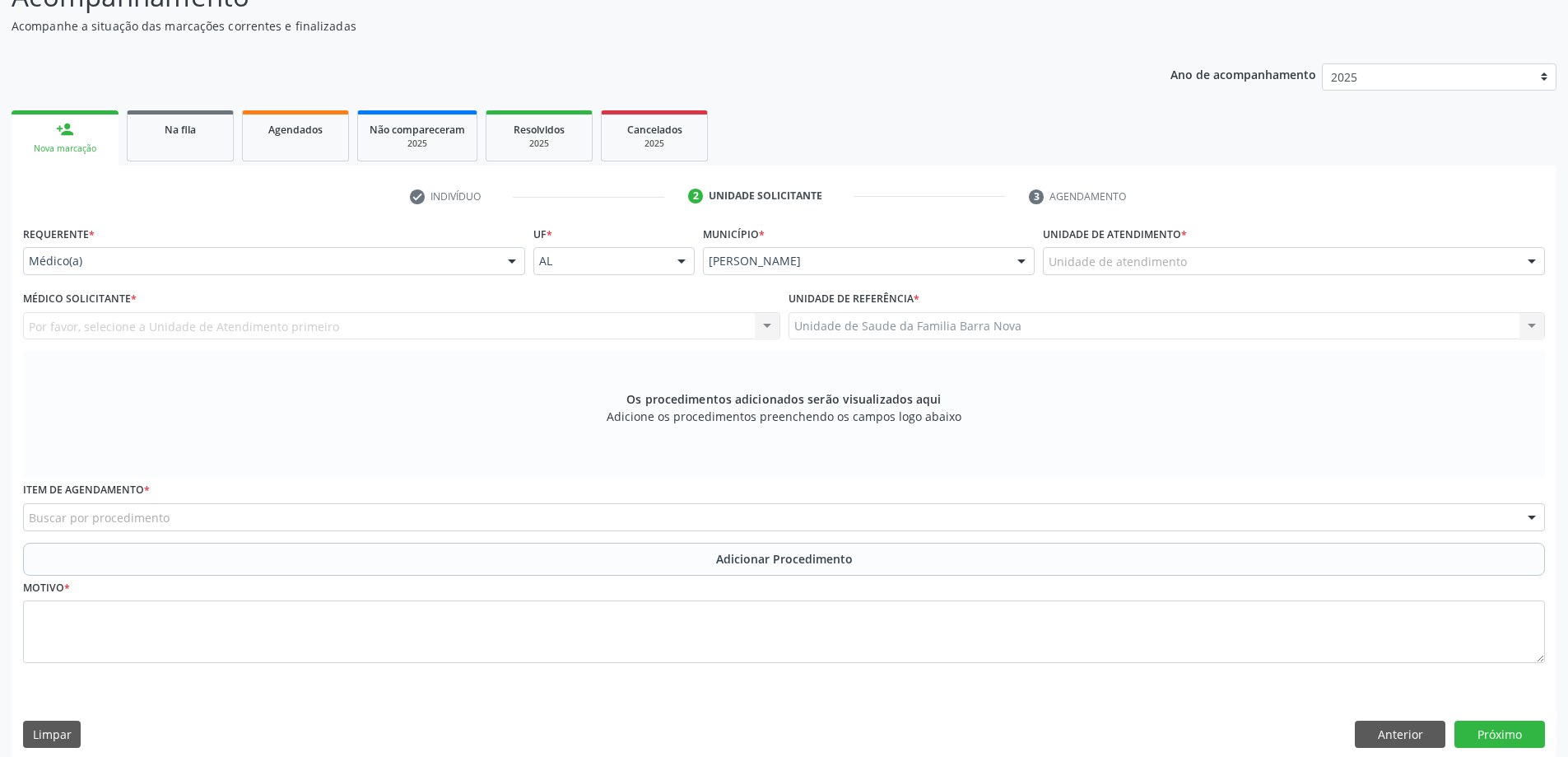
click at [1128, 290] on div "Unidade de referência * Unidade de Saude da Familia Barra Nova Unidade de Saude…" at bounding box center [1167, 313] width 757 height 53
click at [1142, 274] on div "Unidade de atendimento Aeronave Baron 58 Aeronave Cessna Associacao Divina Mise…" at bounding box center [1294, 261] width 502 height 28
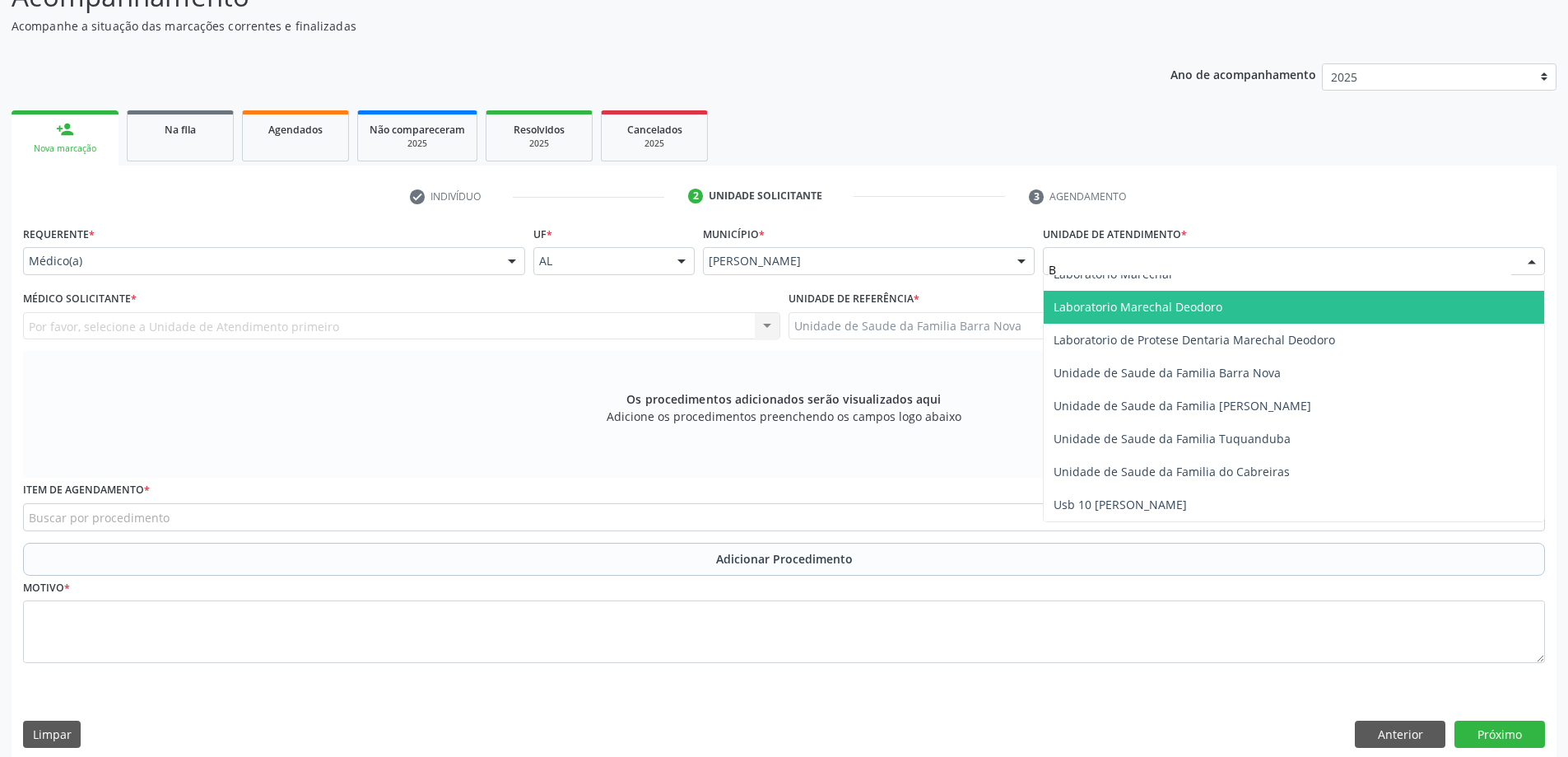
scroll to position [0, 0]
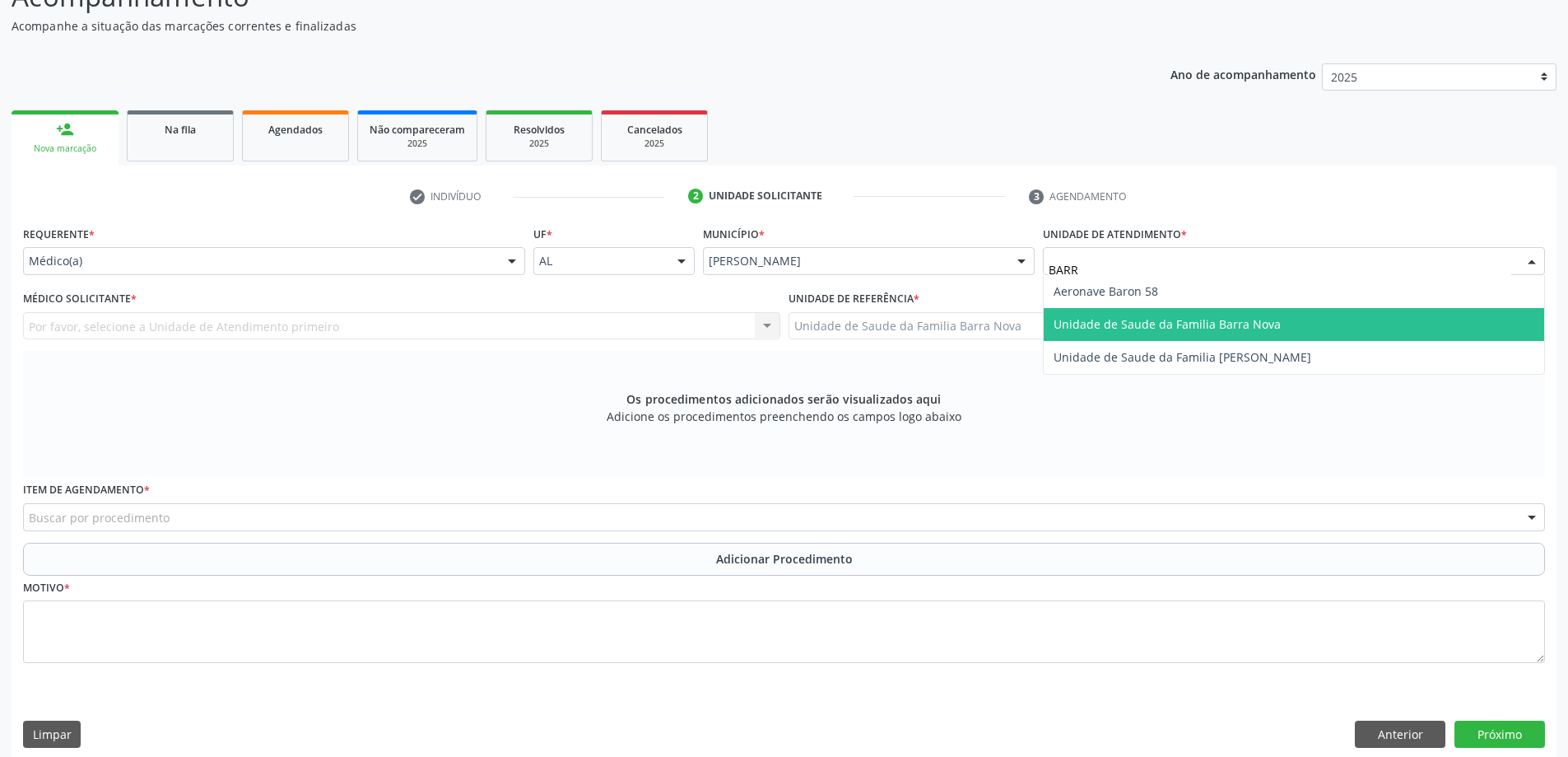
type input "BARRA"
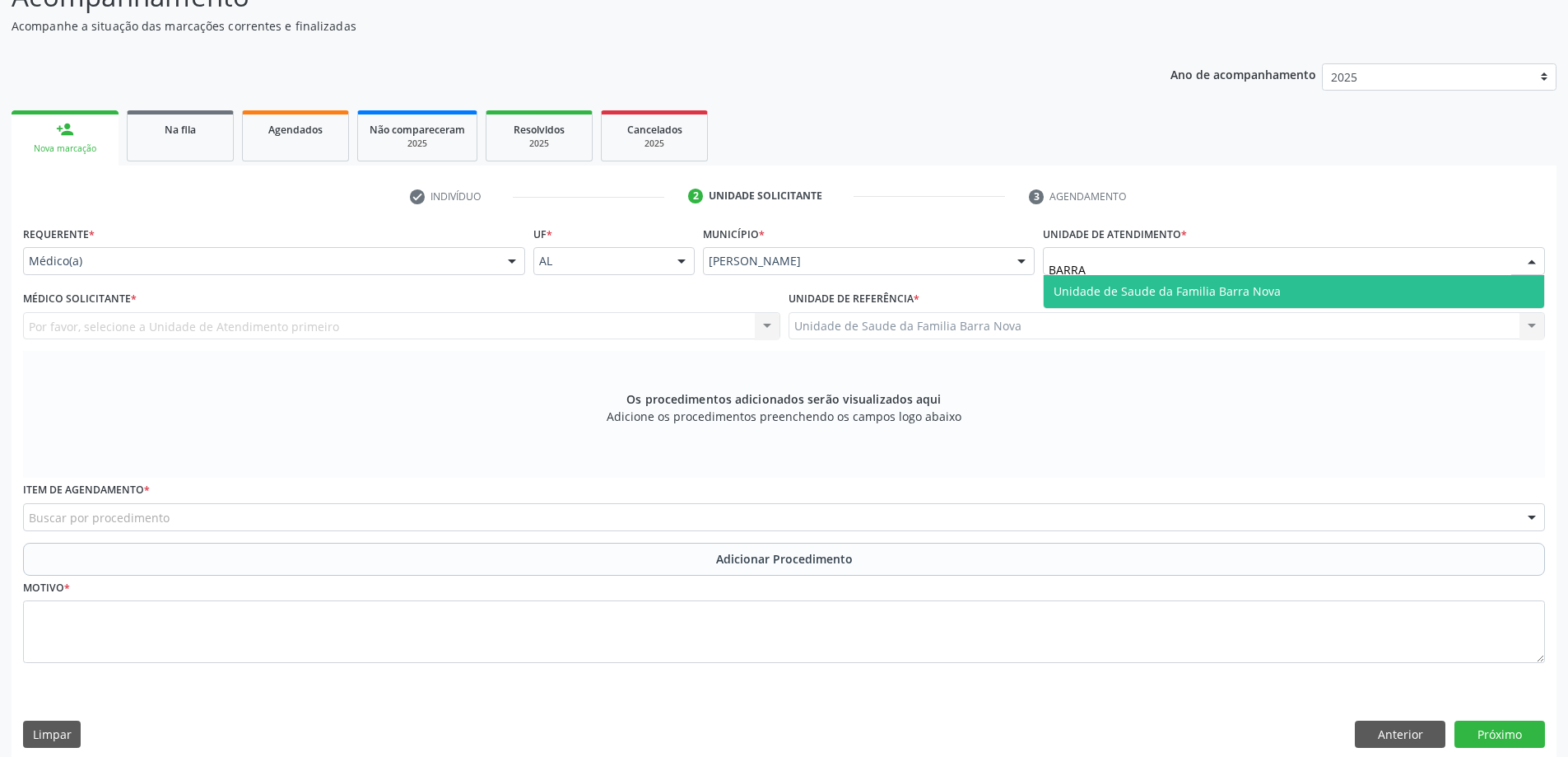
click at [1215, 303] on span "Unidade de Saude da Familia Barra Nova" at bounding box center [1294, 291] width 500 height 33
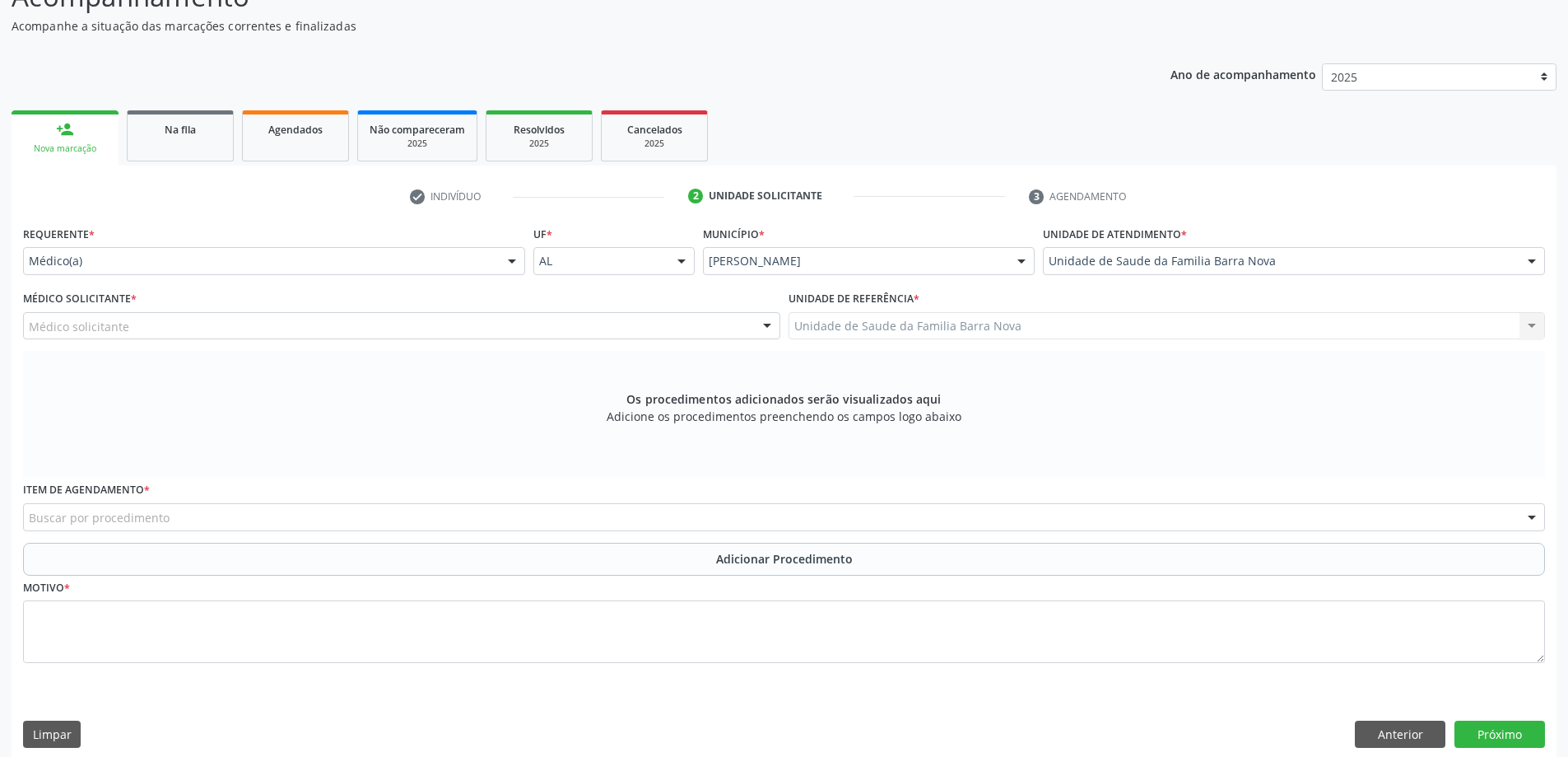
click at [235, 340] on div "Médico Solicitante * Médico solicitante [PERSON_NAME] [PERSON_NAME] [PERSON_NAM…" at bounding box center [401, 318] width 765 height 65
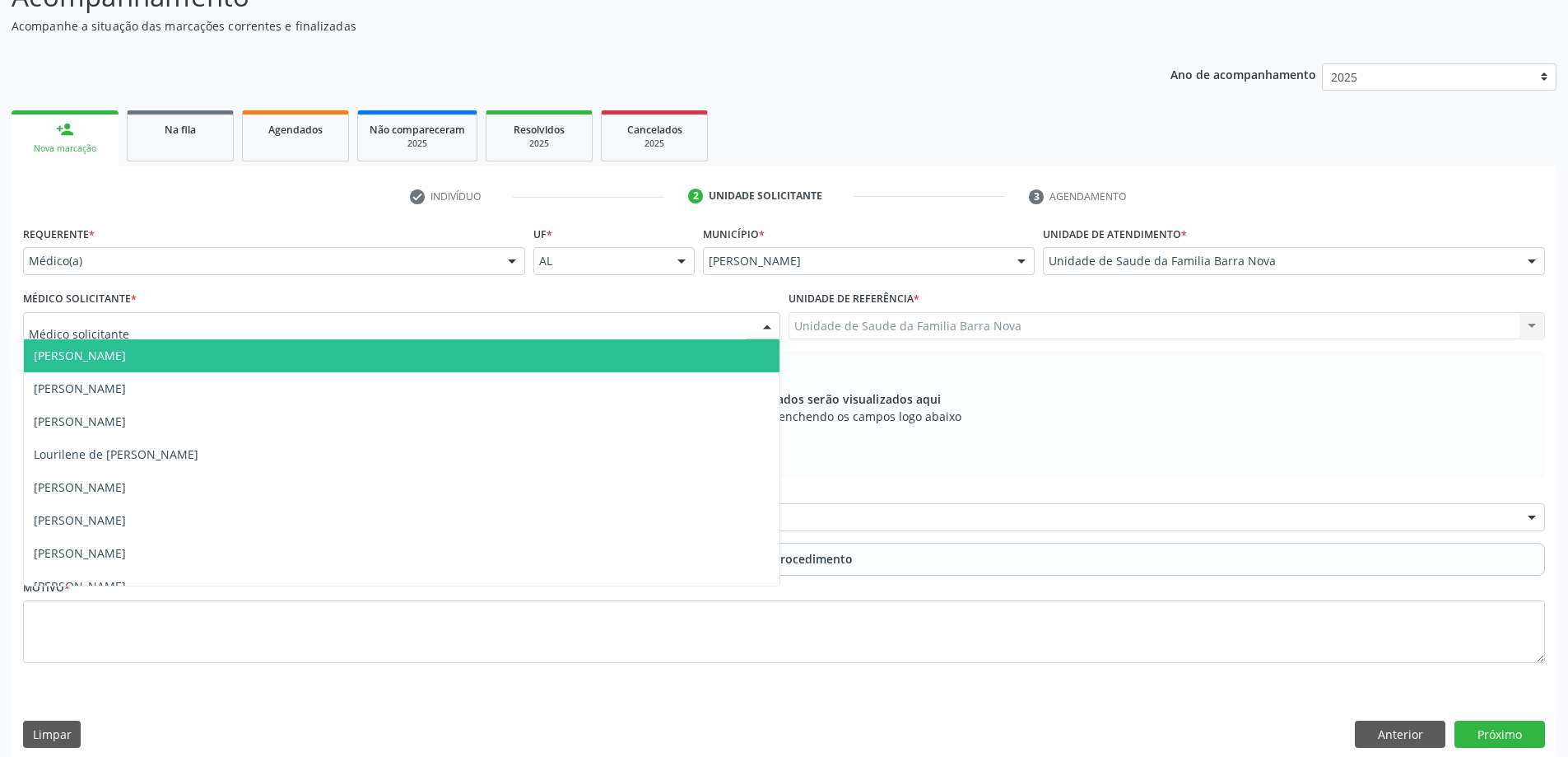
click at [281, 328] on div at bounding box center [401, 326] width 757 height 28
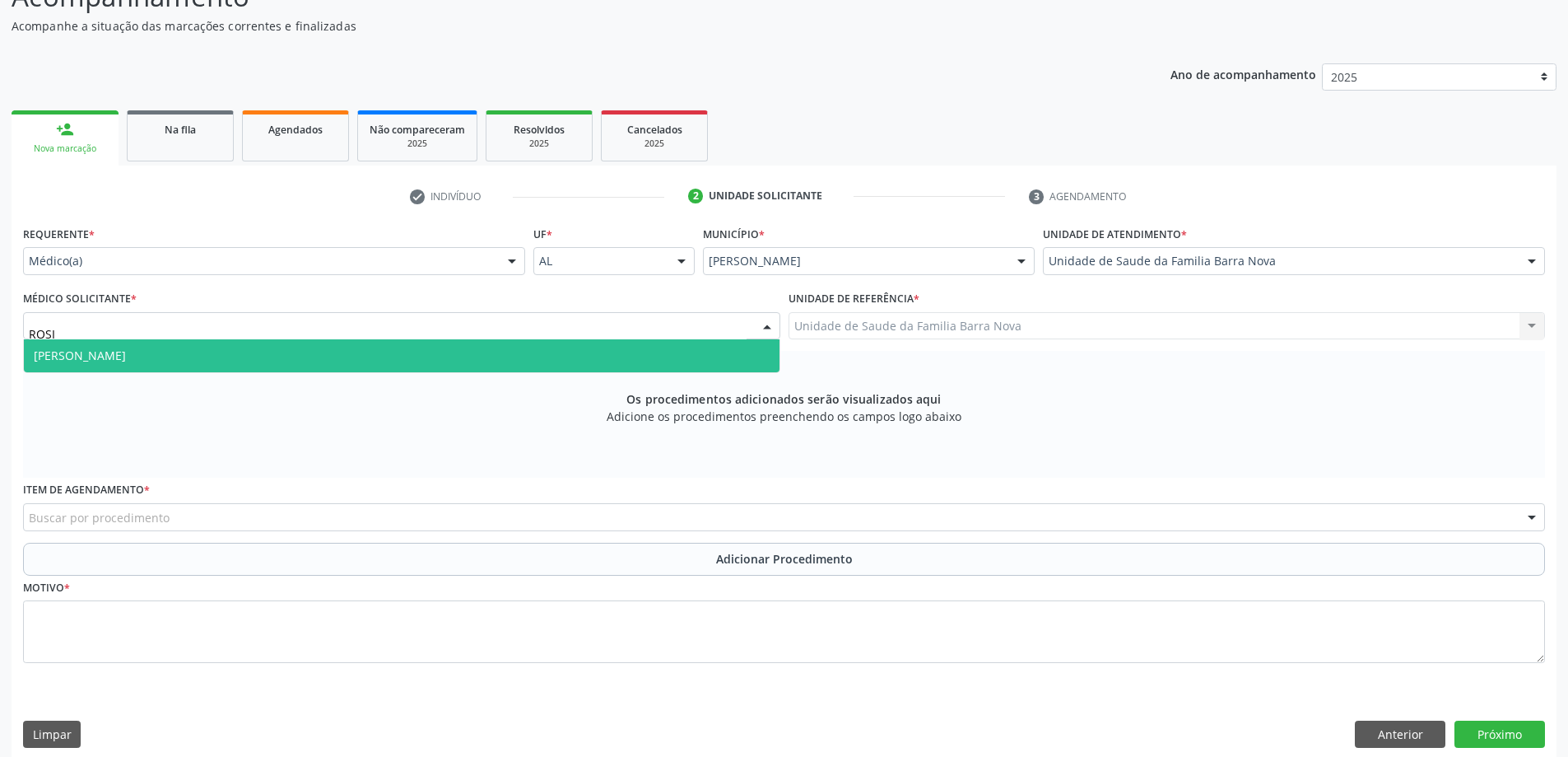
type input "[PERSON_NAME]"
click at [176, 363] on span "[PERSON_NAME]" at bounding box center [401, 356] width 756 height 33
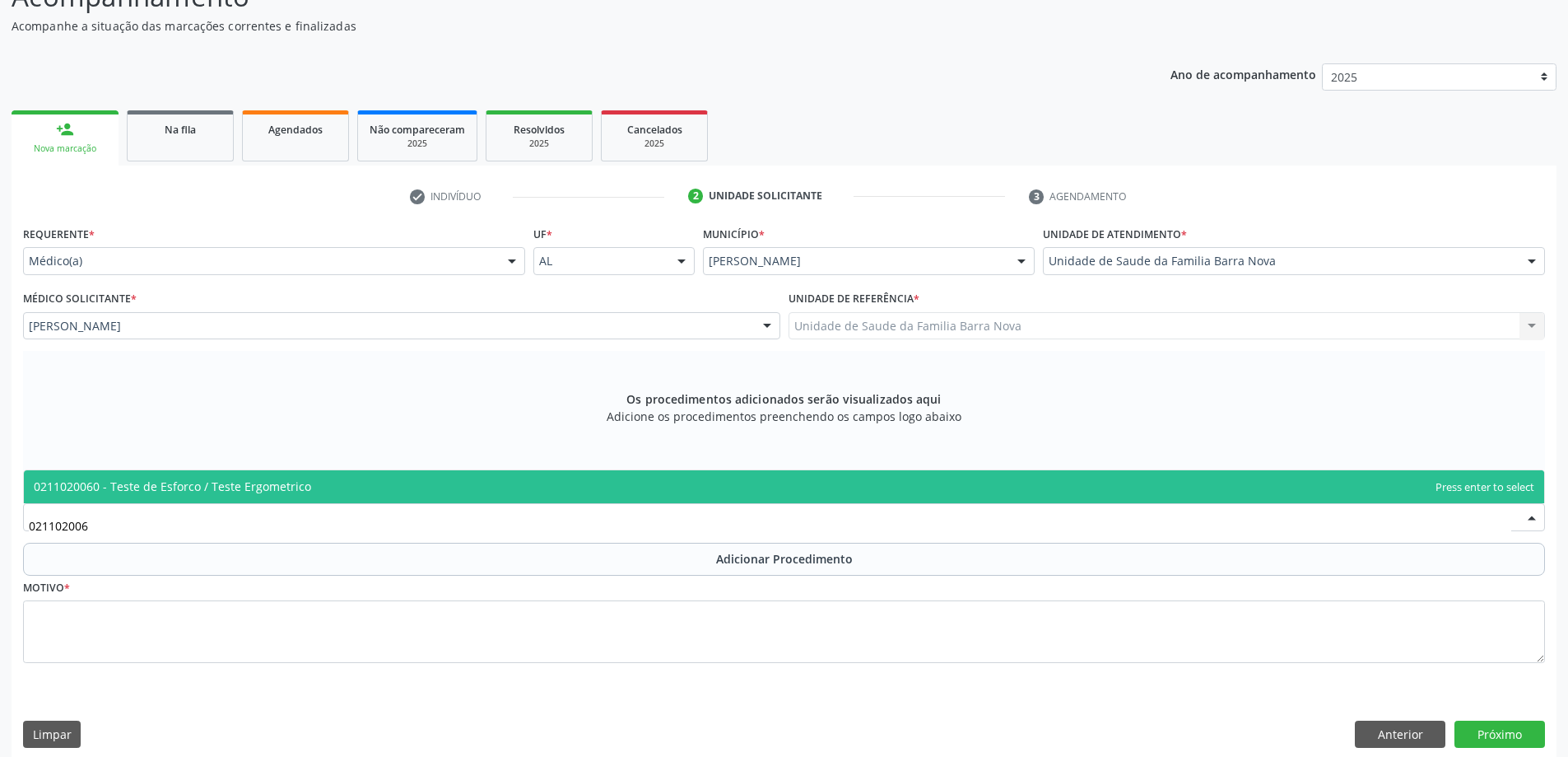
type input "0211020060"
click at [240, 482] on span "0211020060 - Teste de Esforco / Teste Ergometrico" at bounding box center [172, 486] width 278 height 16
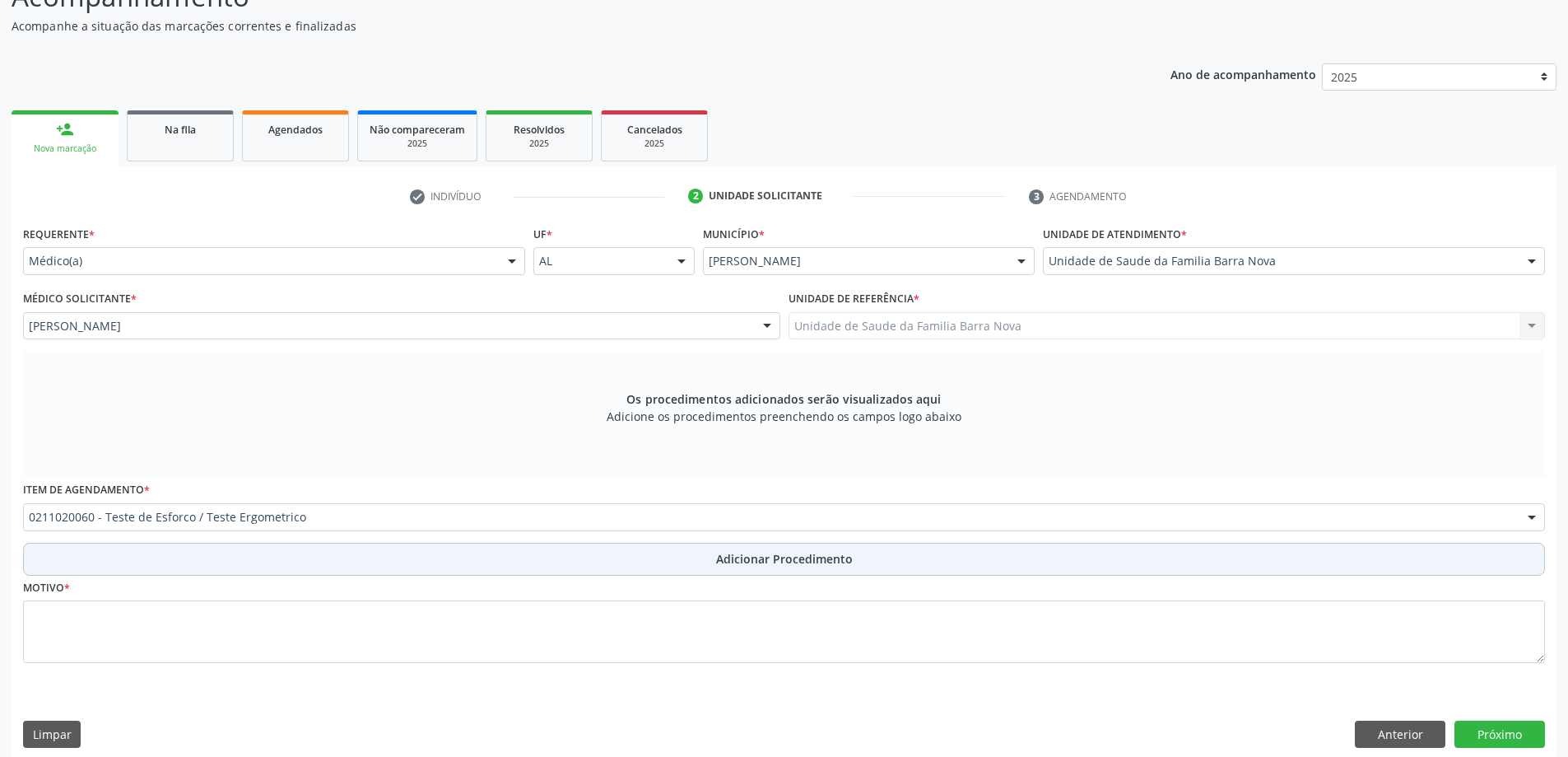
click at [256, 562] on button "Adicionar Procedimento" at bounding box center [784, 559] width 1522 height 33
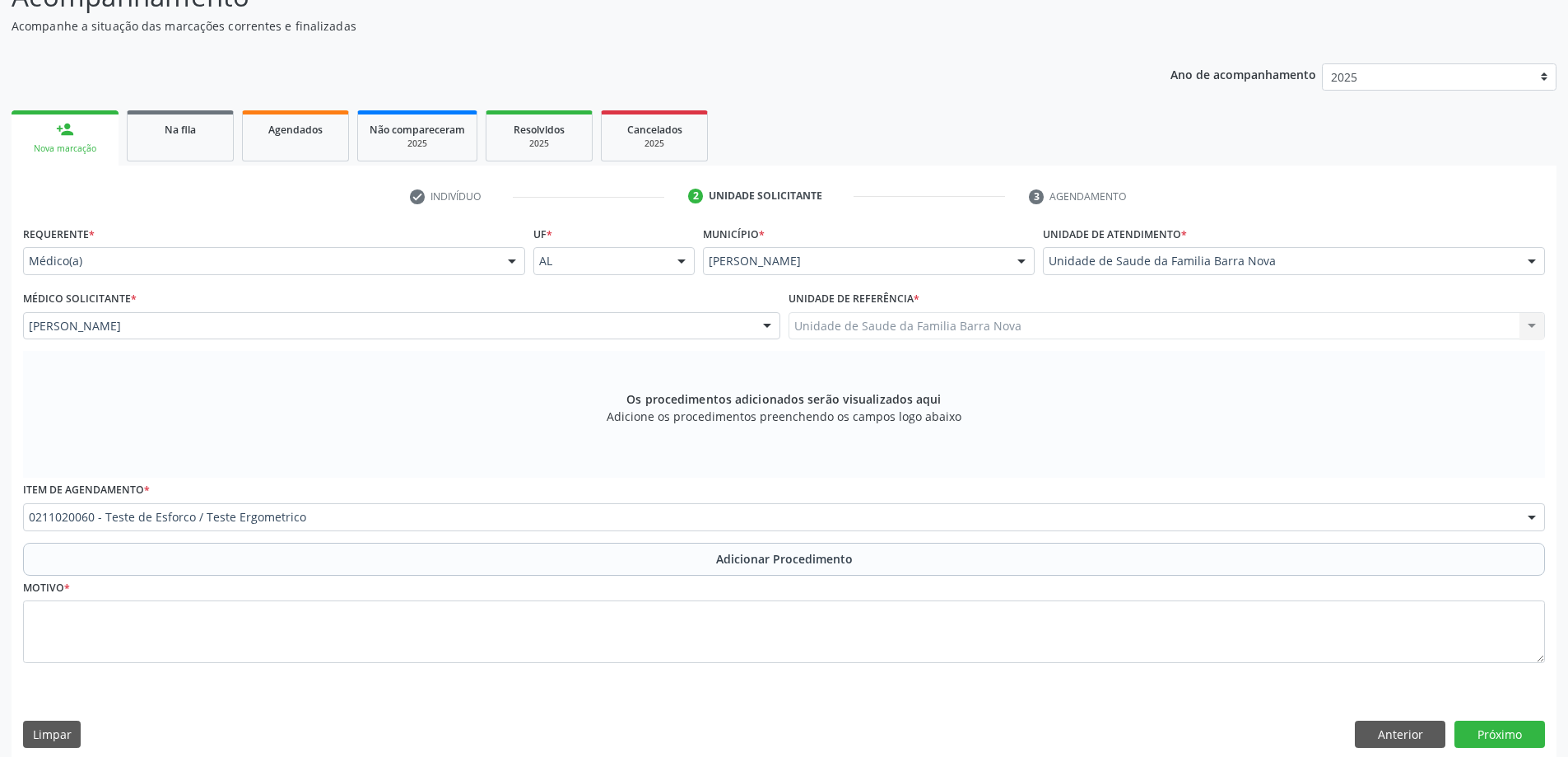
scroll to position [111, 0]
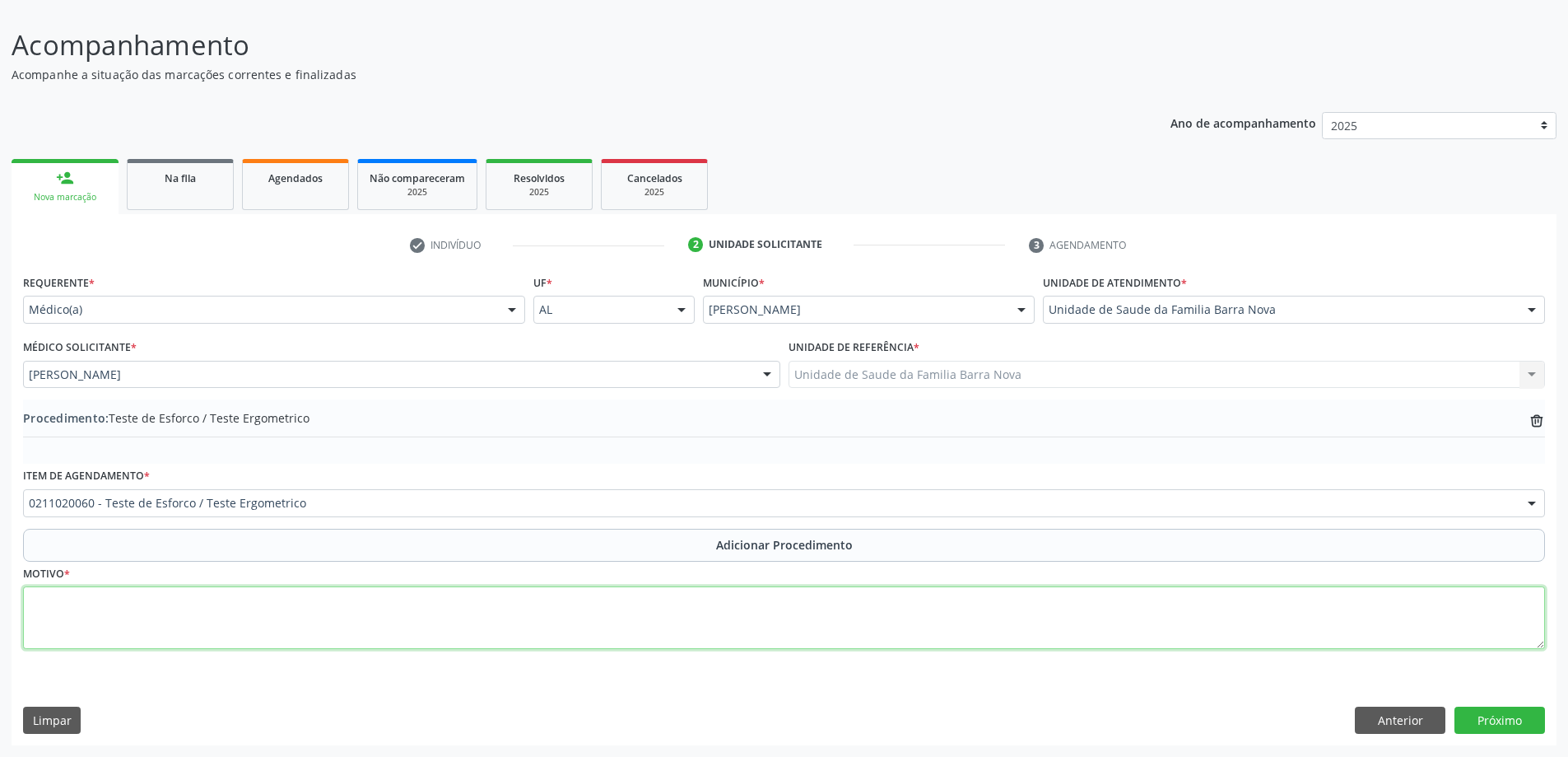
click at [255, 620] on textarea at bounding box center [784, 617] width 1522 height 63
type textarea "CONTROLE CLÍNICO."
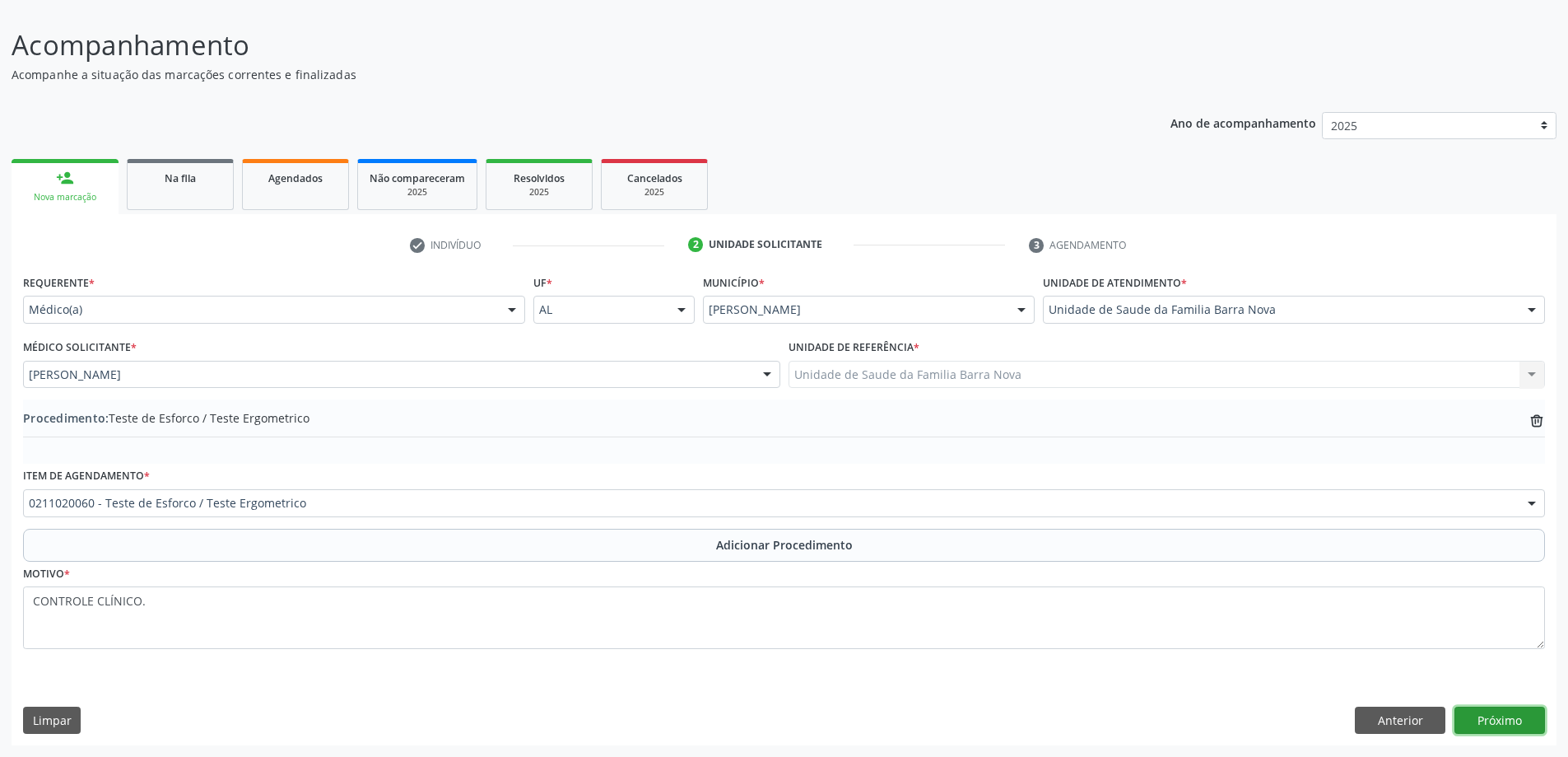
click at [1483, 723] on button "Próximo" at bounding box center [1499, 721] width 90 height 28
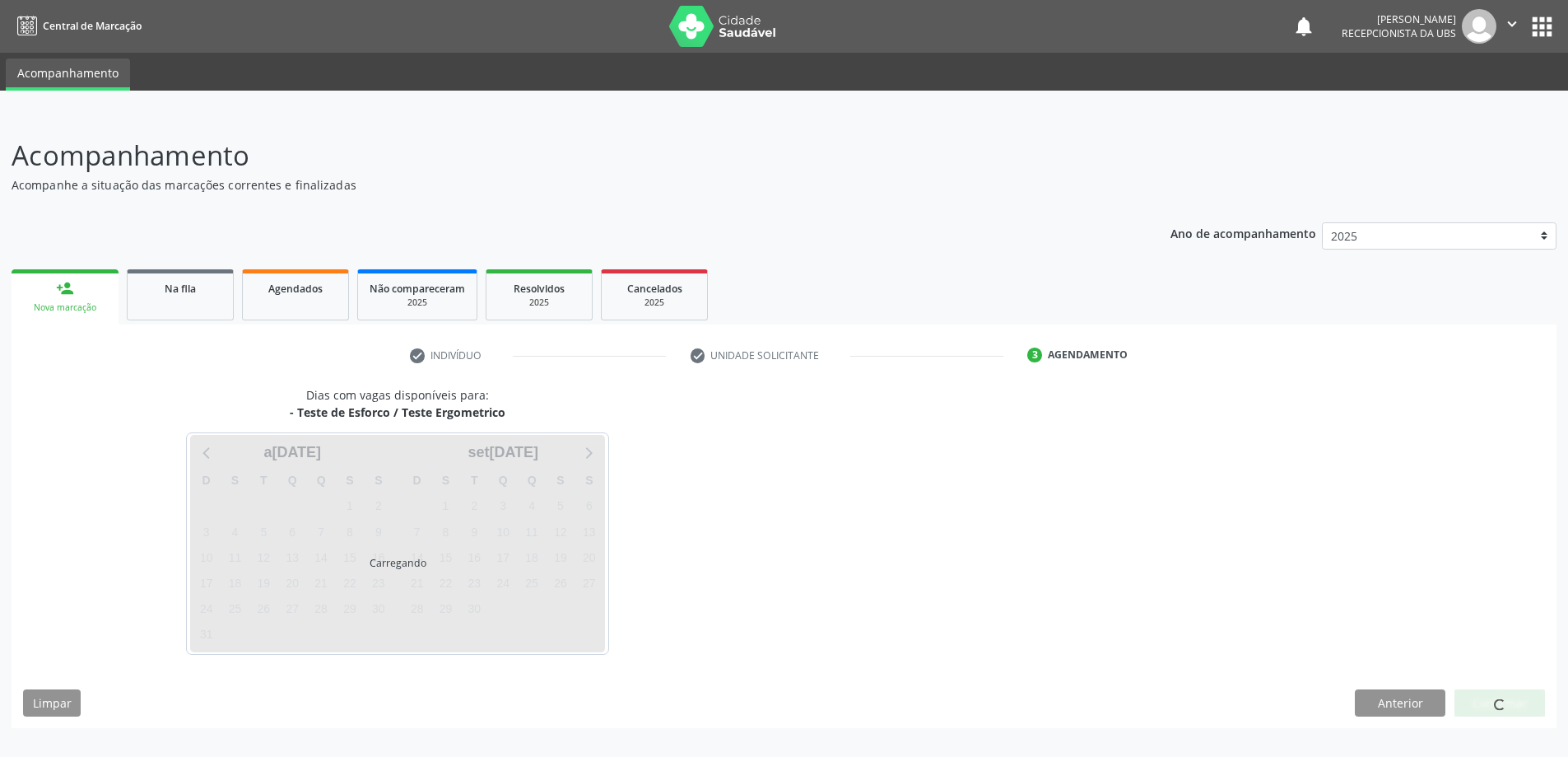
scroll to position [0, 0]
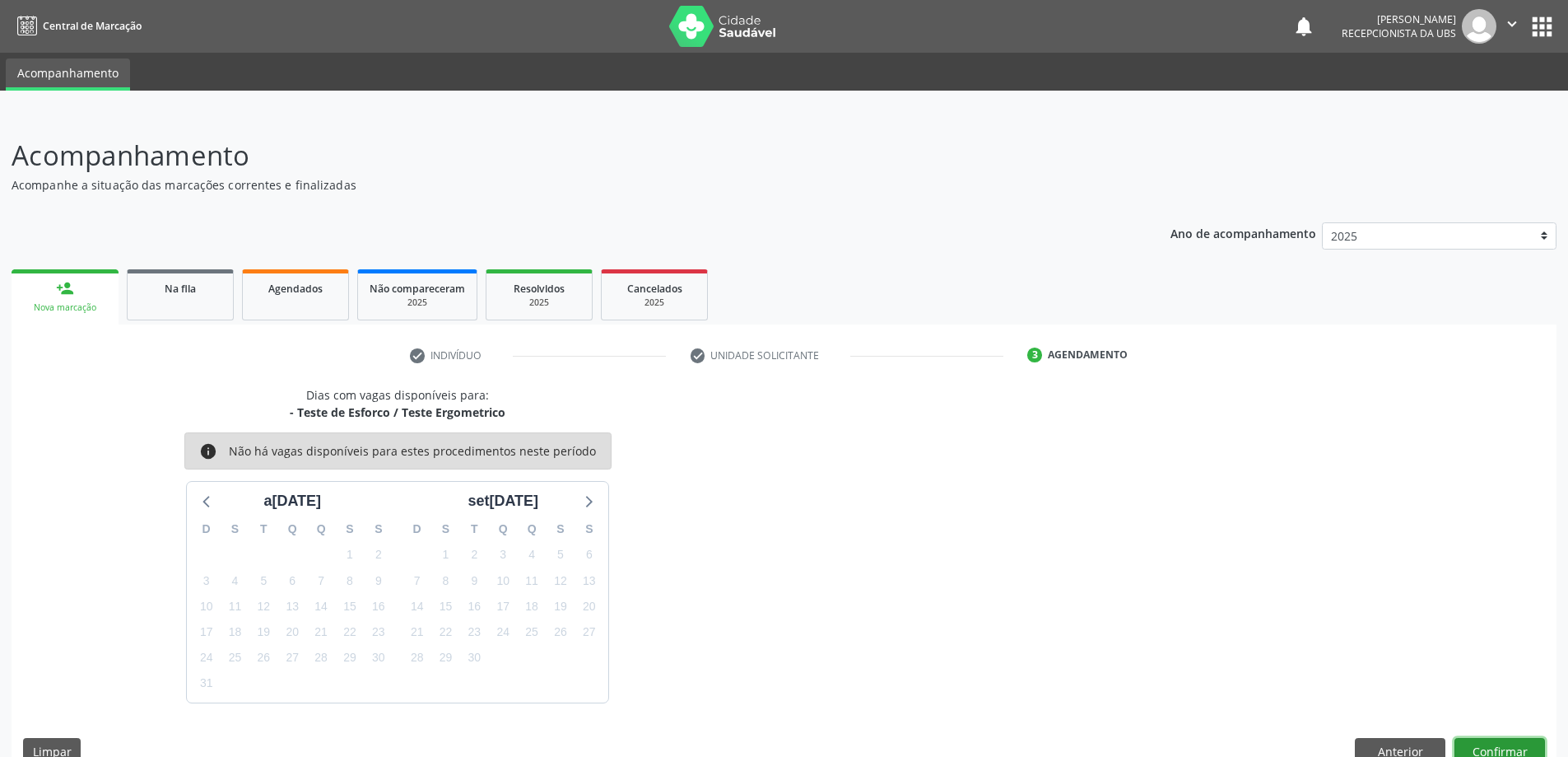
click at [1482, 738] on button "Confirmar" at bounding box center [1499, 752] width 90 height 28
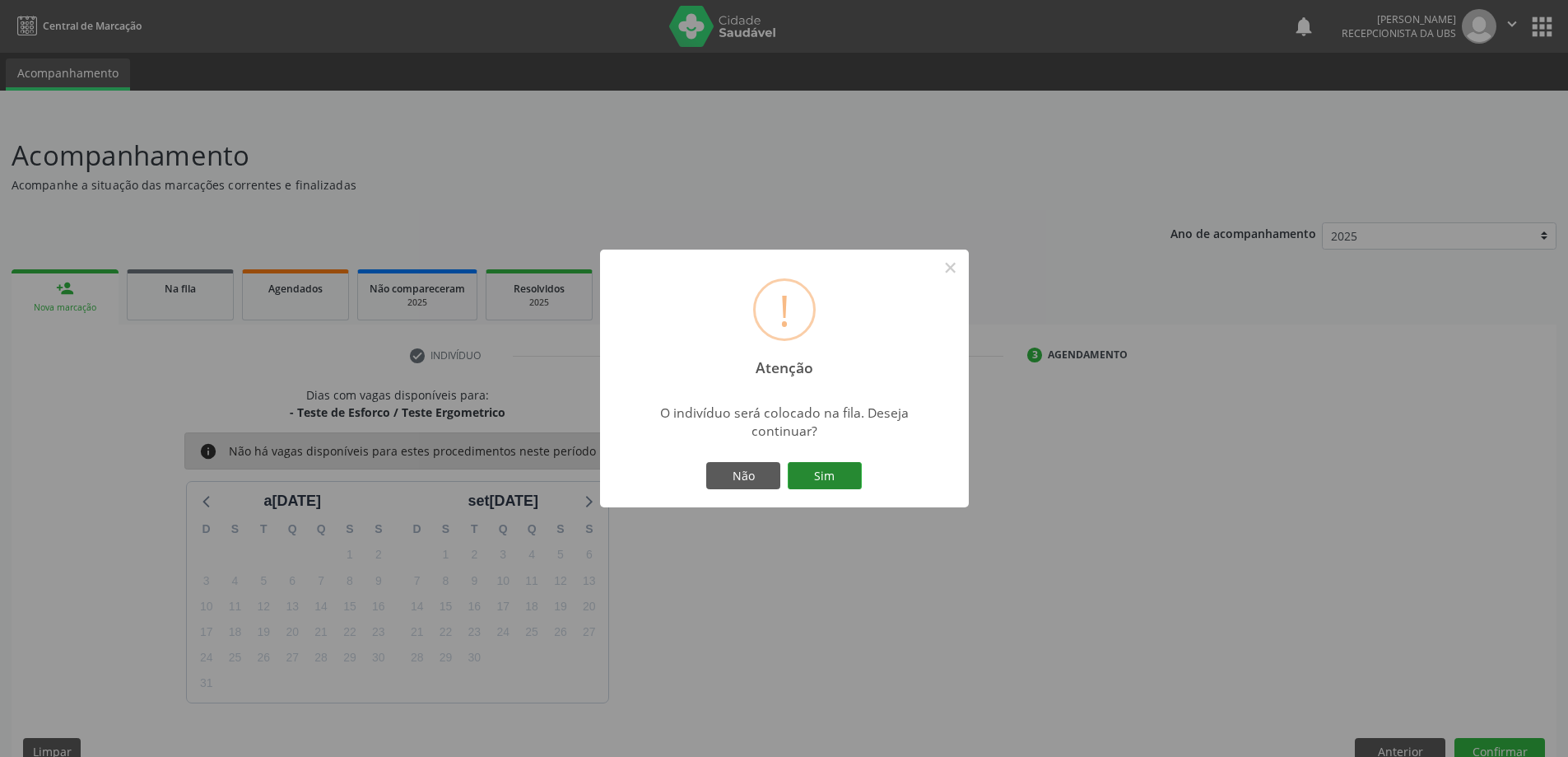
click at [838, 482] on button "Sim" at bounding box center [825, 476] width 74 height 28
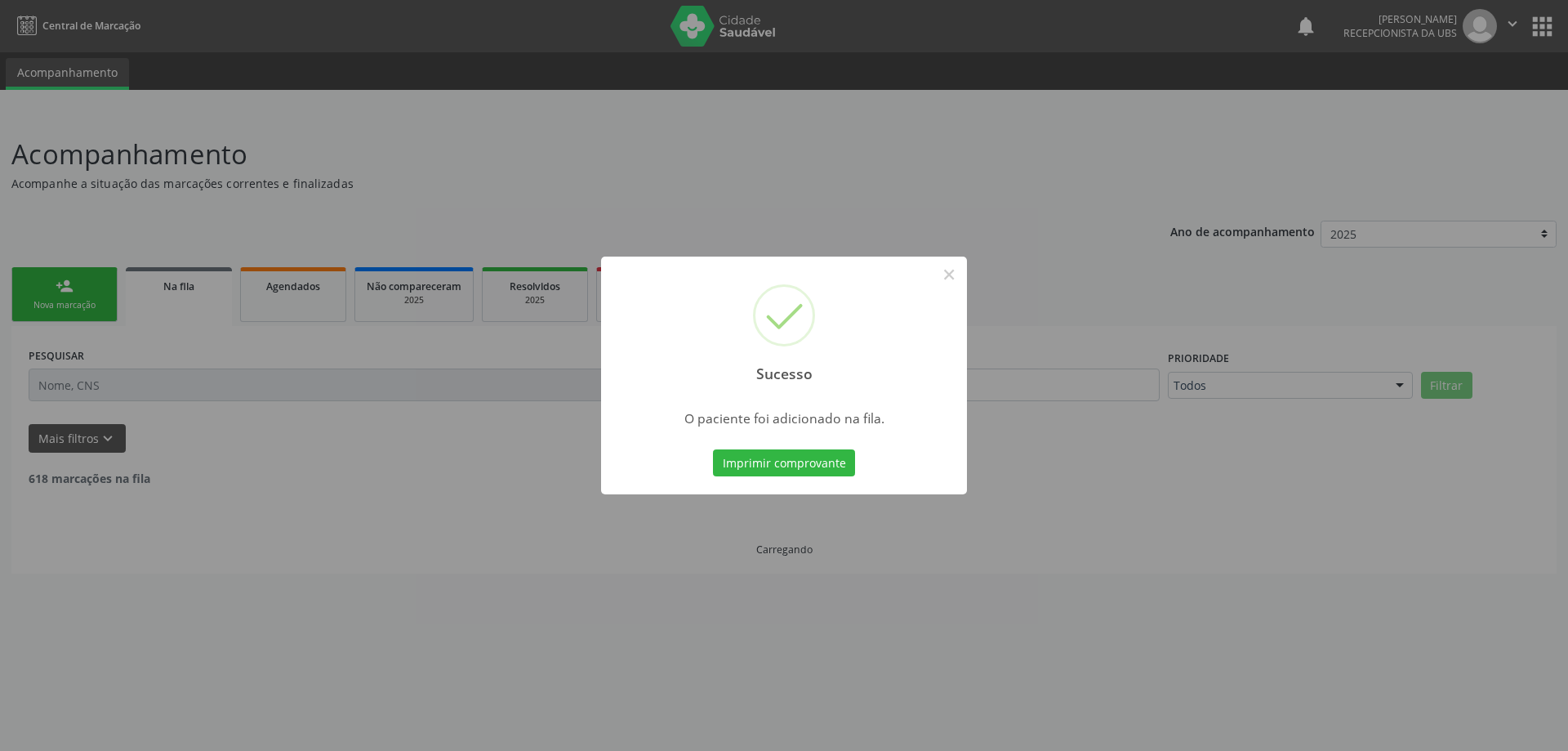
click at [100, 290] on div "Sucesso × O paciente foi adicionado na fila. Imprimir comprovante Cancel" at bounding box center [784, 376] width 1568 height 751
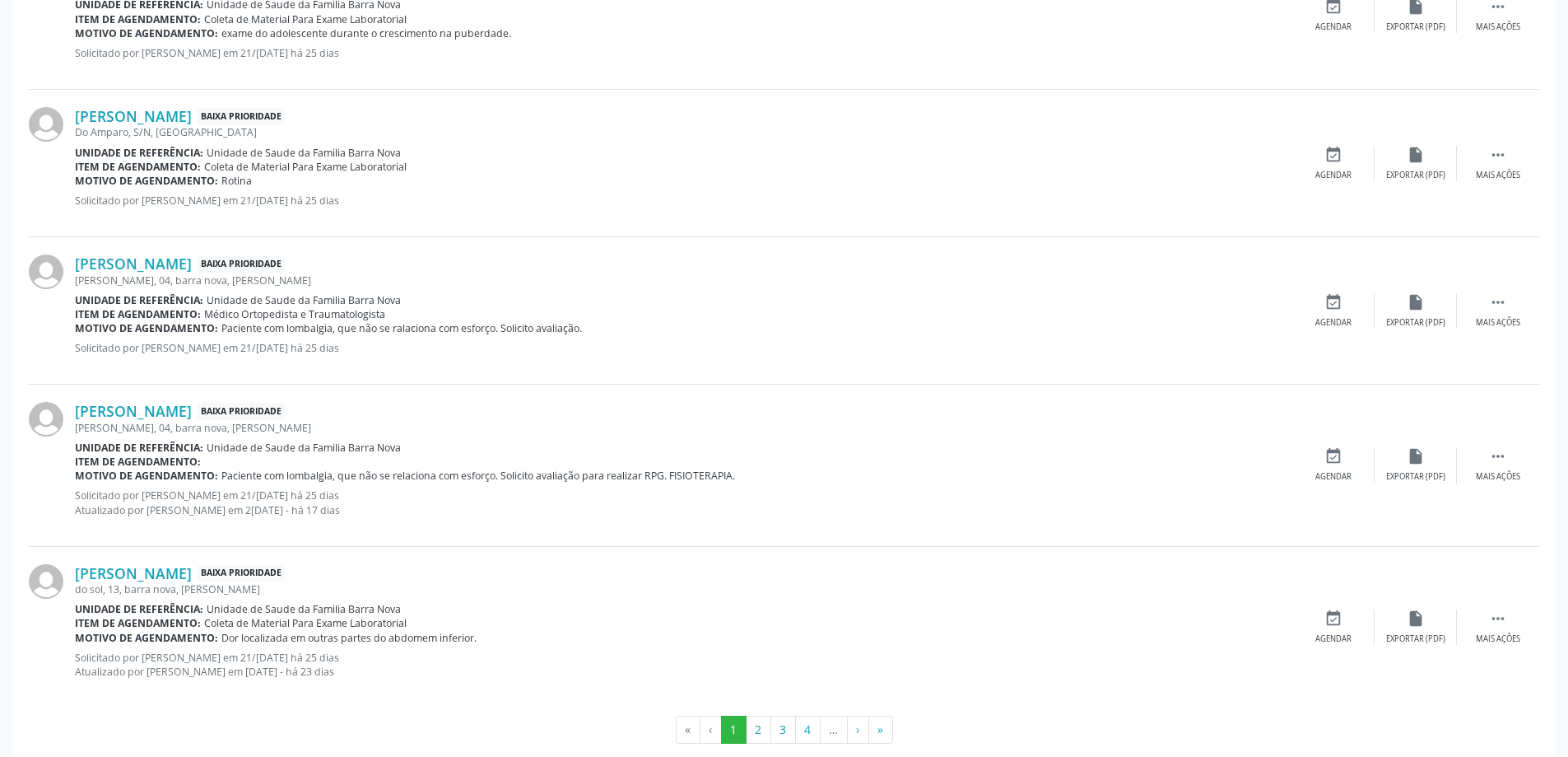
scroll to position [2082, 0]
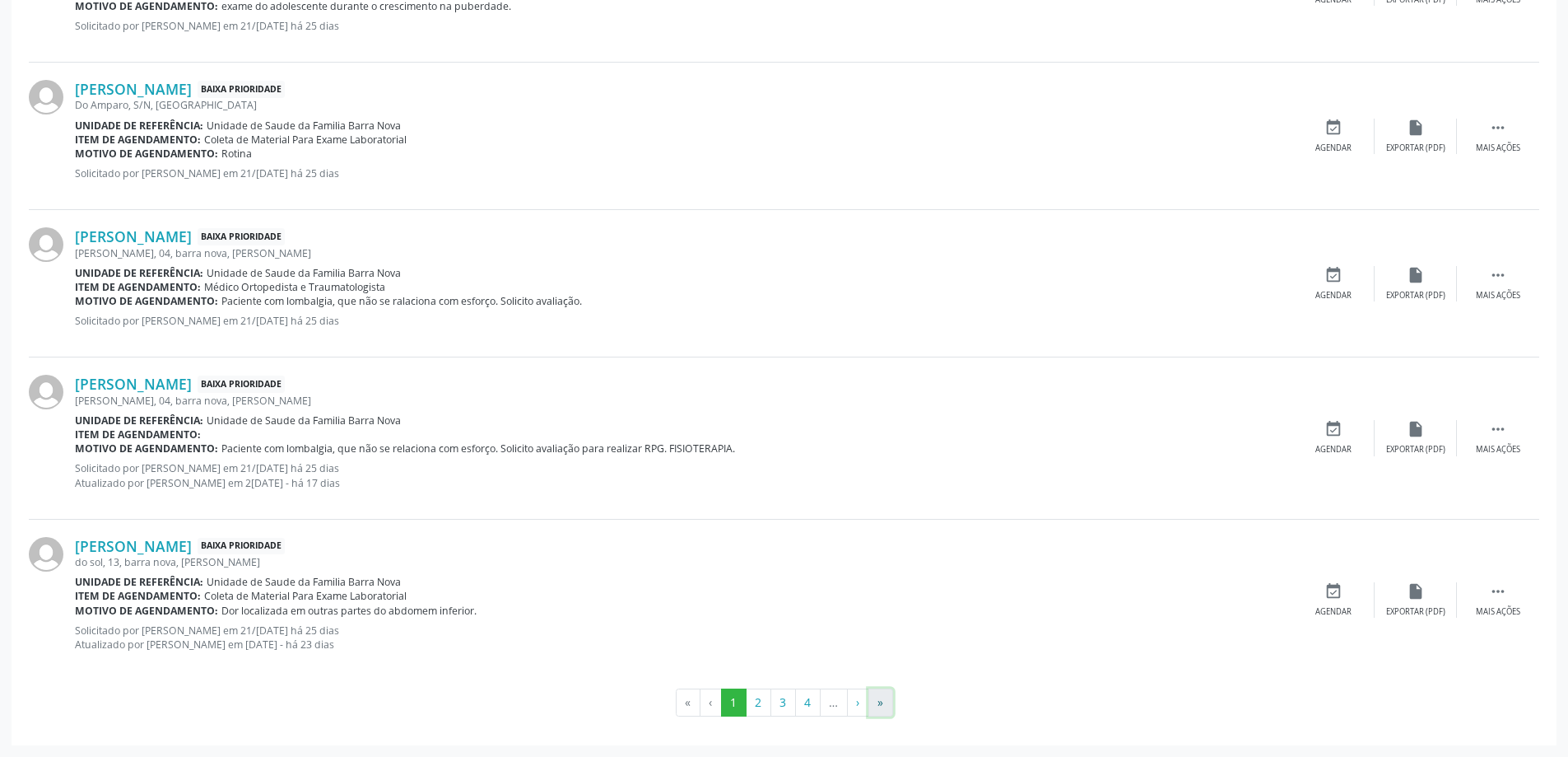
click at [878, 705] on button "»" at bounding box center [880, 702] width 25 height 28
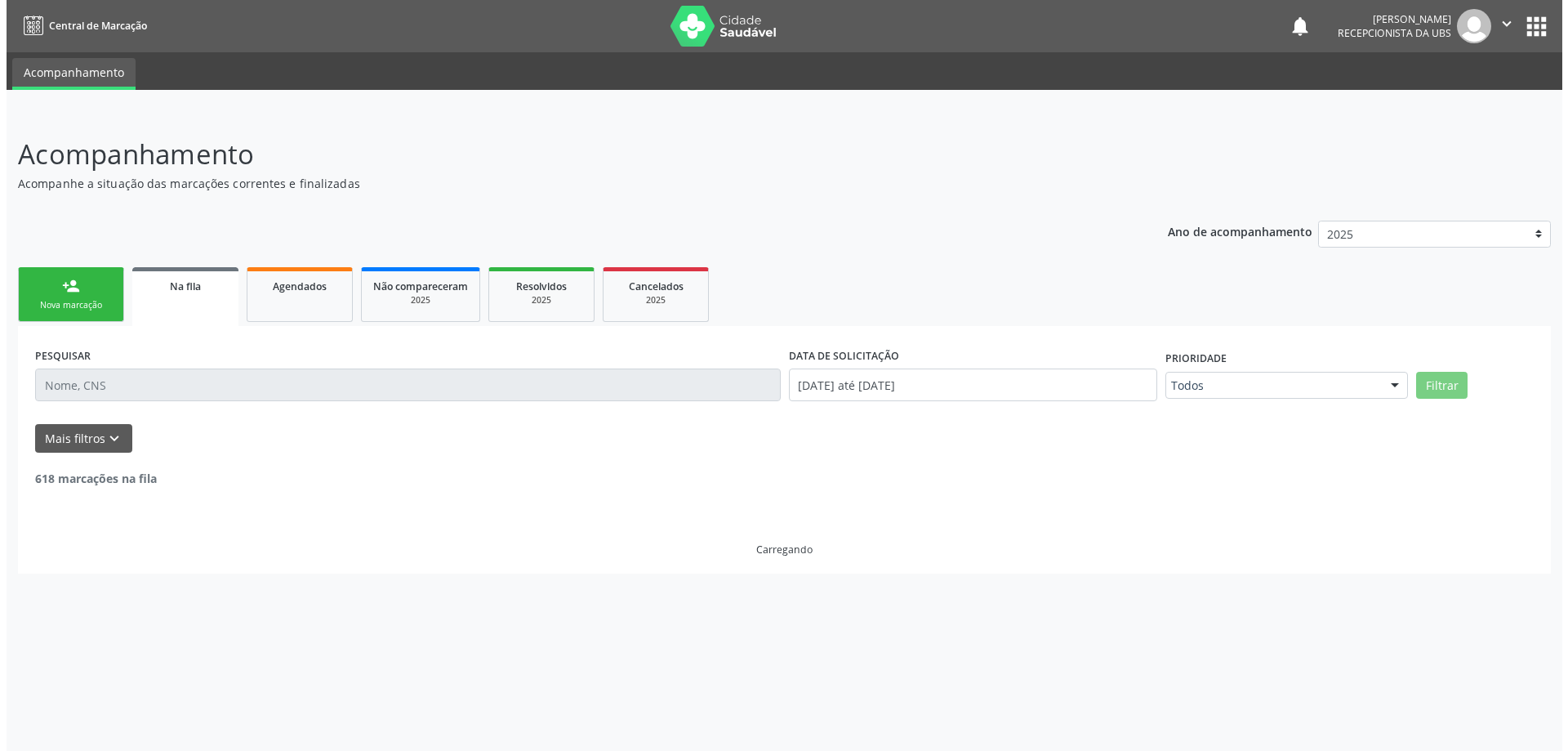
scroll to position [0, 0]
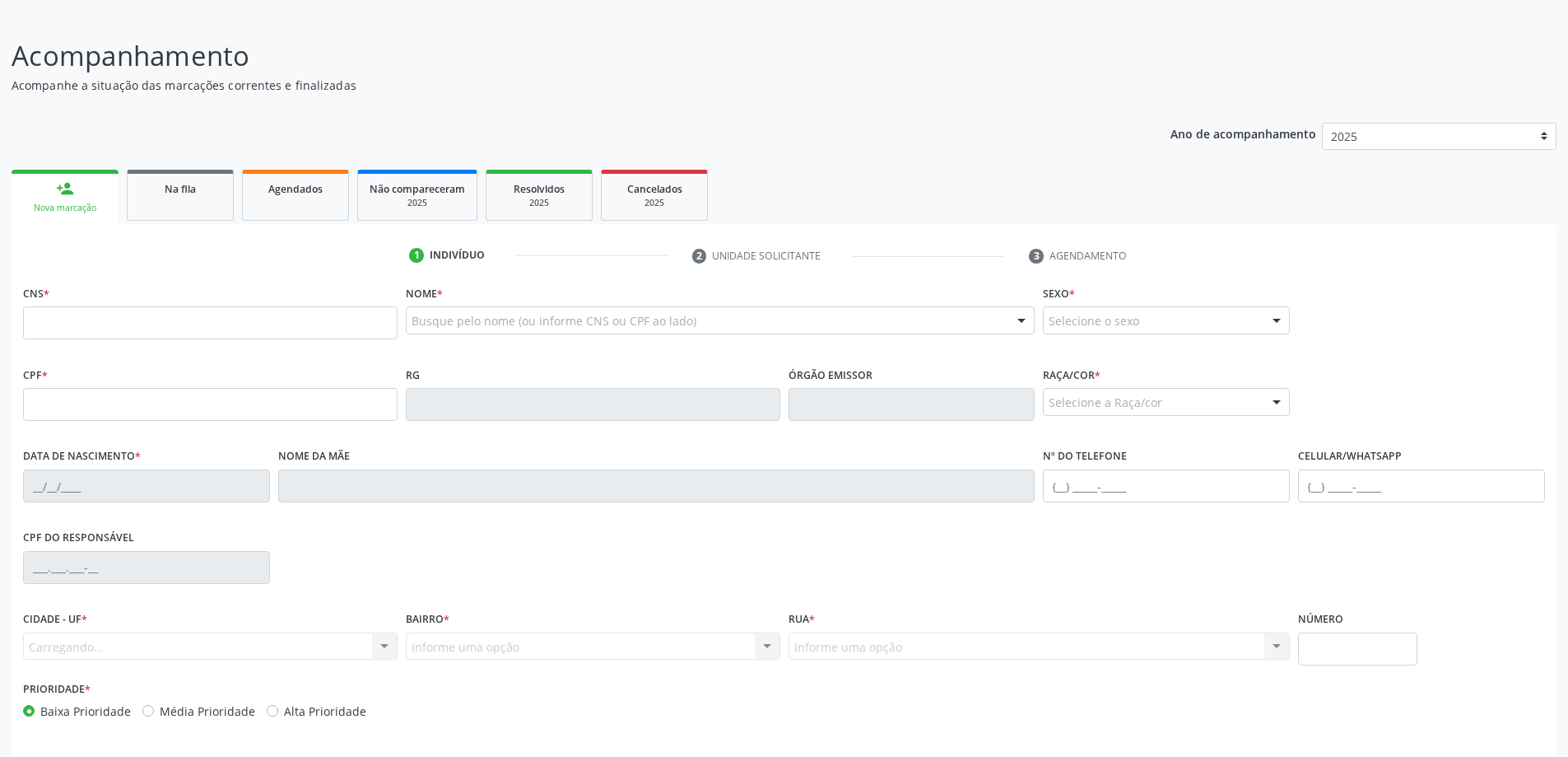
scroll to position [159, 0]
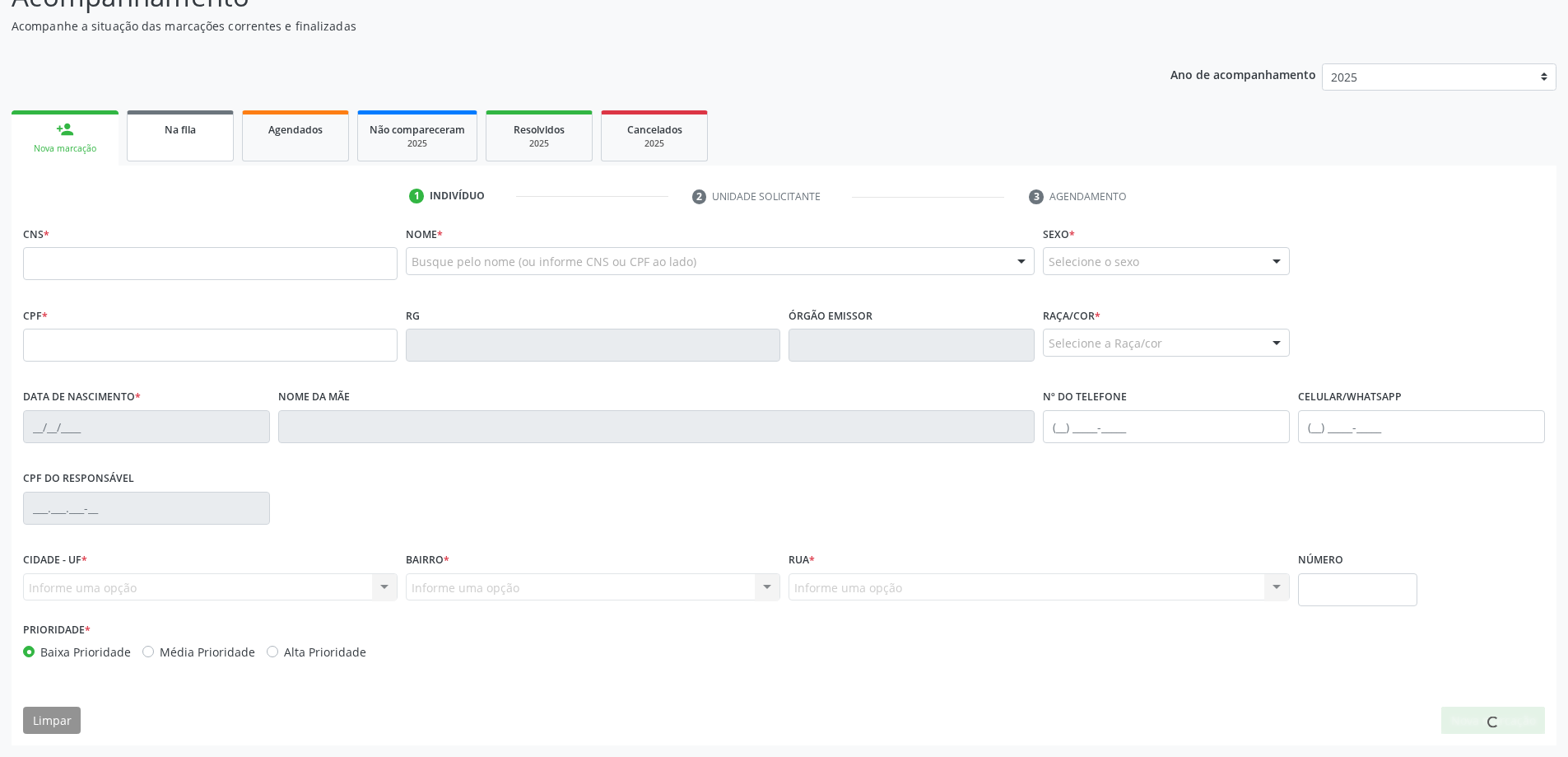
click at [192, 130] on span "Na fila" at bounding box center [179, 130] width 31 height 14
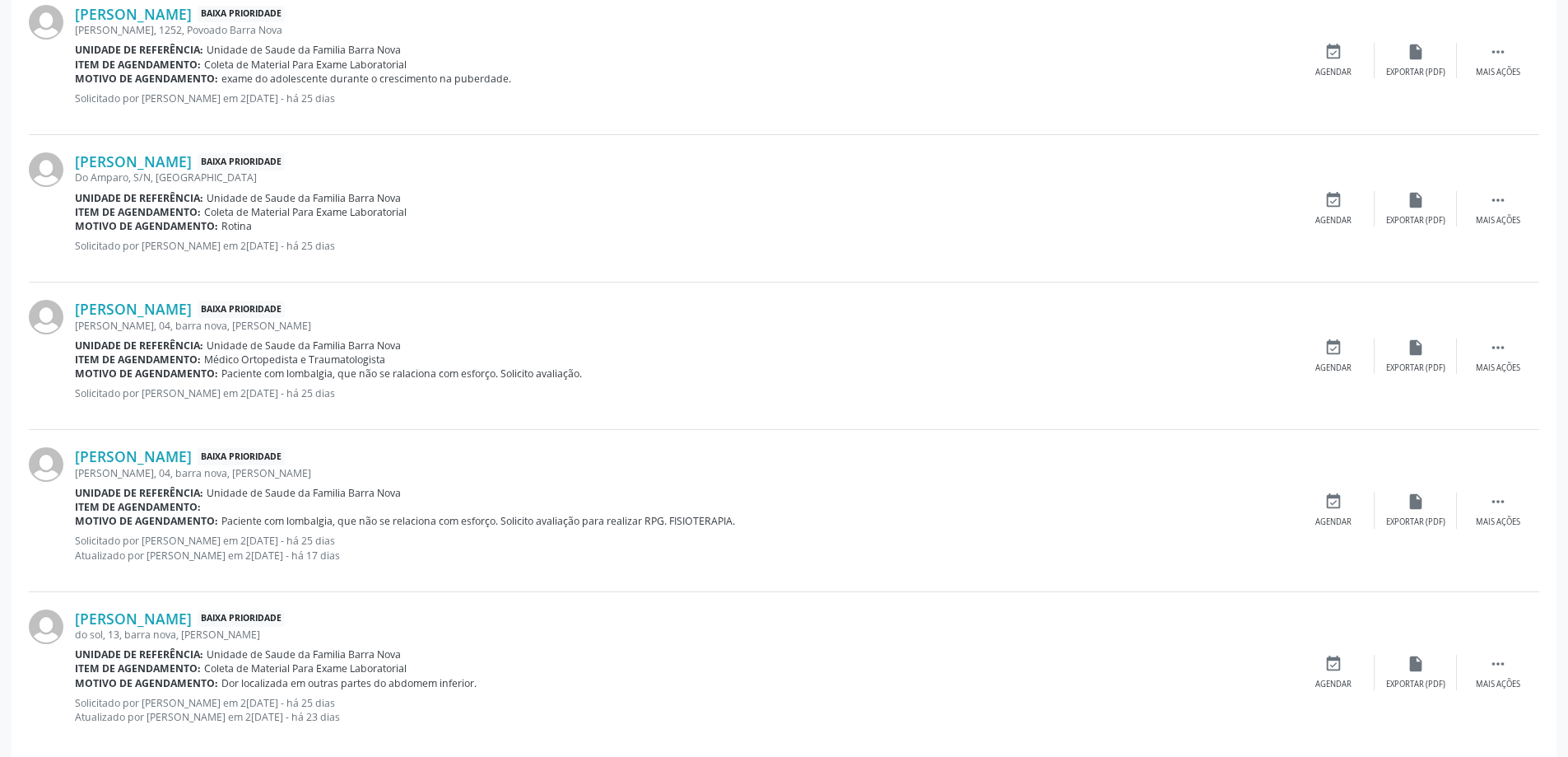
scroll to position [2082, 0]
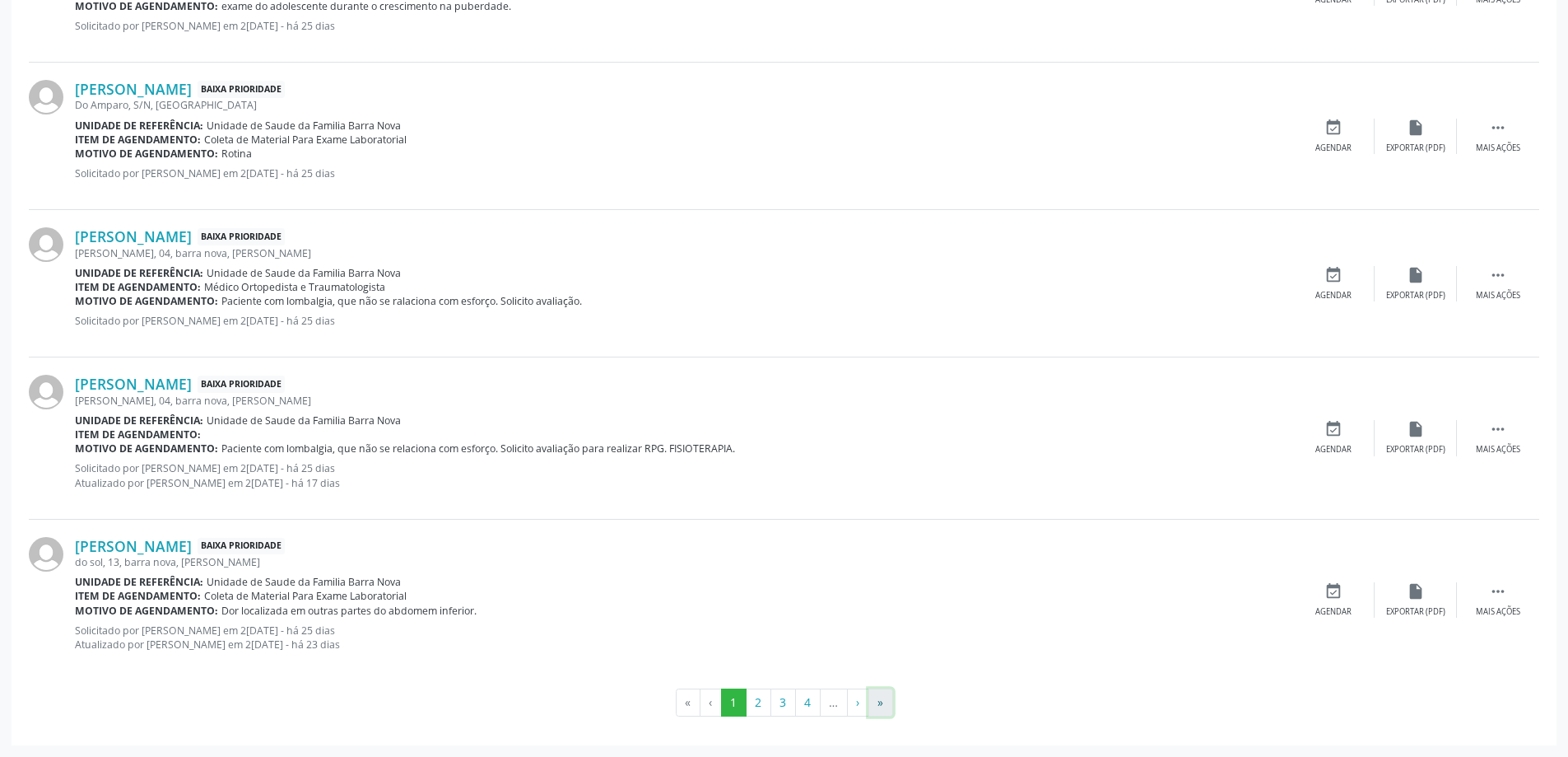
click at [876, 704] on button "»" at bounding box center [880, 702] width 25 height 28
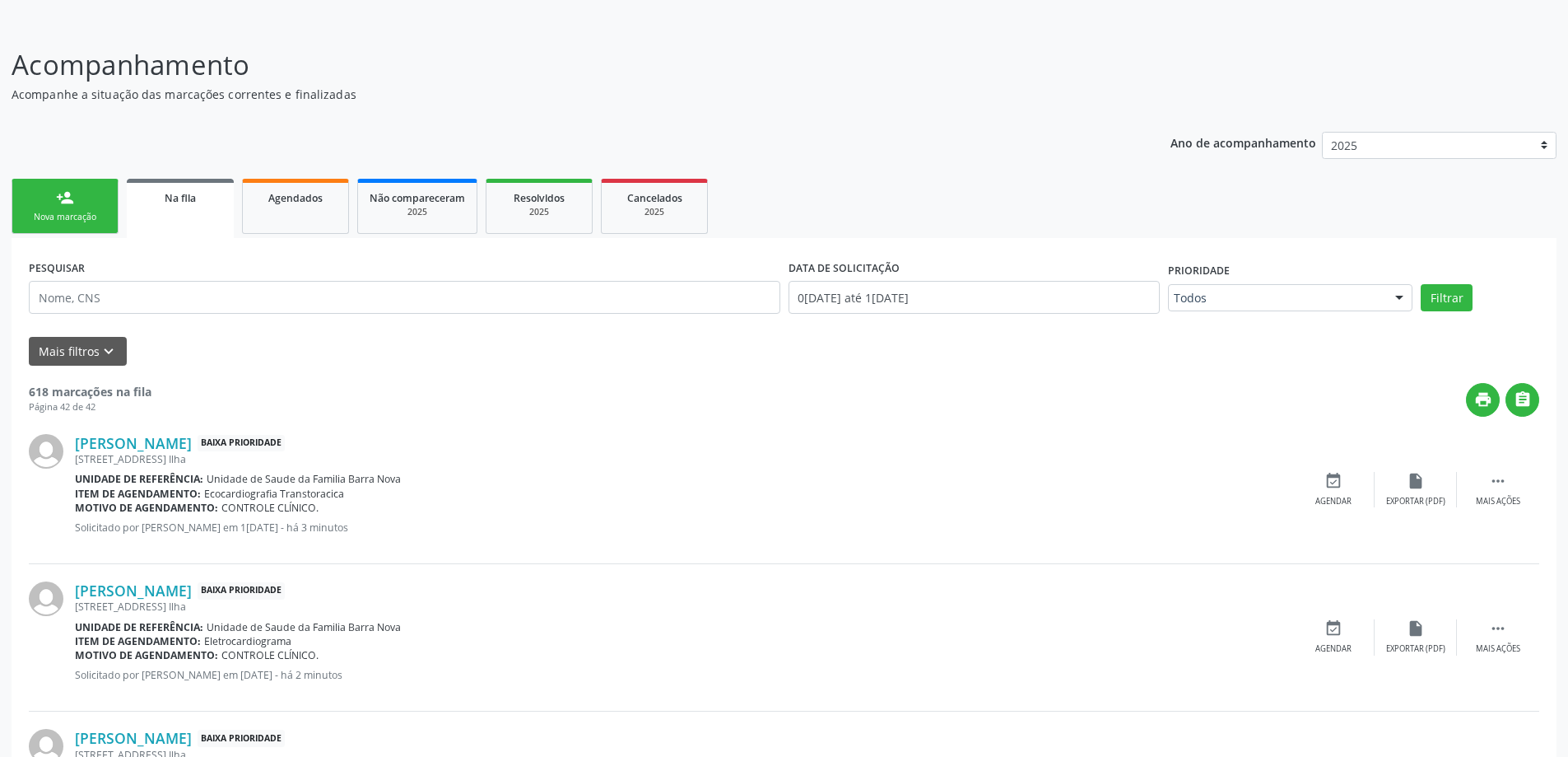
scroll to position [269, 0]
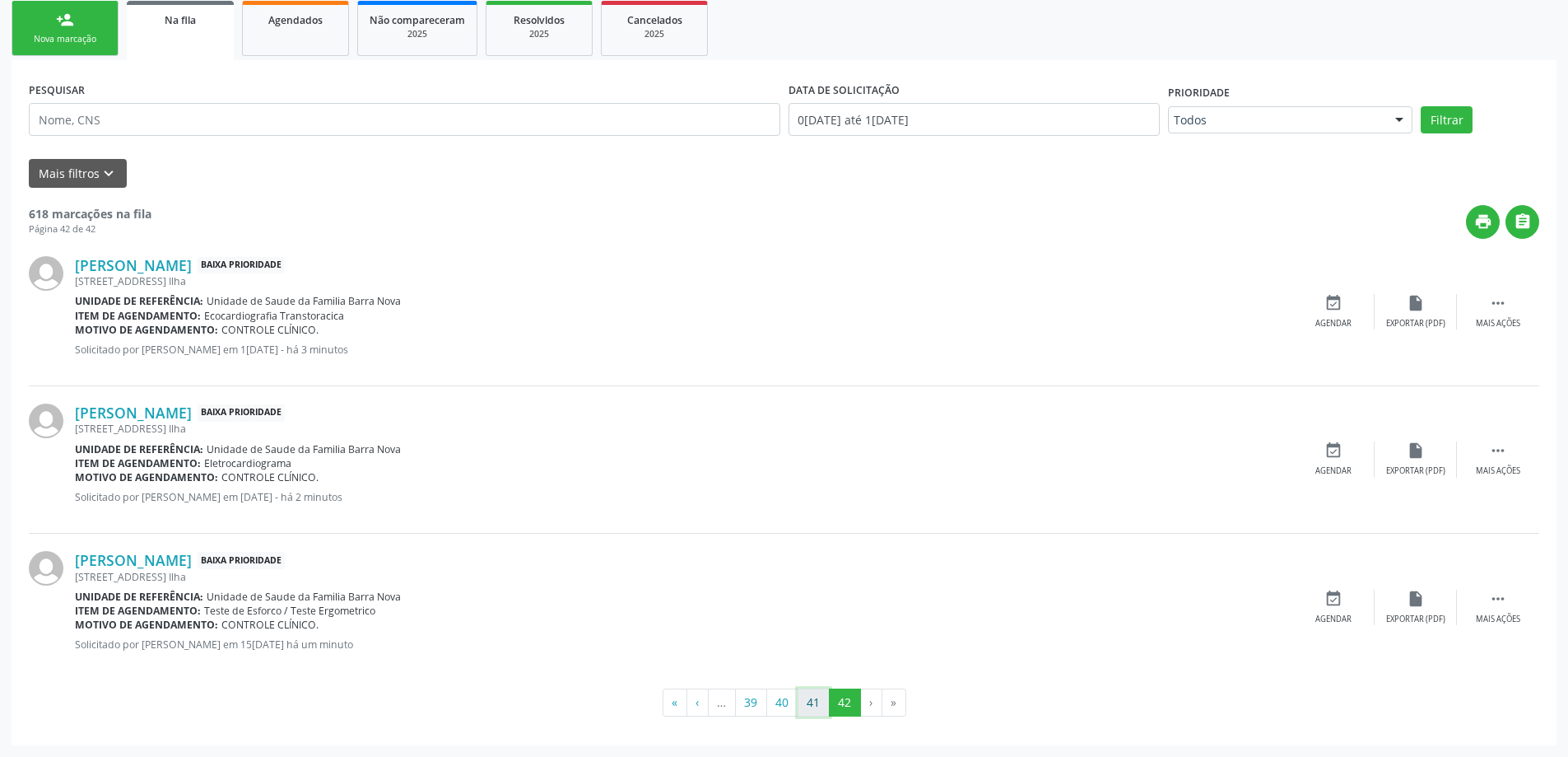
click at [807, 706] on button "41" at bounding box center [813, 702] width 32 height 28
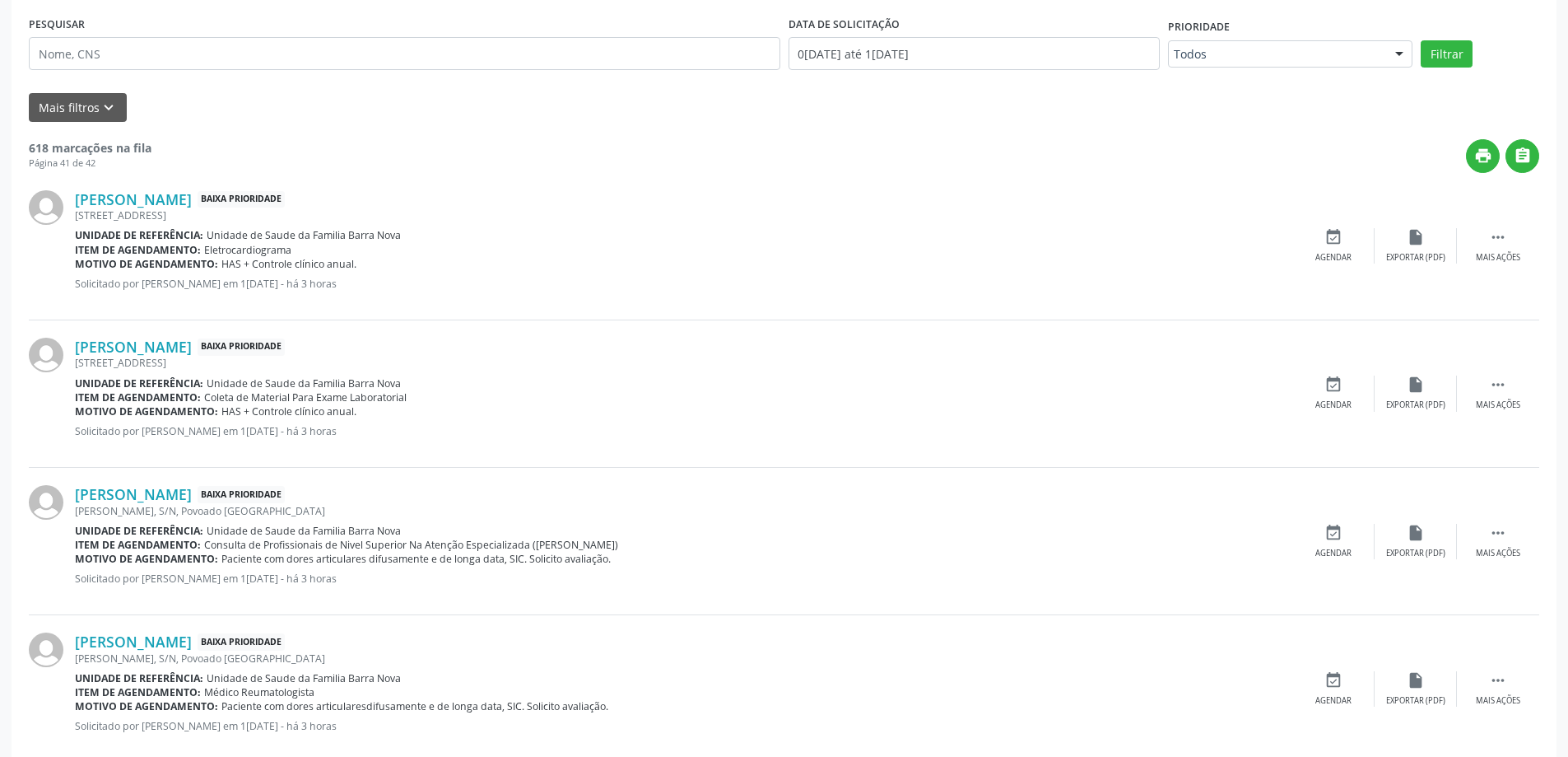
scroll to position [412, 0]
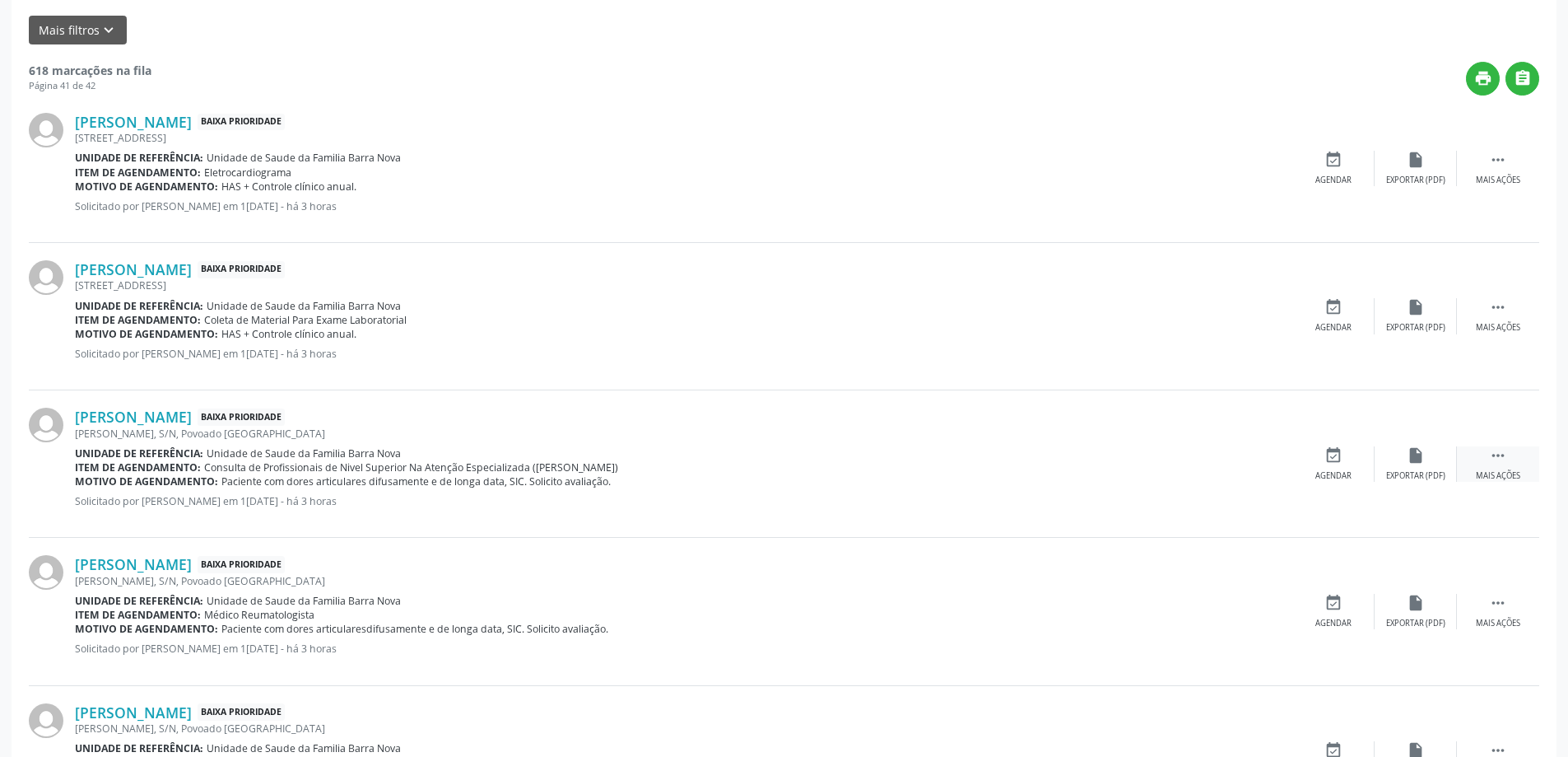
click at [1502, 459] on icon "" at bounding box center [1497, 455] width 18 height 18
click at [1414, 460] on icon "edit" at bounding box center [1415, 455] width 18 height 18
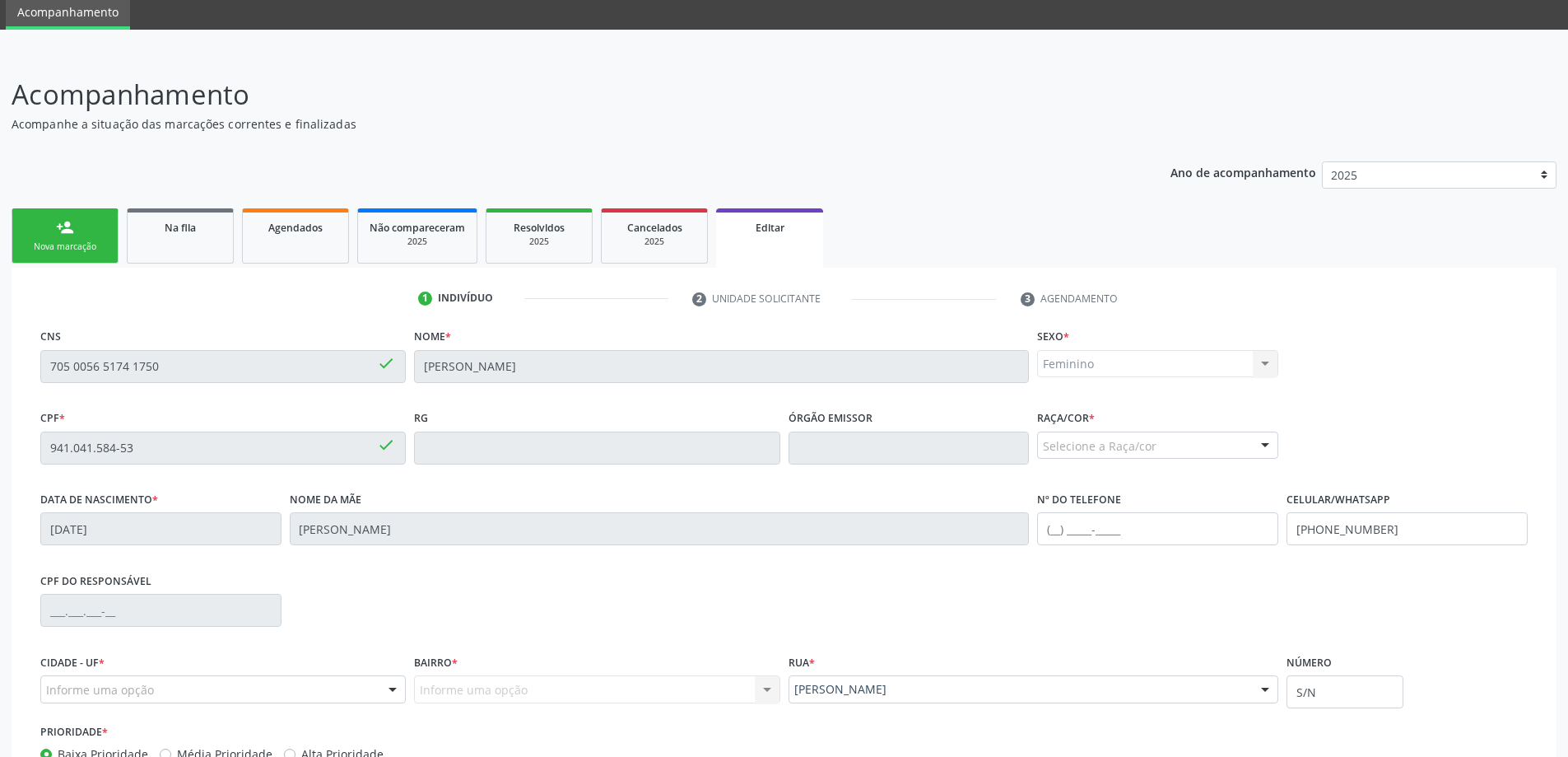
scroll to position [181, 0]
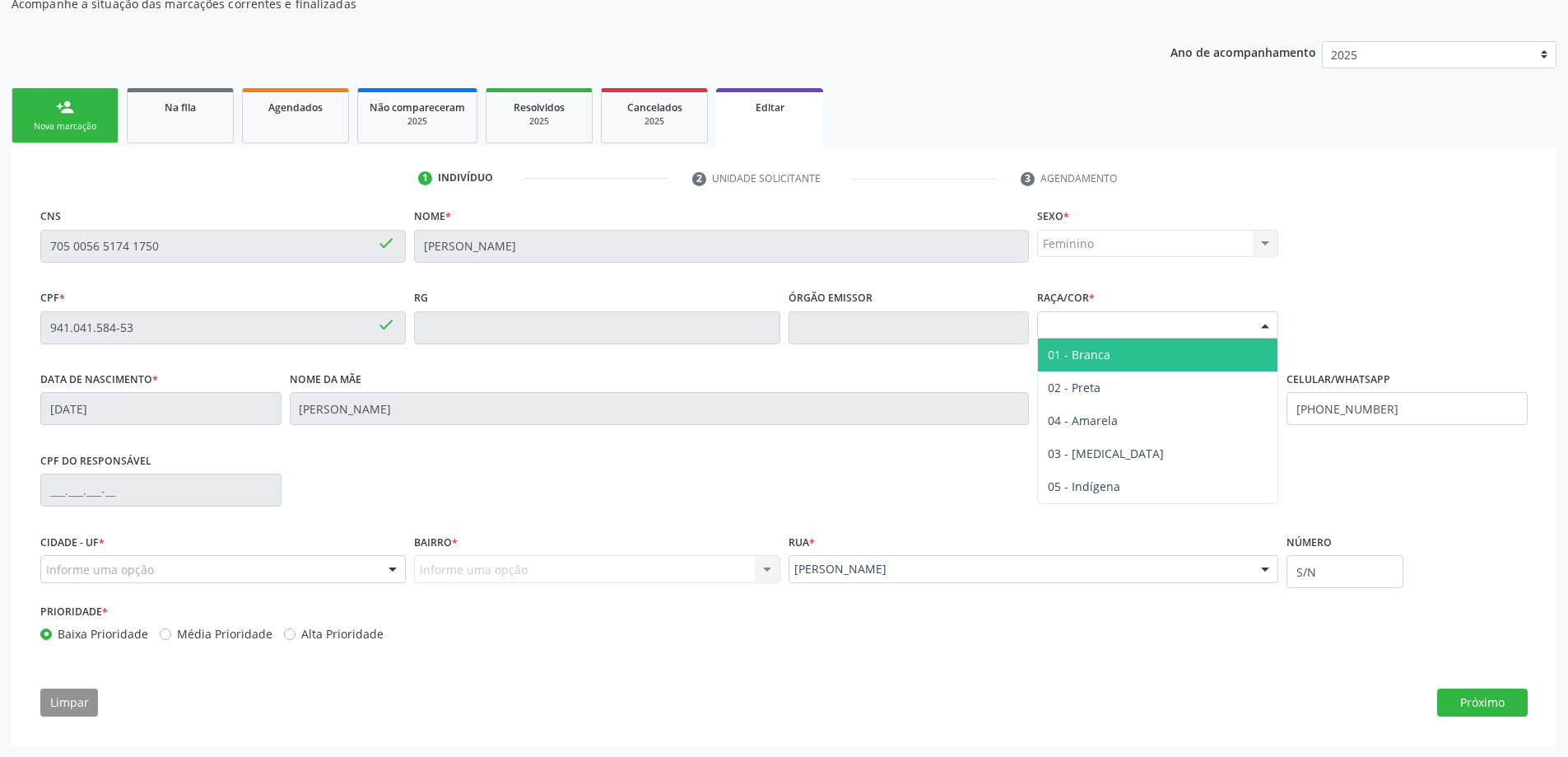
click at [1275, 322] on div at bounding box center [1265, 326] width 25 height 28
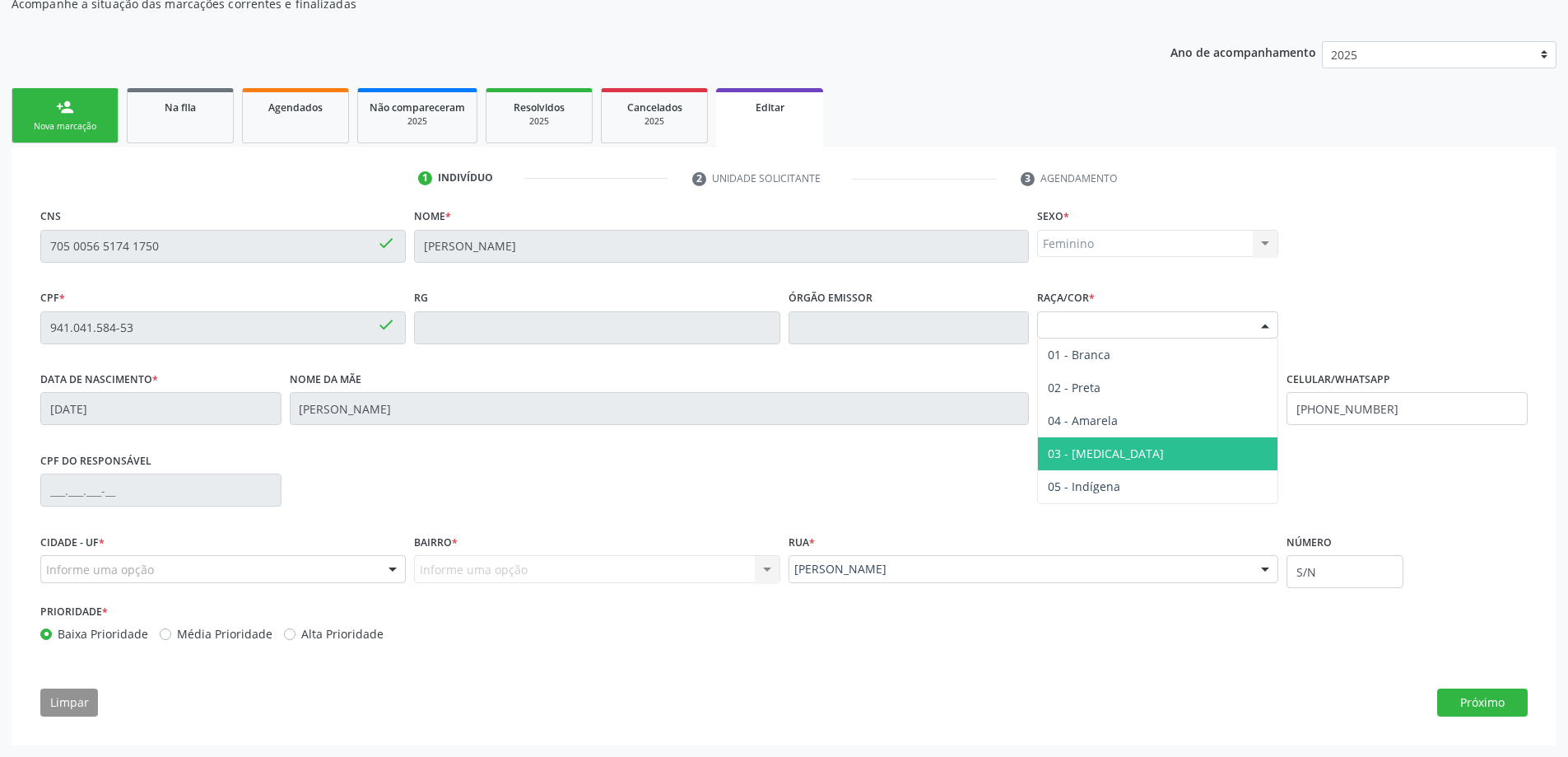
click at [1185, 450] on span "03 - [MEDICAL_DATA]" at bounding box center [1157, 453] width 240 height 33
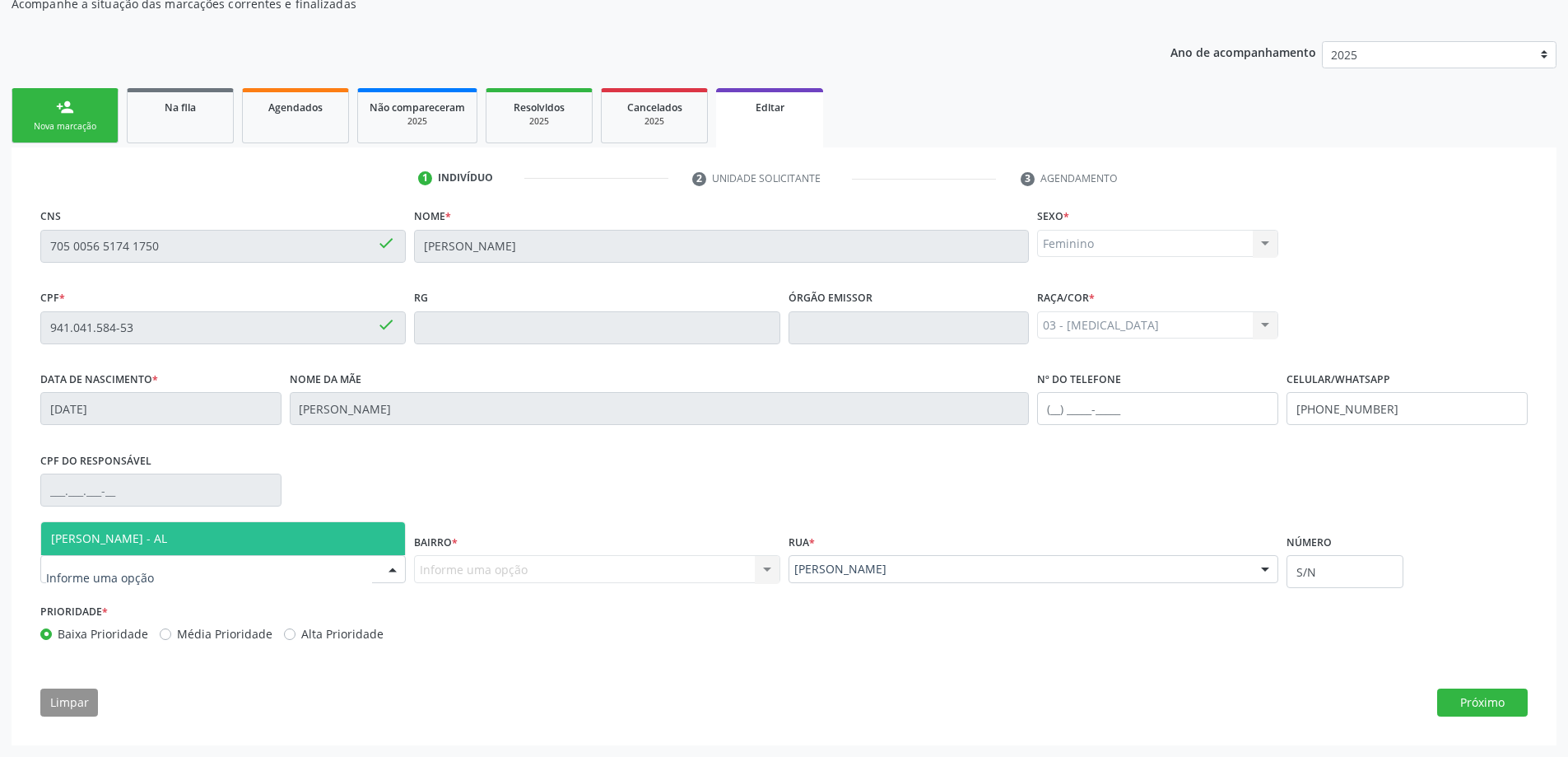
click at [131, 534] on span "[PERSON_NAME] - AL" at bounding box center [109, 539] width 116 height 16
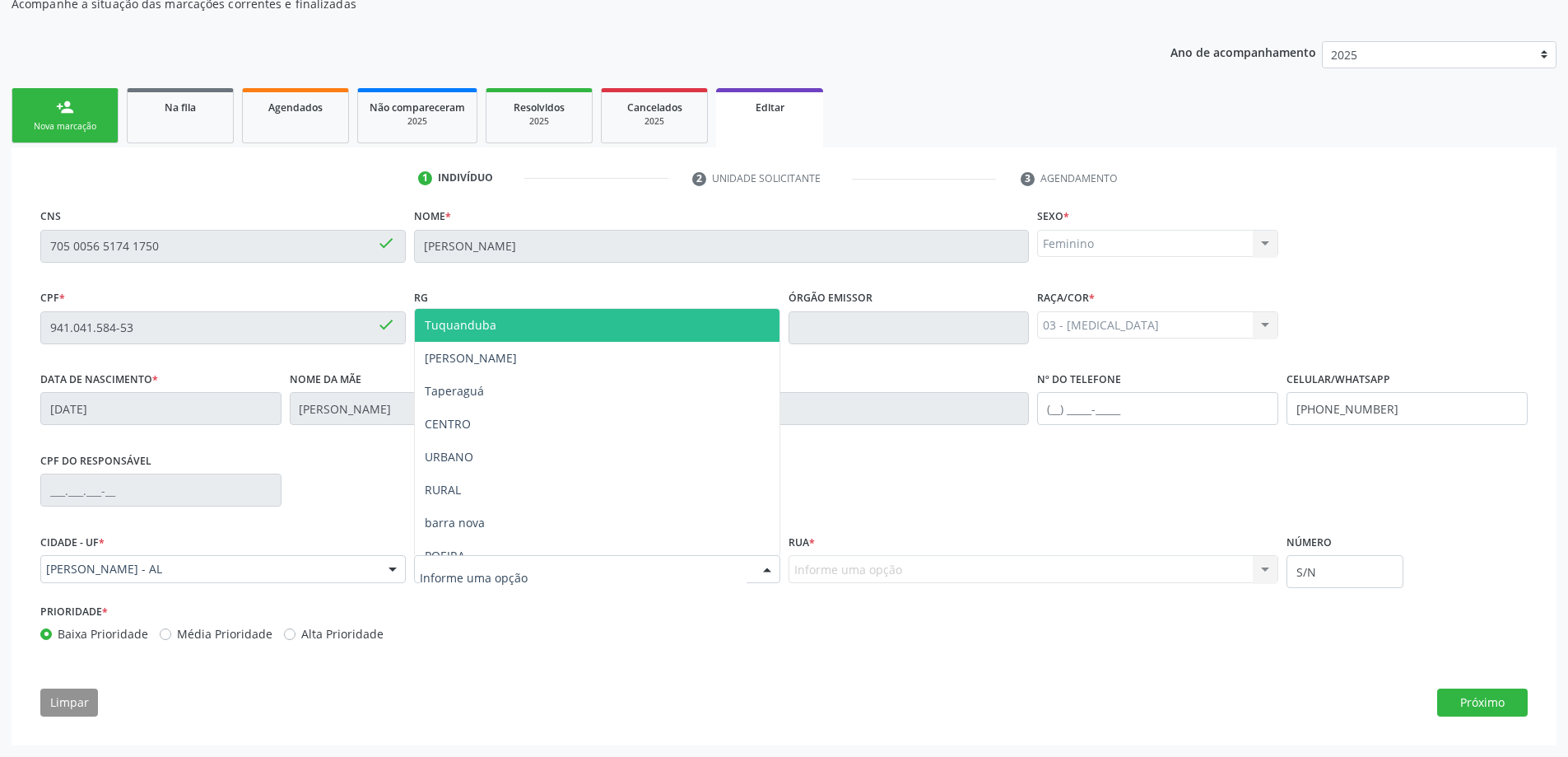
click at [463, 562] on div at bounding box center [596, 570] width 365 height 28
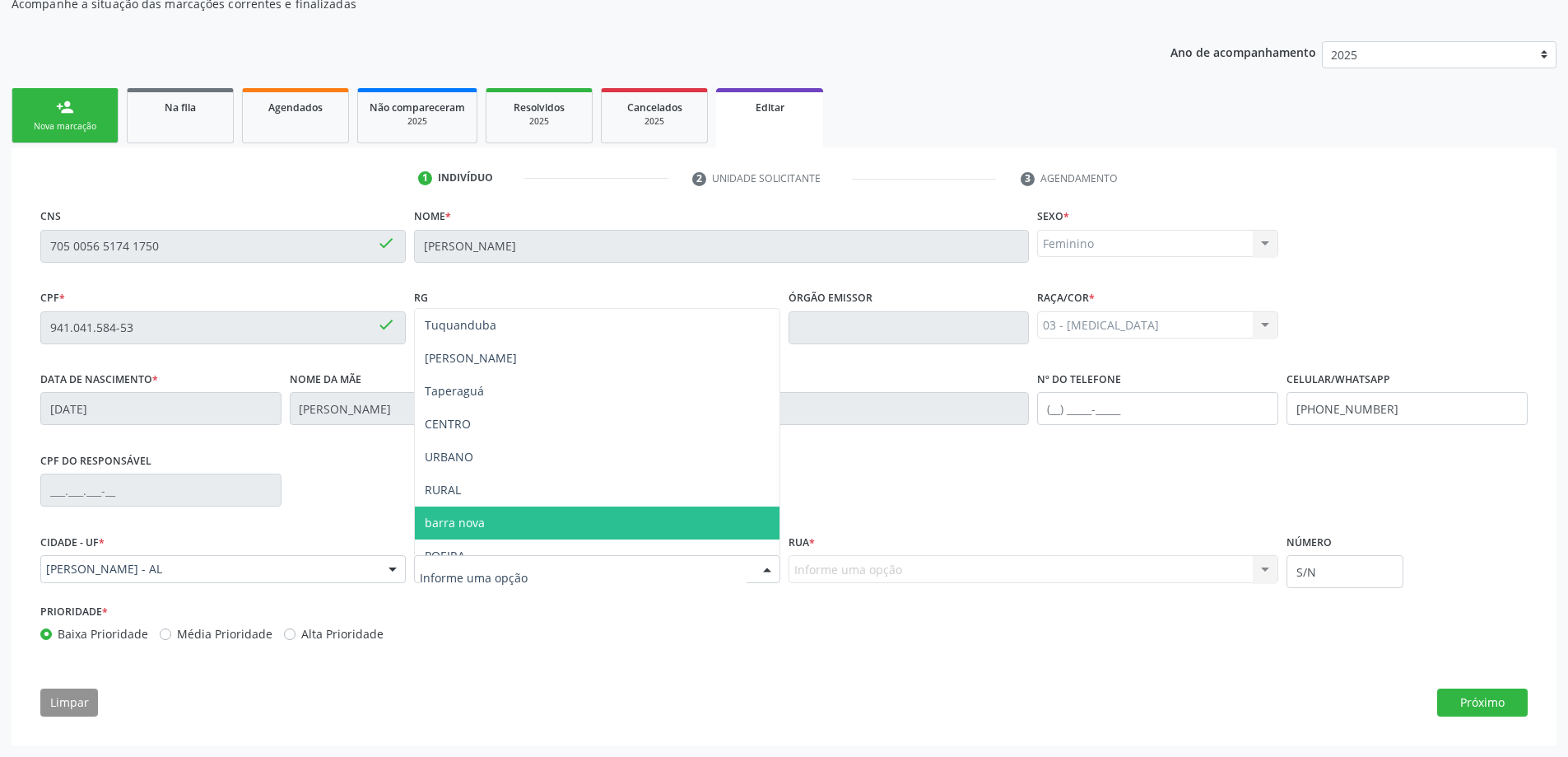
click at [474, 523] on span "barra nova" at bounding box center [454, 523] width 60 height 16
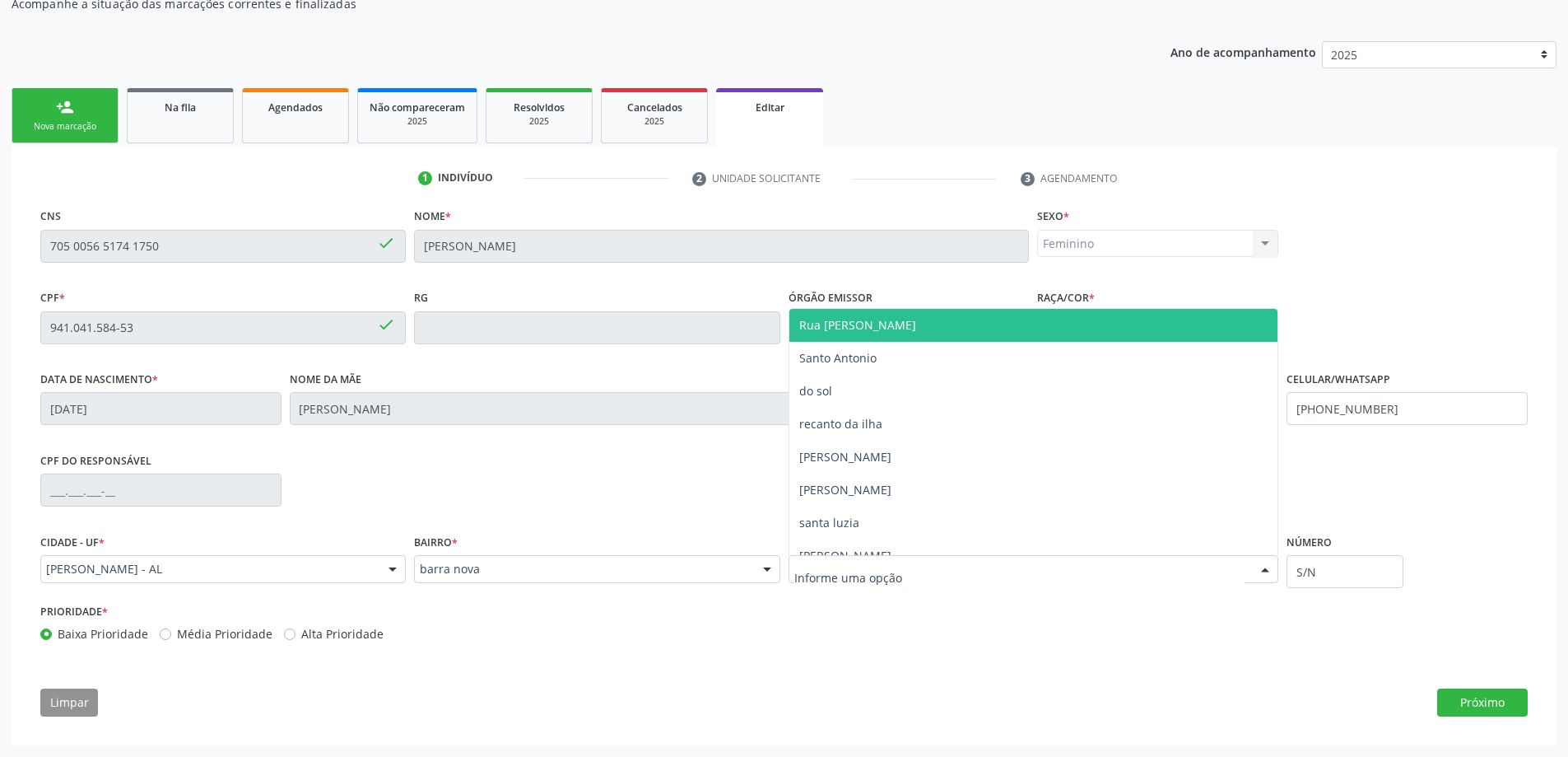
click at [917, 568] on div at bounding box center [1033, 570] width 491 height 28
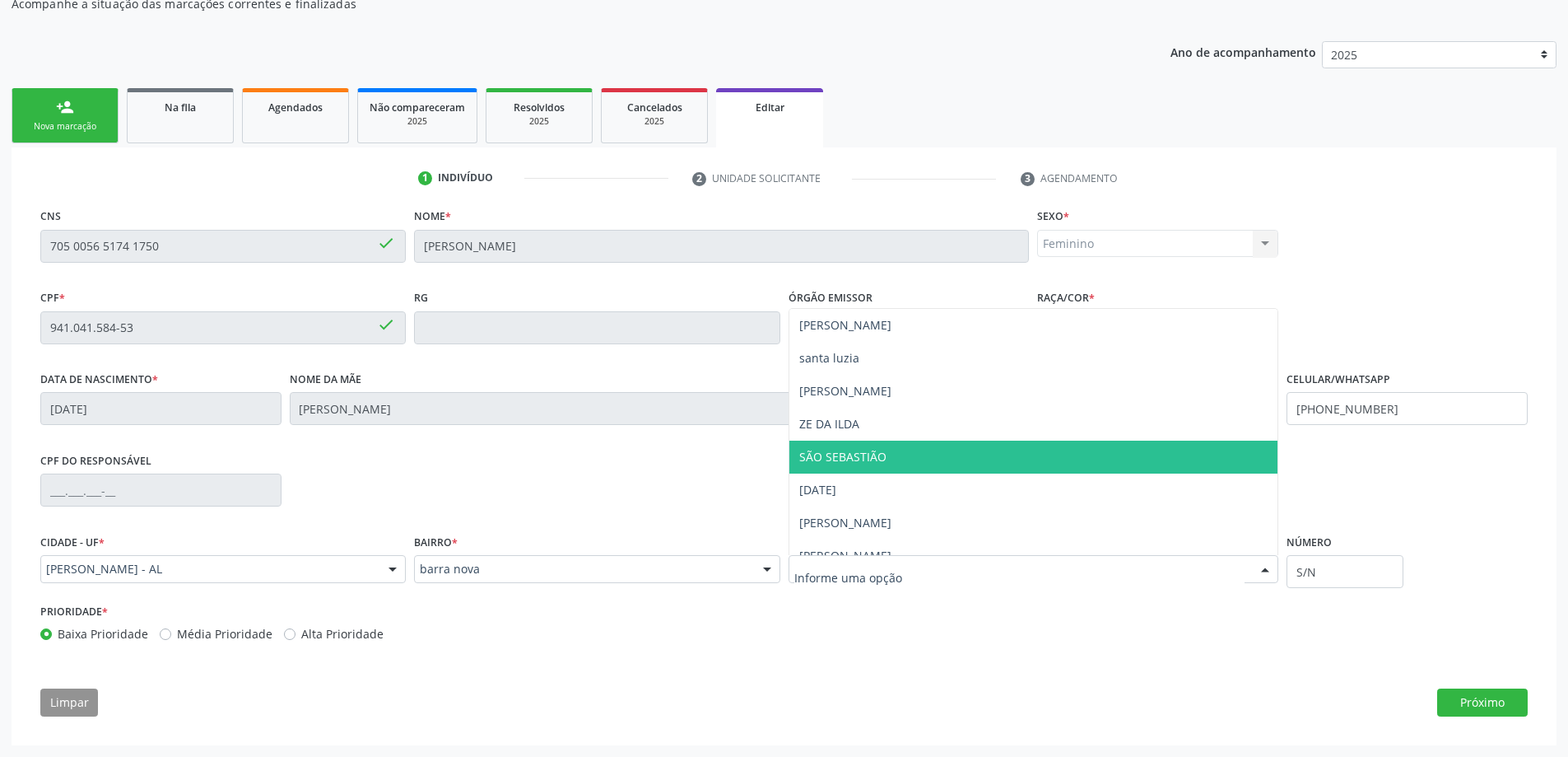
scroll to position [247, 0]
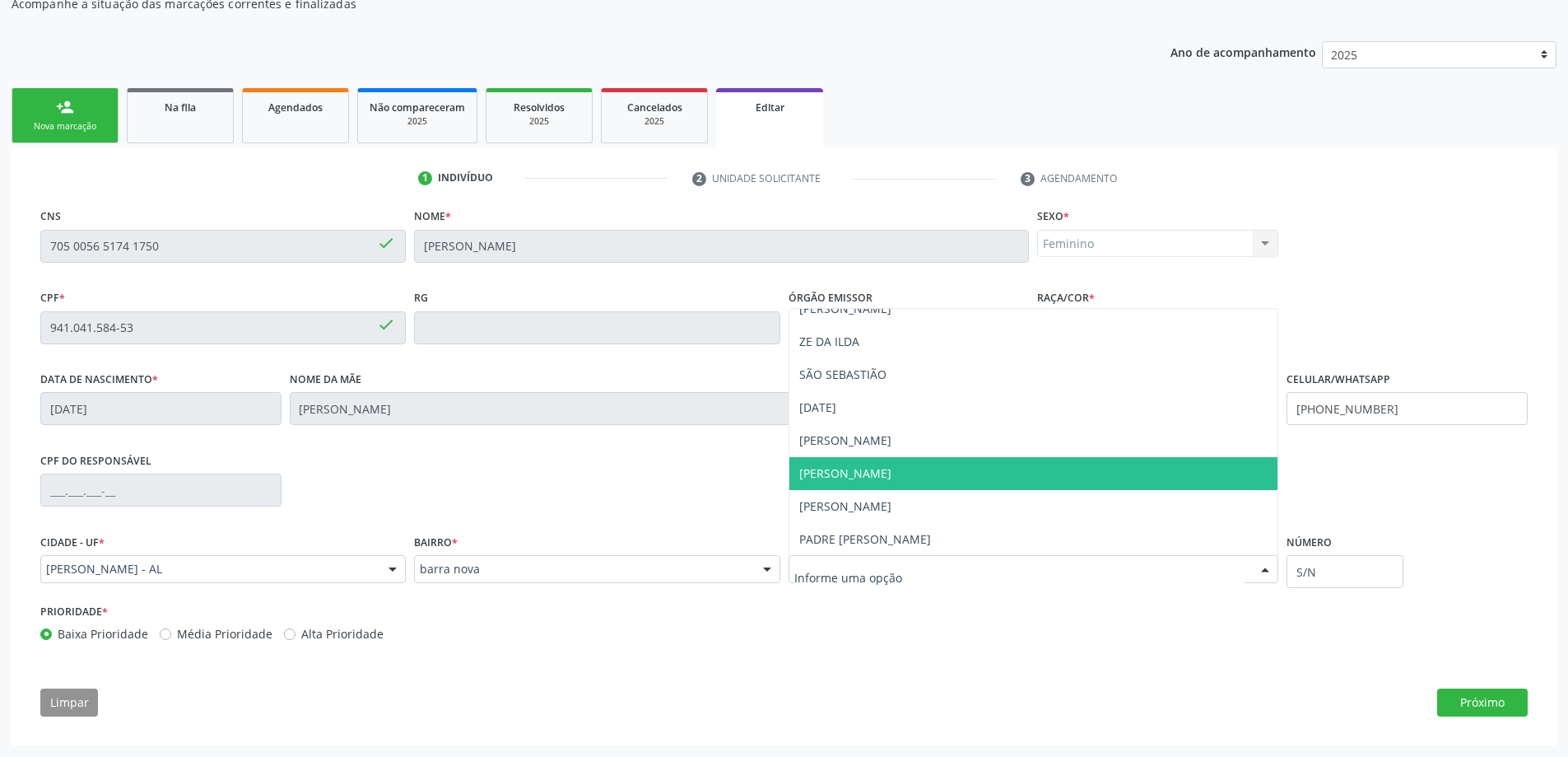
click at [878, 475] on span "JOSE MATIAS" at bounding box center [1033, 473] width 489 height 33
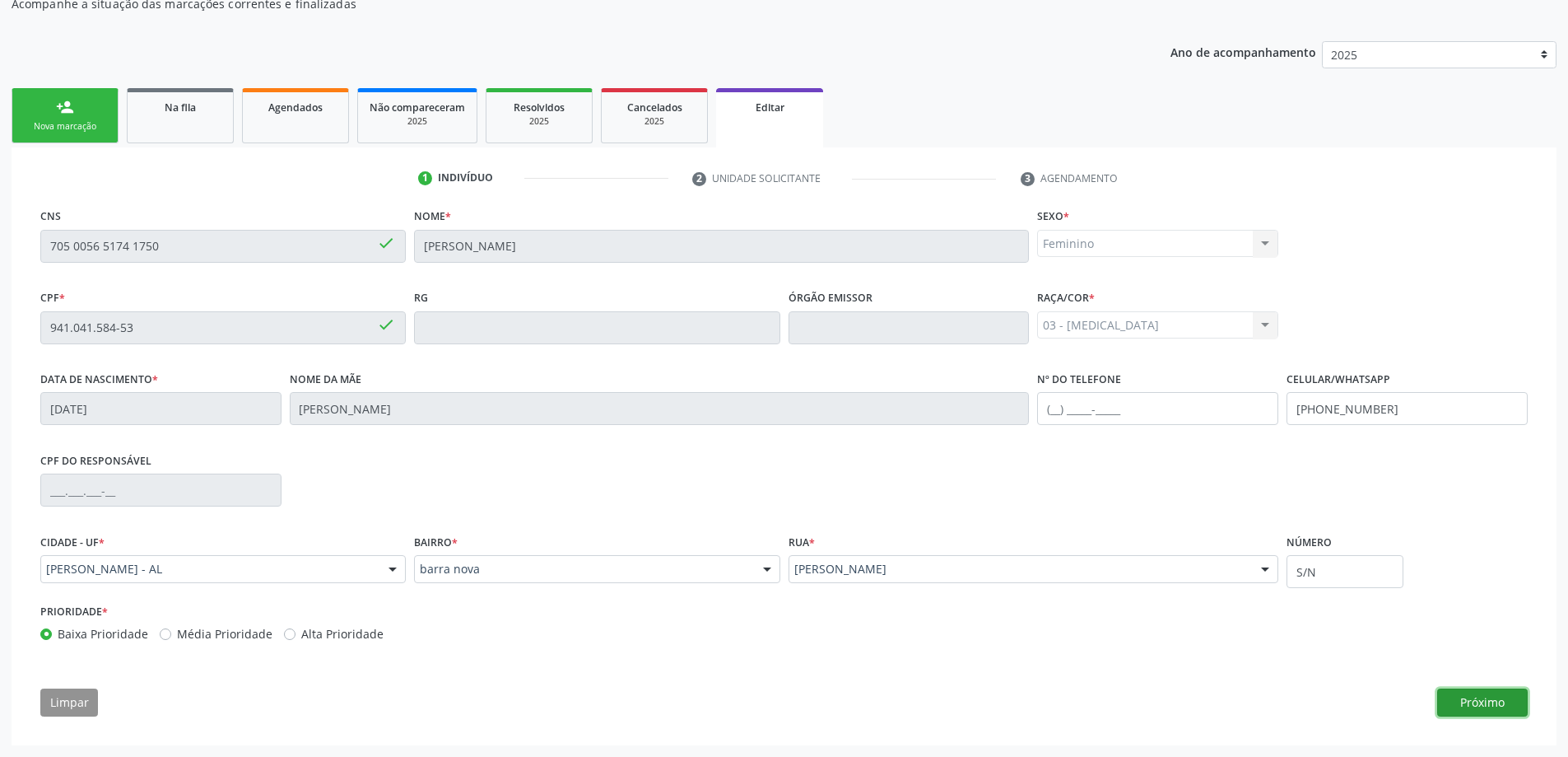
click at [1496, 706] on button "Próximo" at bounding box center [1482, 702] width 90 height 28
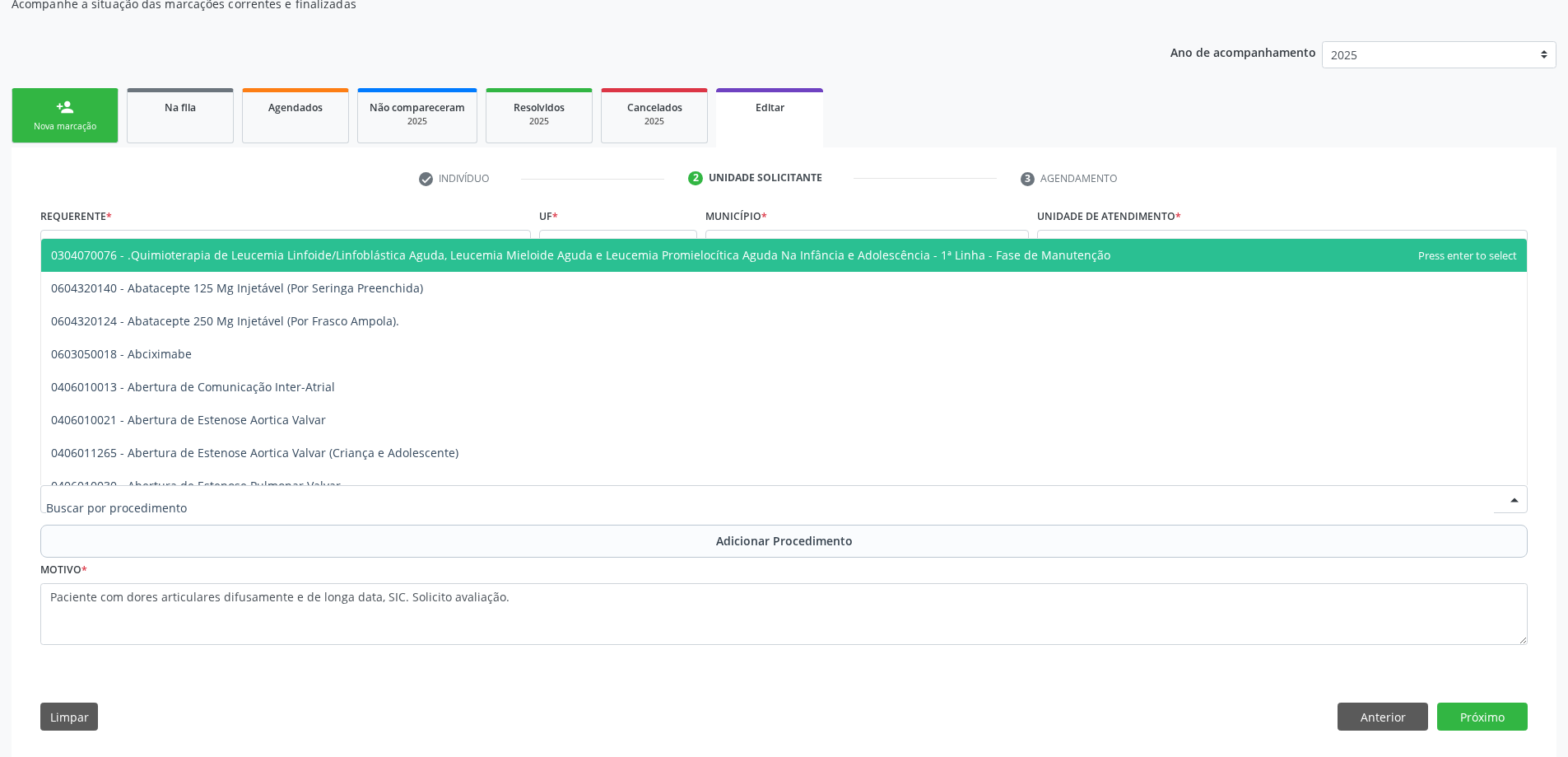
click at [218, 497] on div at bounding box center [784, 499] width 1487 height 28
type input "3"
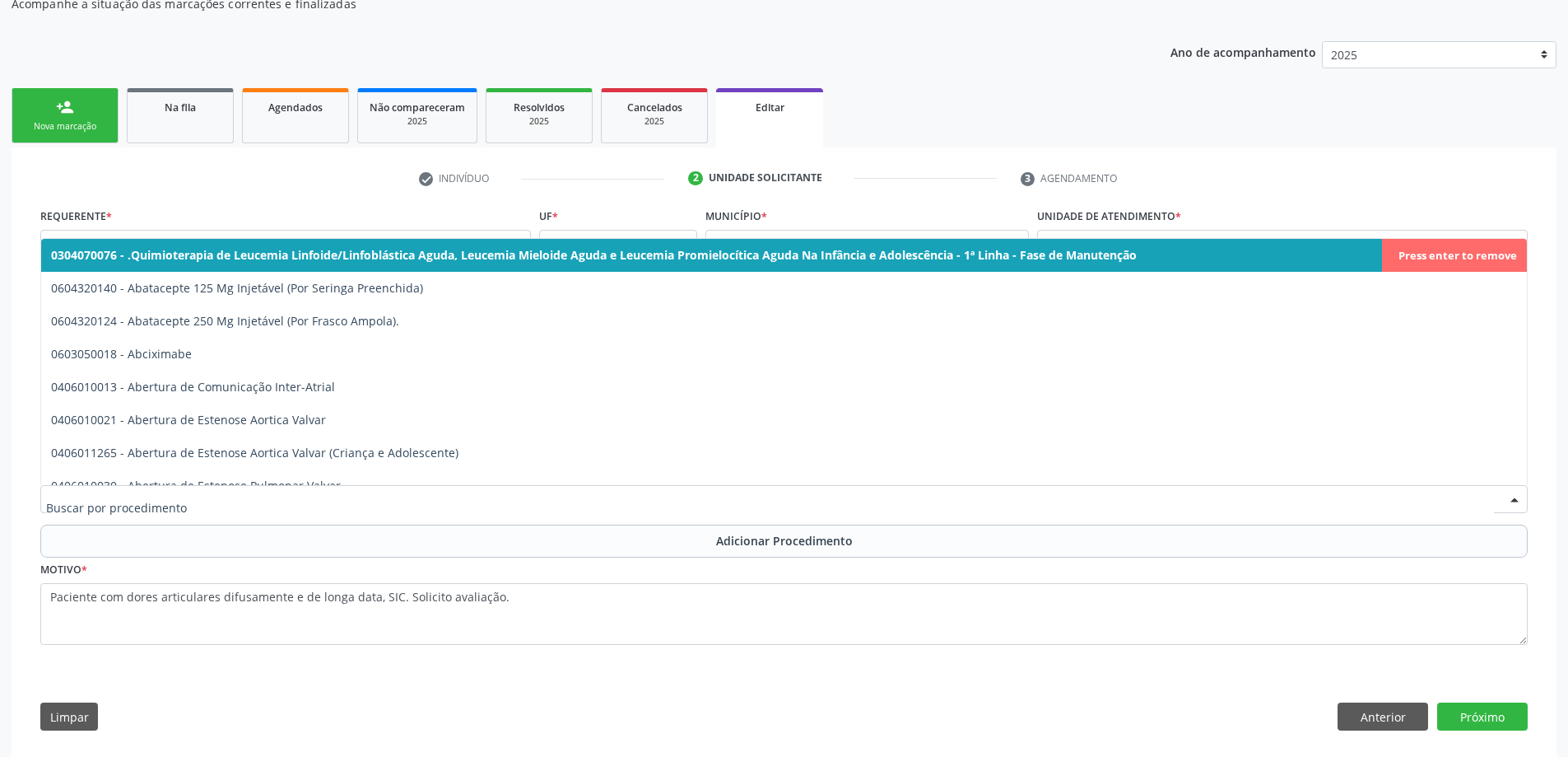
click at [1468, 256] on span "0304070076 - .Quimioterapia de Leucemia Linfoide/Linfoblástica Aguda, Leucemia …" at bounding box center [784, 255] width 1486 height 33
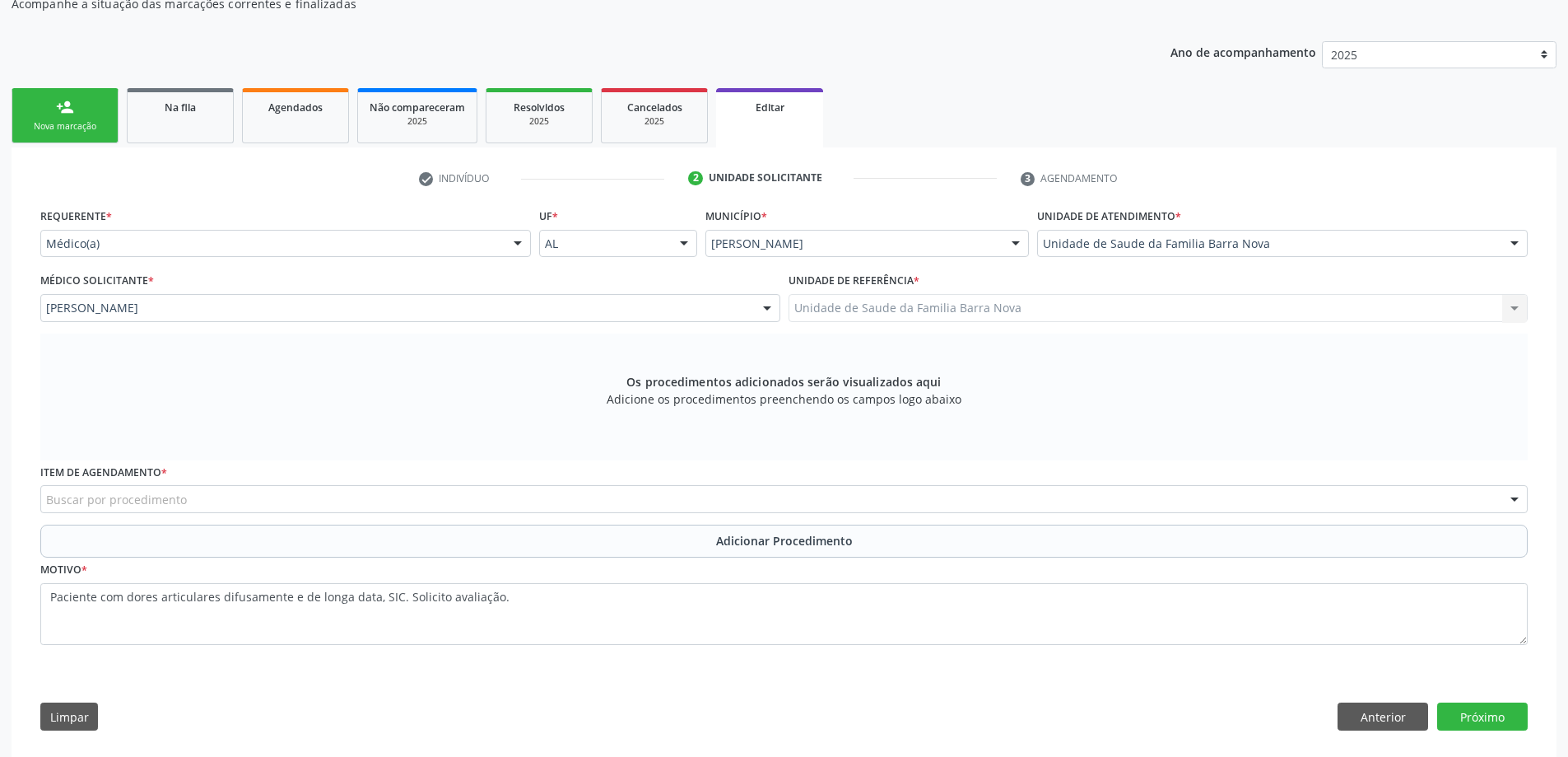
click at [823, 505] on div "Buscar por procedimento" at bounding box center [784, 499] width 1487 height 28
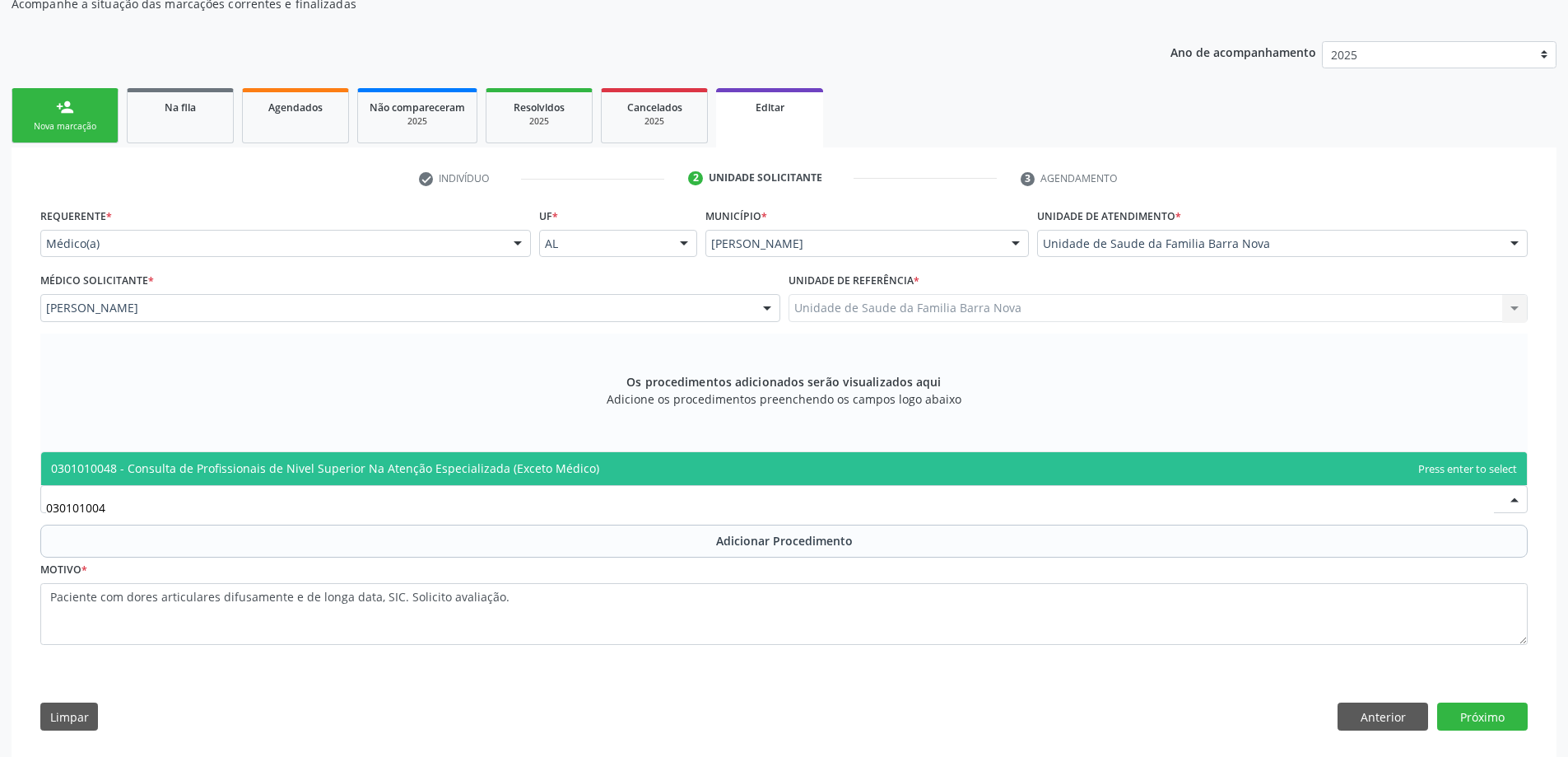
type input "0301010048"
click at [798, 459] on span "0301010048 - Consulta de Profissionais de Nivel Superior Na Atenção Especializa…" at bounding box center [784, 468] width 1486 height 33
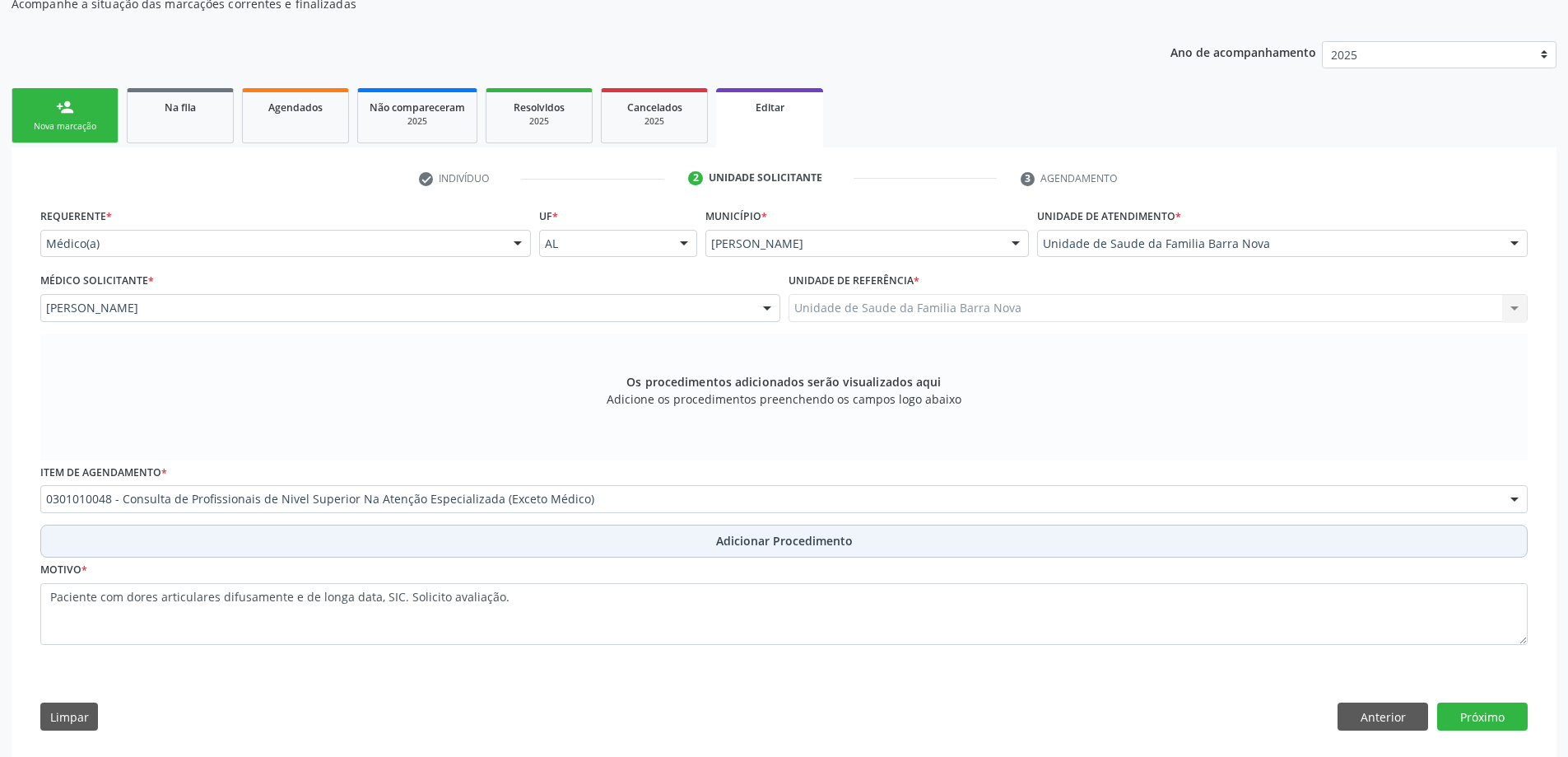
click at [790, 542] on span "Adicionar Procedimento" at bounding box center [784, 540] width 137 height 18
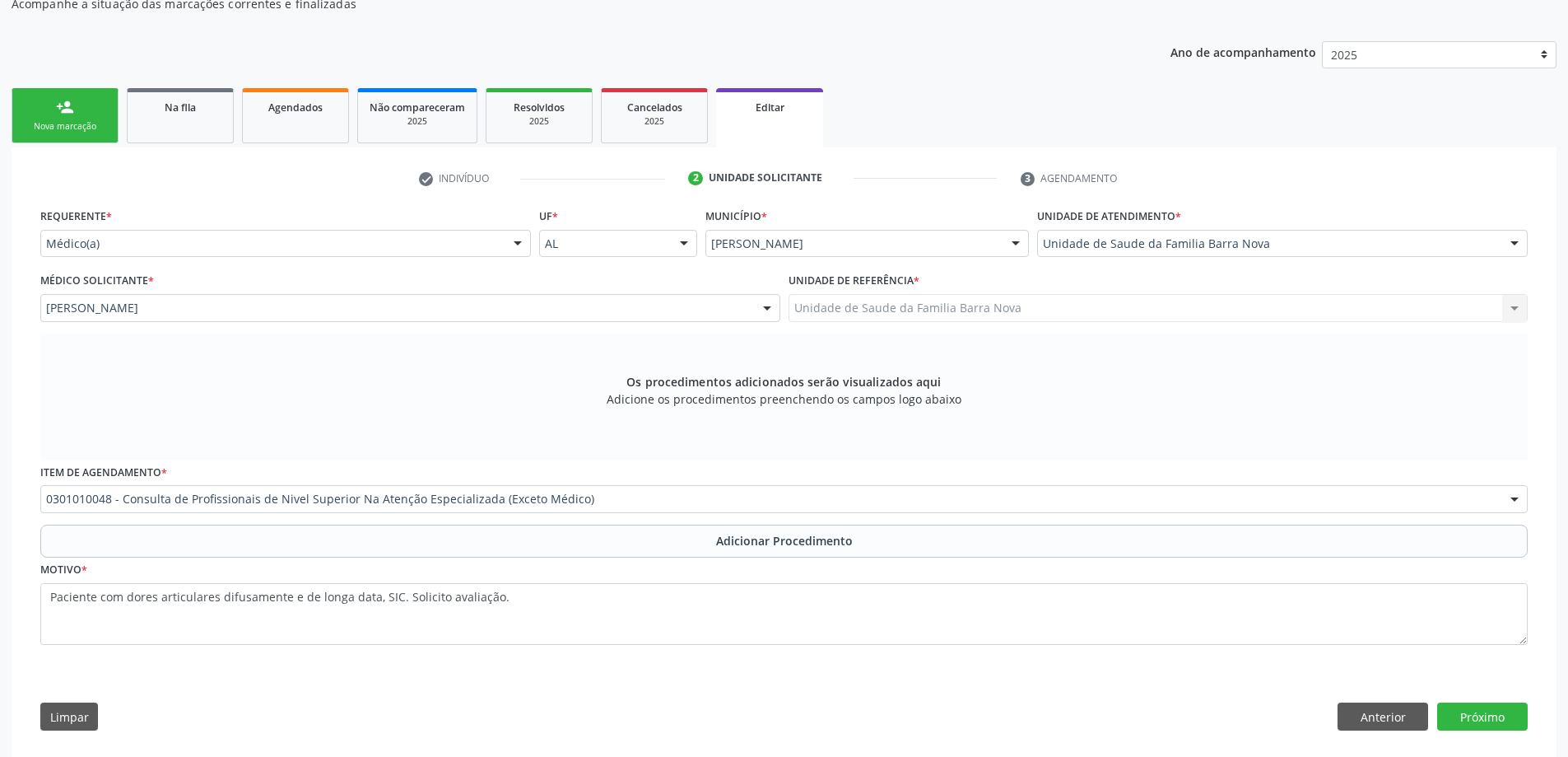
scroll to position [133, 0]
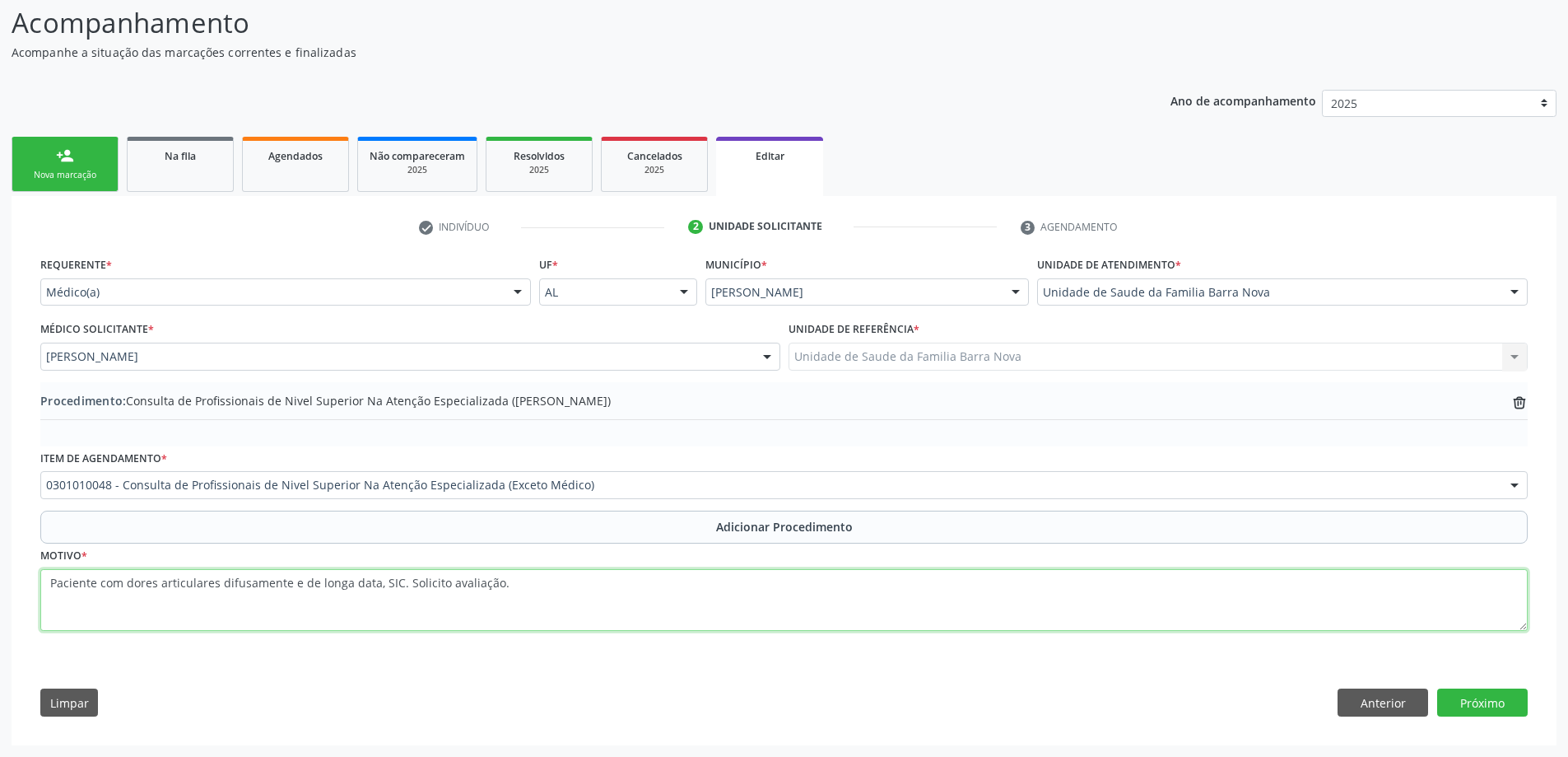
click at [595, 584] on textarea "Paciente com dores articulares difusamente e de longa data, SIC. Solicito avali…" at bounding box center [784, 600] width 1487 height 63
type textarea "Paciente com dores articulares difusamente e de longa data, SIC. Solicito avali…"
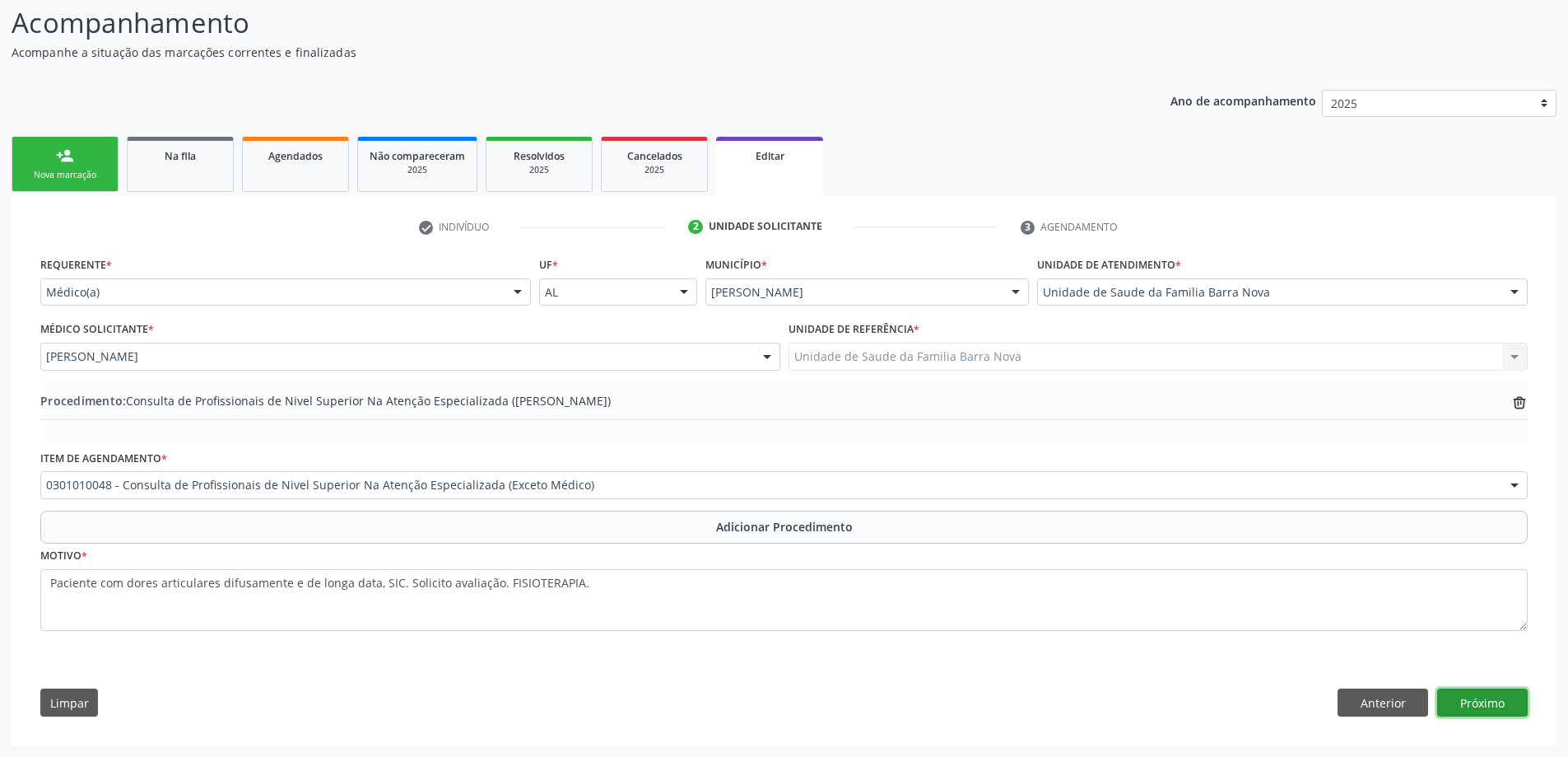
click at [1507, 709] on button "Próximo" at bounding box center [1482, 702] width 90 height 28
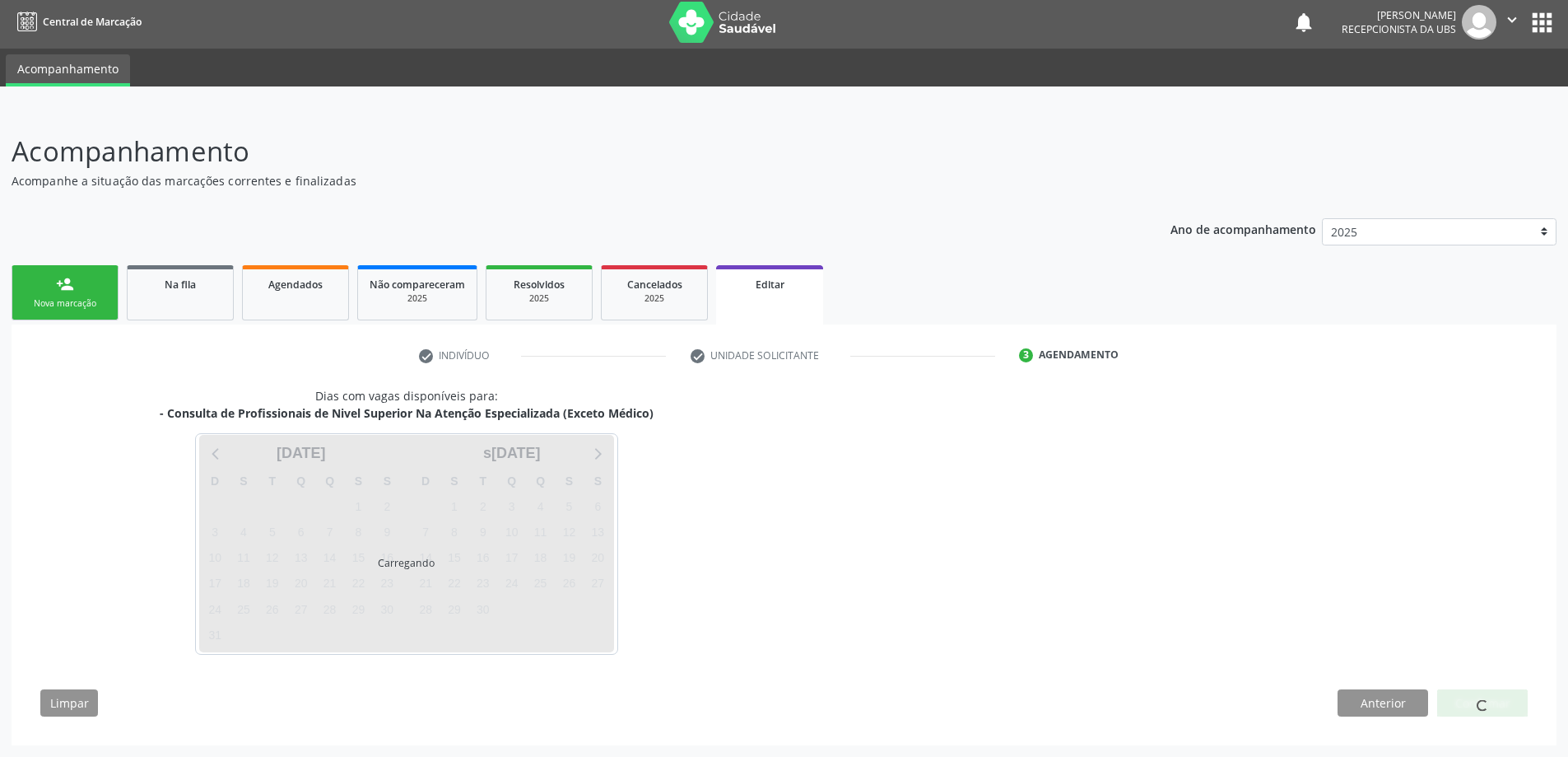
scroll to position [53, 0]
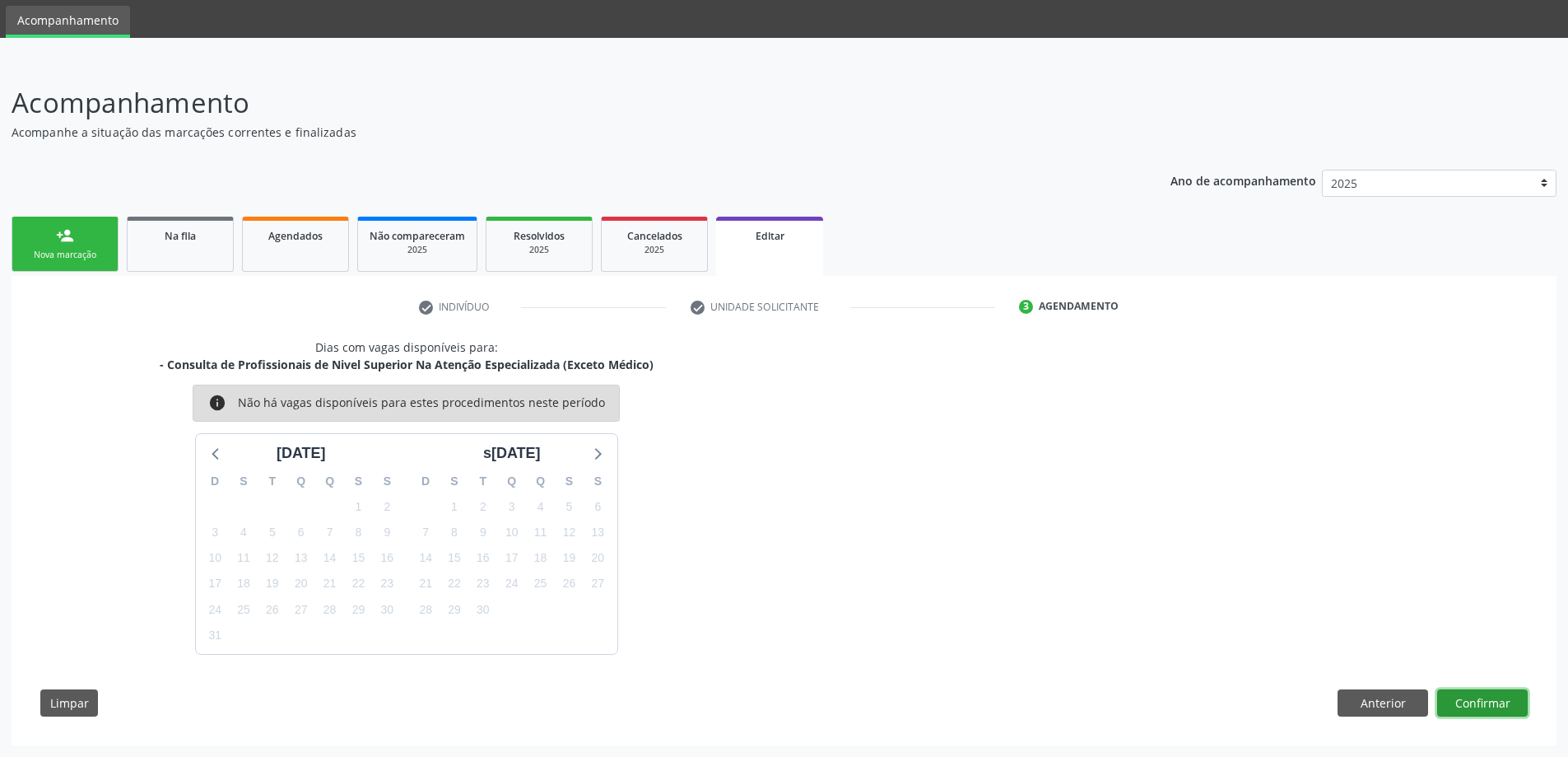
click at [1507, 709] on button "Confirmar" at bounding box center [1482, 703] width 90 height 28
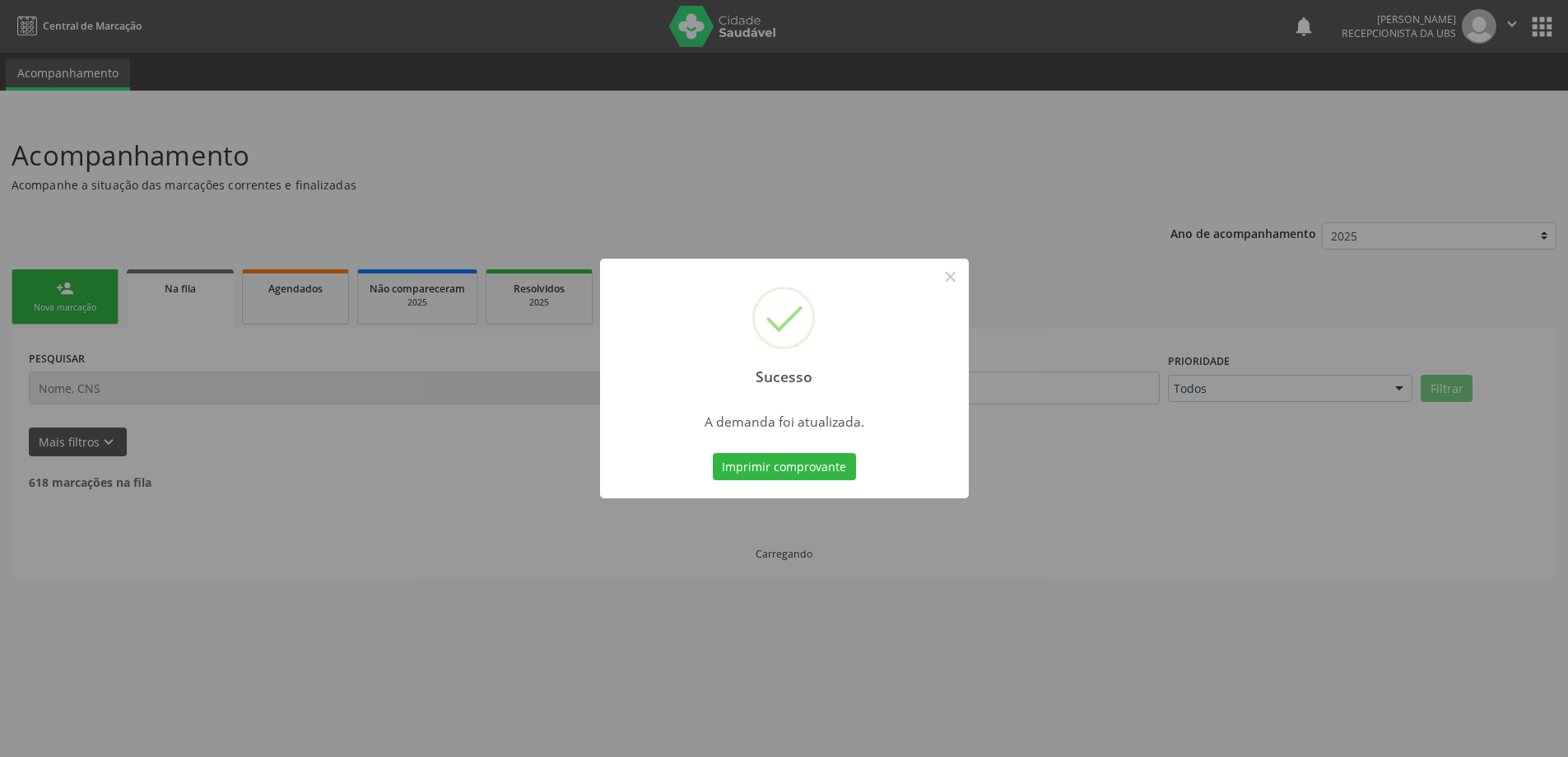
scroll to position [0, 0]
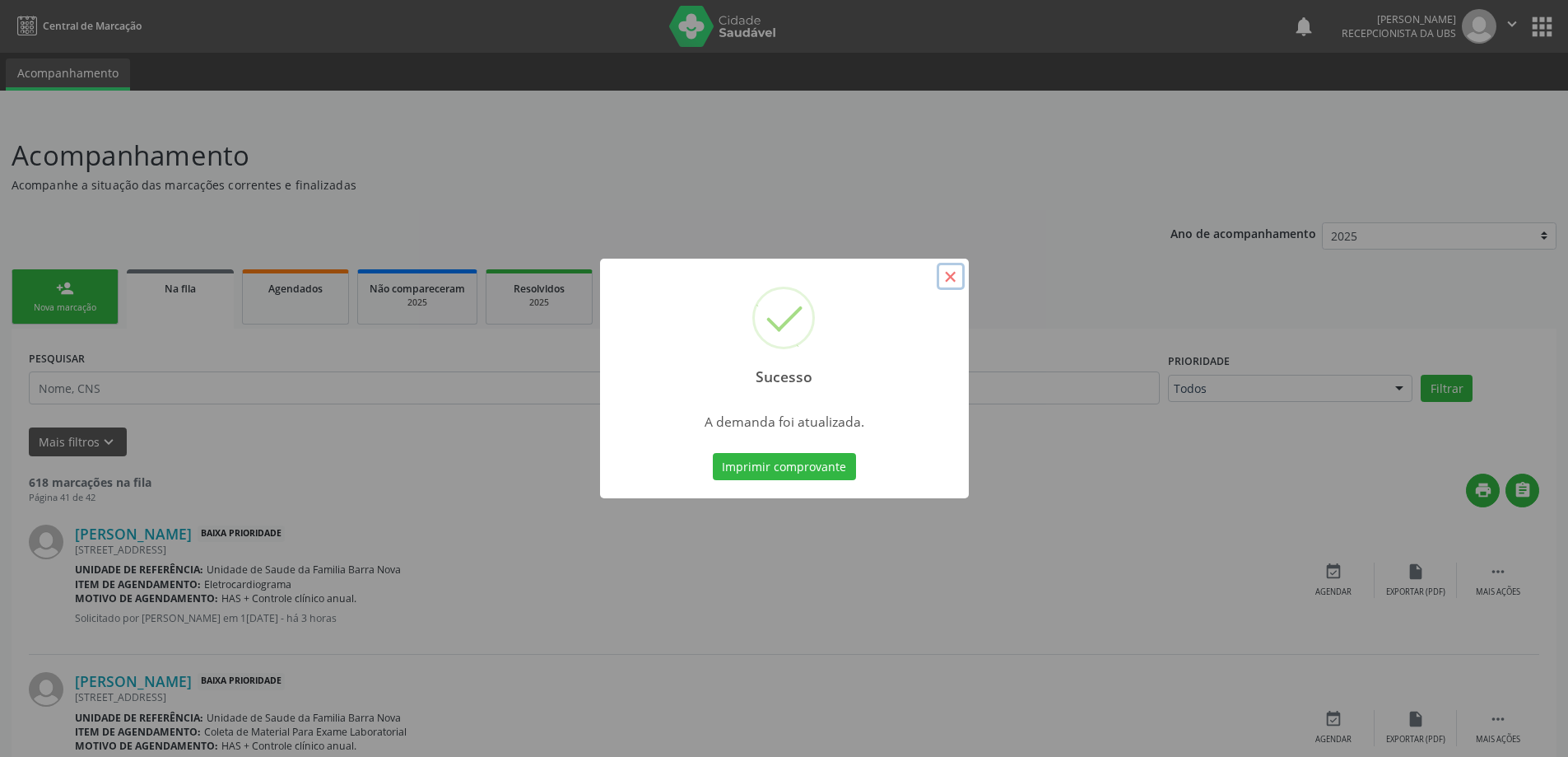
click at [947, 278] on button "×" at bounding box center [951, 277] width 28 height 28
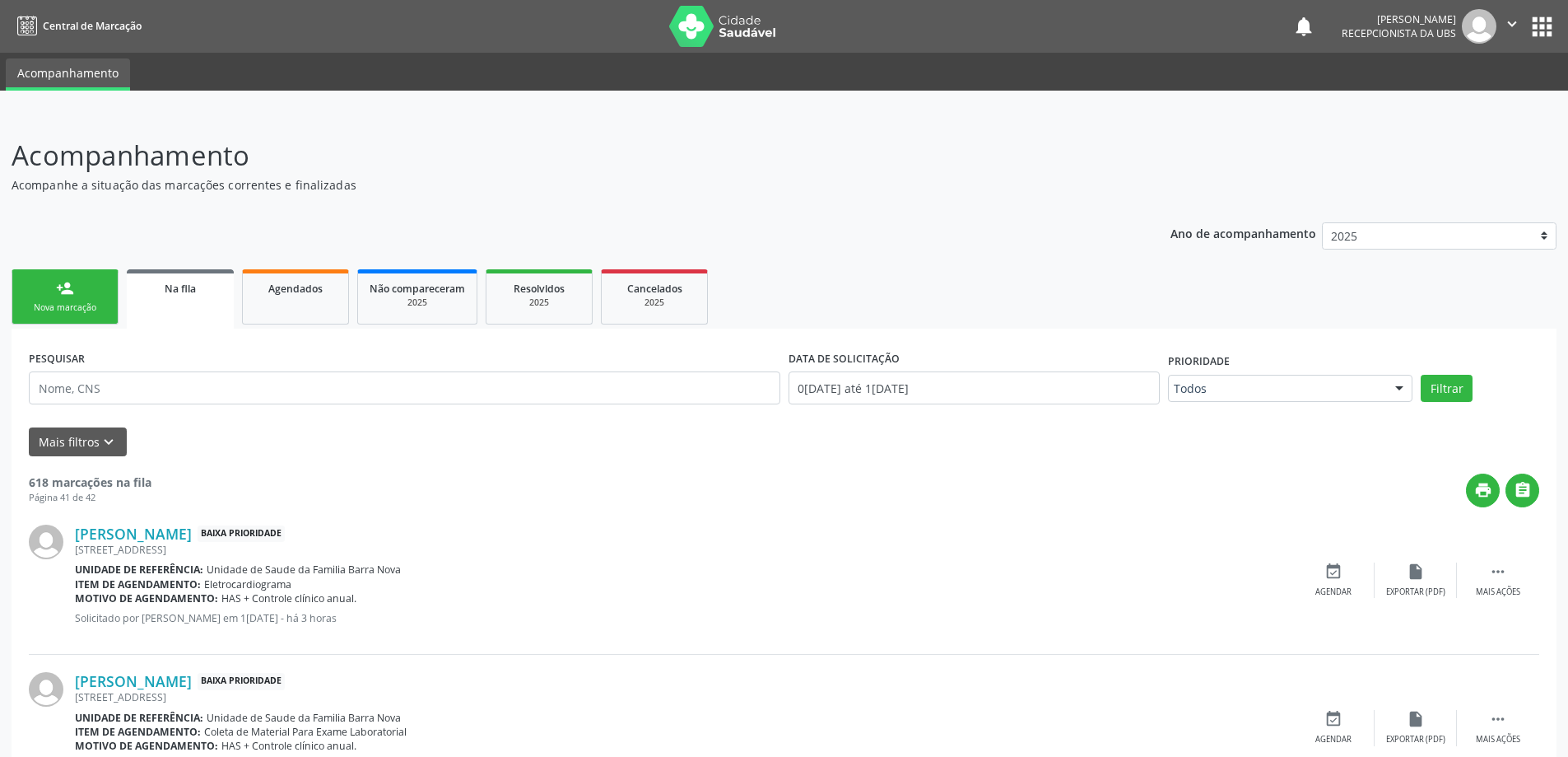
click at [1510, 21] on icon "" at bounding box center [1511, 24] width 18 height 18
click at [1462, 106] on link "Sair" at bounding box center [1470, 101] width 113 height 23
